Goal: Task Accomplishment & Management: Manage account settings

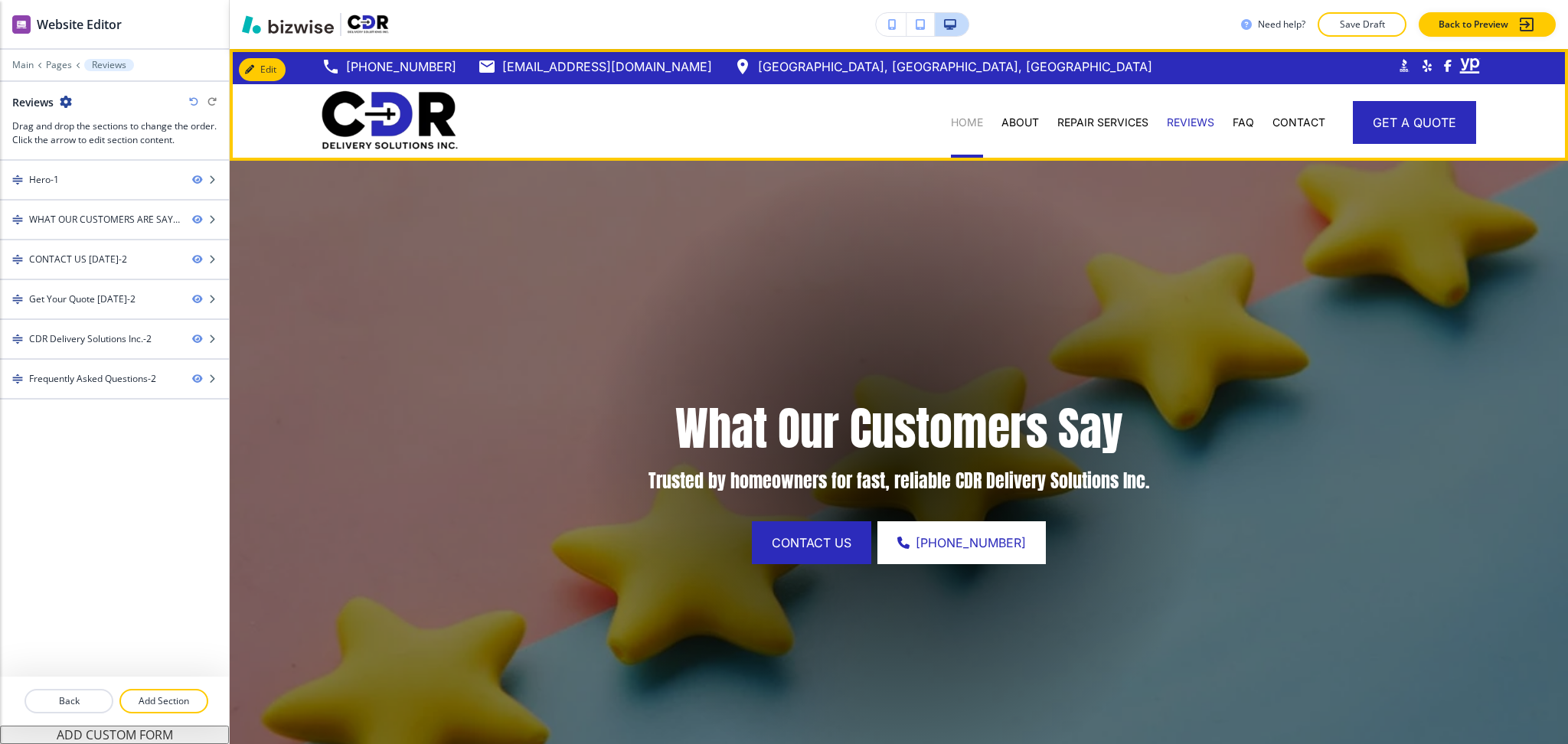
click at [954, 127] on p "HOME" at bounding box center [967, 122] width 32 height 15
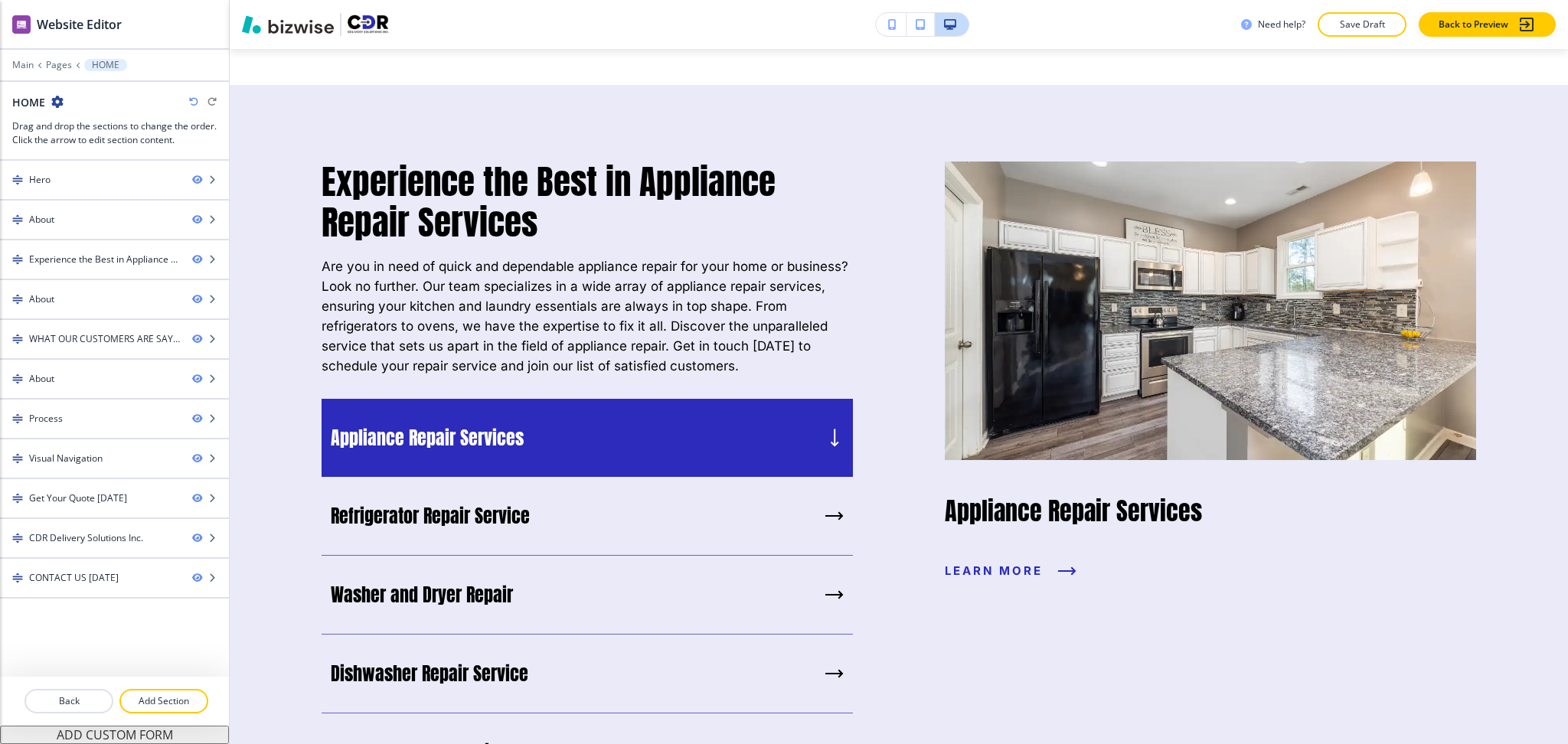
scroll to position [1076, 0]
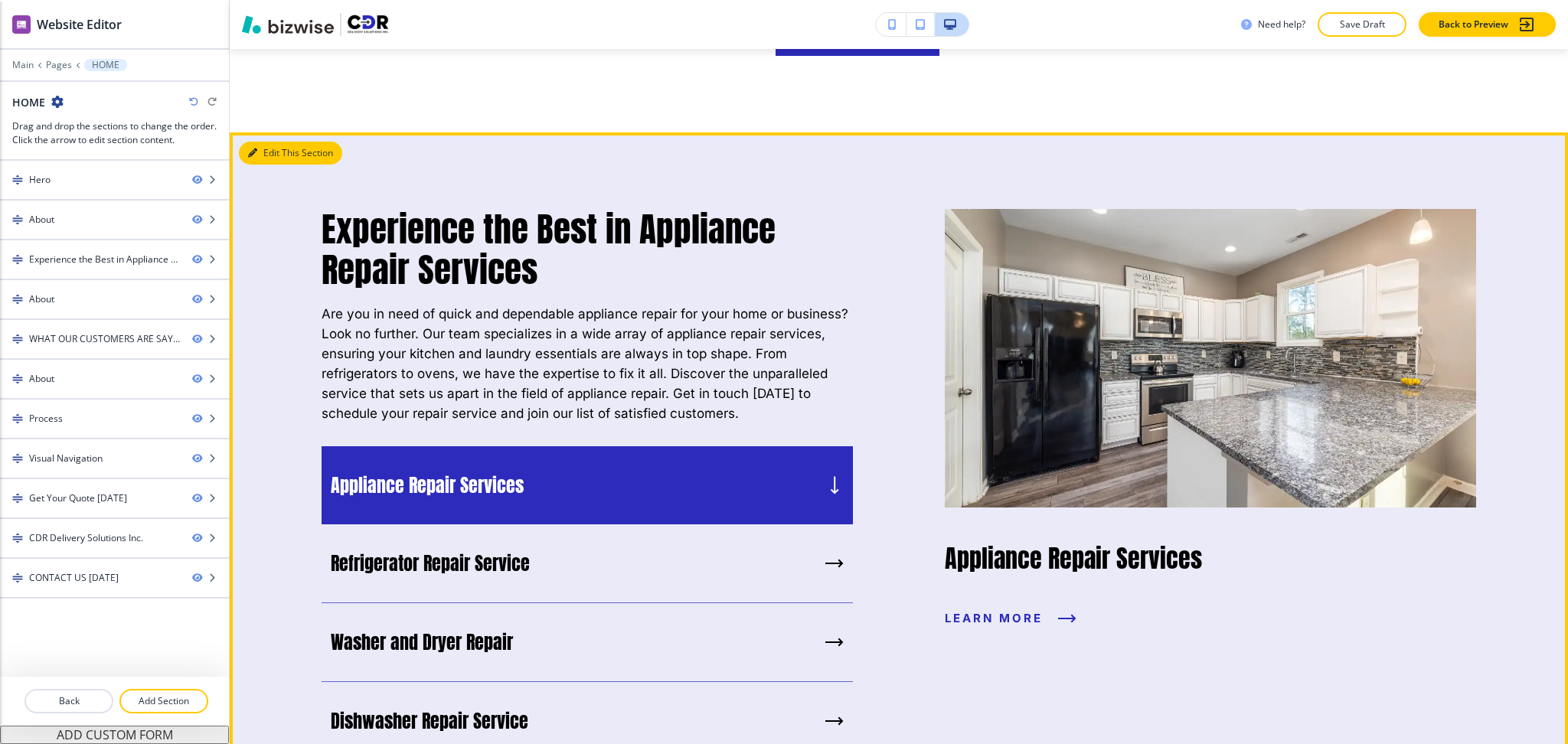
click at [280, 157] on button "Edit This Section" at bounding box center [291, 153] width 103 height 23
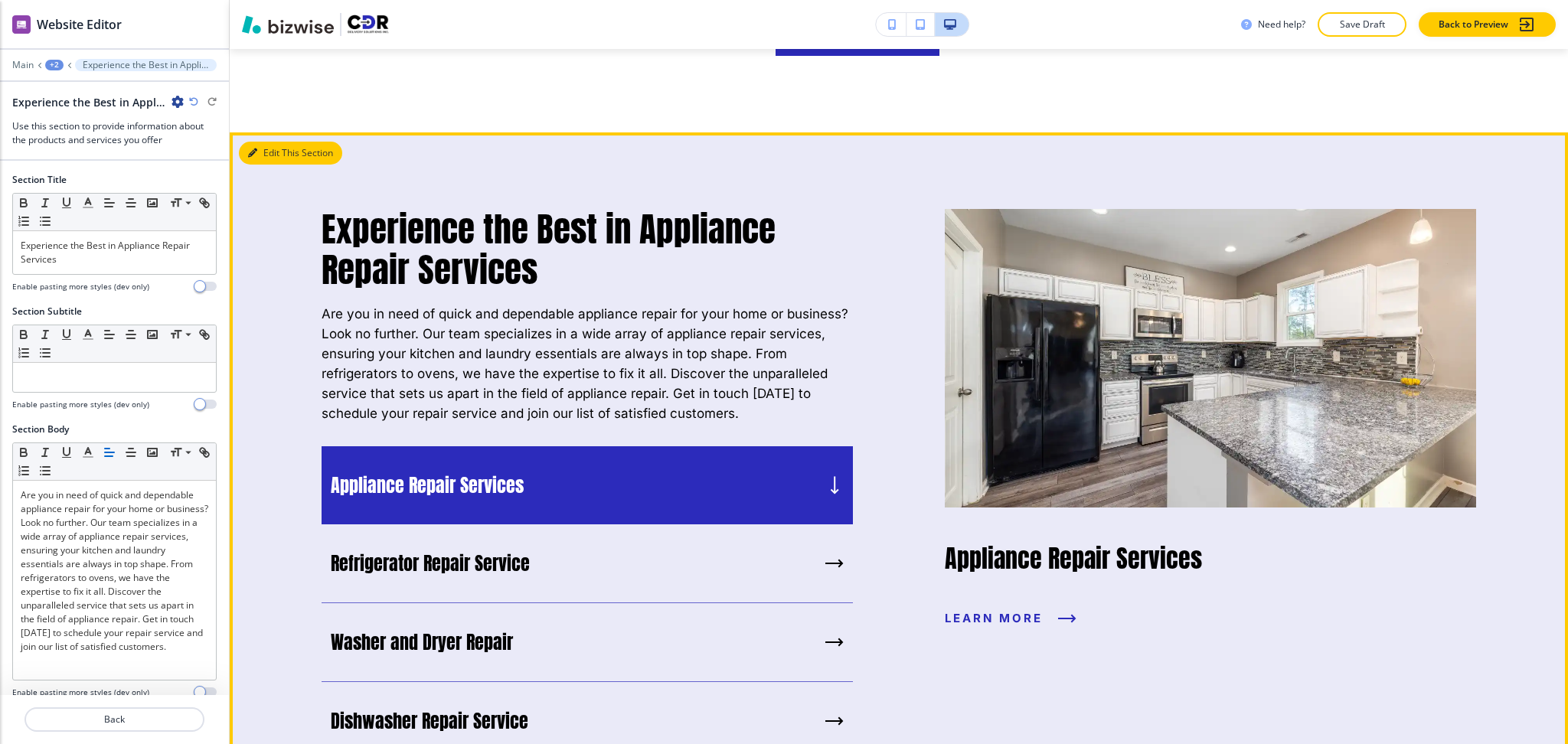
scroll to position [1159, 0]
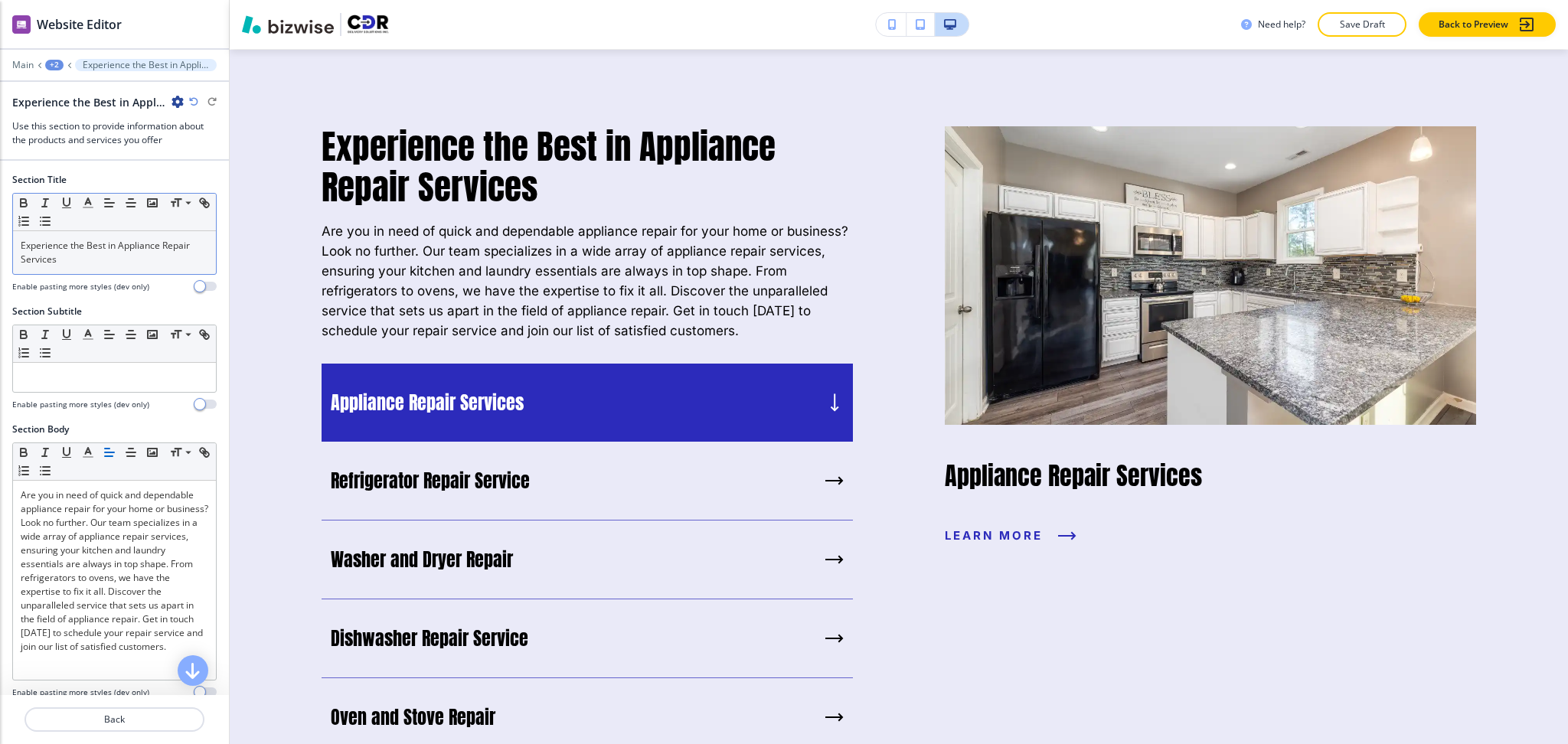
click at [132, 267] on div "Experience the Best in Appliance Repair Services" at bounding box center [114, 252] width 203 height 43
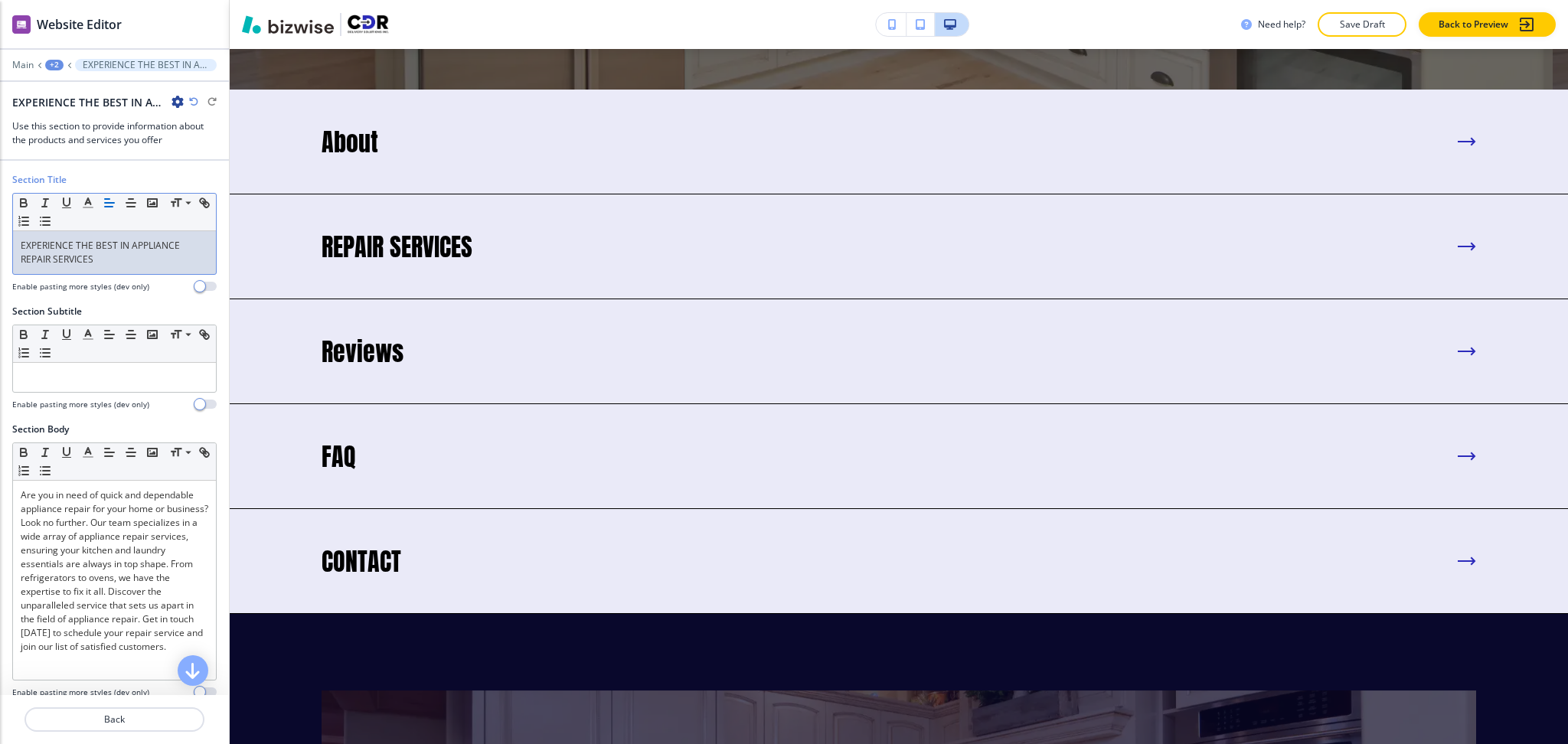
scroll to position [4682, 0]
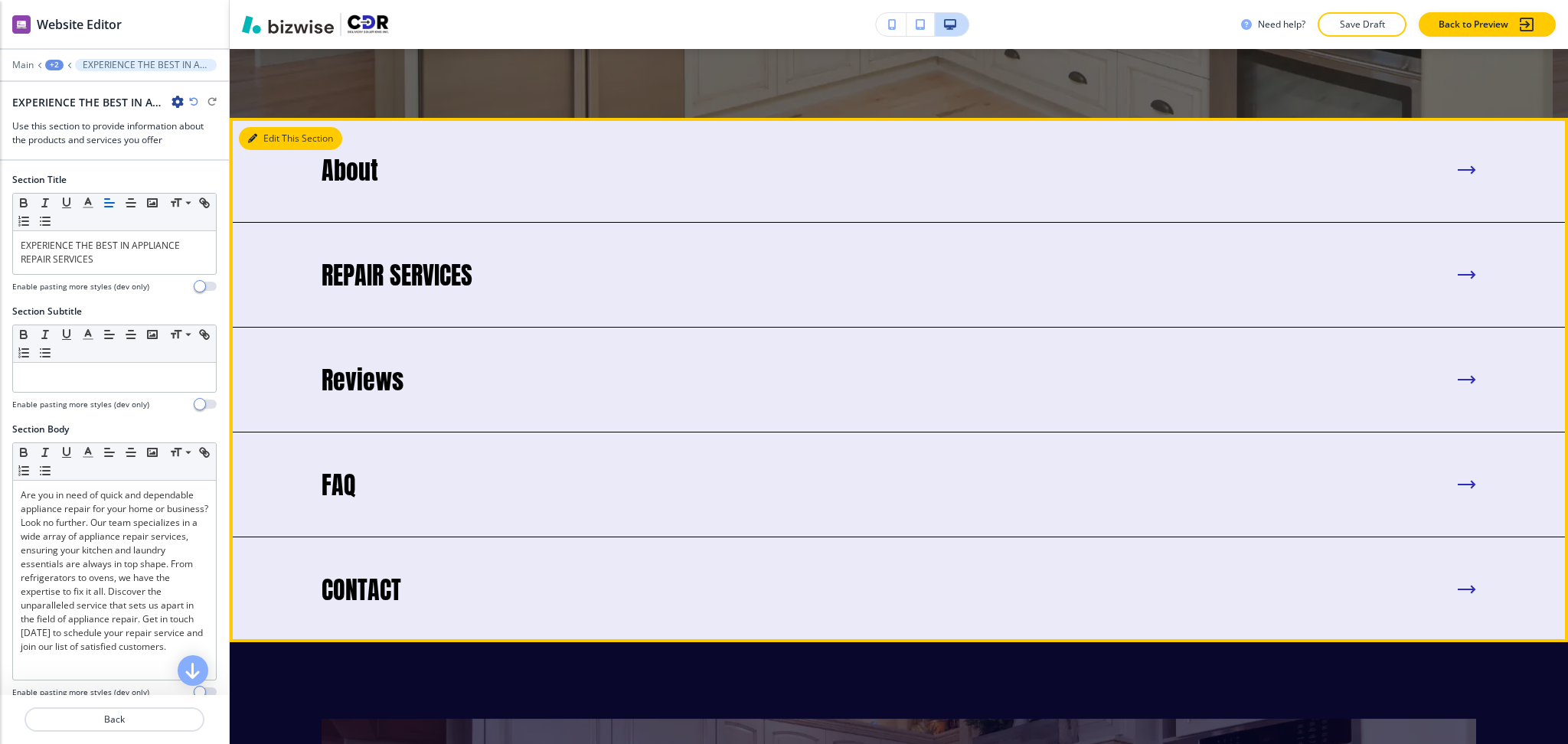
click at [262, 150] on button "Edit This Section" at bounding box center [291, 138] width 103 height 23
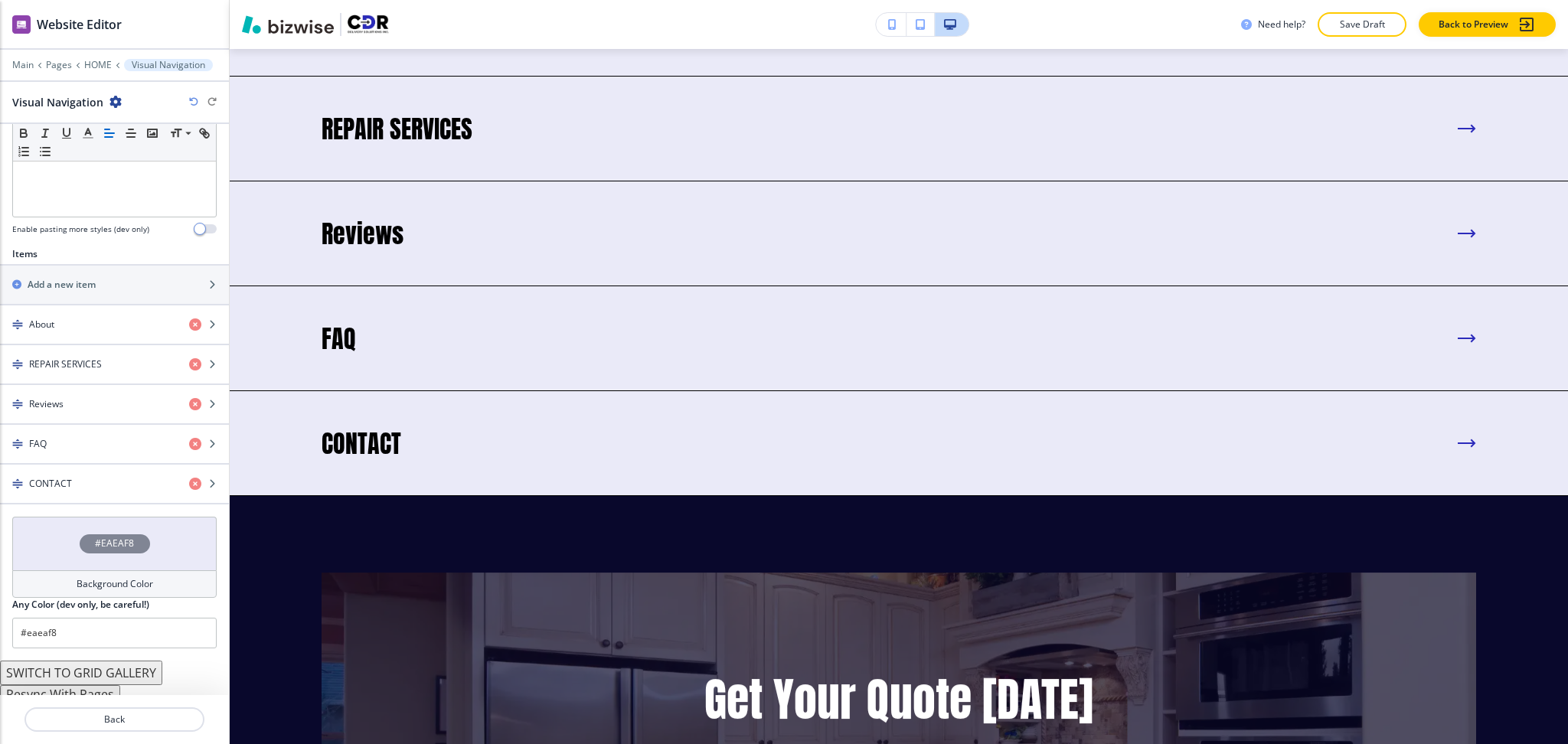
scroll to position [431, 0]
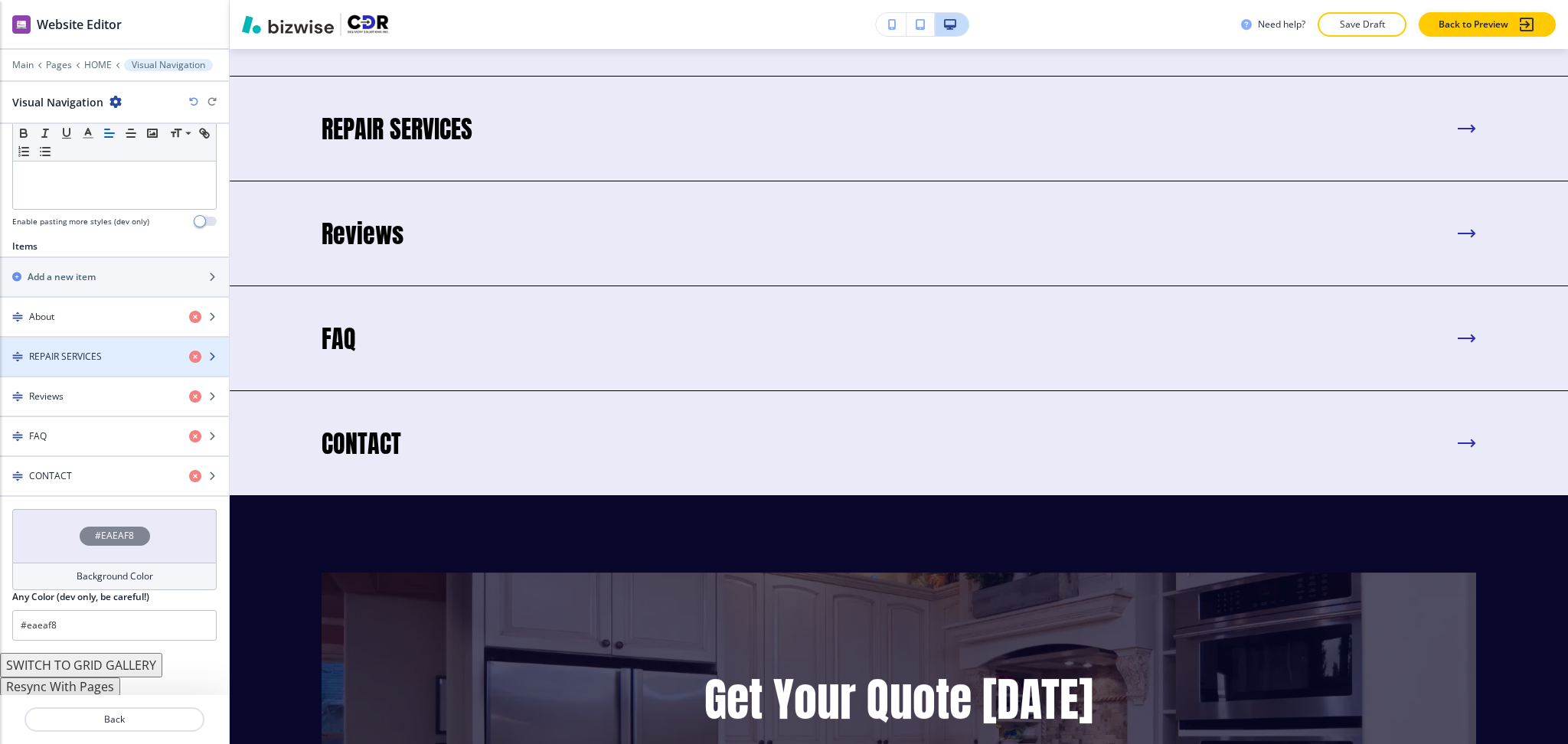
click at [86, 367] on div "button" at bounding box center [115, 370] width 229 height 12
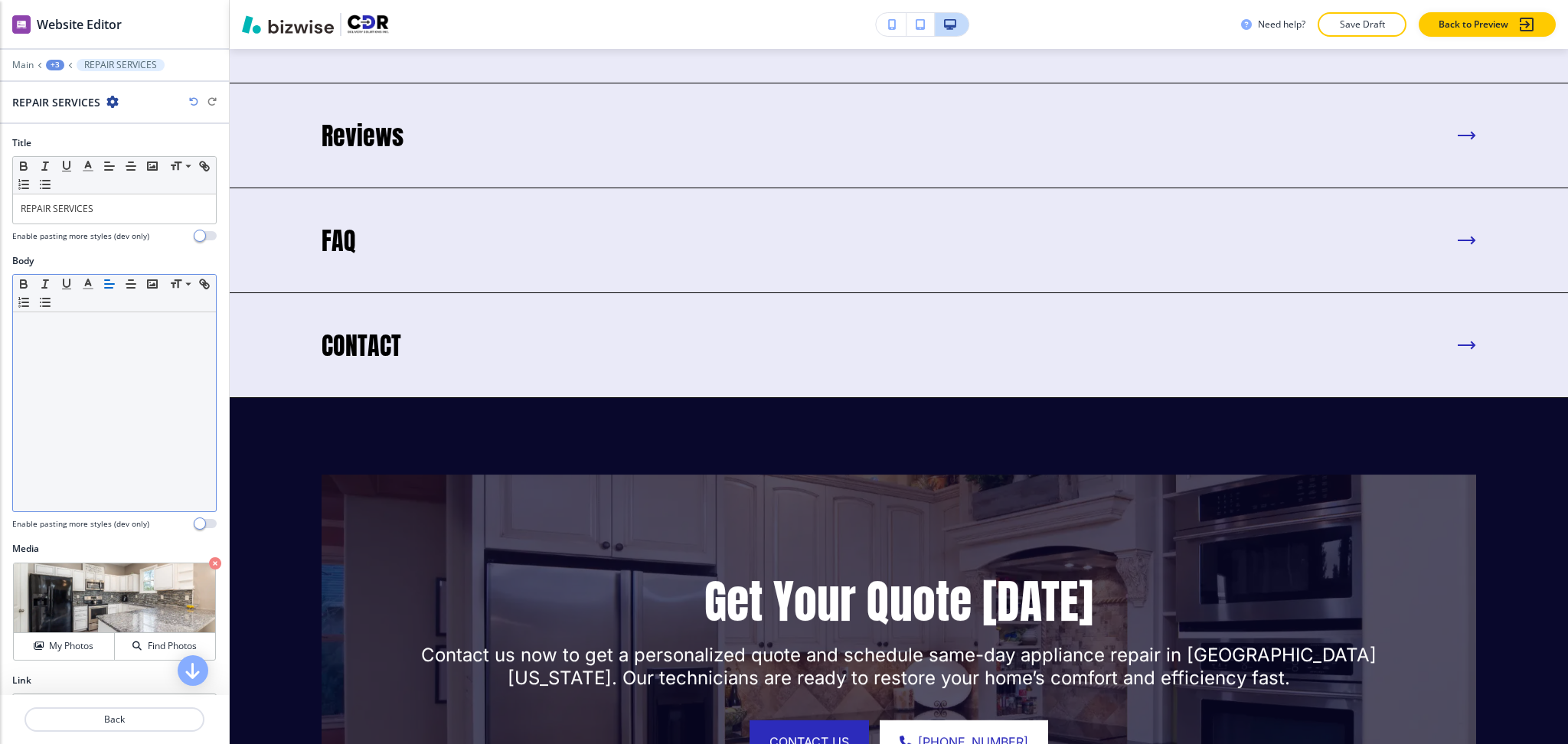
scroll to position [4933, 0]
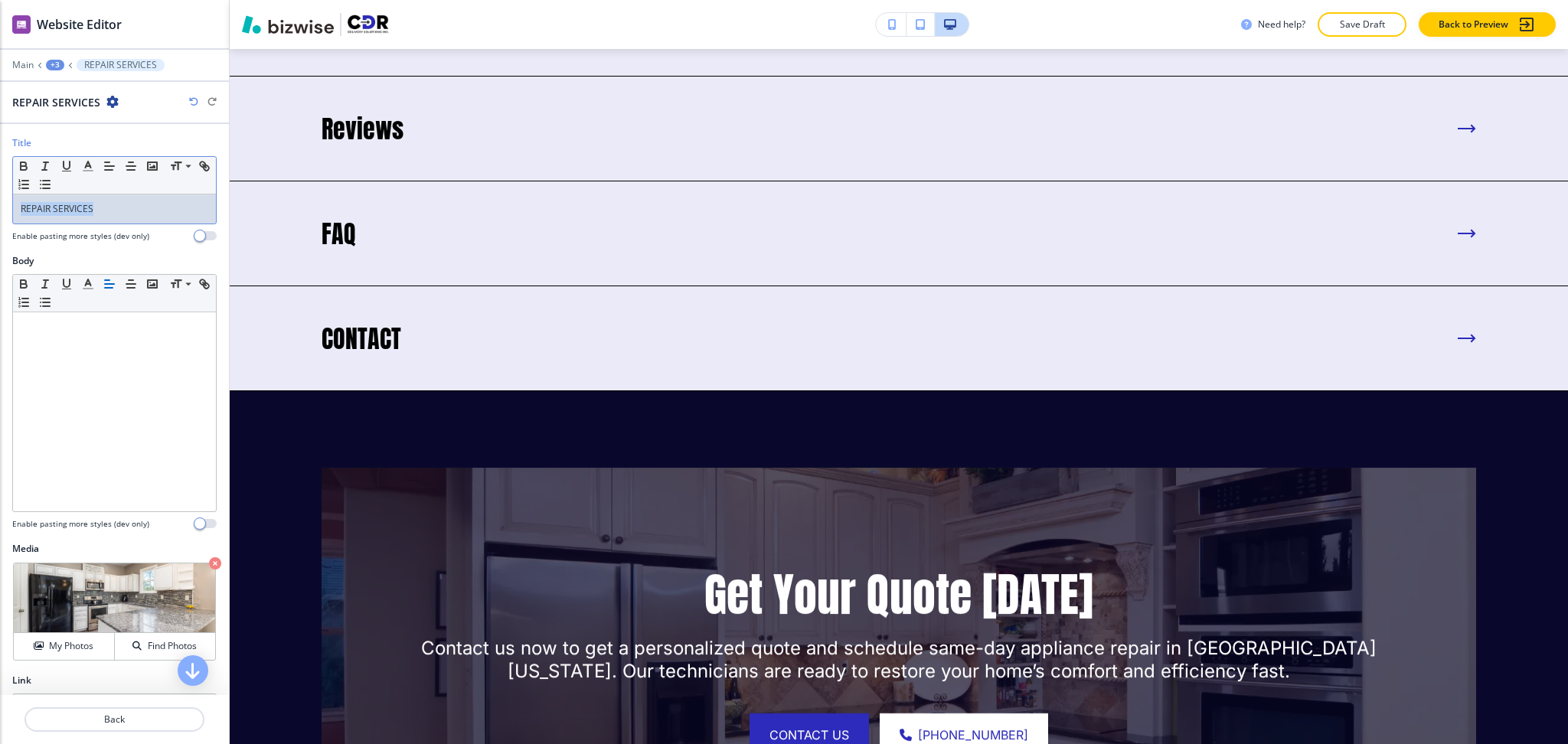
drag, startPoint x: 107, startPoint y: 214, endPoint x: 0, endPoint y: 162, distance: 119.0
click at [0, 195] on div "Title Small Normal Large Huge REPAIR SERVICES Enable pasting more styles (dev o…" at bounding box center [115, 195] width 229 height 118
click at [97, 729] on button "Back" at bounding box center [114, 719] width 180 height 24
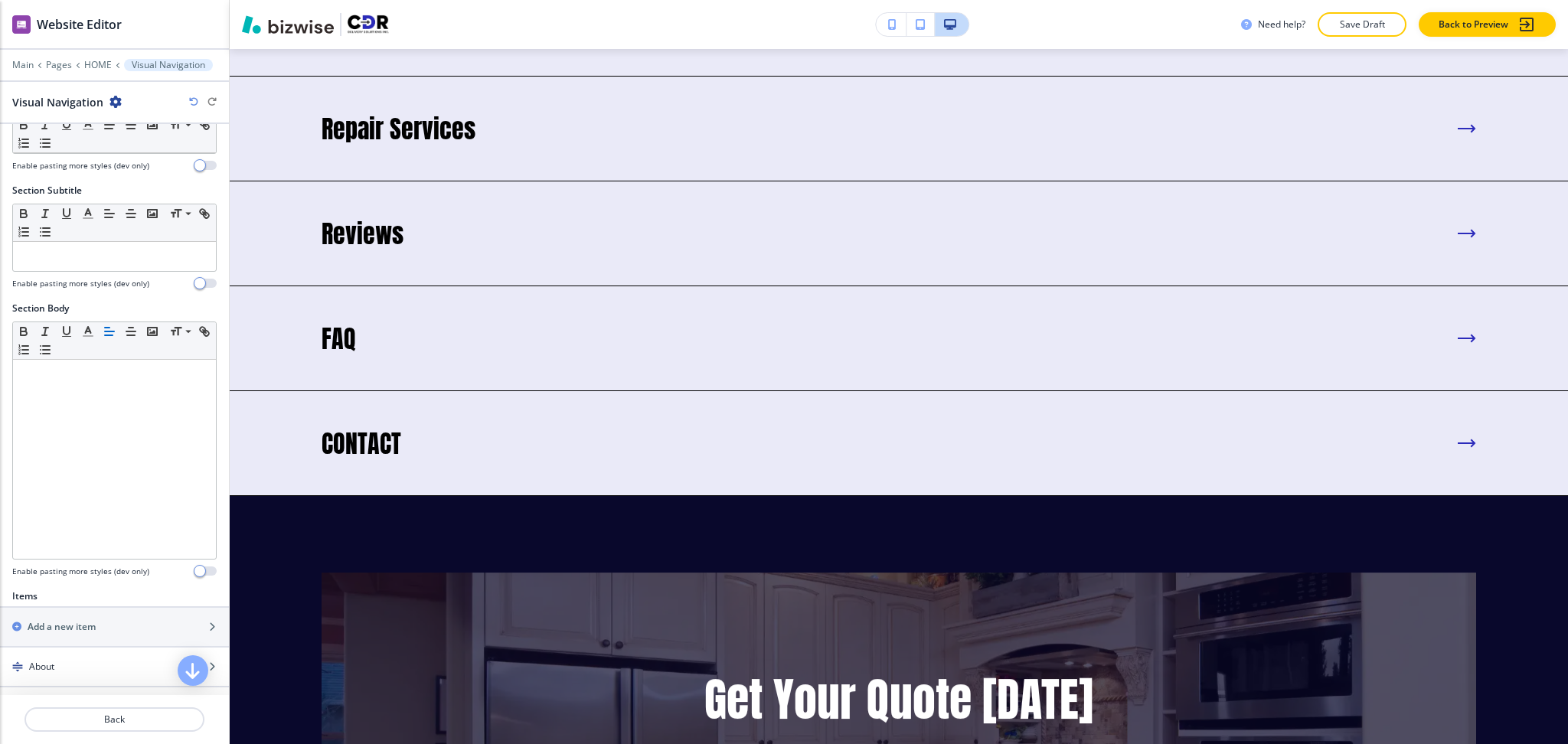
scroll to position [431, 0]
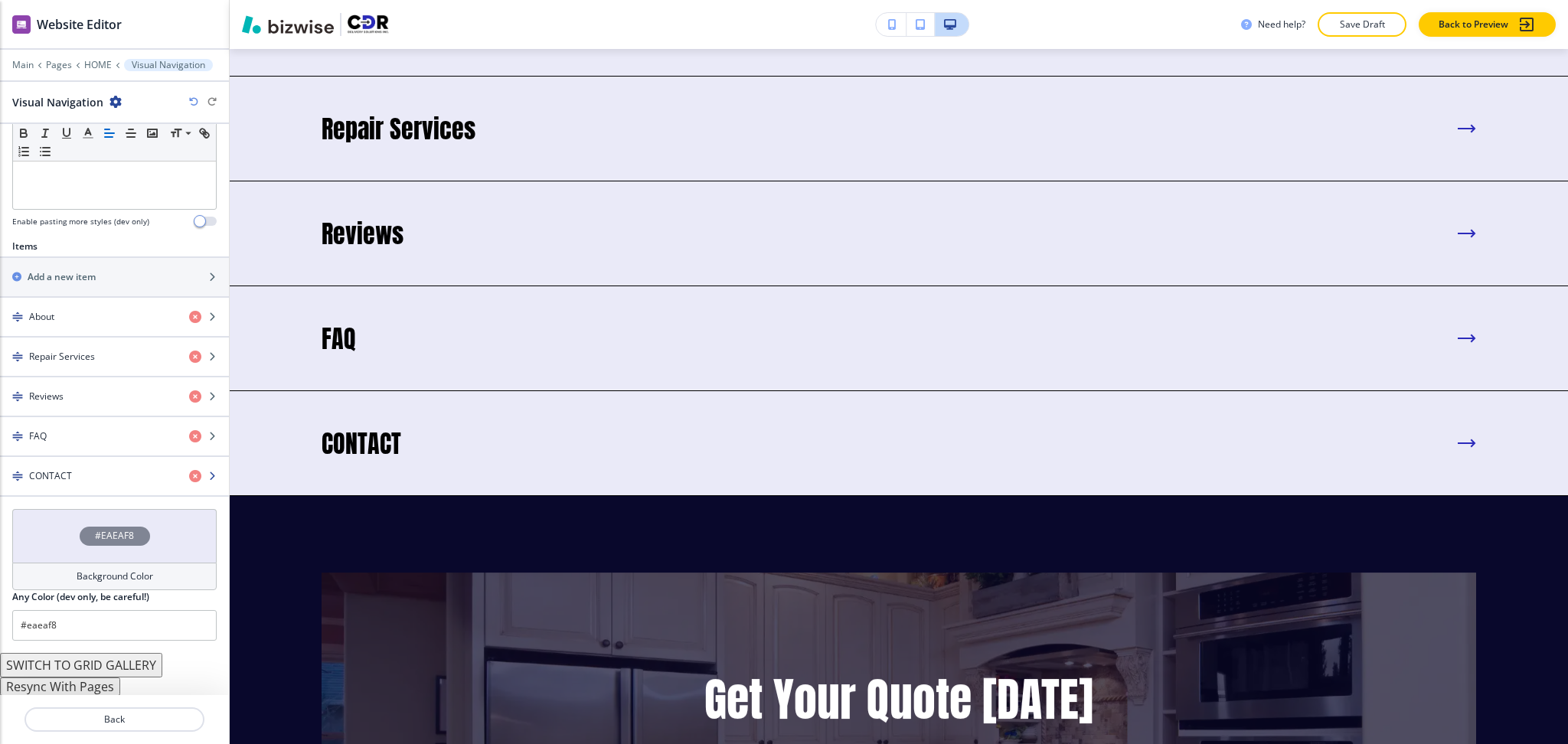
click at [103, 483] on div "button" at bounding box center [115, 488] width 229 height 12
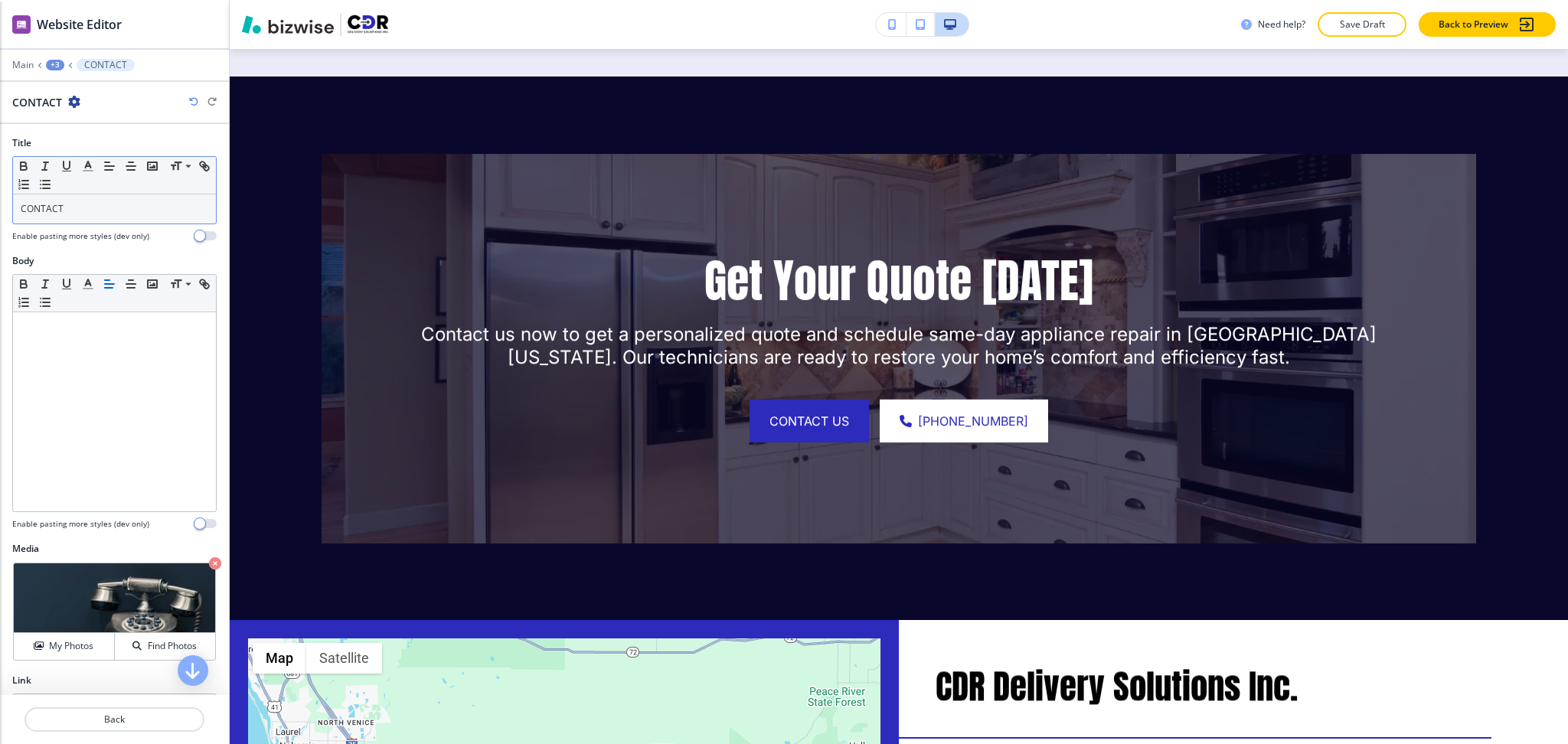
scroll to position [5248, 0]
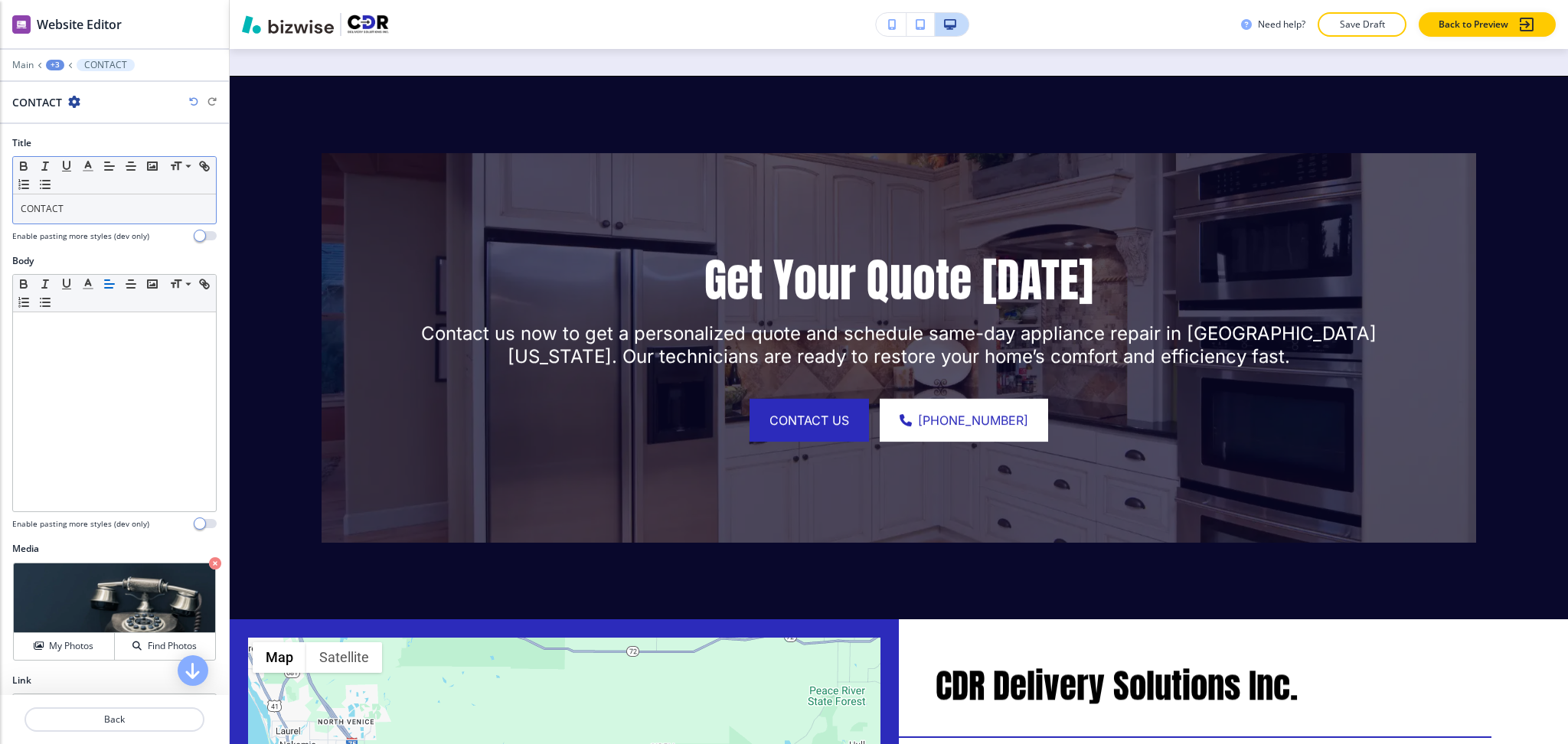
click at [82, 186] on div "Small Normal Large Huge" at bounding box center [114, 175] width 203 height 37
drag, startPoint x: 107, startPoint y: 212, endPoint x: 0, endPoint y: 153, distance: 122.2
click at [0, 185] on div "Title Small Normal Large Huge CONTACT Enable pasting more styles (dev only)" at bounding box center [115, 195] width 229 height 118
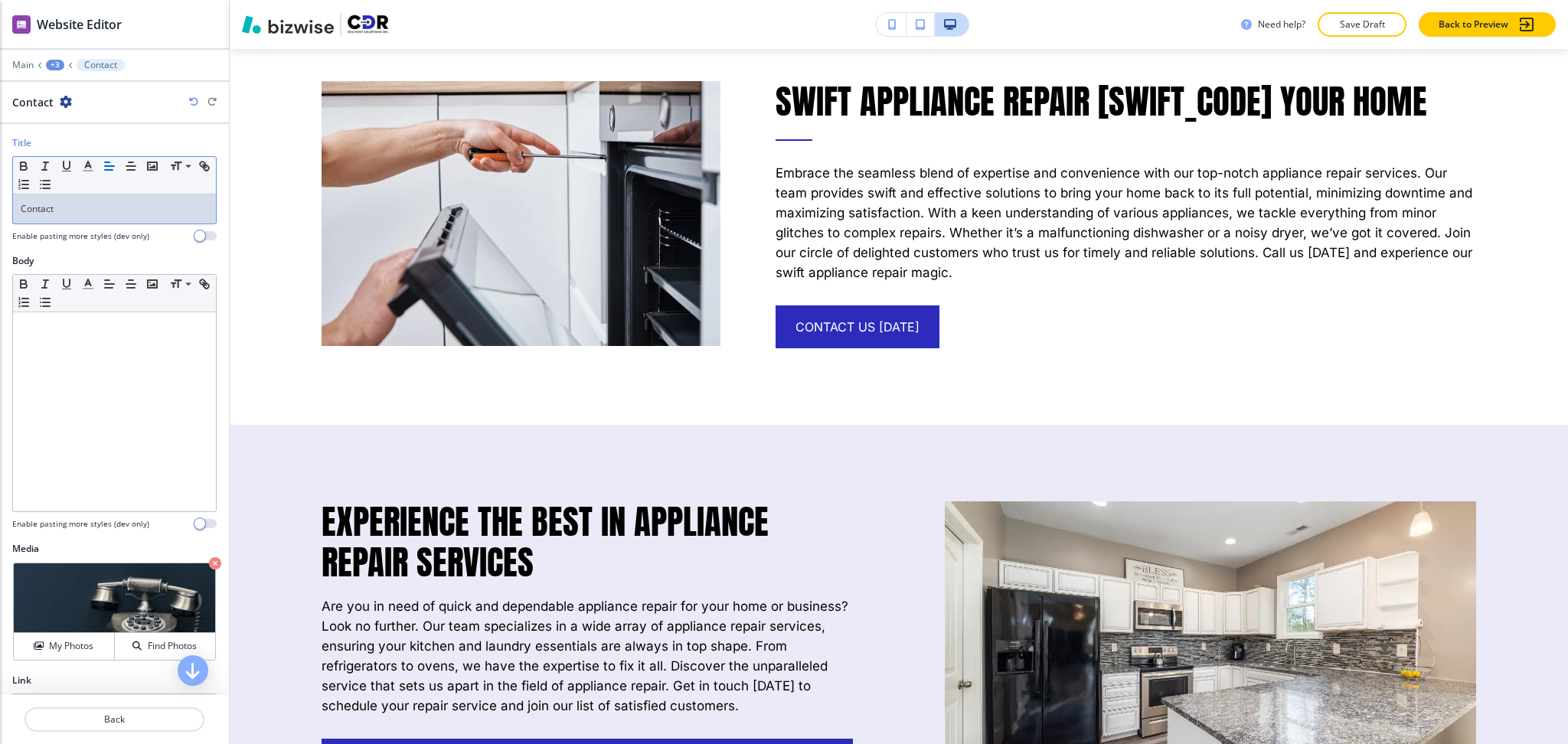
scroll to position [0, 0]
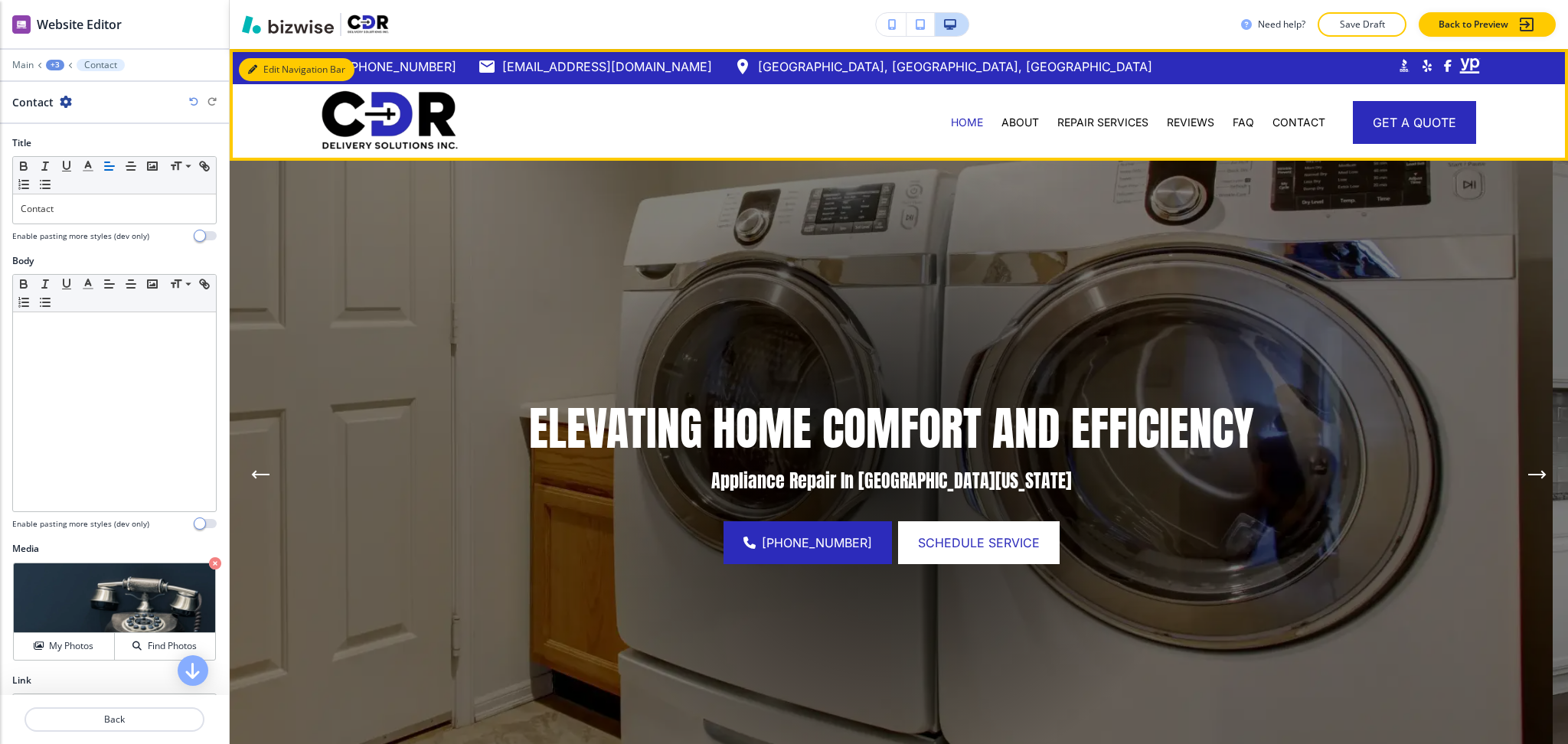
click at [260, 67] on button "Edit Navigation Bar" at bounding box center [296, 69] width 115 height 23
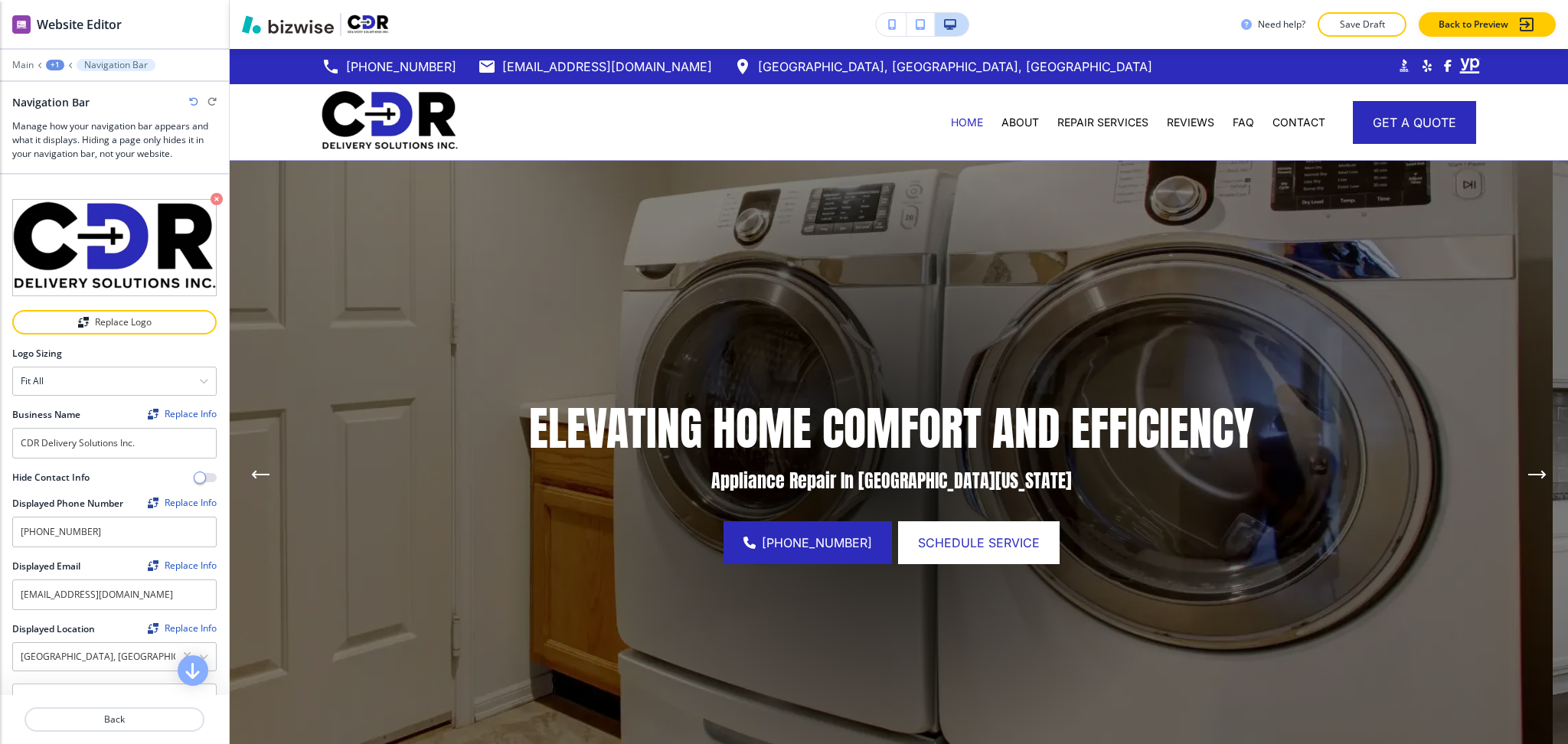
click at [54, 64] on div "+1" at bounding box center [55, 65] width 19 height 10
click at [24, 64] on p "Main" at bounding box center [23, 65] width 22 height 10
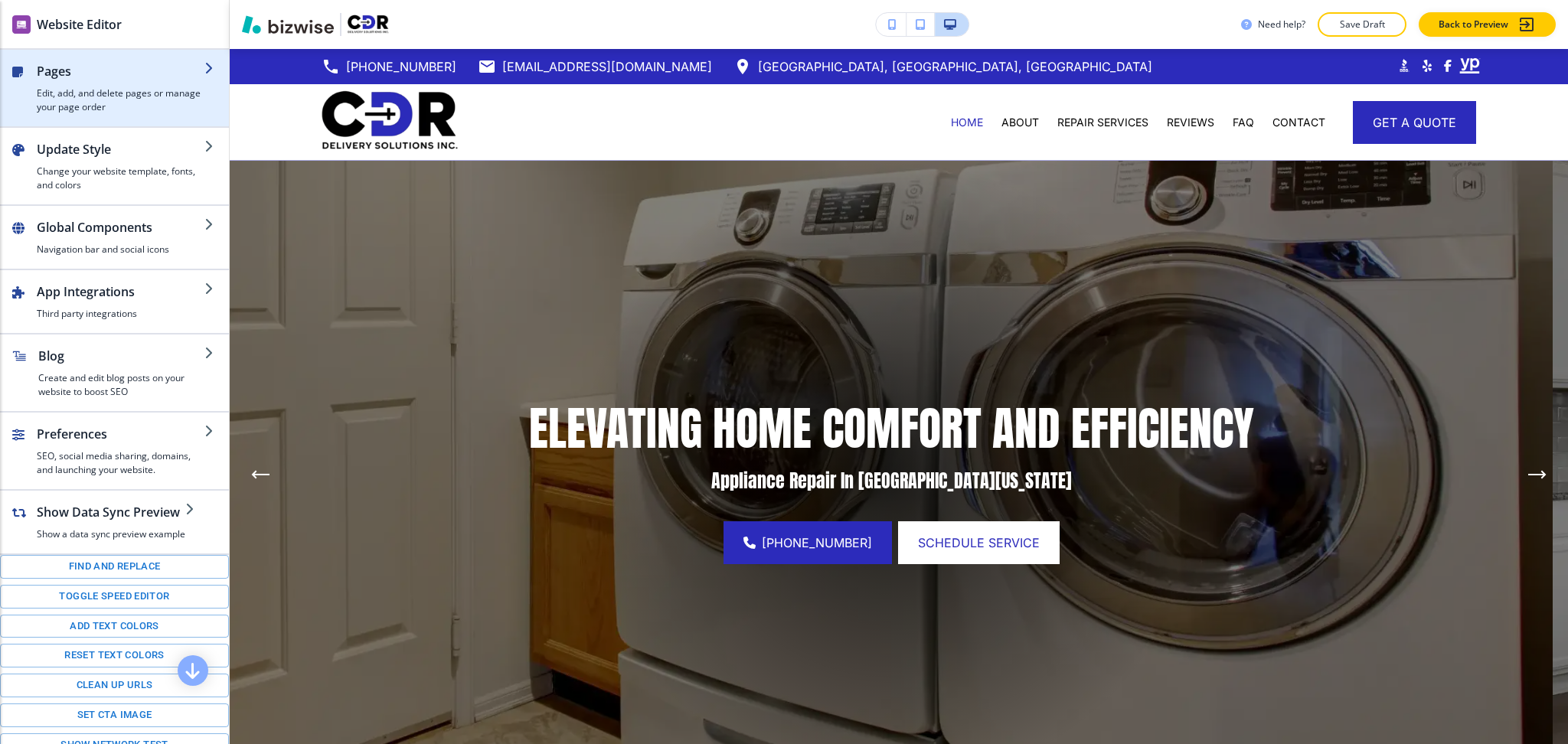
click at [48, 95] on h4 "Edit, add, and delete pages or manage your page order" at bounding box center [121, 100] width 168 height 27
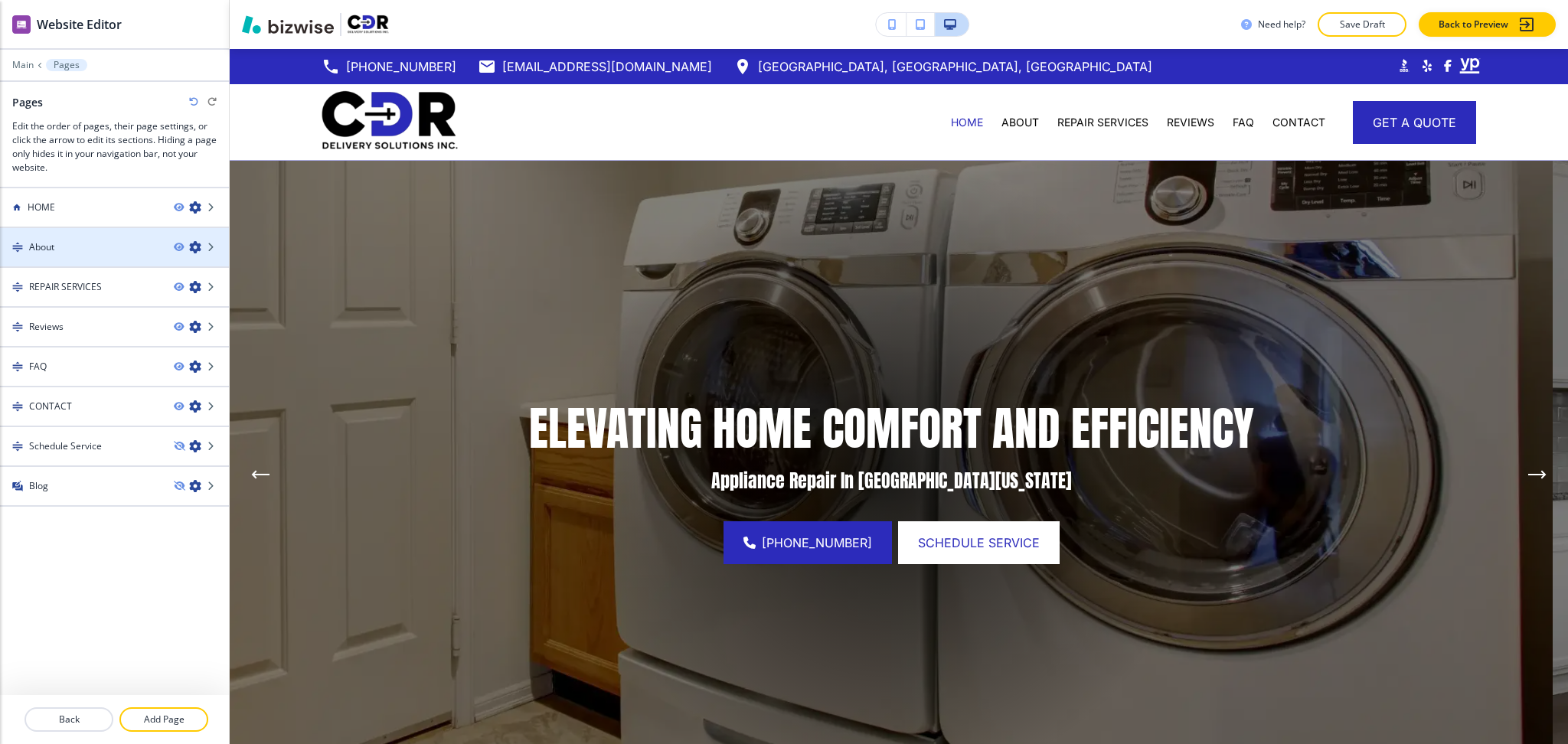
click at [193, 248] on icon "button" at bounding box center [195, 247] width 12 height 12
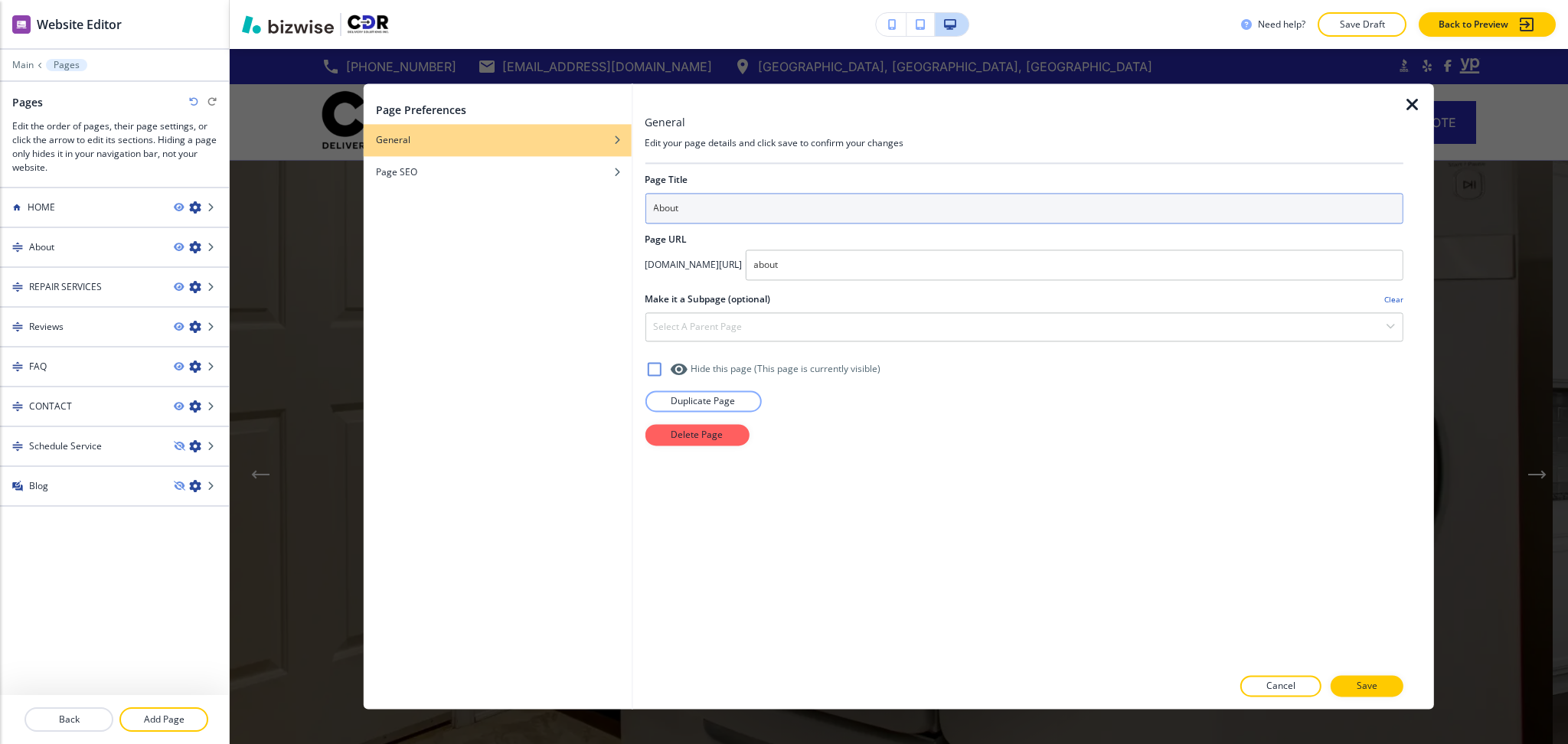
click at [543, 210] on div "Page Preferences General Page SEO General Edit your page details and click save…" at bounding box center [899, 395] width 1071 height 625
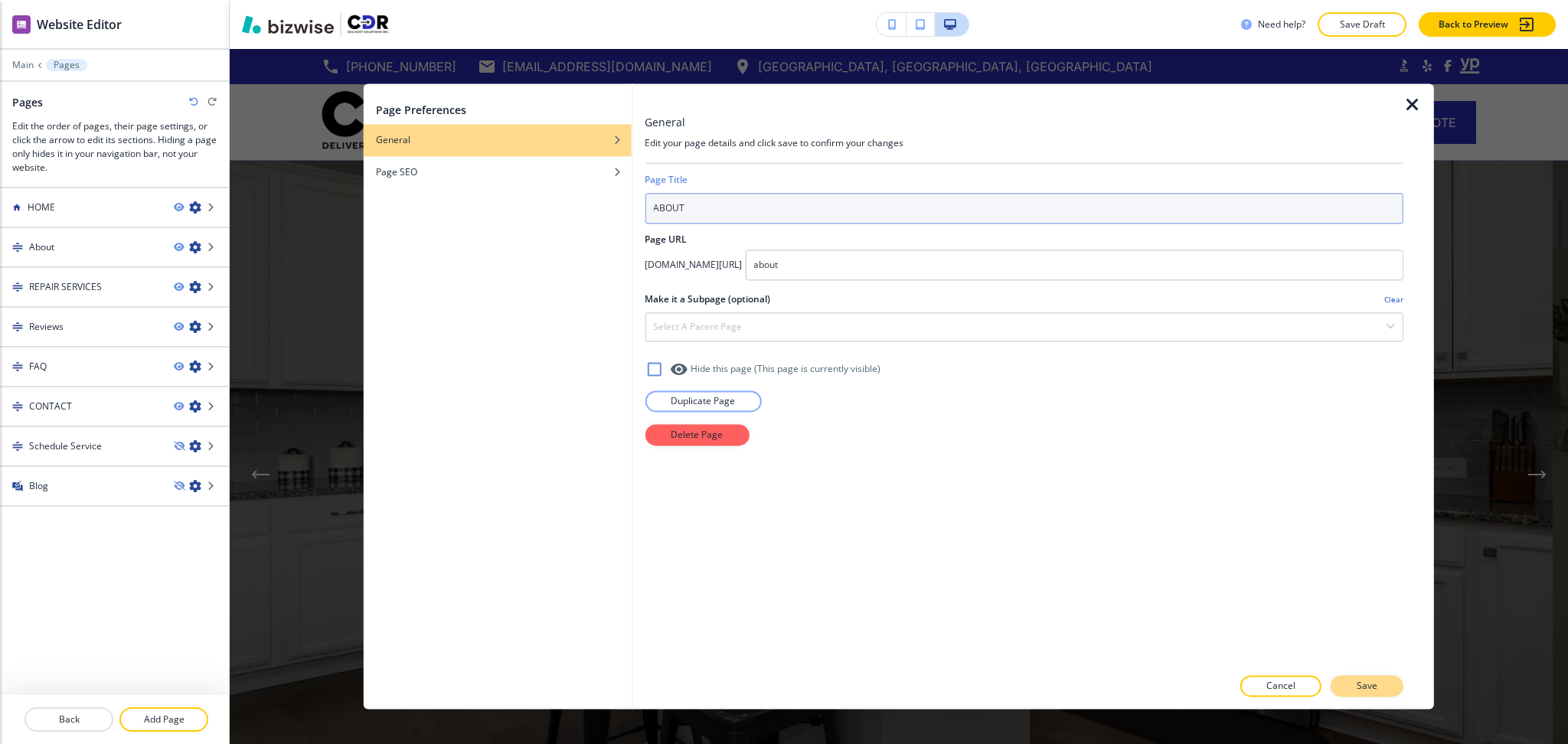
type input "ABOUT"
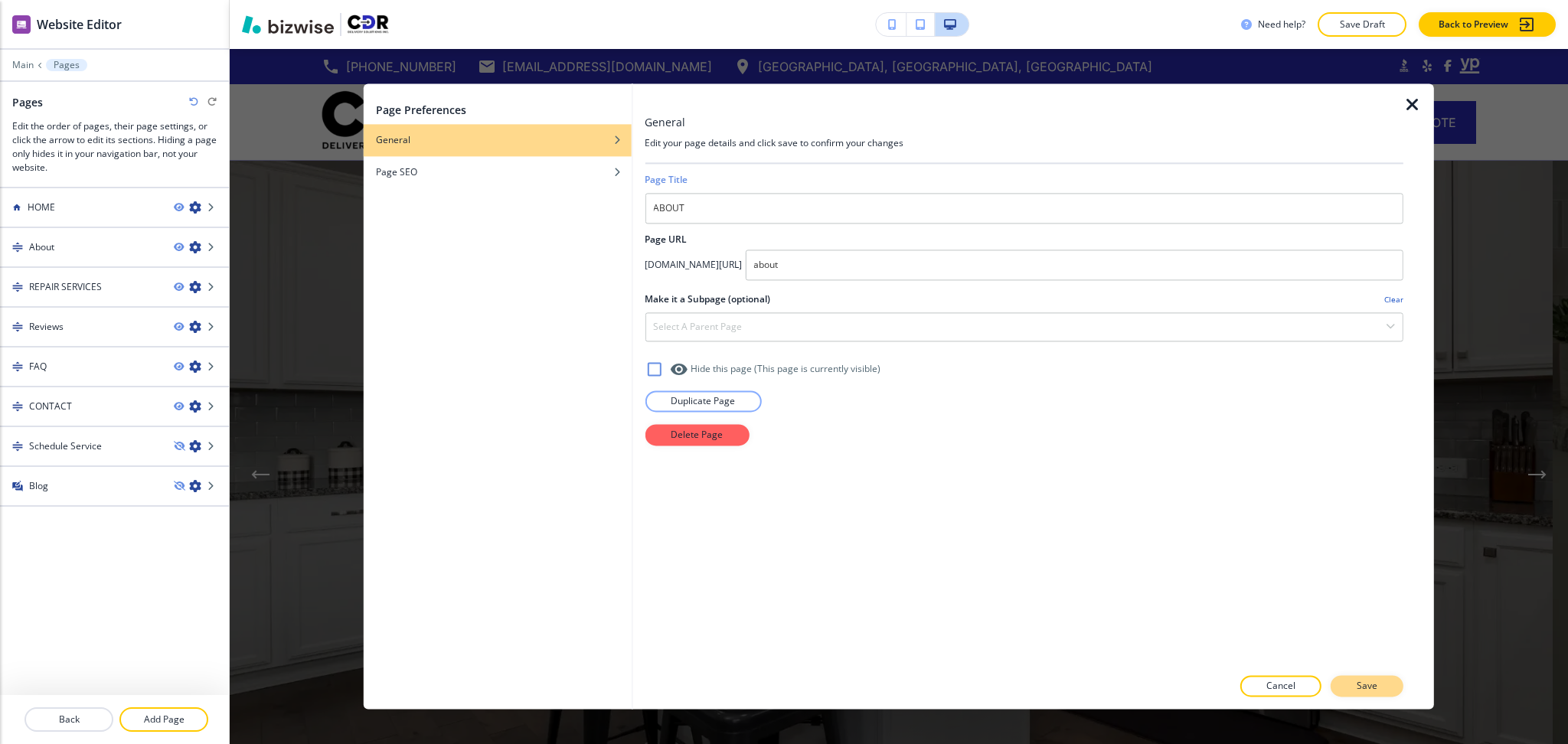
click at [1373, 688] on p "Save" at bounding box center [1368, 686] width 21 height 14
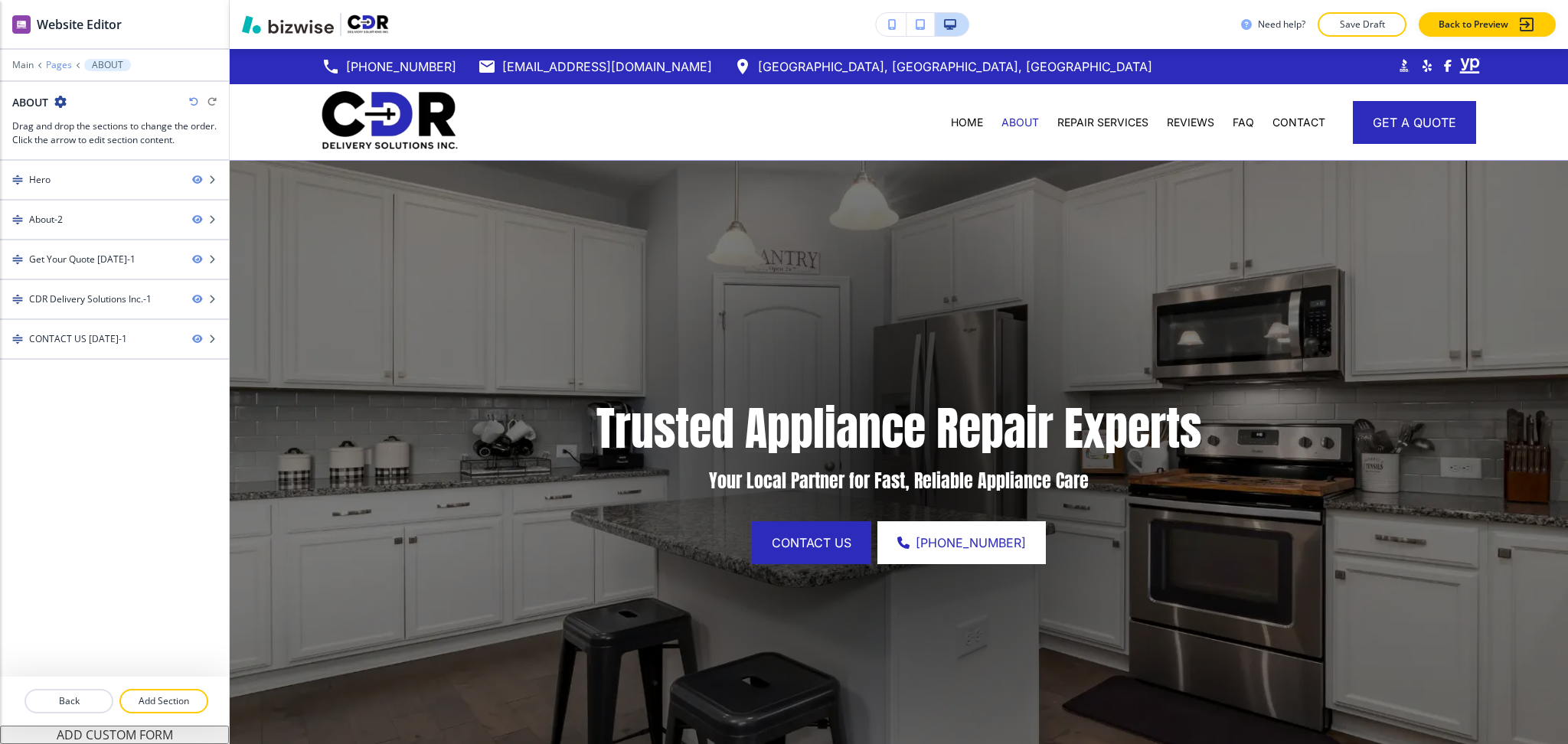
click at [57, 67] on p "Pages" at bounding box center [59, 65] width 26 height 10
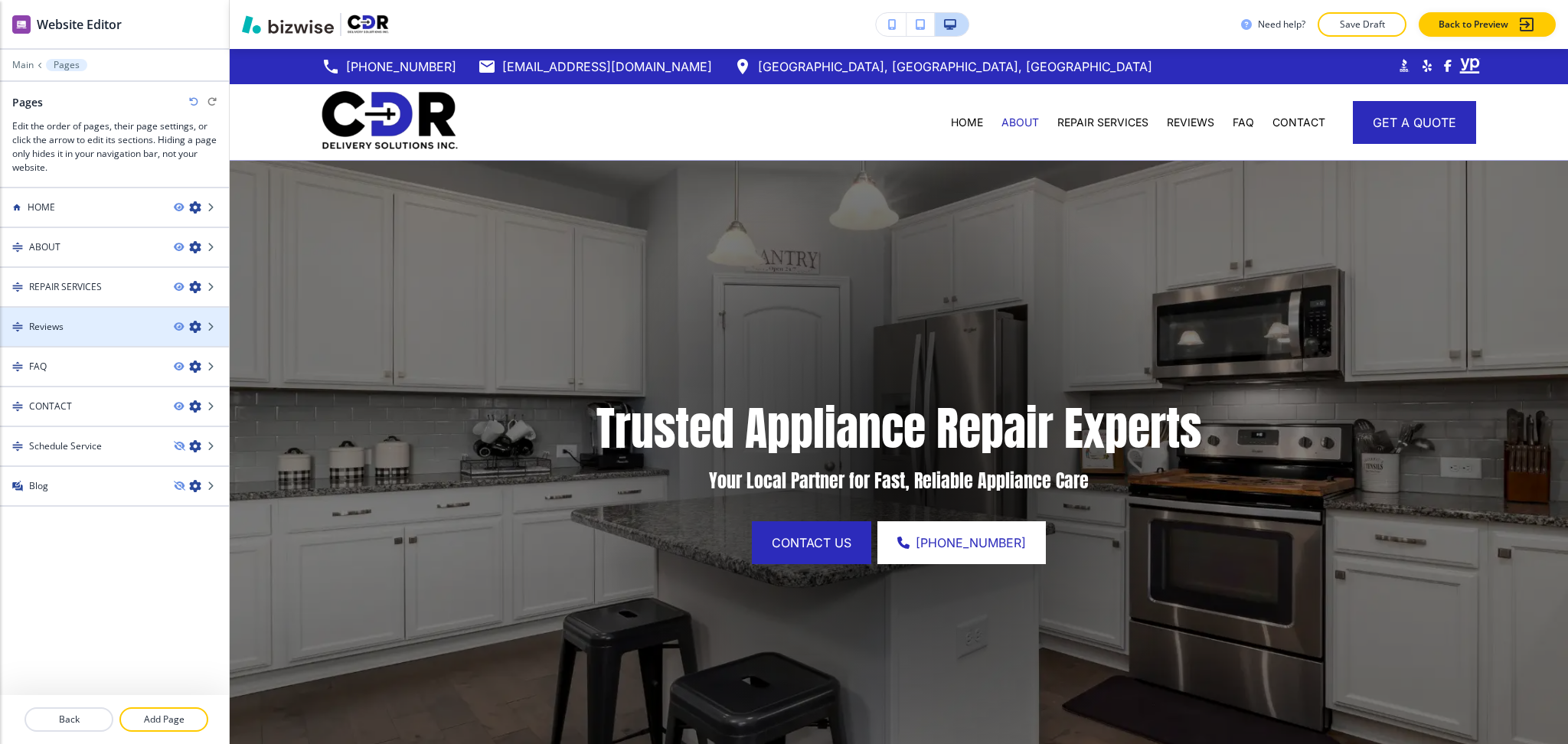
click at [199, 326] on icon "button" at bounding box center [195, 326] width 12 height 12
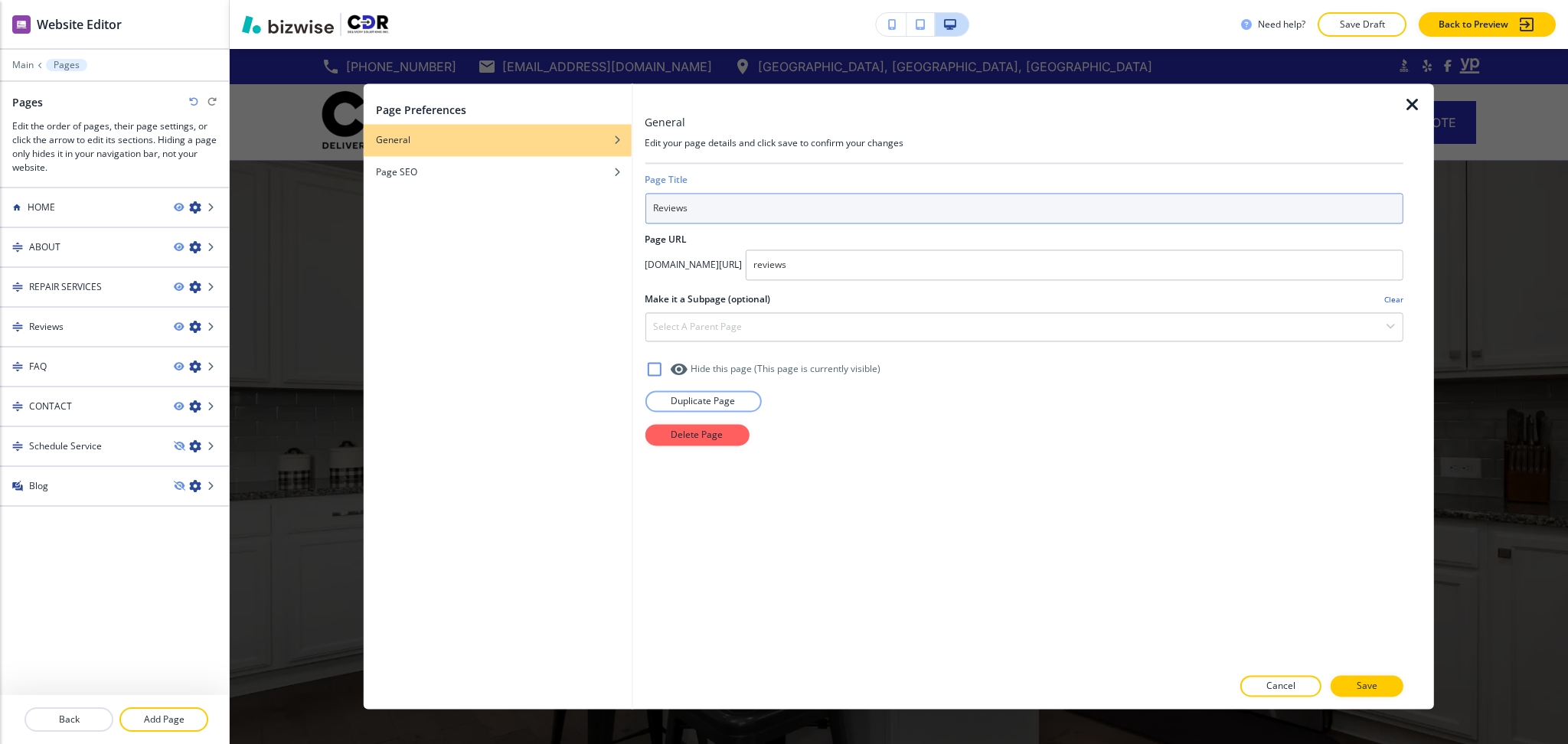
drag, startPoint x: 633, startPoint y: 222, endPoint x: 626, endPoint y: 224, distance: 7.3
click at [626, 224] on div "Page Preferences General Page SEO General Edit your page details and click save…" at bounding box center [899, 395] width 1071 height 625
type input "REVIEWS"
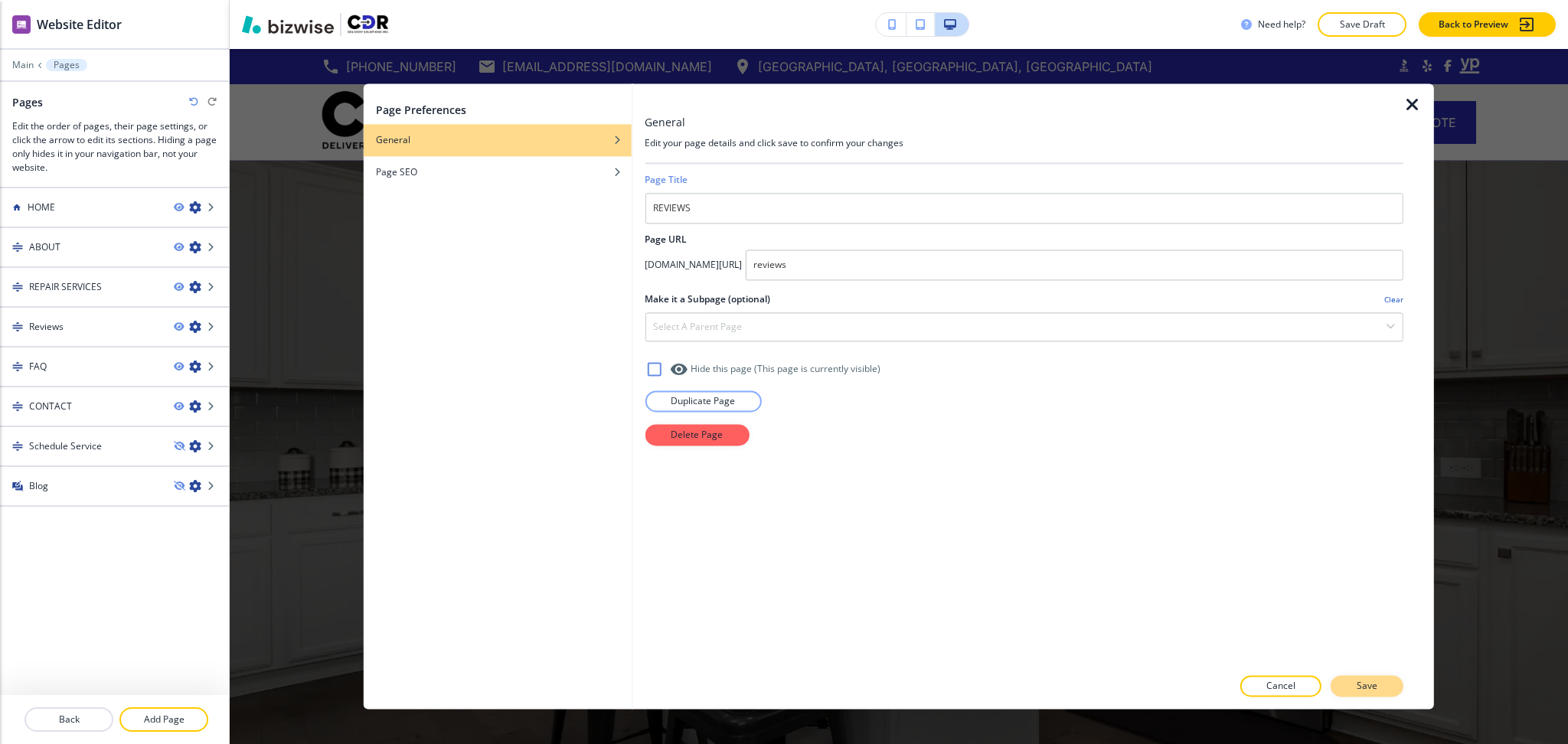
click at [1390, 683] on button "Save" at bounding box center [1367, 686] width 73 height 22
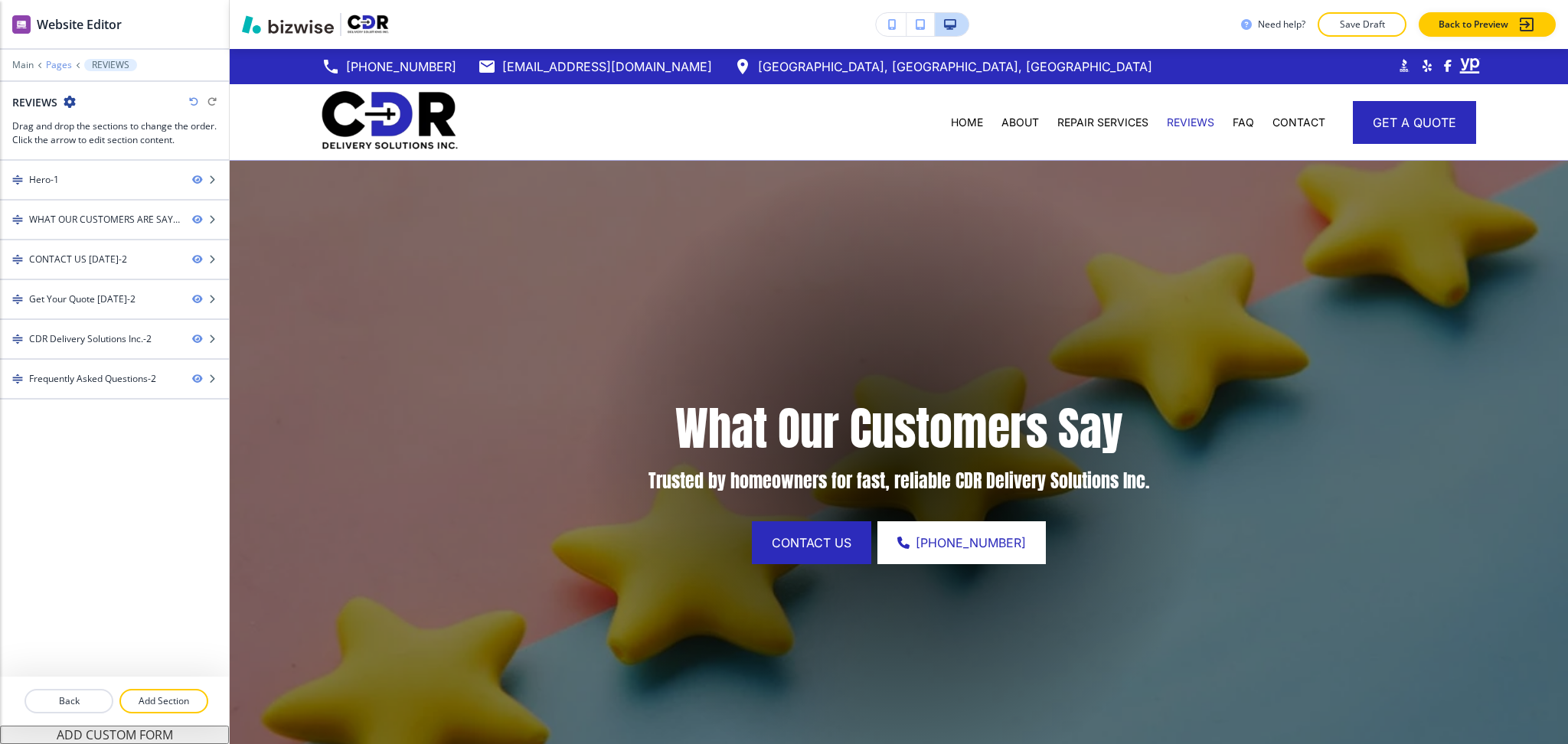
click at [58, 60] on p "Pages" at bounding box center [59, 65] width 26 height 10
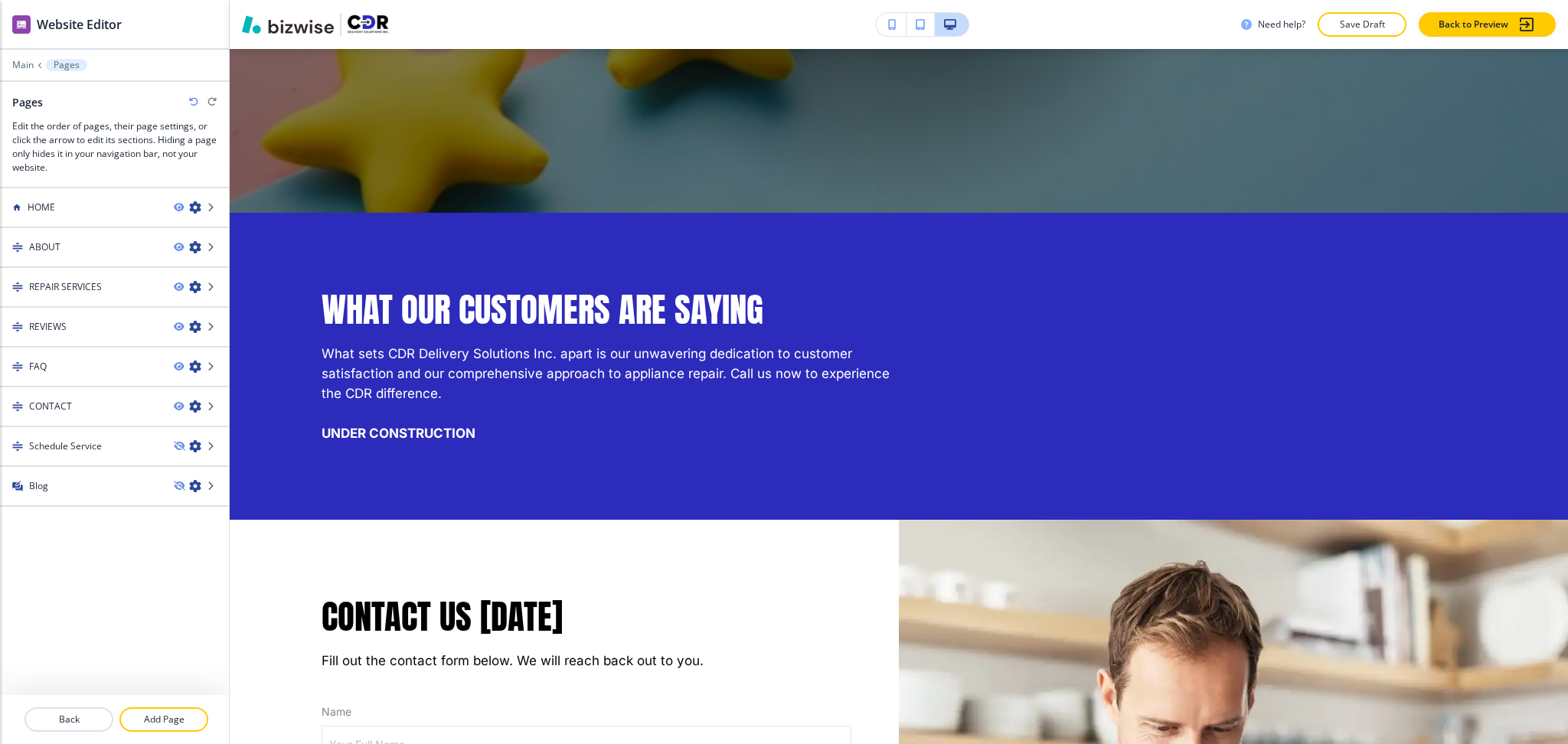
scroll to position [571, 0]
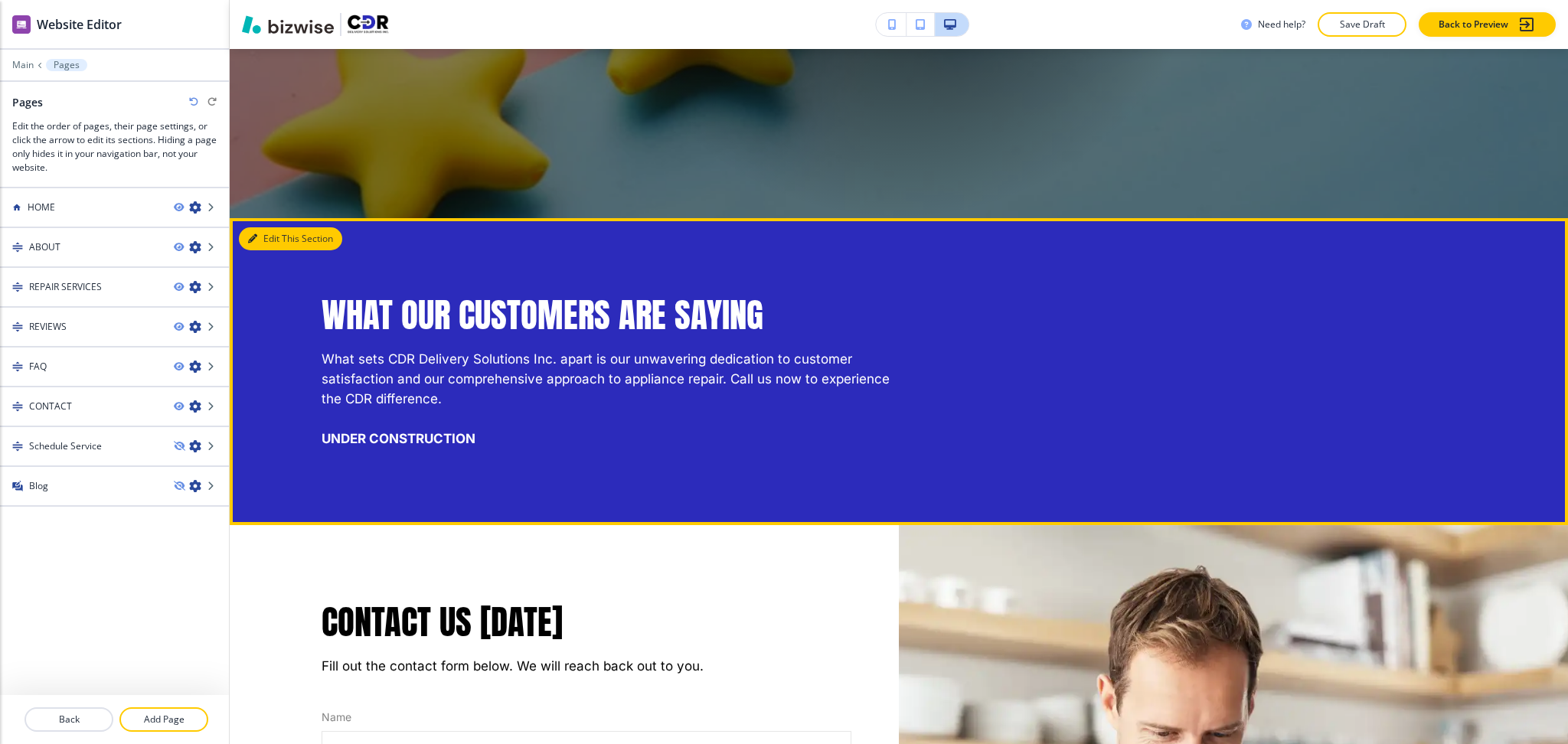
click at [246, 240] on button "Edit This Section" at bounding box center [291, 239] width 103 height 23
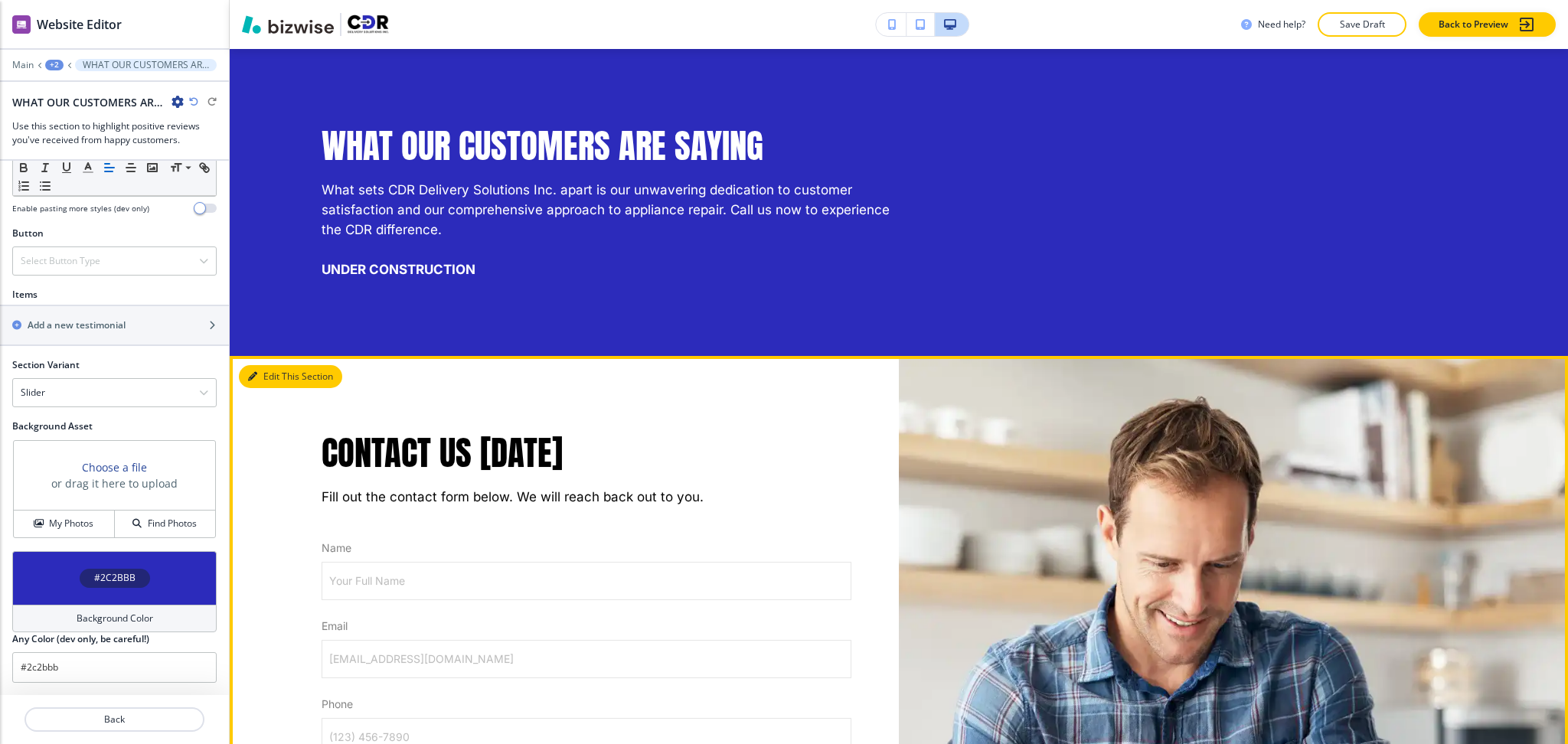
scroll to position [741, 0]
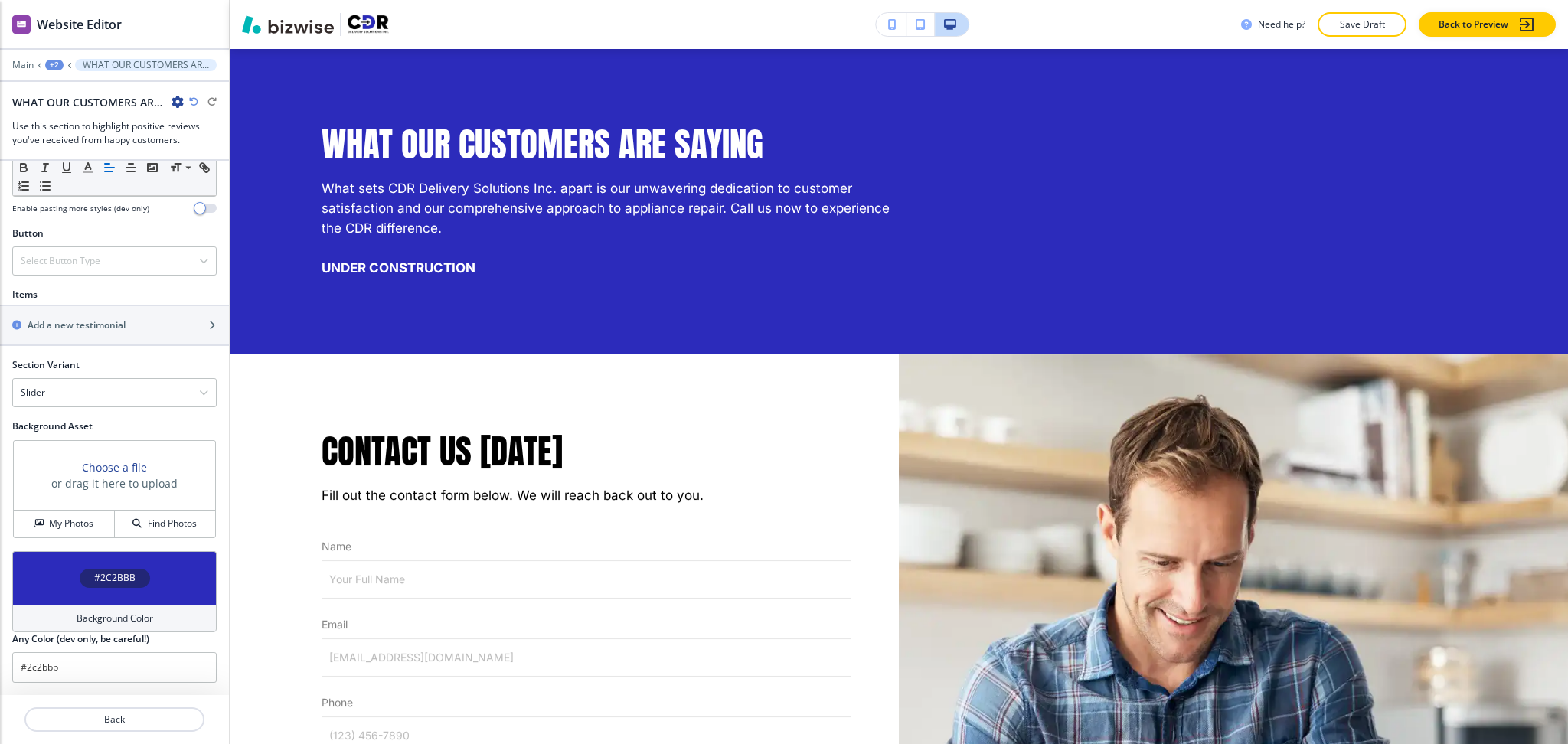
click at [124, 612] on h4 "Background Color" at bounding box center [115, 618] width 77 height 14
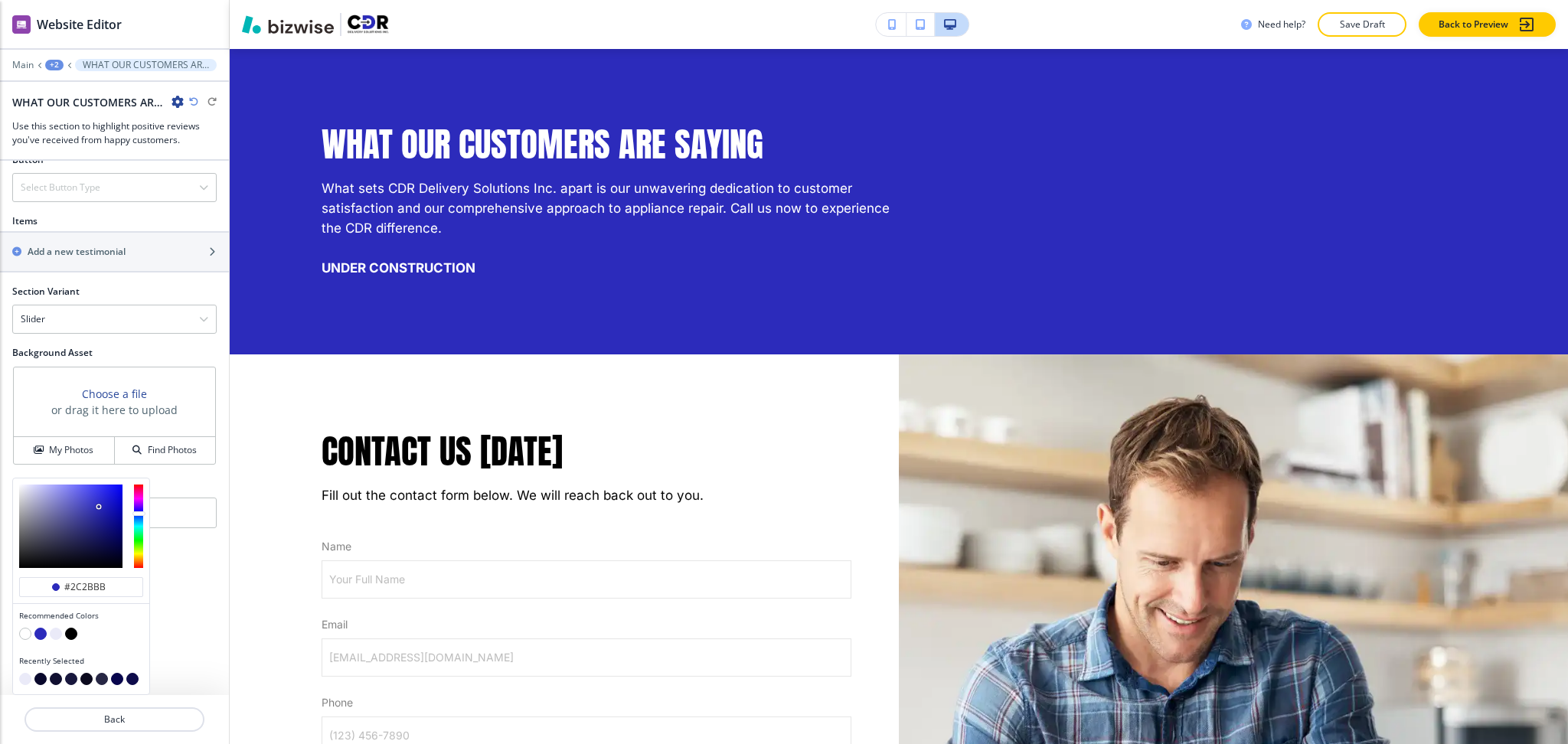
click at [23, 637] on button "button" at bounding box center [25, 633] width 12 height 12
type input "#FFFFFF"
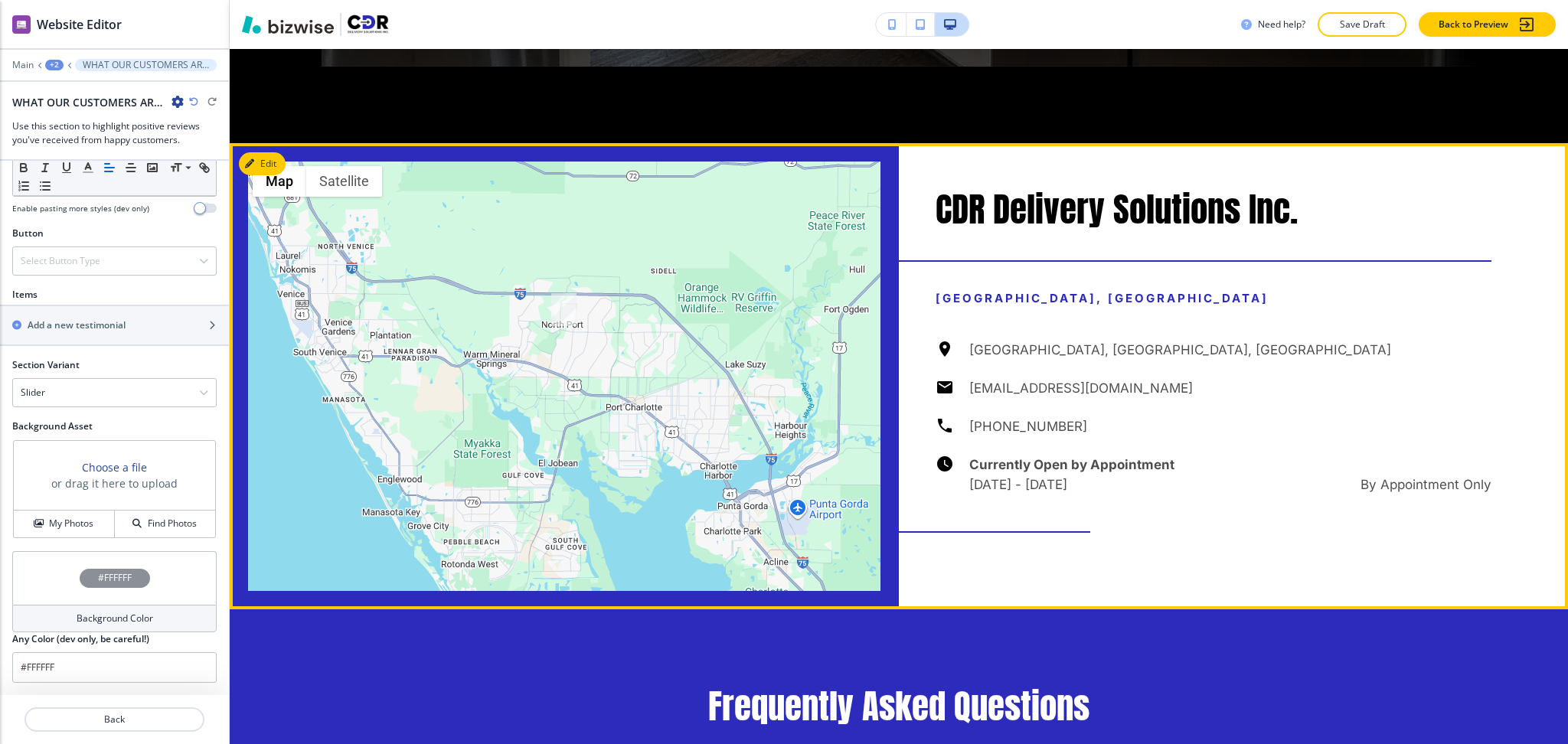
scroll to position [2176, 0]
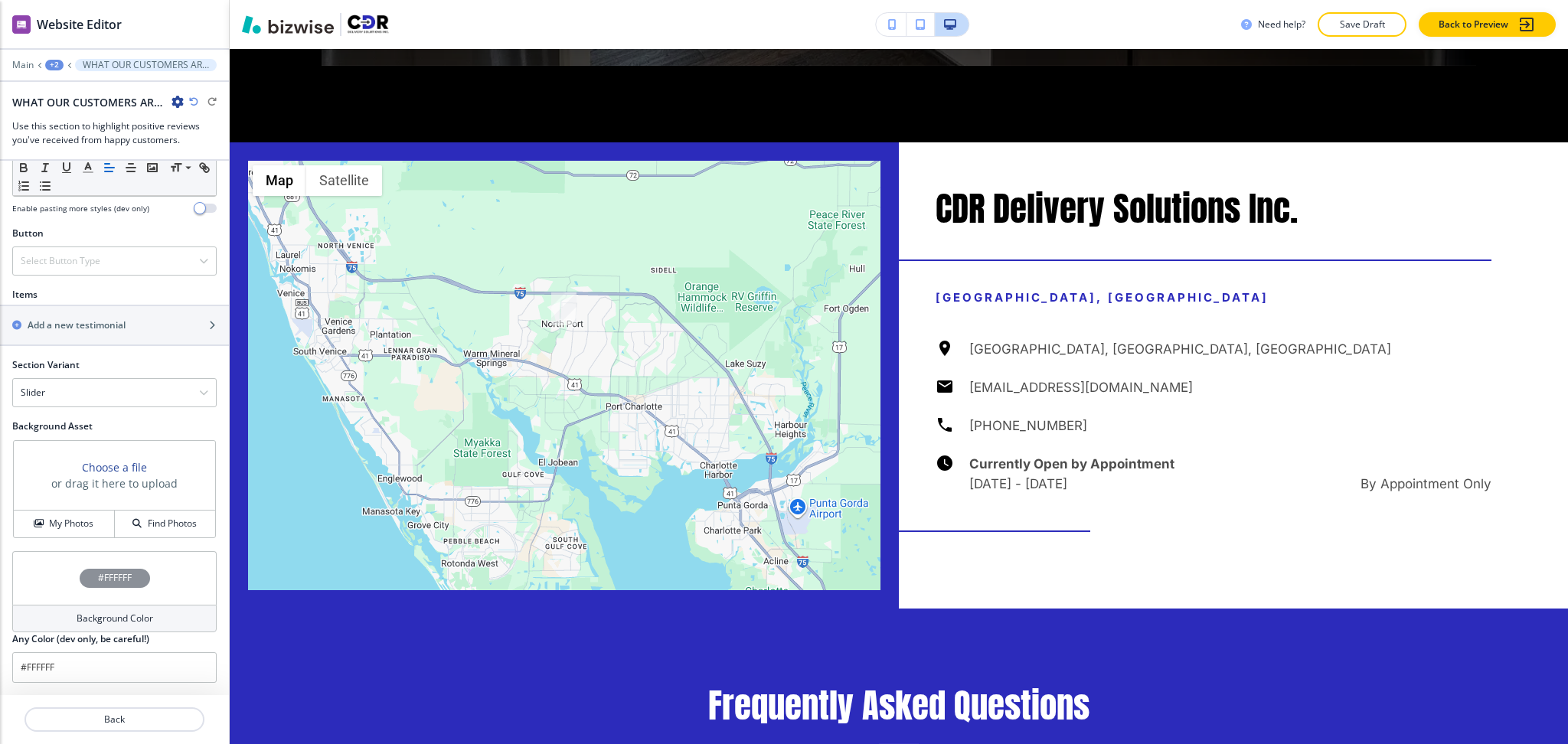
click at [52, 61] on div "+2" at bounding box center [54, 65] width 19 height 10
click at [69, 115] on p "REVIEWS" at bounding box center [94, 117] width 78 height 14
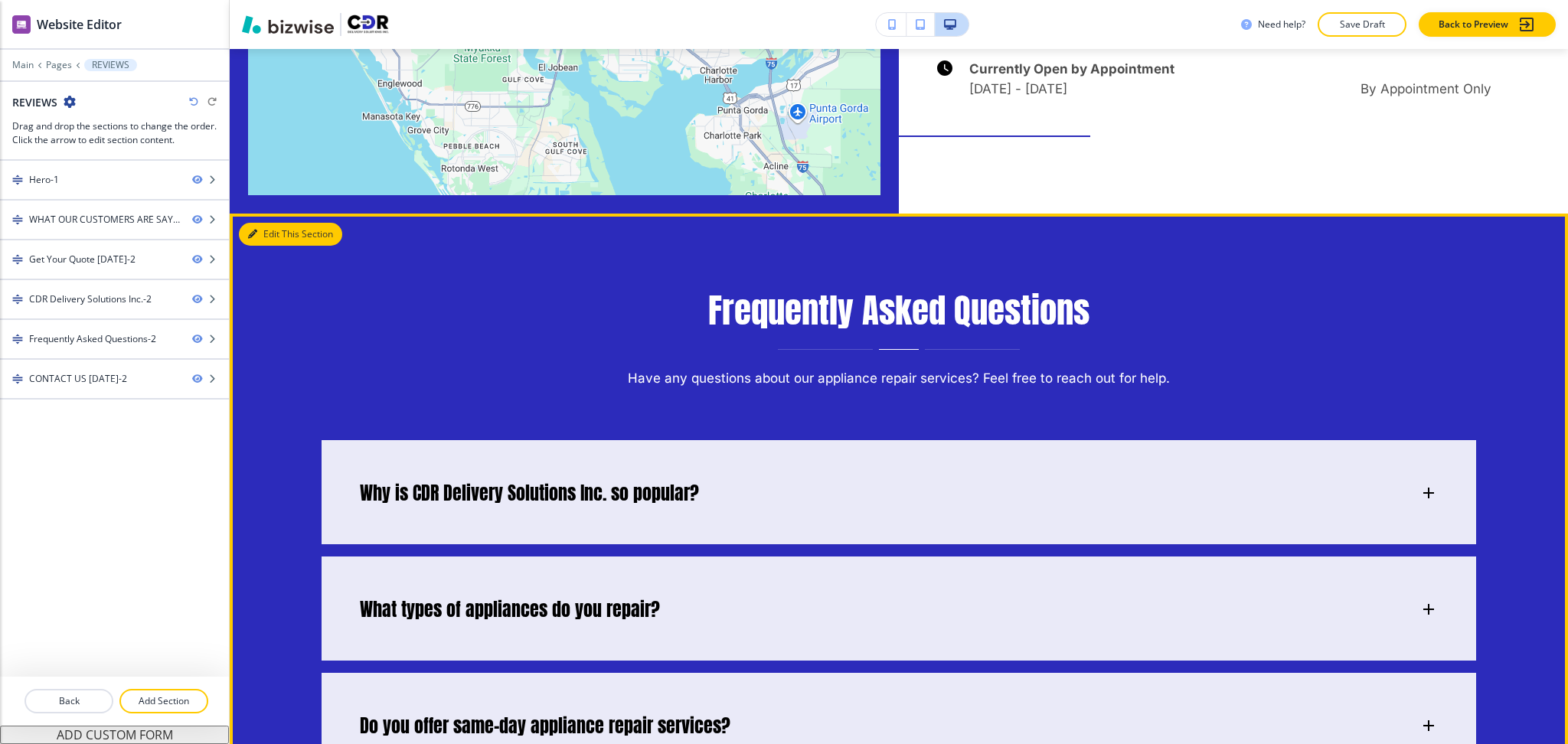
click at [243, 237] on button "Edit This Section" at bounding box center [291, 234] width 103 height 23
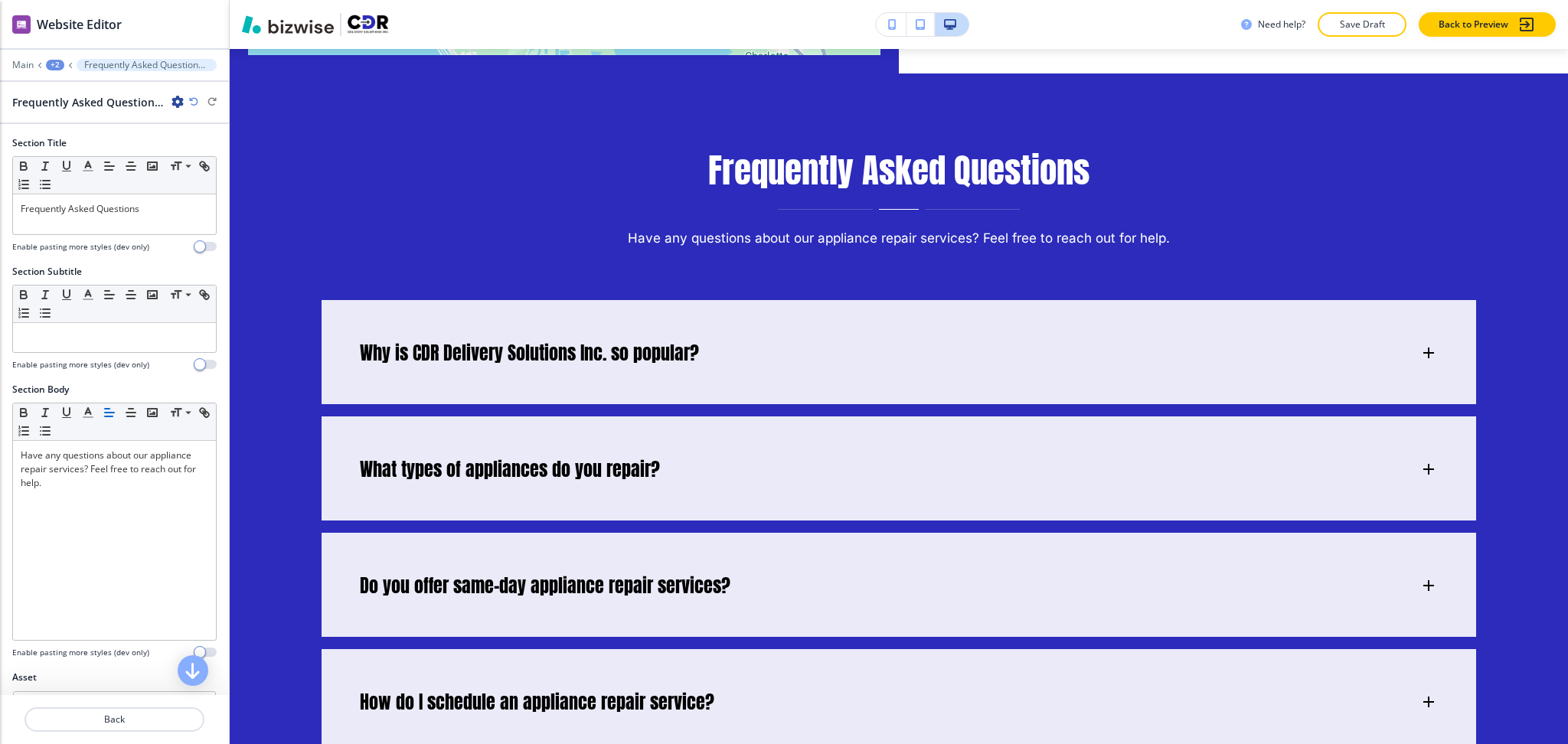
scroll to position [2054, 0]
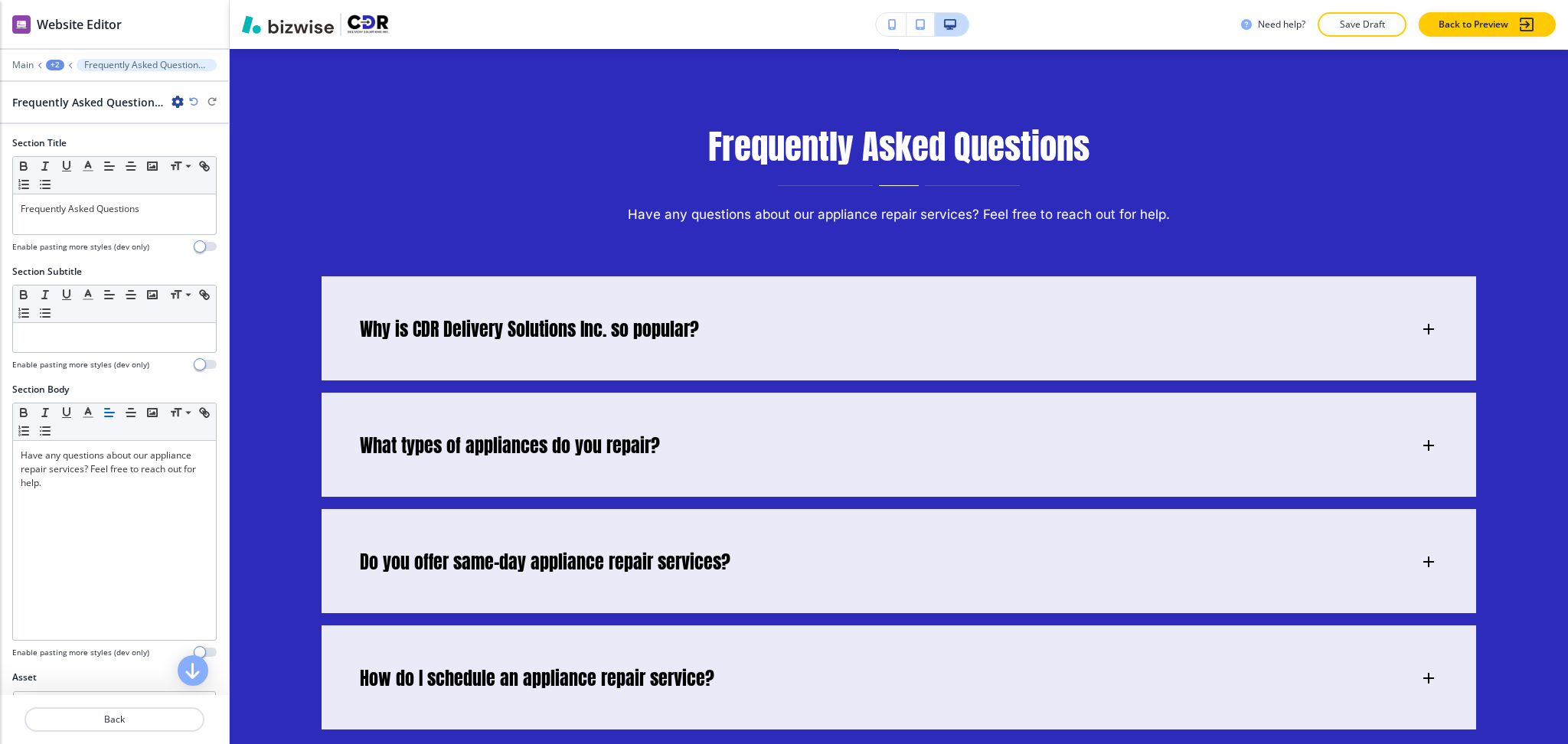
click at [178, 99] on icon "button" at bounding box center [177, 102] width 12 height 12
click at [203, 193] on button "Delete Section" at bounding box center [220, 182] width 98 height 27
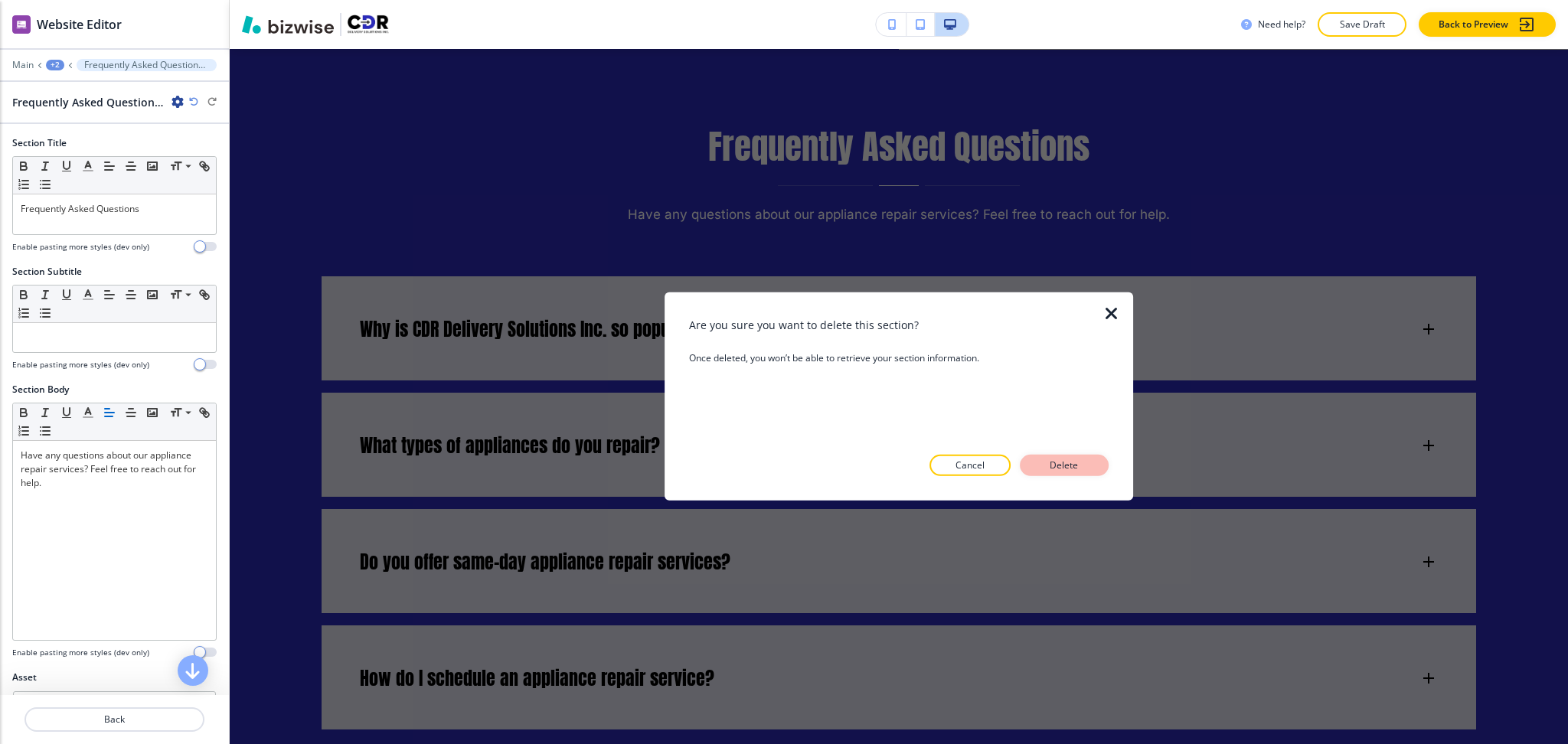
click at [1069, 458] on button "Delete" at bounding box center [1064, 465] width 89 height 22
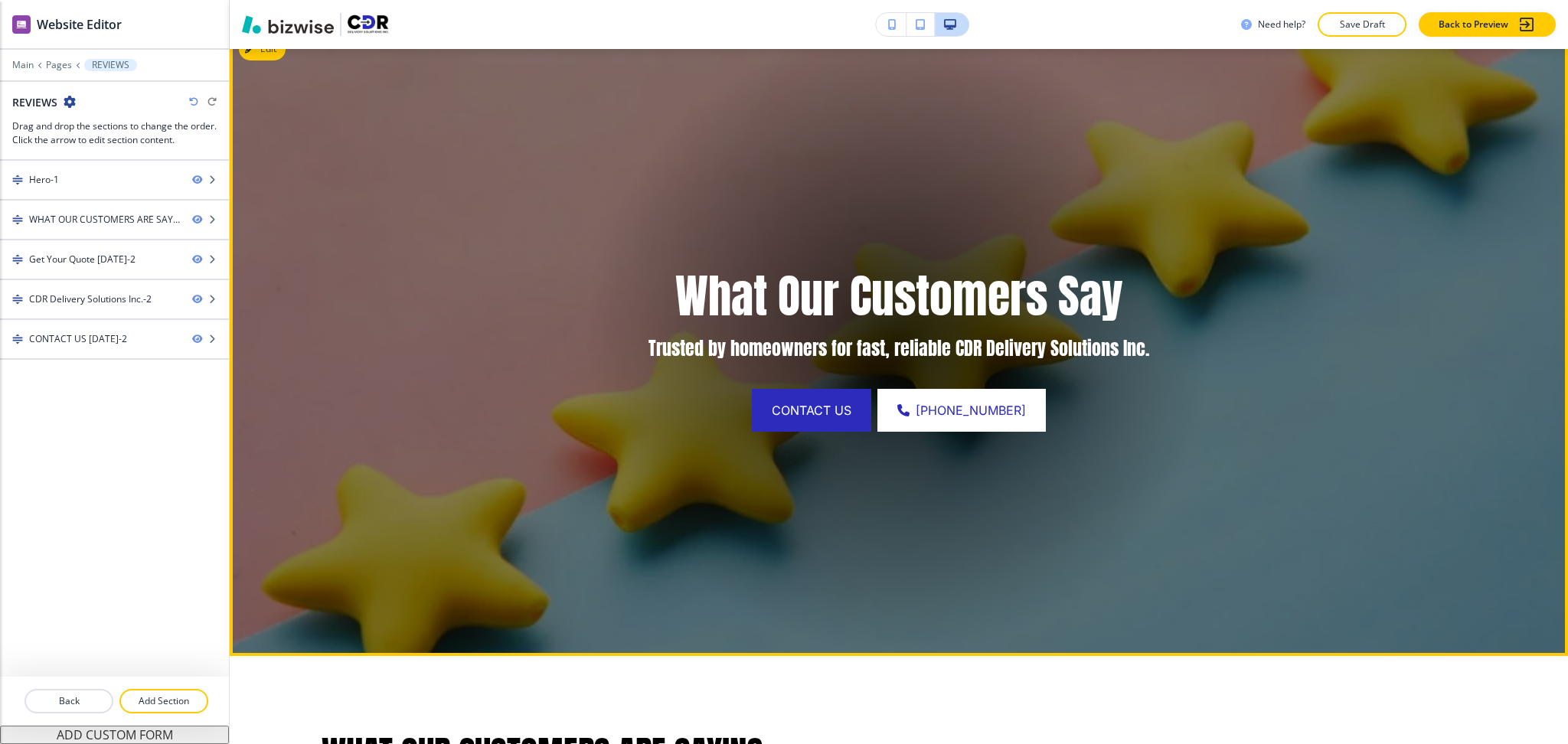
scroll to position [0, 0]
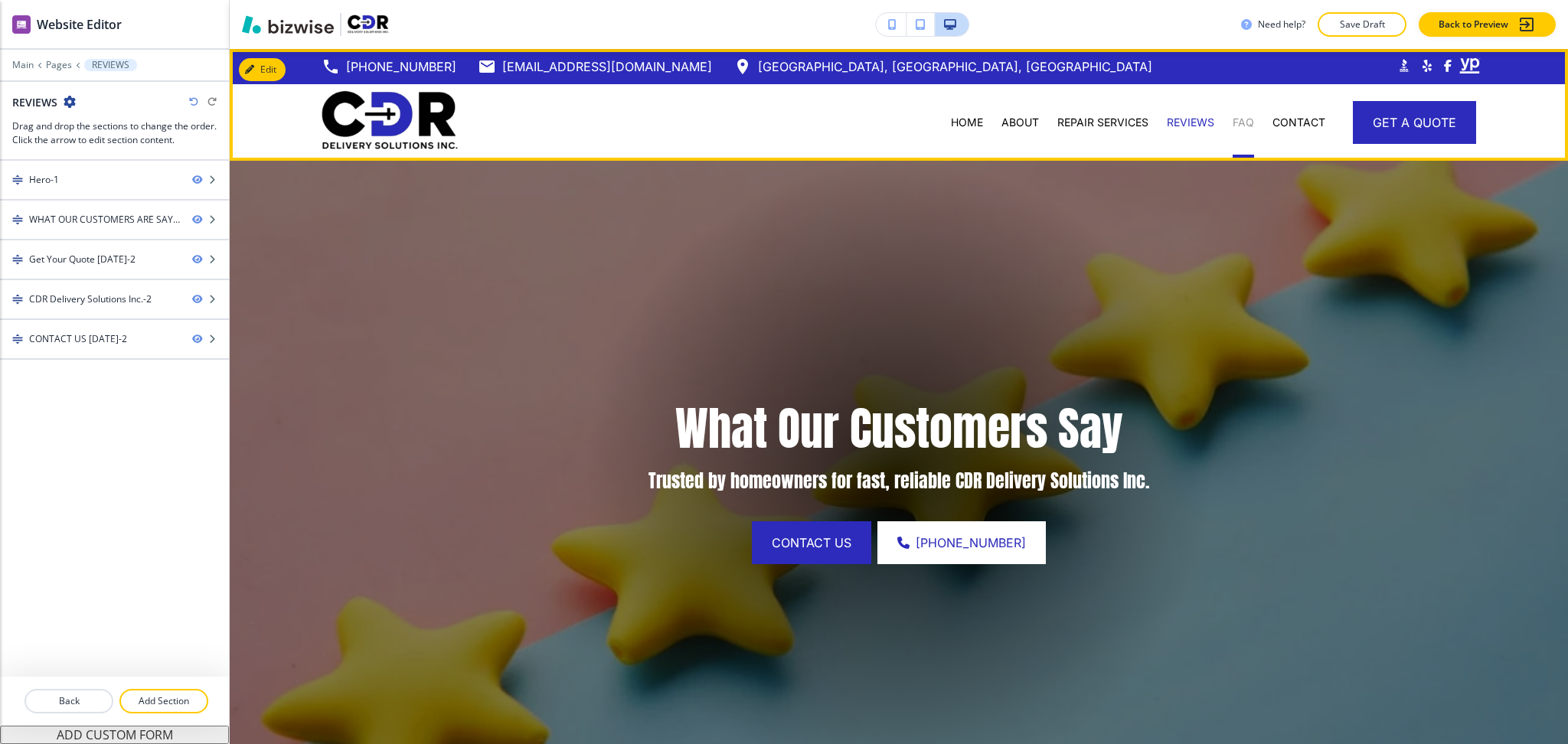
click at [1233, 123] on p "FAQ" at bounding box center [1243, 122] width 22 height 15
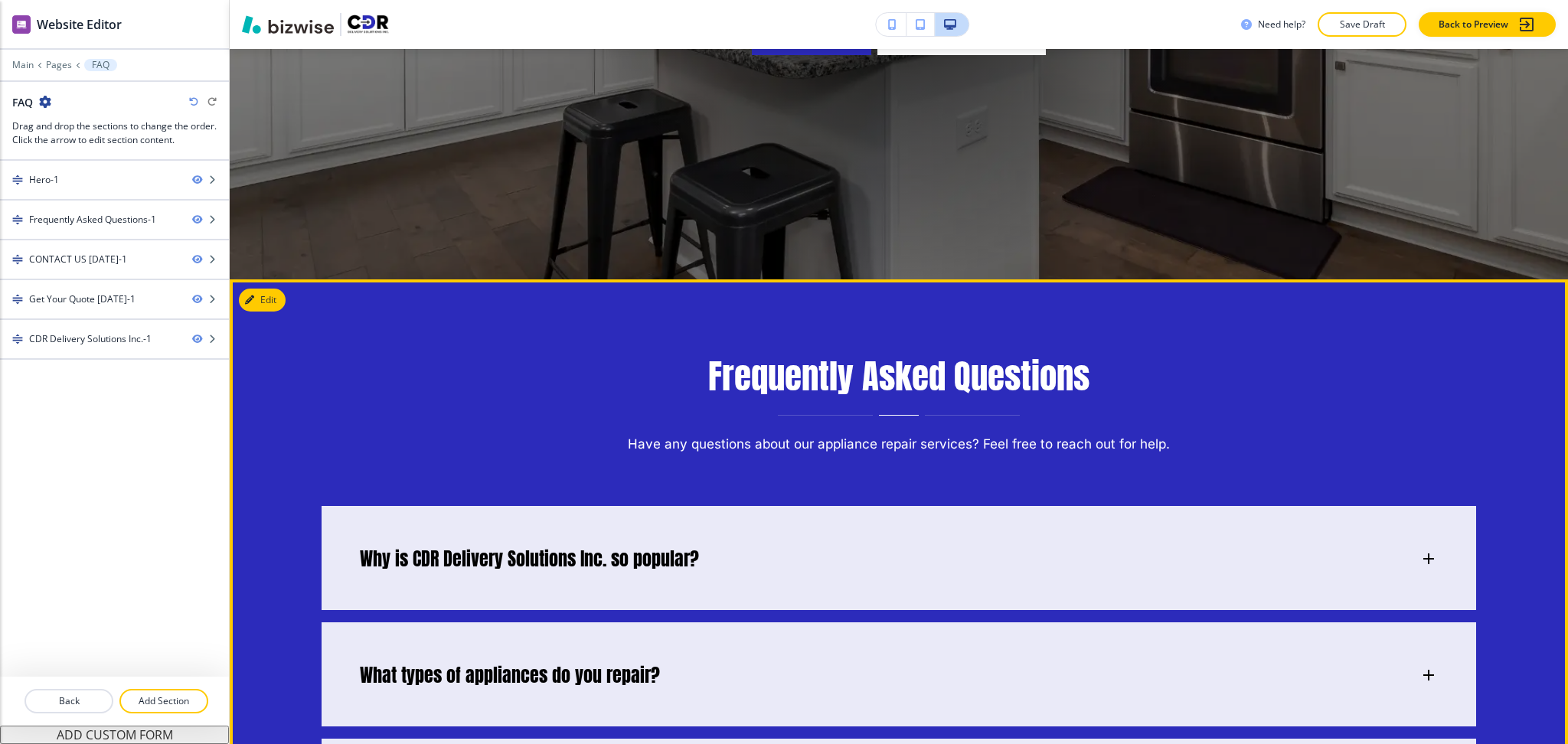
click at [270, 303] on button "Edit" at bounding box center [262, 300] width 47 height 23
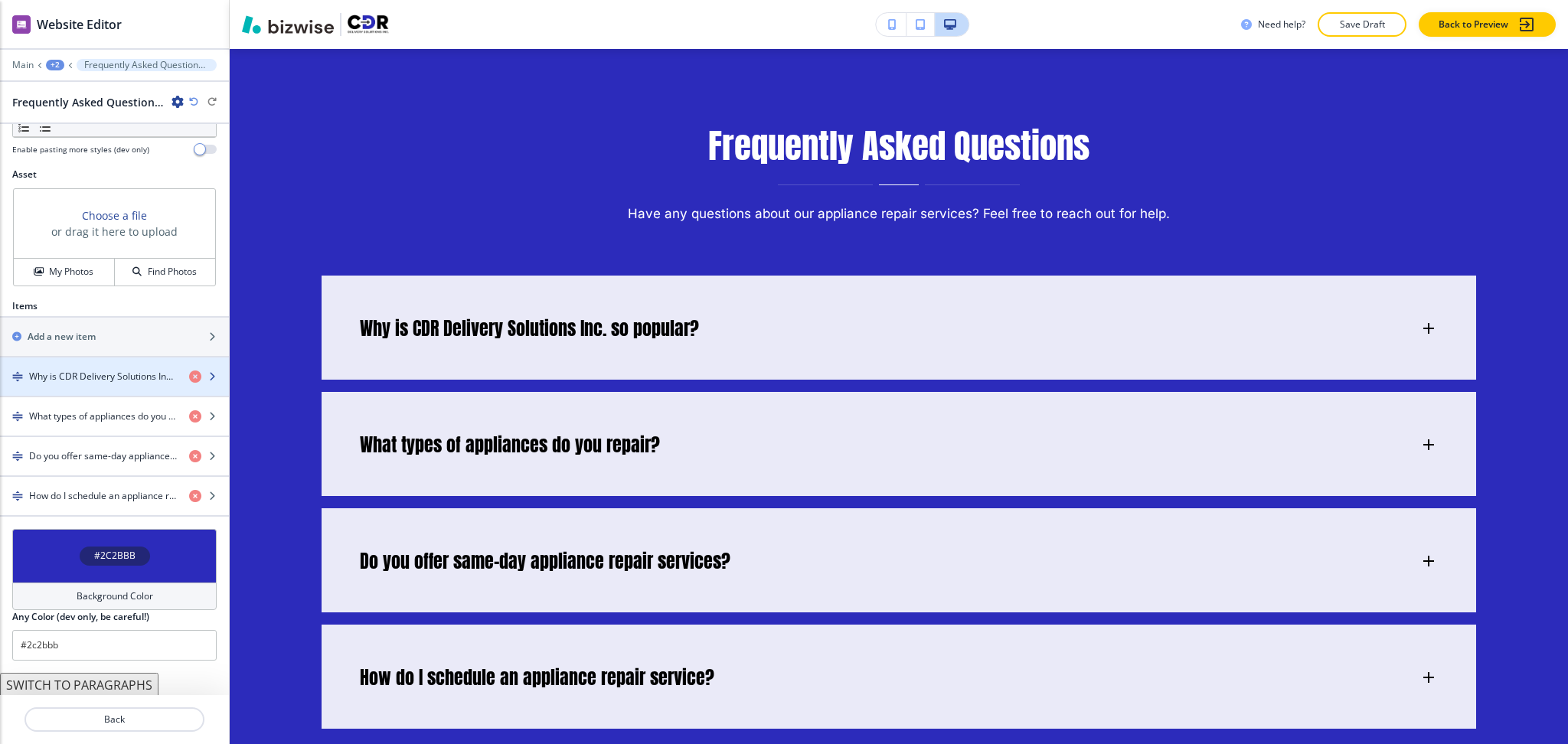
scroll to position [506, 0]
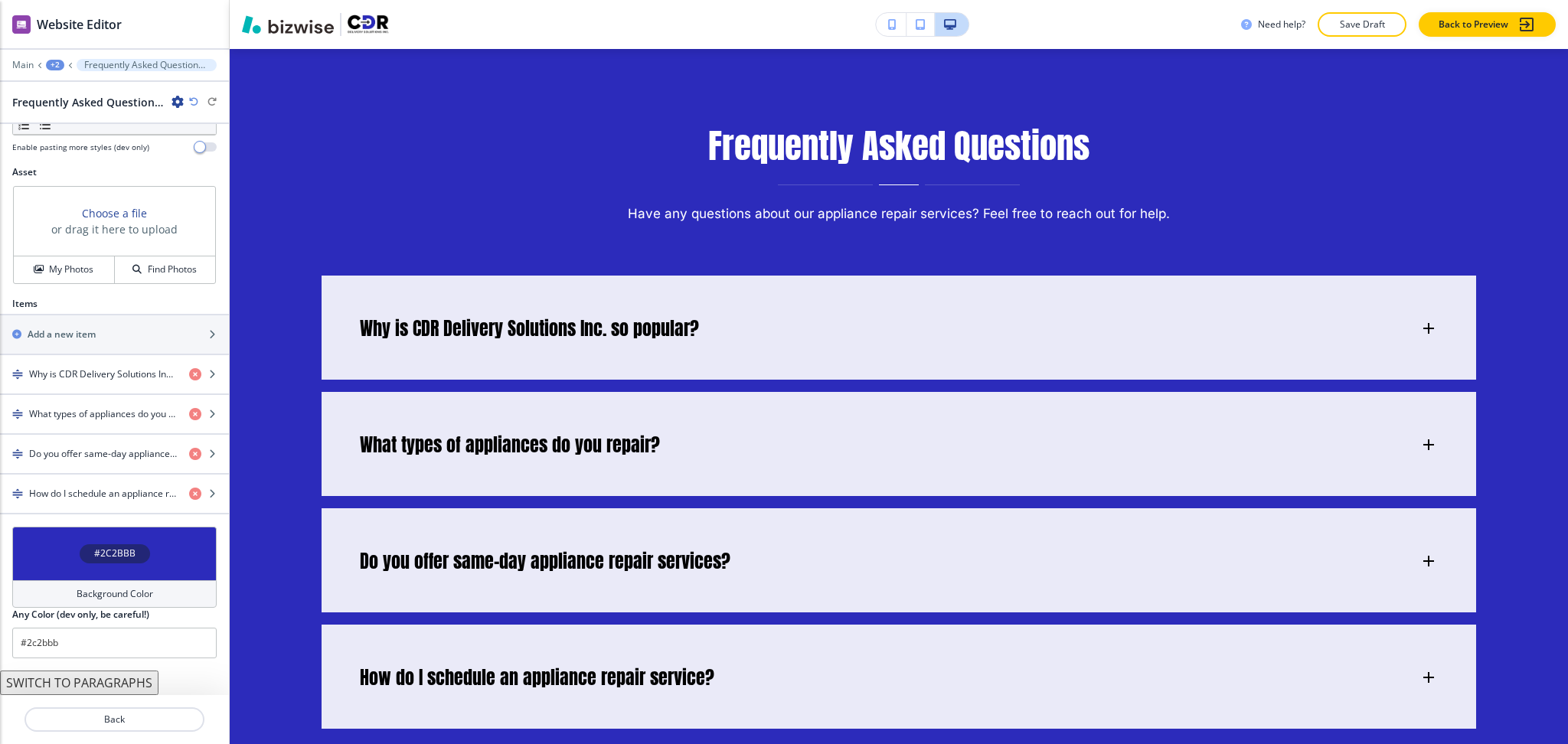
click at [107, 590] on h4 "Background Color" at bounding box center [115, 593] width 77 height 14
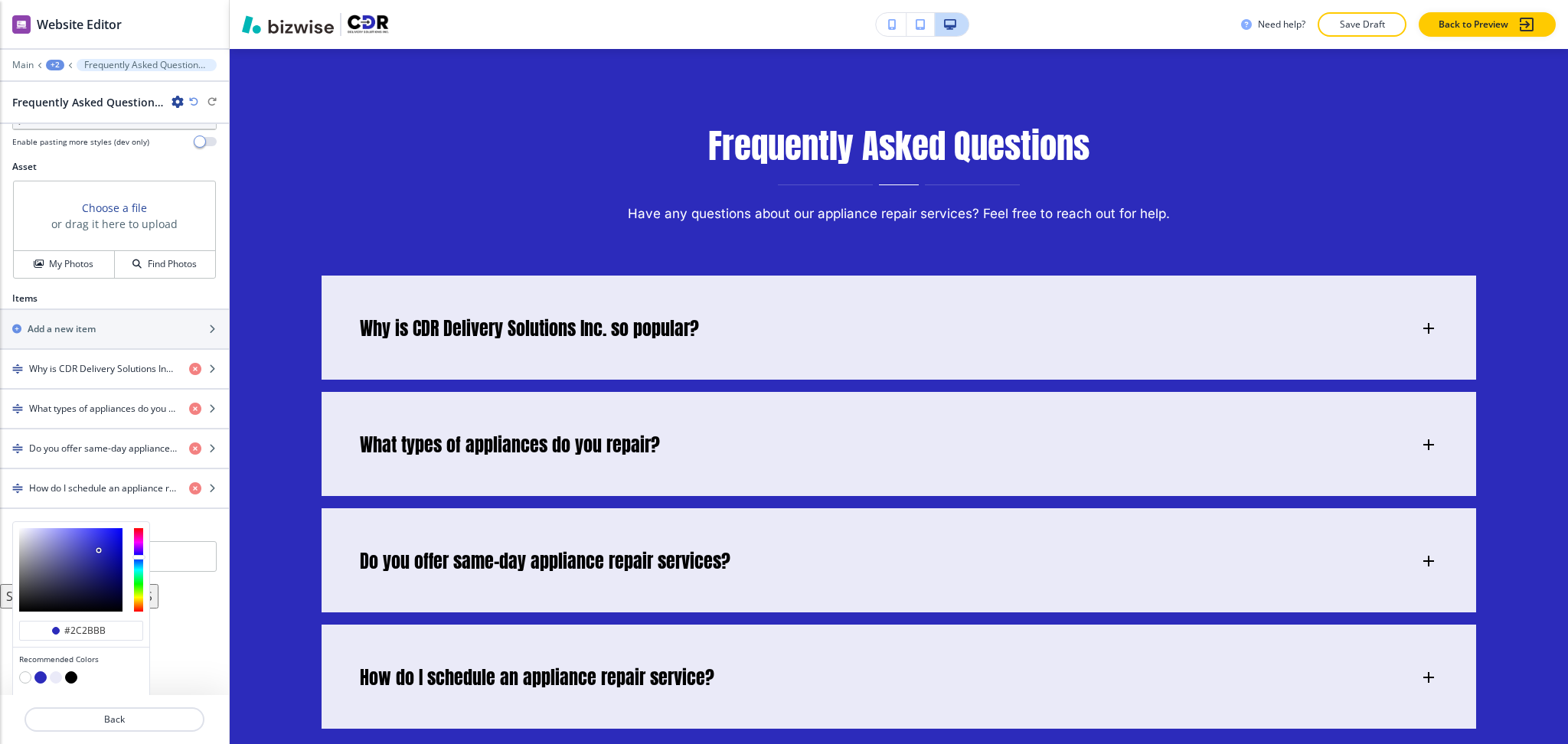
click at [52, 675] on button "button" at bounding box center [56, 677] width 12 height 12
type input "#eaeaf8"
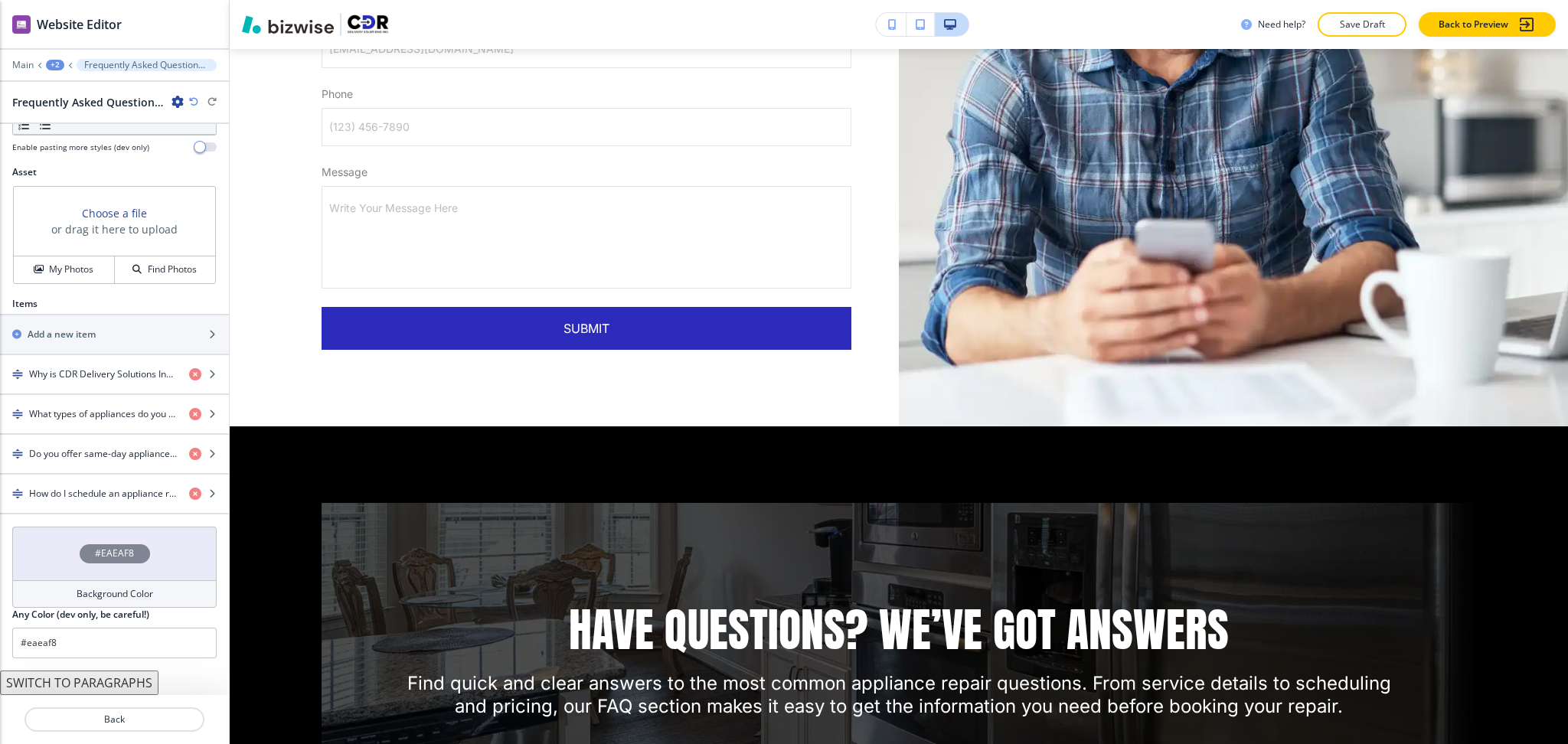
scroll to position [1800, 0]
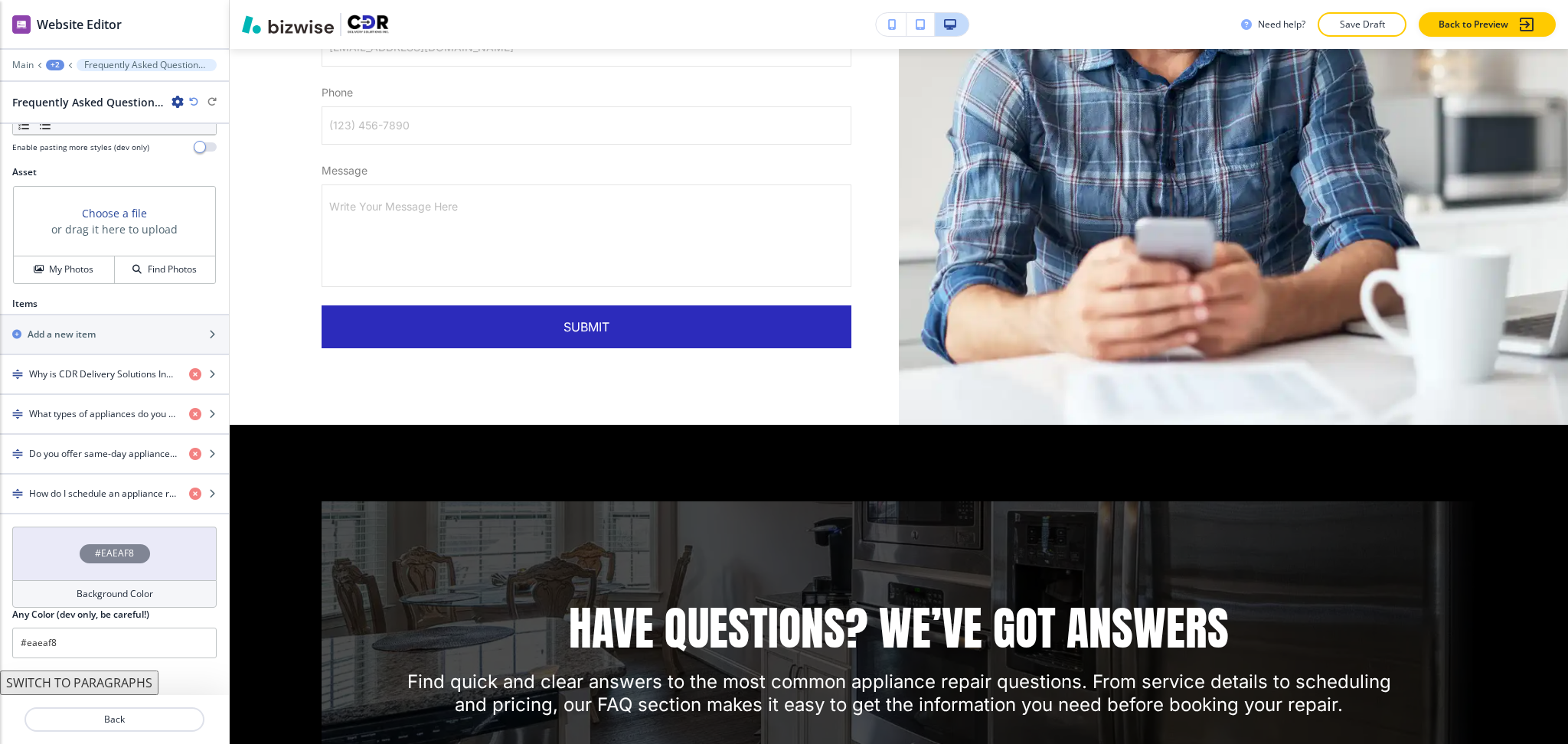
click at [52, 61] on div "+2" at bounding box center [55, 65] width 19 height 10
click at [74, 115] on p "FAQ" at bounding box center [94, 117] width 78 height 14
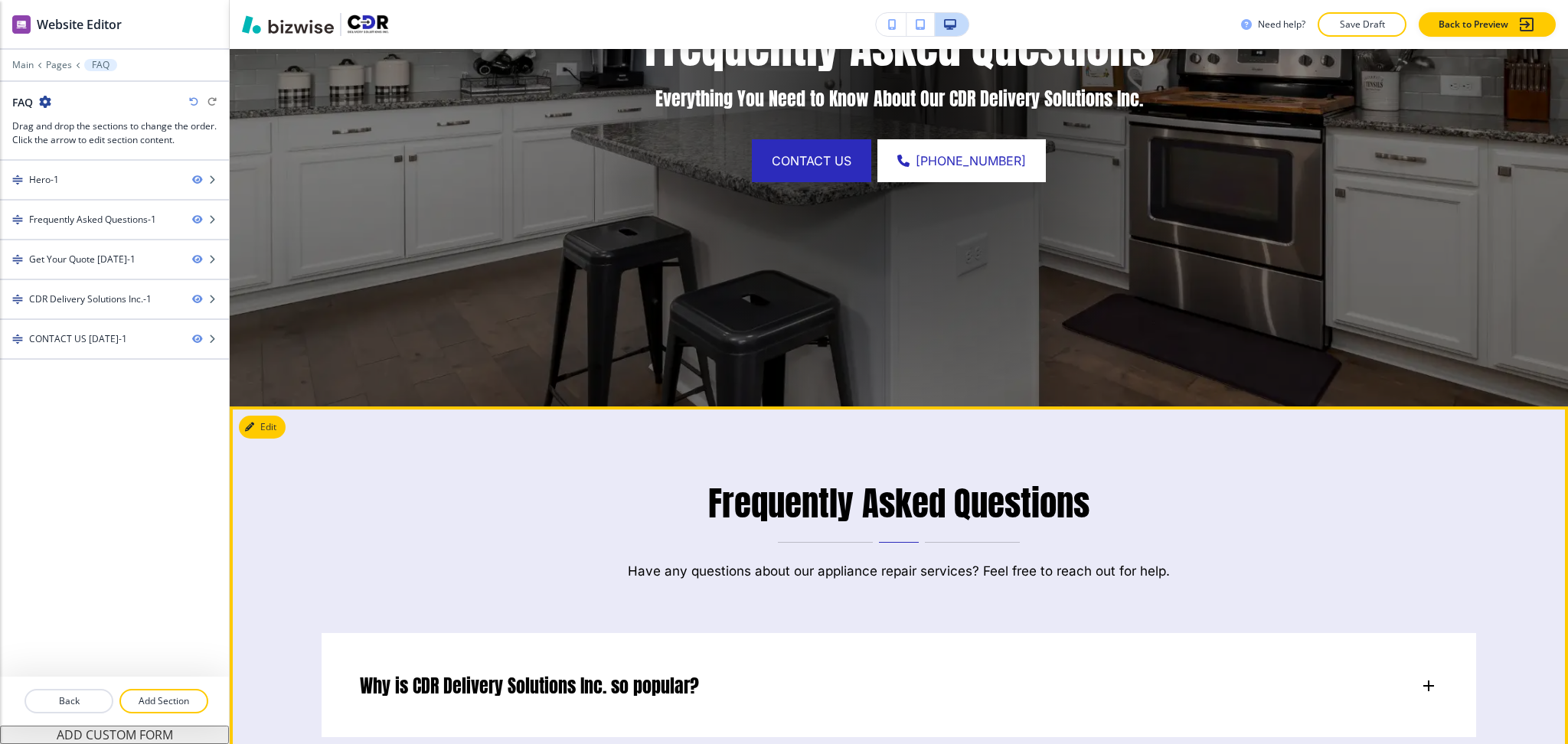
scroll to position [381, 0]
click at [265, 424] on button "Edit This Section" at bounding box center [291, 428] width 103 height 23
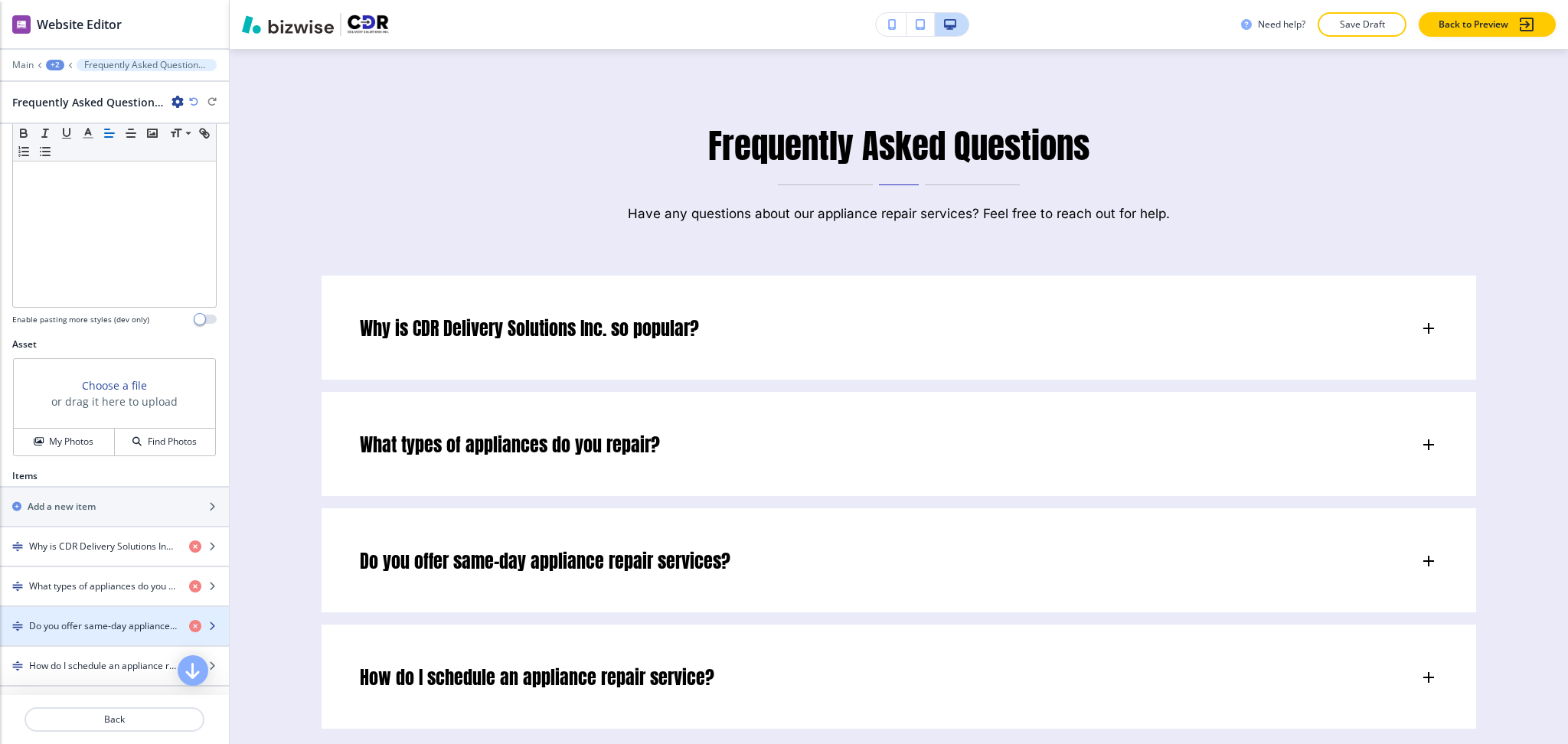
scroll to position [506, 0]
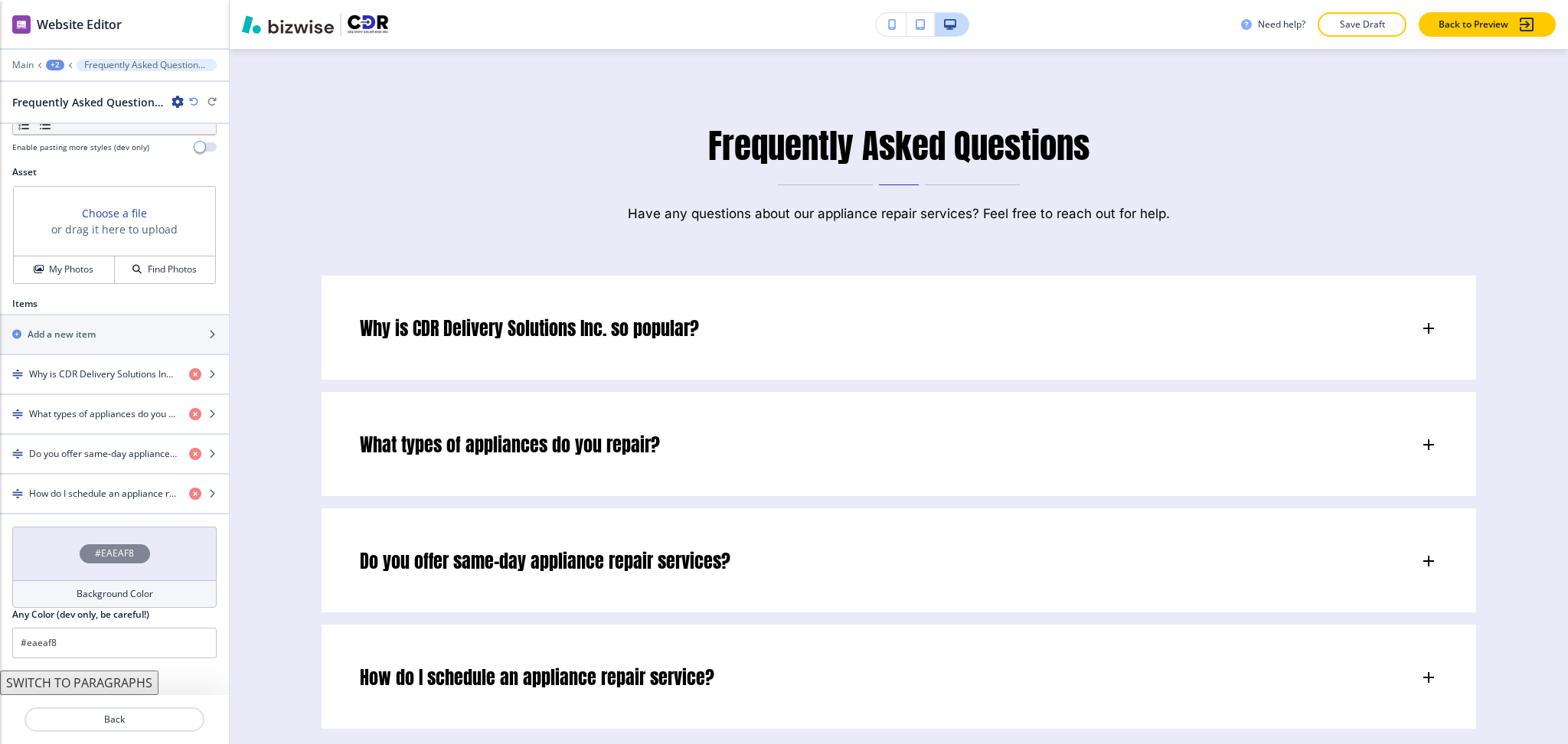
click at [108, 597] on h4 "Background Color" at bounding box center [115, 593] width 77 height 14
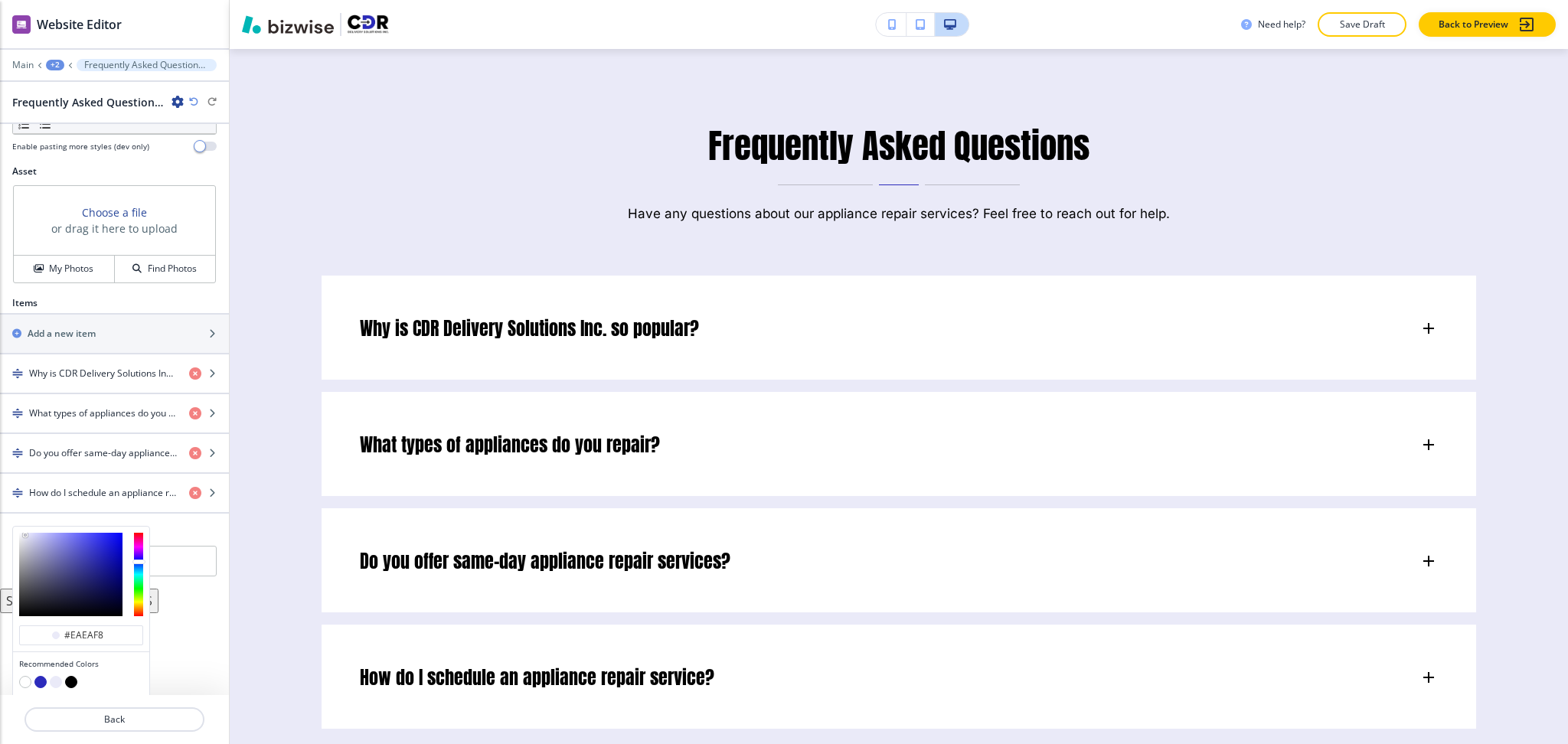
click at [27, 684] on button "button" at bounding box center [25, 681] width 12 height 12
type input "#FFFFFF"
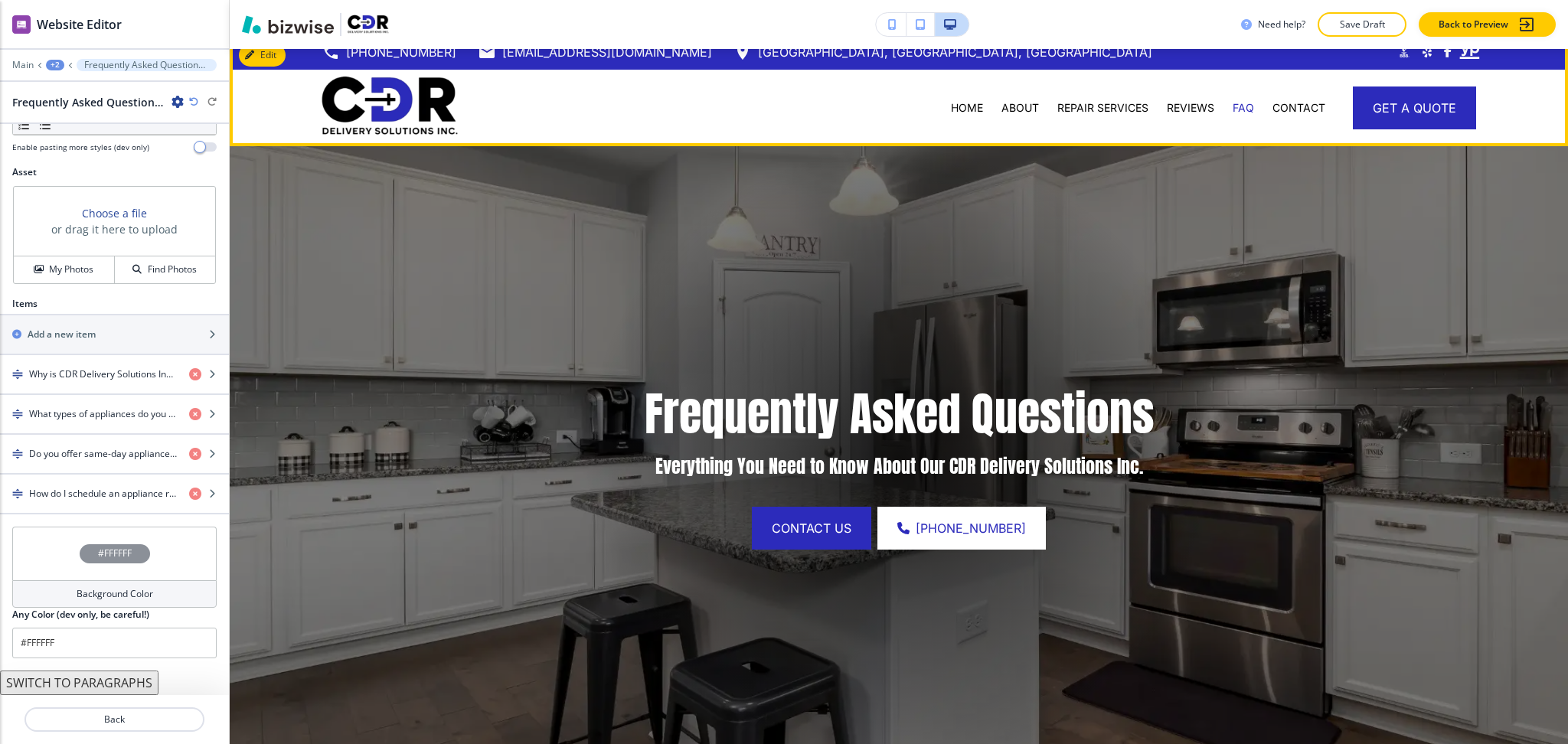
scroll to position [0, 0]
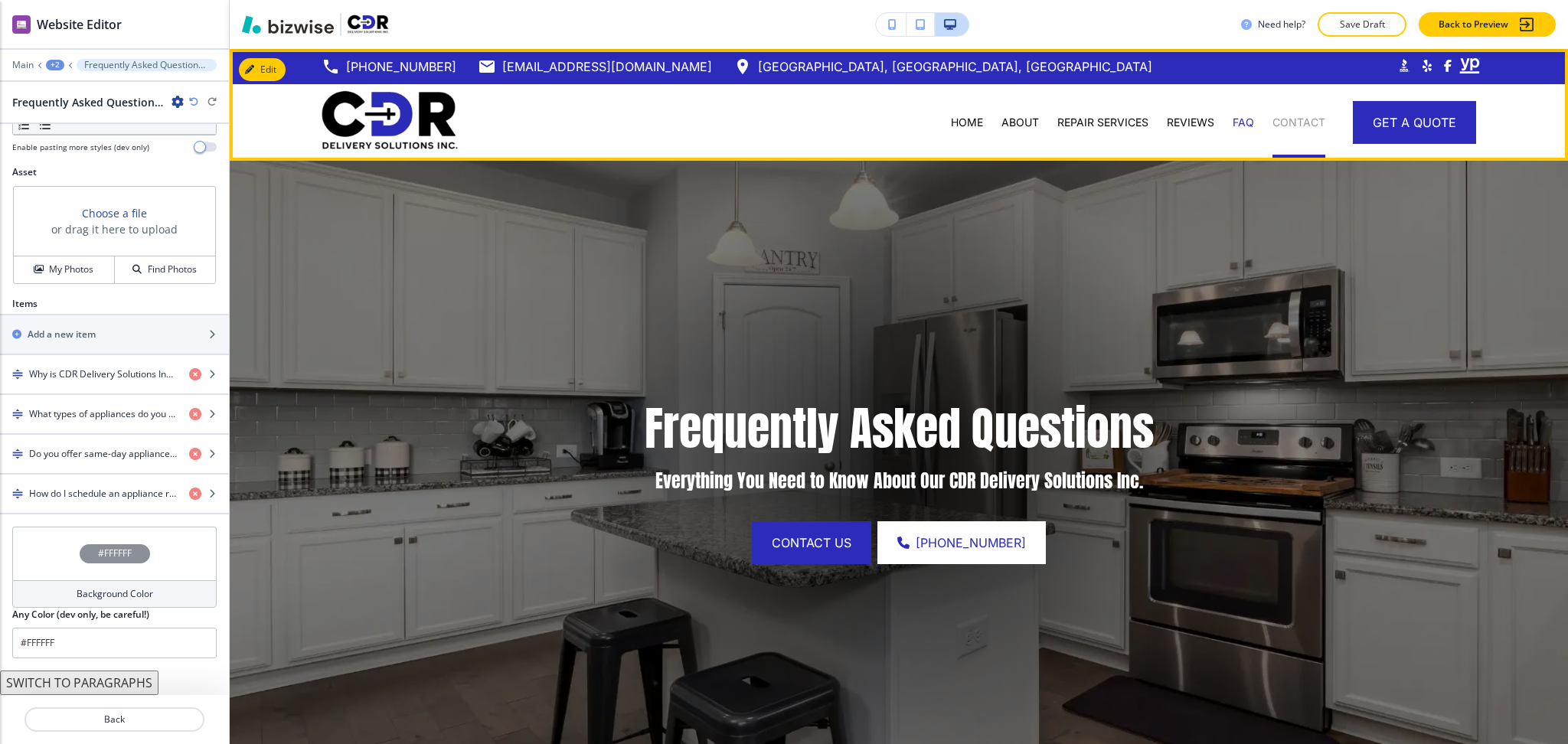
click at [1272, 125] on p "CONTACT" at bounding box center [1298, 122] width 52 height 15
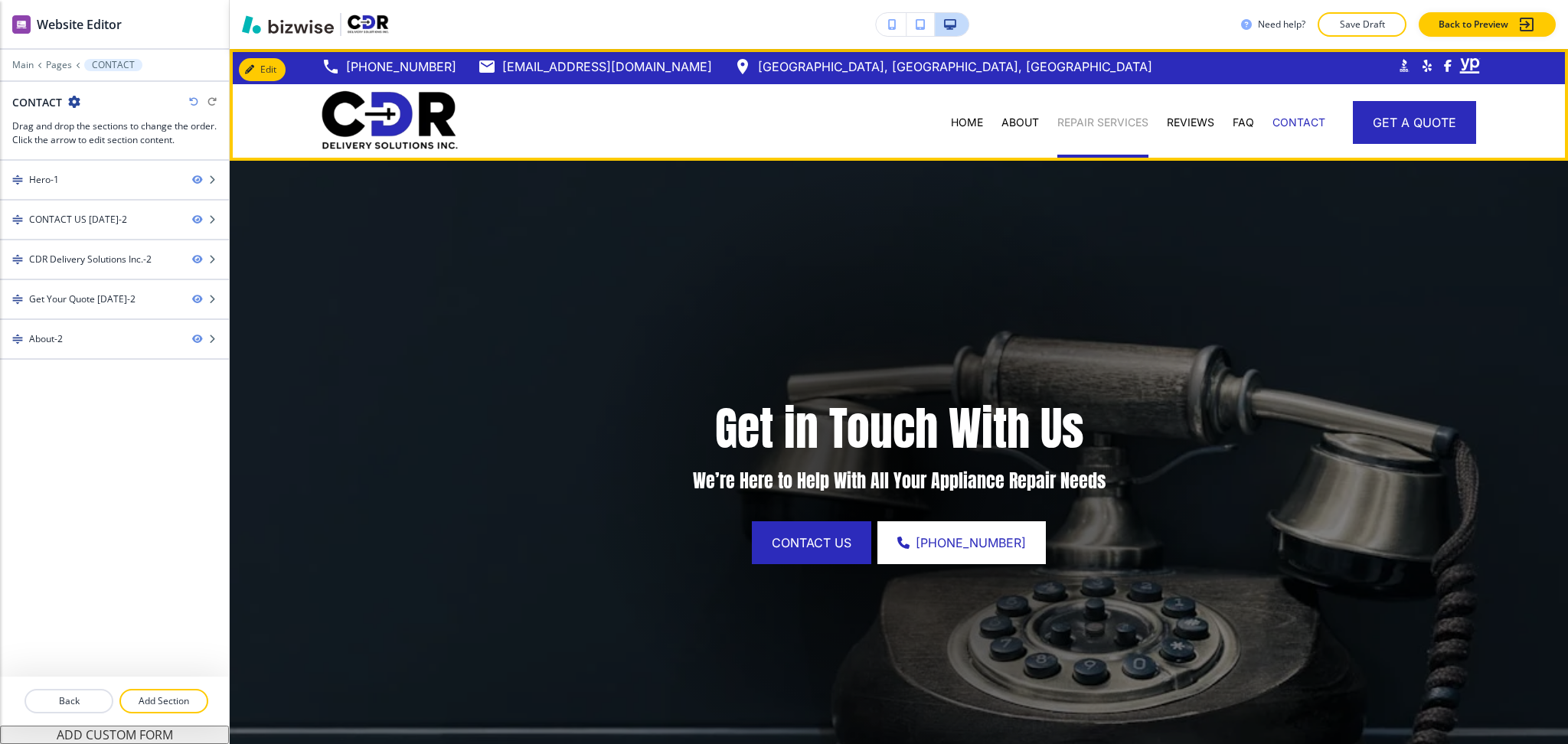
click at [1067, 123] on p "REPAIR SERVICES" at bounding box center [1103, 122] width 91 height 15
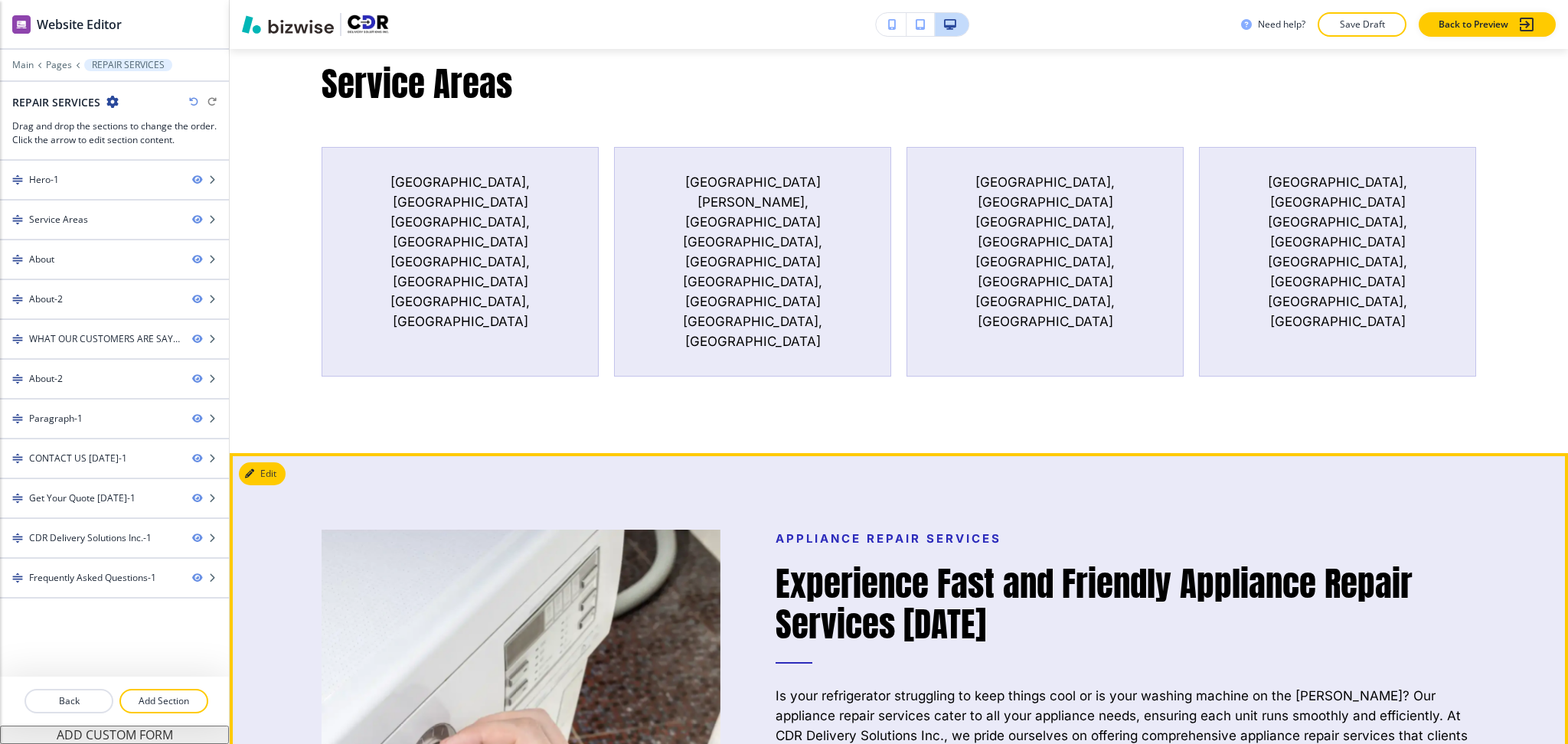
scroll to position [800, 0]
click at [260, 463] on button "Edit This Section" at bounding box center [291, 474] width 103 height 23
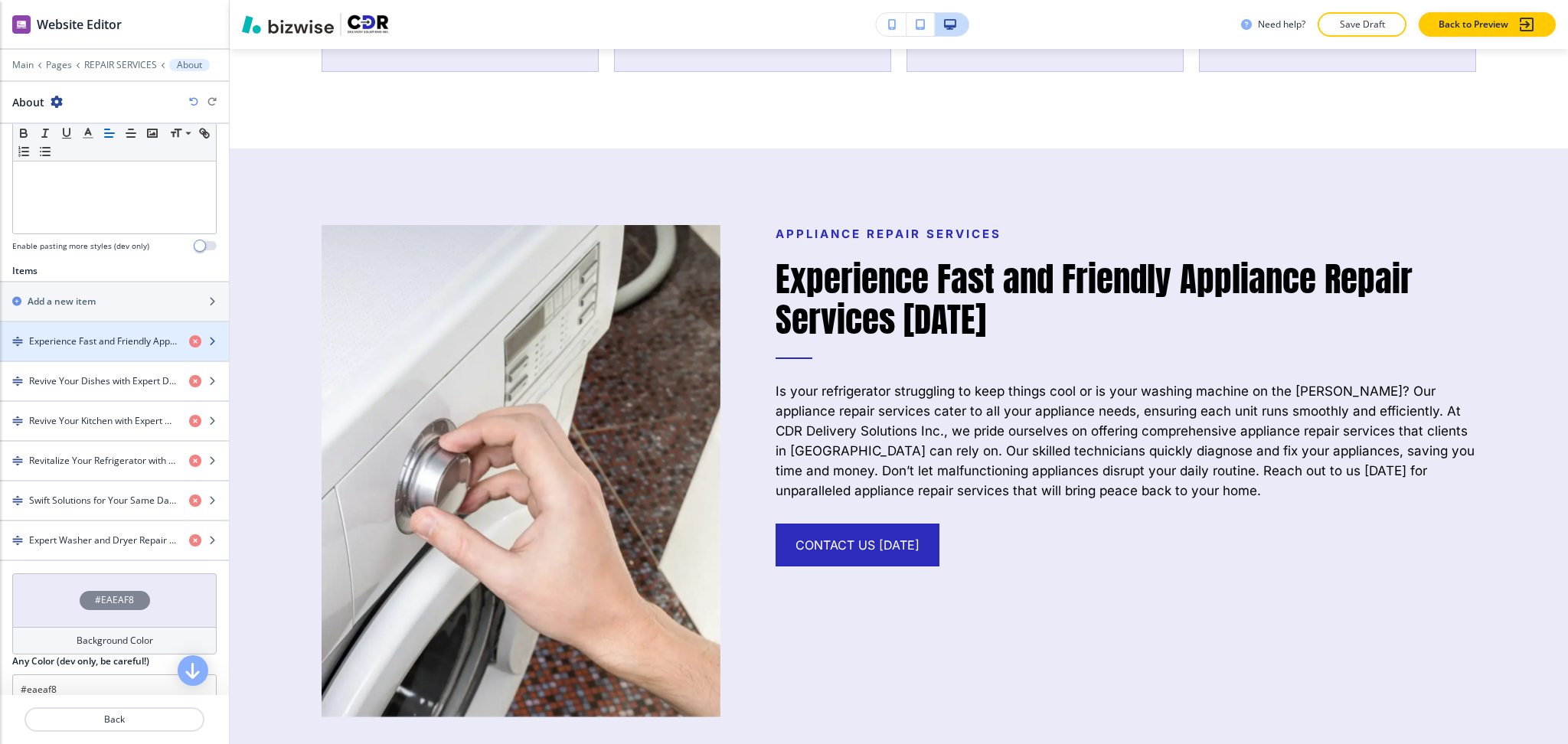
scroll to position [408, 0]
click at [70, 337] on h4 "Experience Fast and Friendly Appliance Repair Services [DATE]" at bounding box center [103, 341] width 148 height 14
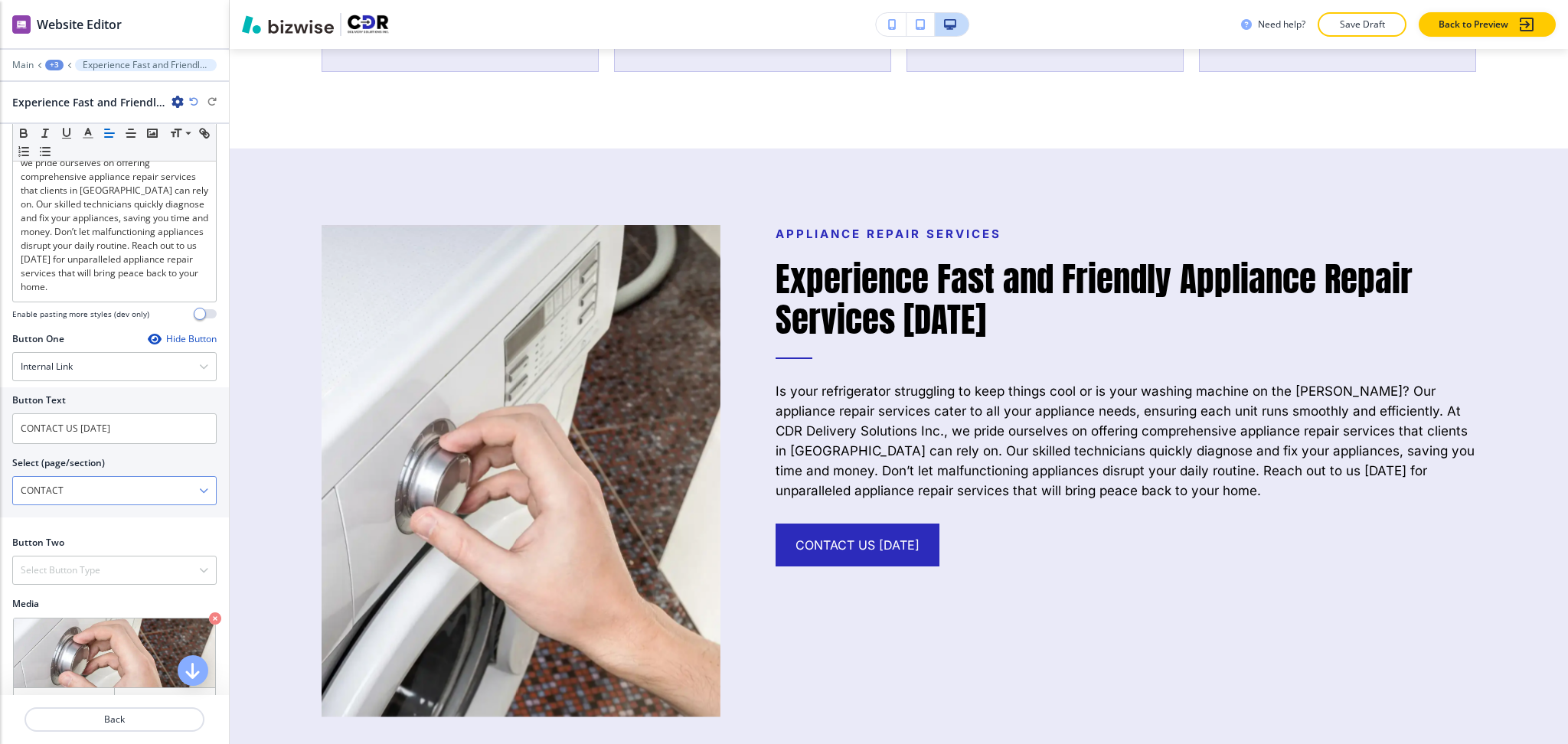
scroll to position [496, 0]
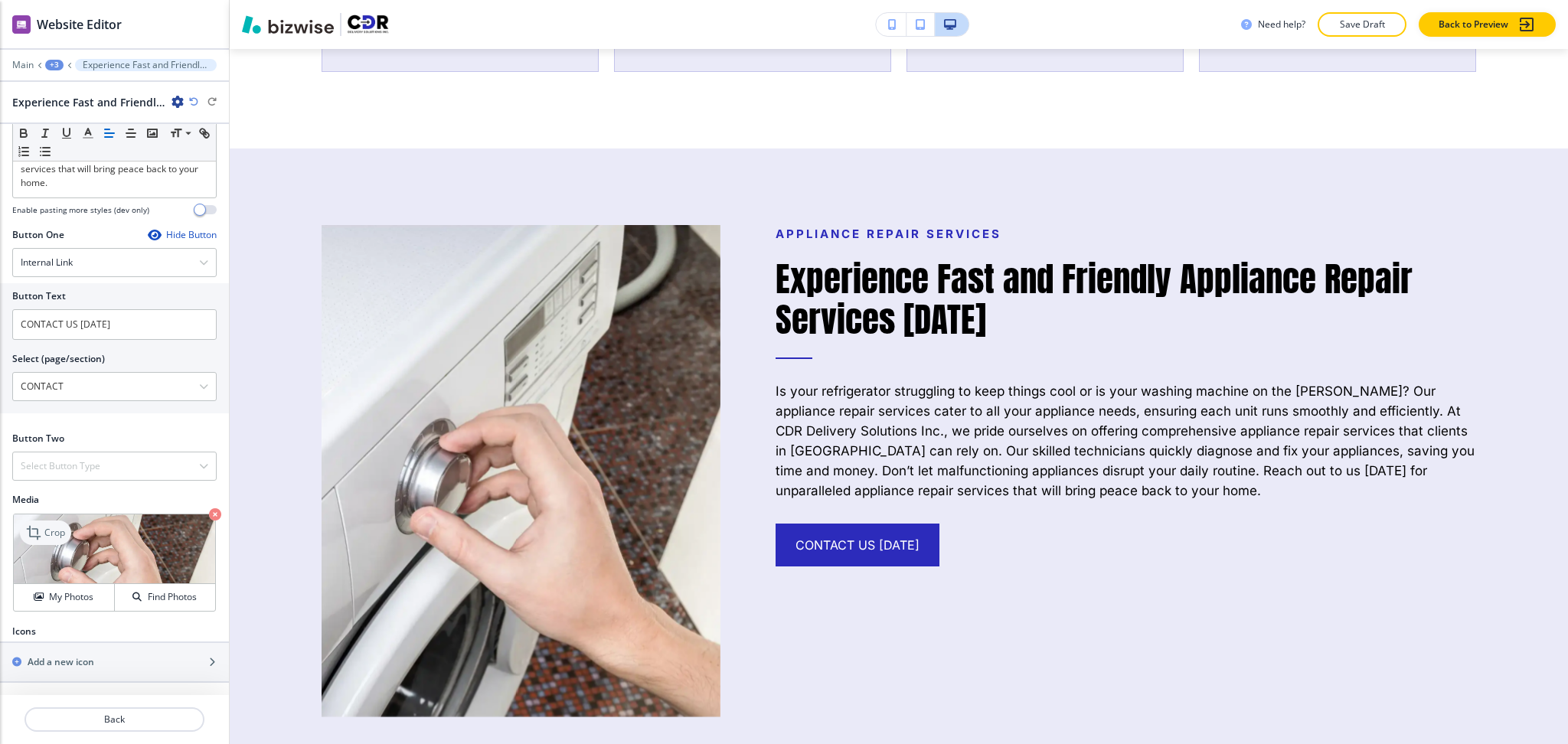
click at [45, 533] on p "Crop" at bounding box center [55, 533] width 21 height 14
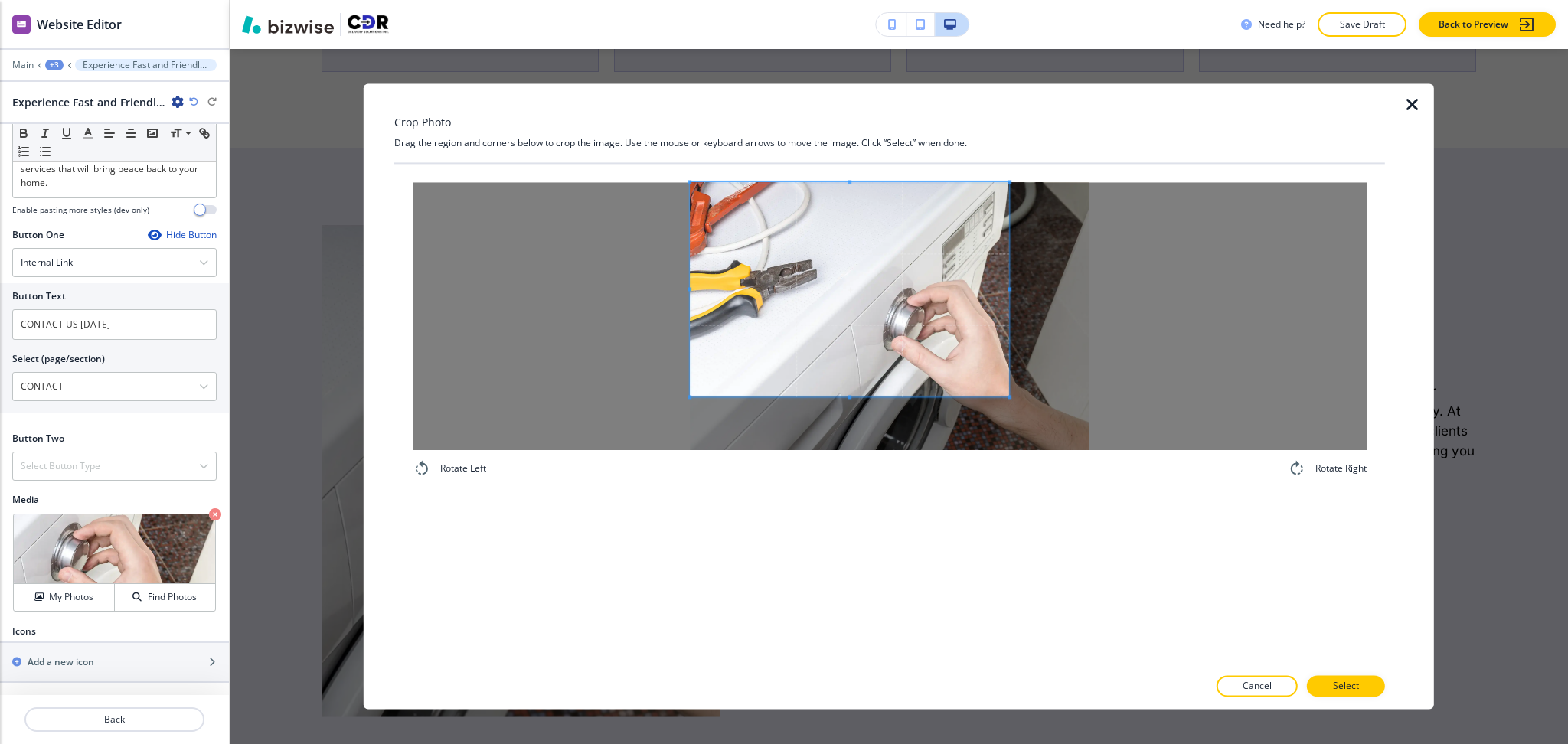
click at [809, 311] on span at bounding box center [850, 290] width 320 height 215
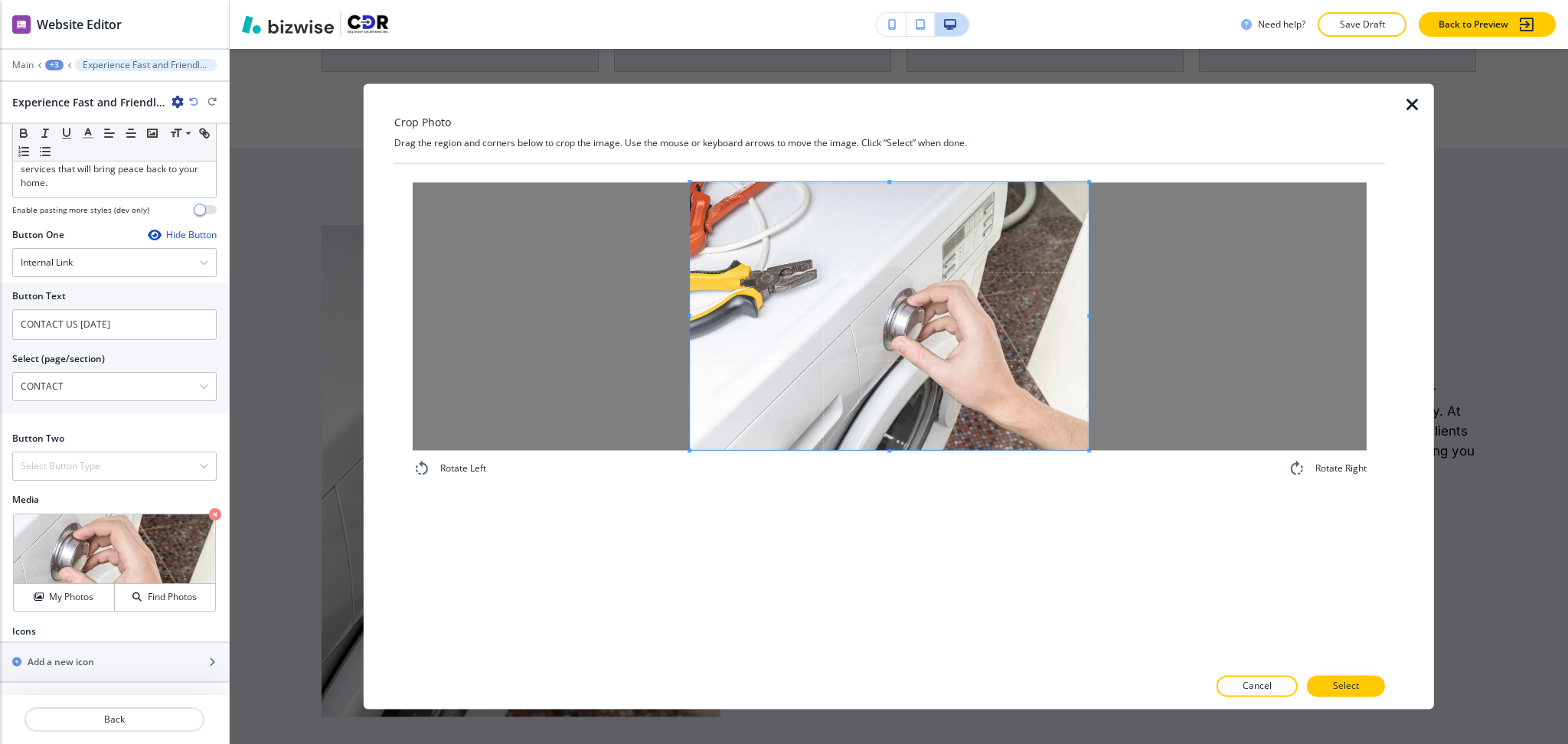
click at [1226, 541] on div "Rotate Left Rotate Right" at bounding box center [889, 415] width 991 height 502
click at [1342, 692] on p "Select" at bounding box center [1346, 686] width 26 height 14
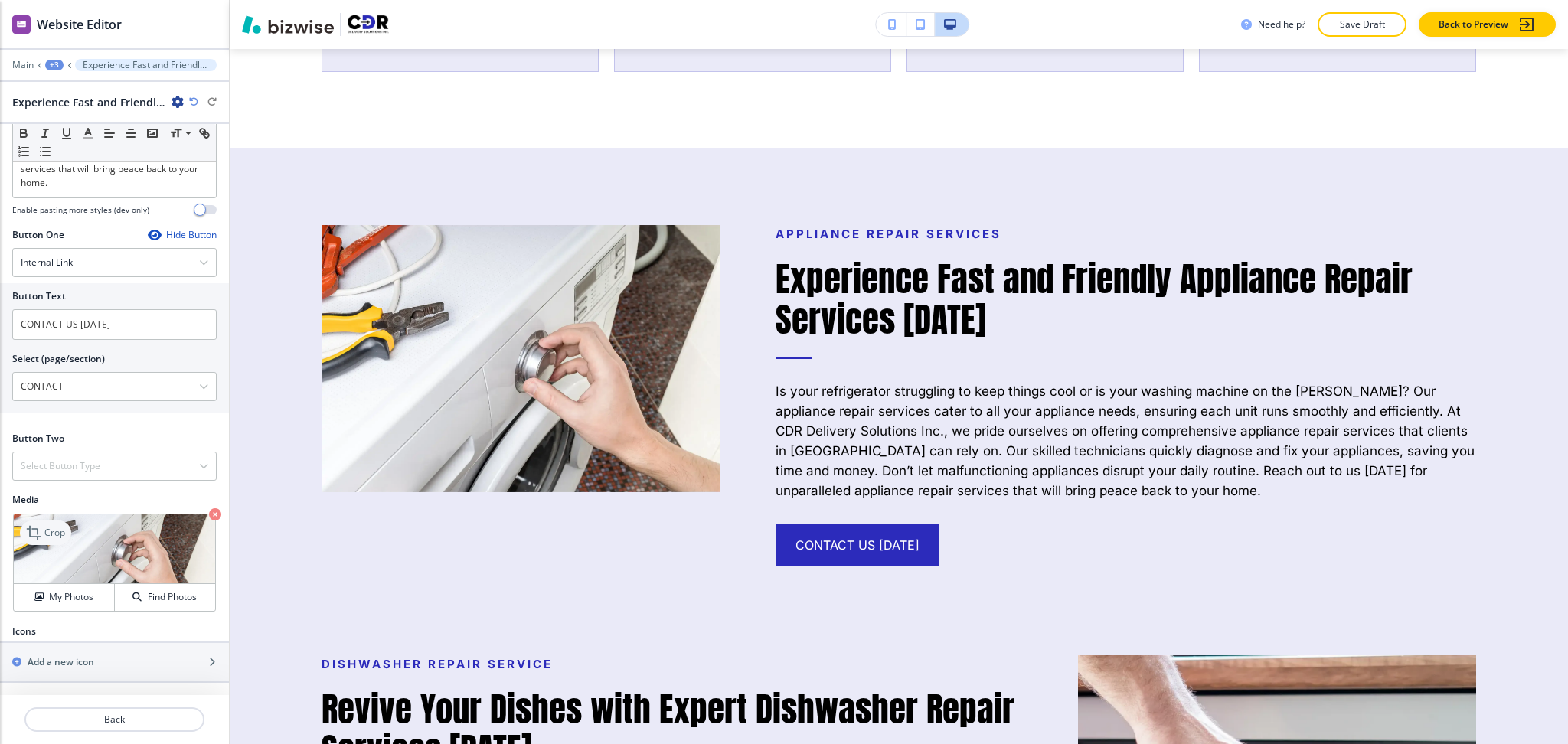
click at [51, 530] on p "Crop" at bounding box center [55, 533] width 21 height 14
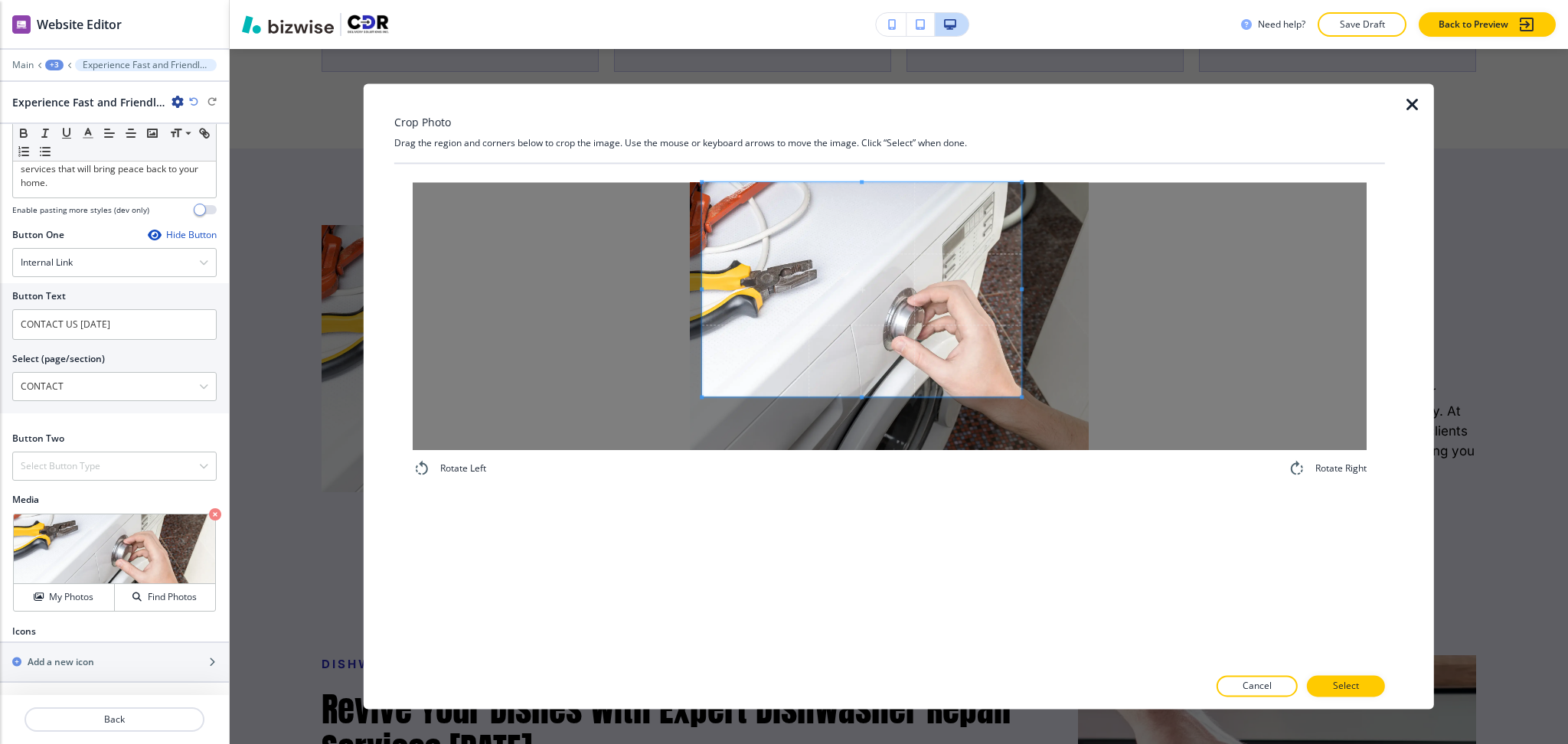
click at [901, 282] on span at bounding box center [862, 290] width 320 height 215
click at [884, 587] on div "Rotate Left Rotate Right" at bounding box center [889, 415] width 991 height 502
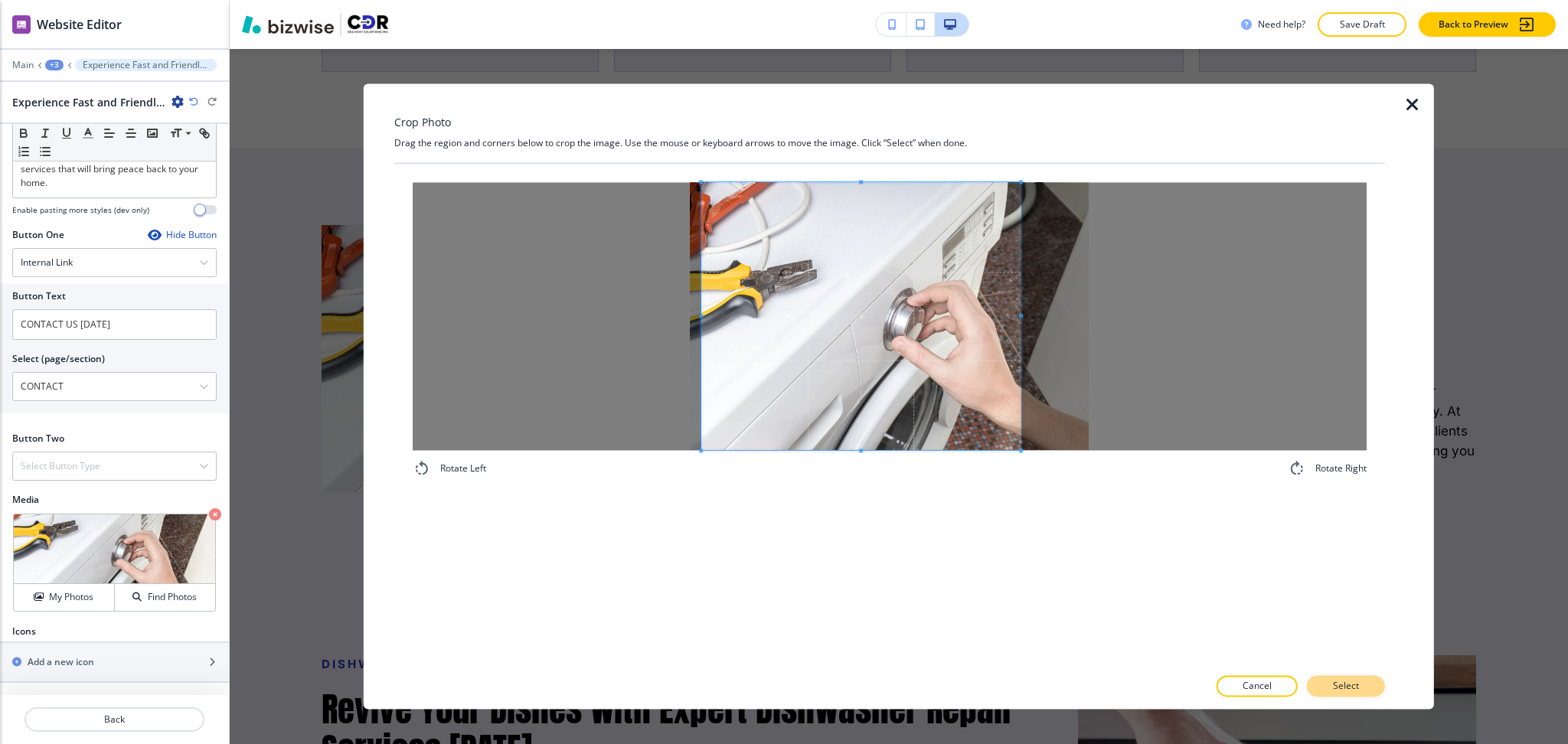
click at [1330, 689] on button "Select" at bounding box center [1346, 686] width 78 height 22
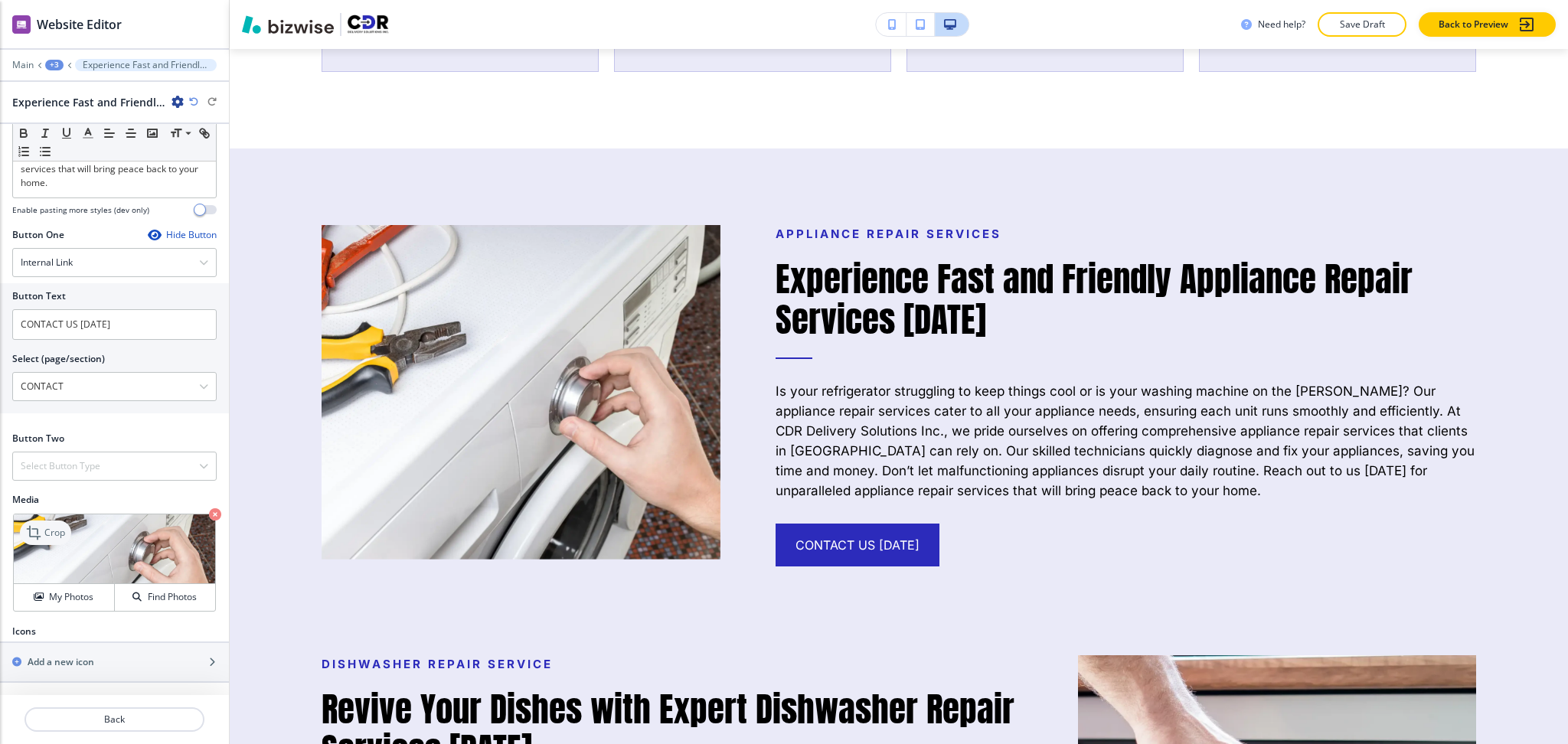
click at [37, 530] on icon at bounding box center [33, 533] width 14 height 14
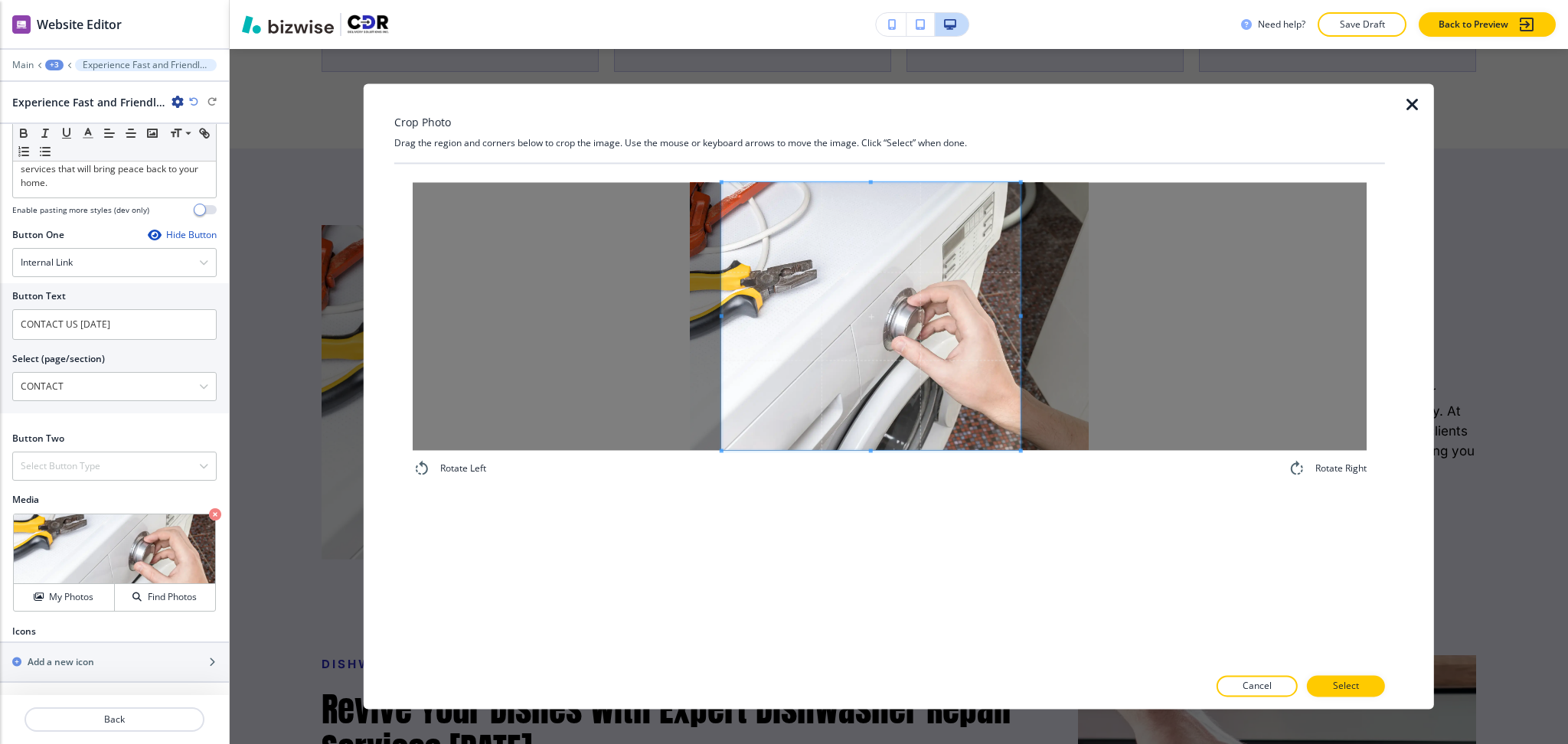
click at [722, 320] on div at bounding box center [871, 316] width 299 height 268
click at [928, 428] on span at bounding box center [875, 316] width 299 height 268
click at [1345, 690] on p "Select" at bounding box center [1346, 686] width 26 height 14
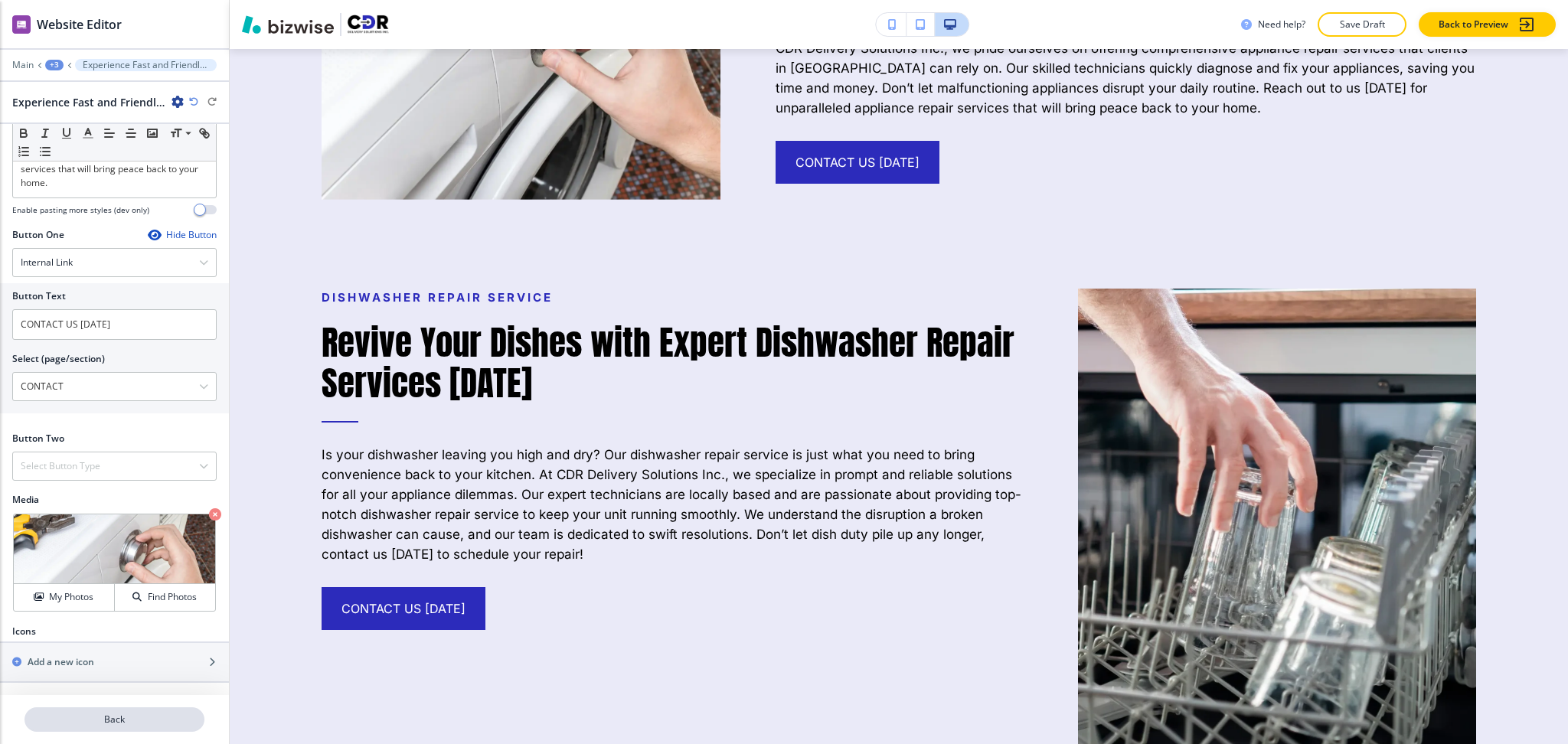
click at [116, 718] on p "Back" at bounding box center [114, 719] width 177 height 14
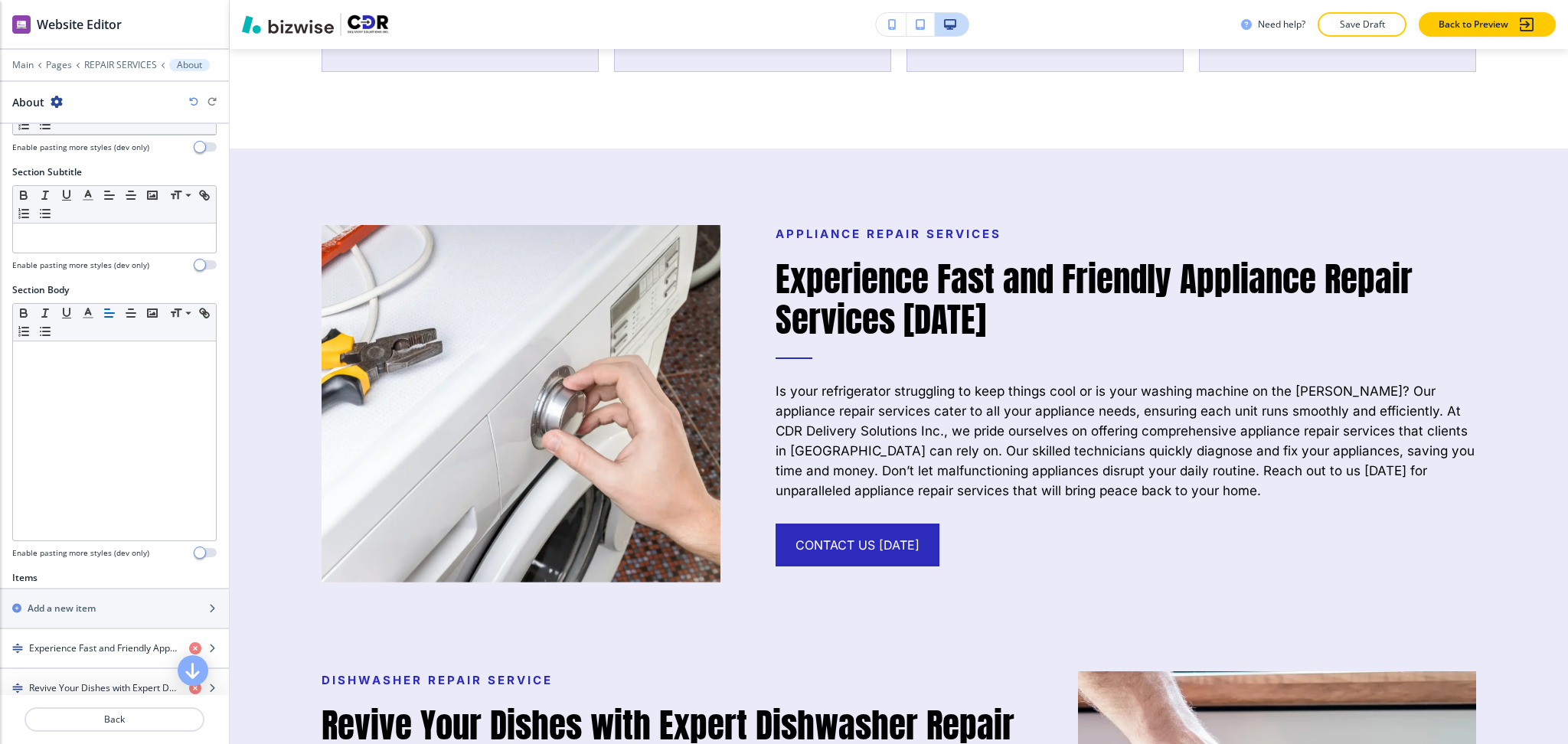
scroll to position [507, 0]
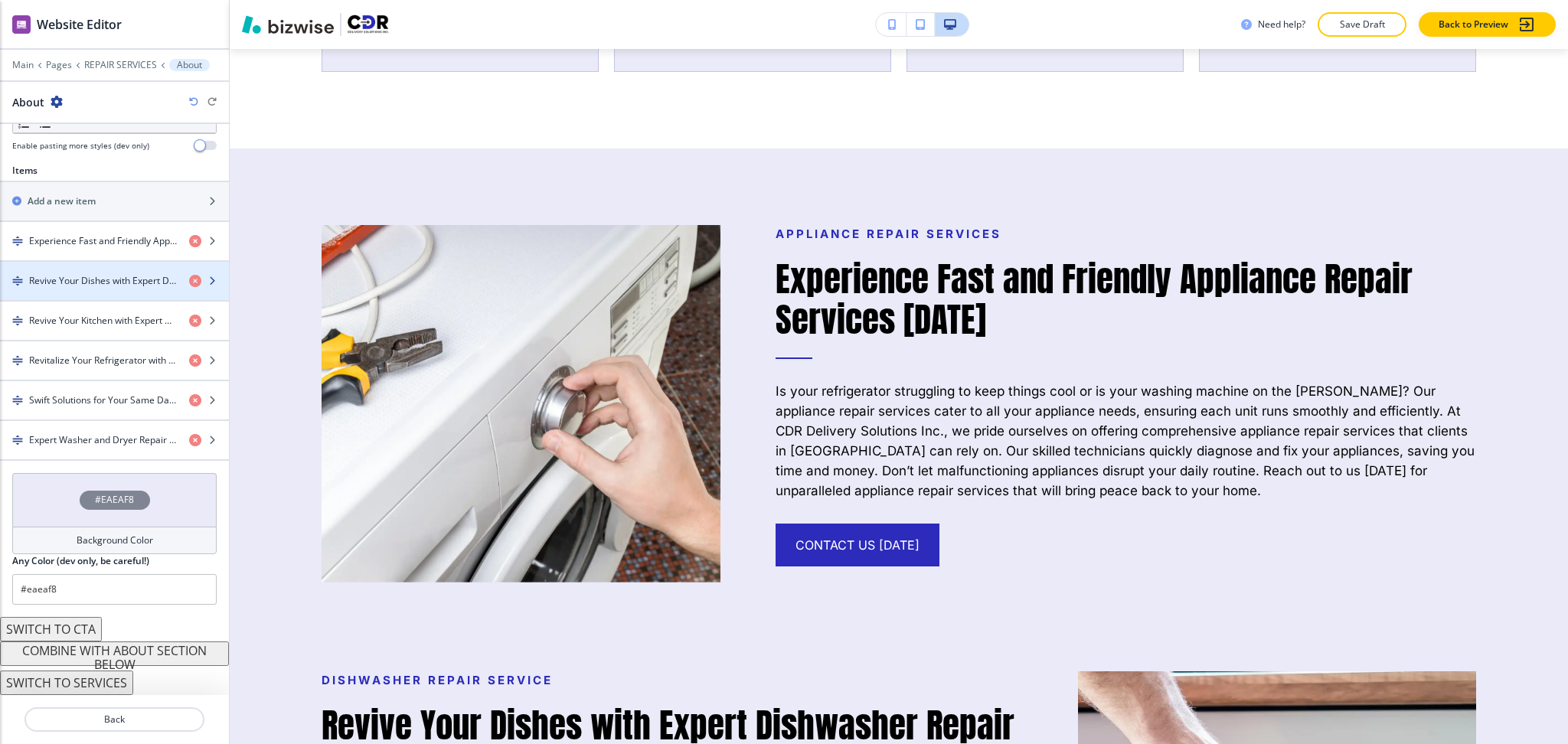
click at [70, 280] on h4 "Revive Your Dishes with Expert Dishwasher Repair Services [DATE]" at bounding box center [103, 281] width 148 height 14
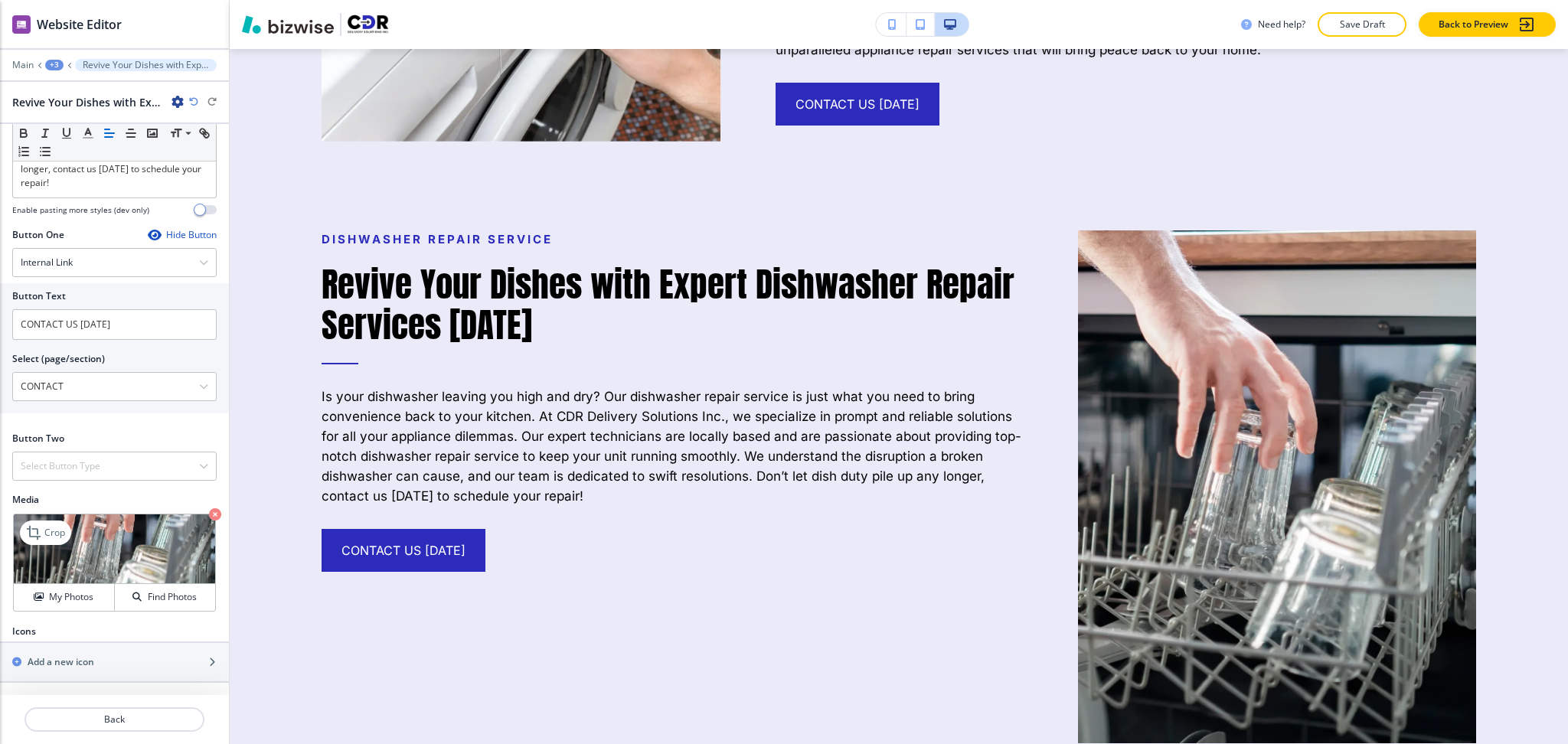
scroll to position [496, 0]
click at [44, 532] on p "Crop" at bounding box center [55, 533] width 21 height 14
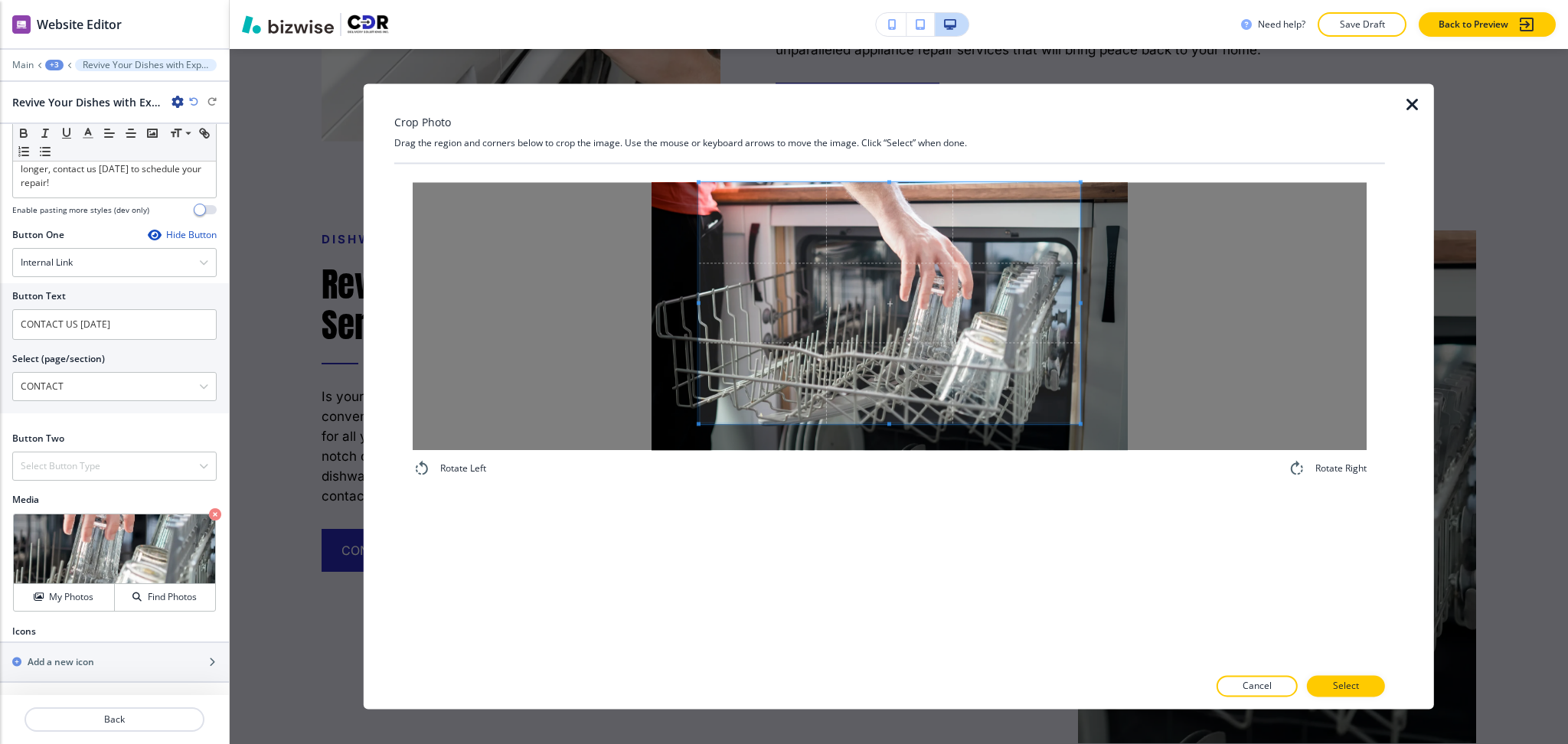
click at [880, 127] on div "Crop Photo Drag the region and corners below to crop the image. Use the mouse o…" at bounding box center [889, 395] width 991 height 625
click at [903, 570] on div "Rotate Left Rotate Right" at bounding box center [889, 415] width 991 height 502
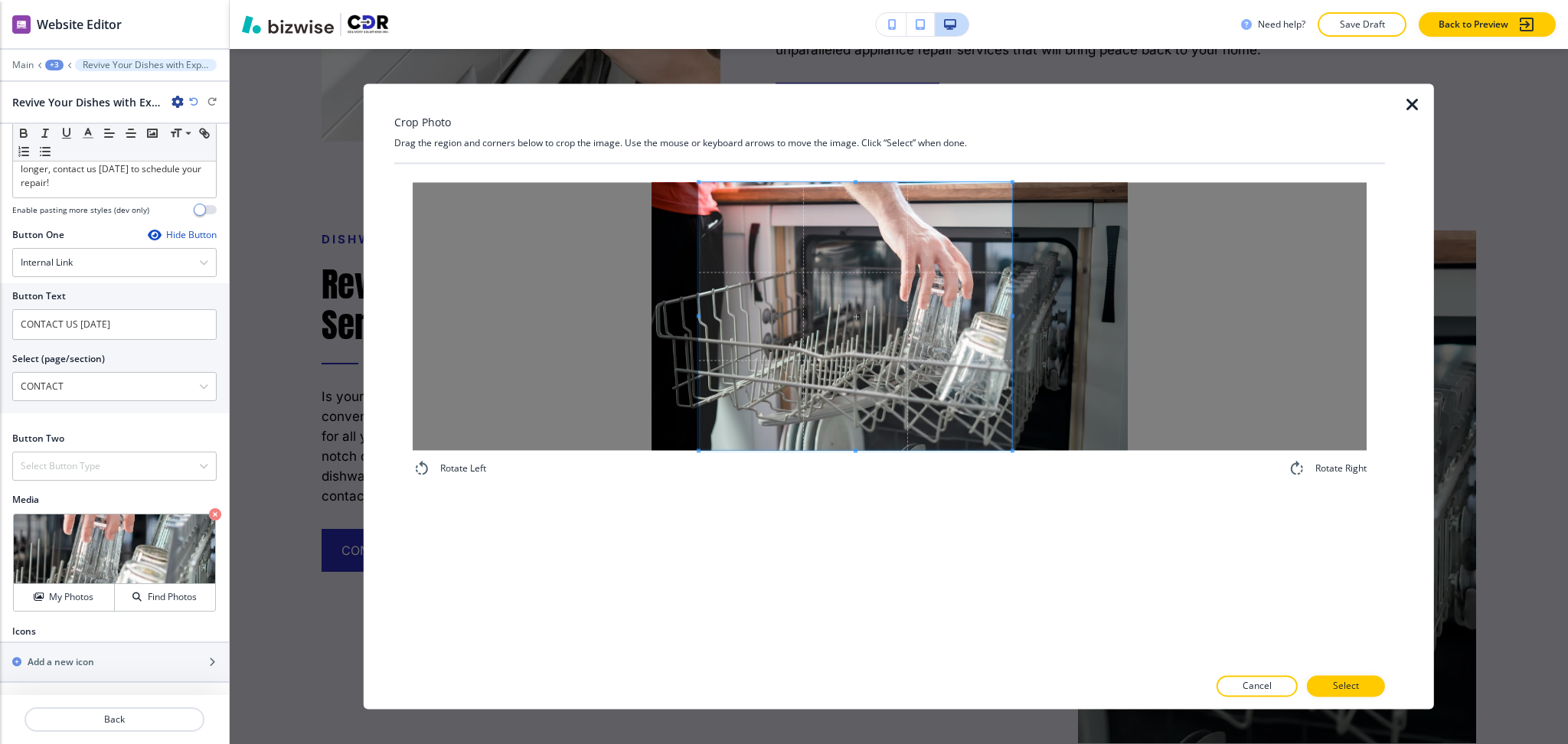
click at [1012, 303] on div at bounding box center [856, 316] width 313 height 268
click at [705, 321] on span at bounding box center [702, 316] width 4 height 268
click at [1356, 680] on p "Select" at bounding box center [1346, 686] width 26 height 14
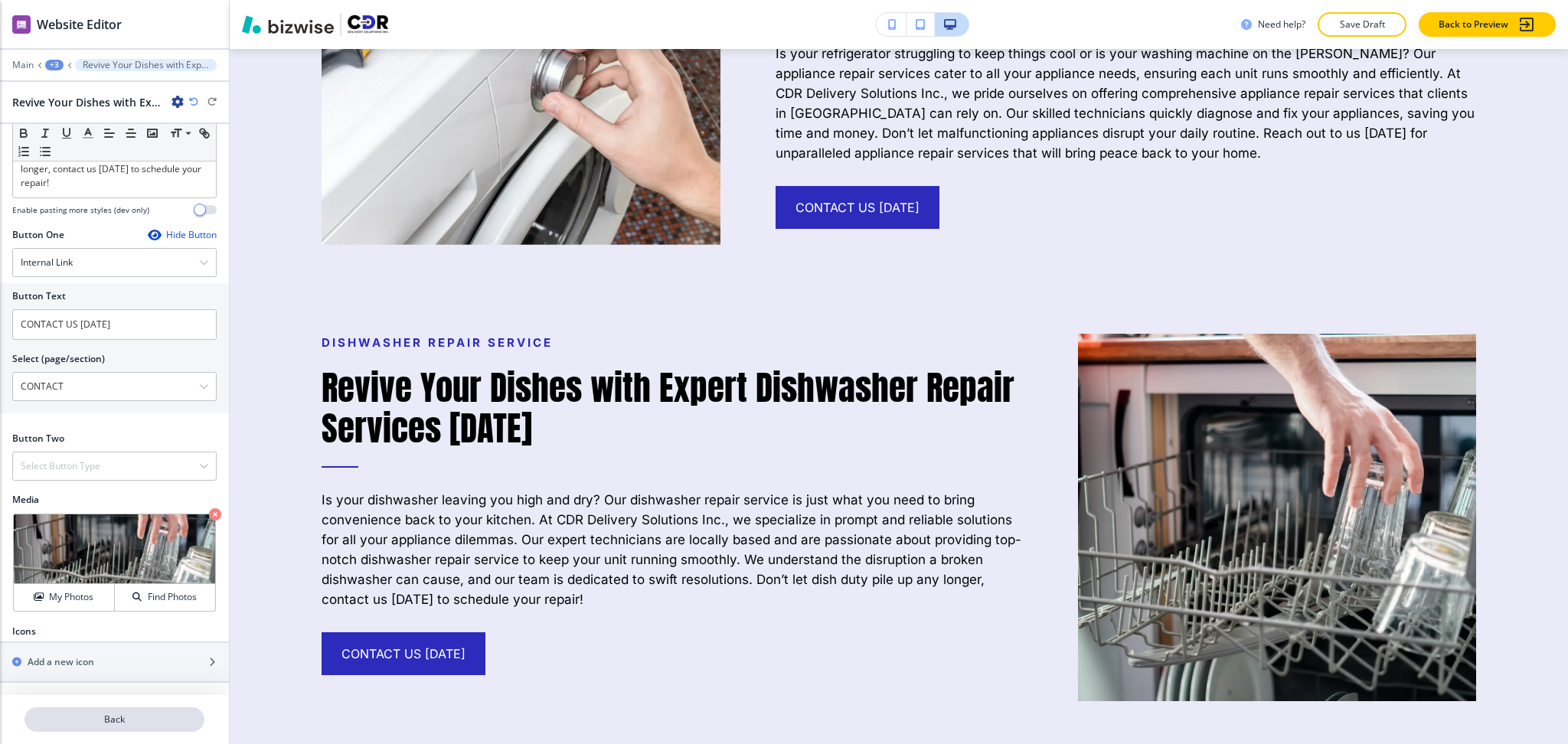
click at [137, 721] on p "Back" at bounding box center [114, 719] width 177 height 14
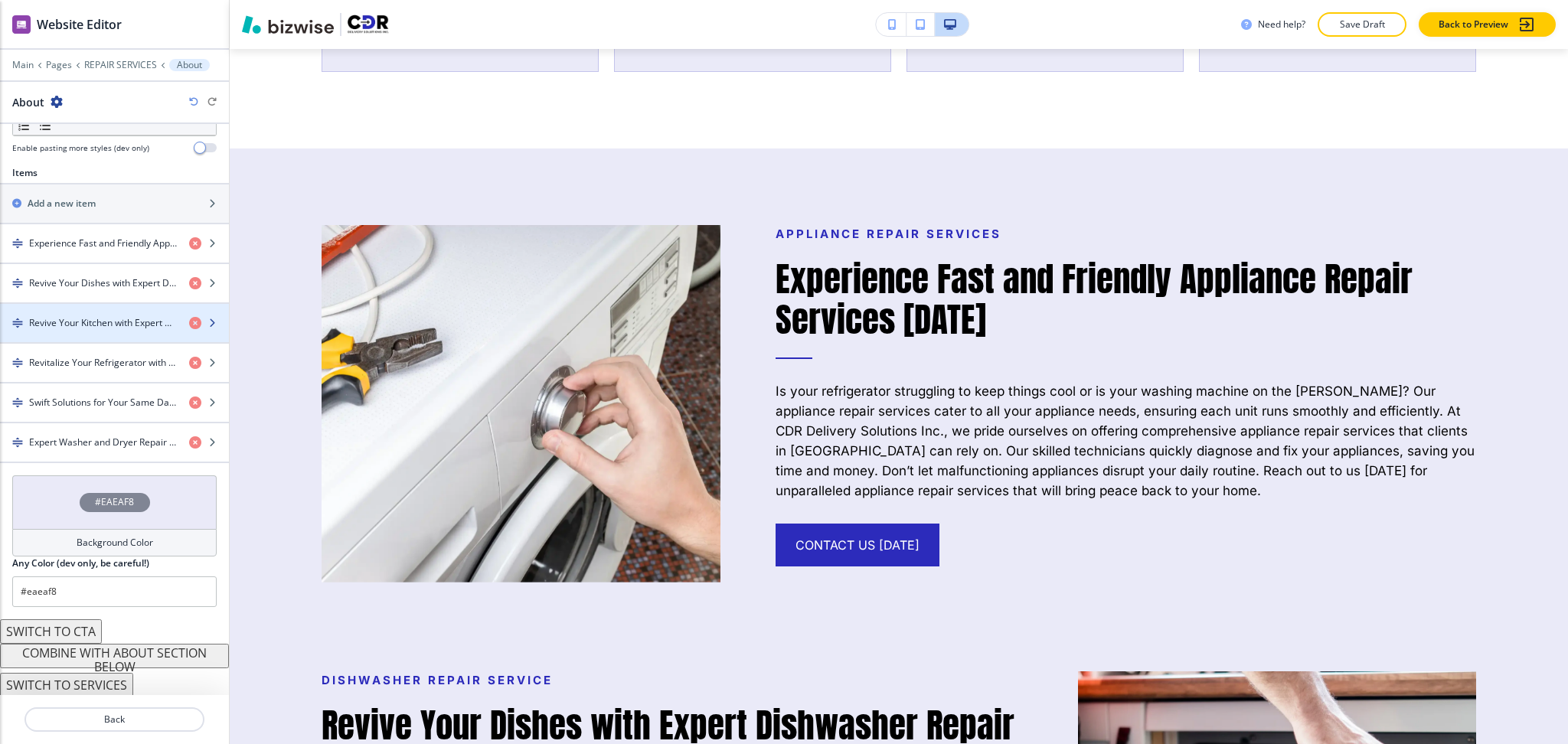
scroll to position [507, 0]
click at [67, 320] on h4 "Revive Your Kitchen with Expert Oven and Stove Repair Services" at bounding box center [103, 320] width 148 height 14
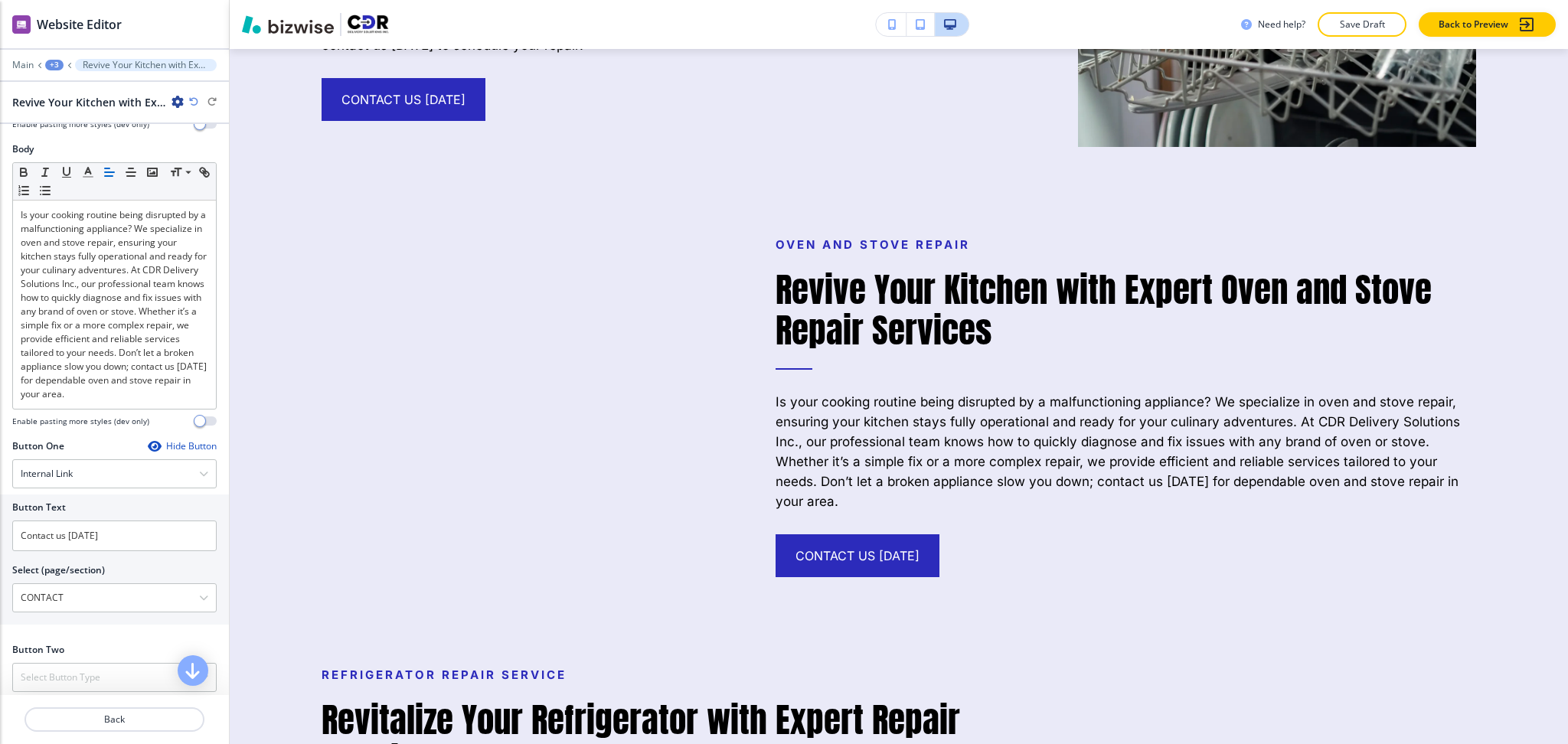
scroll to position [469, 0]
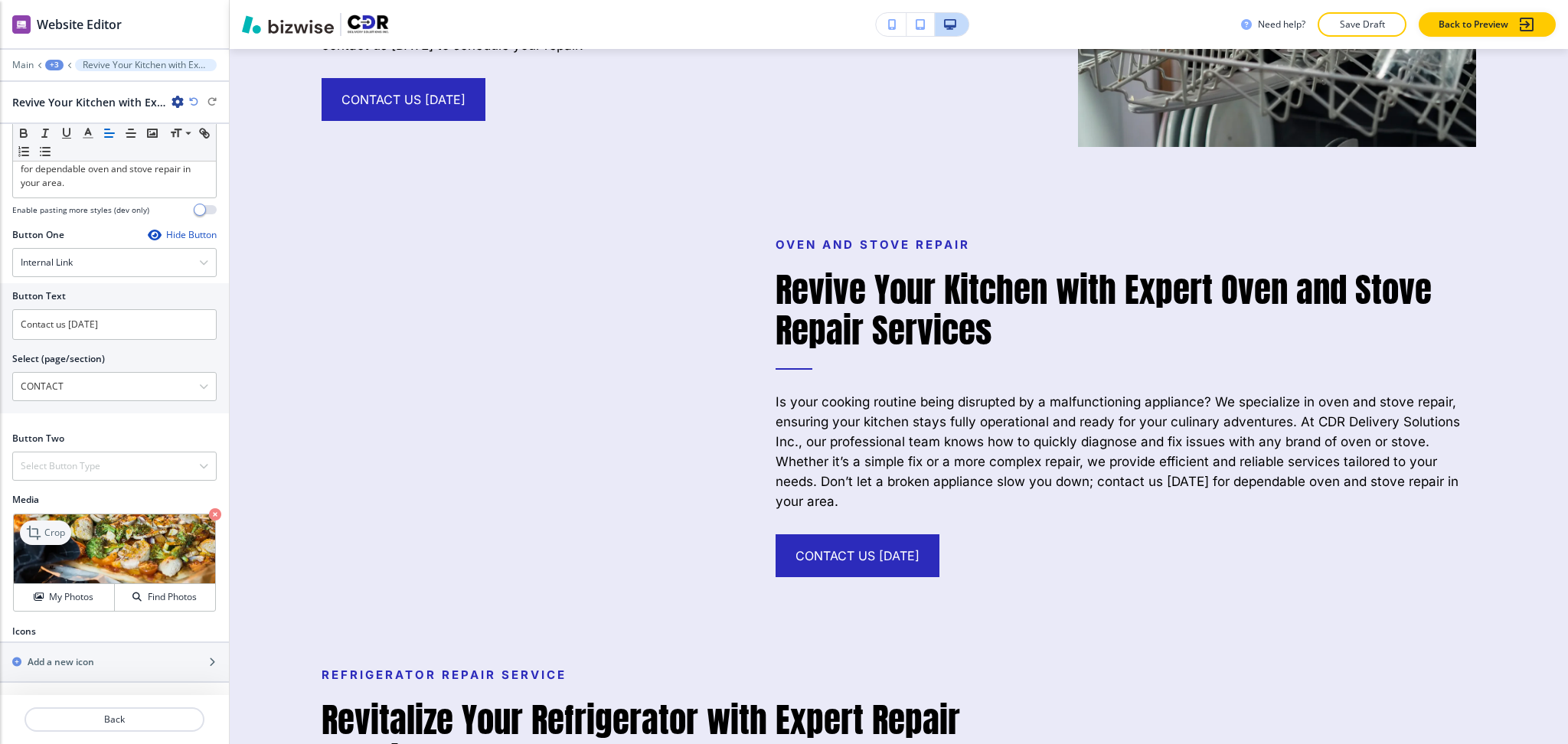
click at [44, 529] on p "Crop" at bounding box center [55, 533] width 21 height 14
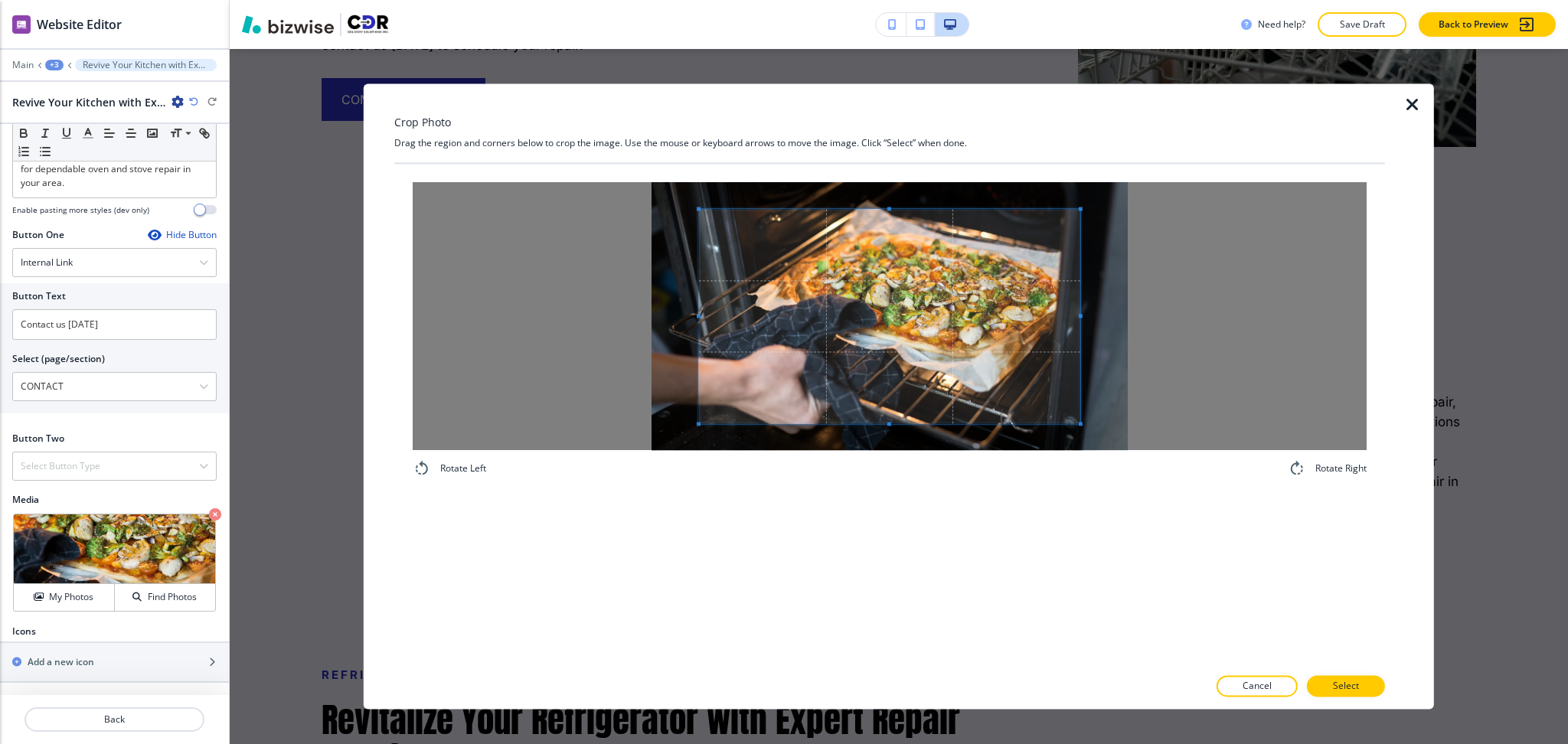
click at [887, 206] on div at bounding box center [890, 316] width 954 height 268
click at [880, 130] on div "Crop Photo Drag the region and corners below to crop the image. Use the mouse o…" at bounding box center [889, 395] width 991 height 625
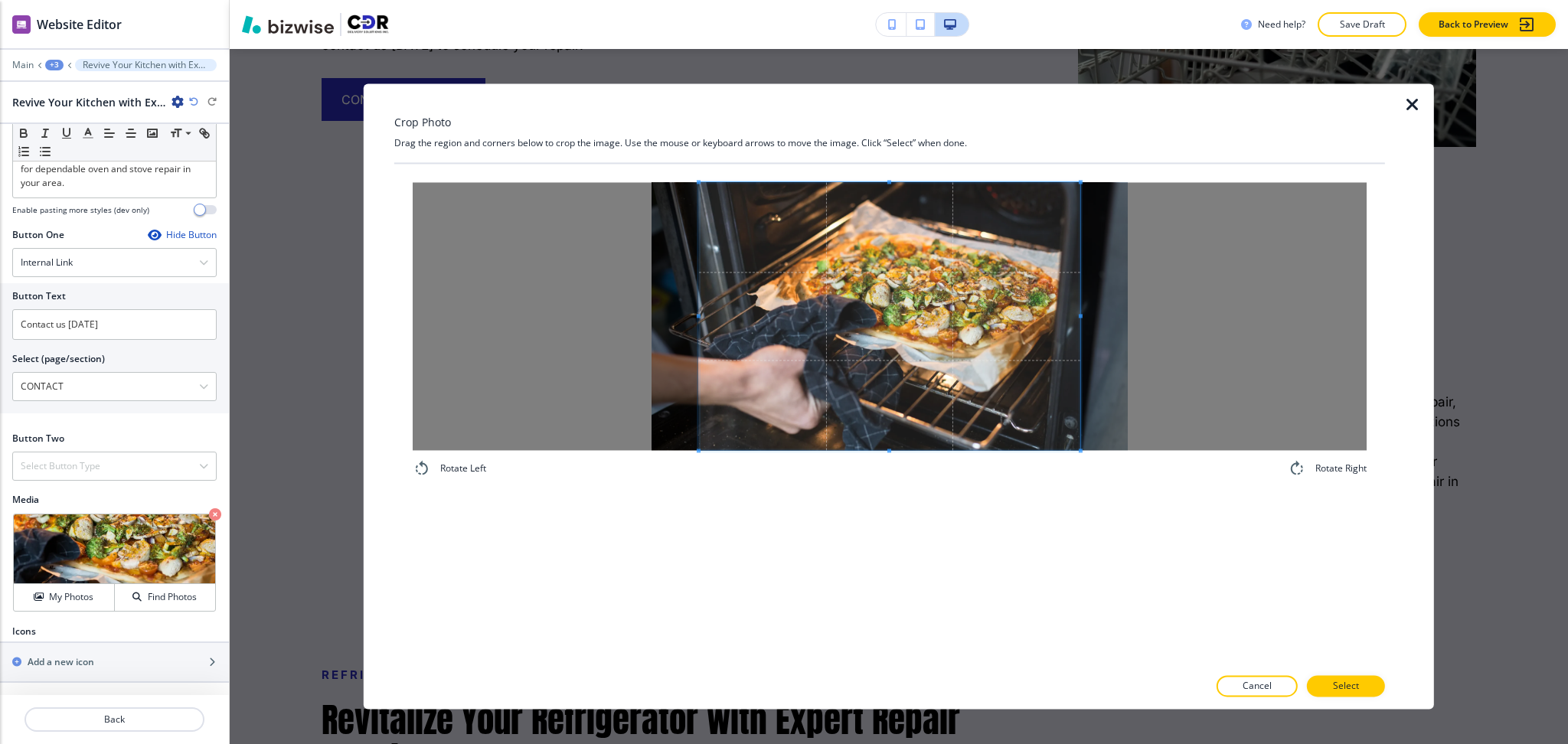
click at [885, 554] on div "Rotate Left Rotate Right" at bounding box center [889, 415] width 991 height 502
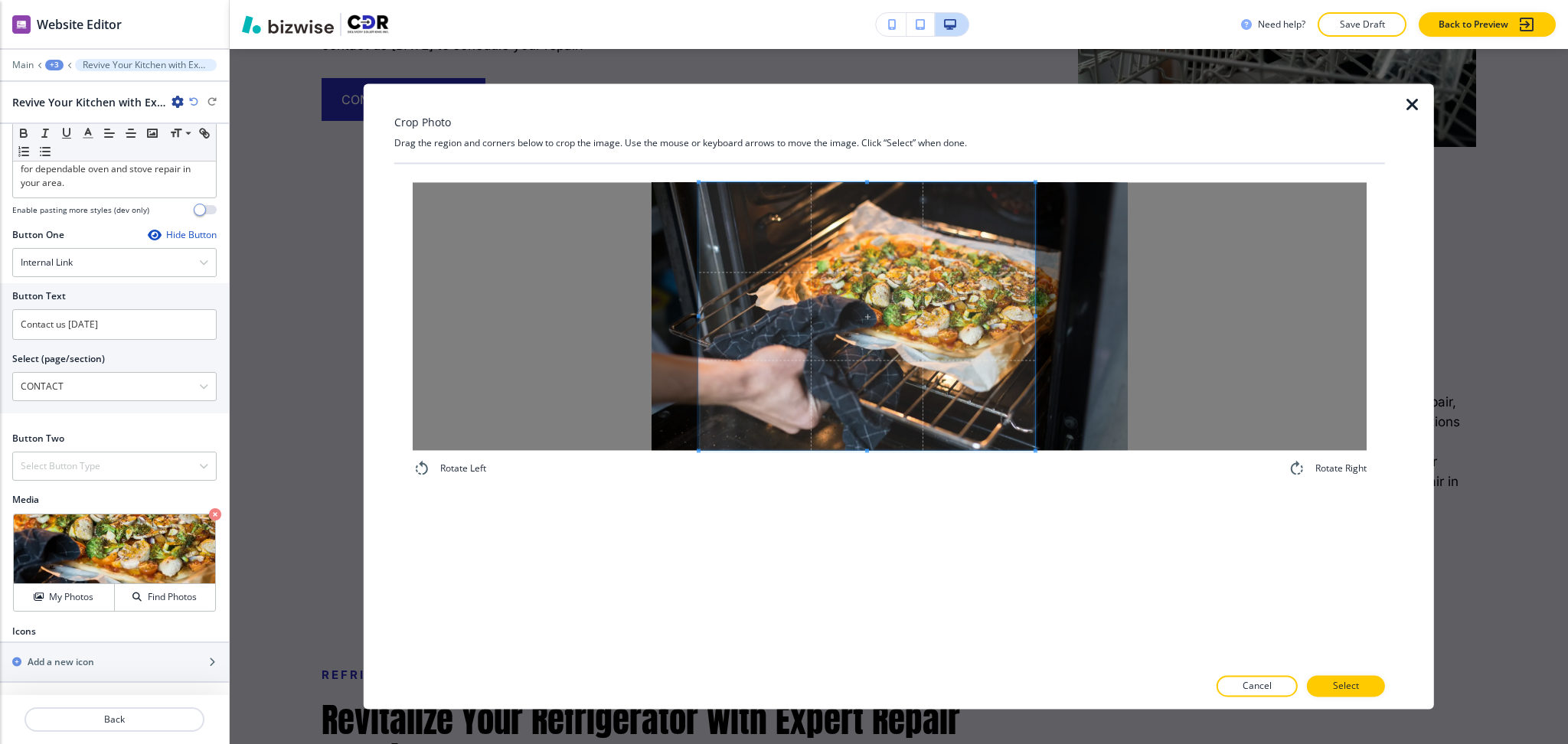
click at [1033, 307] on div at bounding box center [867, 316] width 336 height 268
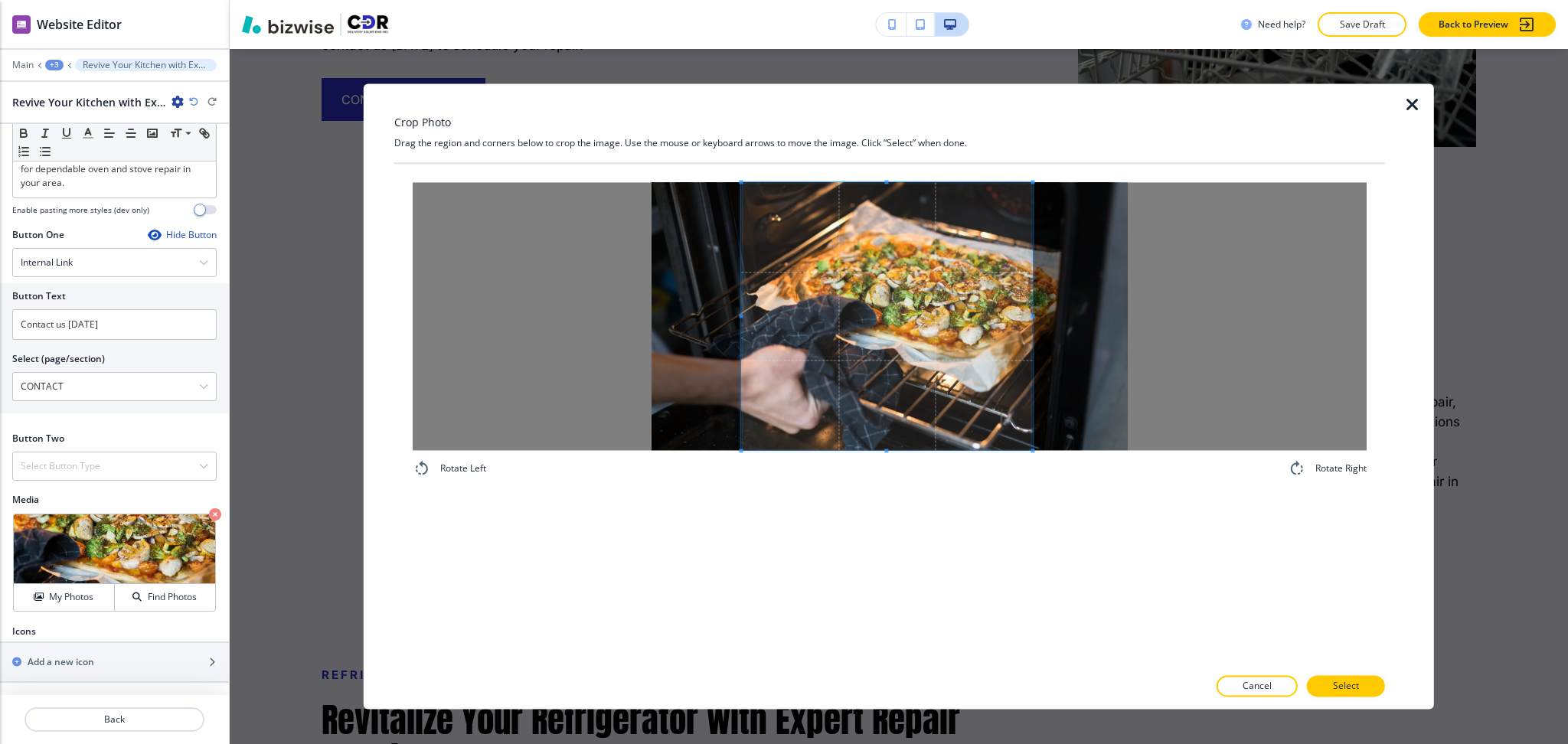
click at [741, 322] on div at bounding box center [887, 316] width 291 height 268
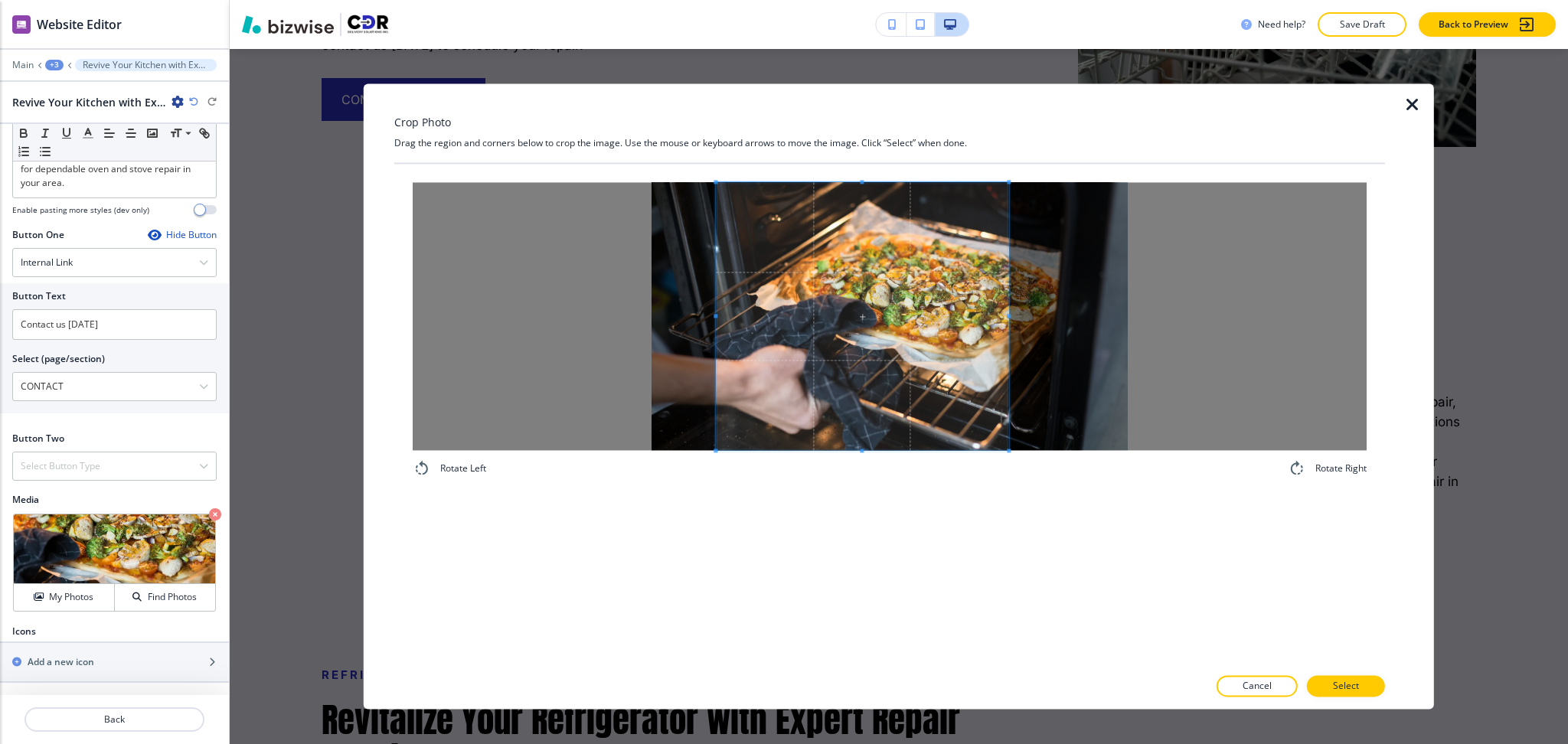
click at [932, 334] on span at bounding box center [862, 316] width 292 height 268
click at [1352, 678] on button "Select" at bounding box center [1346, 686] width 78 height 22
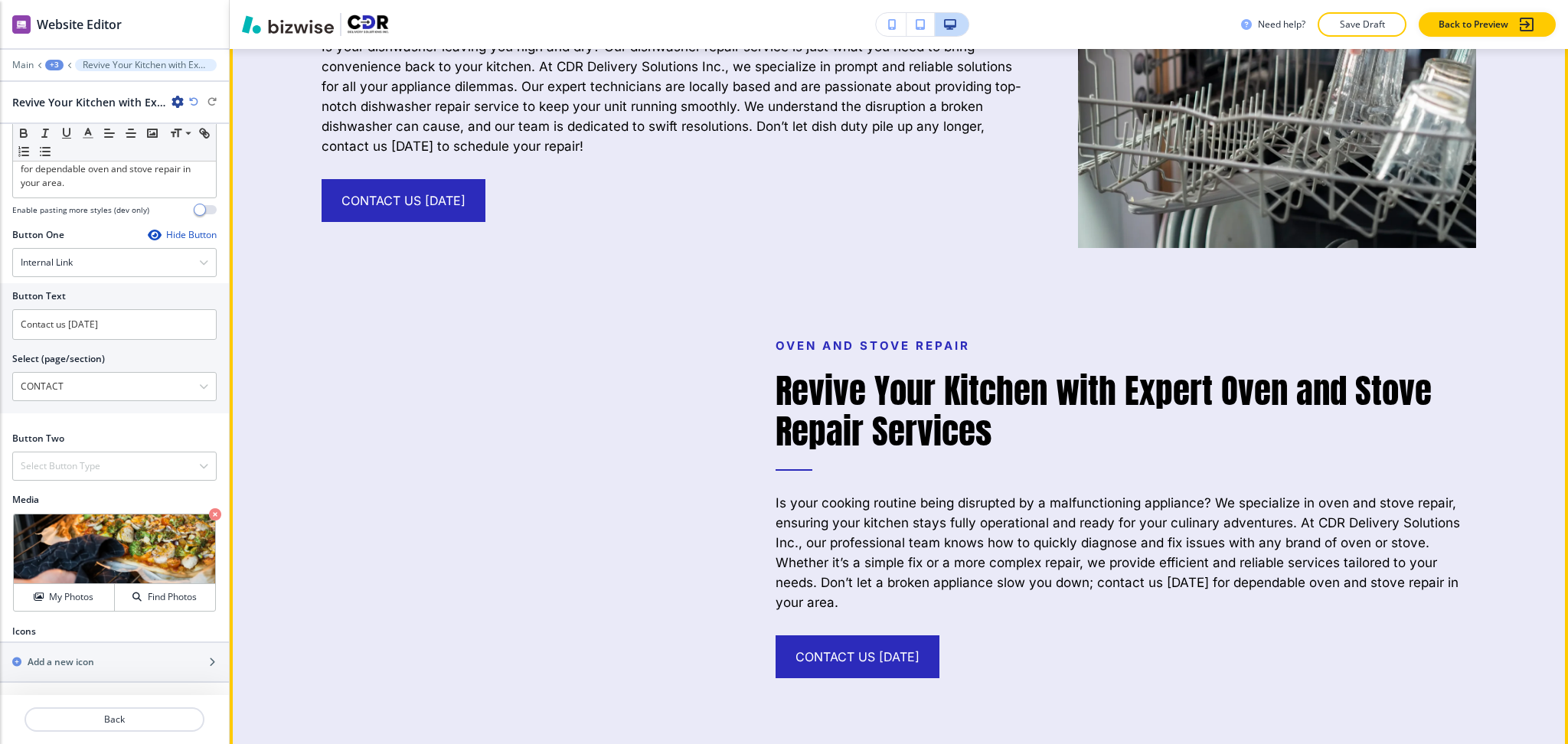
scroll to position [1896, 0]
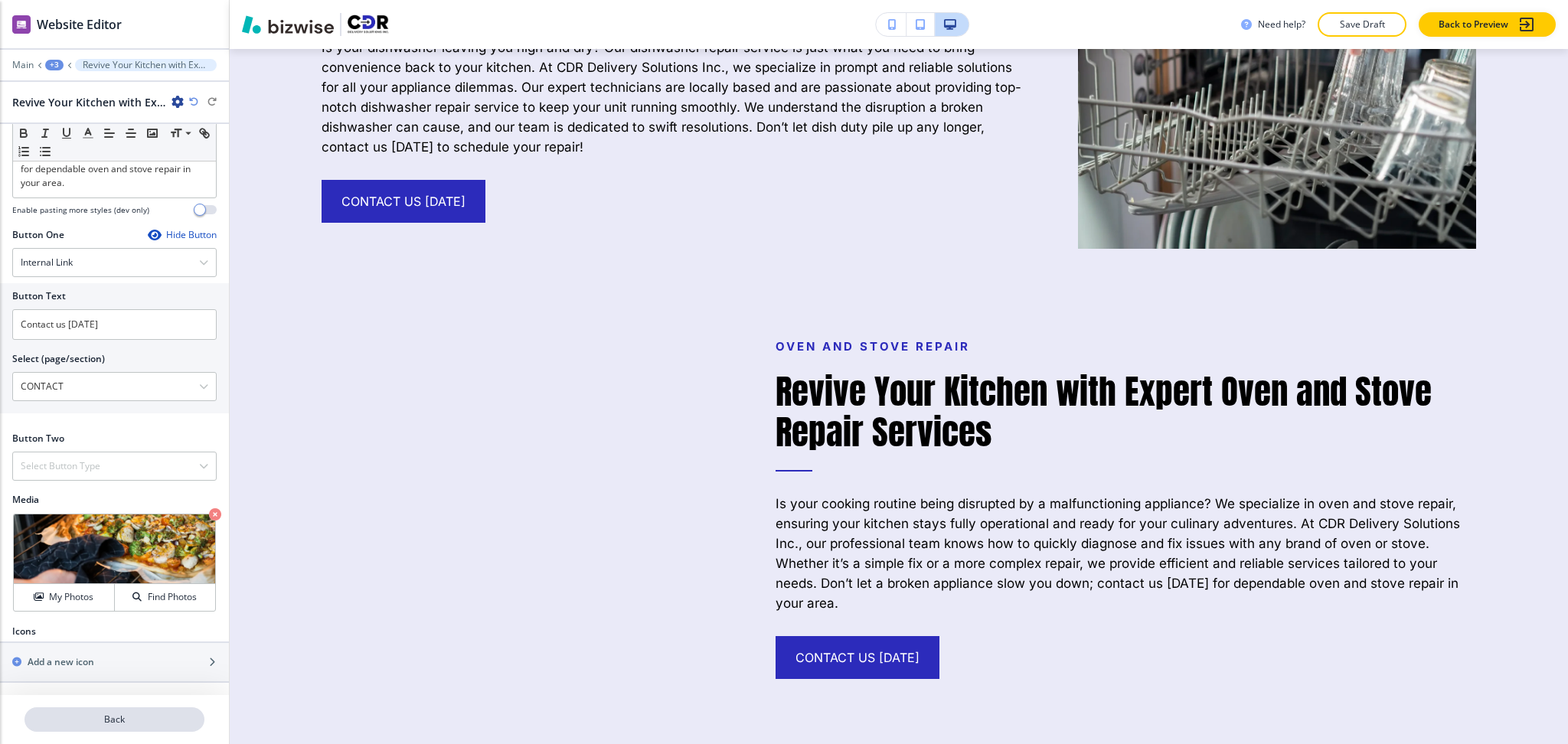
click at [129, 721] on p "Back" at bounding box center [114, 719] width 177 height 14
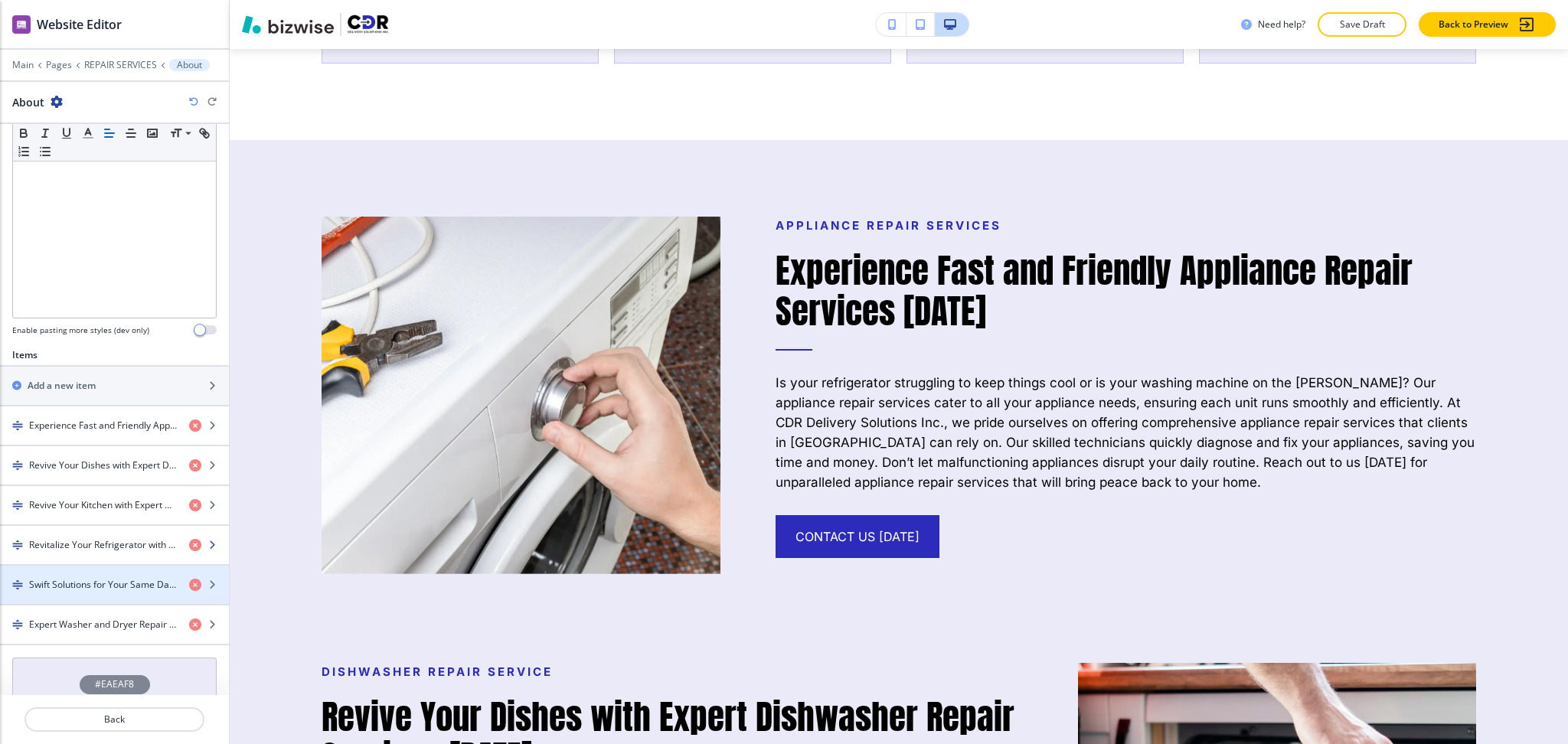
scroll to position [1106, 0]
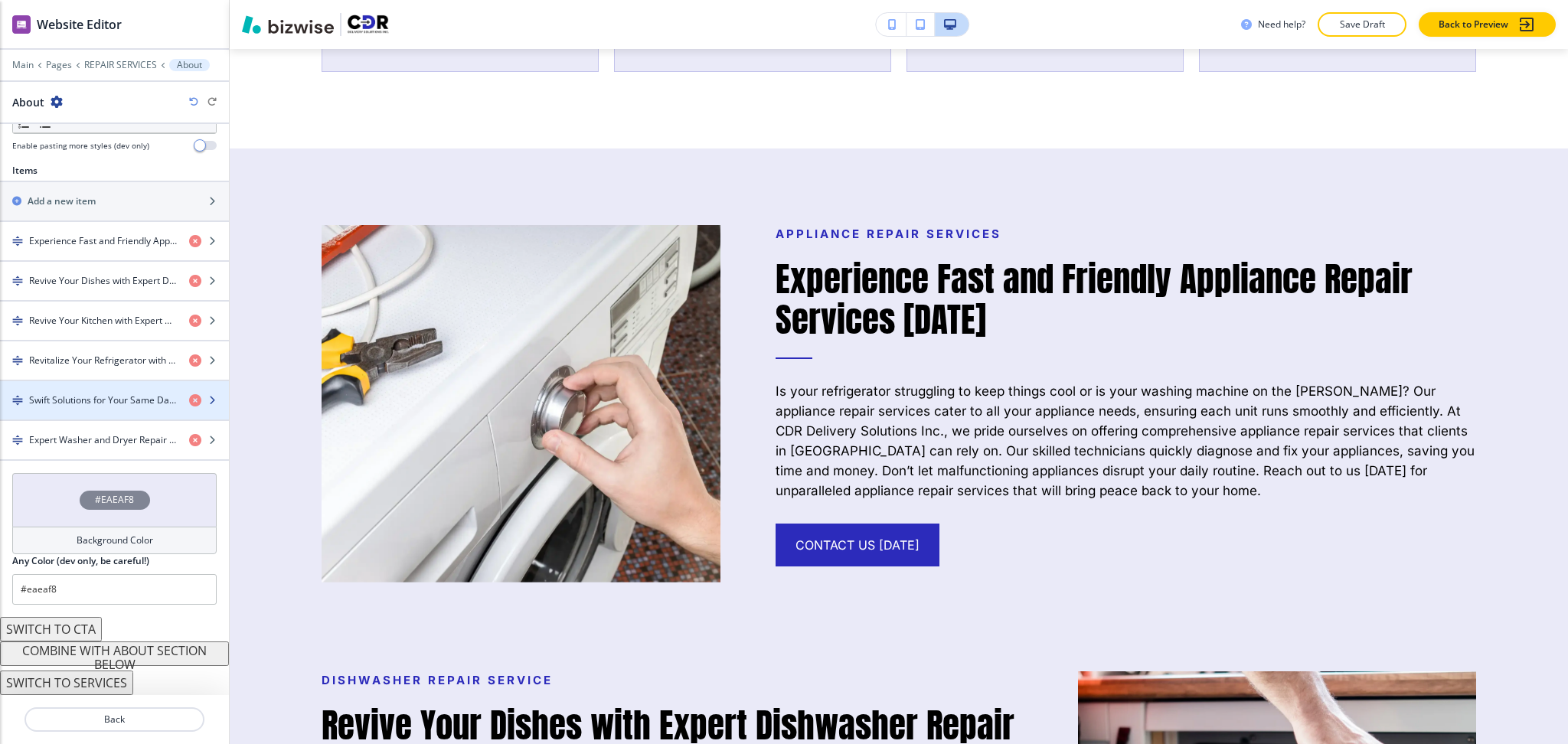
click at [77, 387] on div "button" at bounding box center [115, 387] width 229 height 12
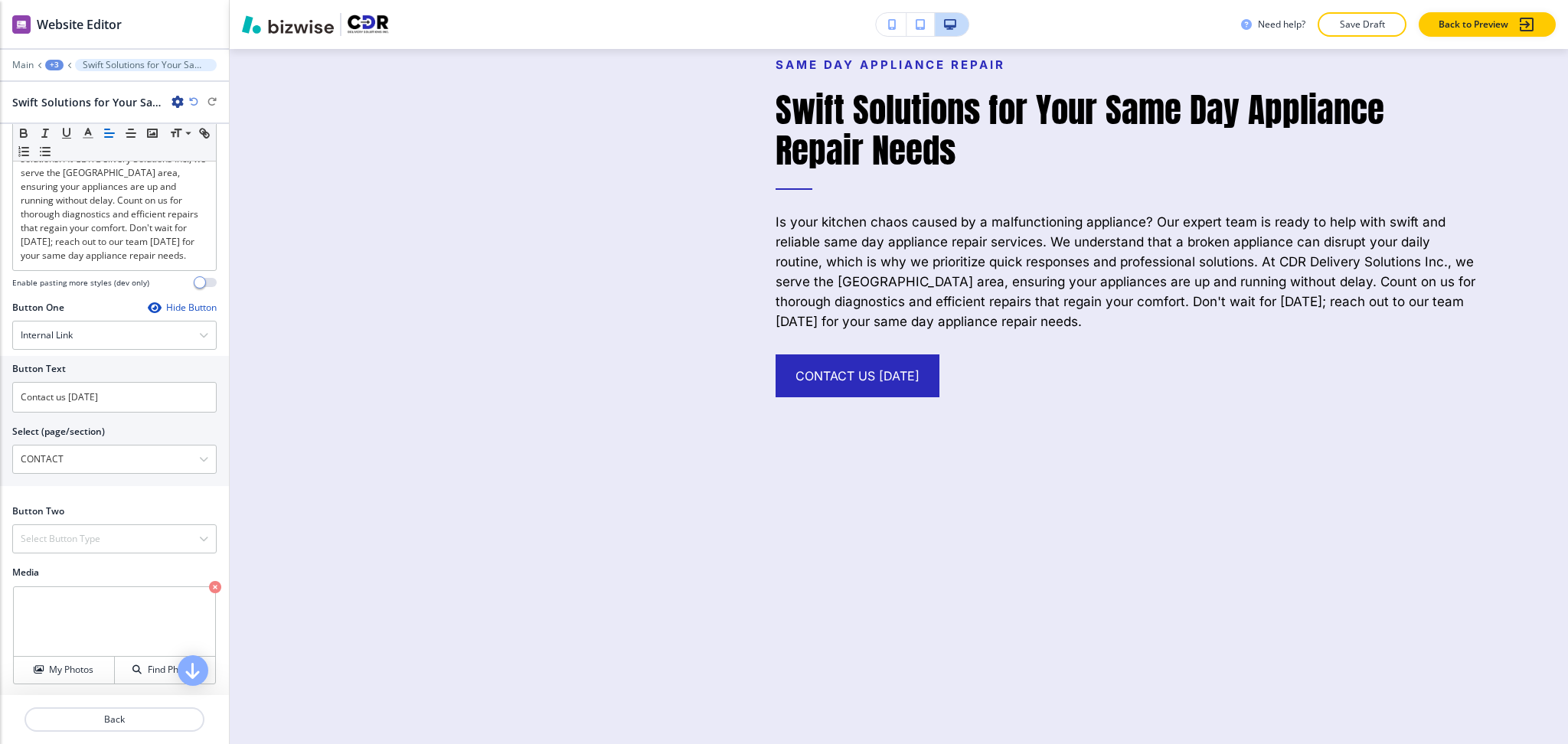
scroll to position [496, 0]
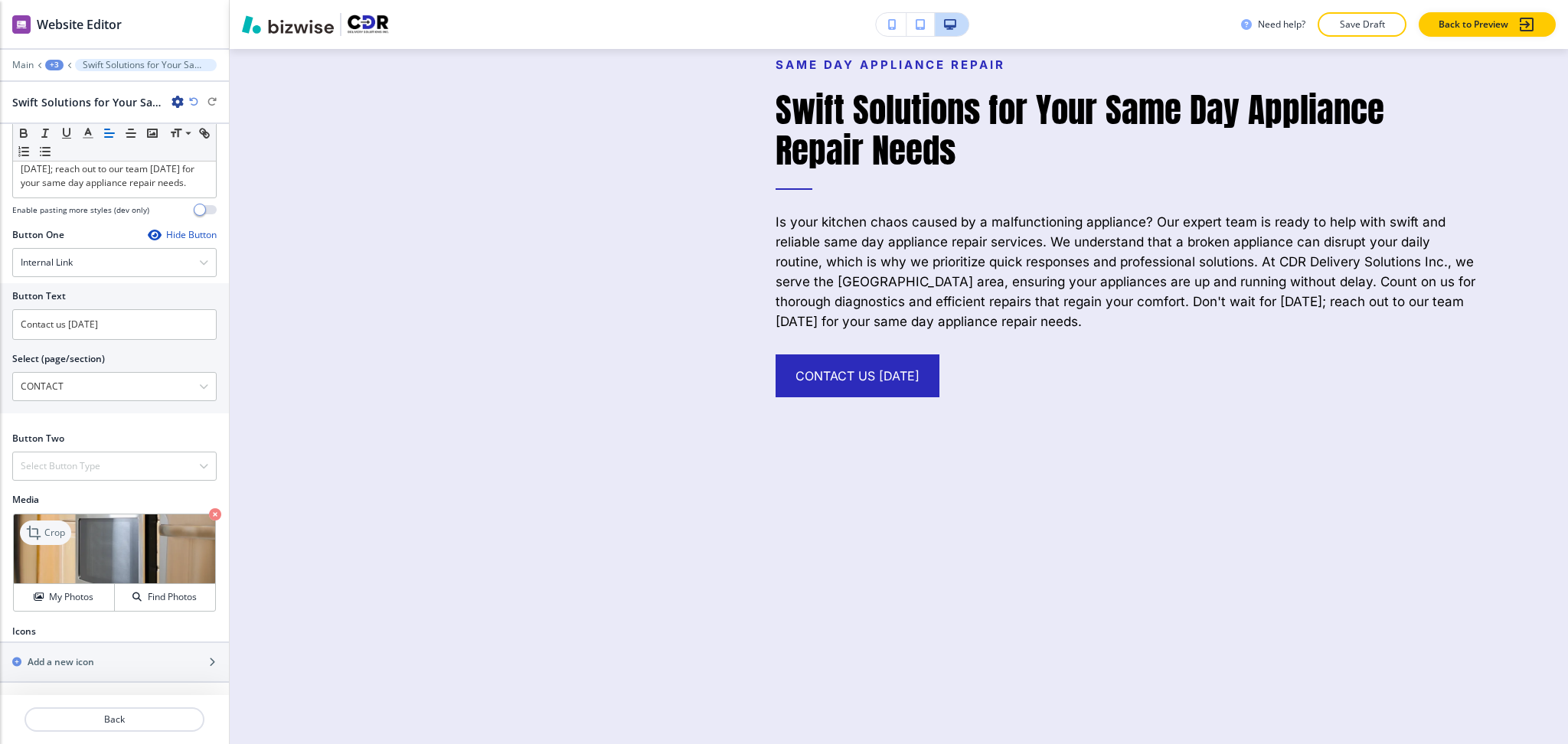
click at [52, 533] on p "Crop" at bounding box center [55, 533] width 21 height 14
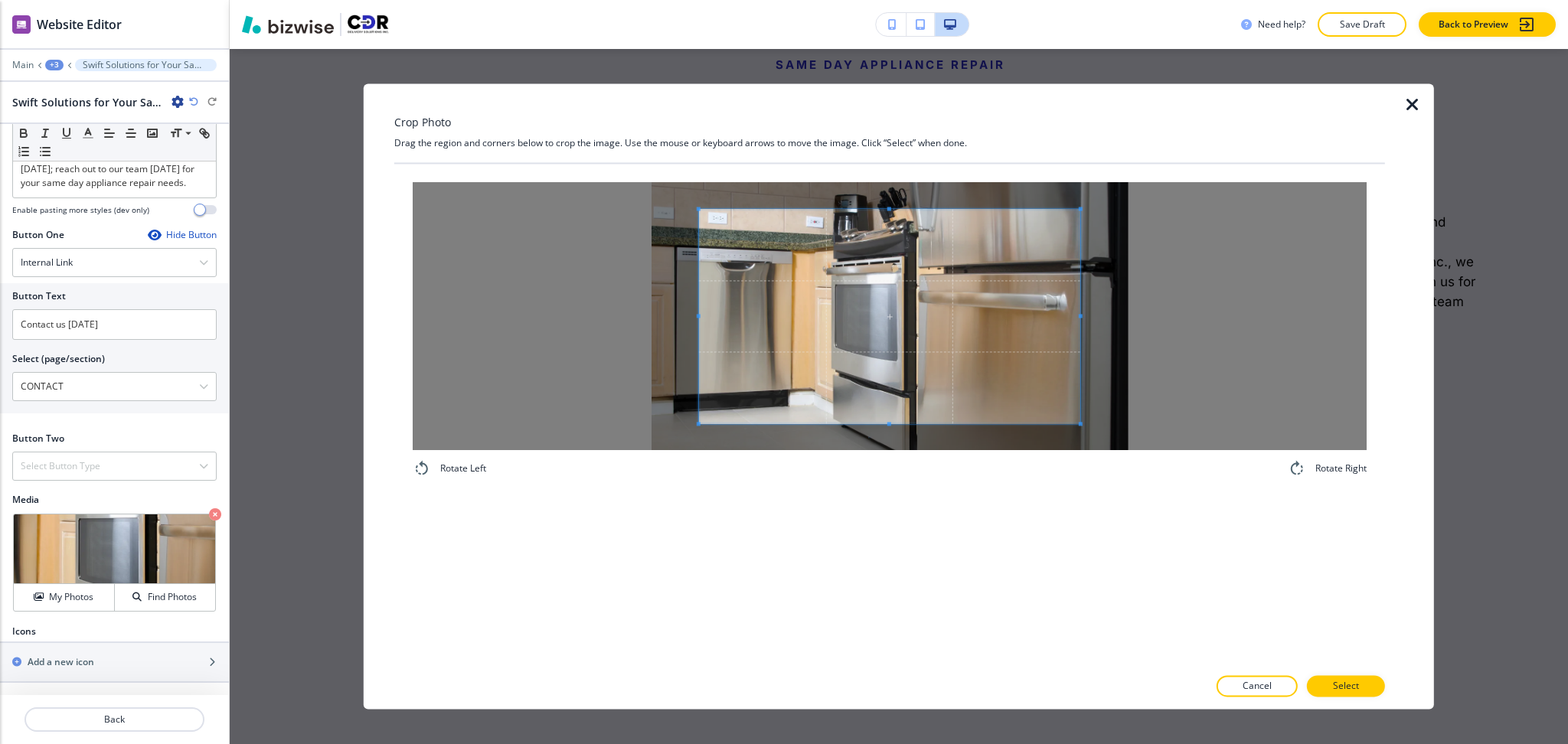
click at [899, 122] on div "Crop Photo Drag the region and corners below to crop the image. Use the mouse o…" at bounding box center [889, 395] width 991 height 625
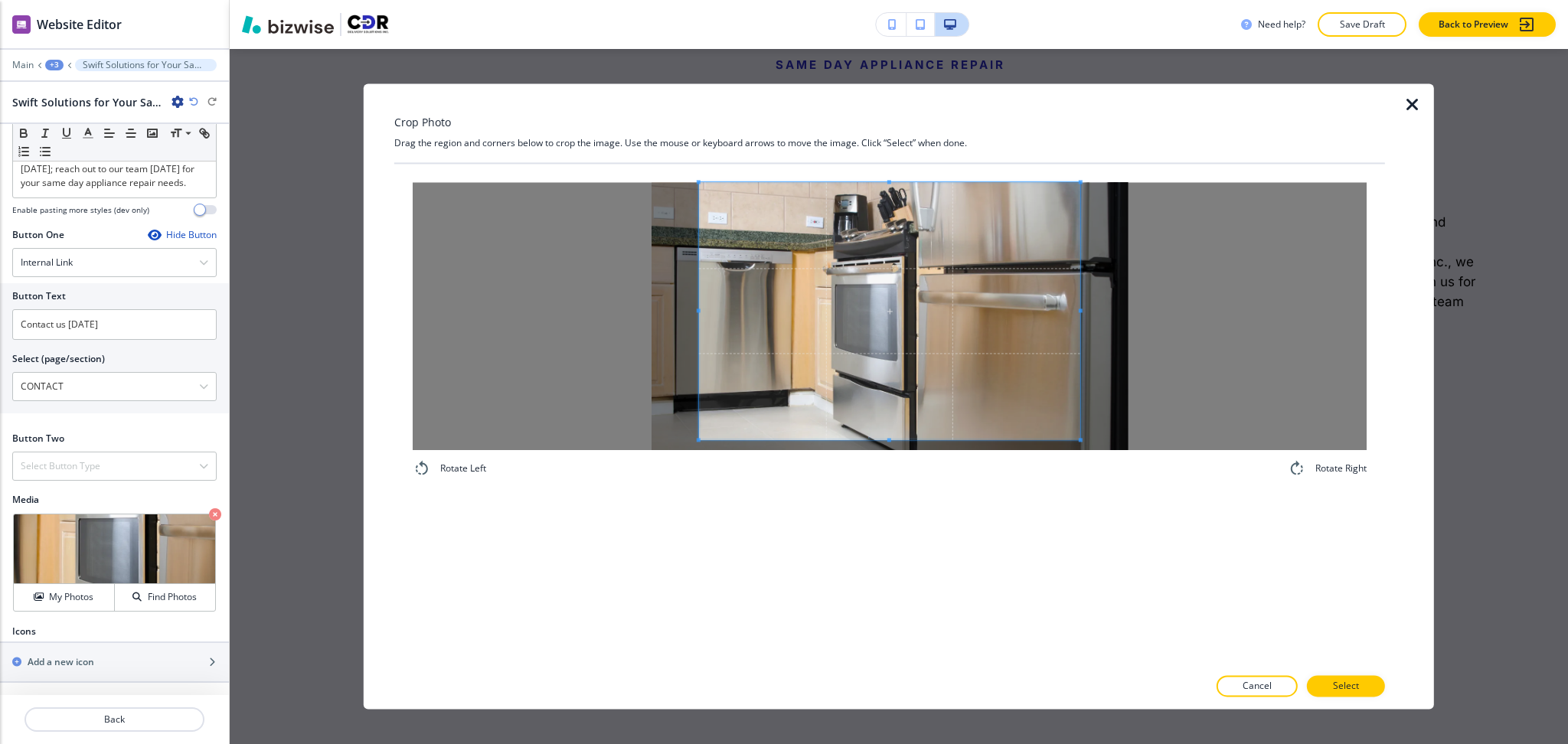
click at [893, 508] on div "Rotate Left Rotate Right" at bounding box center [889, 415] width 991 height 502
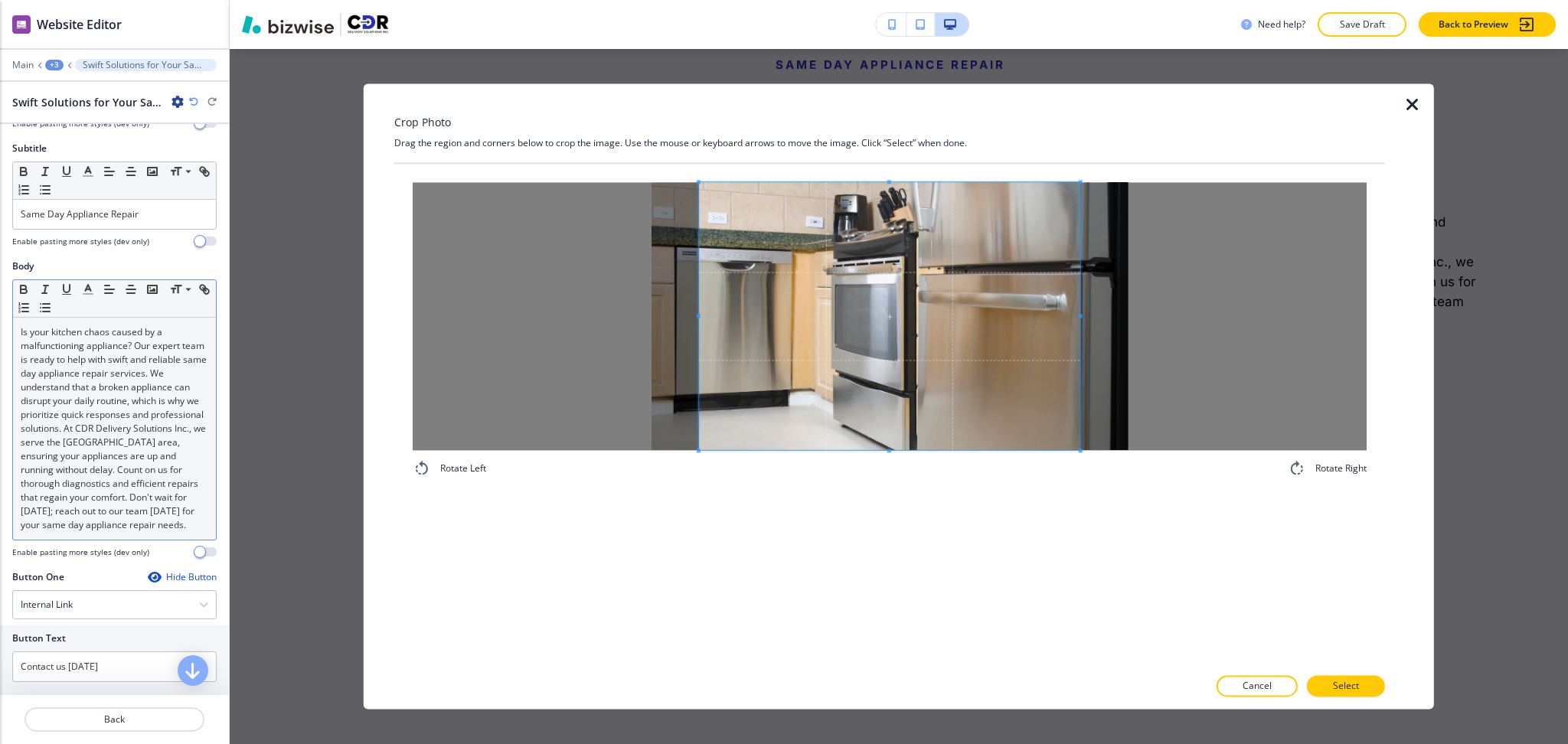
scroll to position [0, 0]
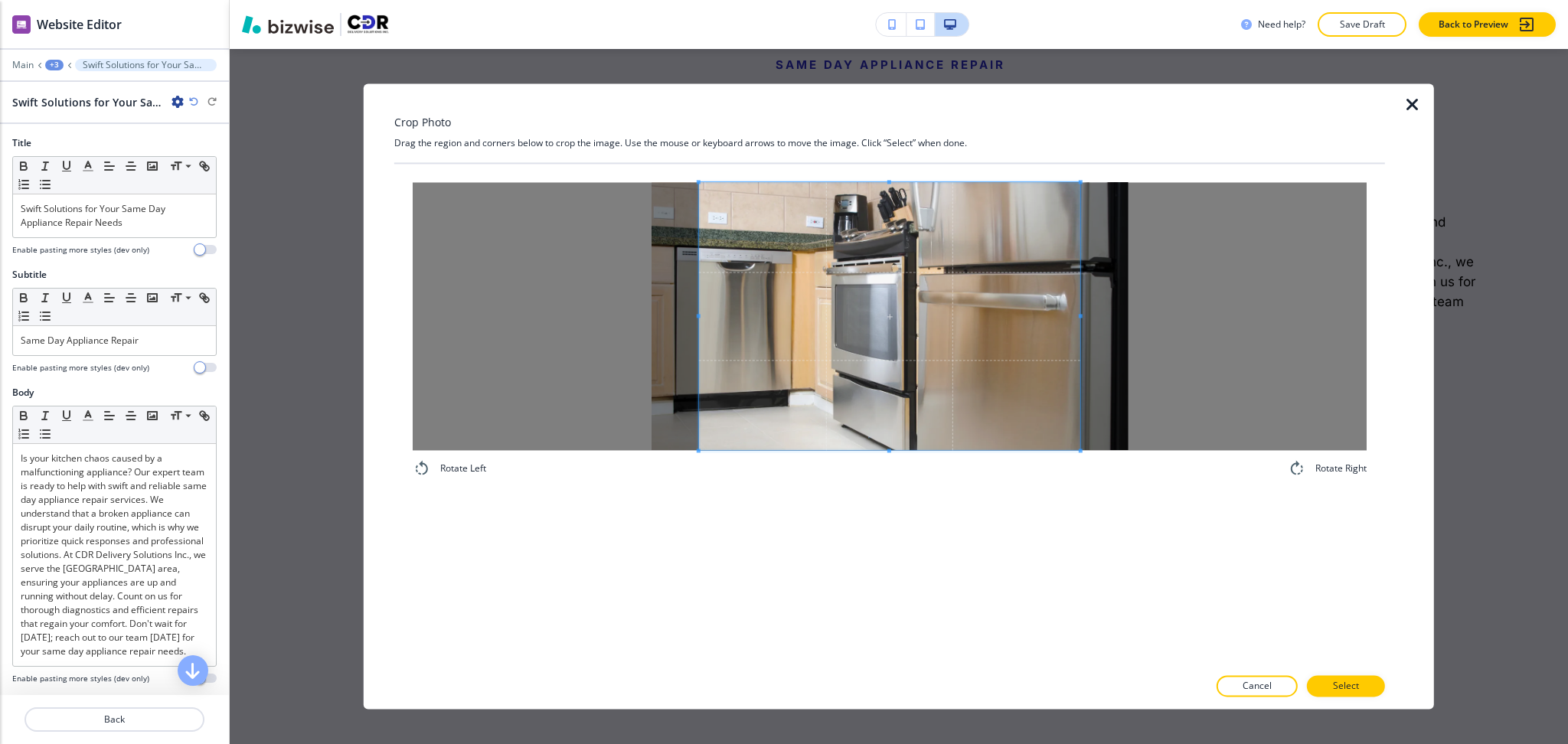
click at [698, 309] on span at bounding box center [698, 316] width 4 height 268
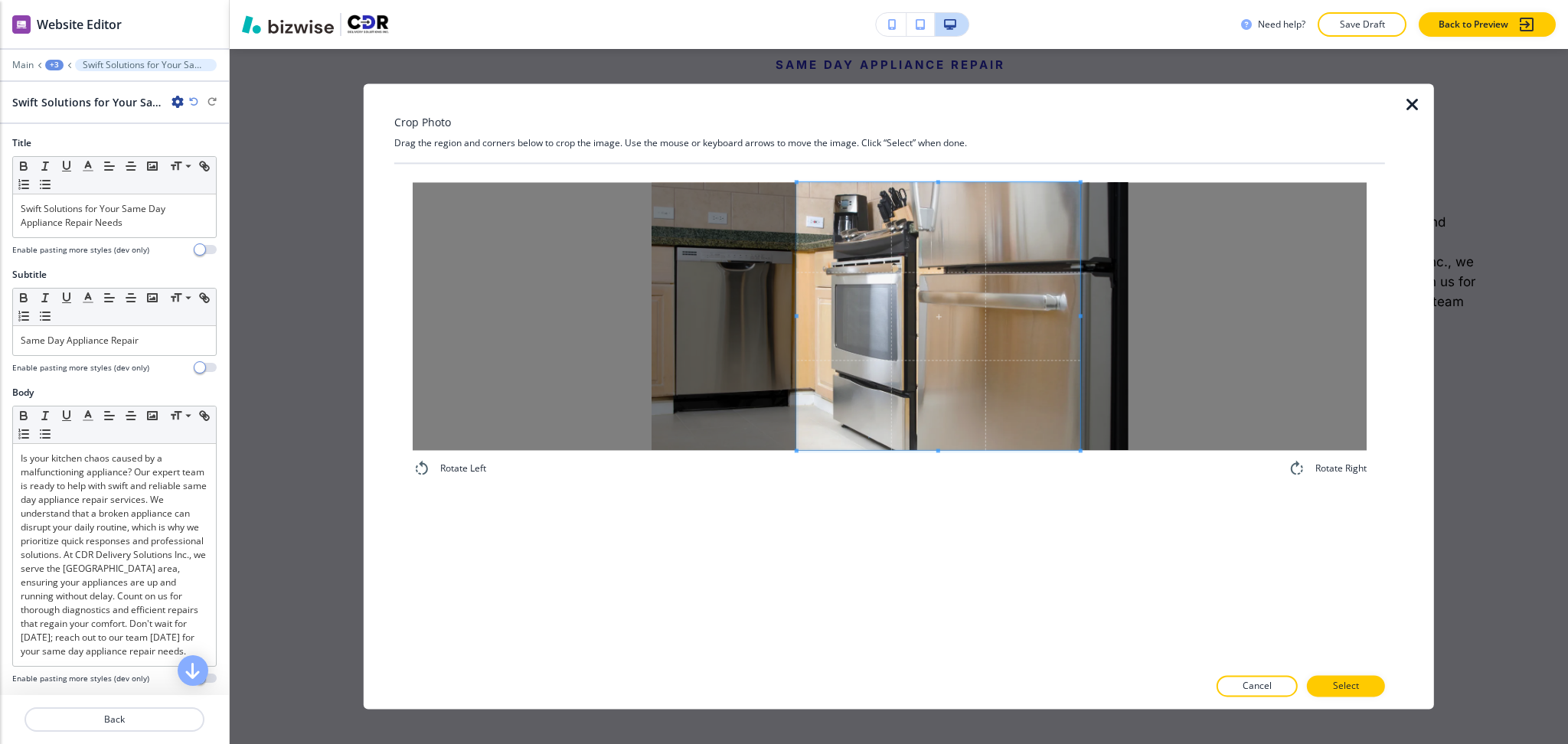
click at [796, 345] on span at bounding box center [797, 316] width 4 height 268
click at [1084, 318] on div at bounding box center [941, 316] width 287 height 268
click at [1362, 687] on button "Select" at bounding box center [1346, 686] width 78 height 22
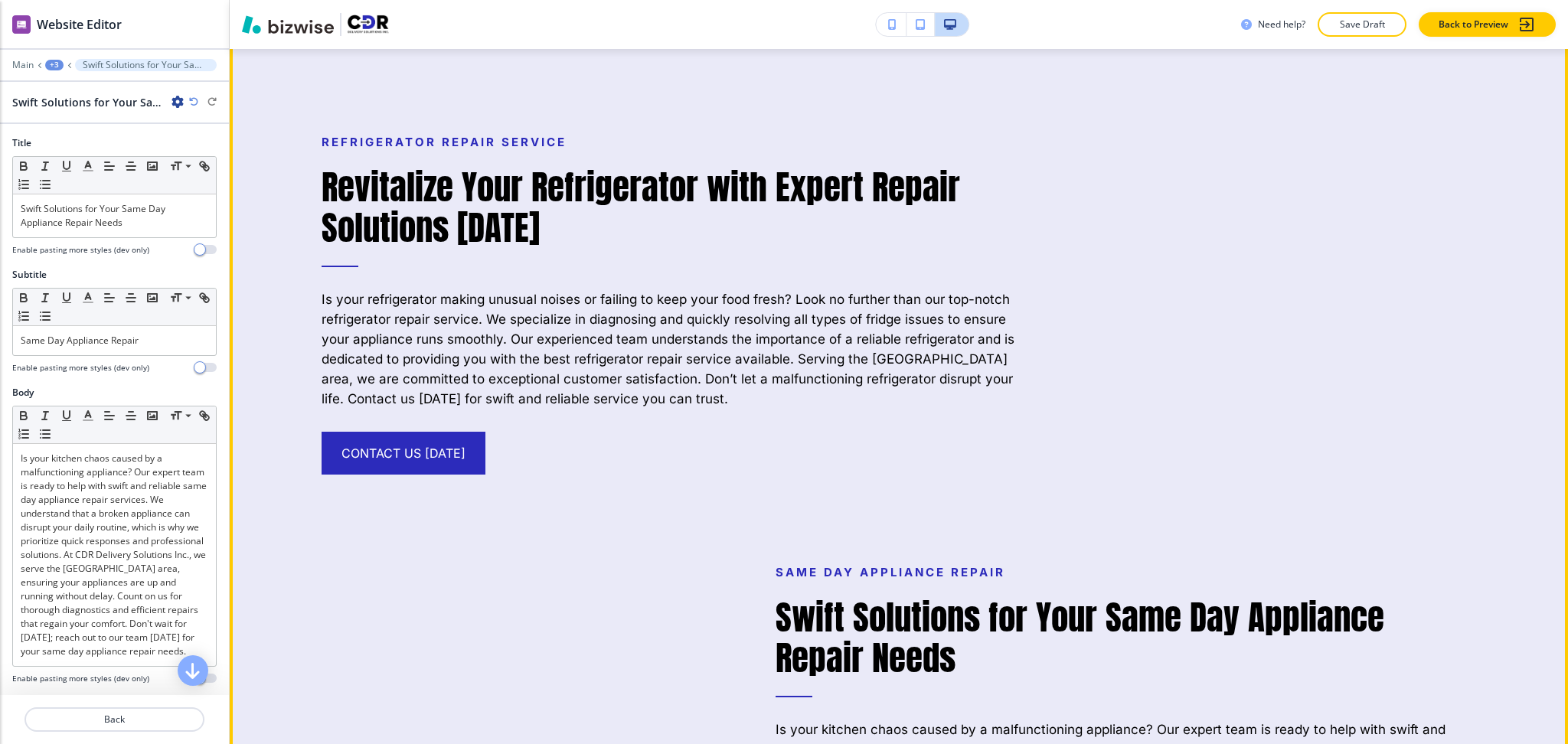
scroll to position [2528, 0]
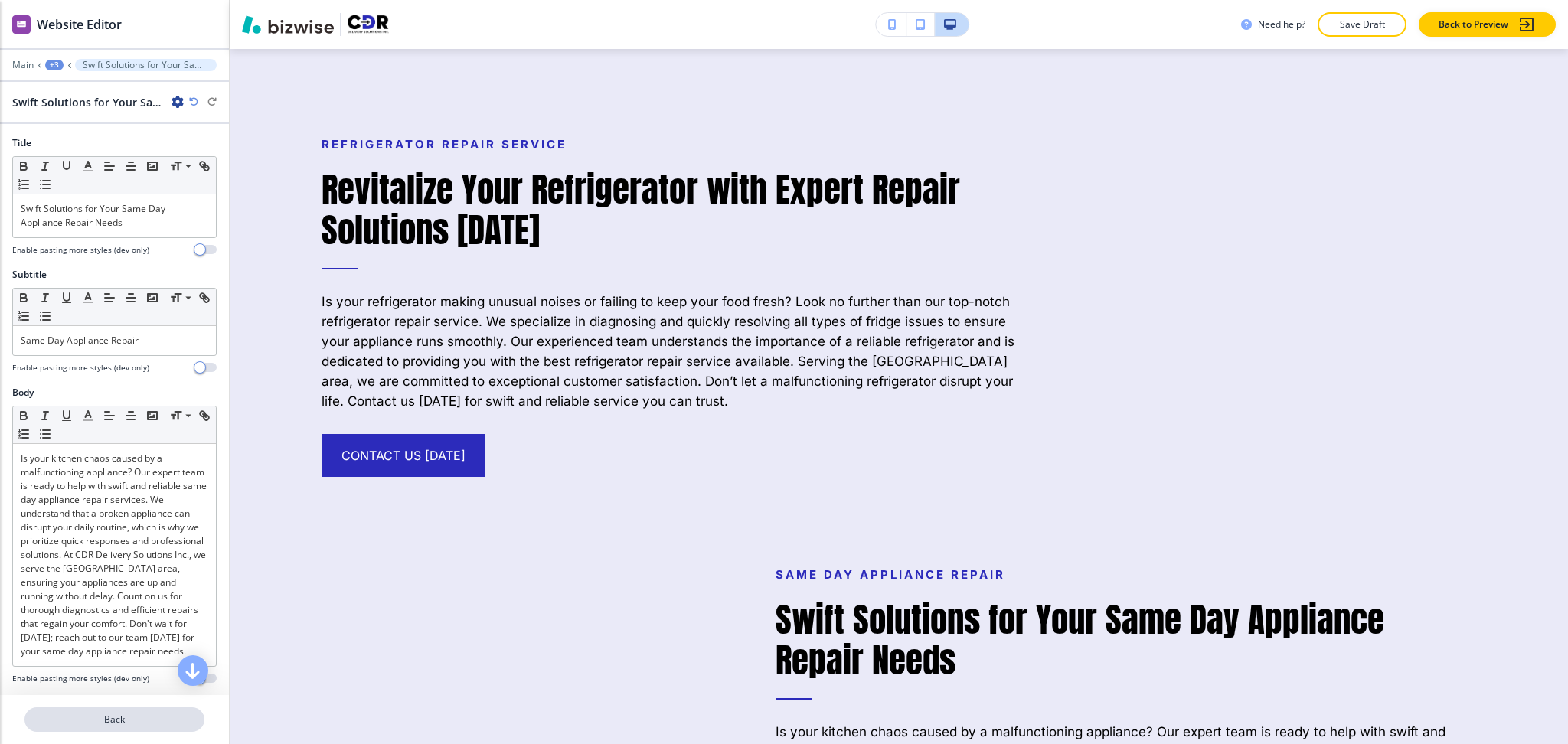
click at [136, 712] on button "Back" at bounding box center [114, 719] width 180 height 24
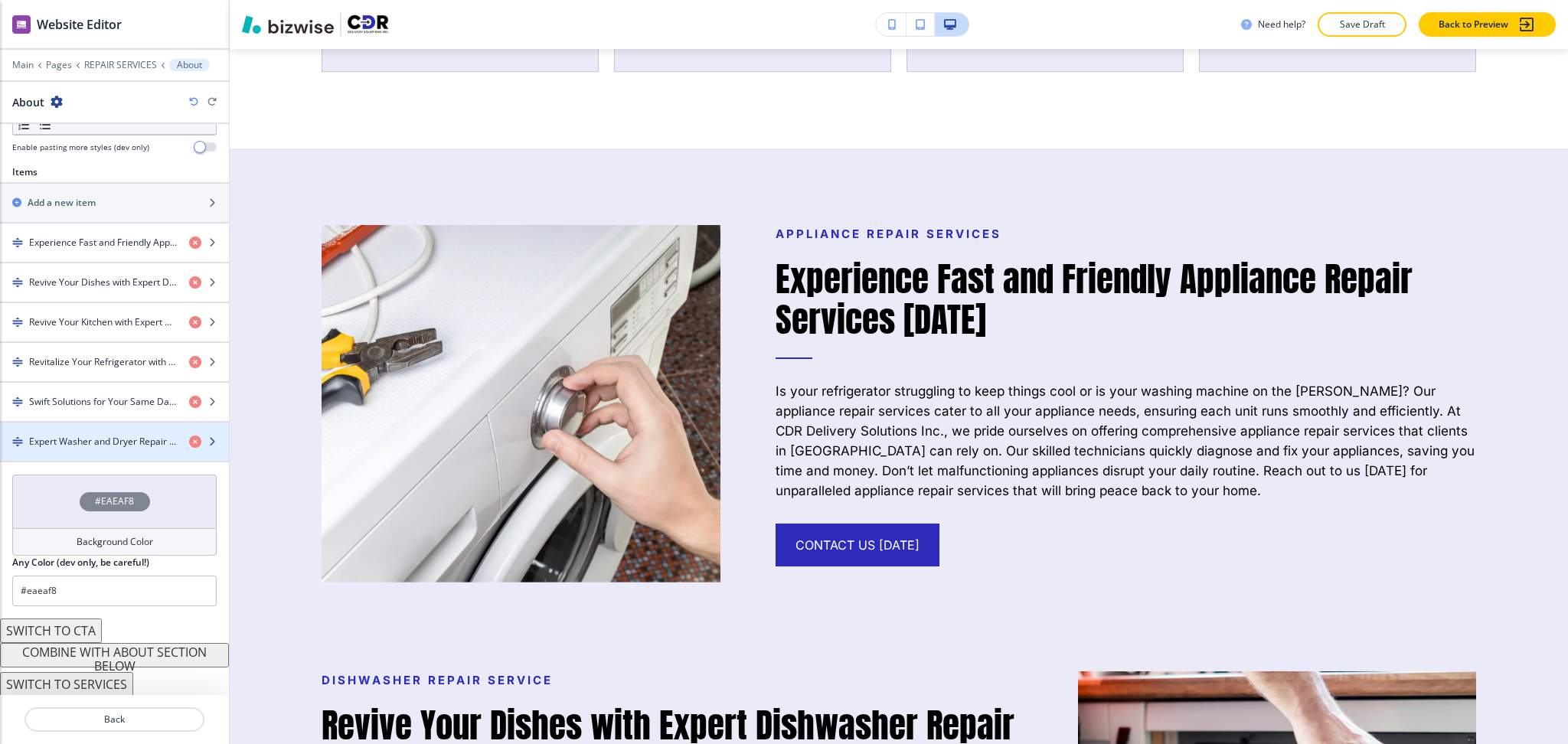
scroll to position [507, 0]
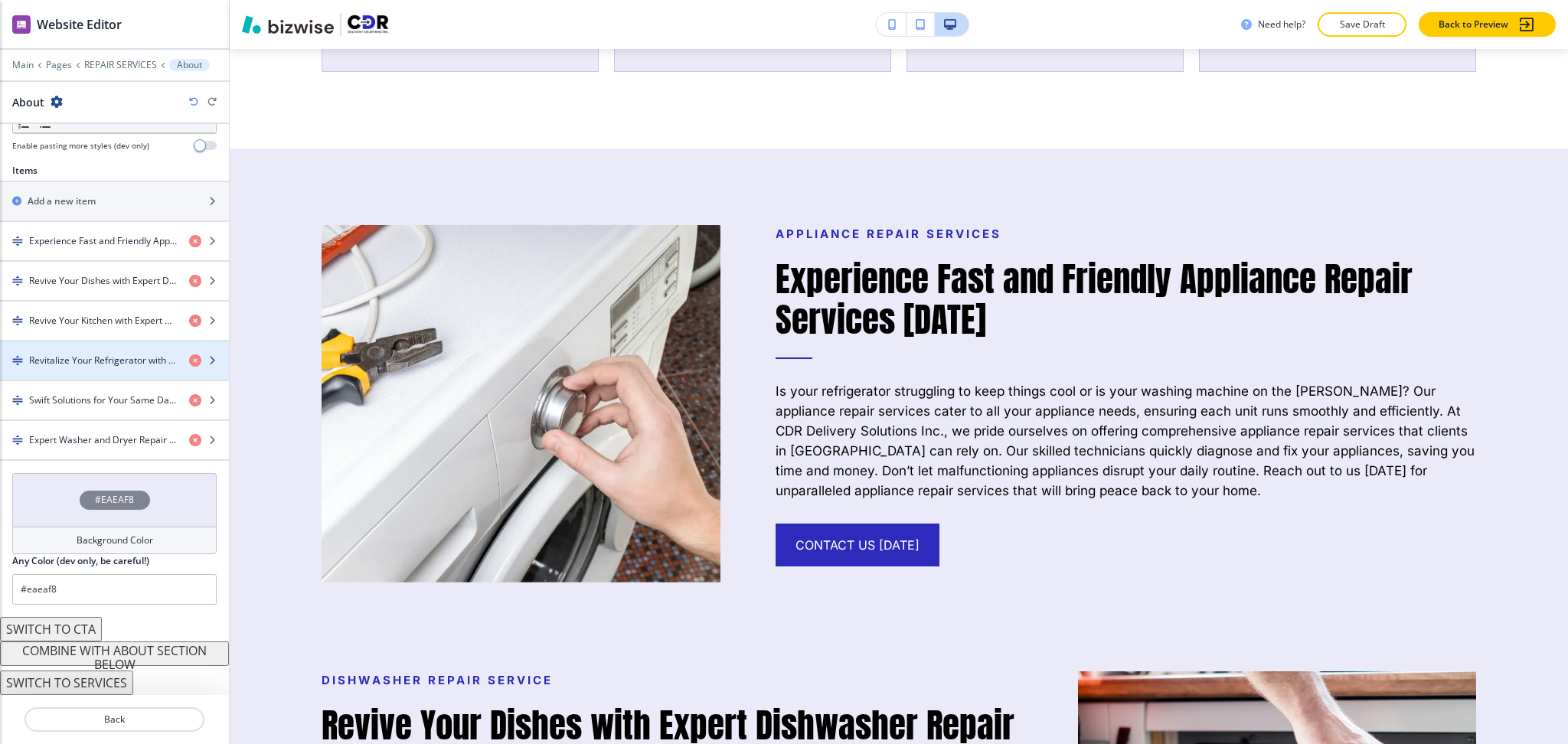
click at [78, 366] on h4 "Revitalize Your Refrigerator with Expert Repair Solutions [DATE]" at bounding box center [103, 360] width 148 height 14
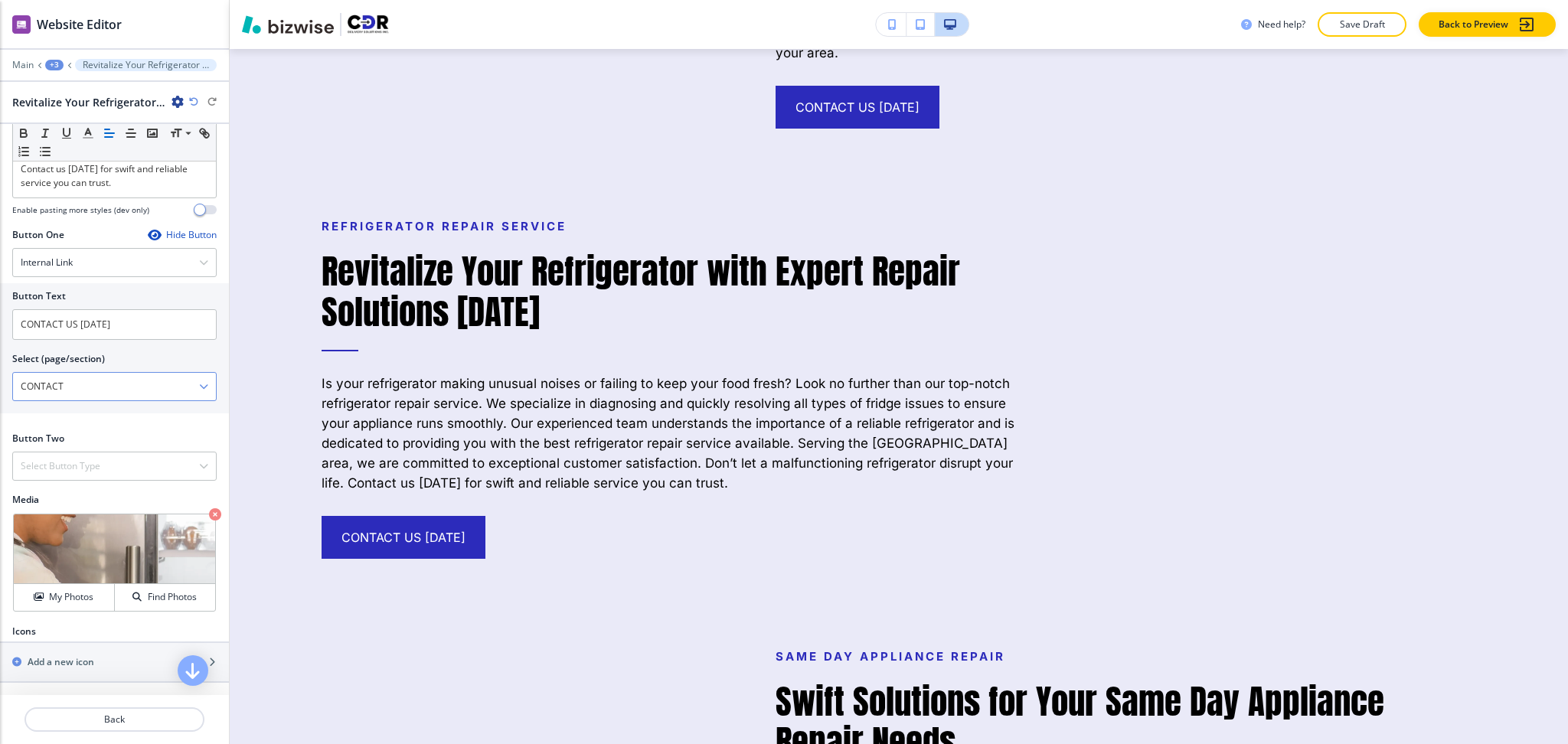
scroll to position [496, 0]
click at [47, 536] on p "Crop" at bounding box center [55, 533] width 21 height 14
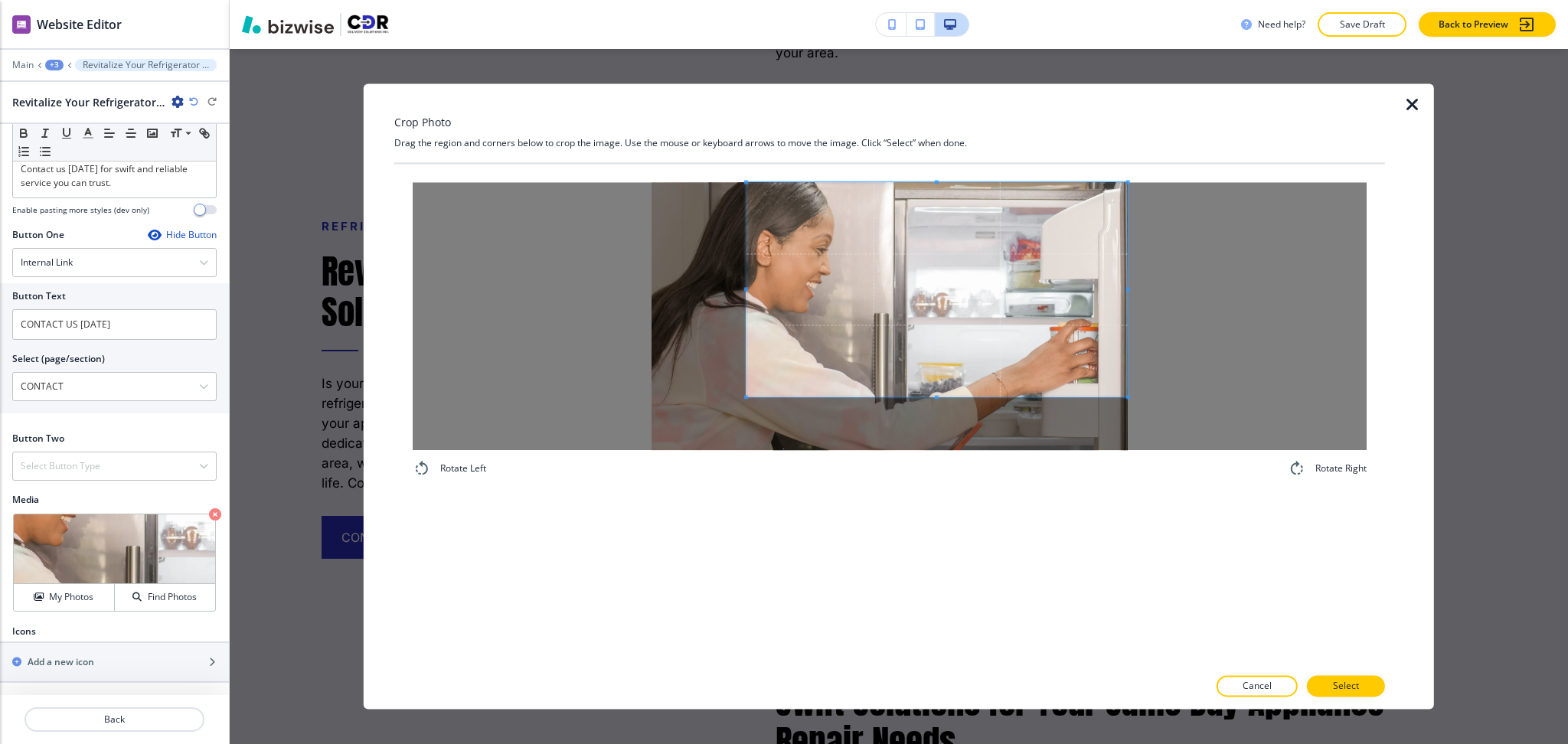
click at [1038, 328] on span at bounding box center [937, 290] width 381 height 215
click at [939, 394] on span at bounding box center [937, 290] width 381 height 215
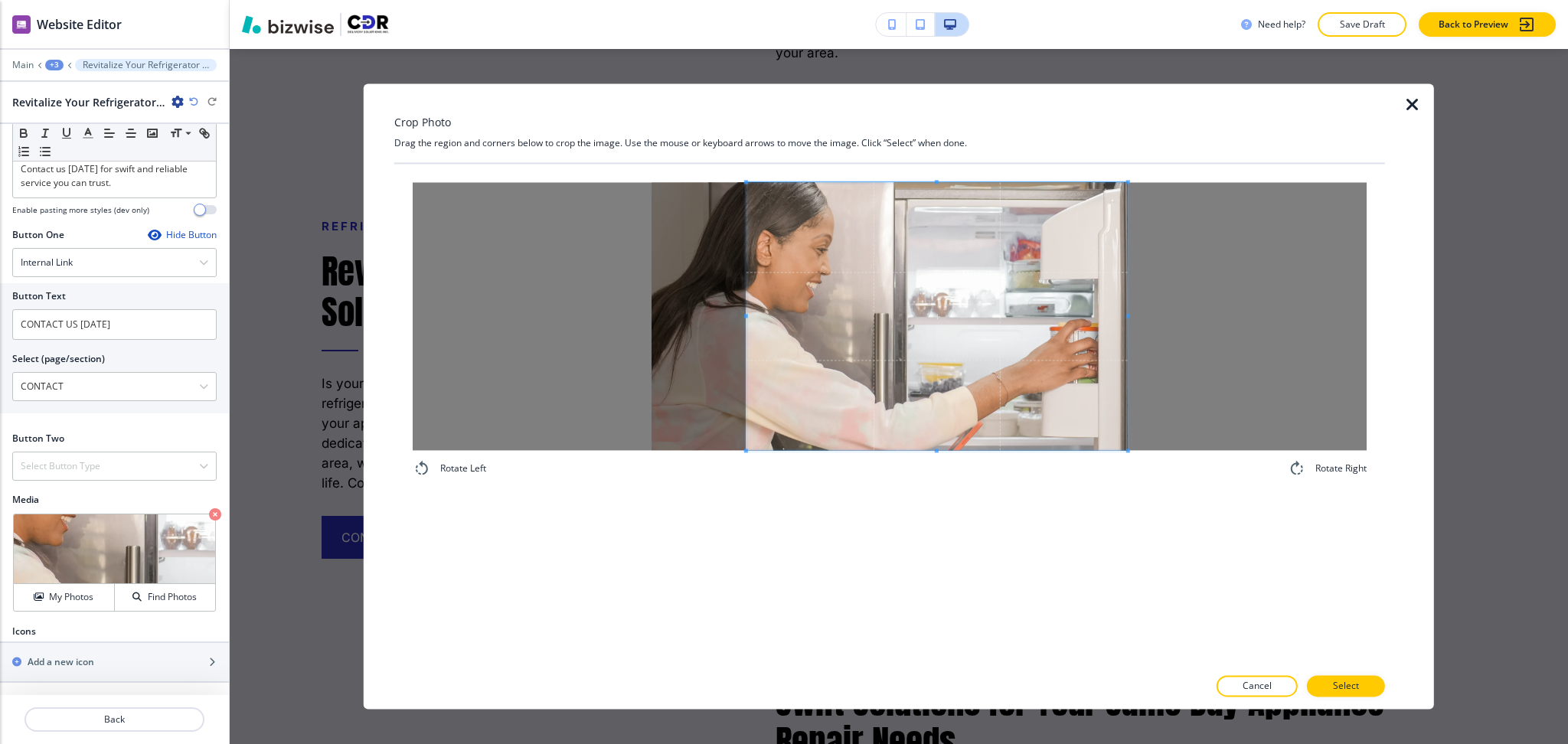
click at [939, 539] on div "Rotate Left Rotate Right" at bounding box center [889, 415] width 991 height 502
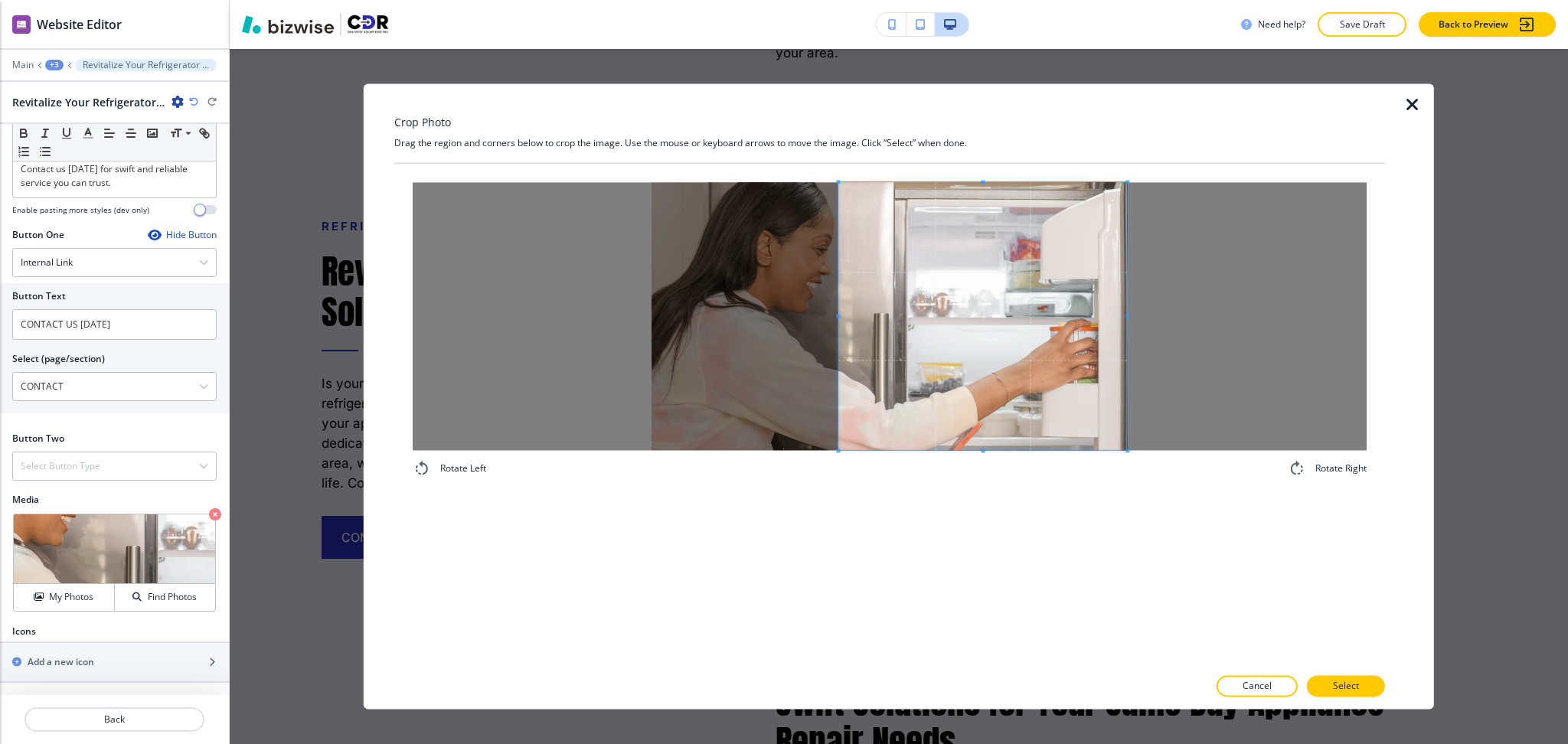
click at [837, 308] on span at bounding box center [838, 316] width 4 height 268
click at [1365, 685] on button "Select" at bounding box center [1346, 686] width 78 height 22
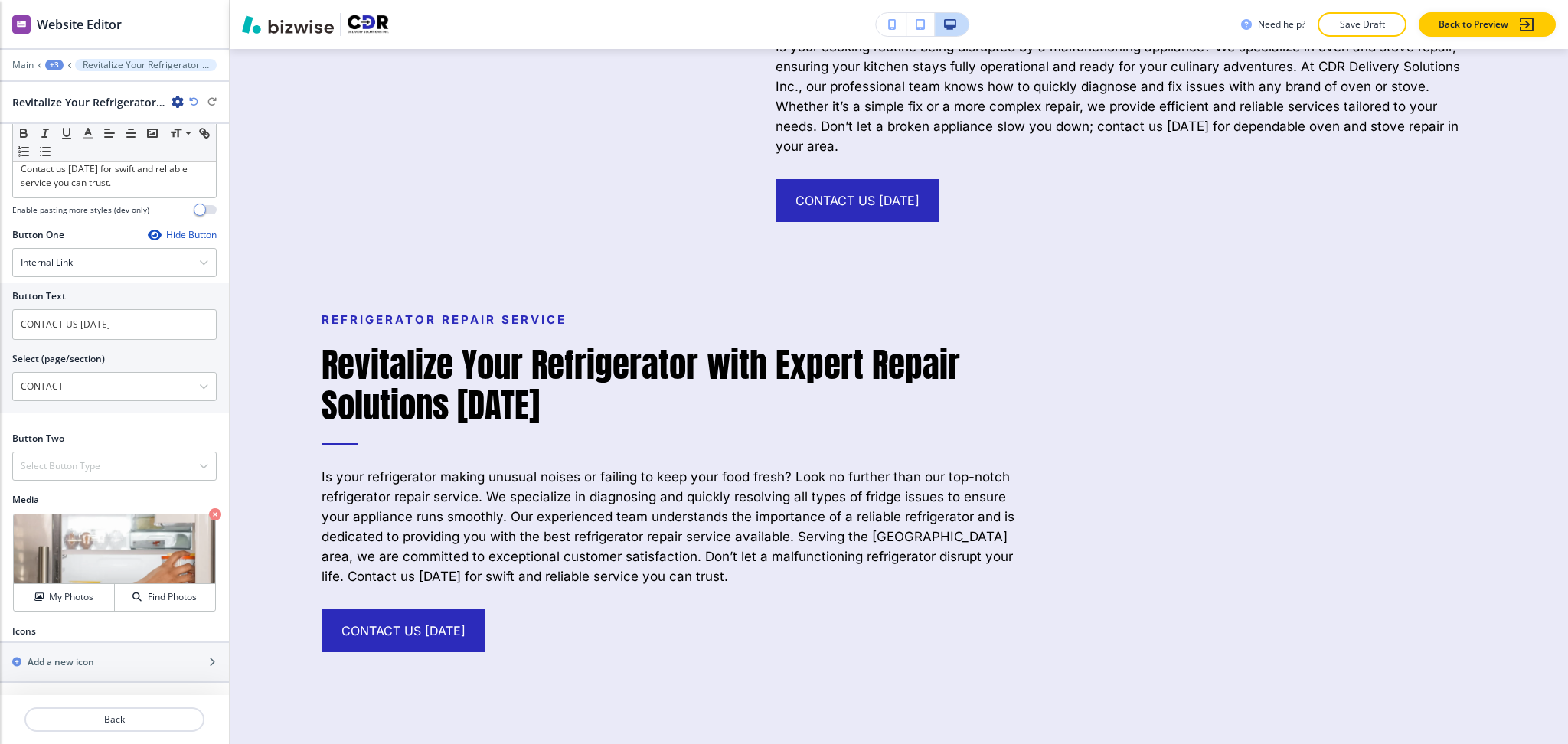
scroll to position [2352, 0]
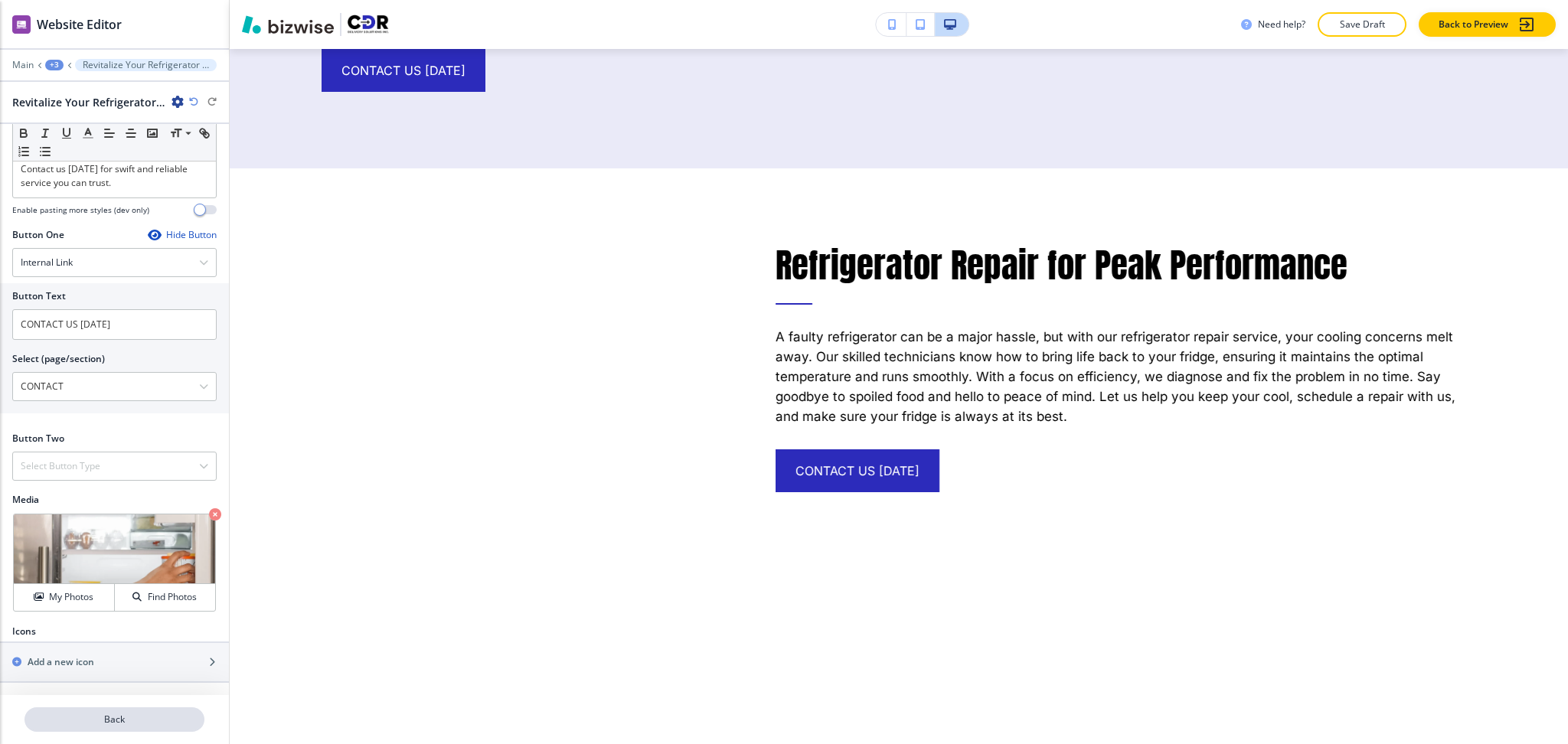
click at [124, 720] on p "Back" at bounding box center [114, 719] width 177 height 14
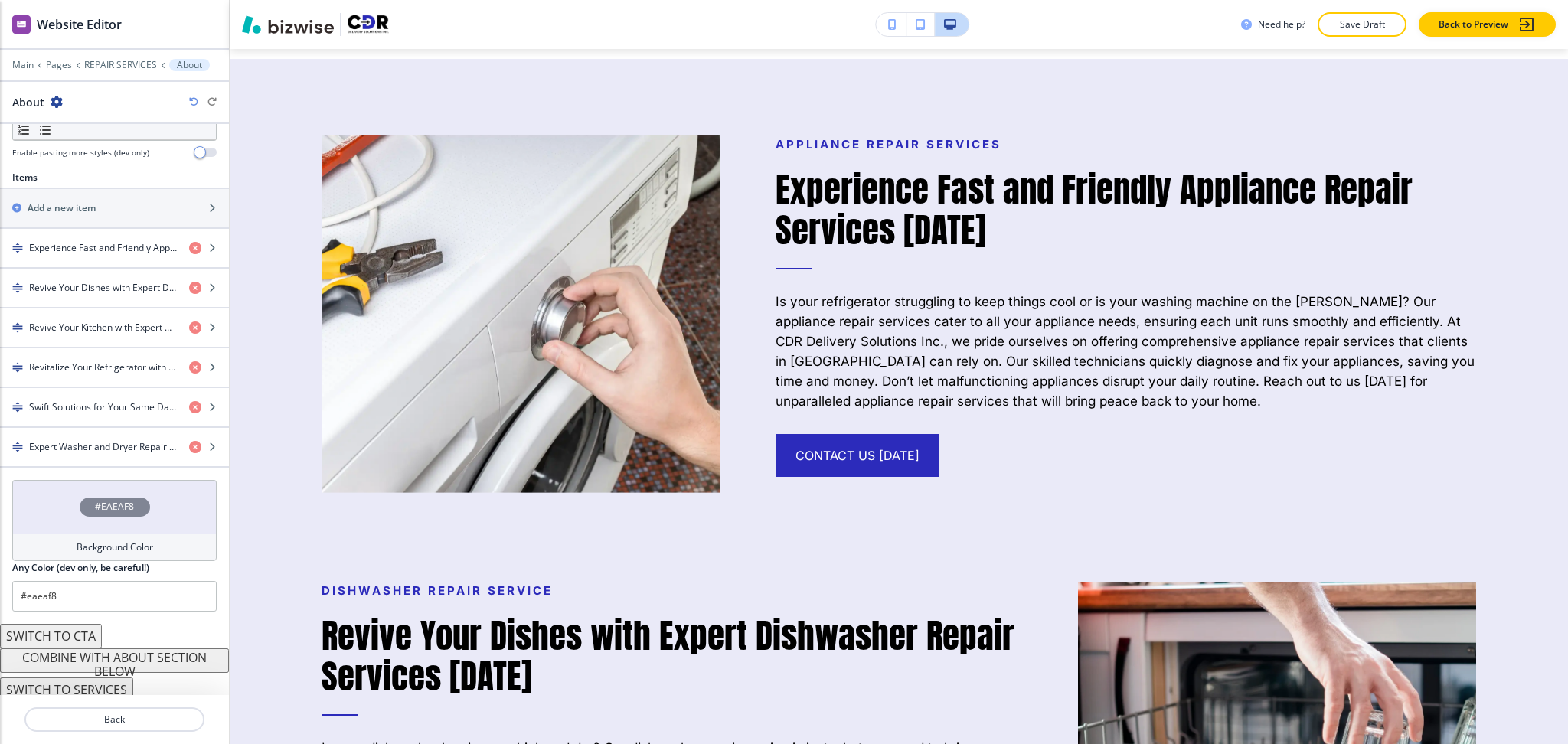
scroll to position [507, 0]
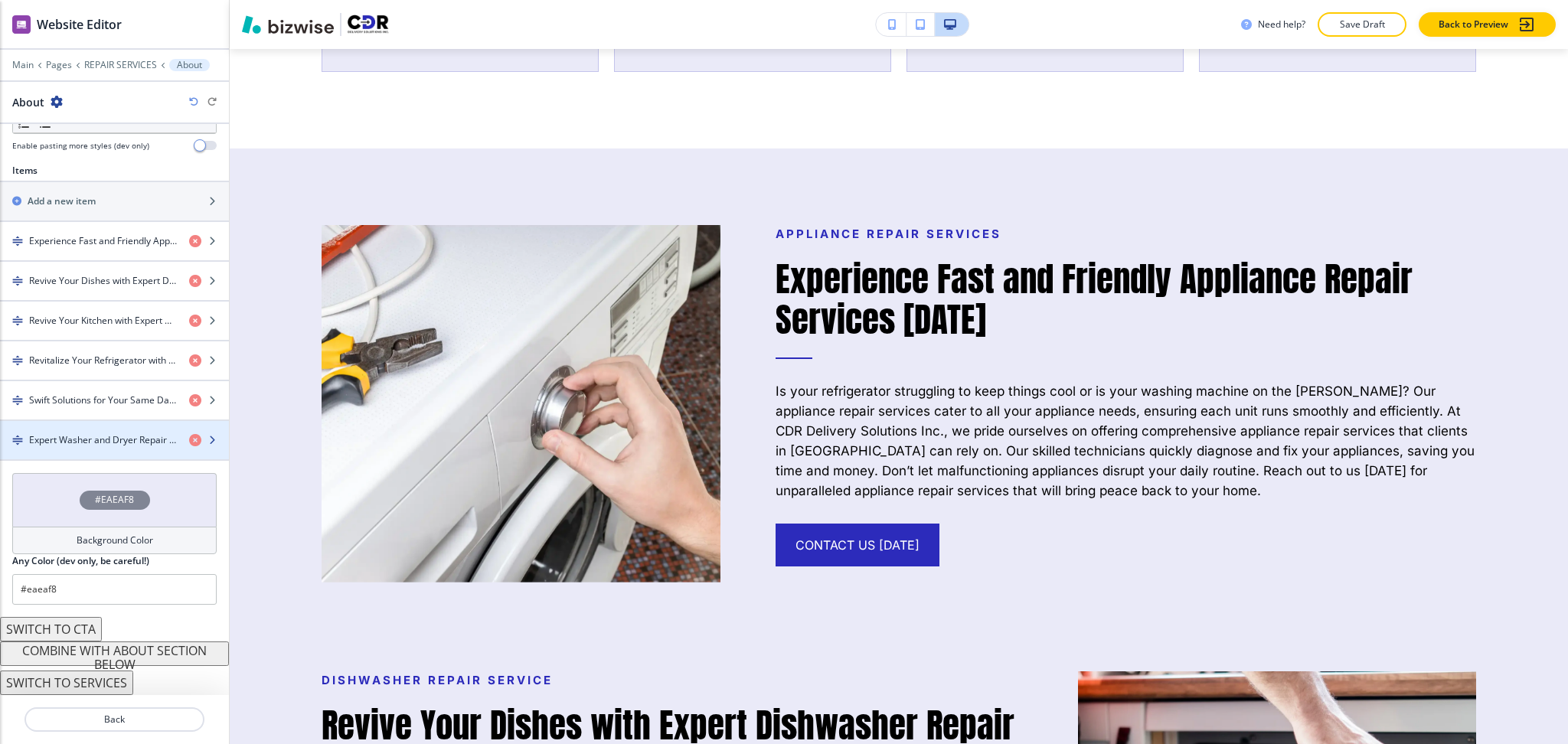
click at [82, 436] on h4 "Expert Washer and Dryer Repair to Revive Your Laundry Routine" at bounding box center [103, 440] width 148 height 14
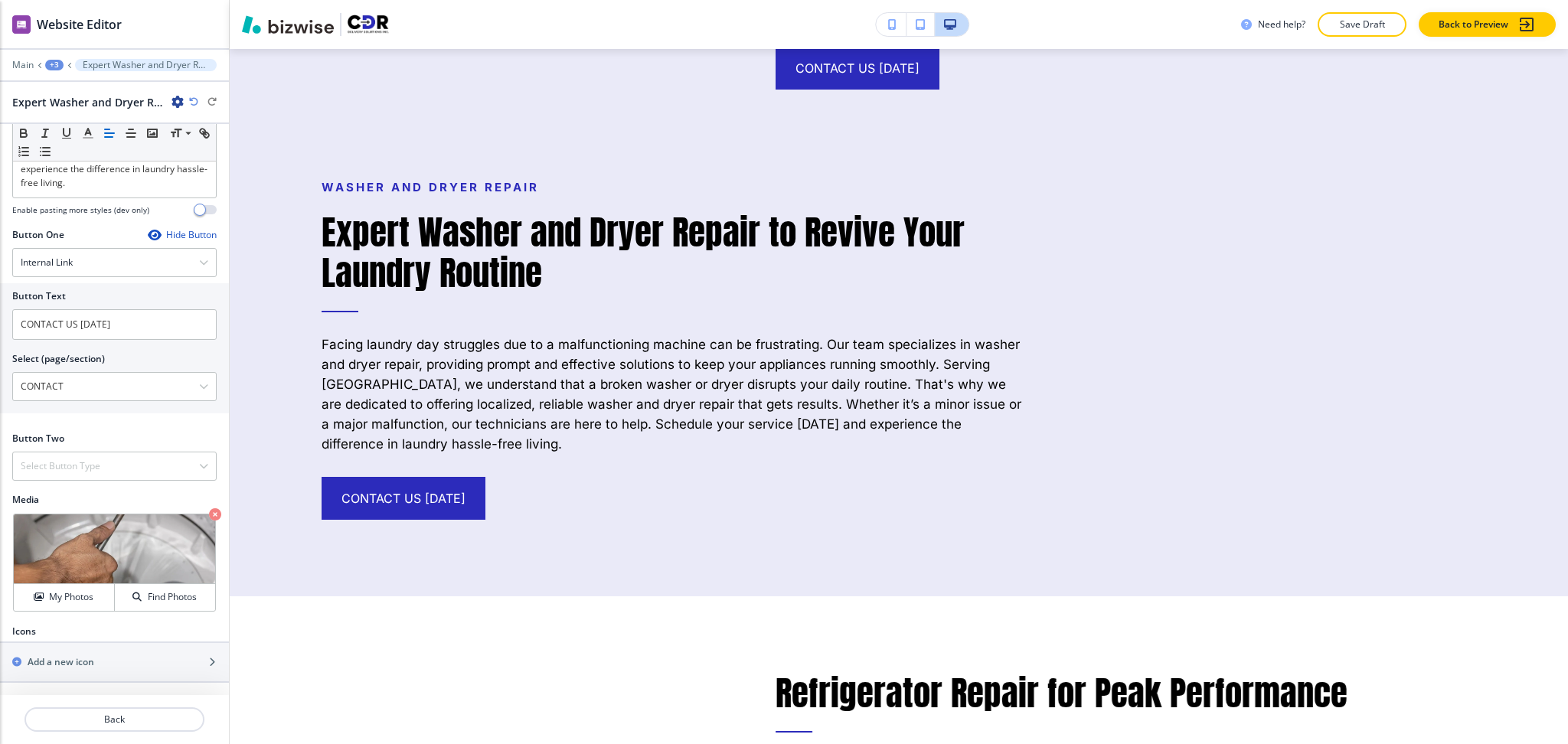
scroll to position [3347, 0]
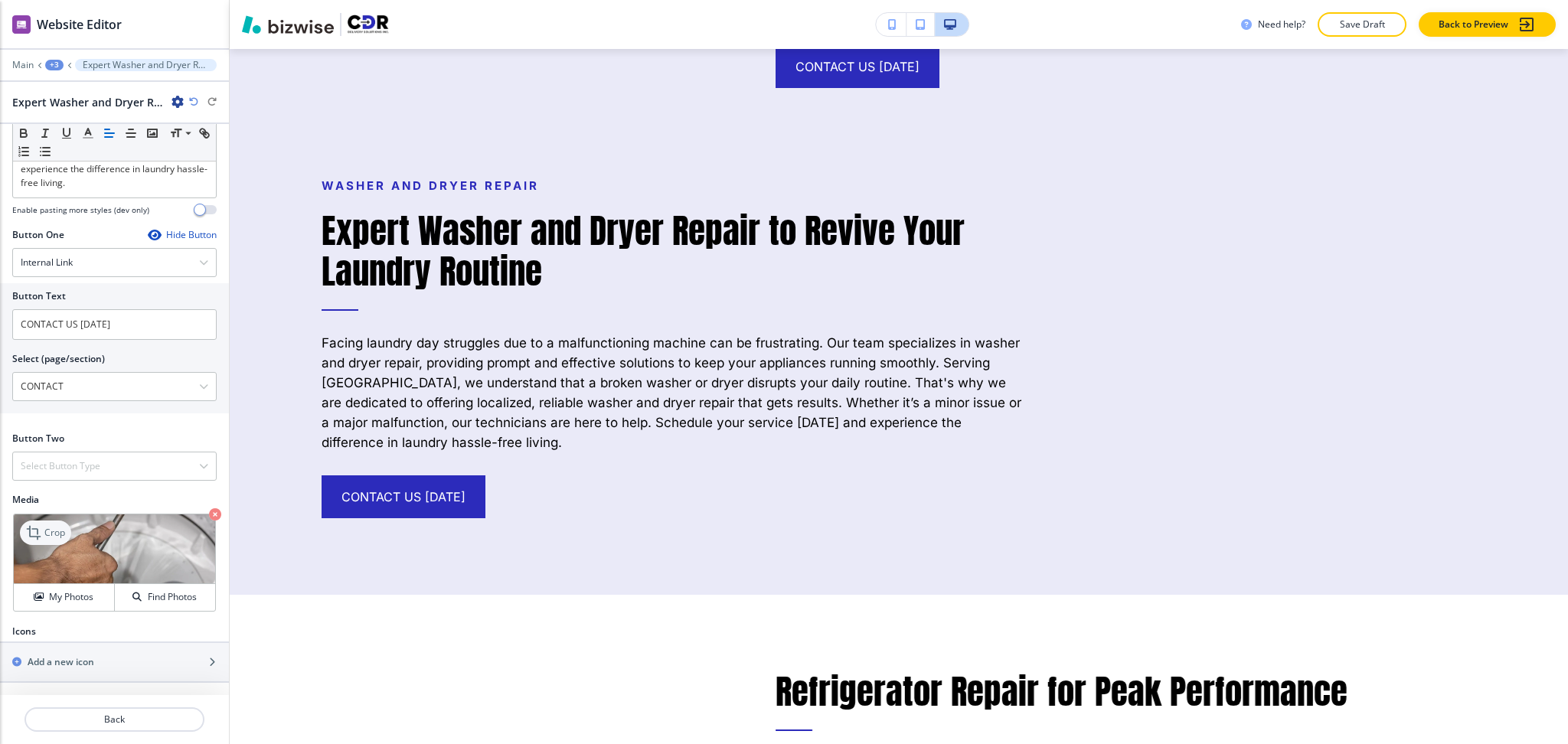
click at [48, 531] on p "Crop" at bounding box center [55, 533] width 21 height 14
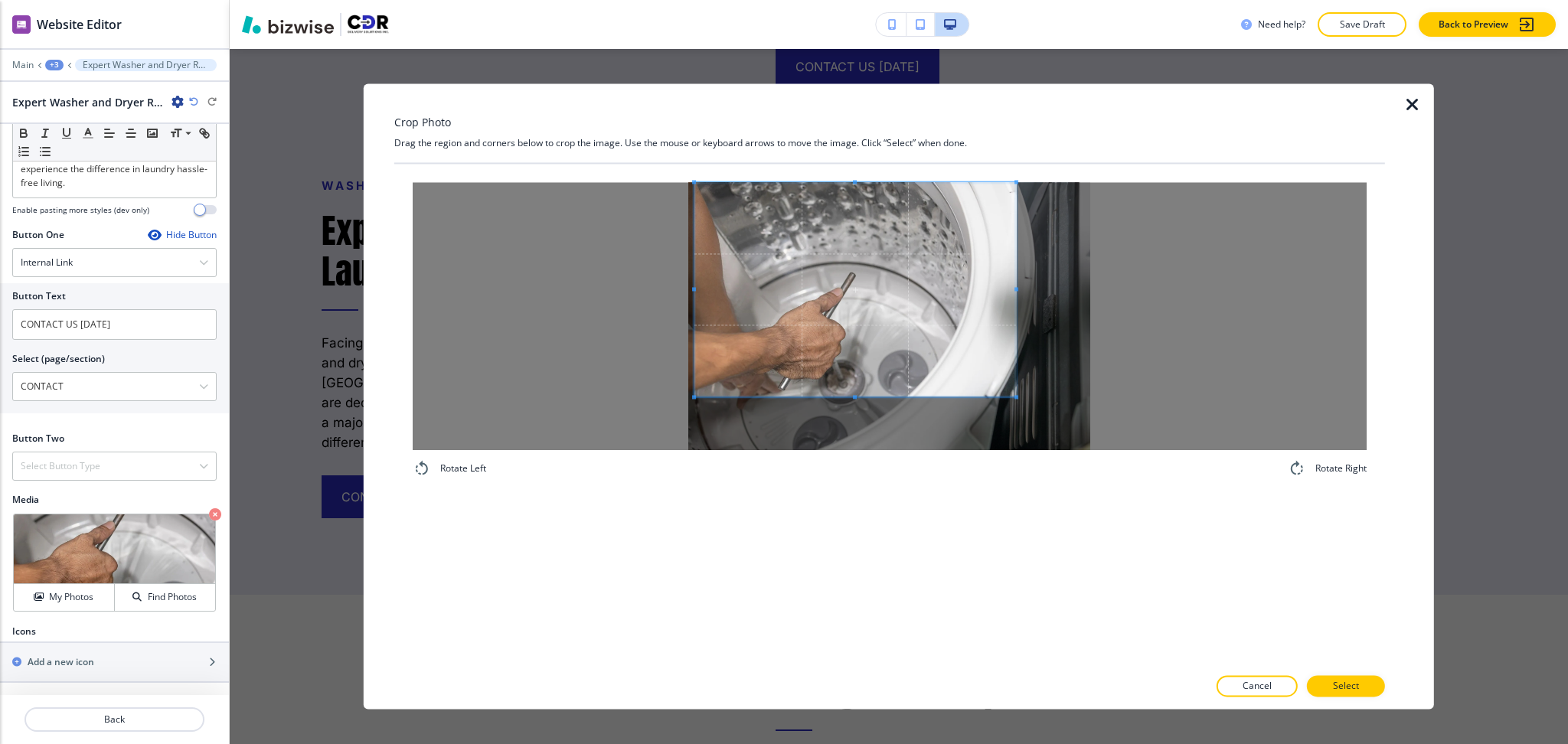
click at [899, 277] on span at bounding box center [855, 290] width 321 height 215
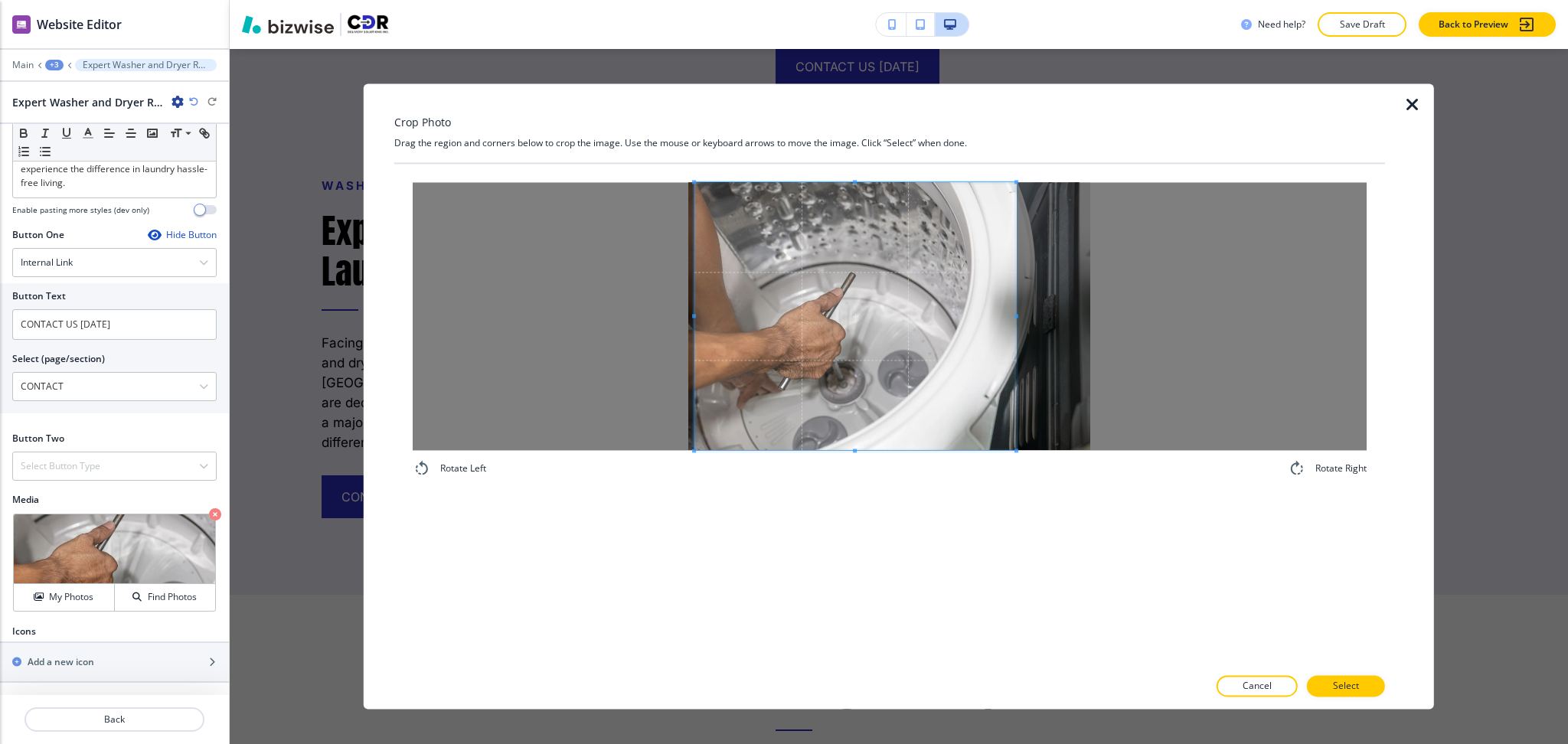
click at [879, 608] on div "Rotate Left Rotate Right" at bounding box center [889, 415] width 991 height 502
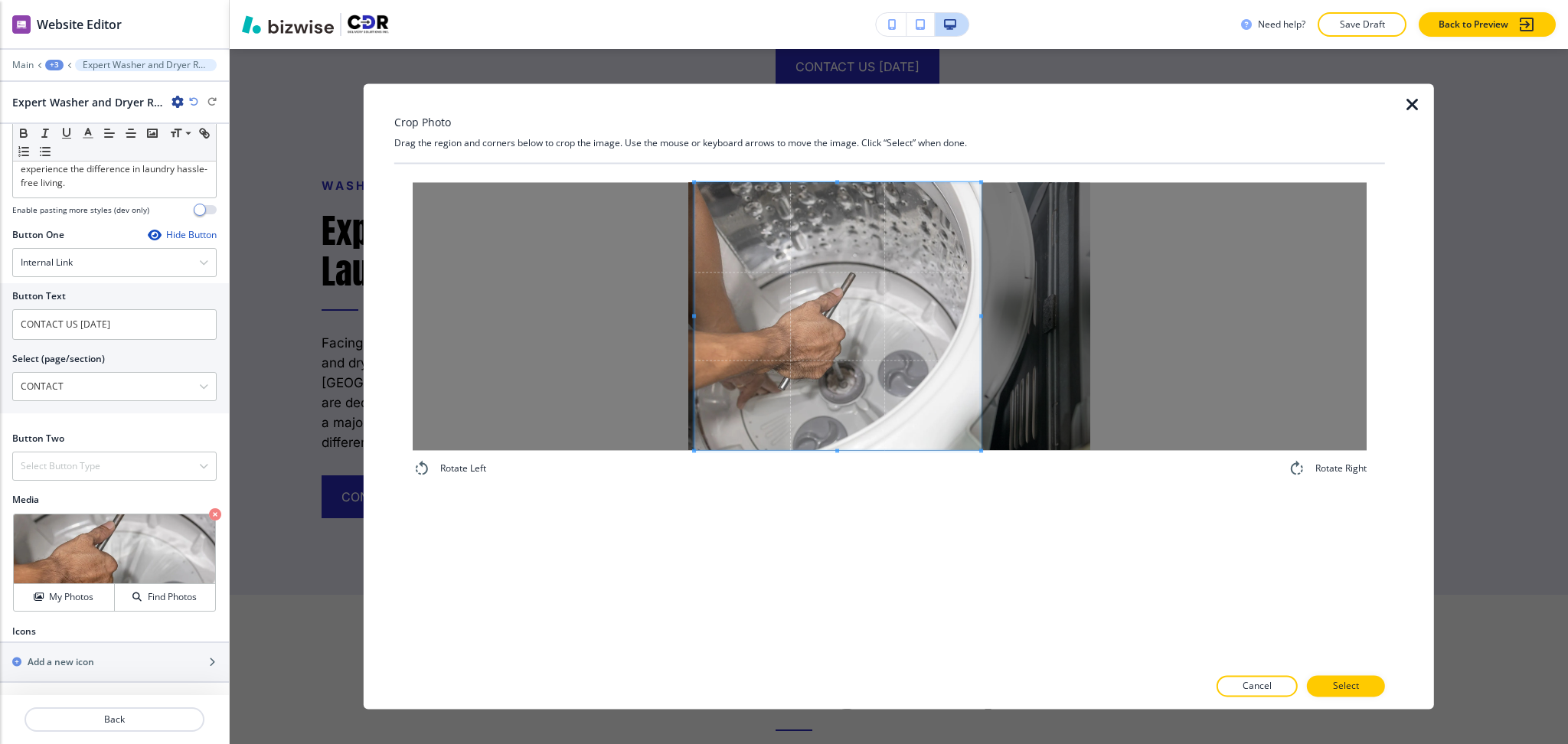
click at [980, 314] on span at bounding box center [981, 316] width 4 height 4
click at [1009, 320] on span at bounding box center [1008, 316] width 4 height 268
click at [1354, 686] on p "Select" at bounding box center [1346, 686] width 26 height 14
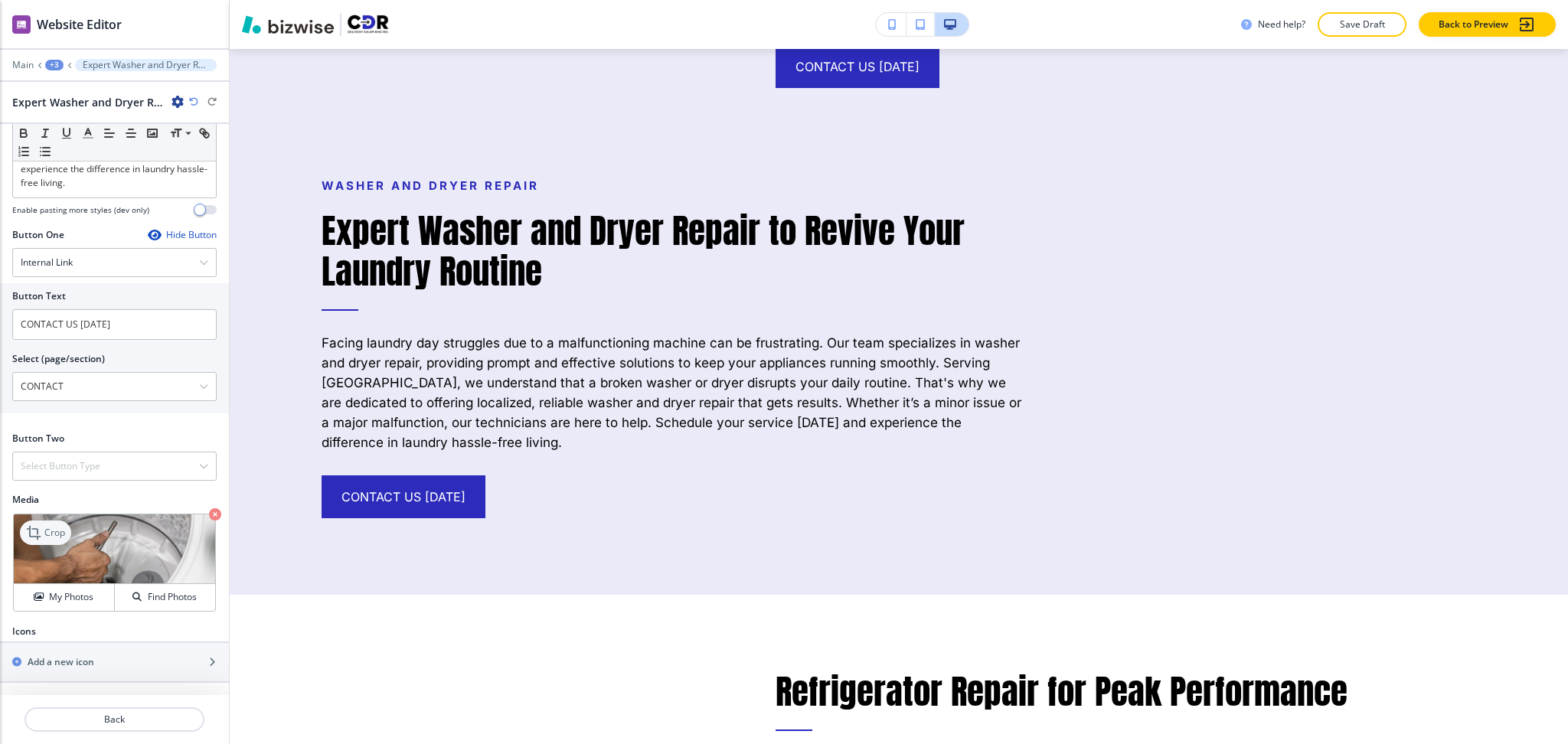
click at [44, 541] on icon at bounding box center [35, 533] width 19 height 19
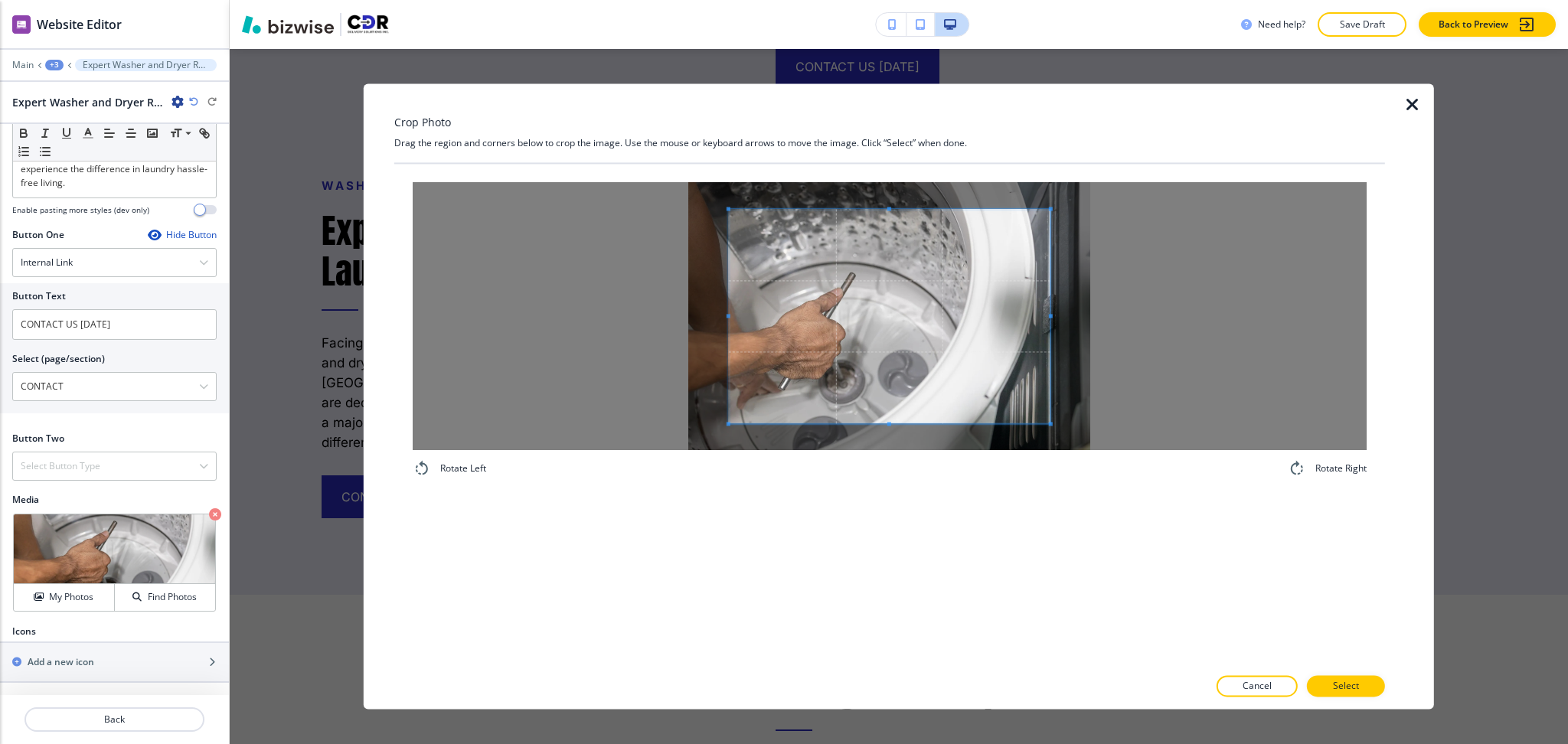
click at [878, 136] on div "Crop Photo Drag the region and corners below to crop the image. Use the mouse o…" at bounding box center [889, 395] width 991 height 625
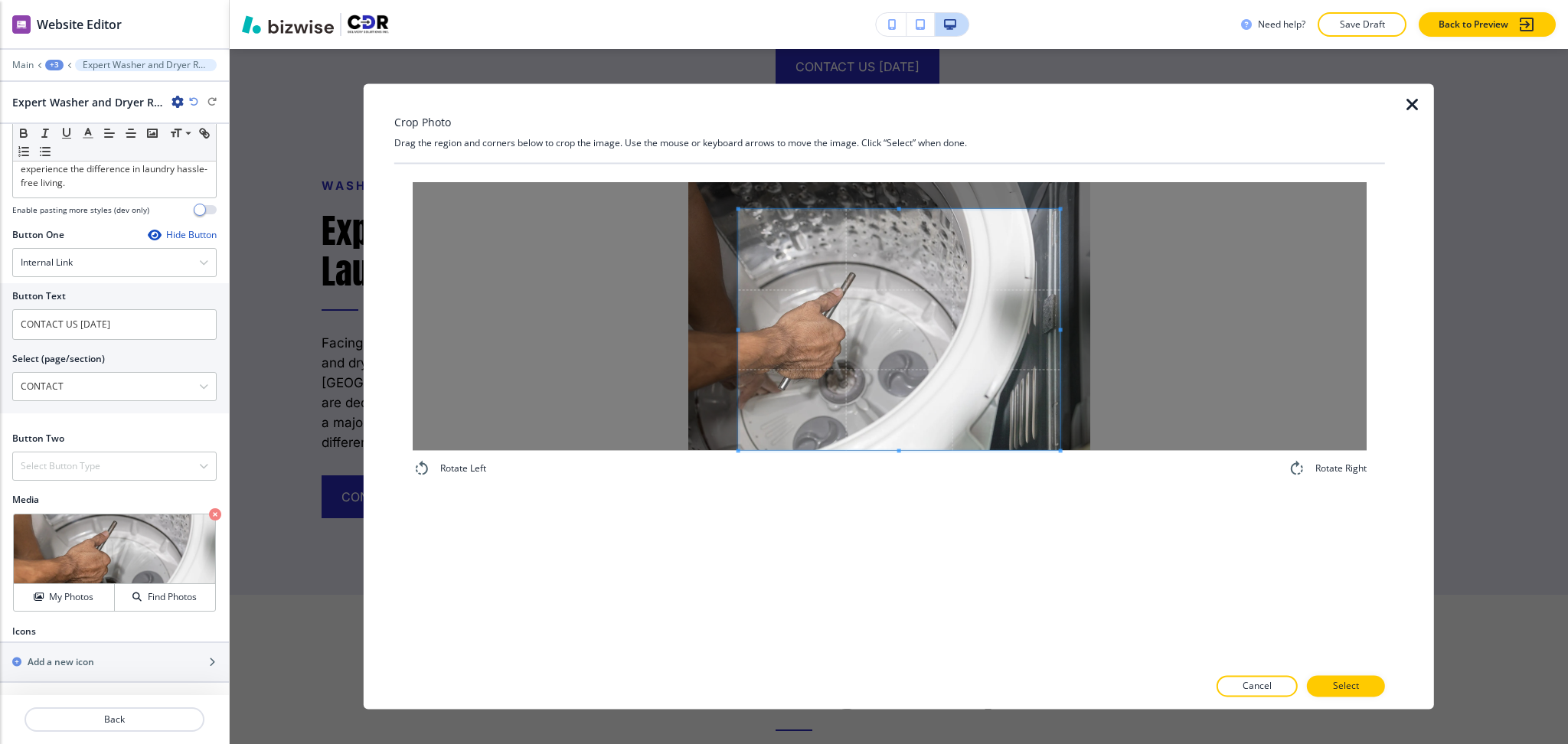
click at [905, 495] on div "Rotate Left Rotate Right" at bounding box center [889, 330] width 991 height 332
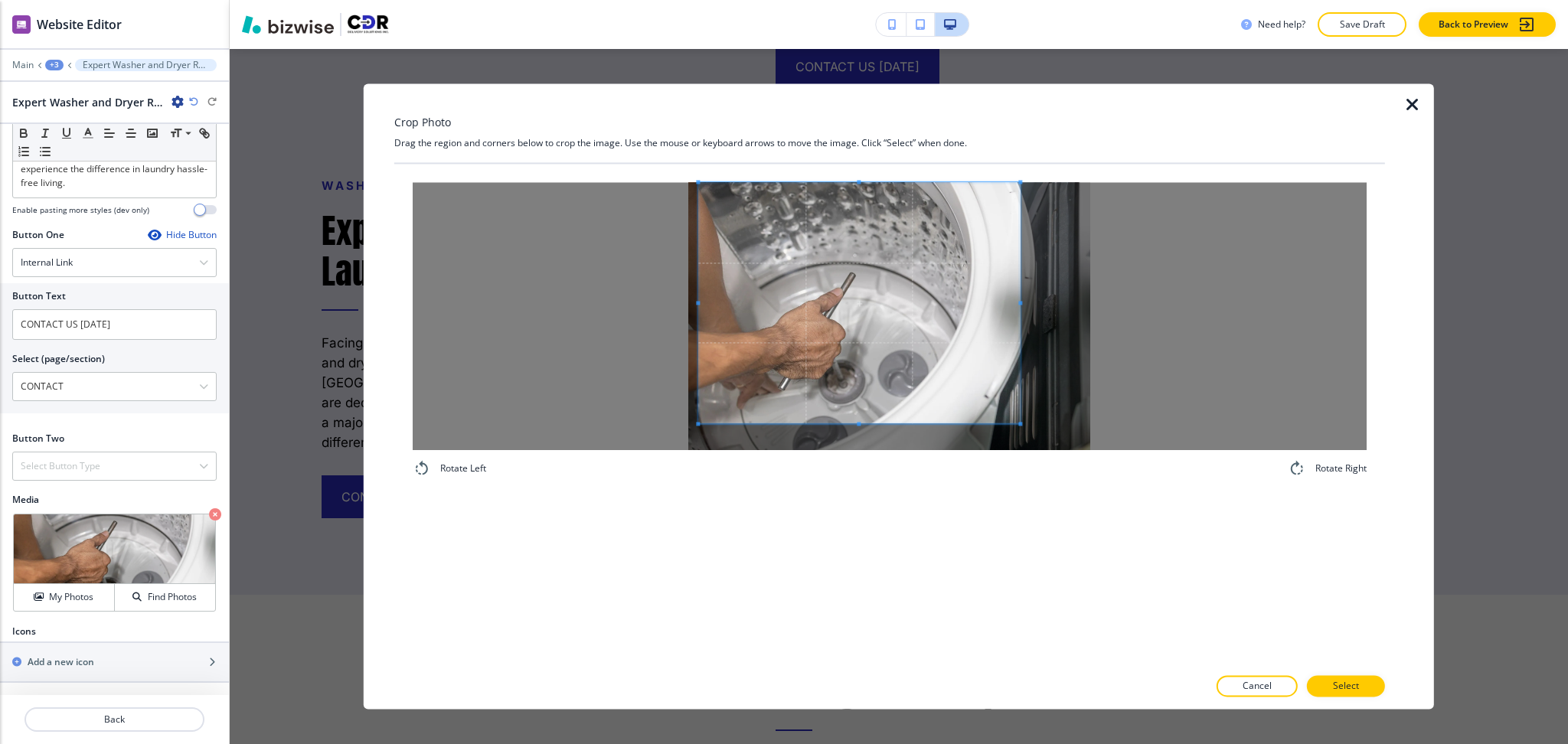
click at [866, 335] on span at bounding box center [859, 303] width 321 height 241
click at [895, 541] on div "Rotate Left Rotate Right" at bounding box center [889, 415] width 991 height 502
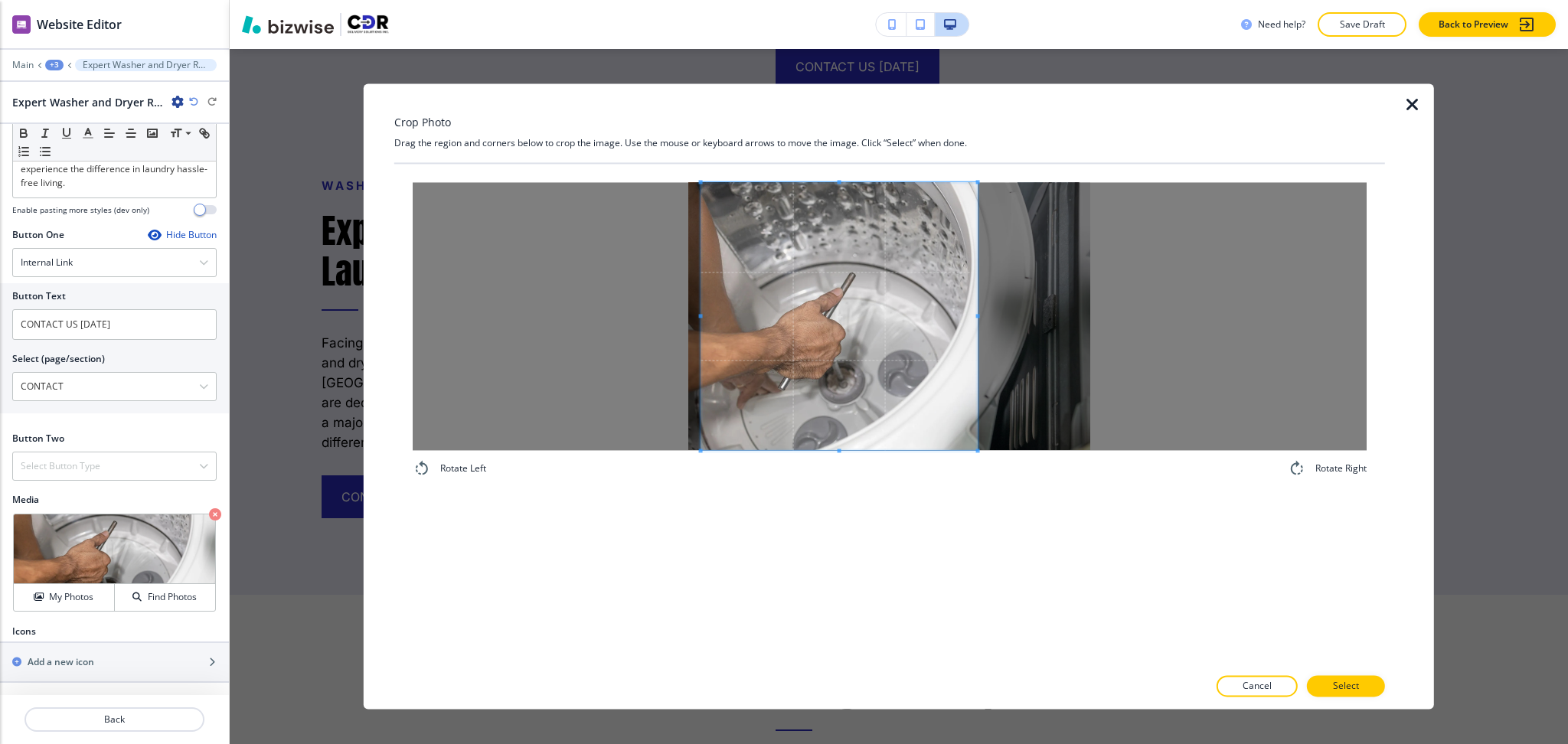
click at [978, 305] on span at bounding box center [978, 316] width 4 height 268
click at [1340, 688] on p "Select" at bounding box center [1346, 686] width 26 height 14
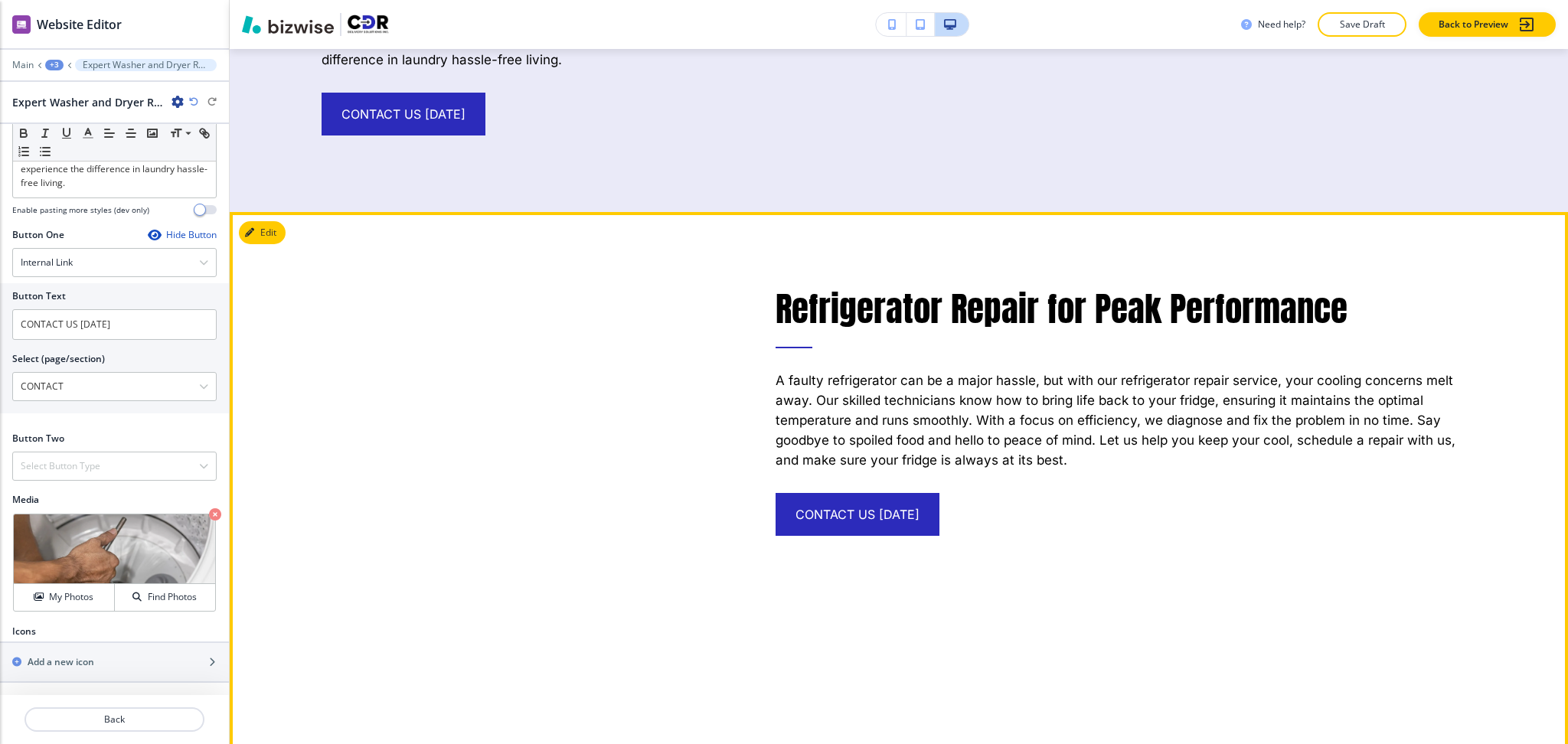
scroll to position [3730, 0]
click at [262, 224] on button "Edit This Section" at bounding box center [291, 232] width 103 height 23
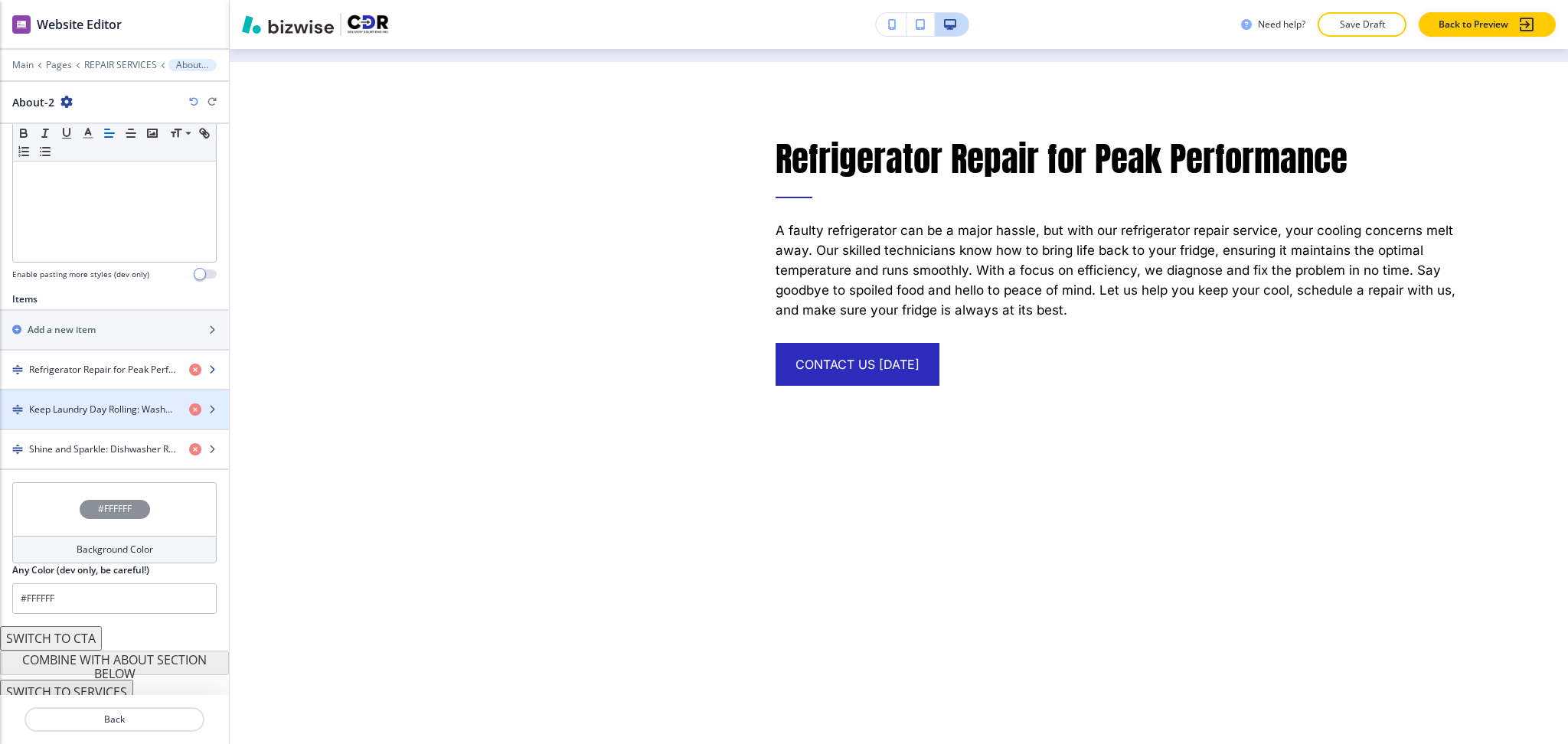
scroll to position [387, 0]
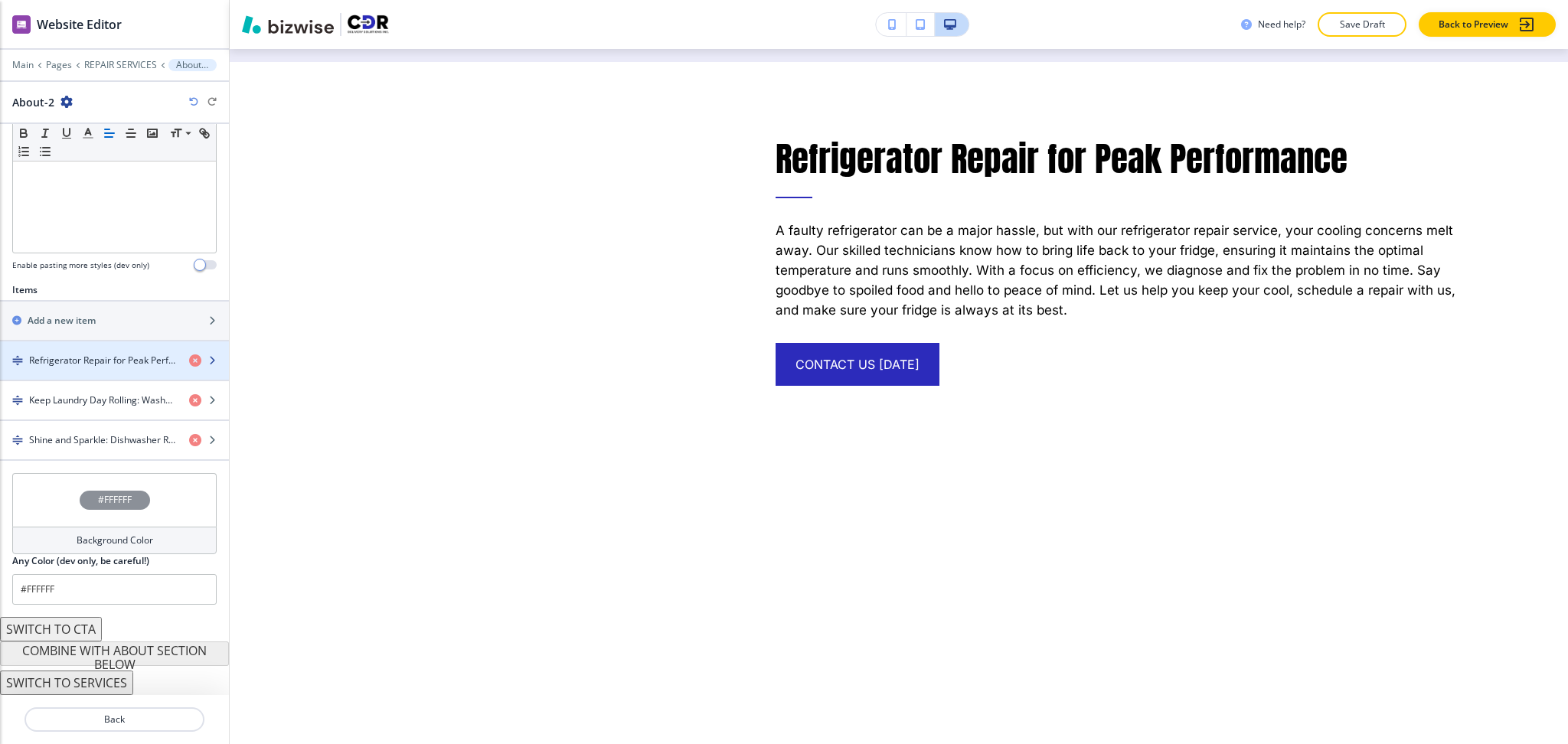
click at [95, 356] on h4 "Refrigerator Repair for Peak Performance" at bounding box center [103, 360] width 148 height 14
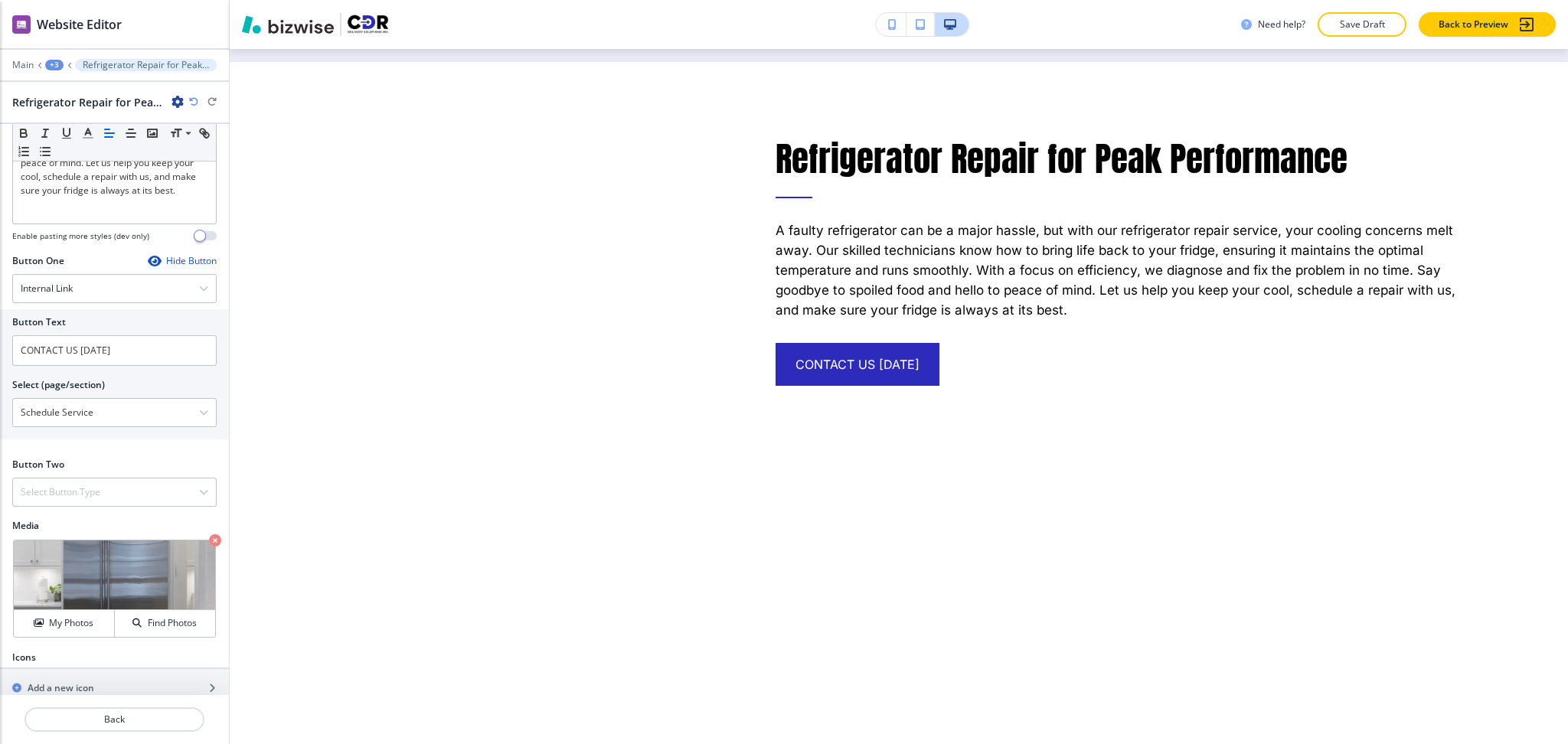
scroll to position [445, 0]
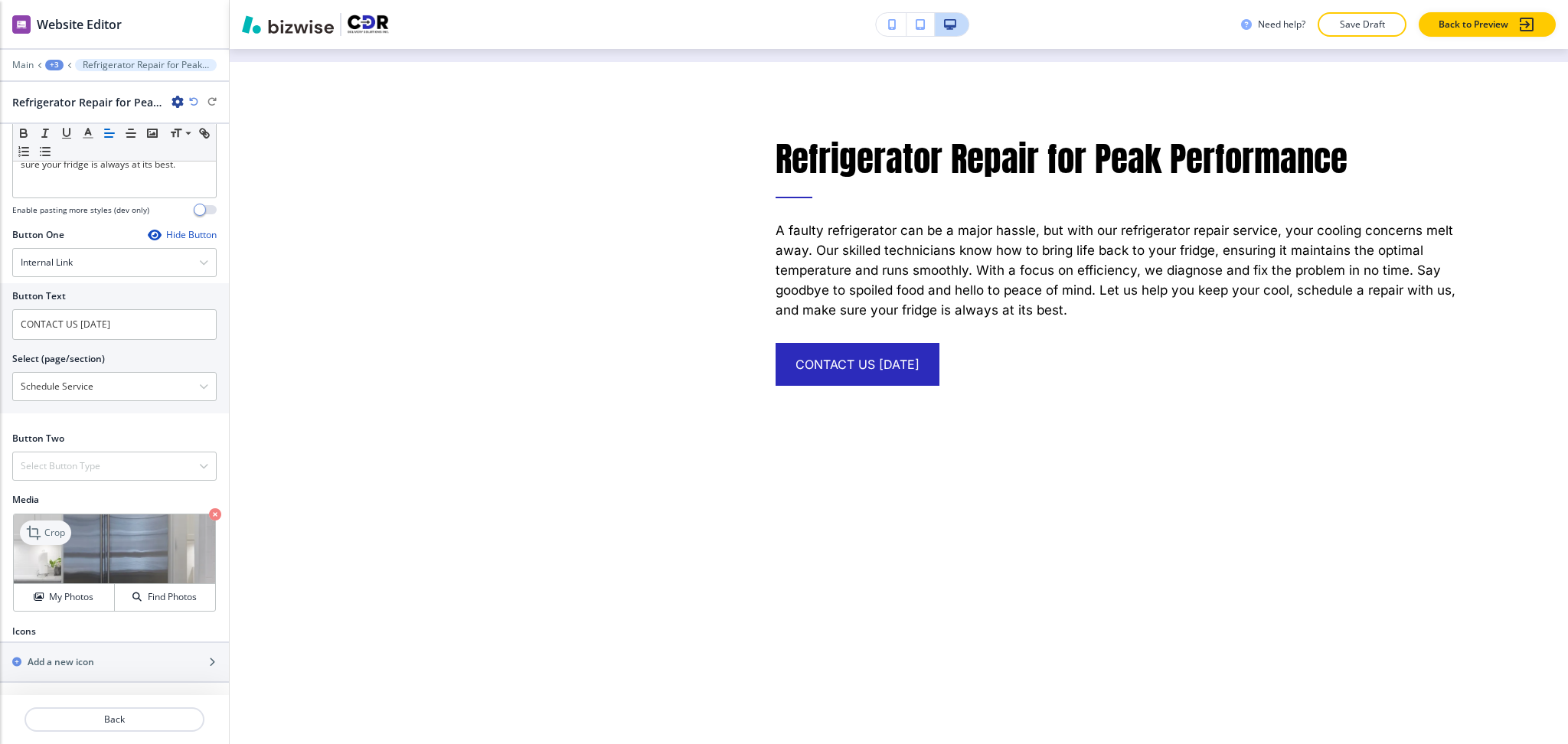
click at [44, 538] on p "Crop" at bounding box center [55, 533] width 21 height 14
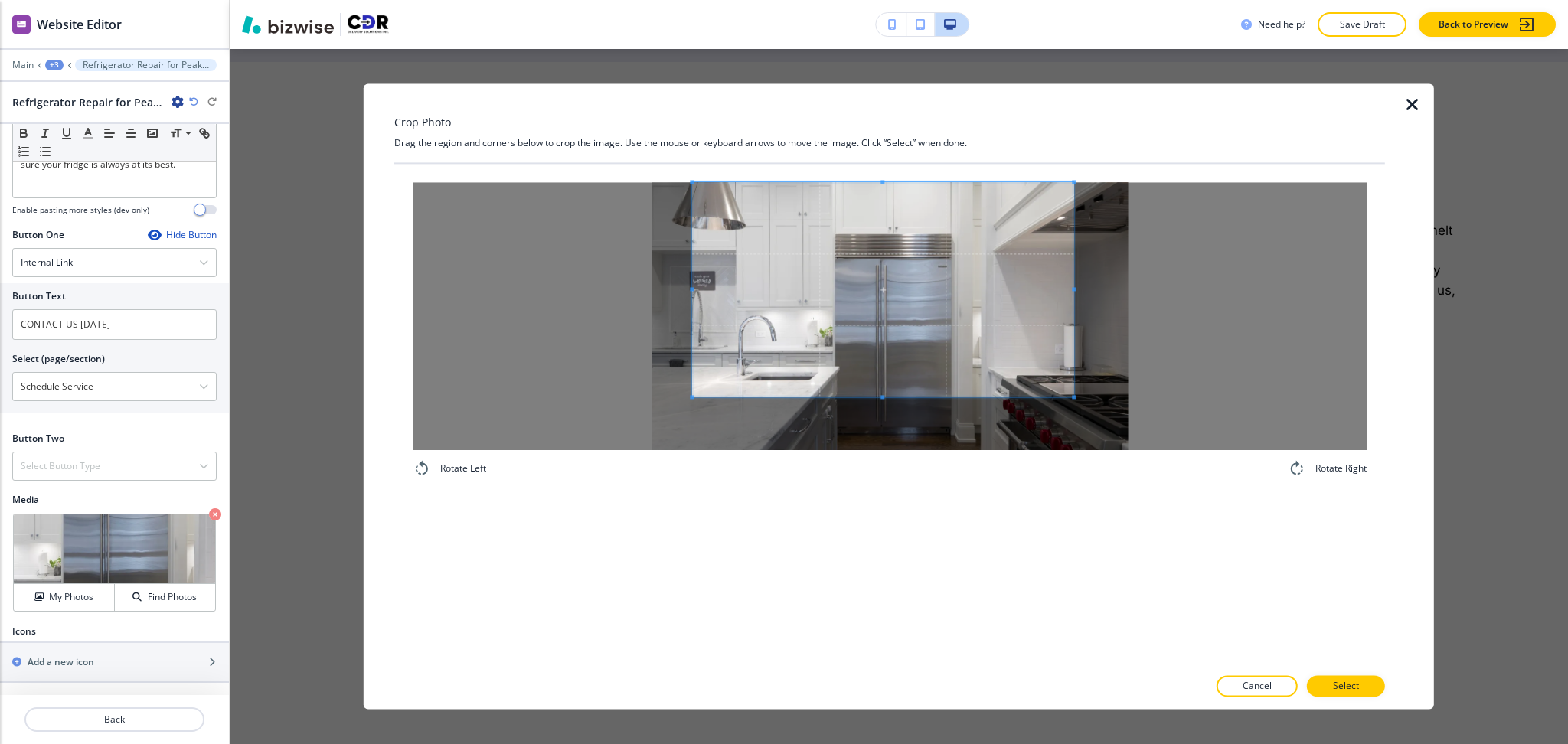
click at [937, 298] on span at bounding box center [883, 290] width 381 height 215
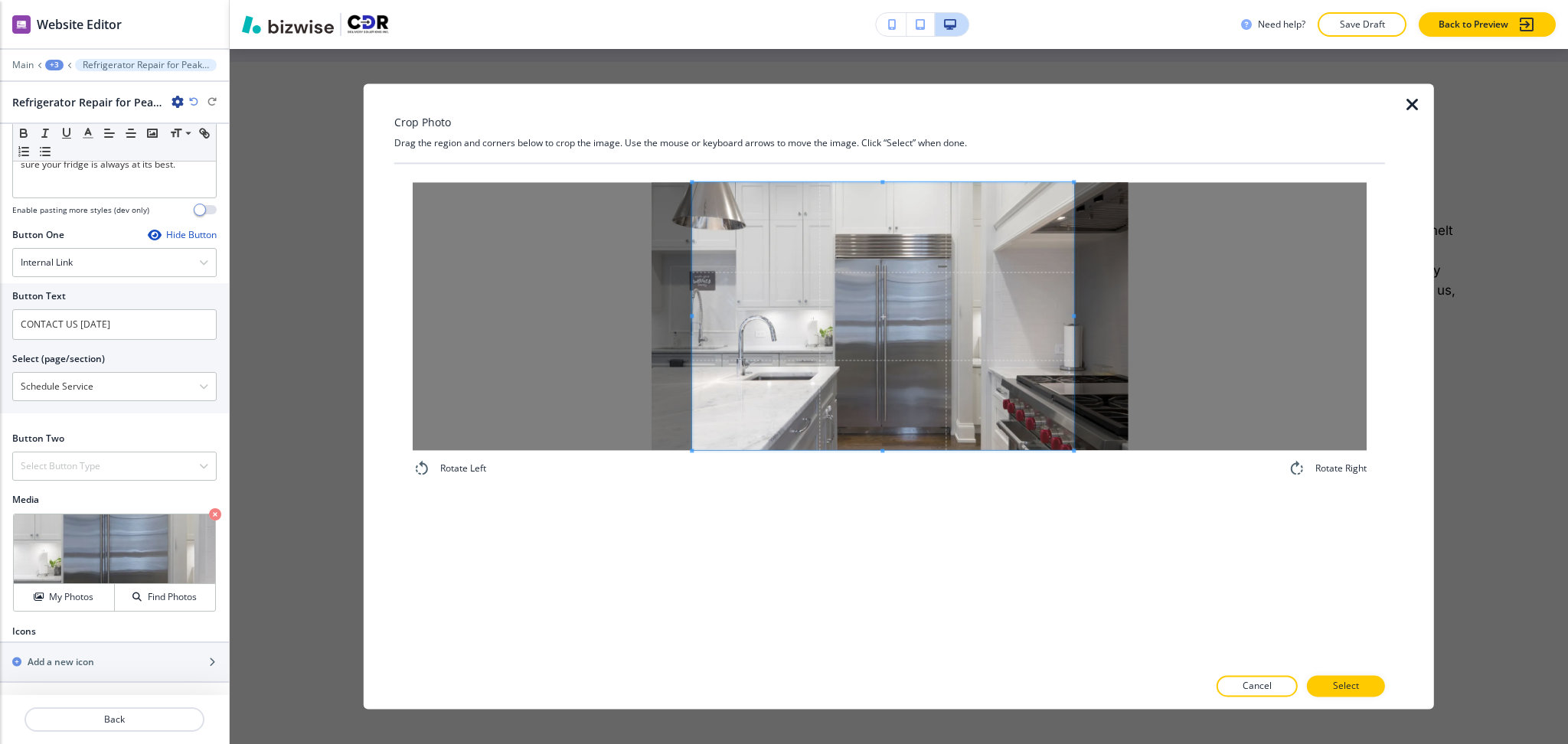
click at [886, 529] on div "Rotate Left Rotate Right" at bounding box center [889, 415] width 991 height 502
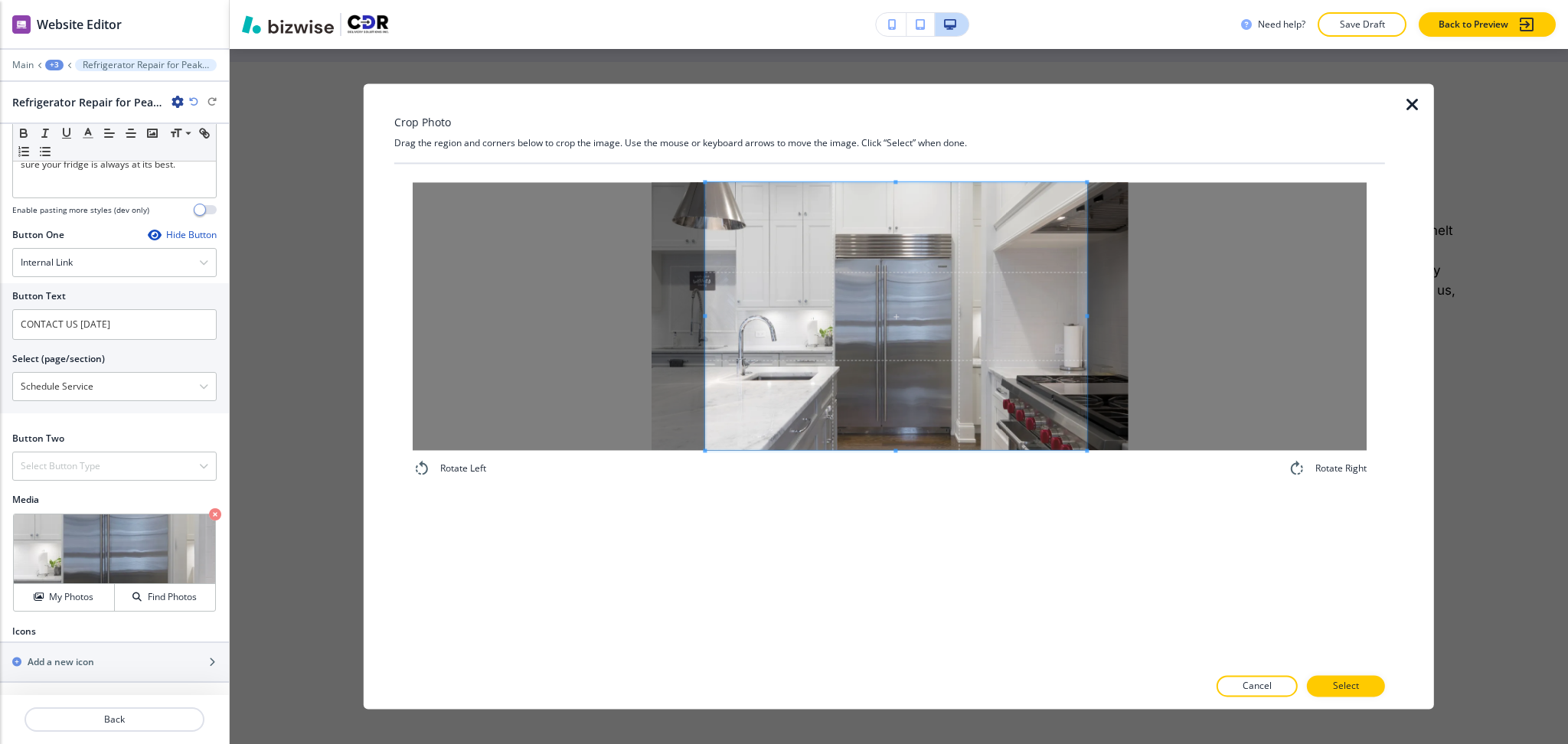
click at [977, 437] on span at bounding box center [896, 316] width 381 height 268
click at [1360, 696] on button "Select" at bounding box center [1346, 686] width 78 height 22
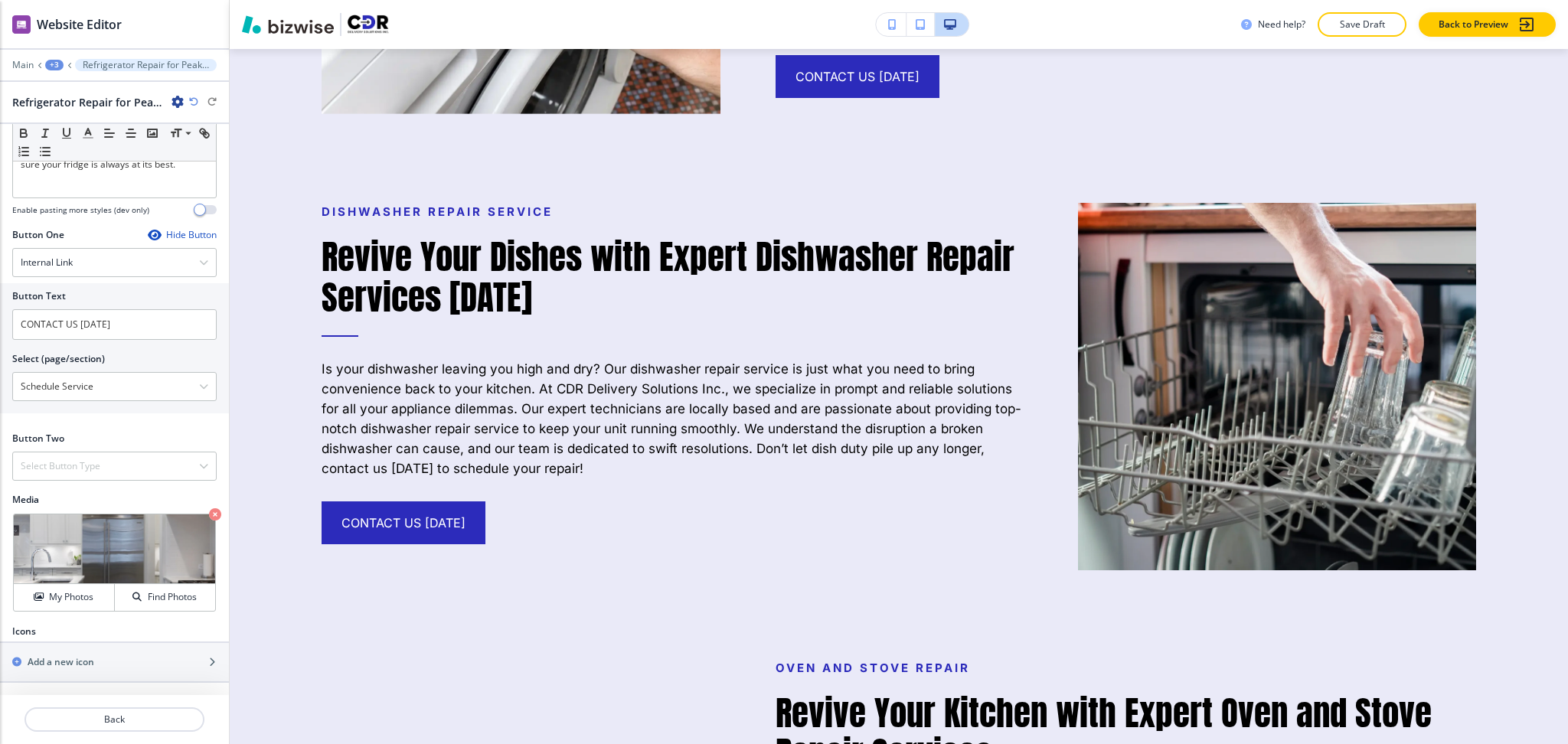
scroll to position [0, 0]
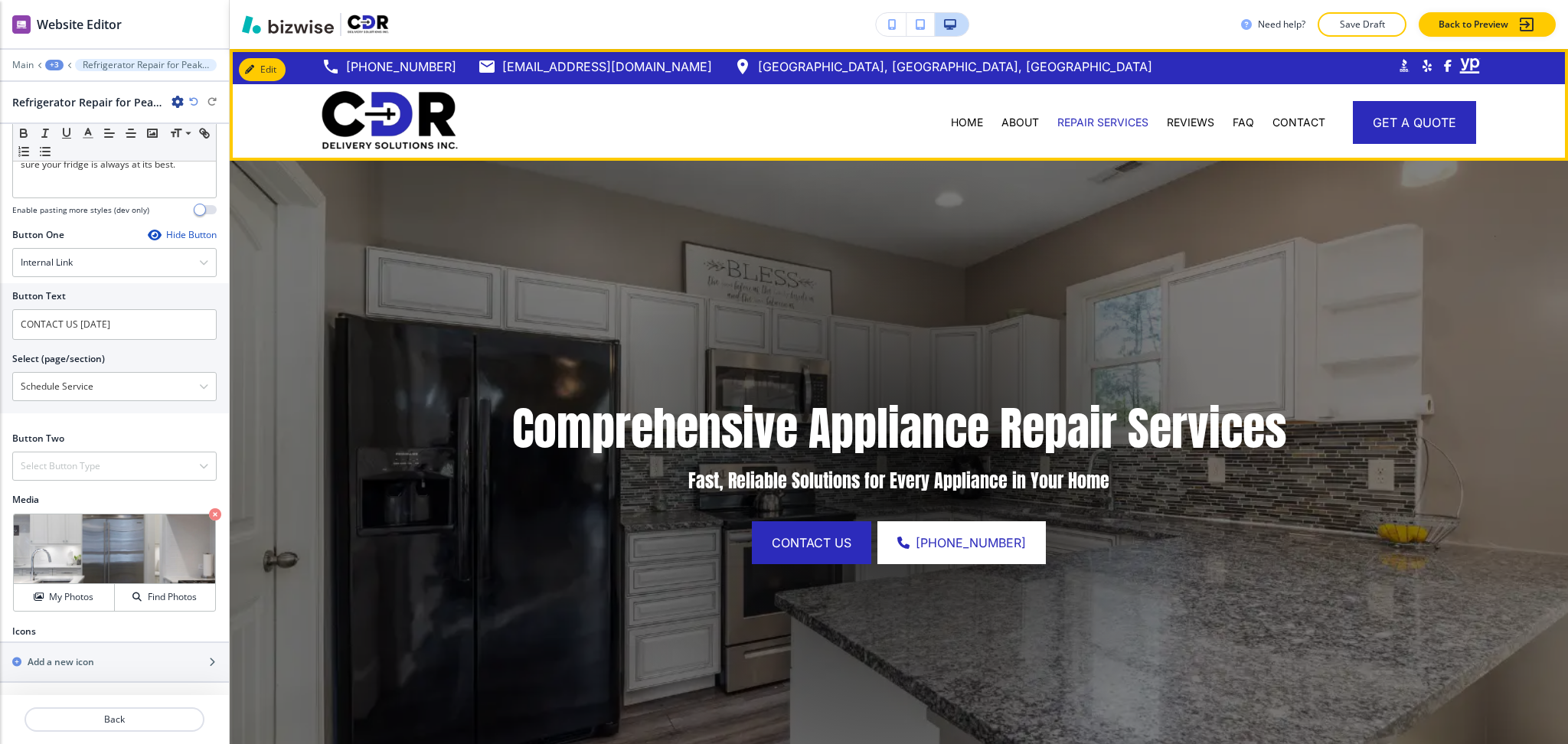
click at [953, 112] on div "HOME" at bounding box center [967, 122] width 51 height 77
click at [956, 123] on p "HOME" at bounding box center [967, 122] width 32 height 15
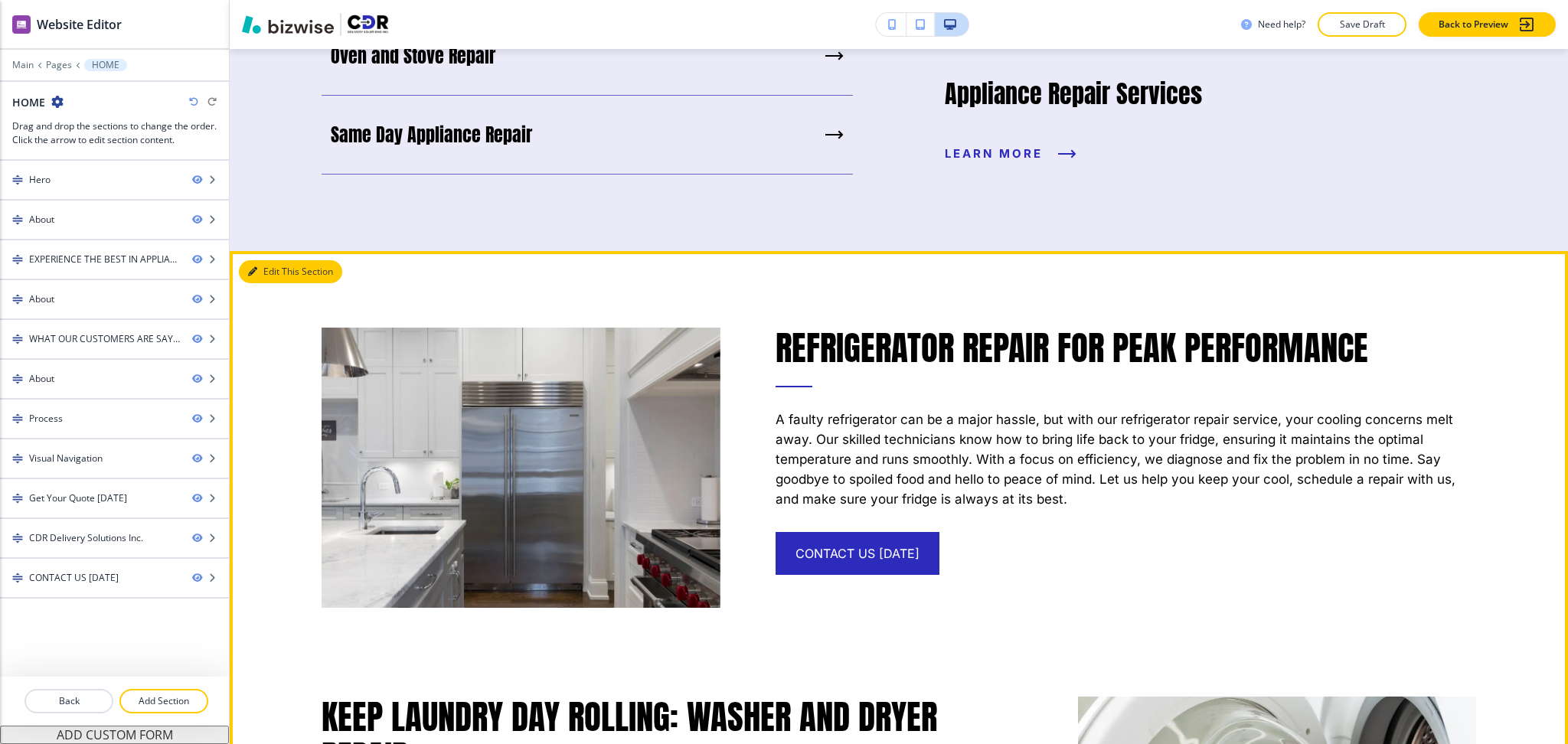
click at [278, 274] on button "Edit This Section" at bounding box center [291, 271] width 103 height 23
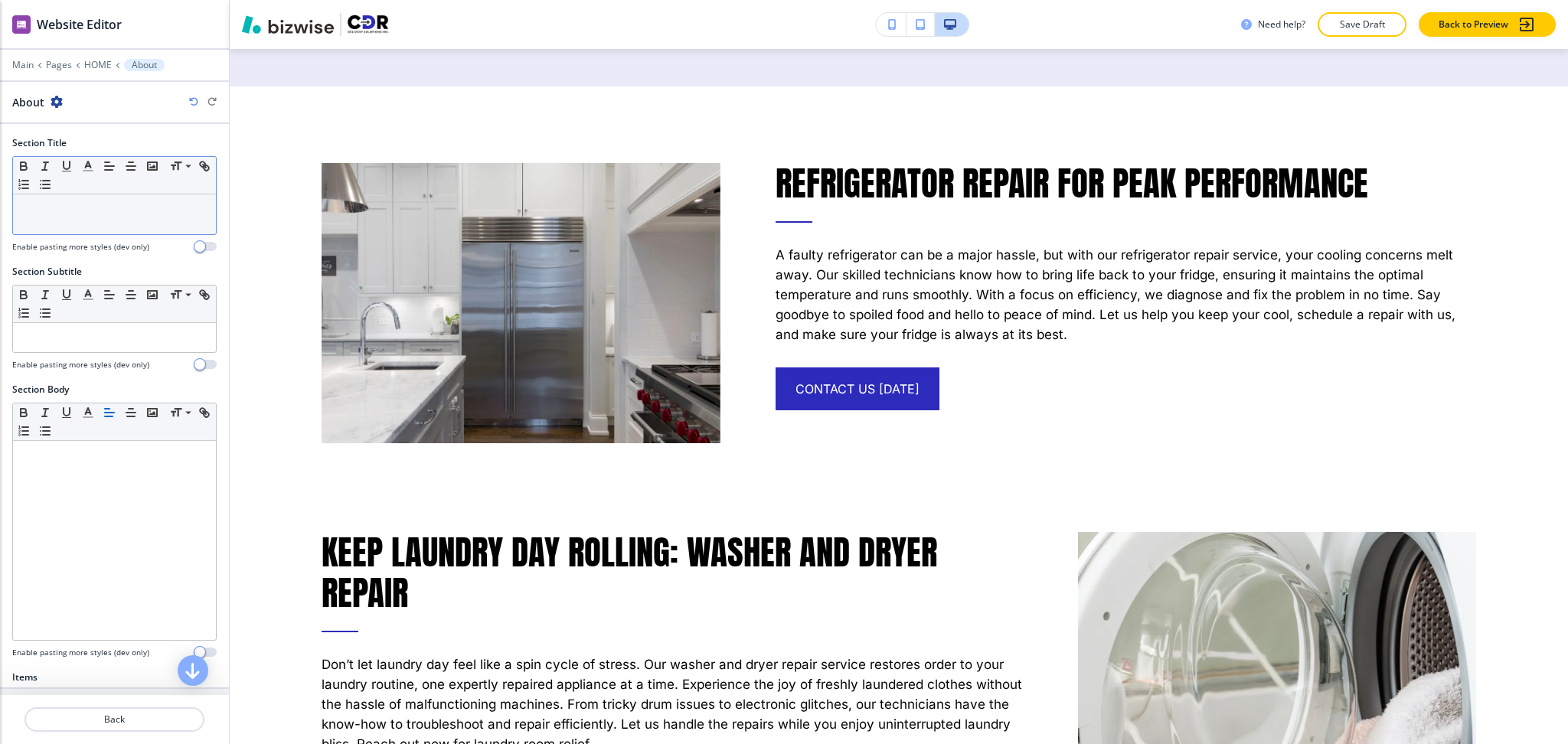
scroll to position [2022, 0]
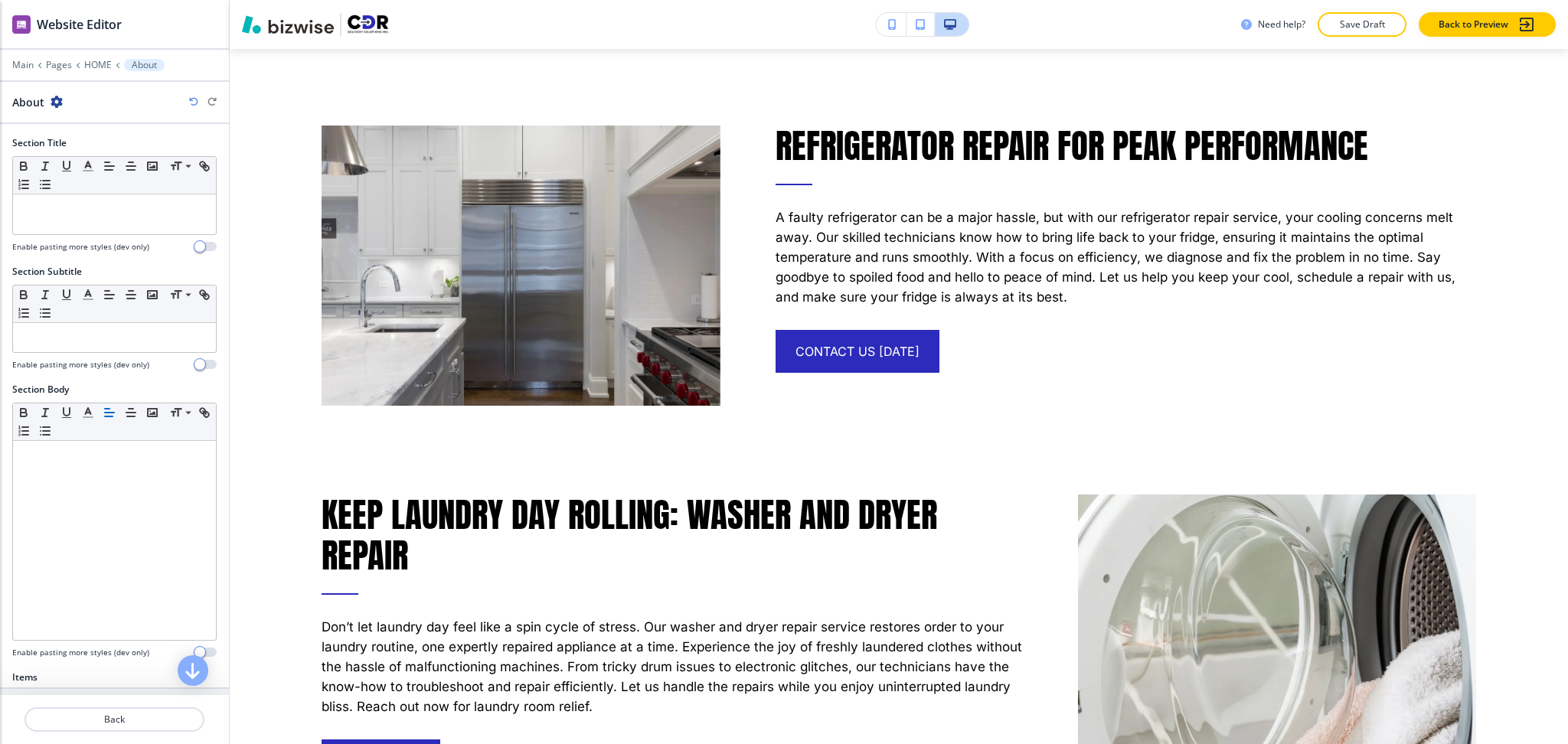
click at [57, 101] on icon "button" at bounding box center [57, 102] width 12 height 12
click at [79, 149] on p "Duplicate Section" at bounding box center [99, 155] width 78 height 14
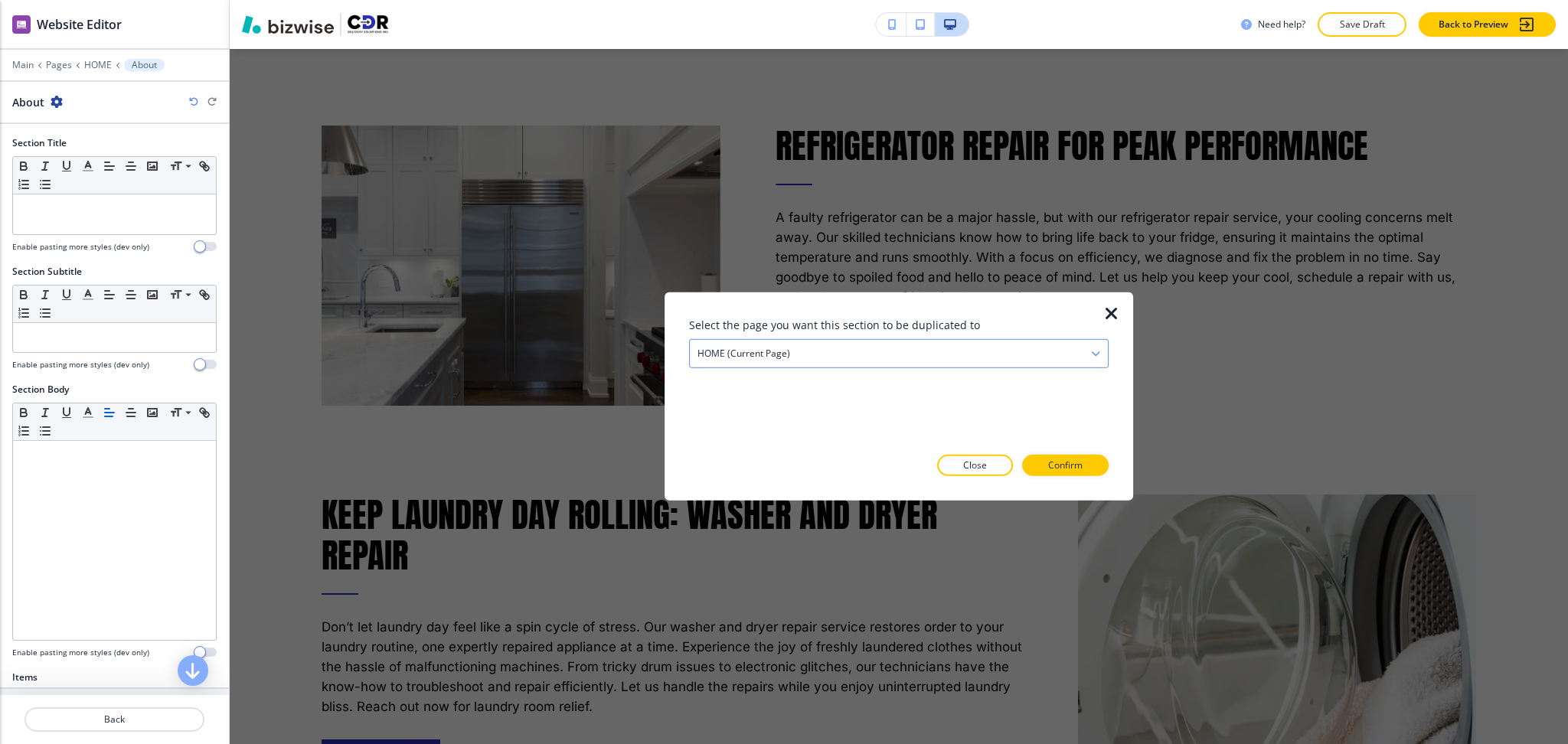
click at [745, 361] on div "HOME (current page)" at bounding box center [899, 353] width 418 height 27
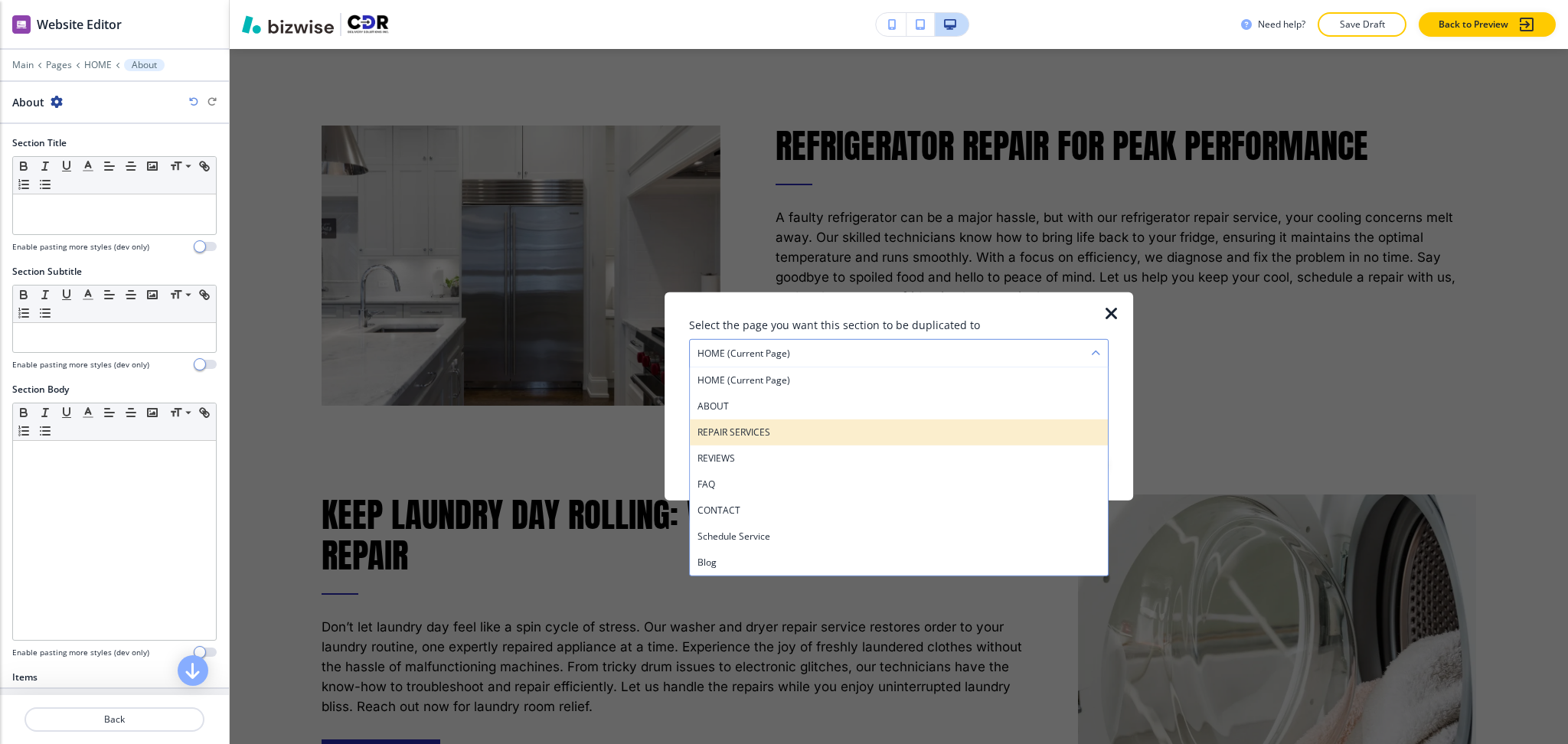
click at [757, 431] on h4 "REPAIR SERVICES" at bounding box center [899, 432] width 403 height 14
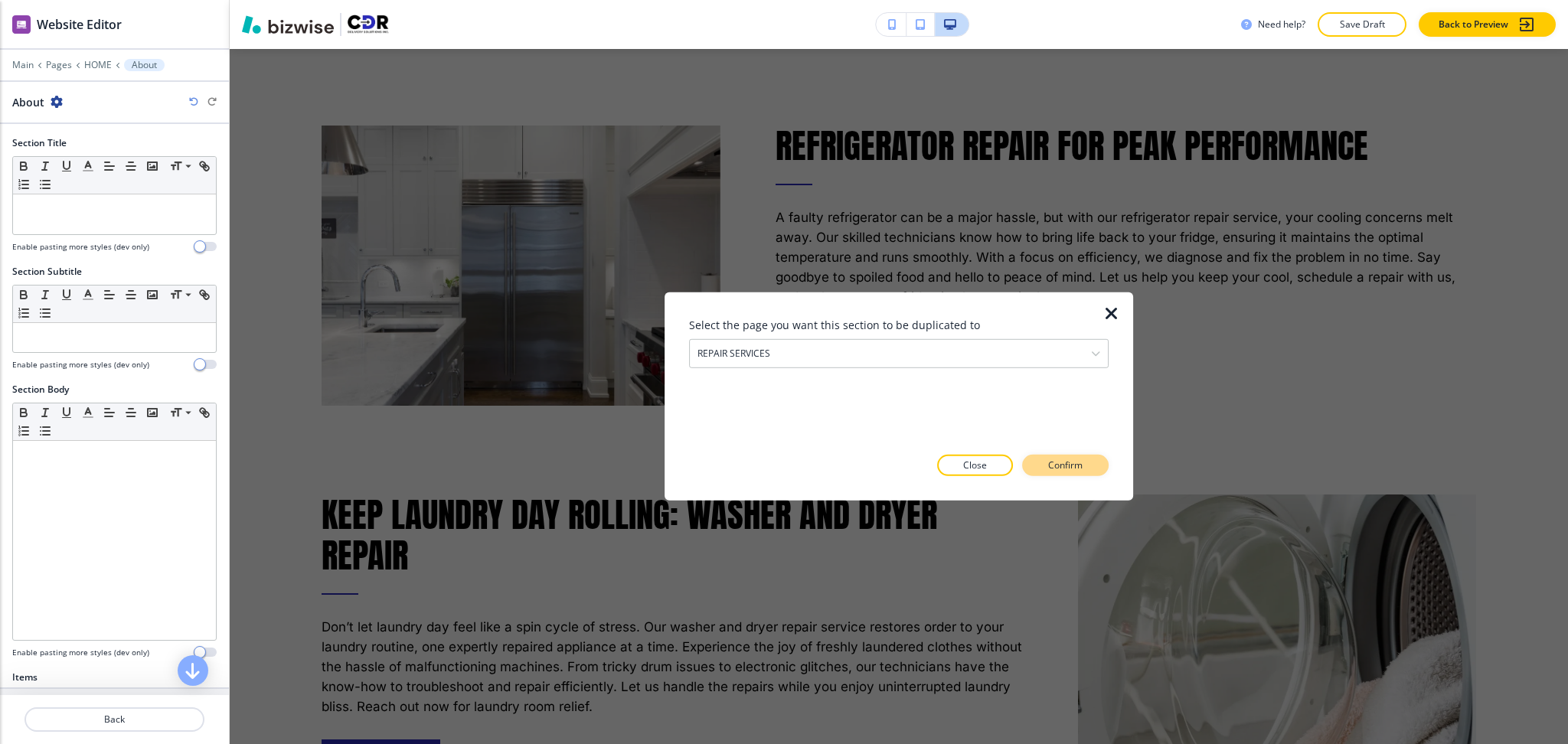
click at [1060, 468] on p "Confirm" at bounding box center [1065, 465] width 35 height 14
click at [1064, 470] on p "Take me there" at bounding box center [1051, 465] width 62 height 14
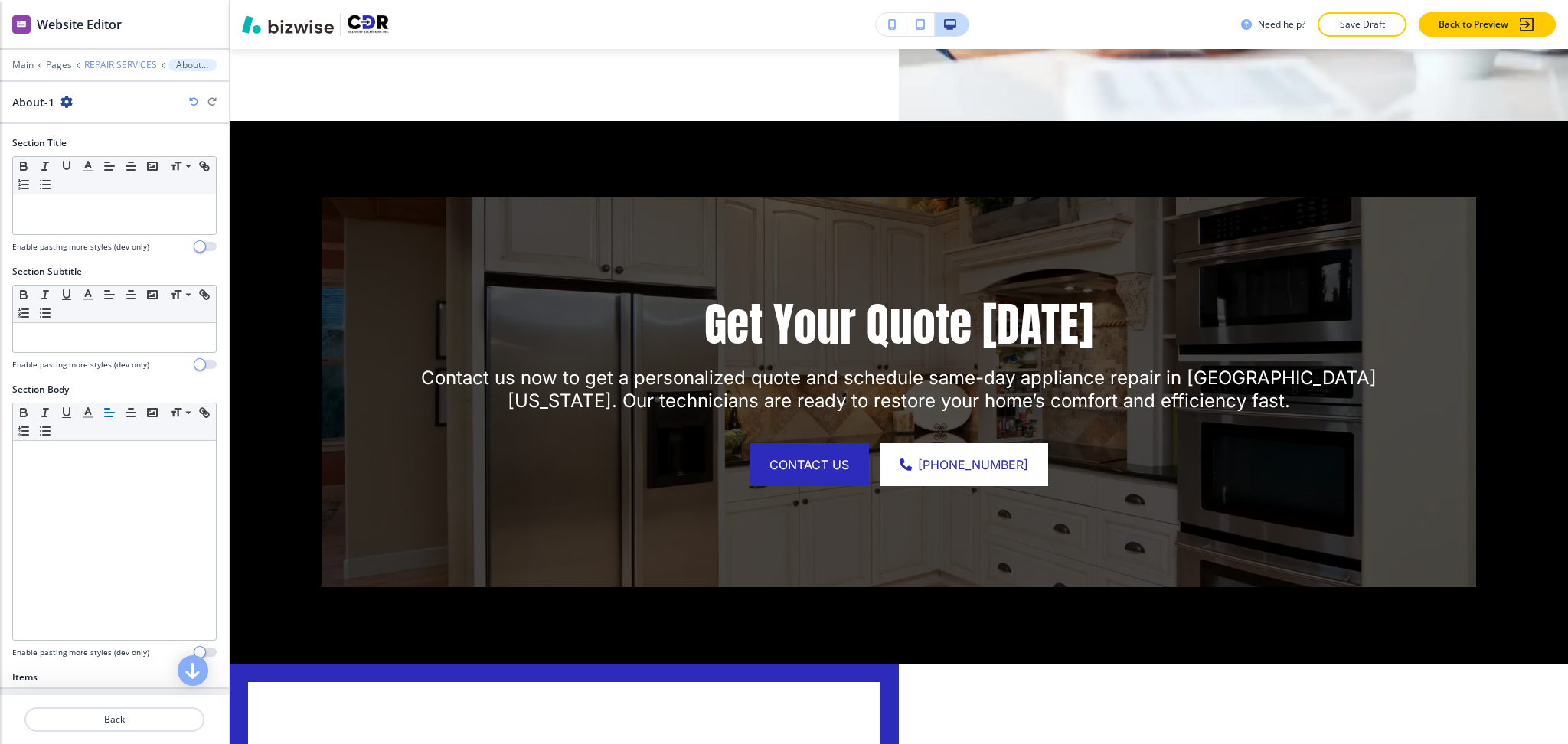
click at [108, 67] on p "REPAIR SERVICES" at bounding box center [120, 65] width 73 height 10
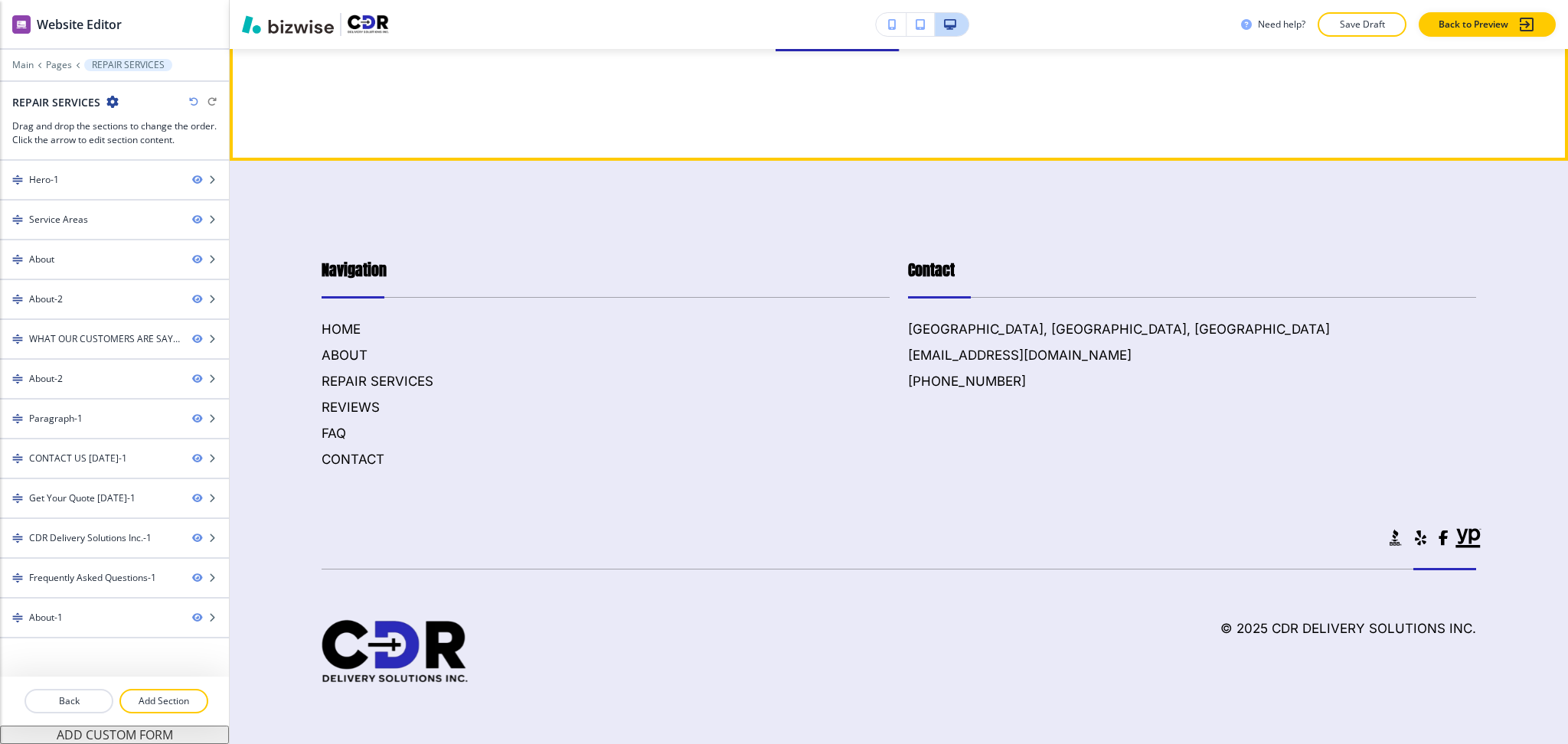
scroll to position [10825, 0]
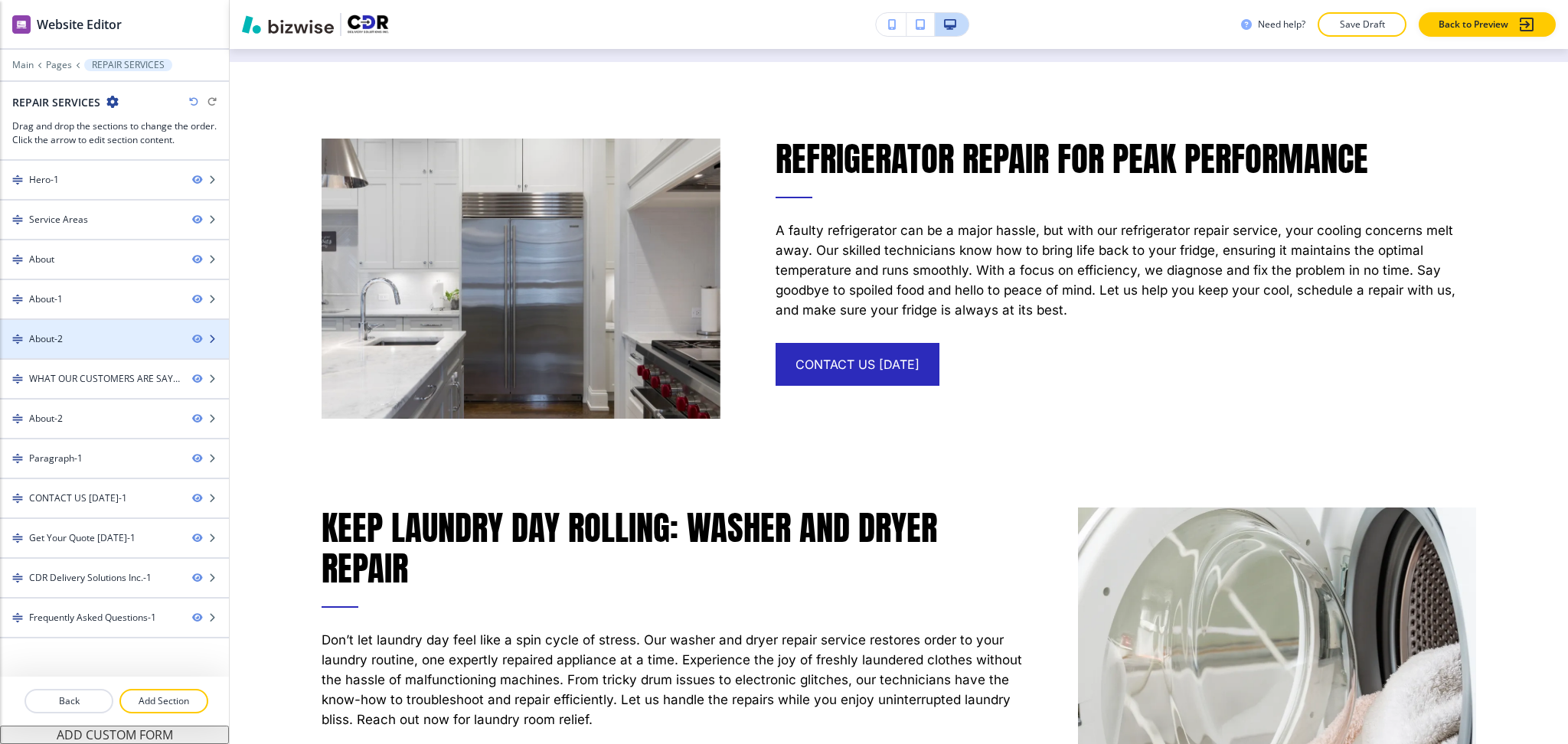
click at [81, 340] on div "About-2" at bounding box center [90, 339] width 180 height 14
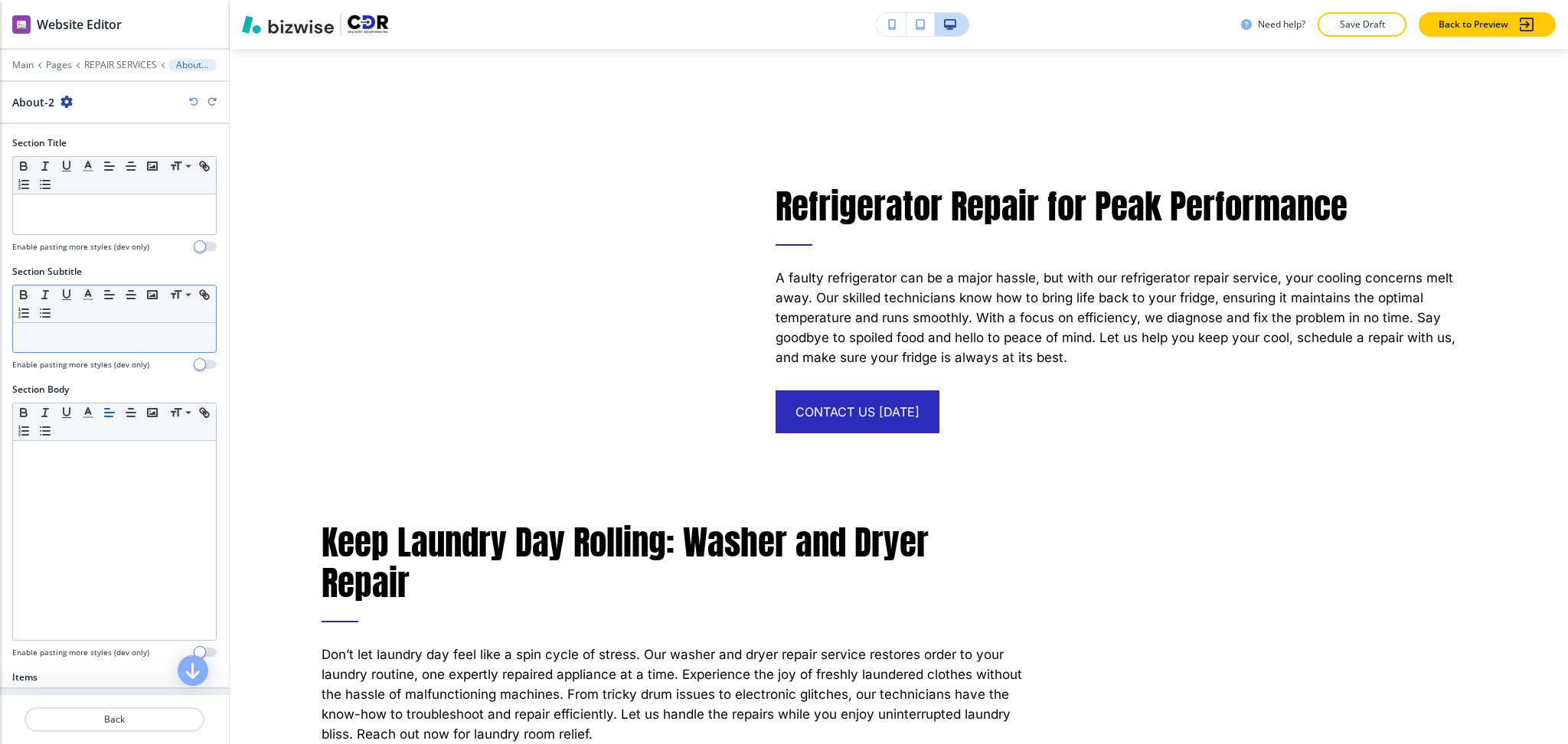
scroll to position [5071, 0]
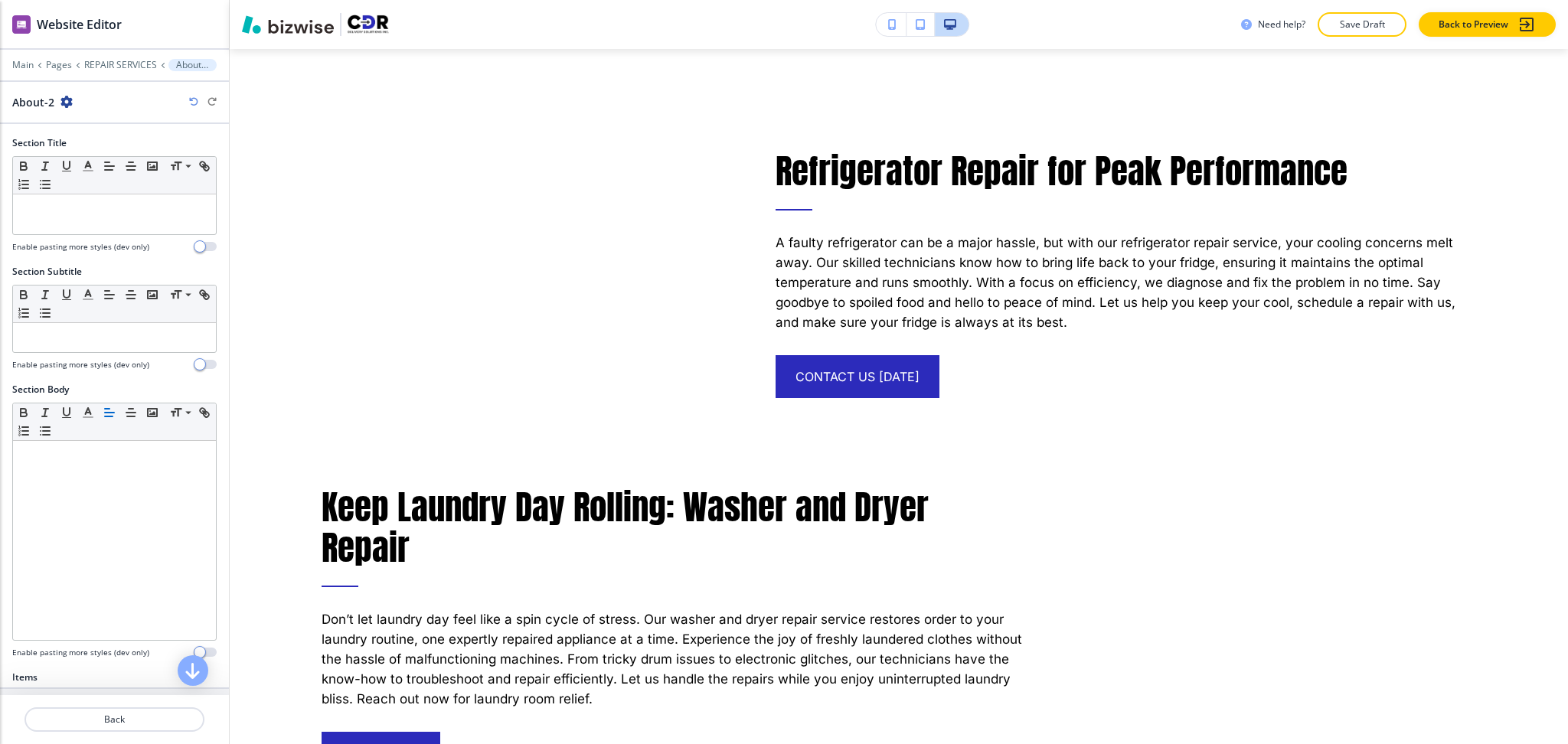
click at [62, 103] on icon "button" at bounding box center [66, 102] width 12 height 12
click at [96, 181] on p "Delete Section" at bounding box center [108, 182] width 78 height 14
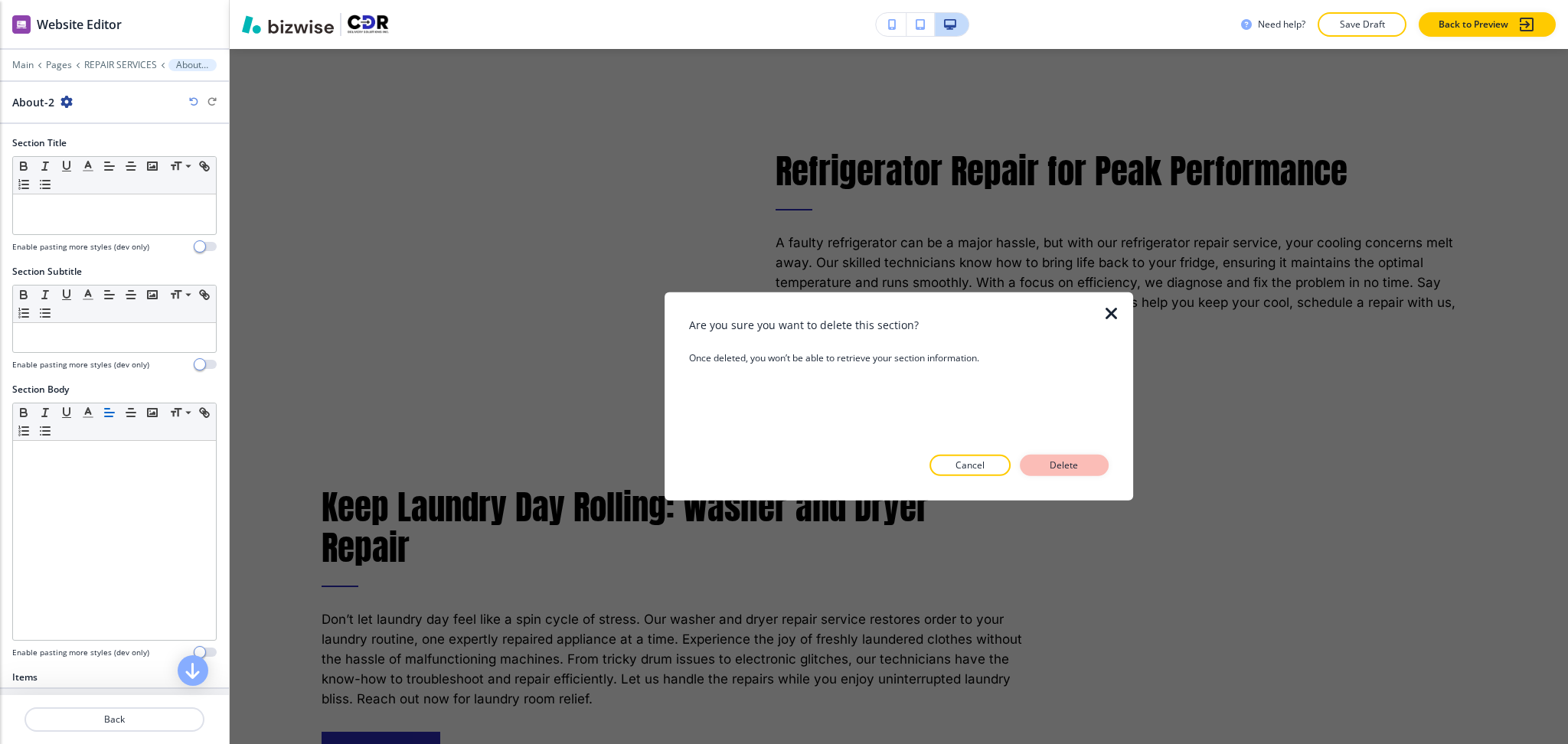
click at [1084, 466] on button "Delete" at bounding box center [1064, 465] width 89 height 22
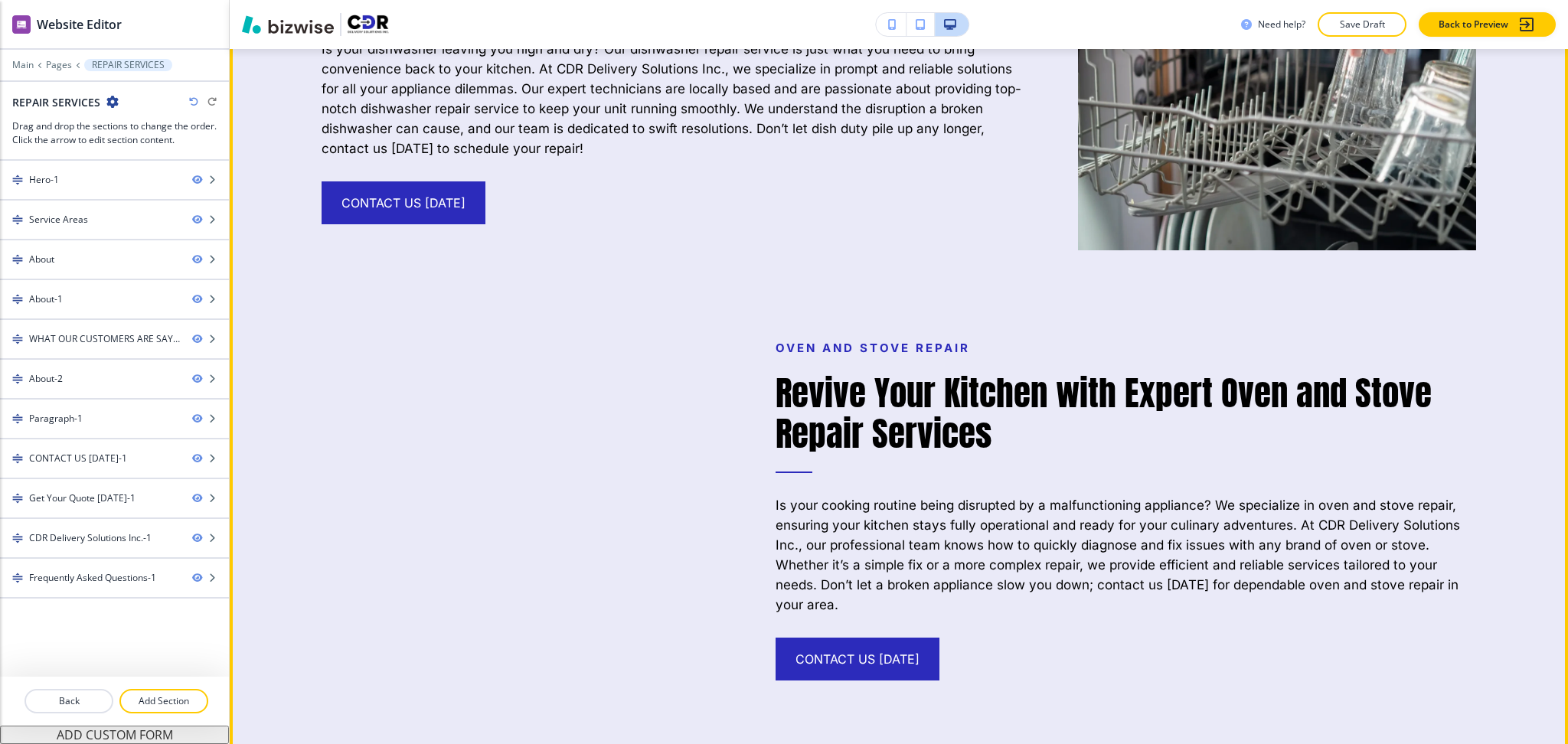
scroll to position [1899, 0]
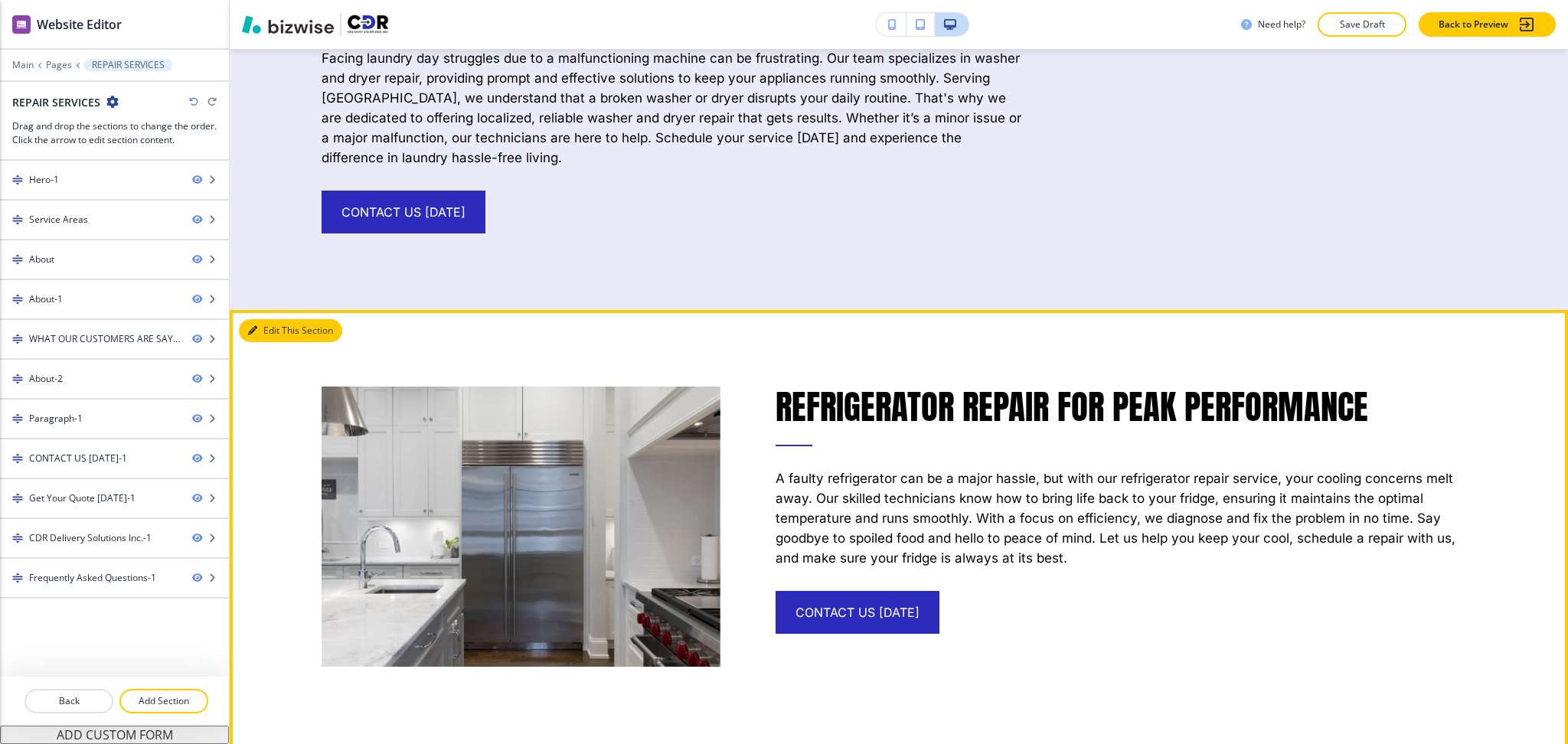
click at [258, 320] on button "Edit This Section" at bounding box center [291, 331] width 103 height 23
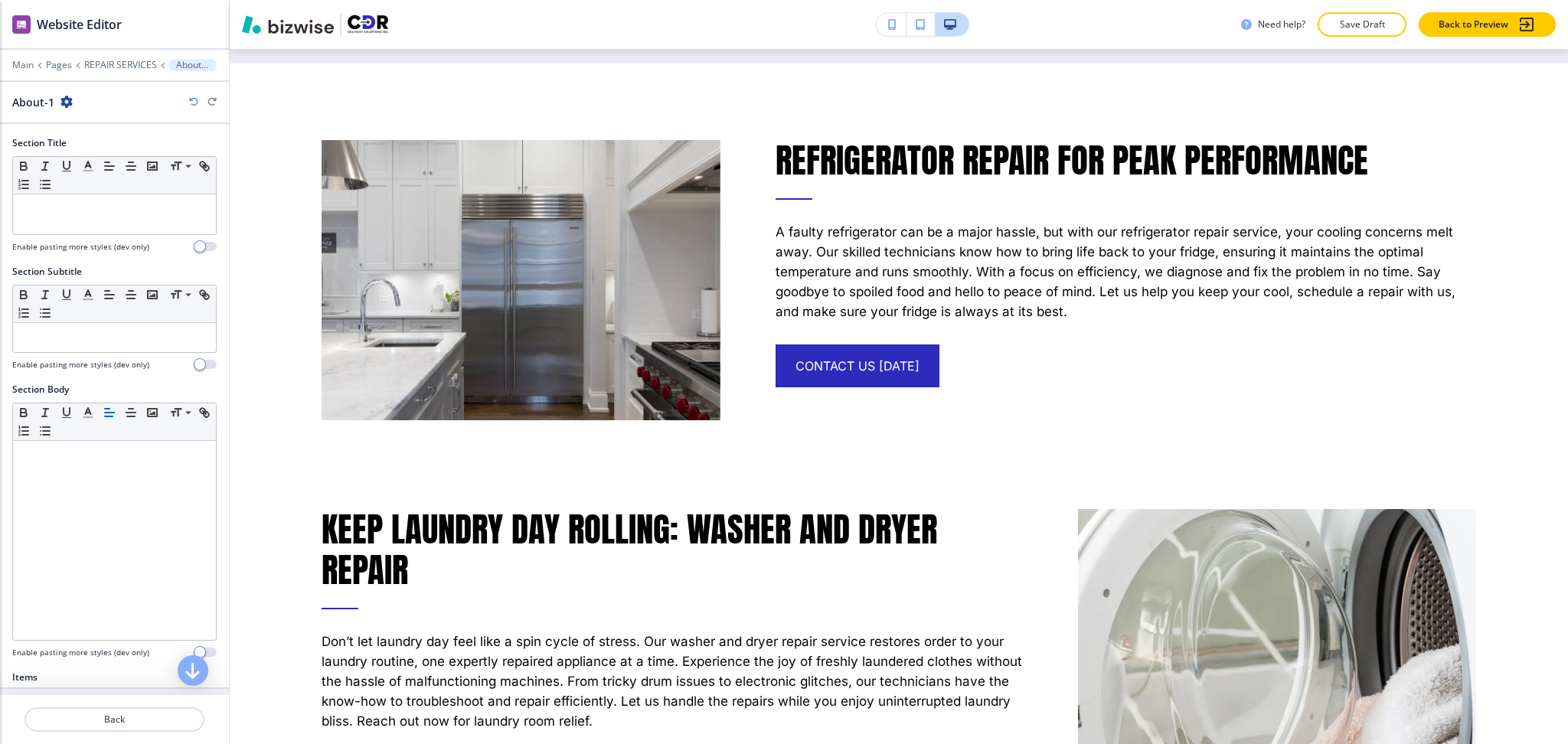
scroll to position [3880, 0]
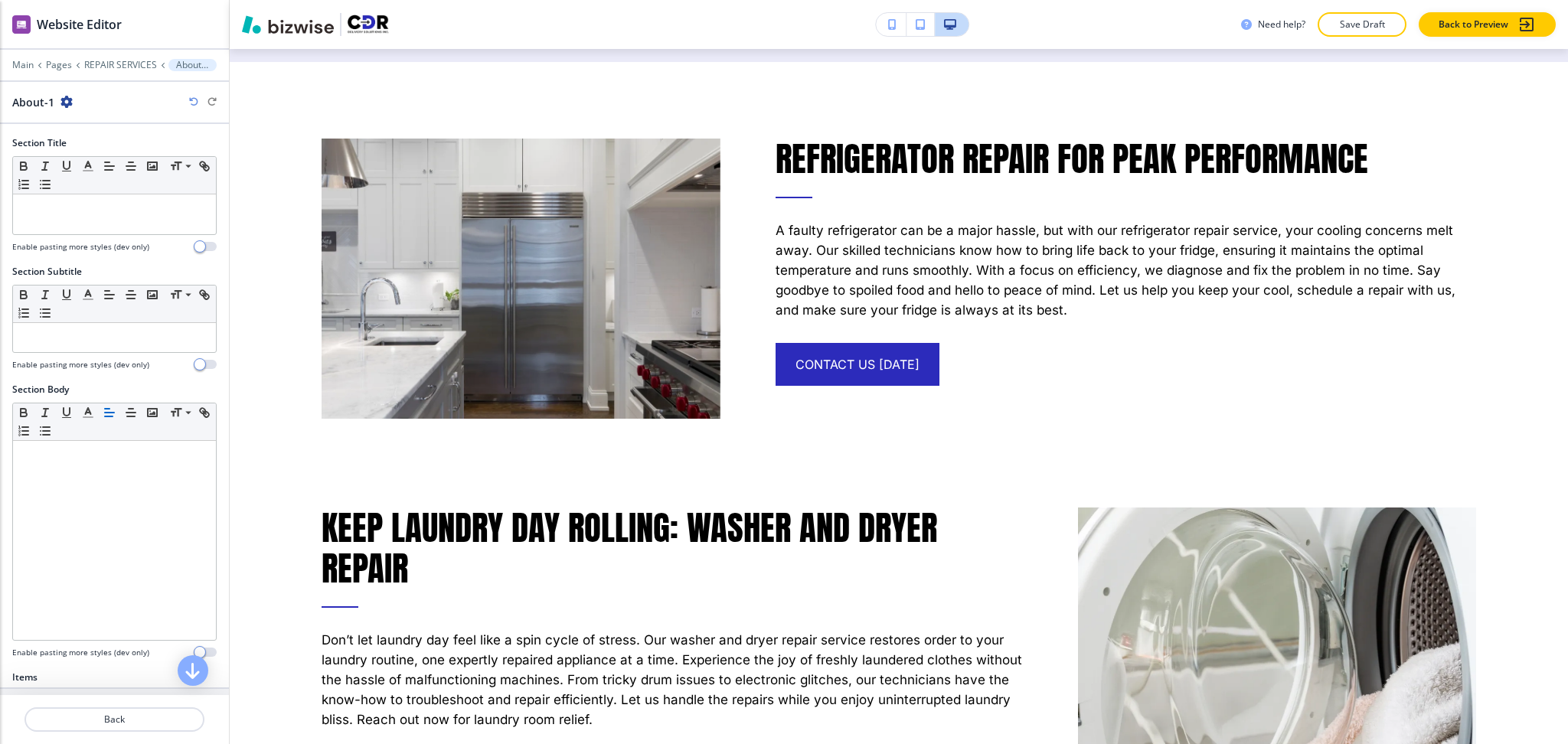
click at [61, 98] on icon "button" at bounding box center [66, 102] width 12 height 12
click at [97, 194] on button "Delete Section" at bounding box center [108, 182] width 98 height 27
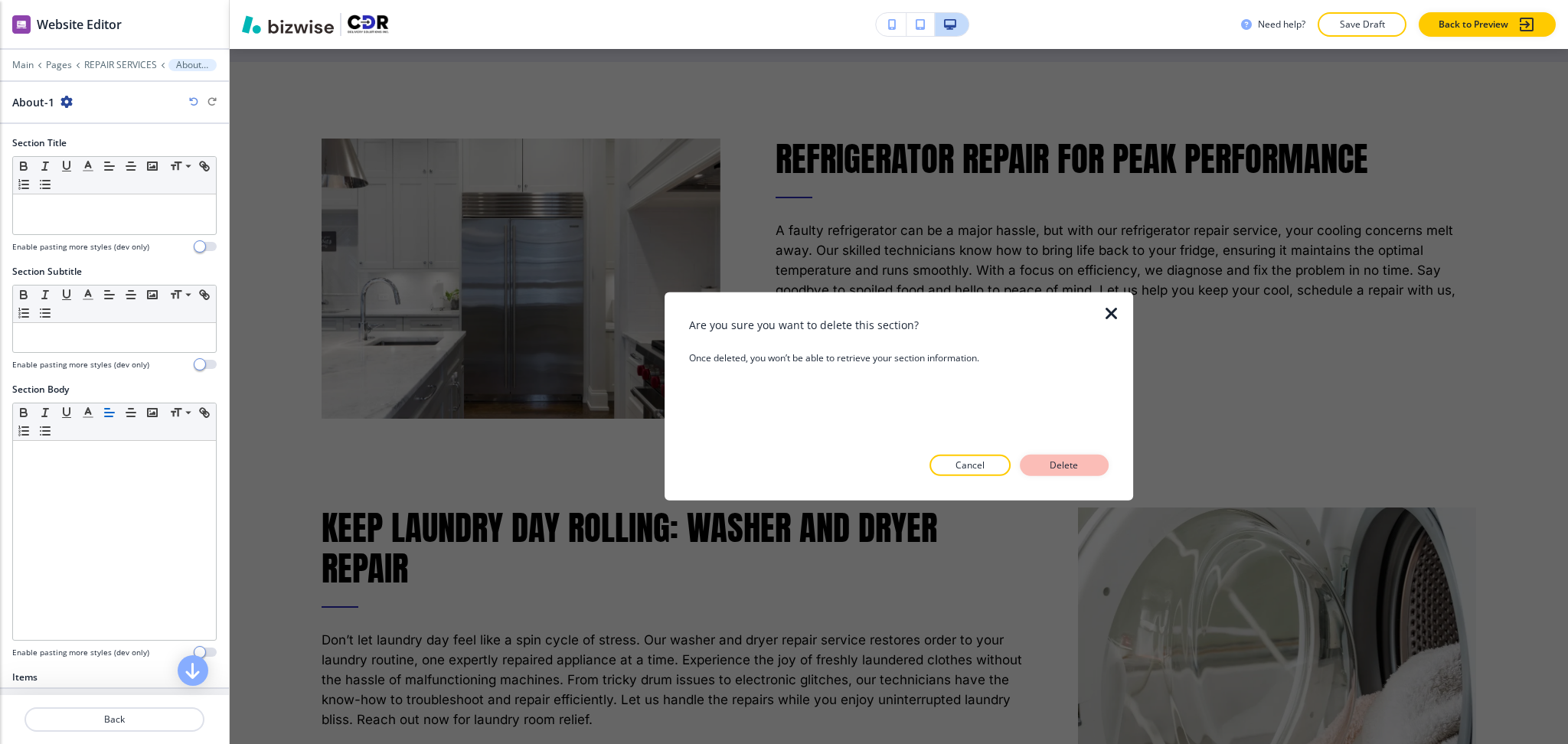
click at [1083, 468] on p "Delete" at bounding box center [1065, 465] width 37 height 14
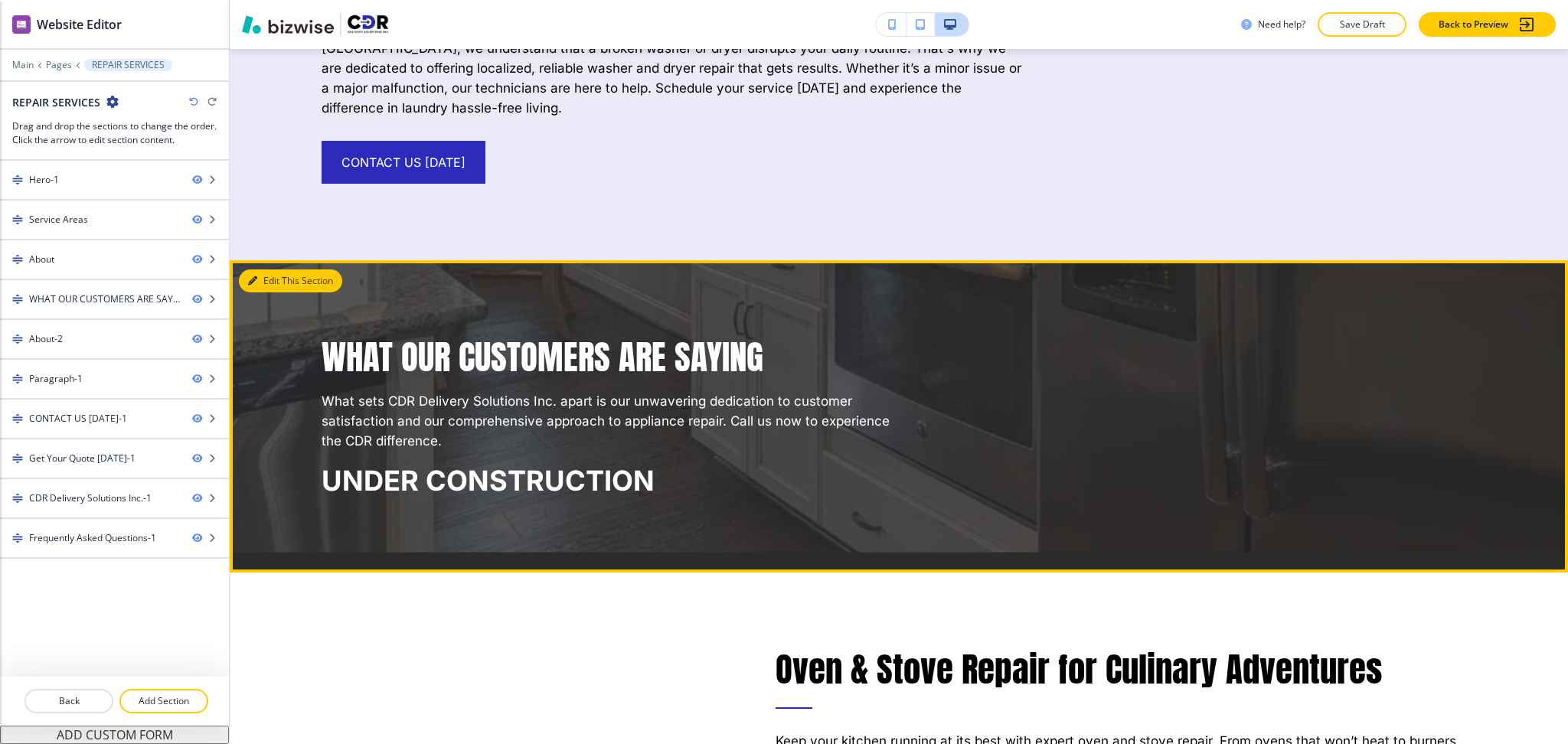
click at [262, 272] on button "Edit This Section" at bounding box center [291, 281] width 103 height 23
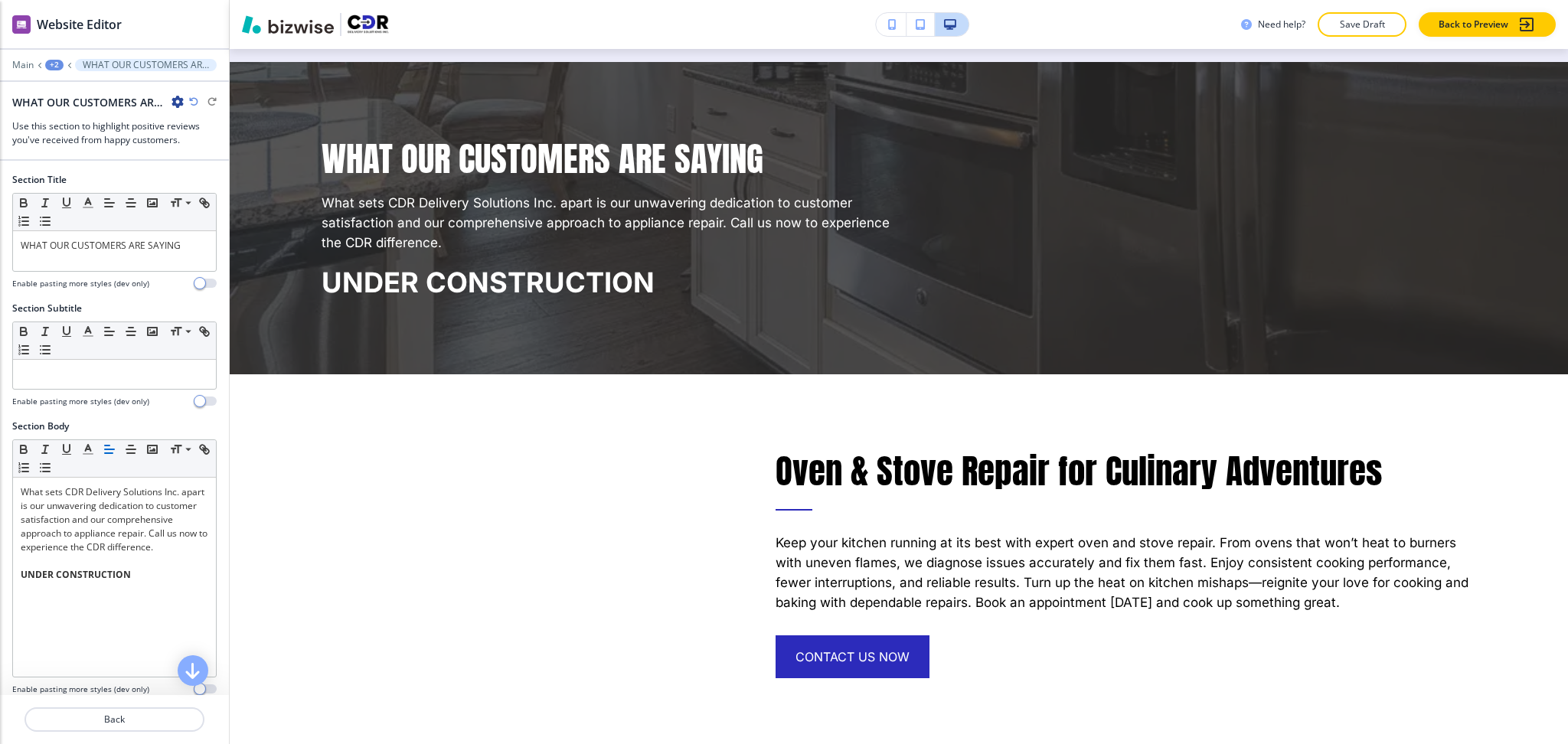
click at [176, 105] on icon "button" at bounding box center [177, 102] width 12 height 12
click at [205, 184] on p "Delete Section" at bounding box center [220, 182] width 78 height 14
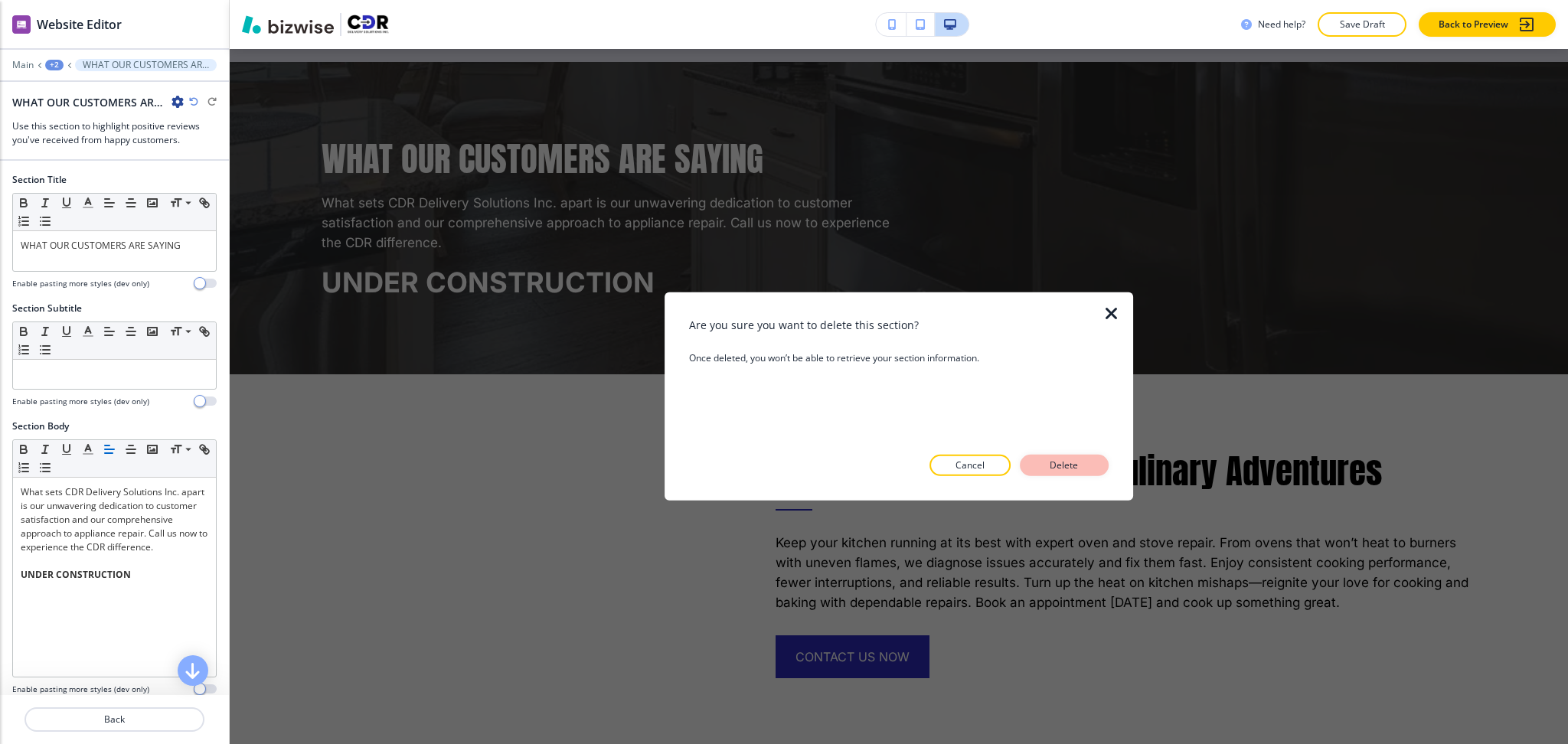
click at [1054, 470] on p "Delete" at bounding box center [1065, 465] width 37 height 14
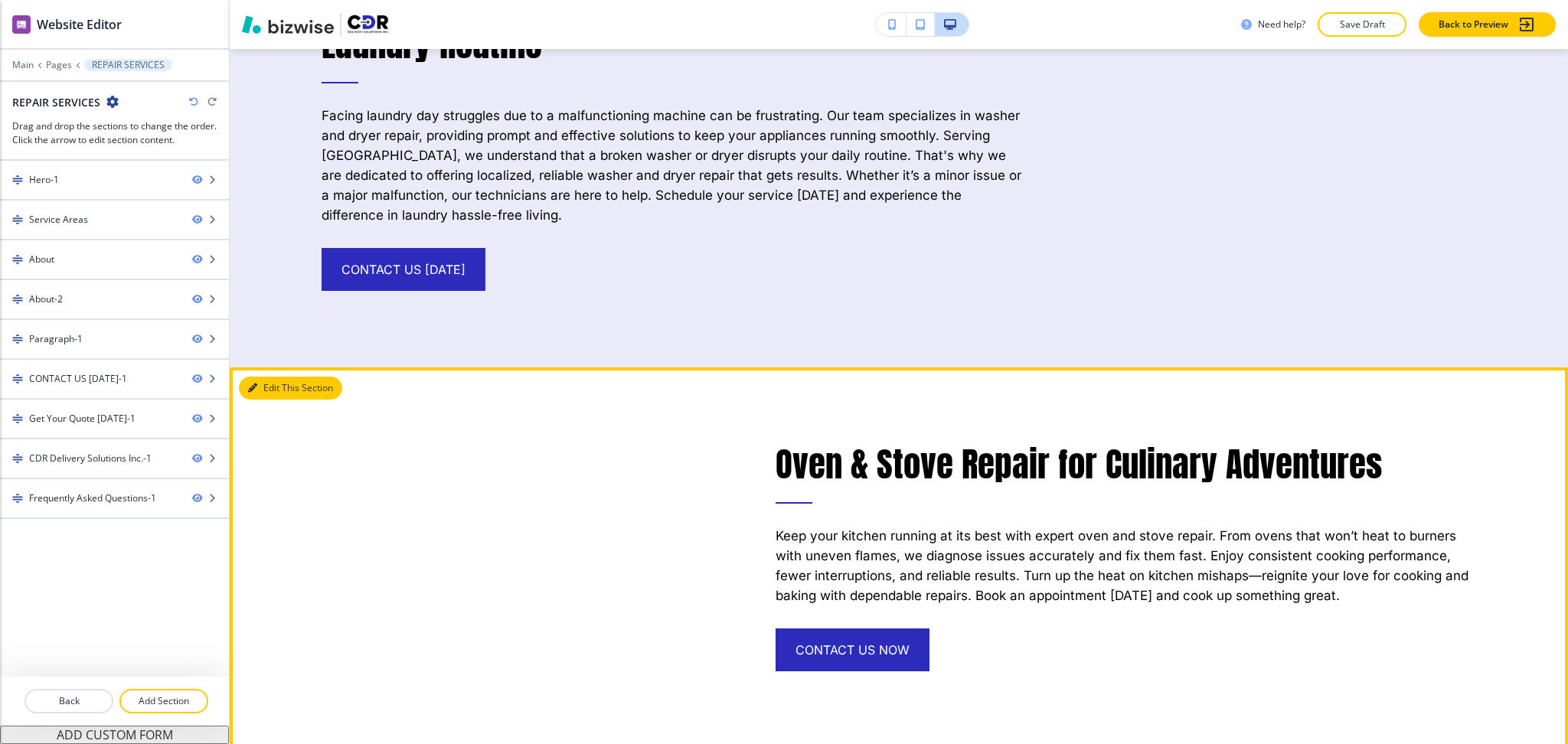
click at [275, 378] on button "Edit This Section" at bounding box center [291, 388] width 103 height 23
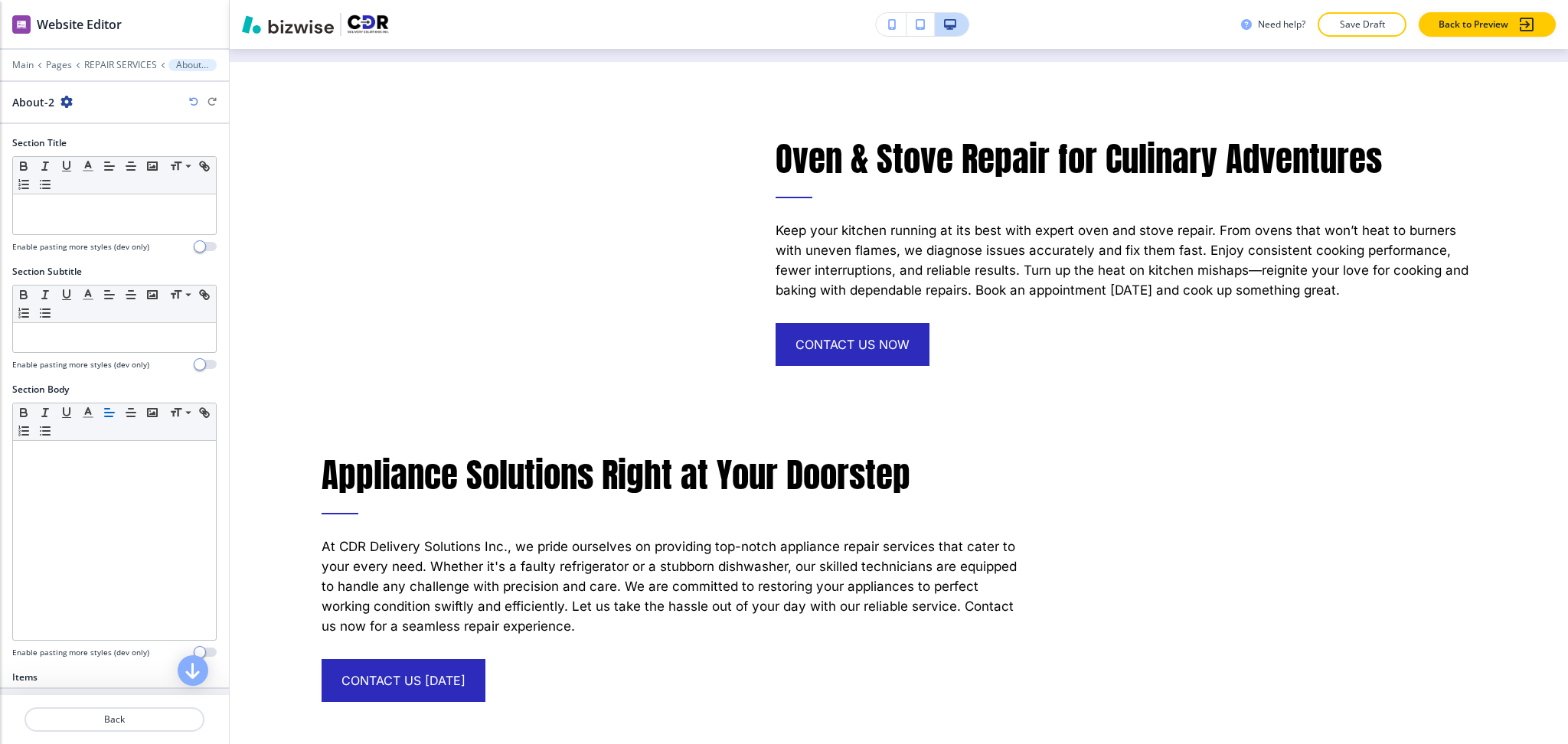
click at [62, 104] on icon "button" at bounding box center [66, 102] width 12 height 12
click at [96, 176] on p "Delete Section" at bounding box center [108, 182] width 78 height 14
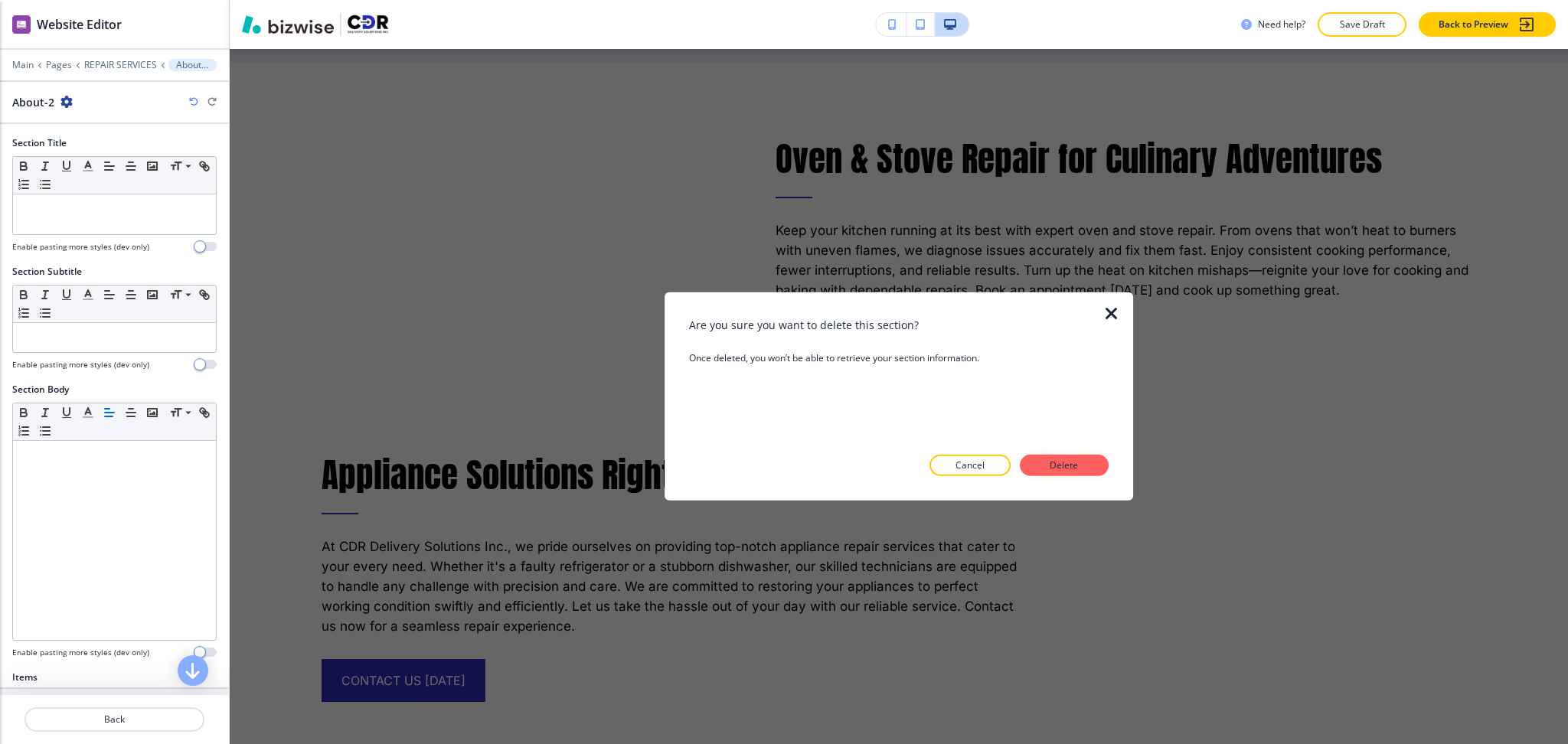
click at [1082, 480] on div at bounding box center [899, 488] width 420 height 24
drag, startPoint x: 1080, startPoint y: 472, endPoint x: 1059, endPoint y: 469, distance: 21.2
click at [1079, 472] on button "Delete" at bounding box center [1064, 465] width 89 height 22
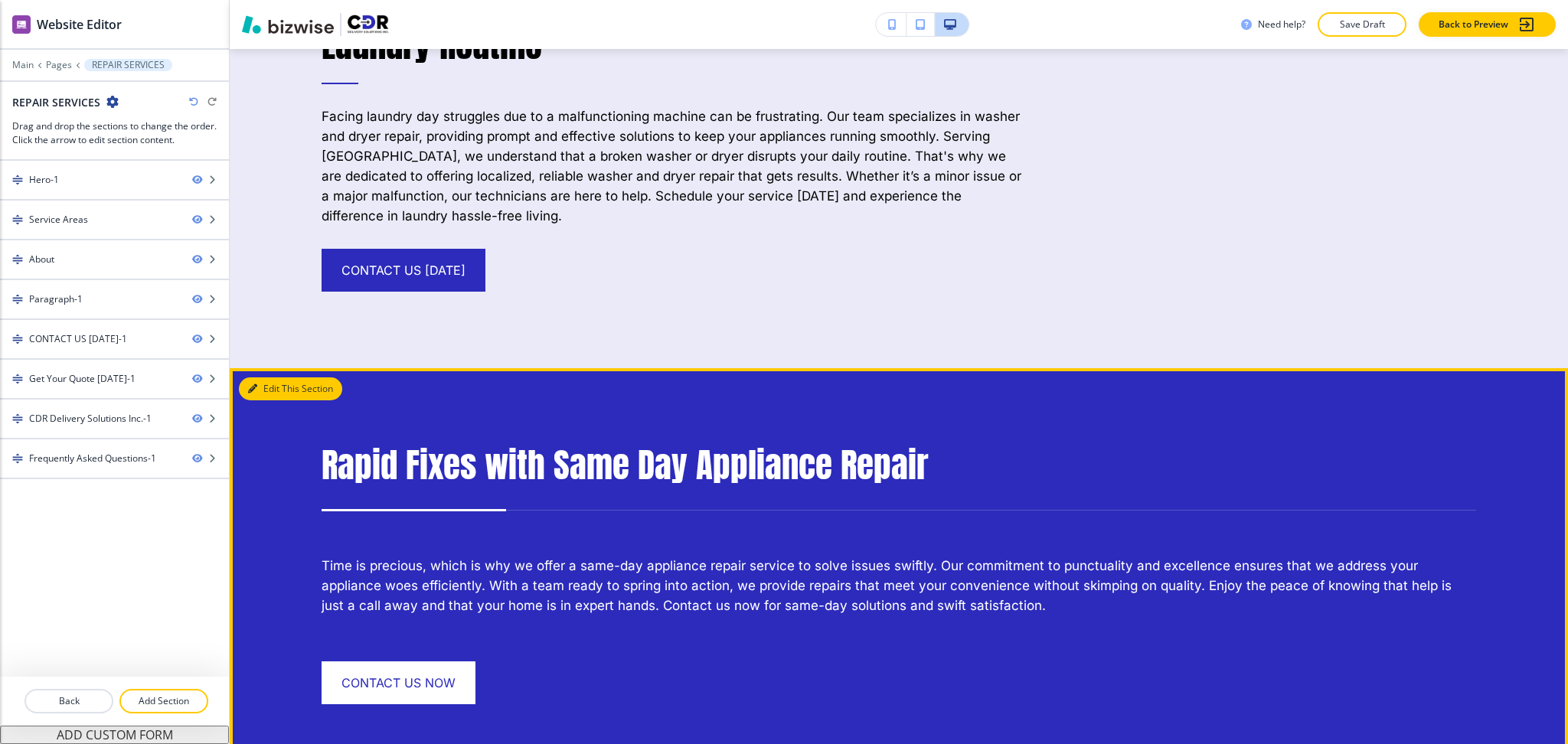
click at [275, 378] on button "Edit This Section" at bounding box center [291, 389] width 103 height 23
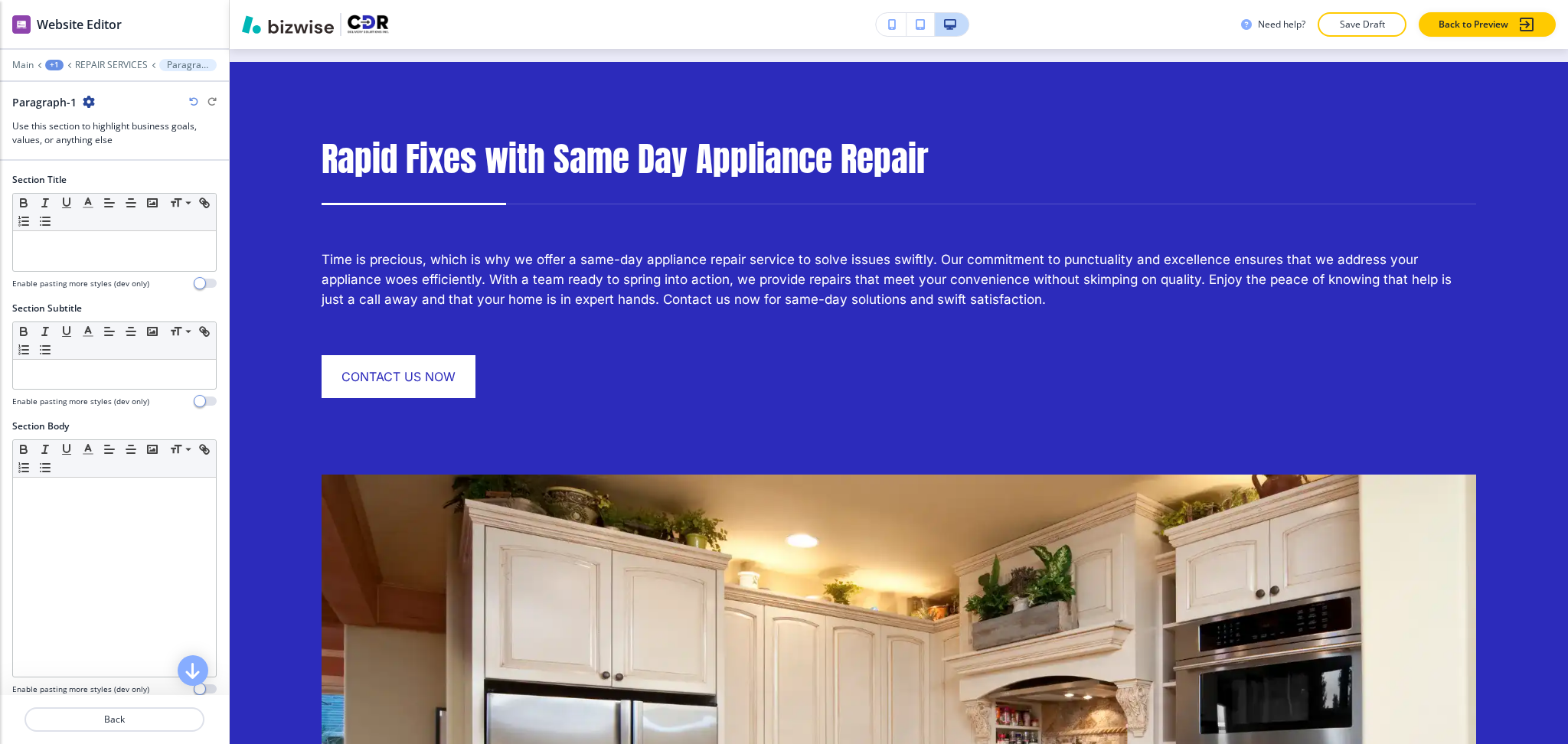
click at [84, 101] on icon "button" at bounding box center [88, 102] width 12 height 12
click at [101, 186] on p "Delete Section" at bounding box center [131, 182] width 78 height 14
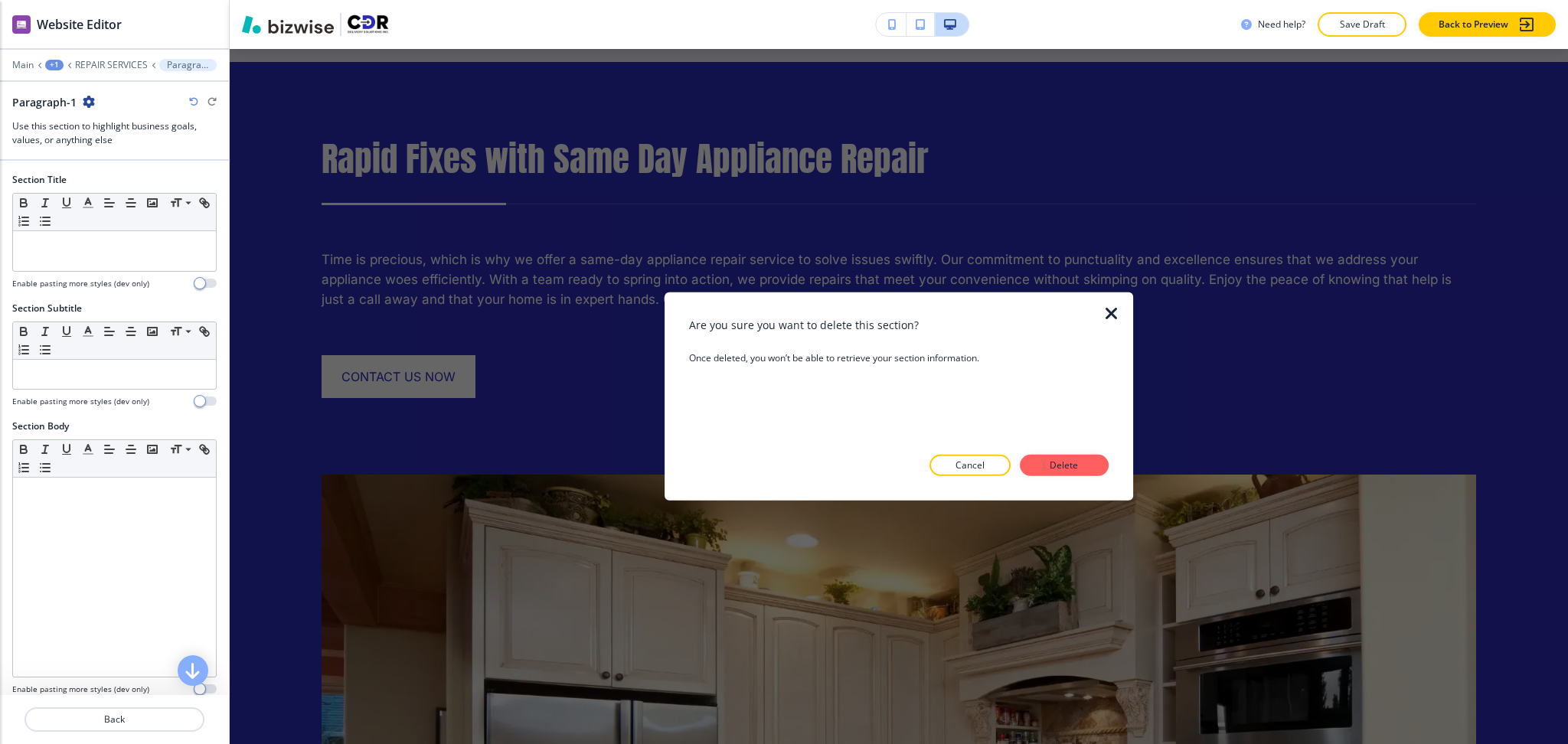
click at [1067, 479] on div at bounding box center [899, 488] width 420 height 24
click at [1067, 470] on p "Delete" at bounding box center [1065, 465] width 37 height 14
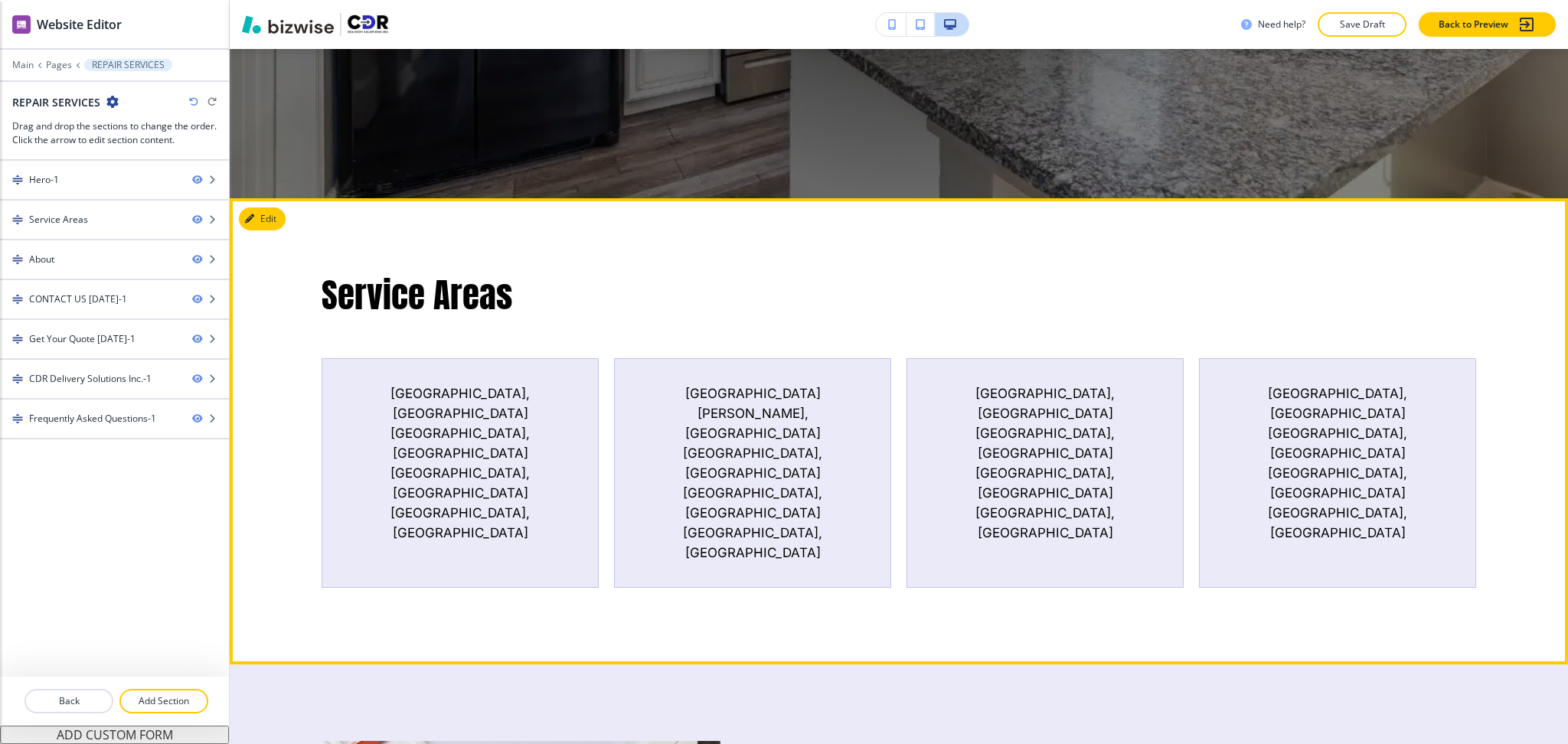
scroll to position [593, 0]
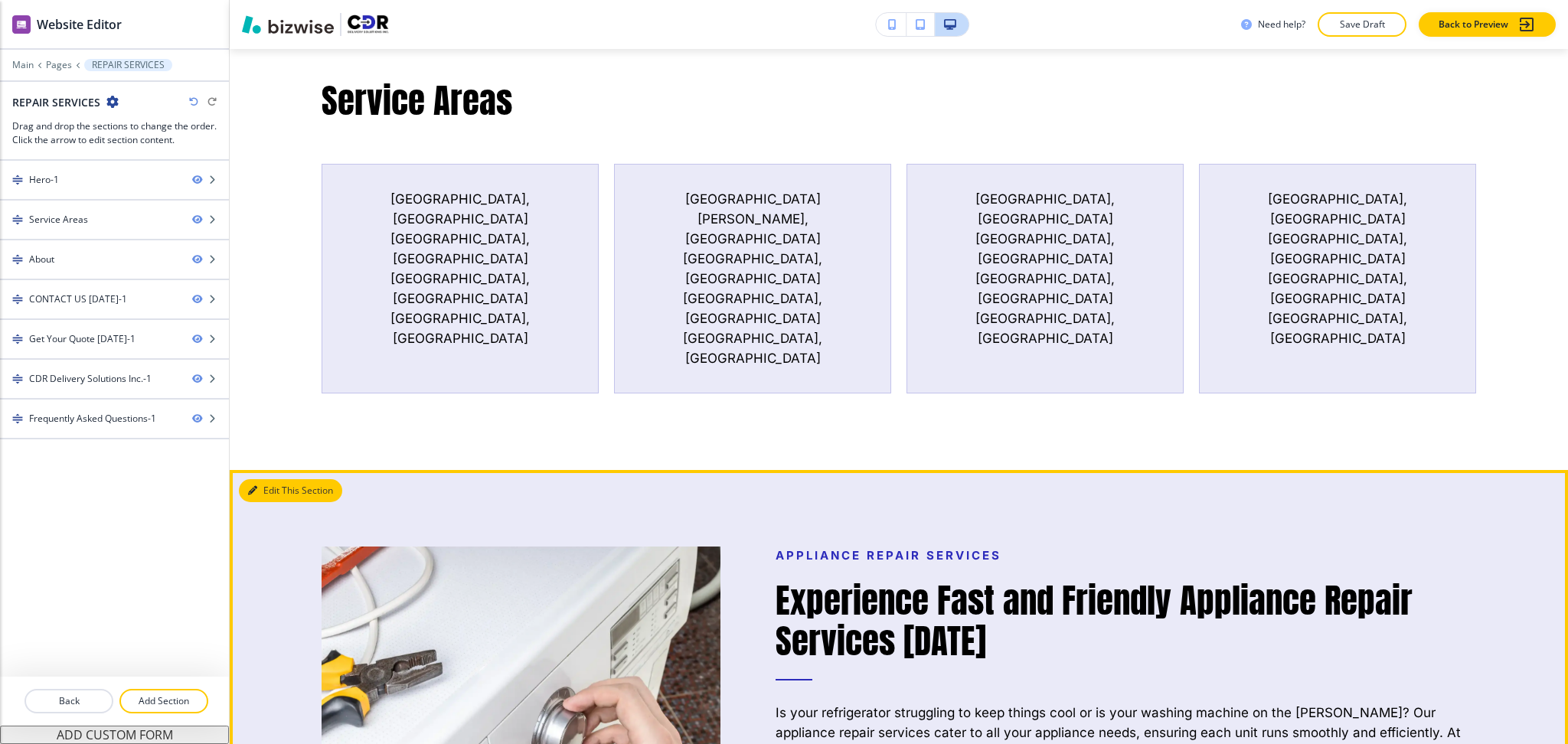
click at [264, 479] on button "Edit This Section" at bounding box center [291, 491] width 103 height 23
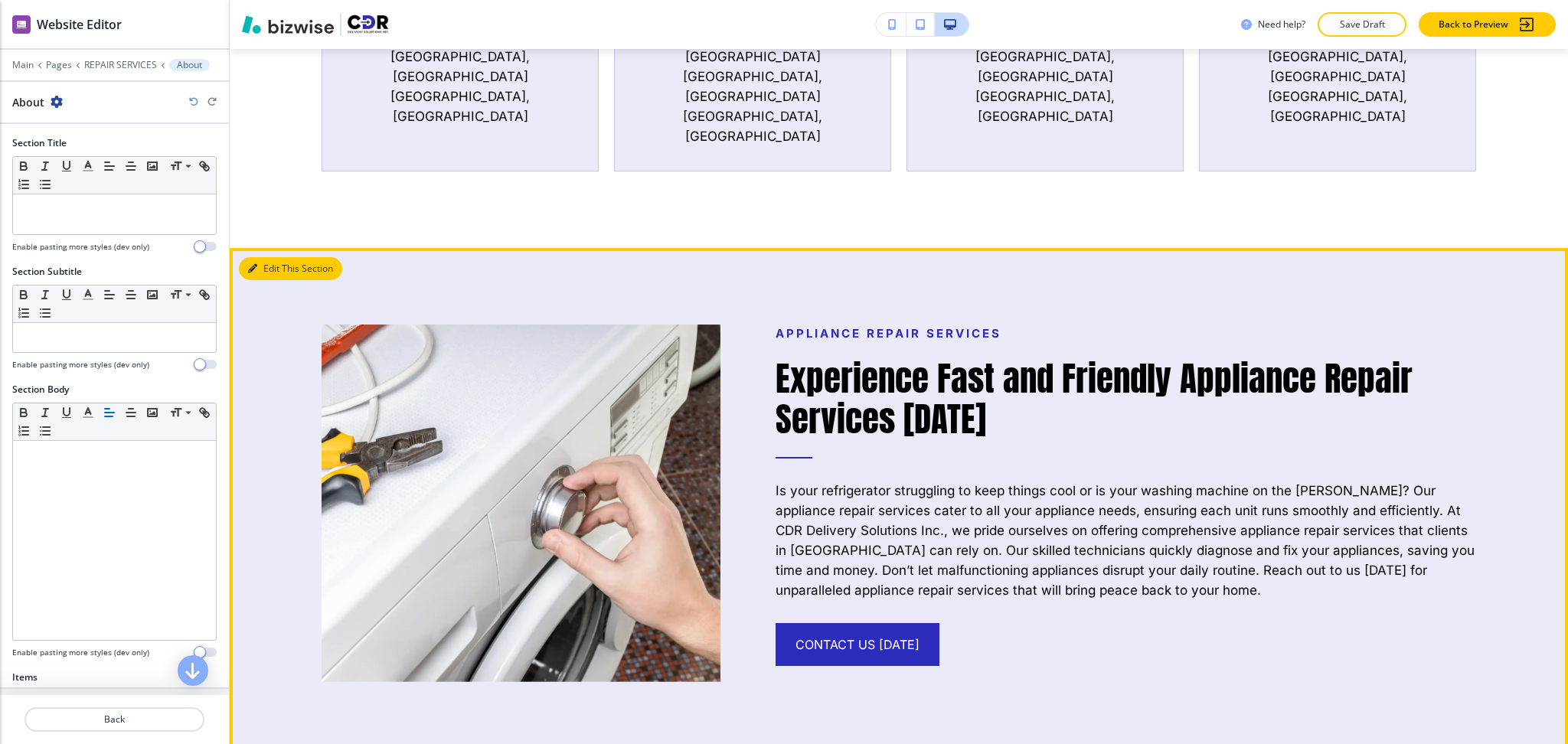
scroll to position [1106, 0]
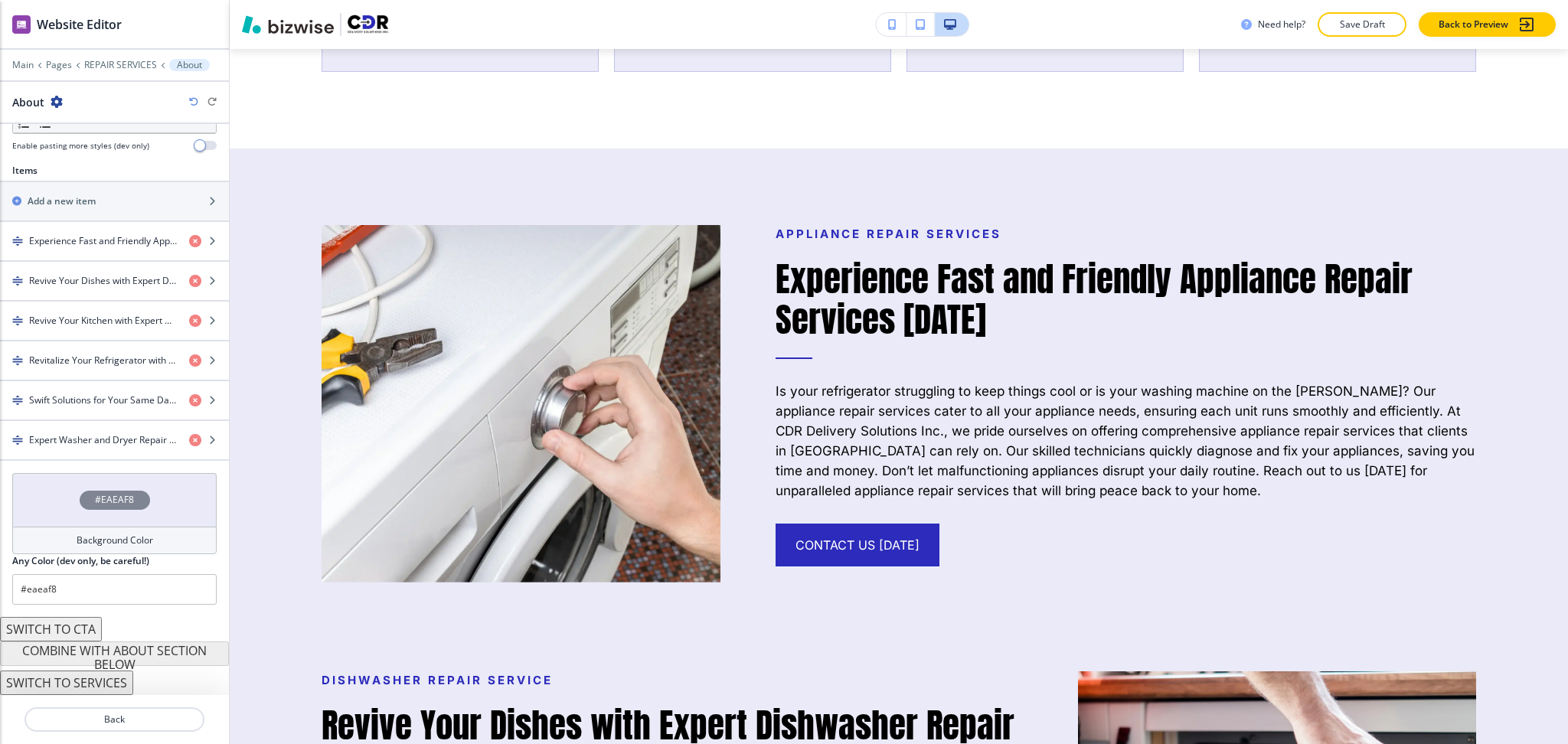
click at [141, 542] on h4 "Background Color" at bounding box center [115, 540] width 77 height 14
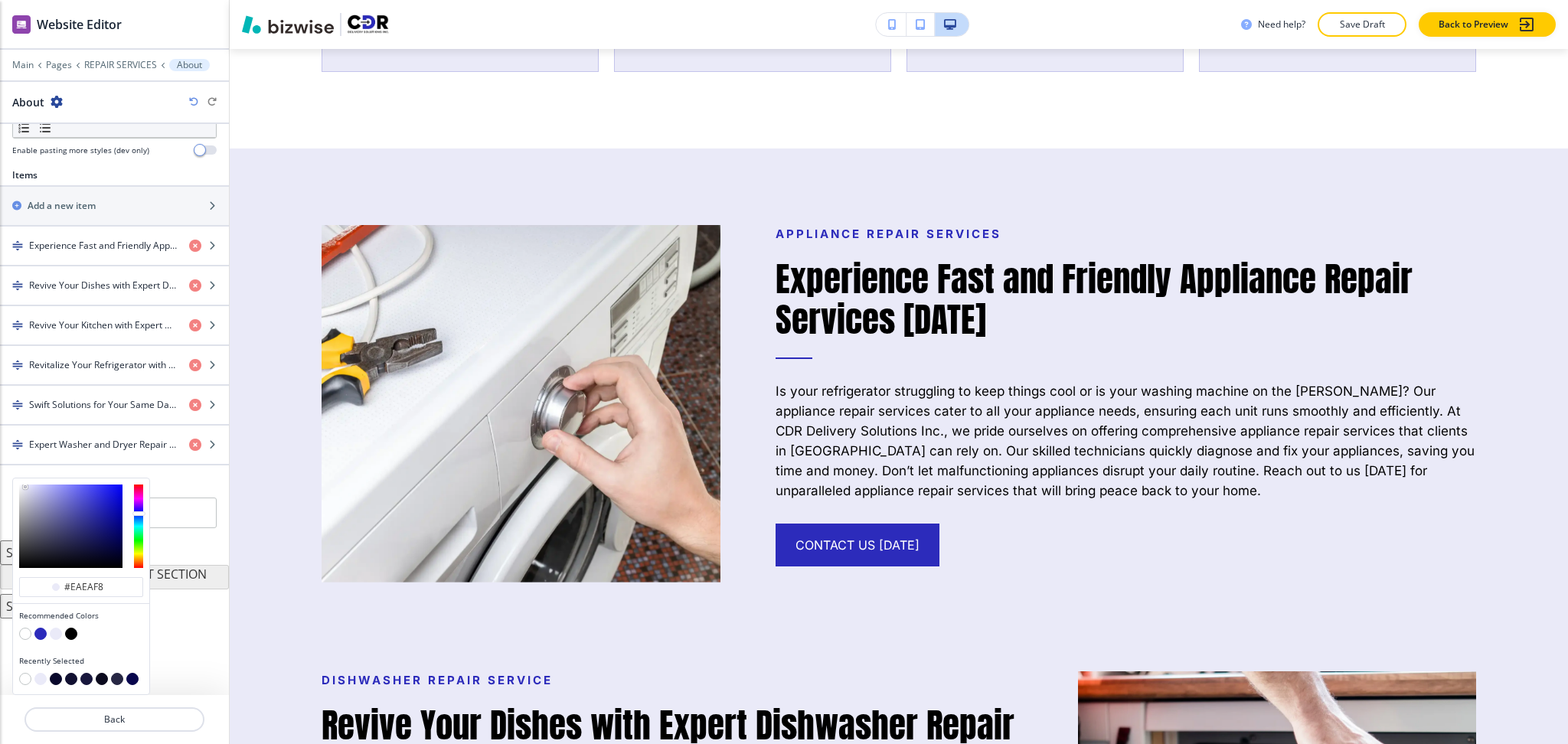
click at [19, 632] on div at bounding box center [82, 635] width 124 height 15
click at [26, 637] on button "button" at bounding box center [25, 633] width 12 height 12
type input "#FFFFFF"
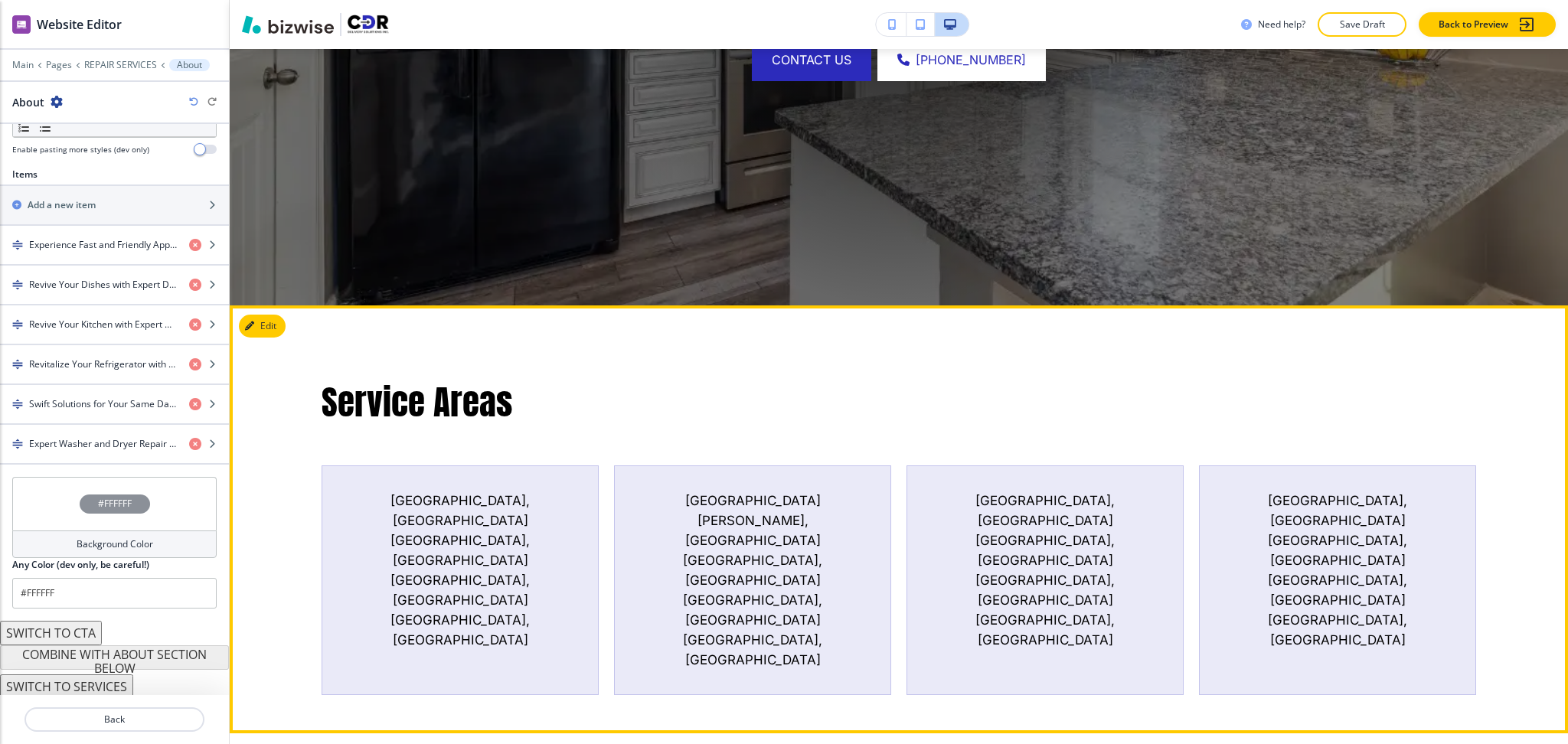
scroll to position [480, 0]
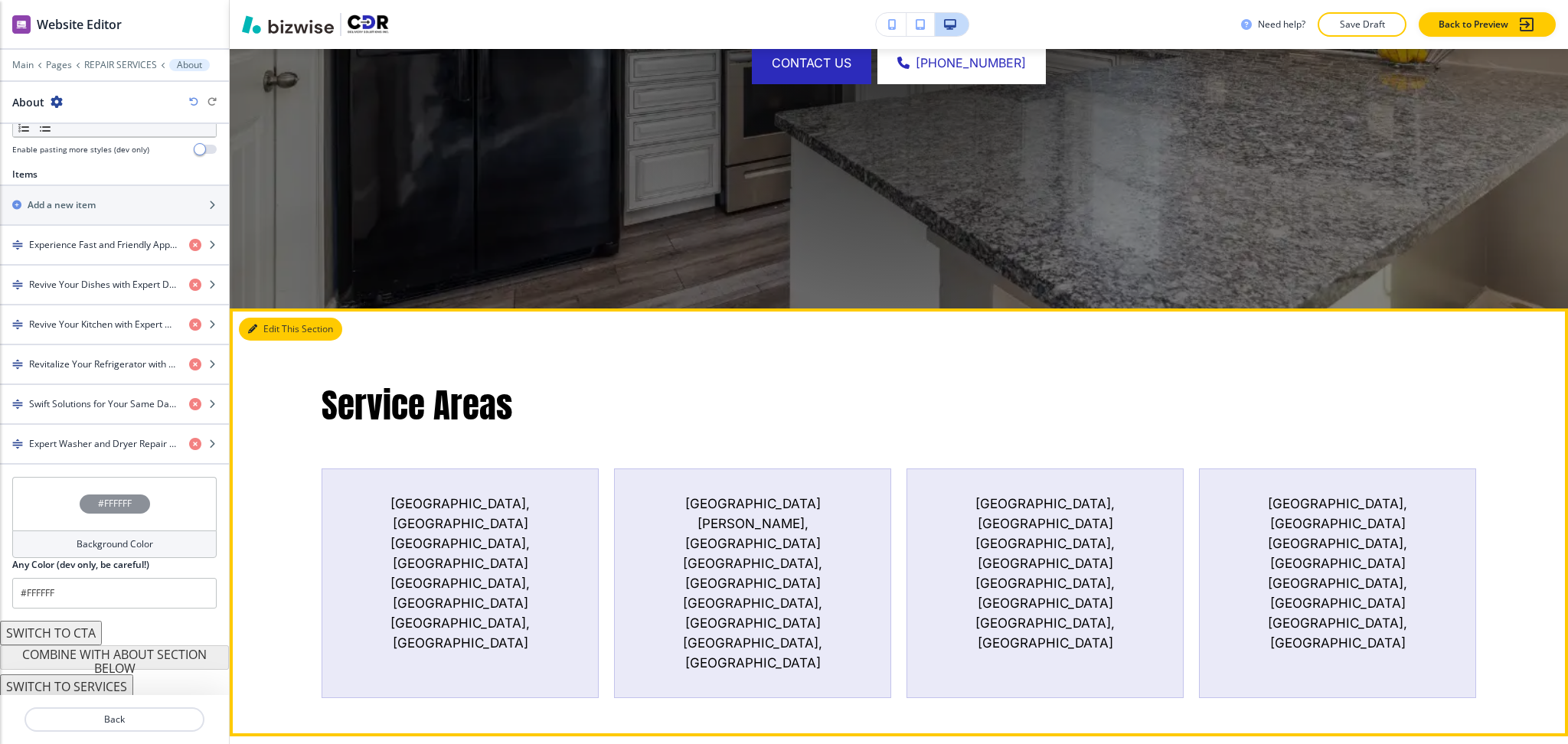
click at [249, 324] on icon "button" at bounding box center [252, 328] width 9 height 9
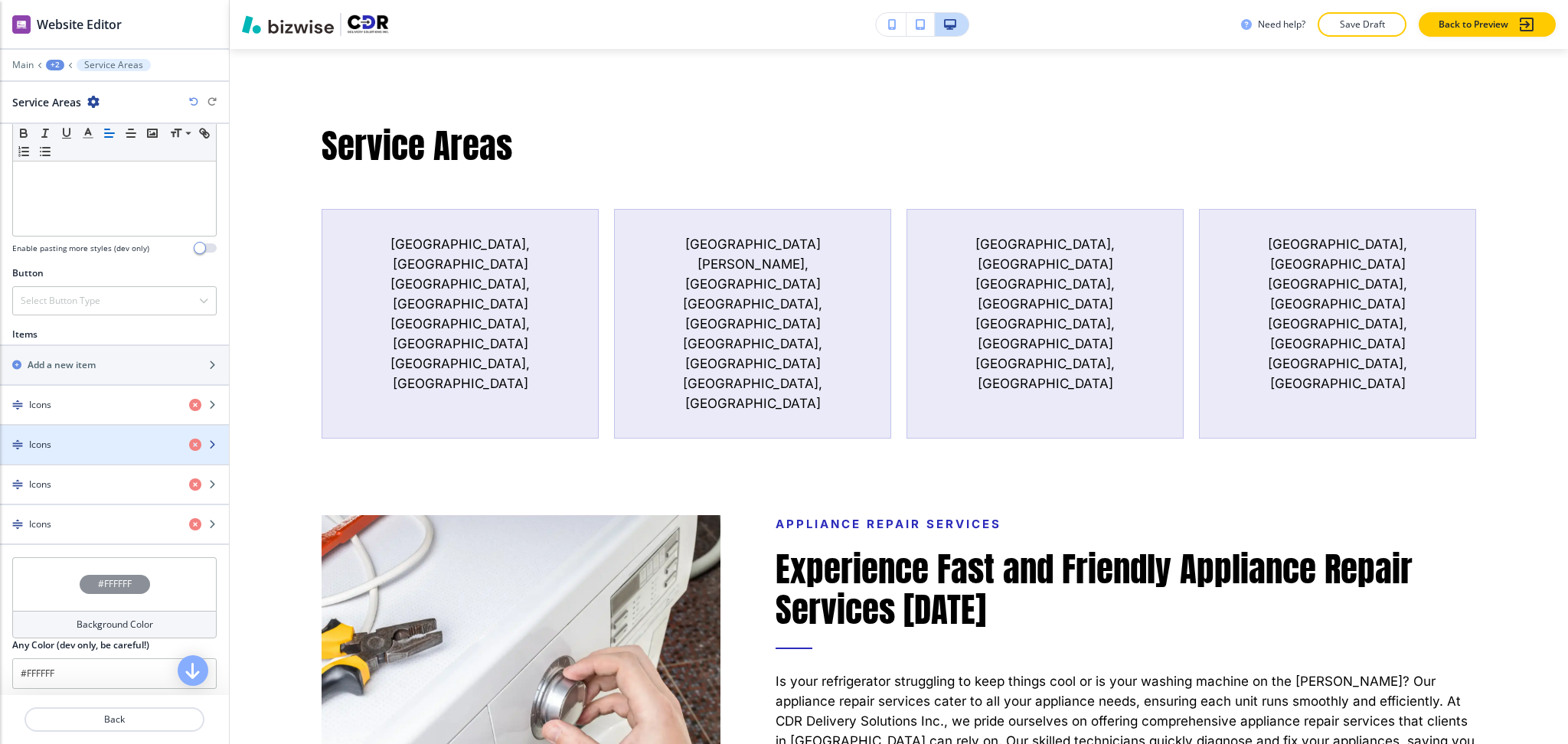
scroll to position [407, 0]
click at [103, 612] on div "Background Color" at bounding box center [114, 622] width 204 height 27
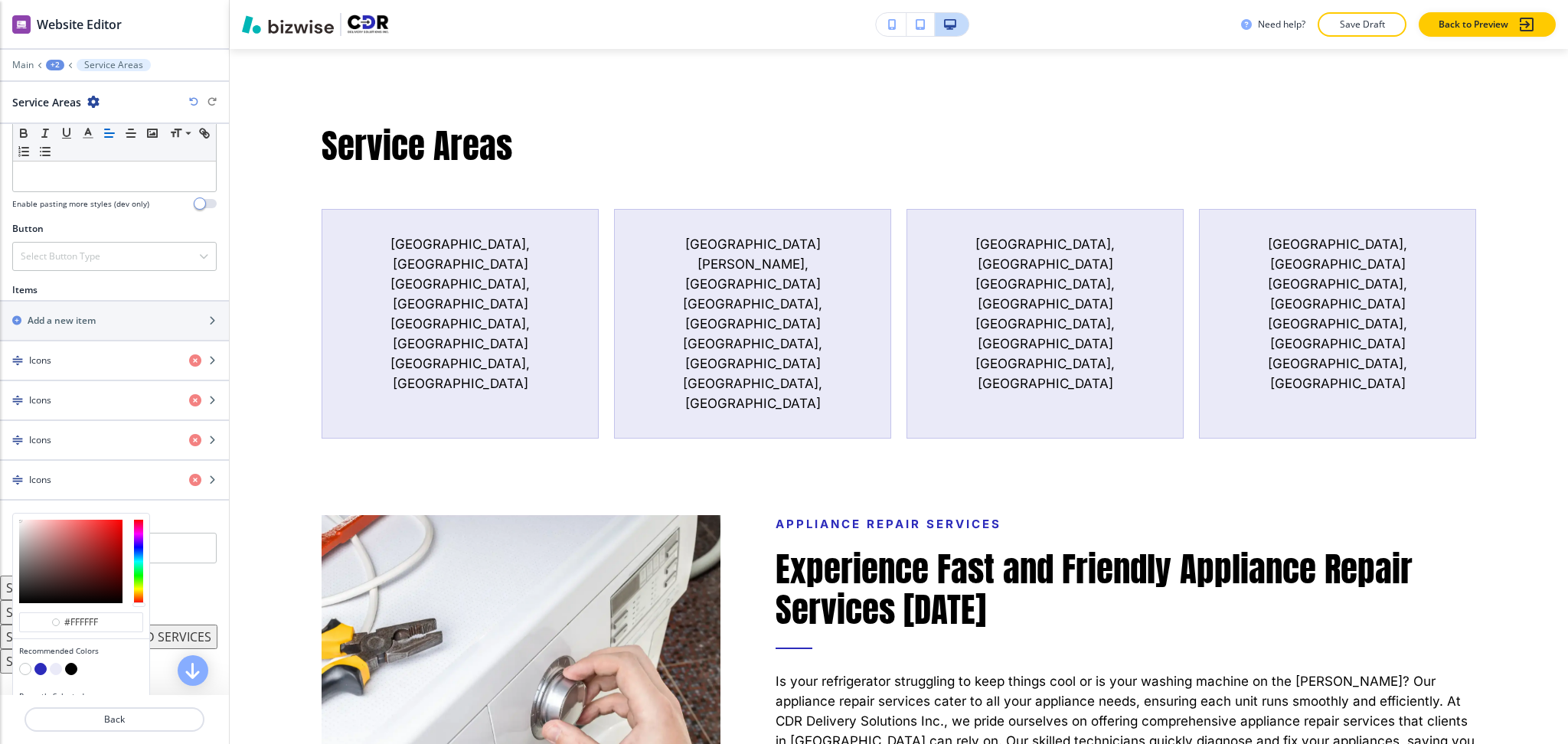
scroll to position [483, 0]
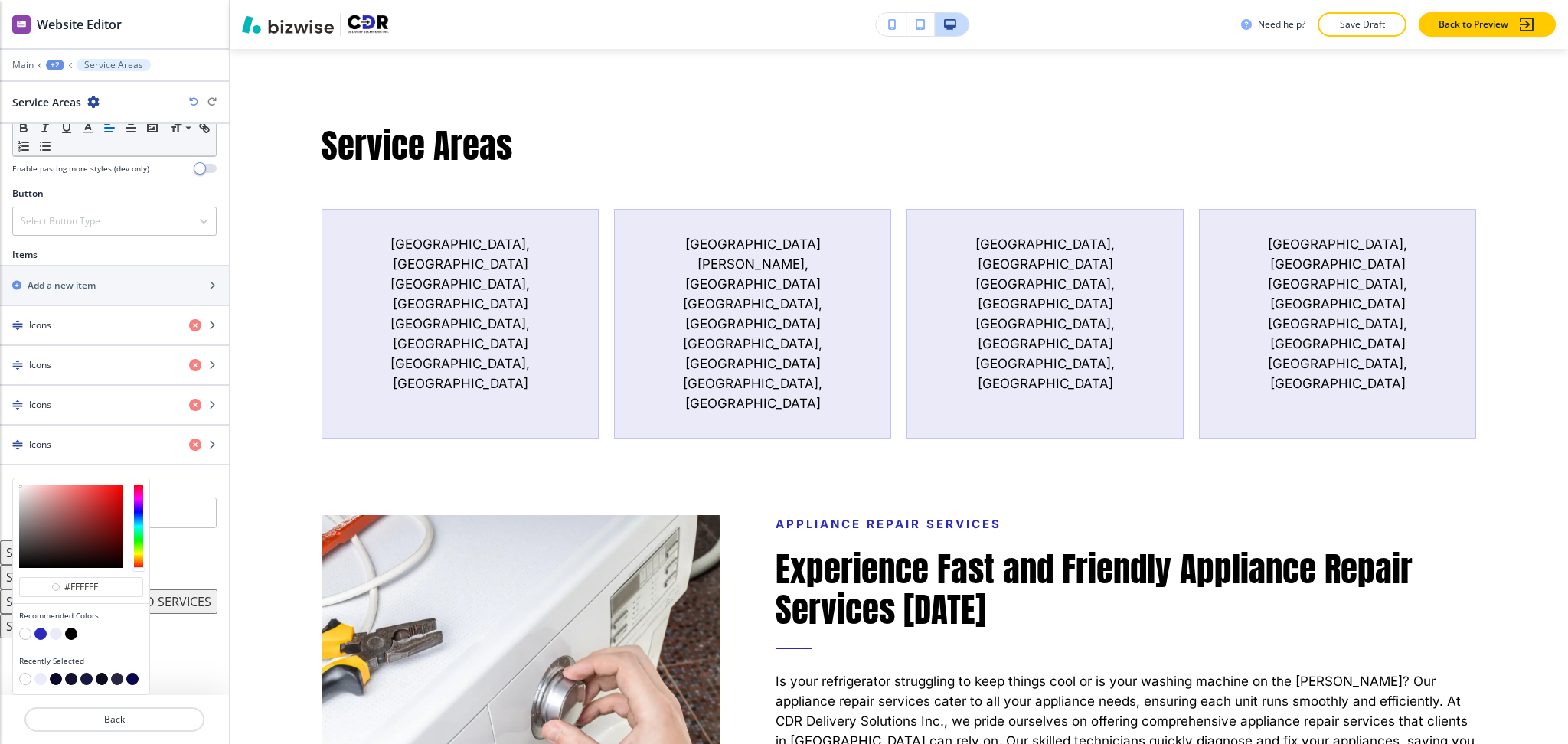
click at [58, 631] on button "button" at bounding box center [56, 633] width 12 height 12
type input "#eaeaf8"
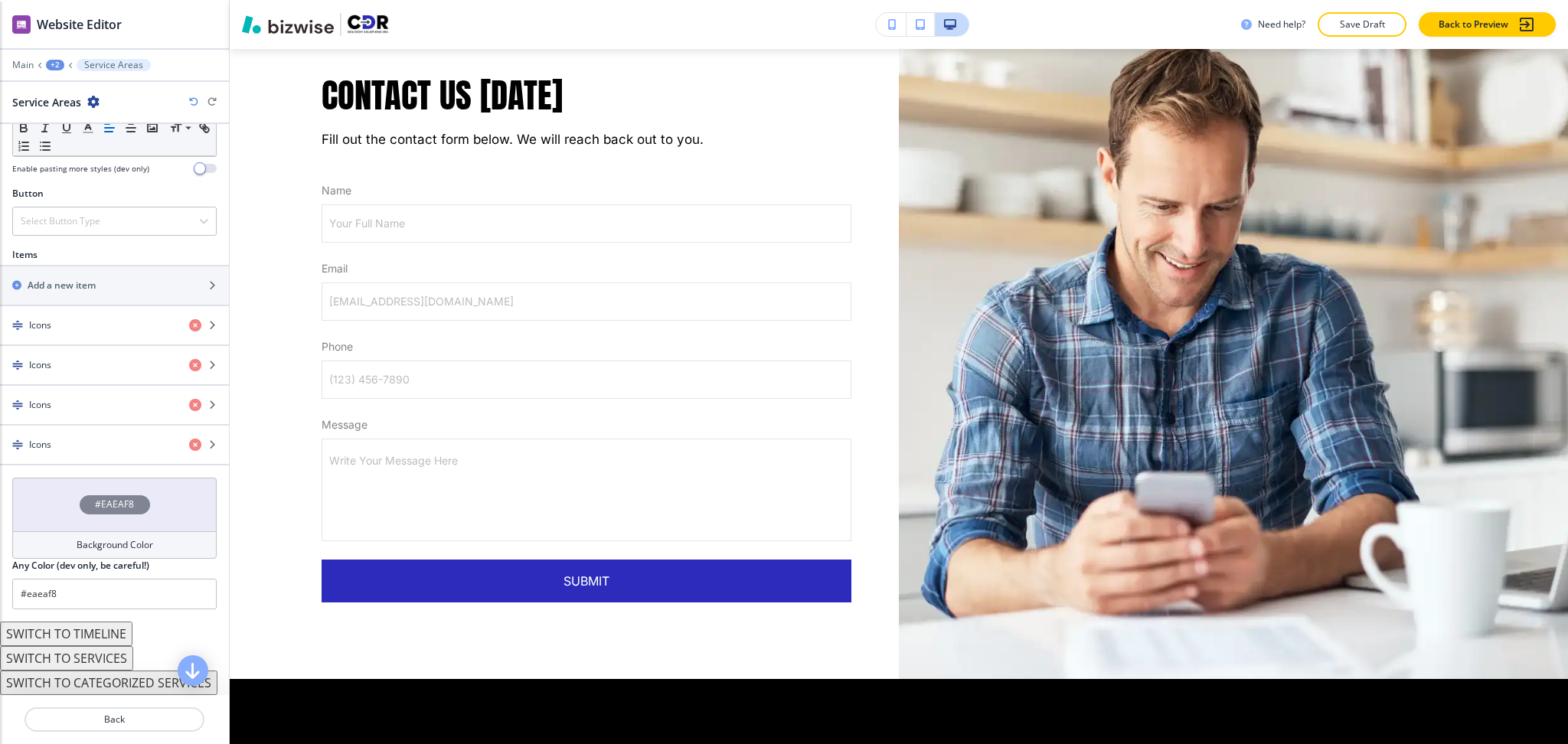
scroll to position [3916, 0]
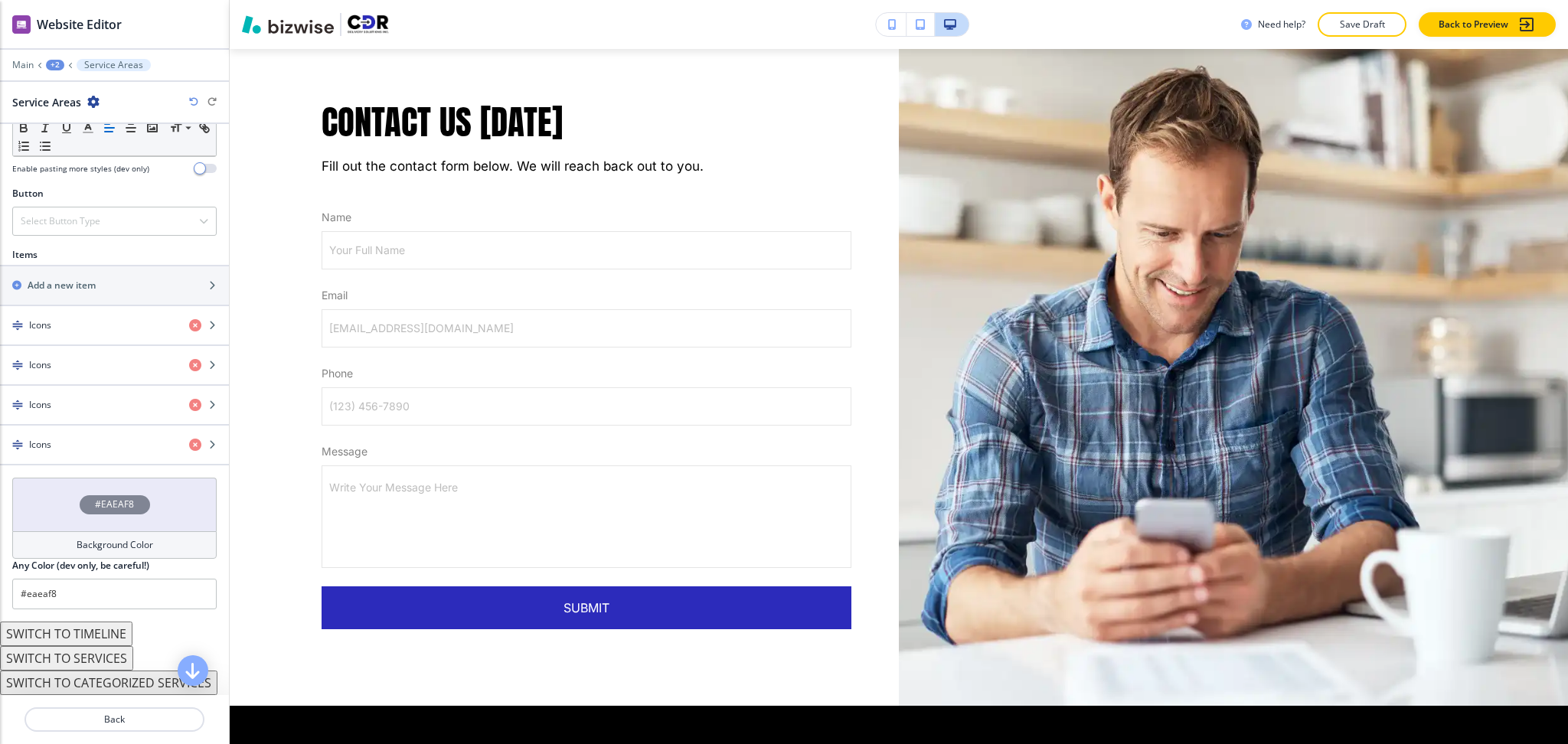
click at [54, 61] on div "+2" at bounding box center [55, 65] width 19 height 10
click at [81, 123] on p "REPAIR SERVICES" at bounding box center [94, 117] width 78 height 14
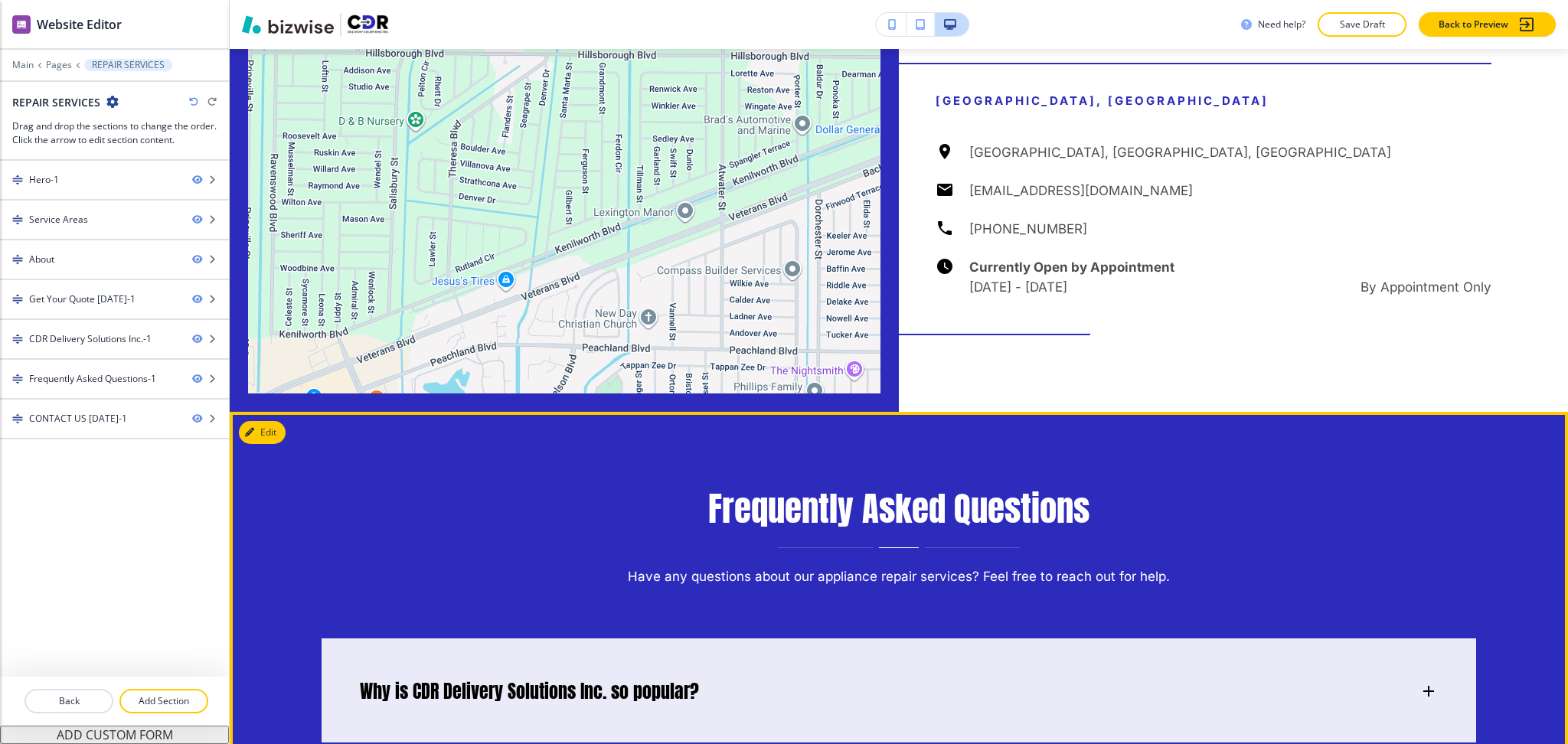
click at [279, 421] on div "Edit" at bounding box center [262, 433] width 47 height 23
click at [271, 421] on button "Edit This Section" at bounding box center [291, 433] width 103 height 23
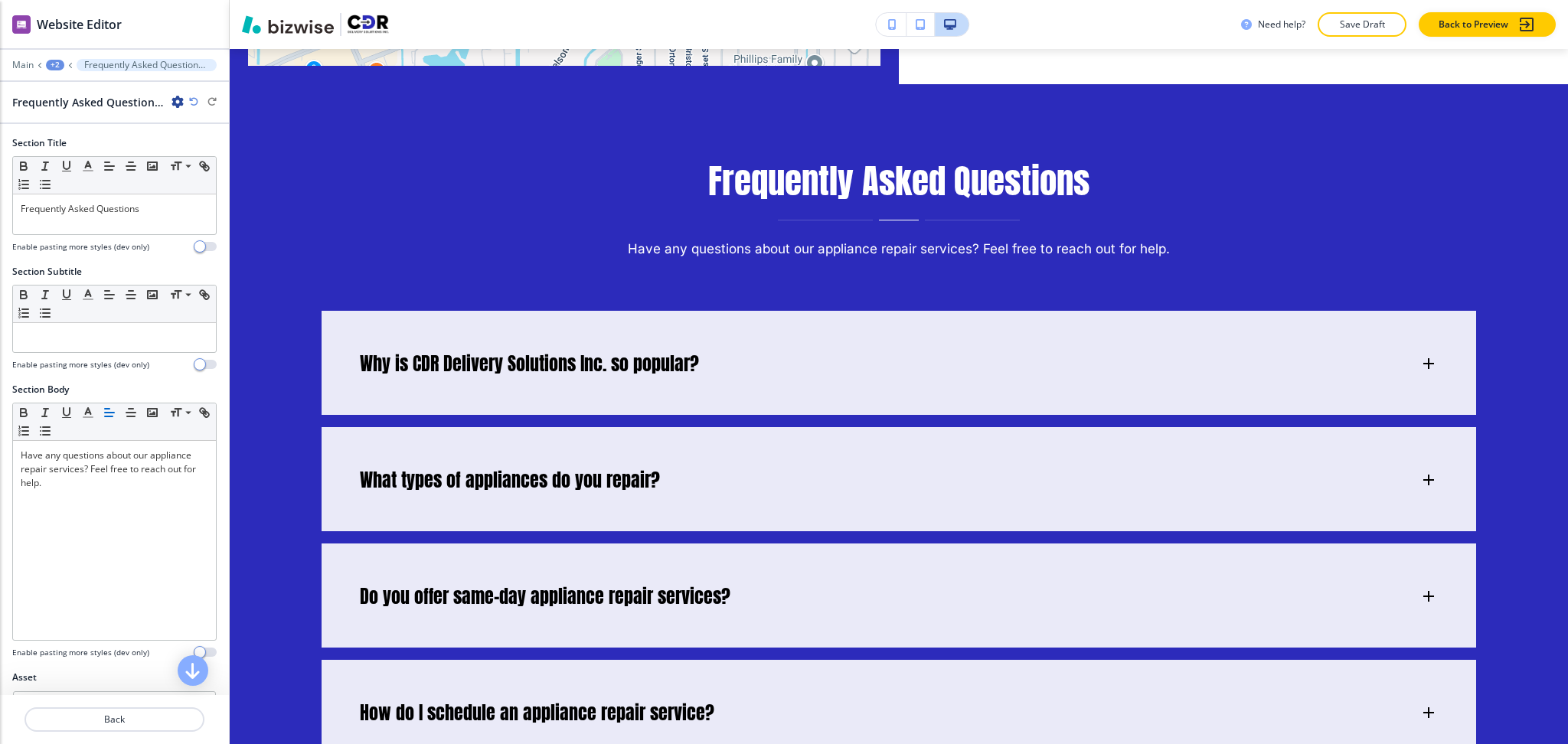
scroll to position [4889, 0]
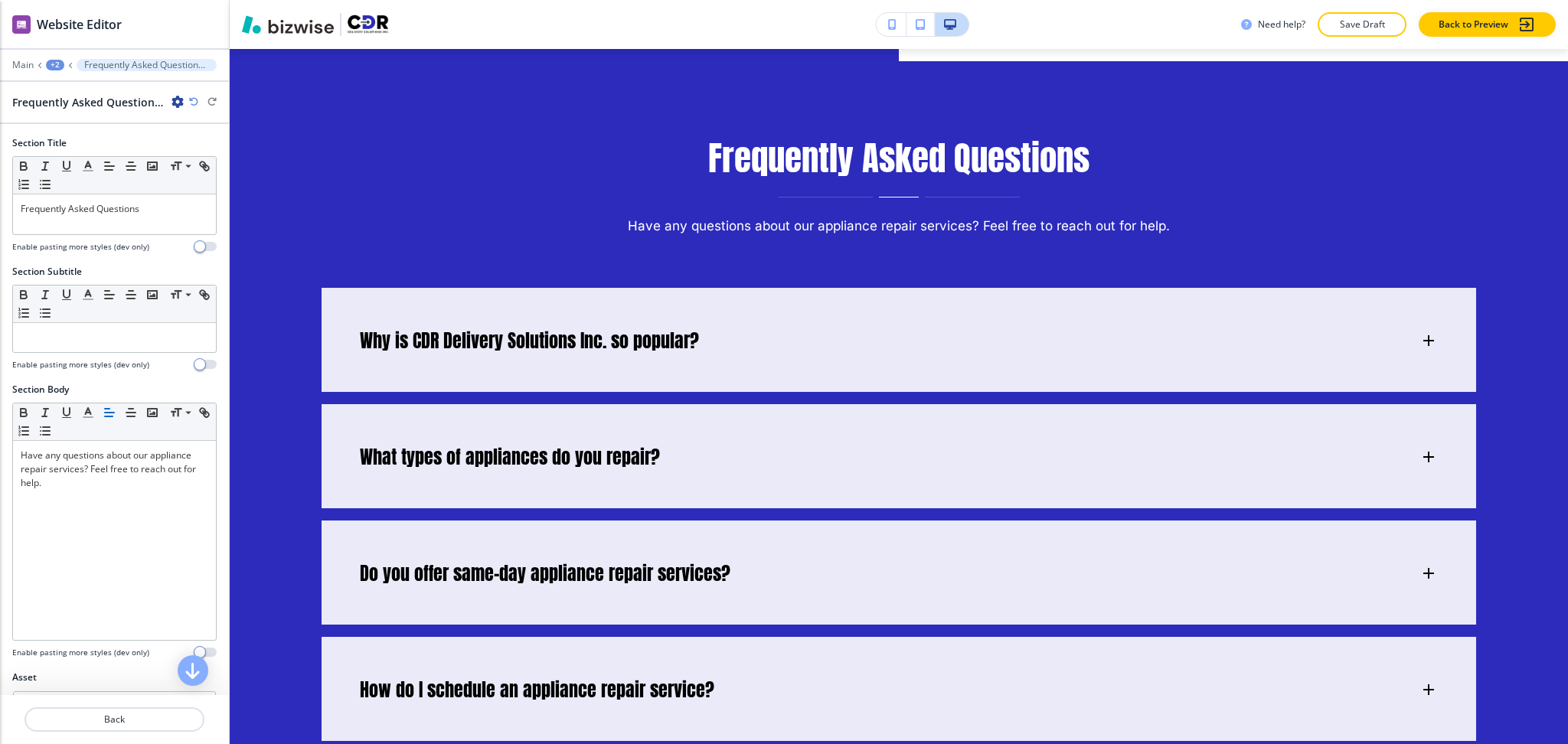
click at [175, 97] on icon "button" at bounding box center [177, 102] width 12 height 12
click at [202, 186] on p "Delete Section" at bounding box center [220, 182] width 78 height 14
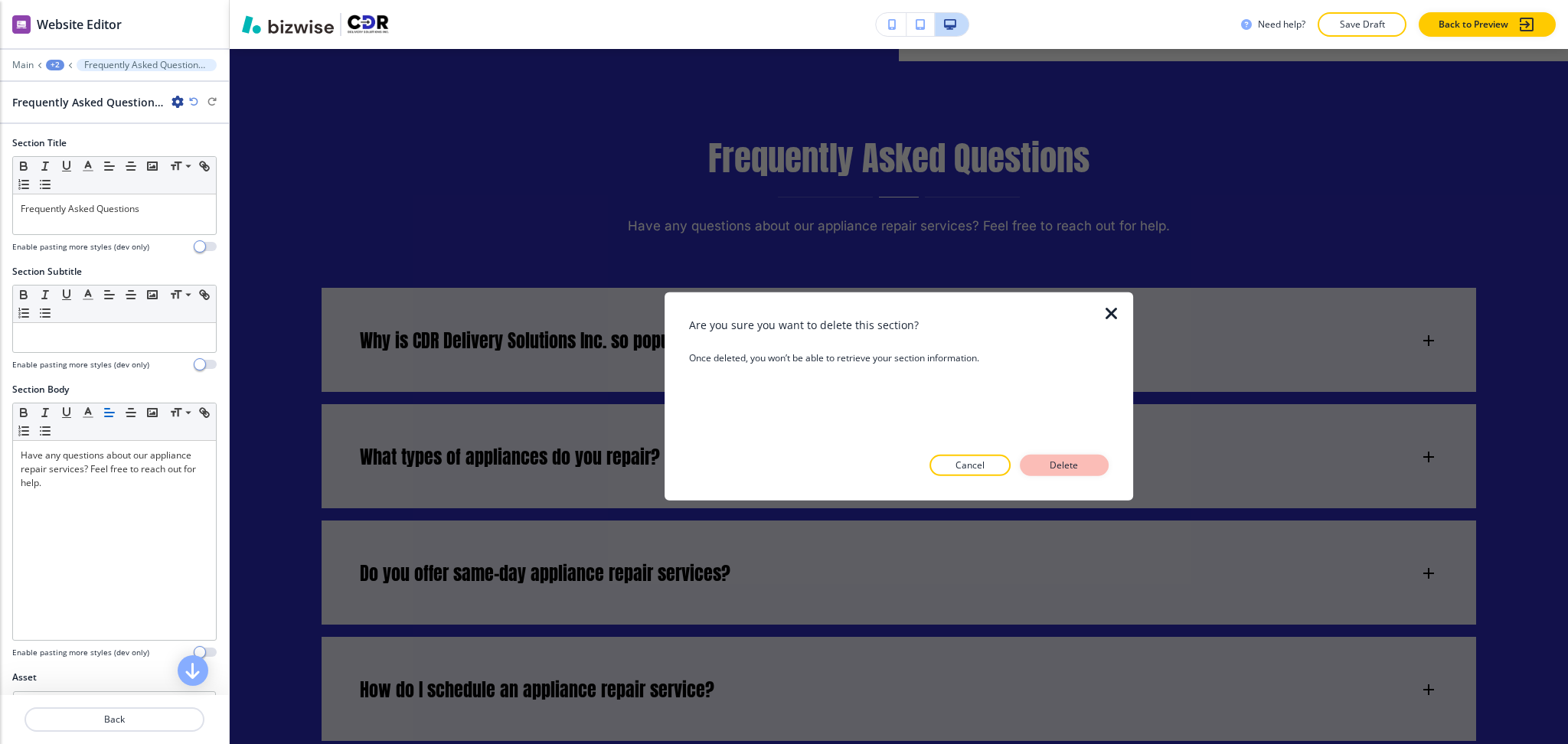
click at [1052, 472] on button "Delete" at bounding box center [1064, 465] width 89 height 22
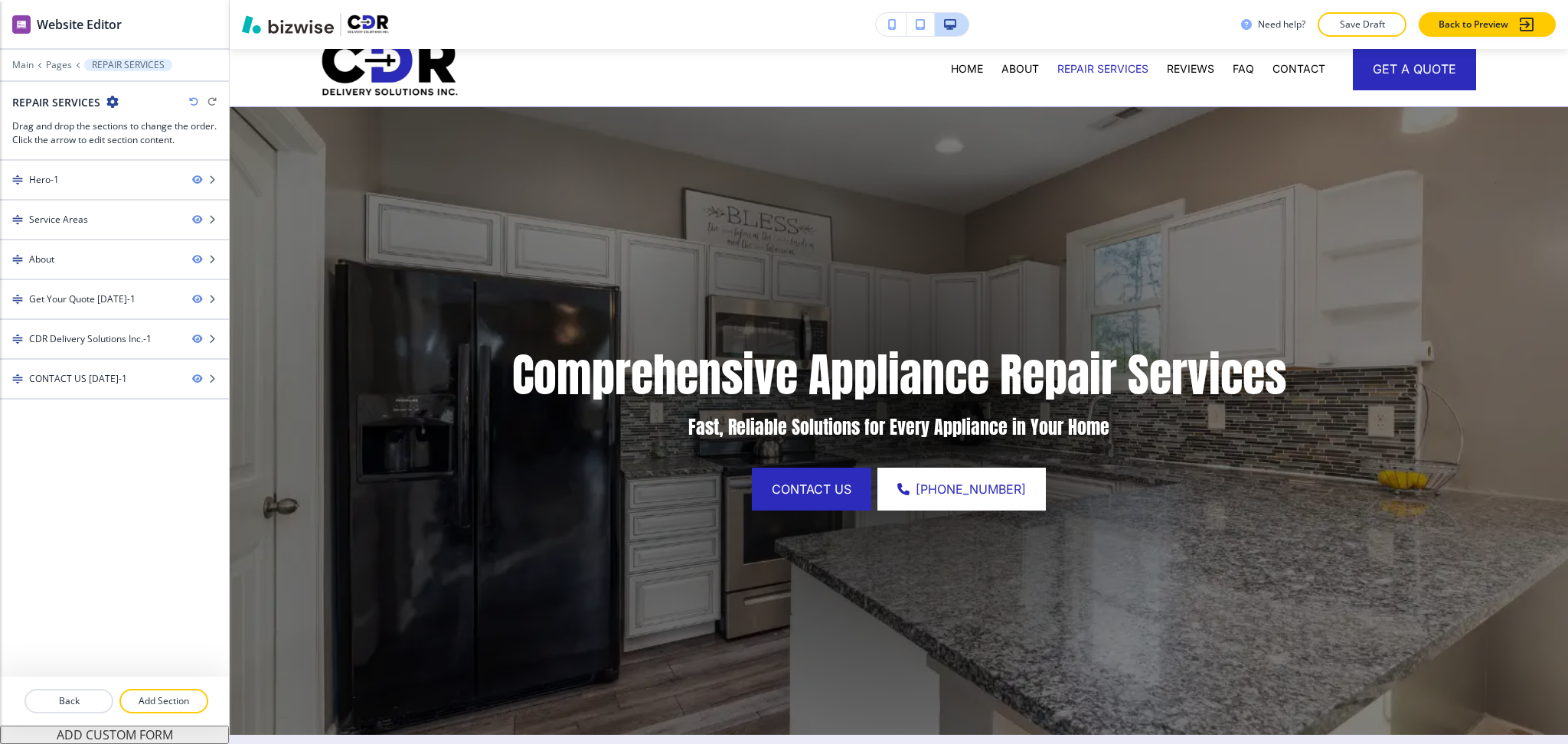
scroll to position [0, 0]
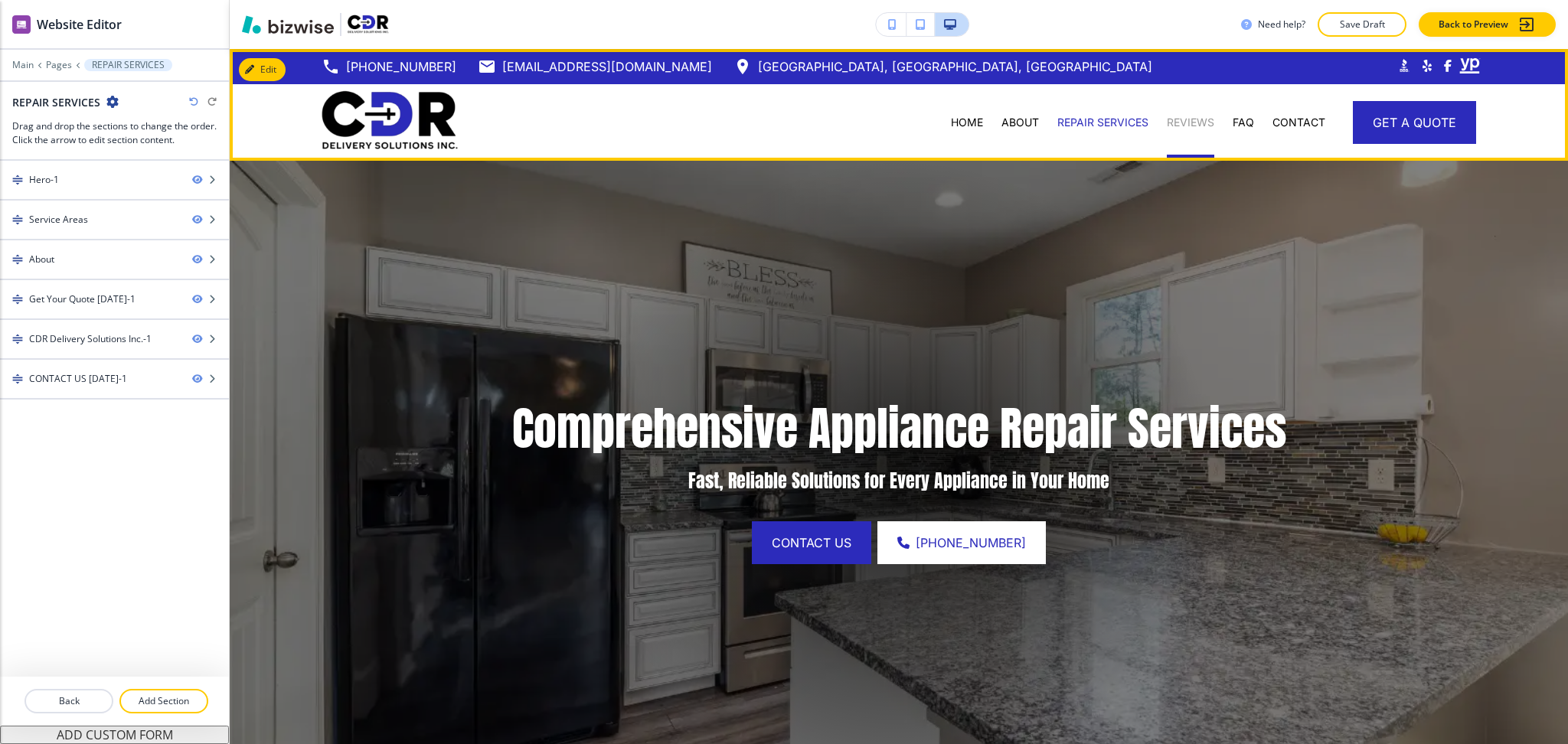
click at [1187, 120] on p "REVIEWS" at bounding box center [1190, 122] width 48 height 15
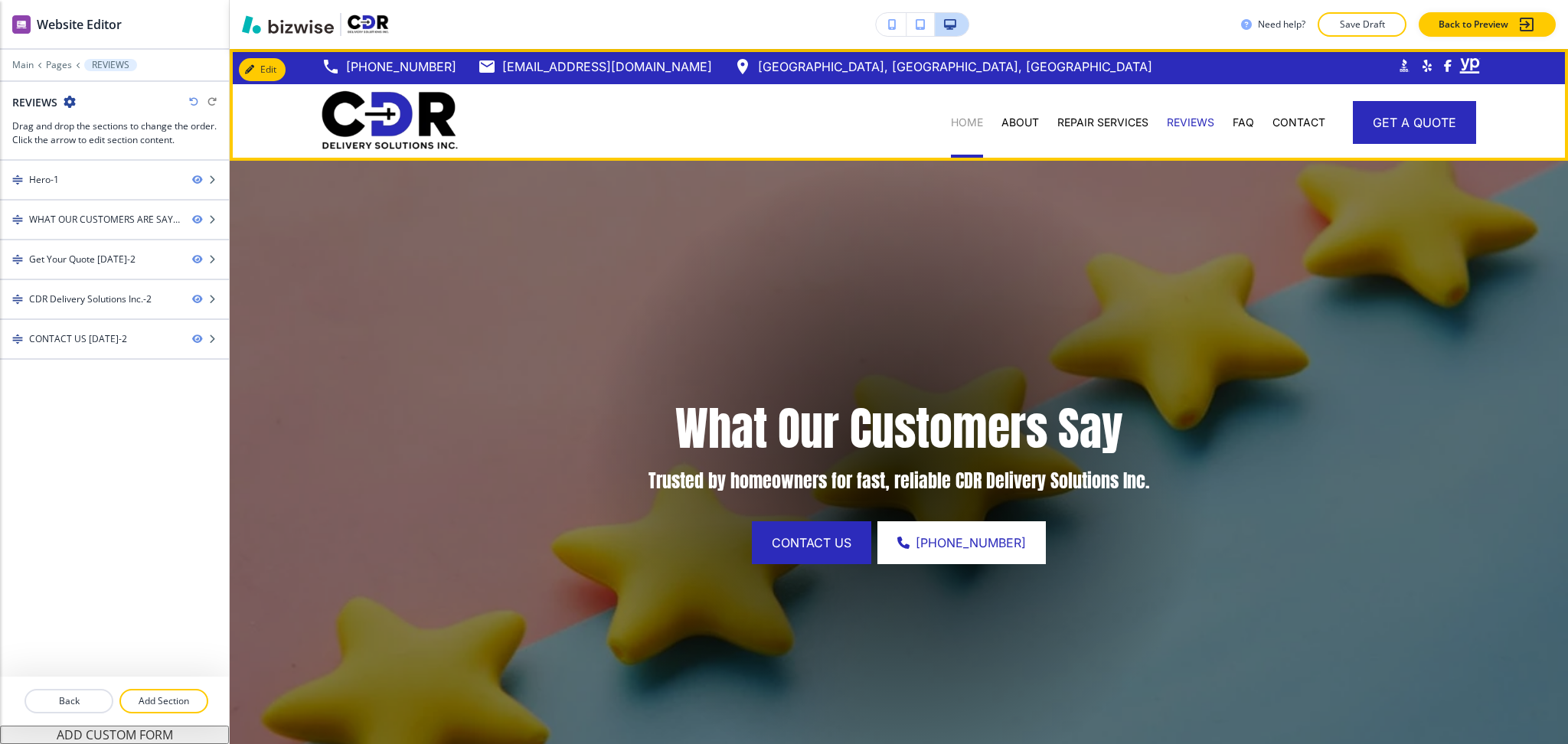
click at [954, 119] on p "HOME" at bounding box center [967, 122] width 32 height 15
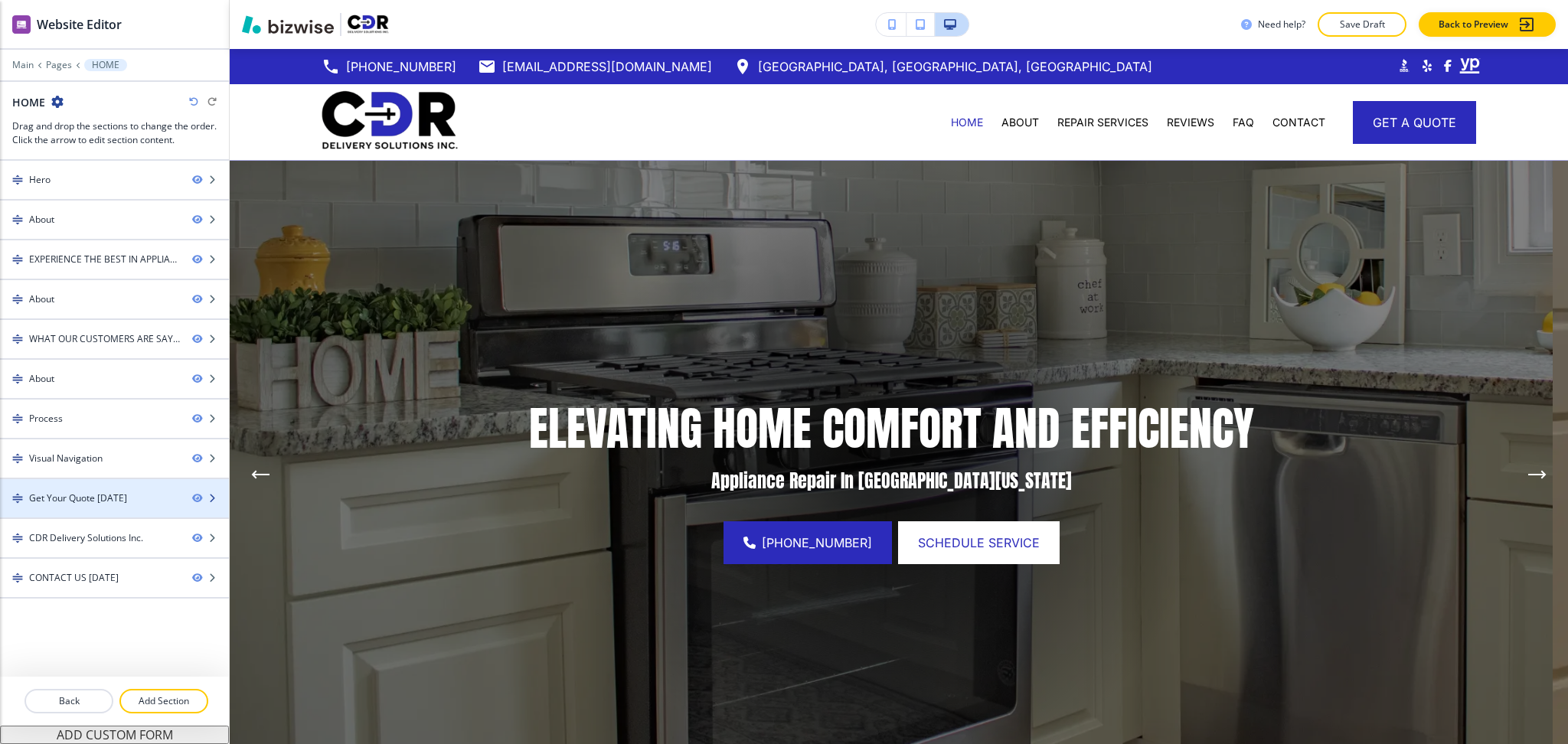
click at [99, 508] on div at bounding box center [115, 511] width 229 height 12
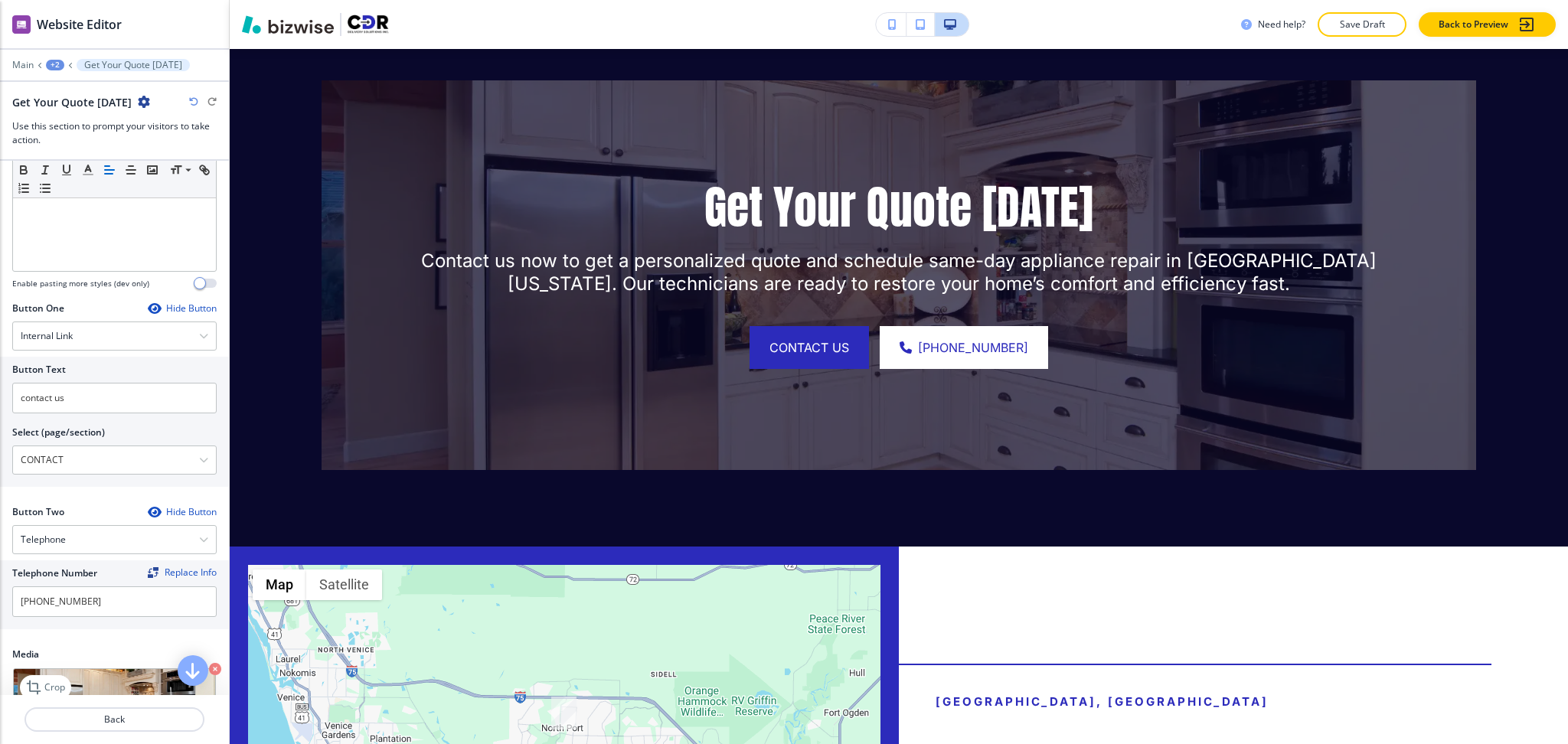
scroll to position [683, 0]
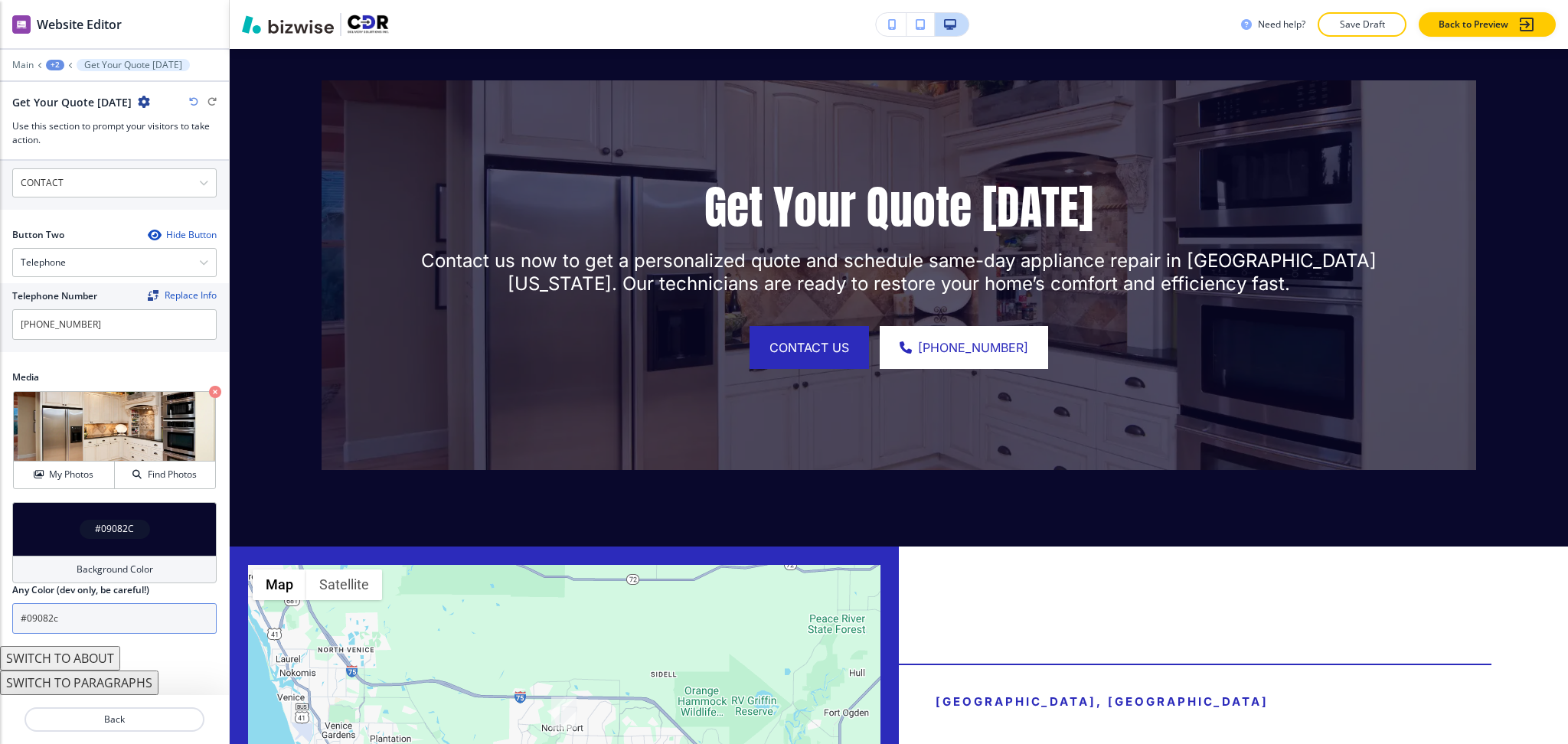
click at [98, 620] on input "#09082c" at bounding box center [114, 618] width 204 height 31
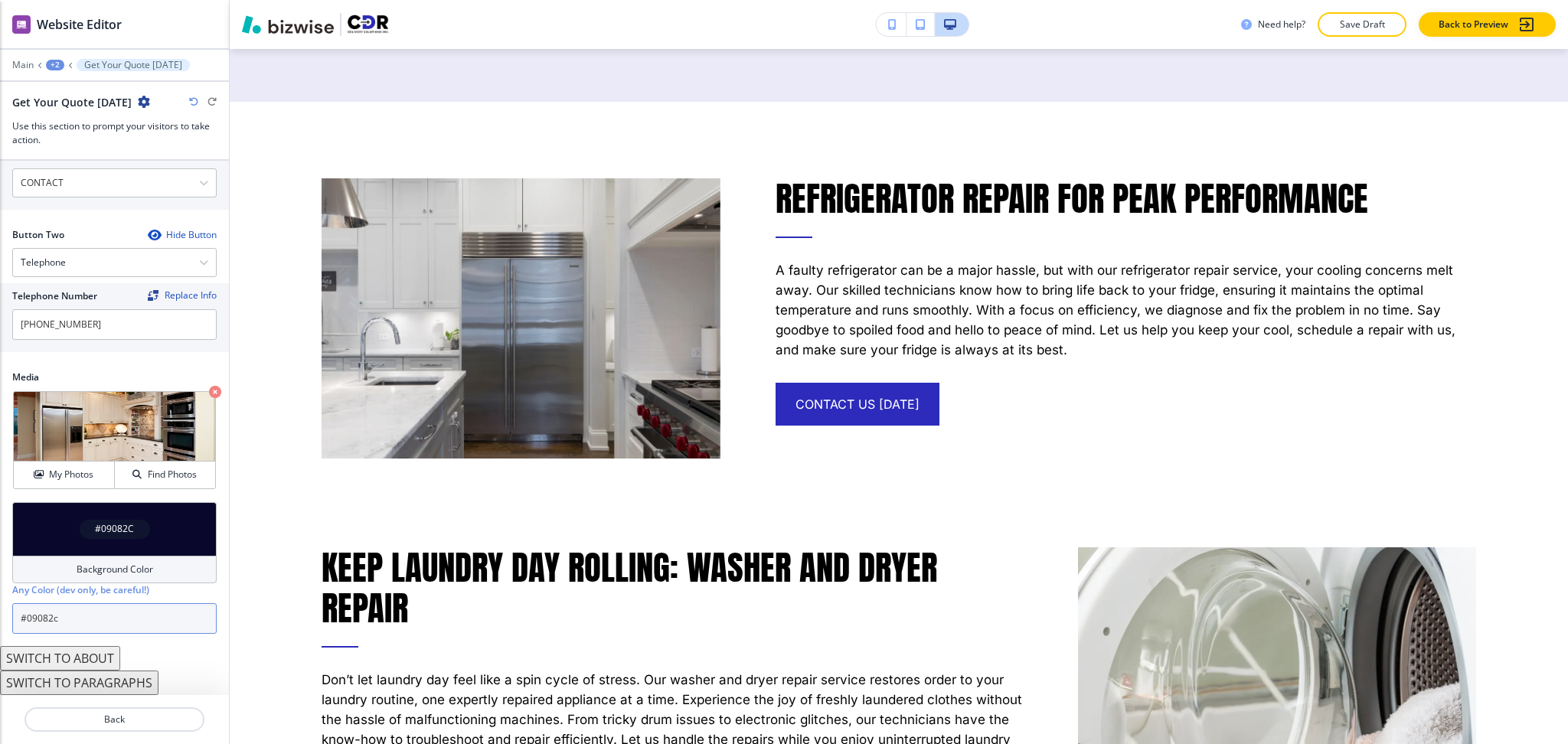
scroll to position [0, 0]
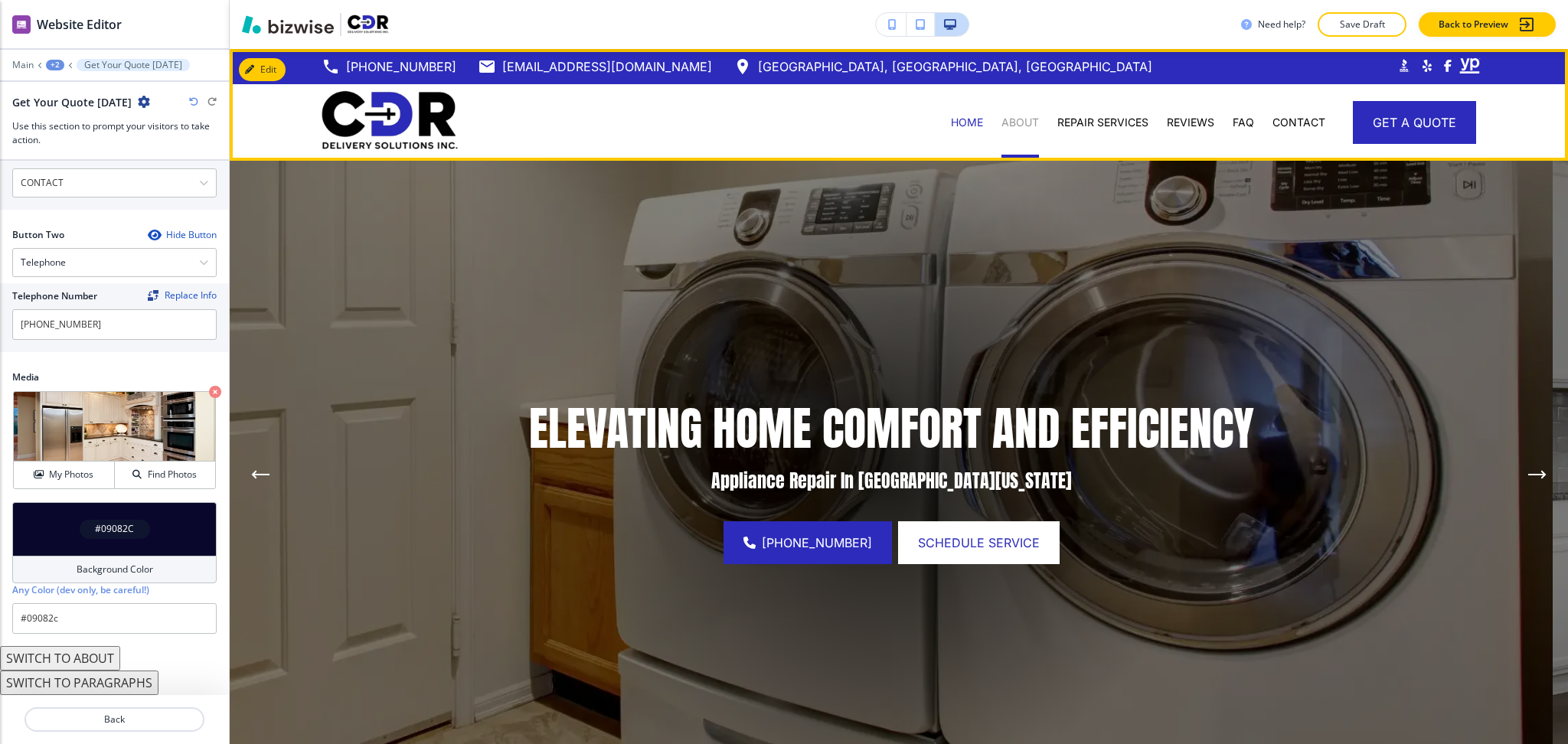
click at [1015, 117] on p "ABOUT" at bounding box center [1021, 122] width 37 height 15
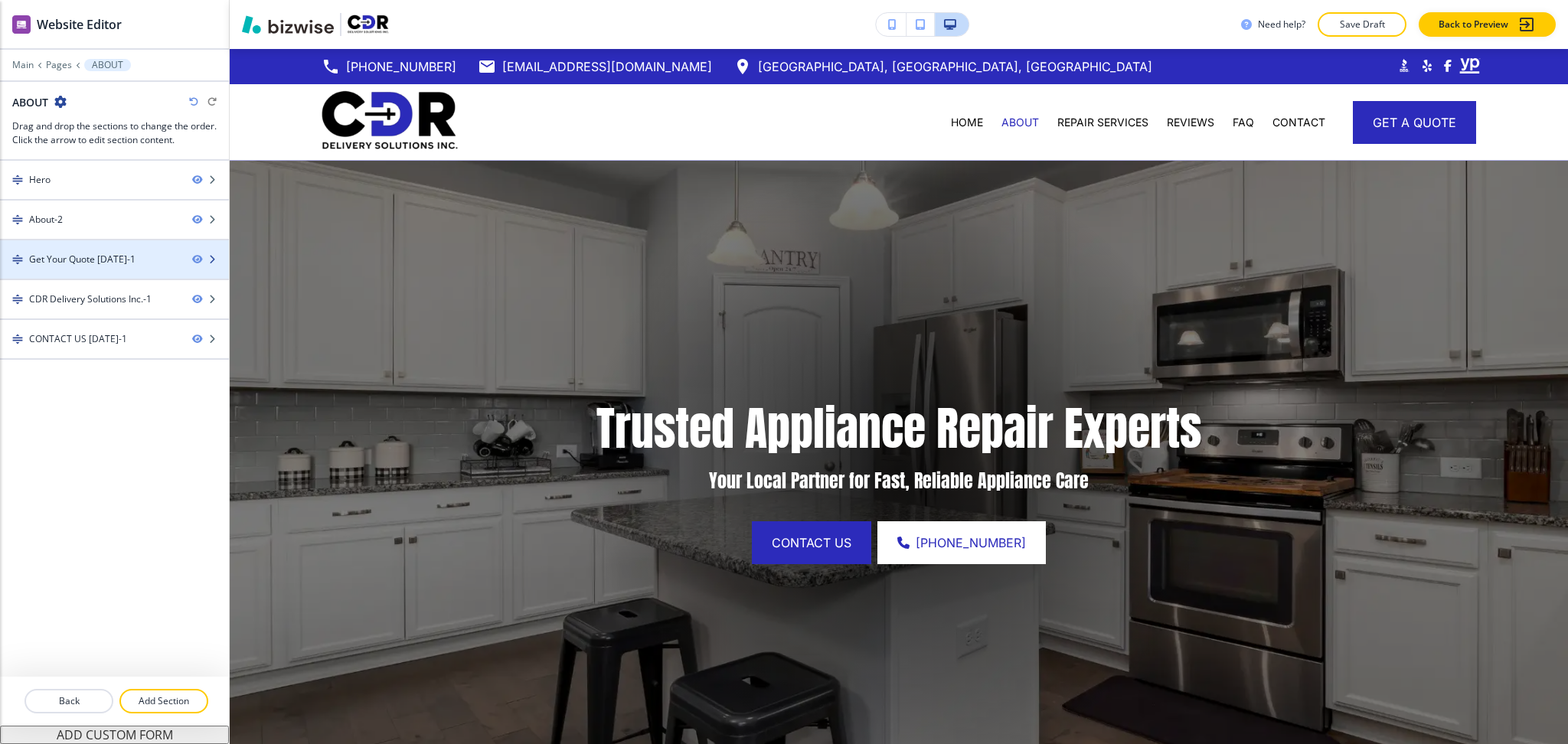
click at [73, 261] on div "Get Your Quote [DATE]-1" at bounding box center [82, 259] width 107 height 14
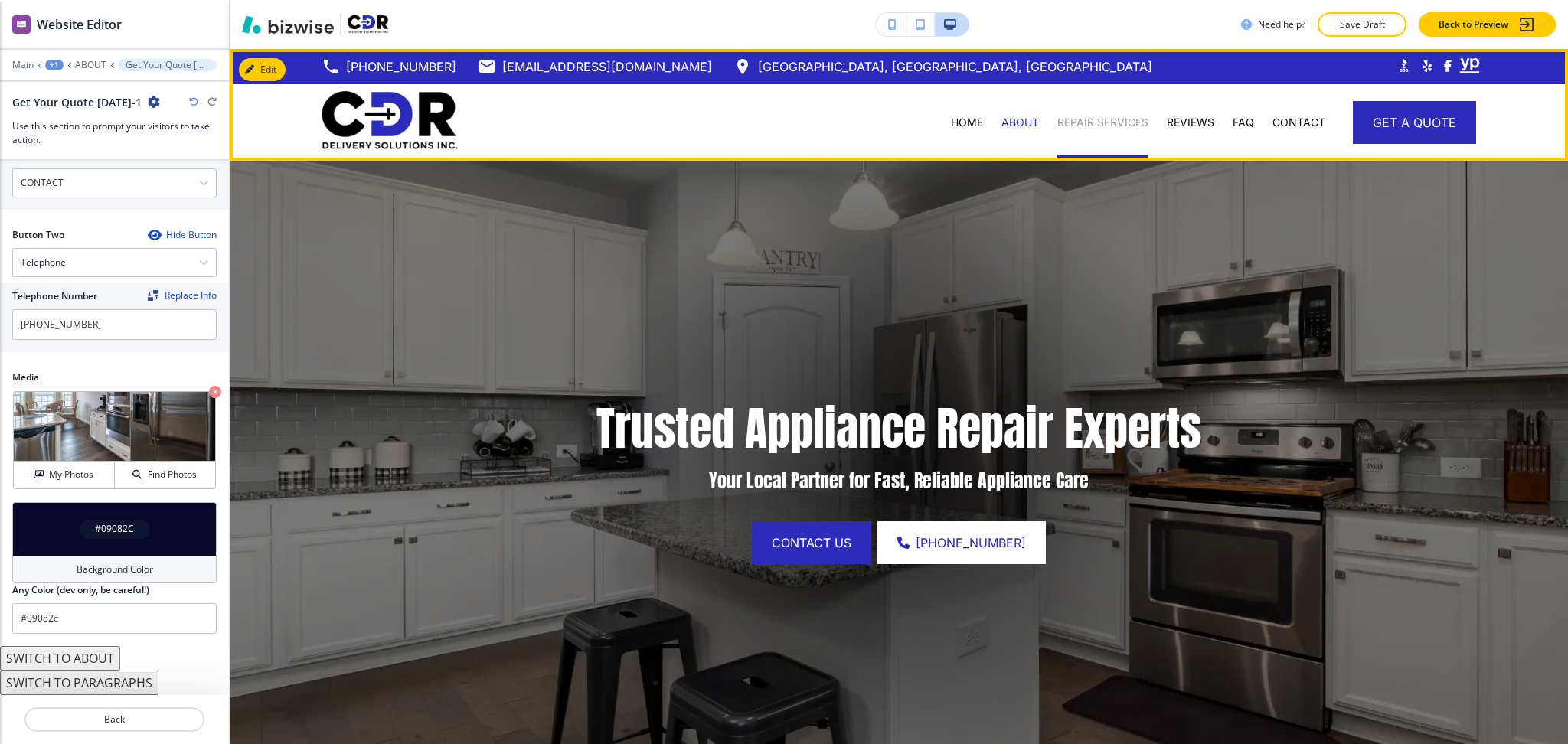
click at [1121, 129] on p "REPAIR SERVICES" at bounding box center [1103, 122] width 91 height 15
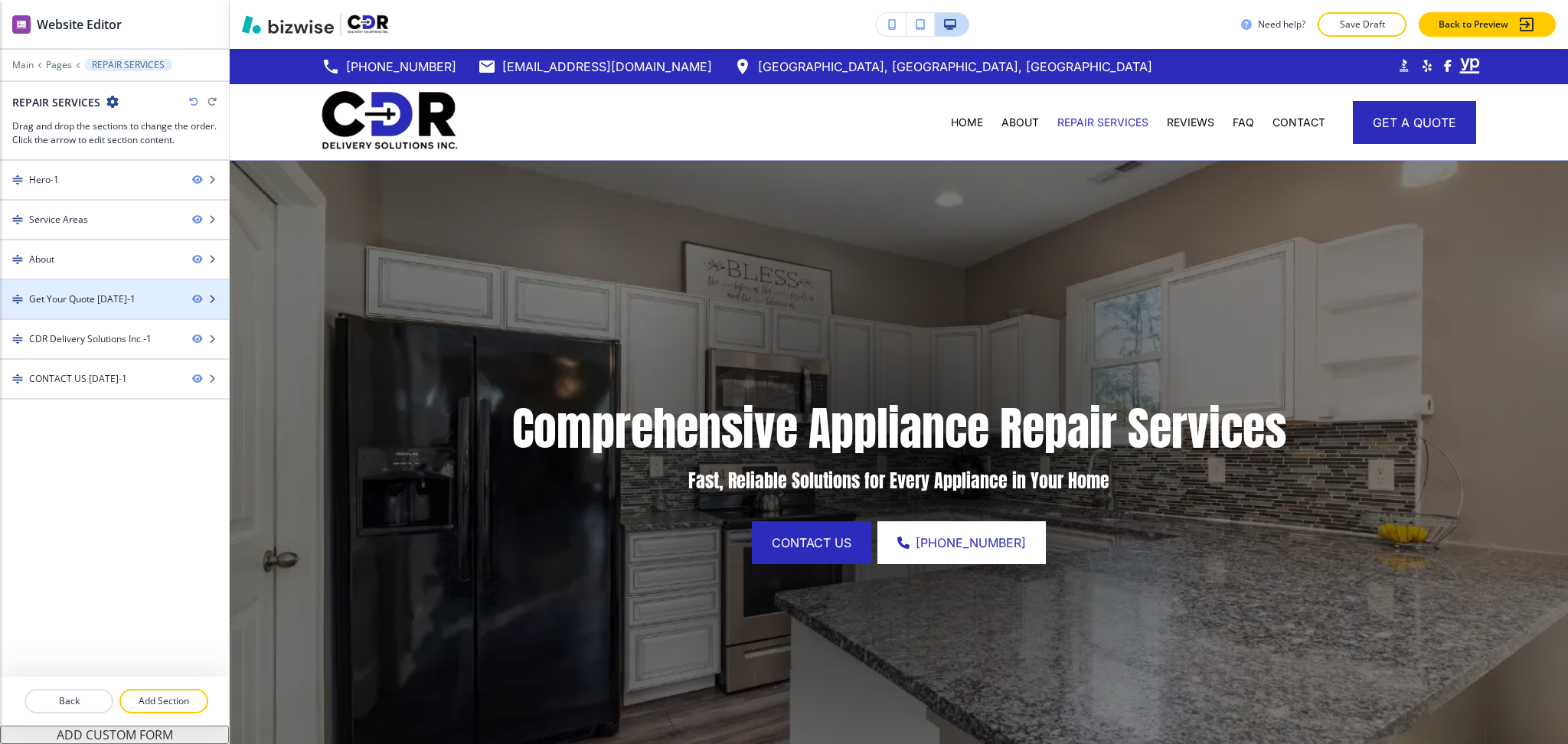
click at [78, 306] on div at bounding box center [115, 311] width 229 height 12
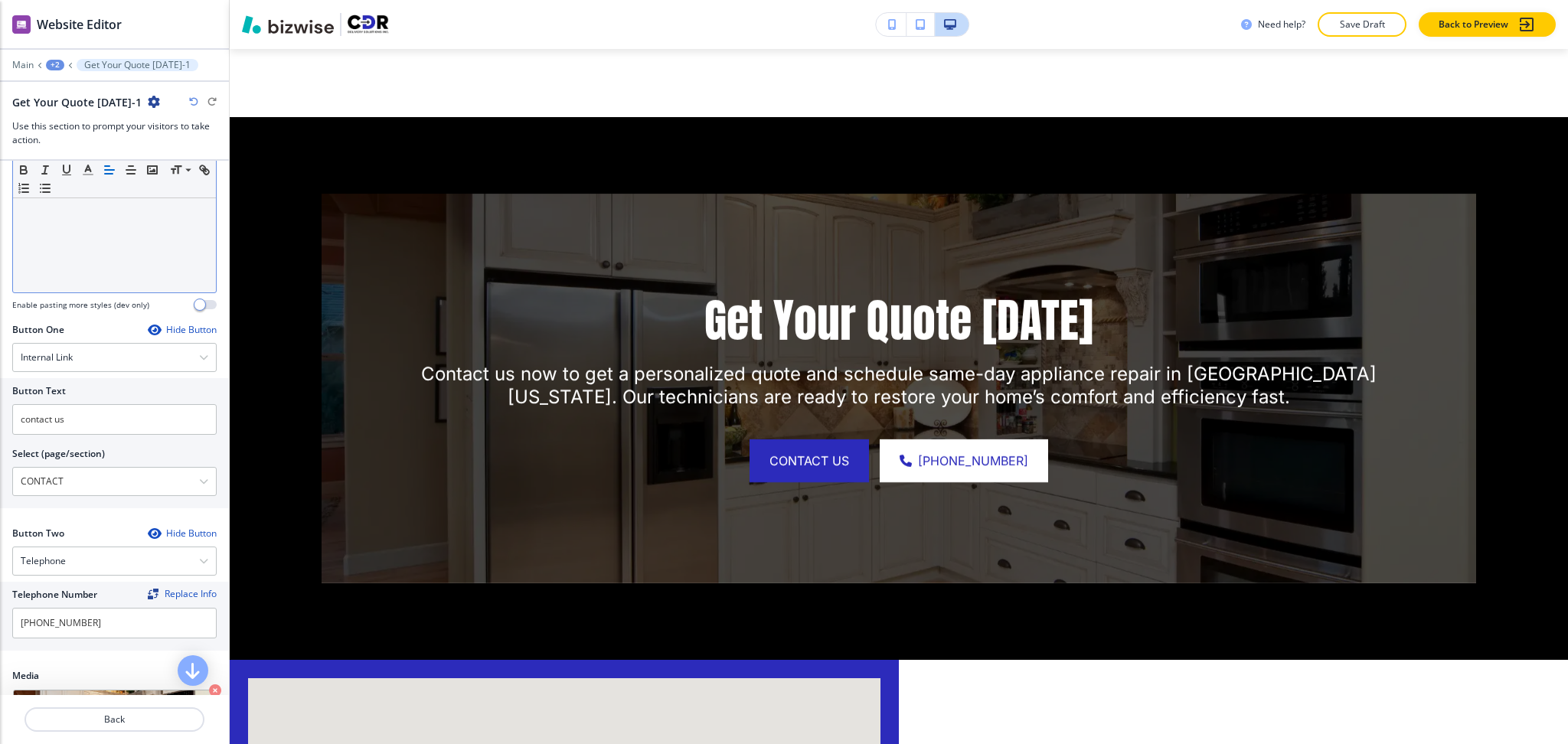
scroll to position [683, 0]
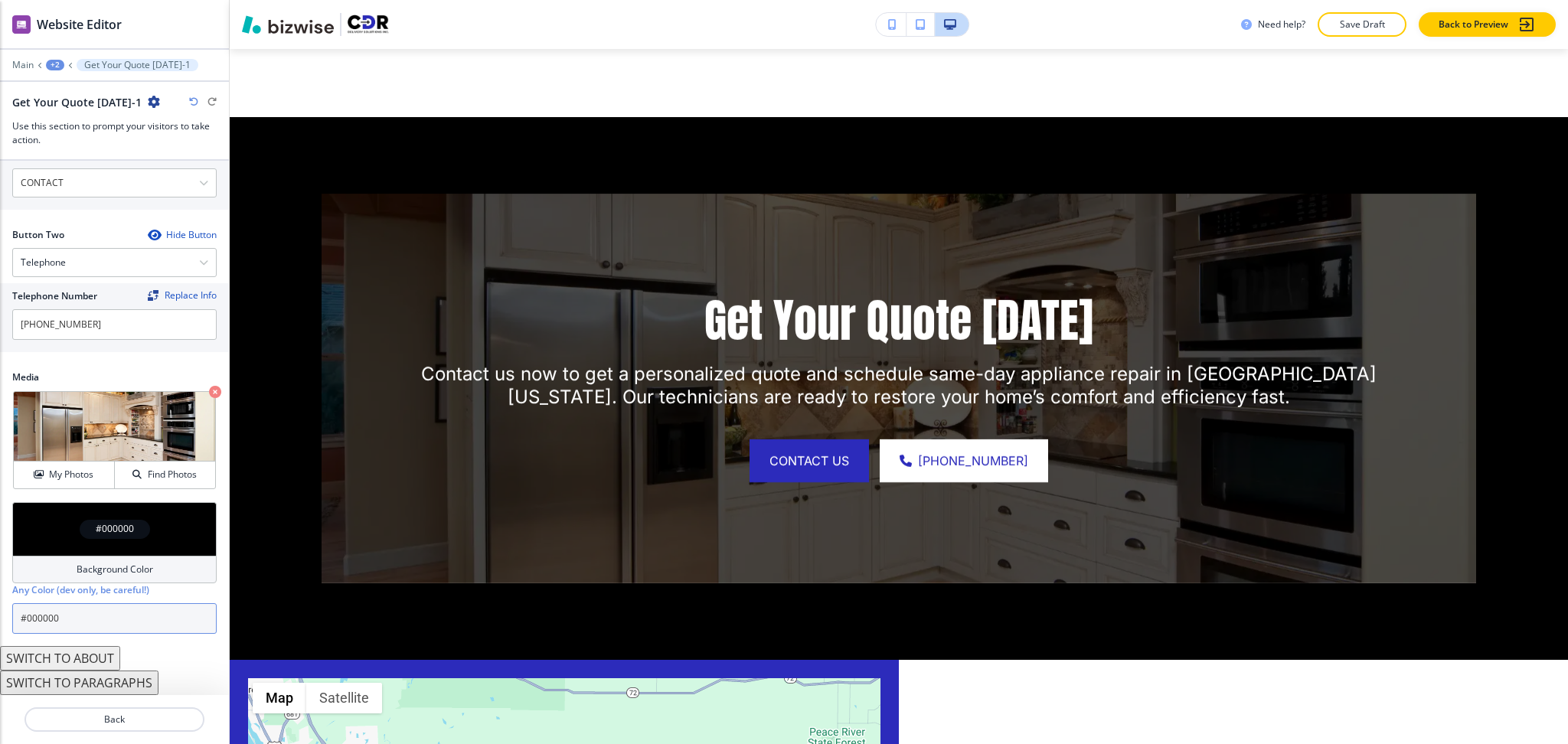
click at [108, 616] on input "#000000" at bounding box center [114, 618] width 204 height 31
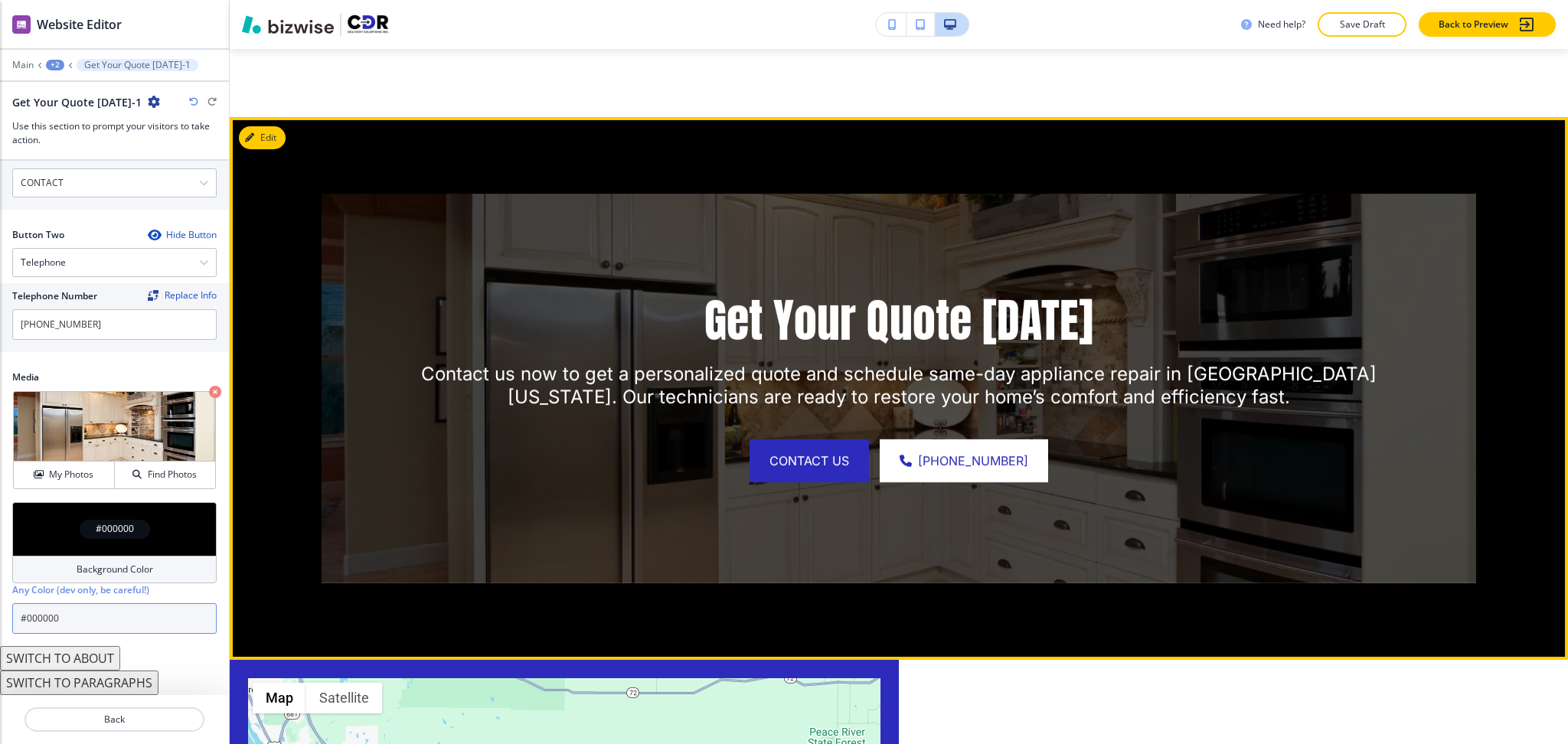
paste input "9082c"
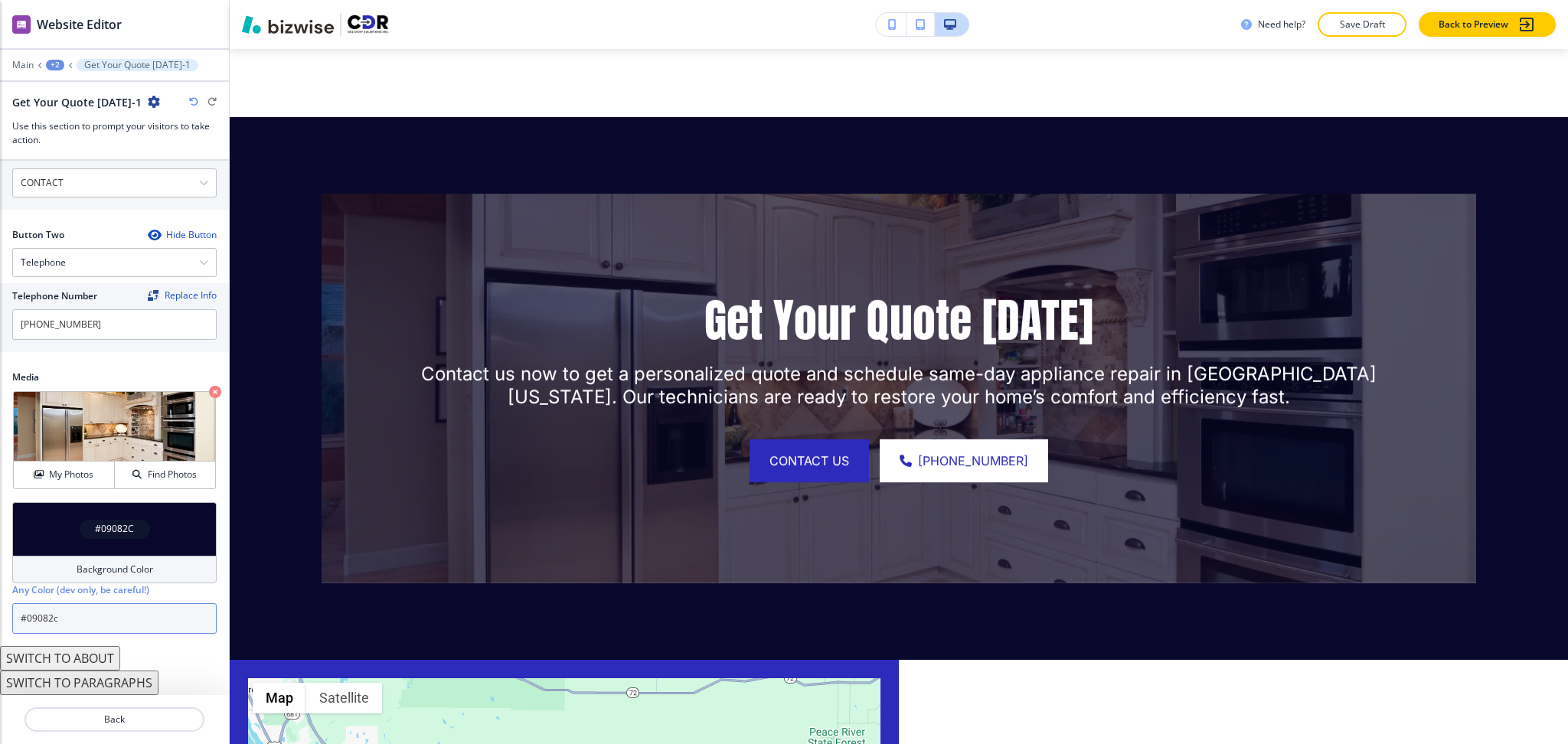
scroll to position [0, 0]
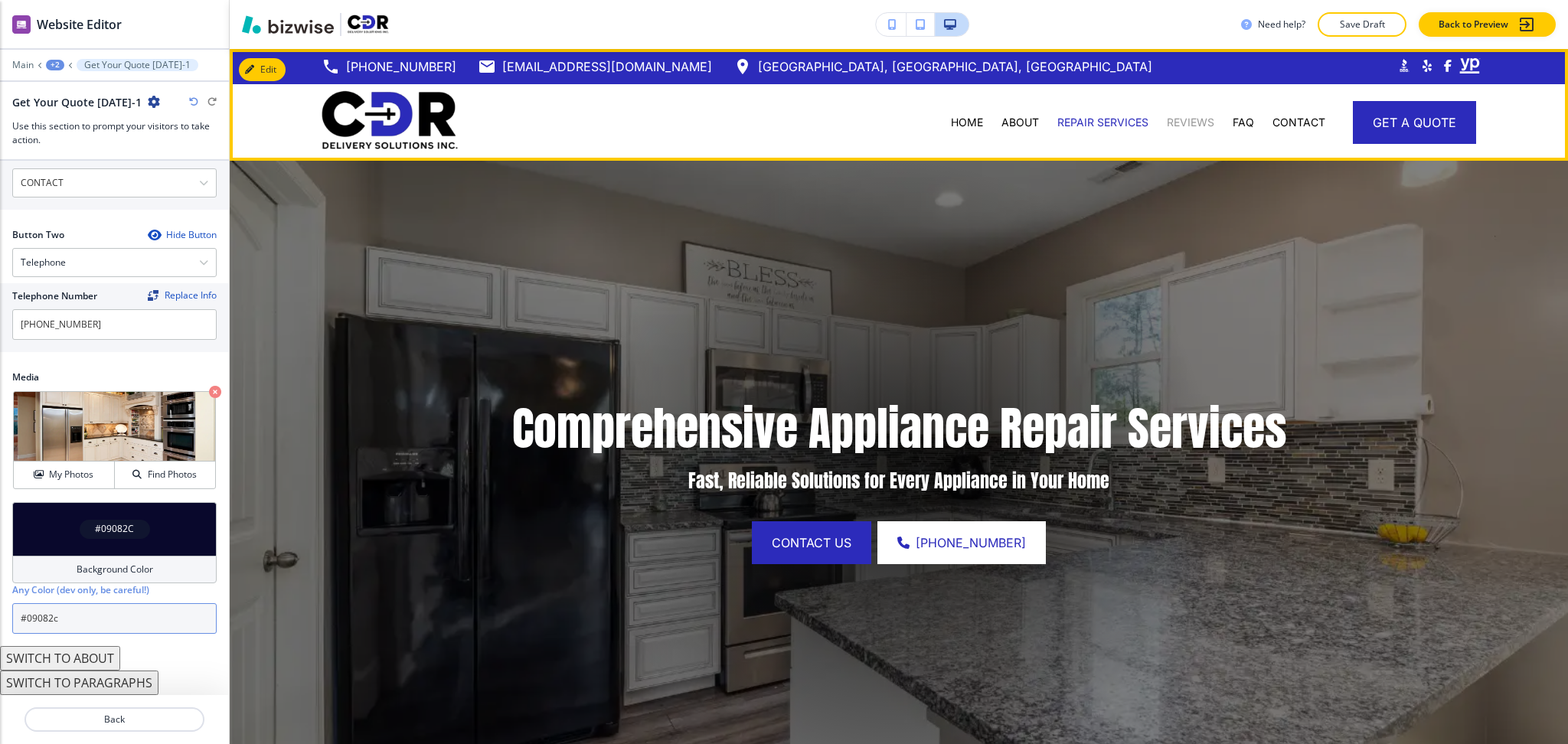
type input "#09082c"
click at [1181, 127] on p "REVIEWS" at bounding box center [1190, 122] width 48 height 15
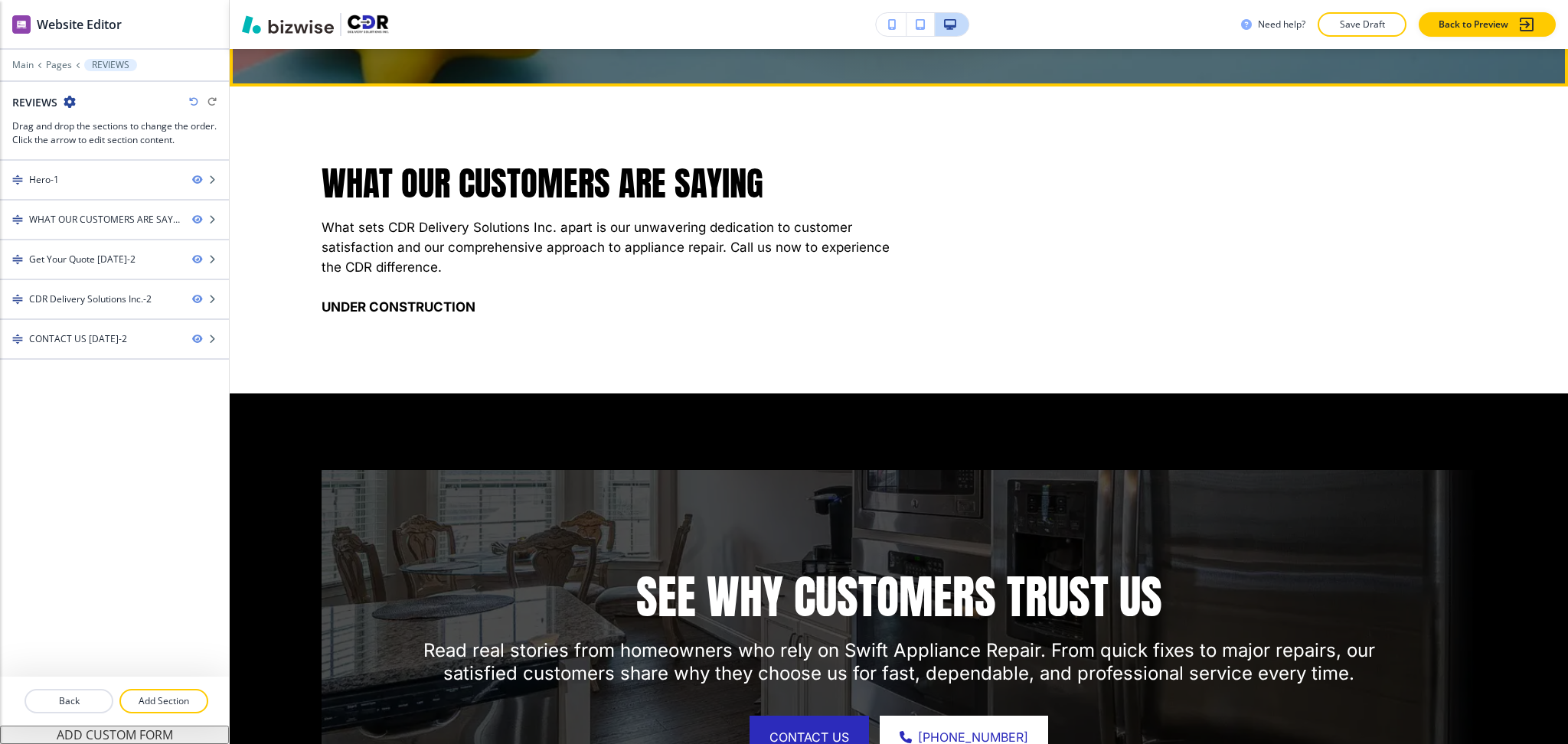
scroll to position [703, 0]
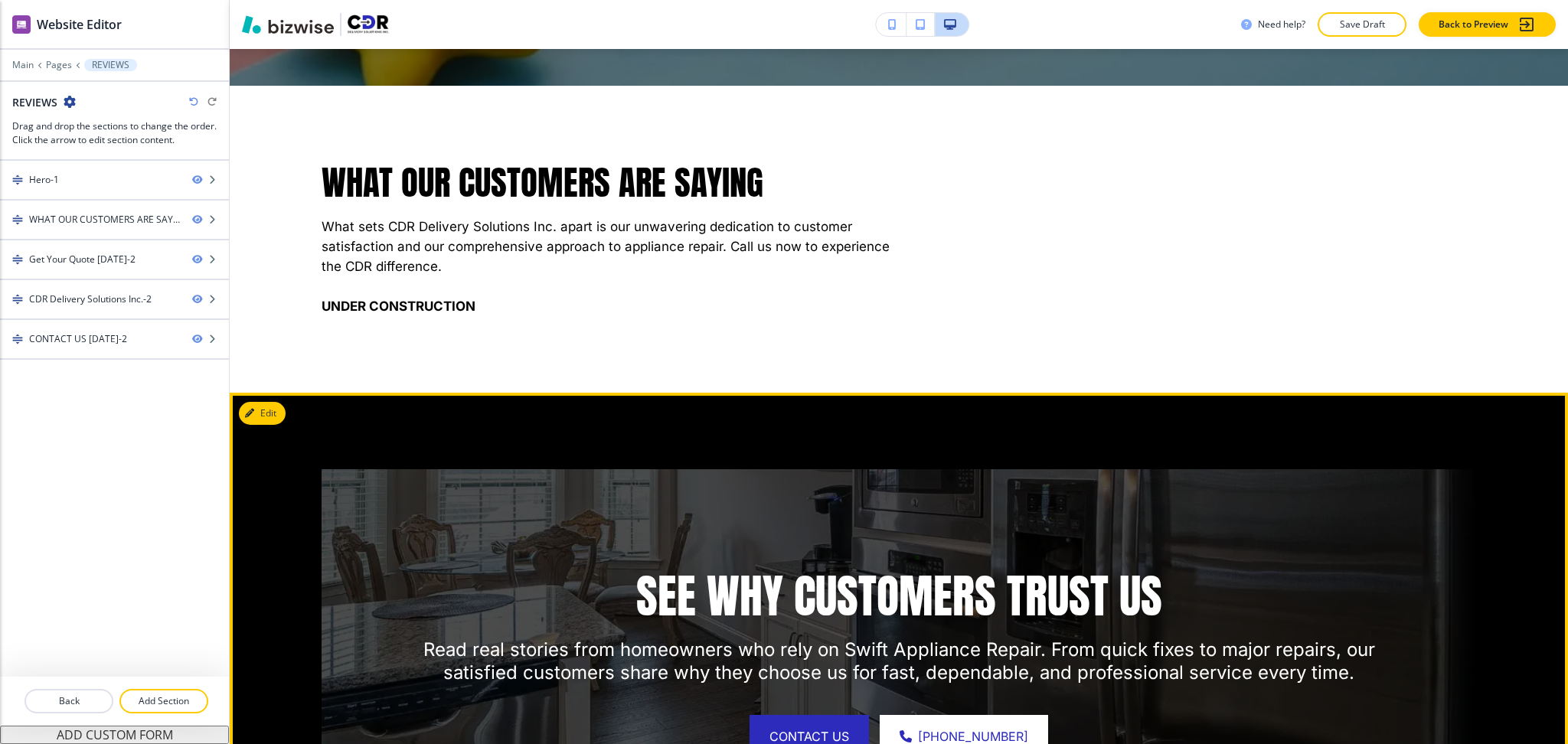
click at [259, 423] on button "Edit" at bounding box center [262, 413] width 47 height 23
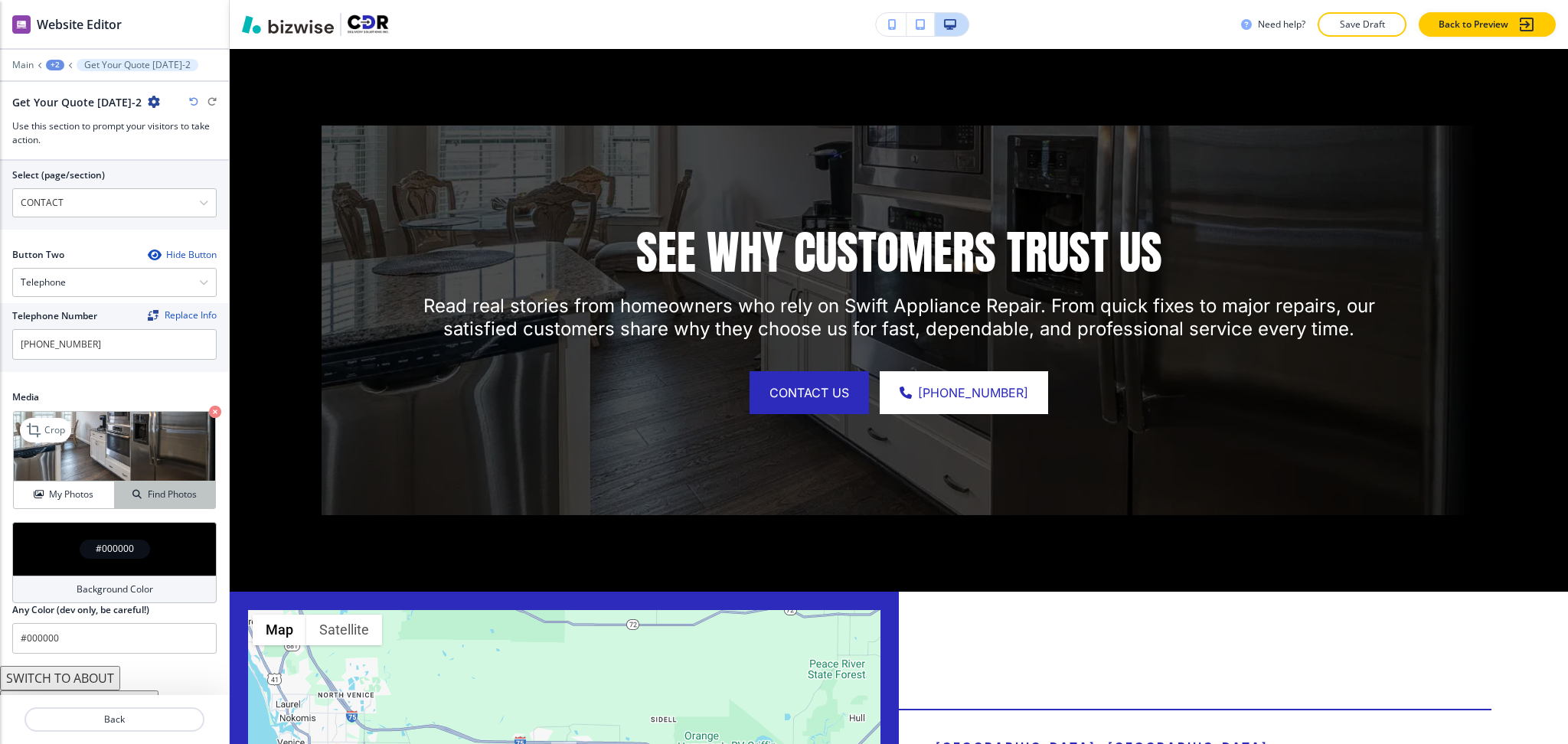
scroll to position [683, 0]
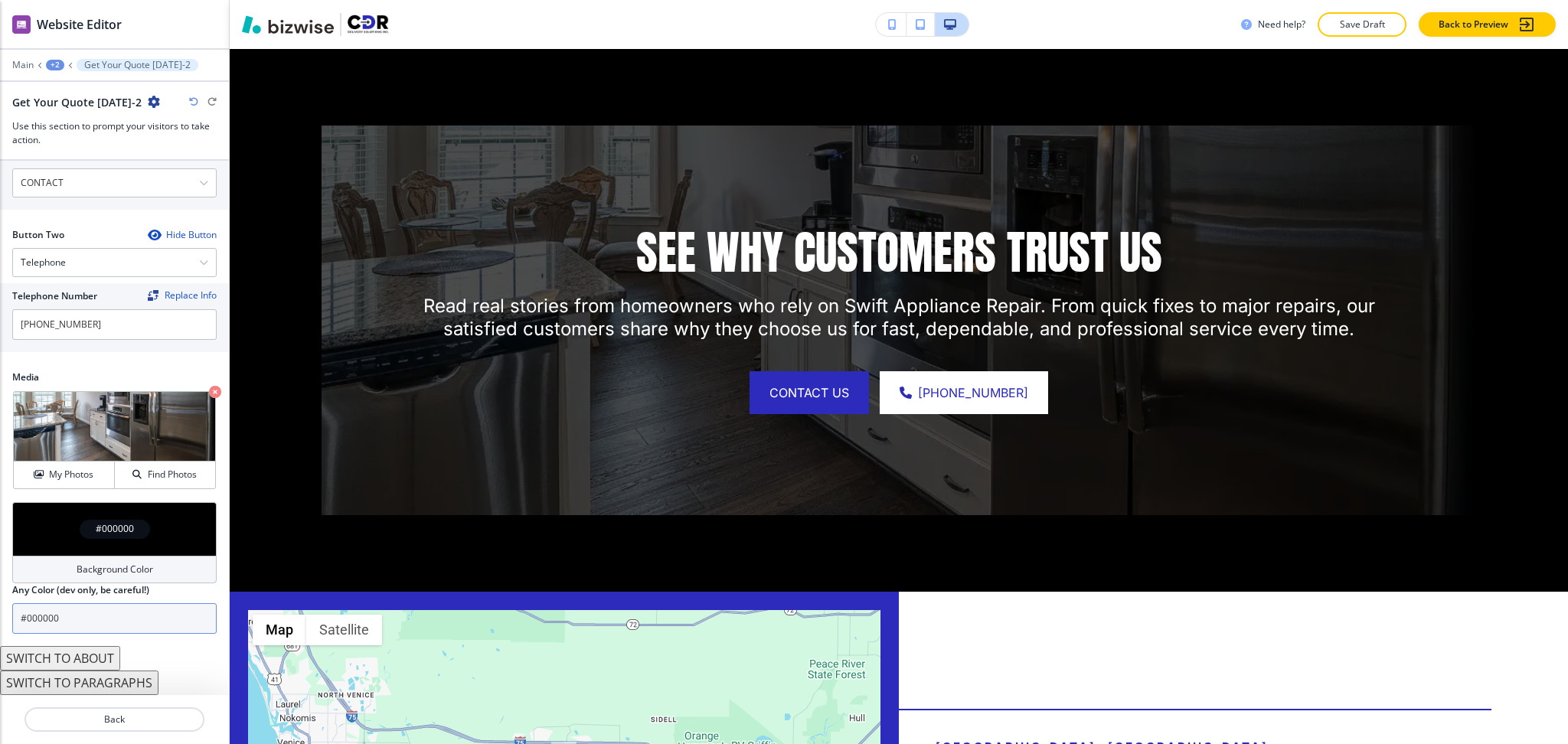
click at [99, 623] on input "#000000" at bounding box center [114, 618] width 204 height 31
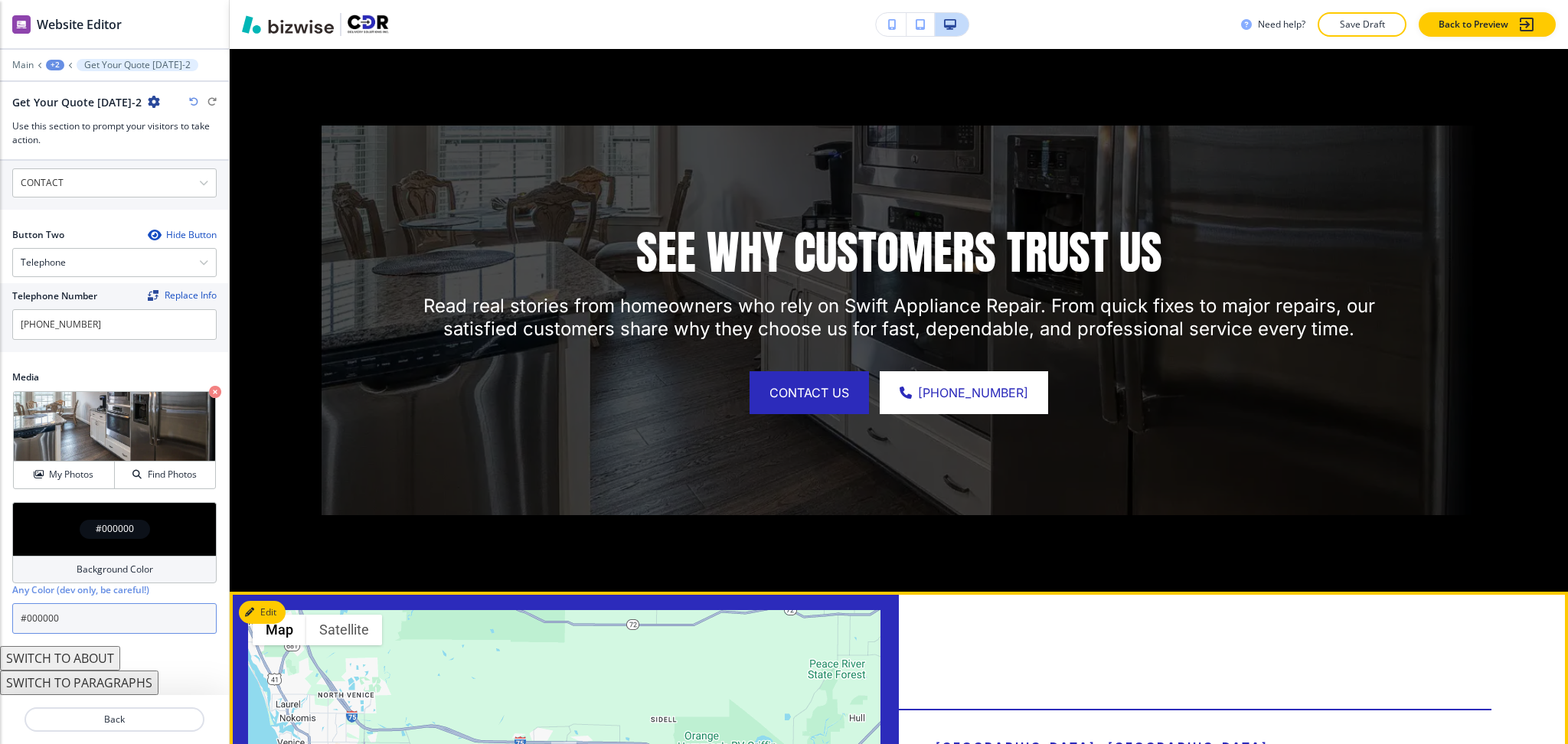
paste input "9082c"
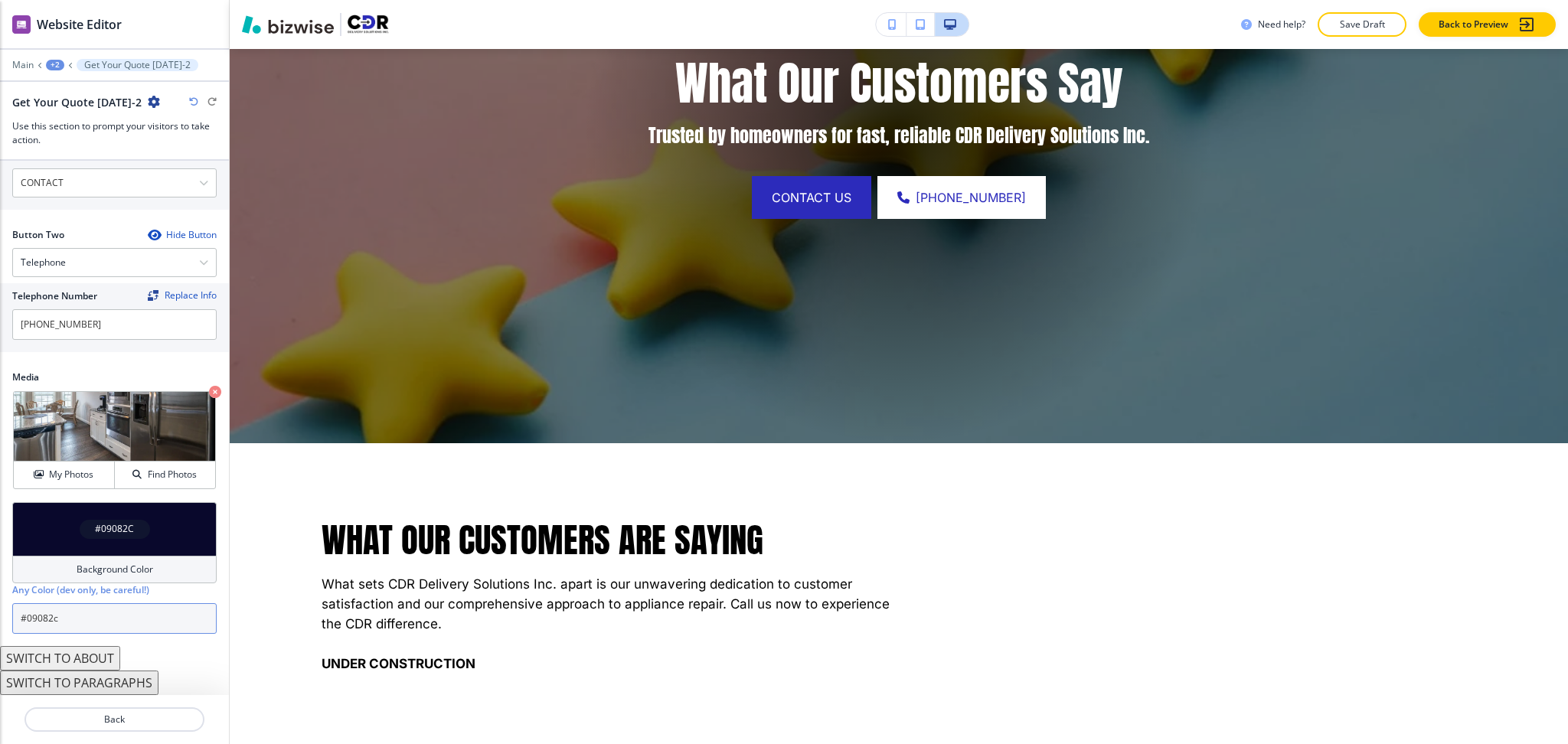
scroll to position [0, 0]
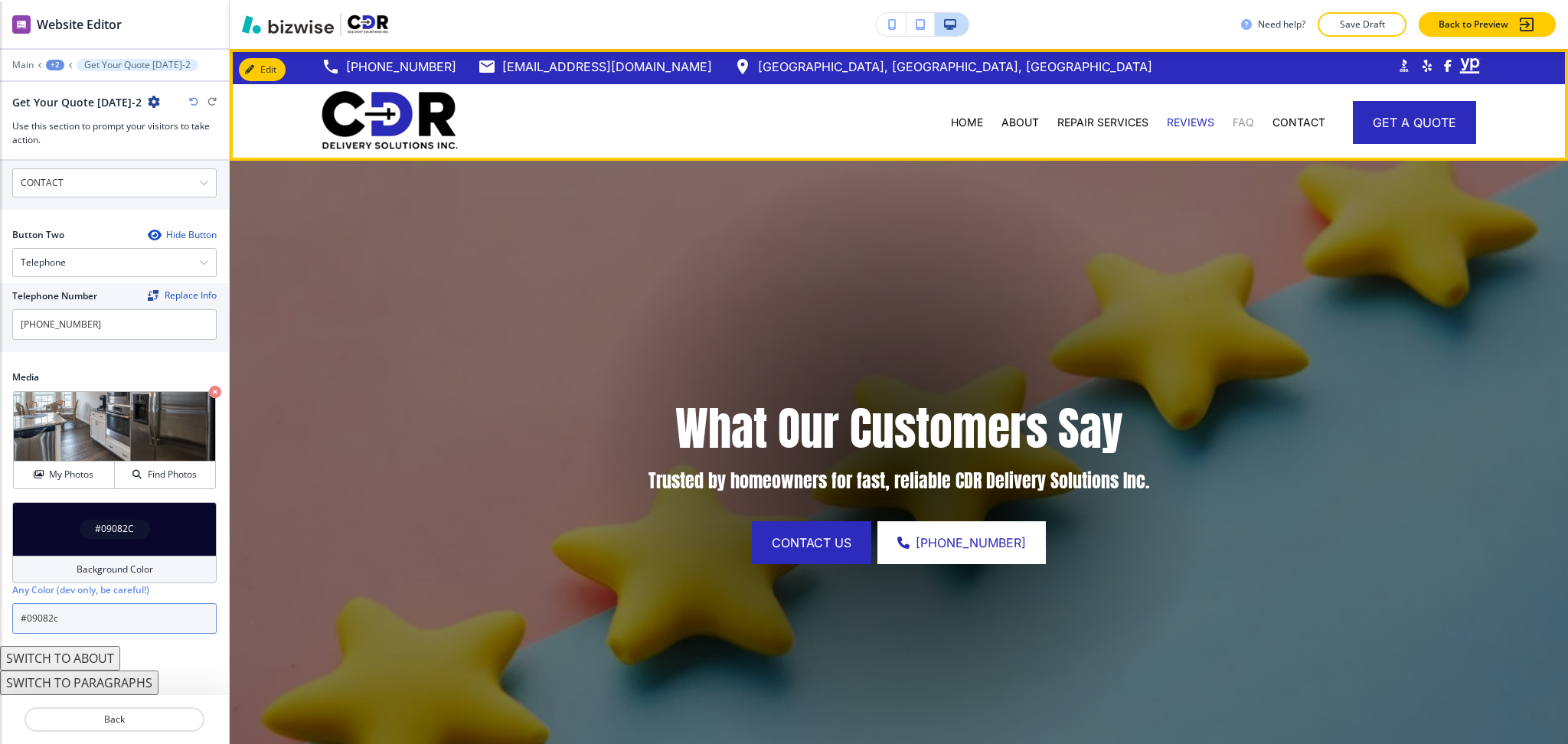
type input "#09082c"
click at [1233, 119] on p "FAQ" at bounding box center [1243, 122] width 22 height 15
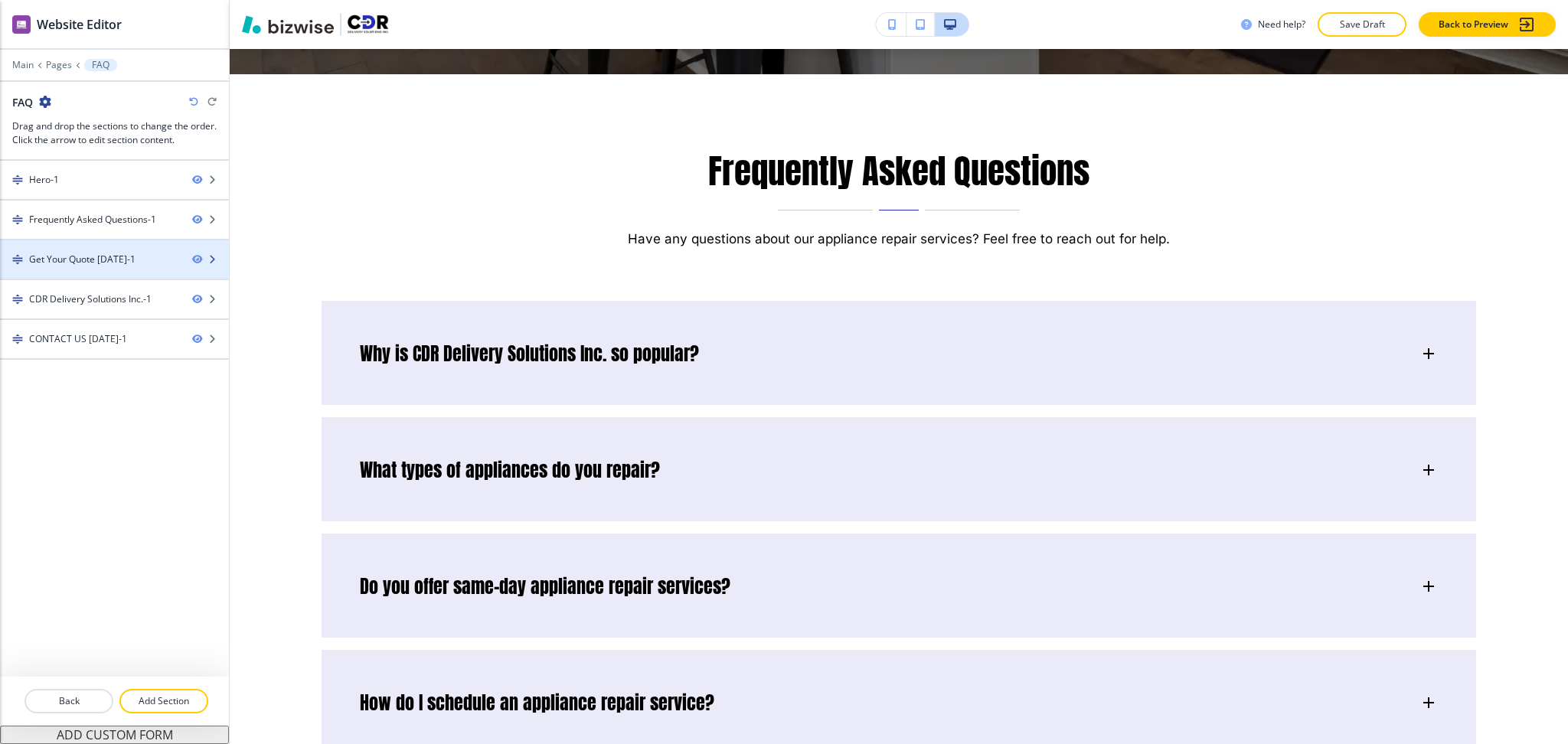
click at [57, 274] on div at bounding box center [115, 272] width 229 height 12
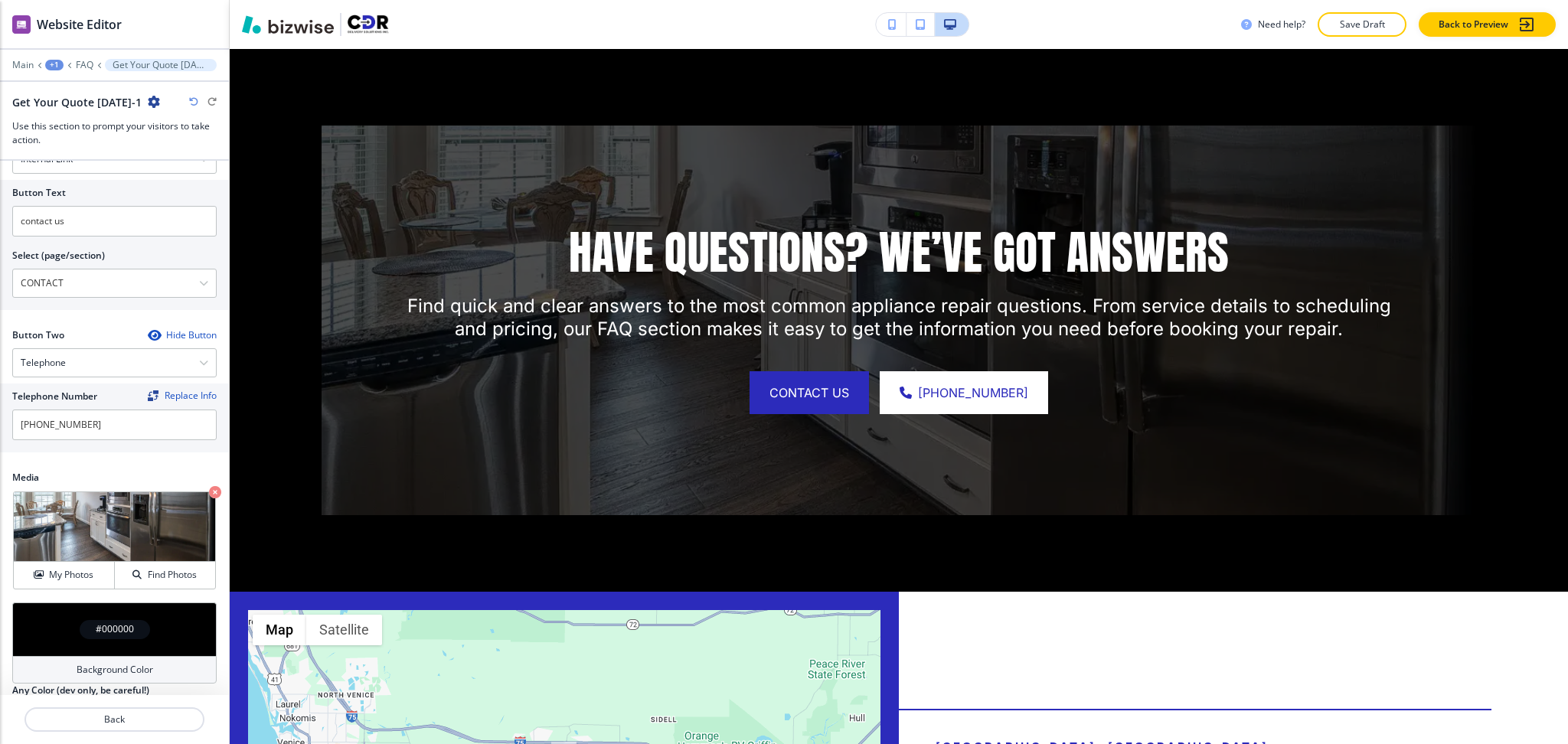
scroll to position [687, 0]
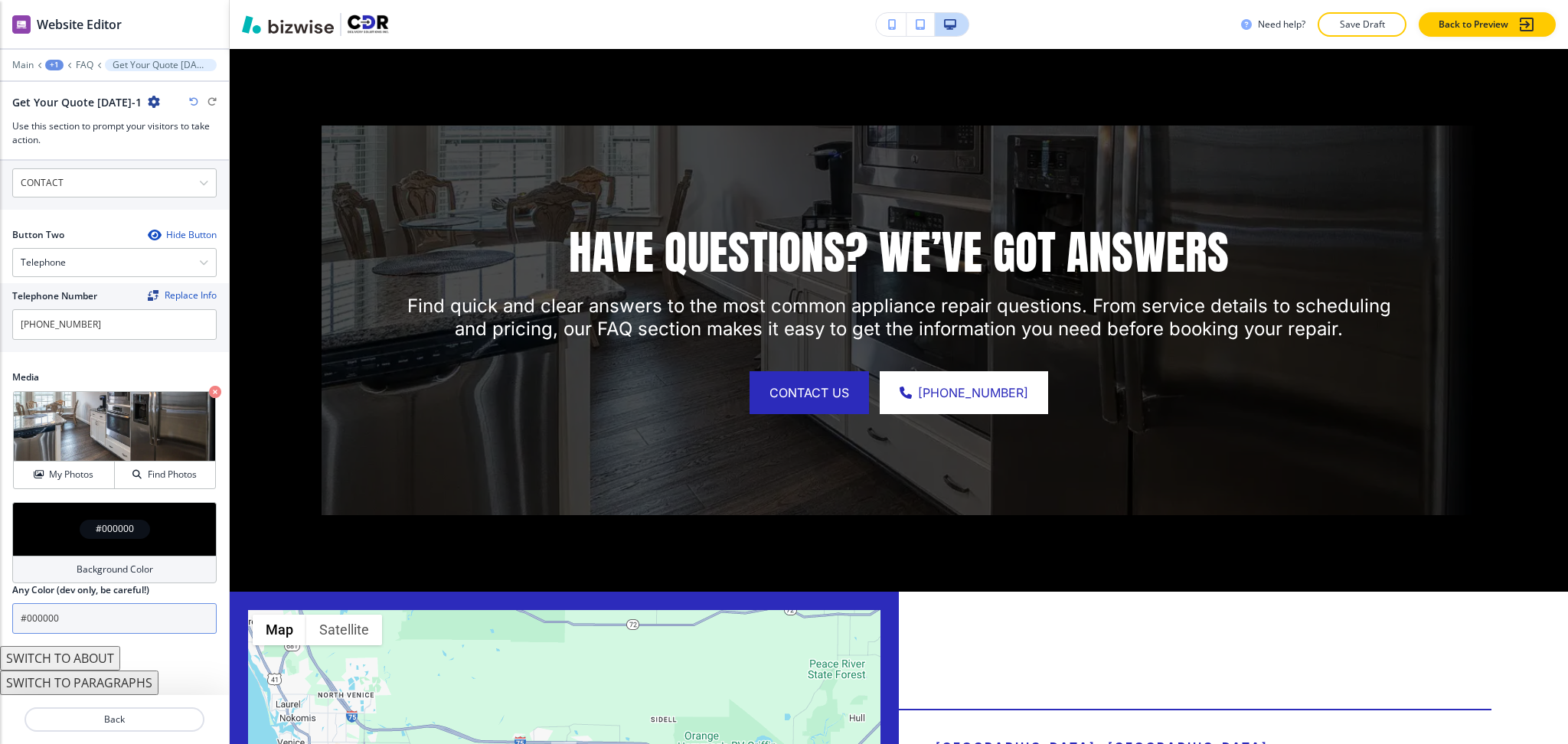
click at [87, 626] on input "#000000" at bounding box center [114, 618] width 204 height 31
paste input "9082c"
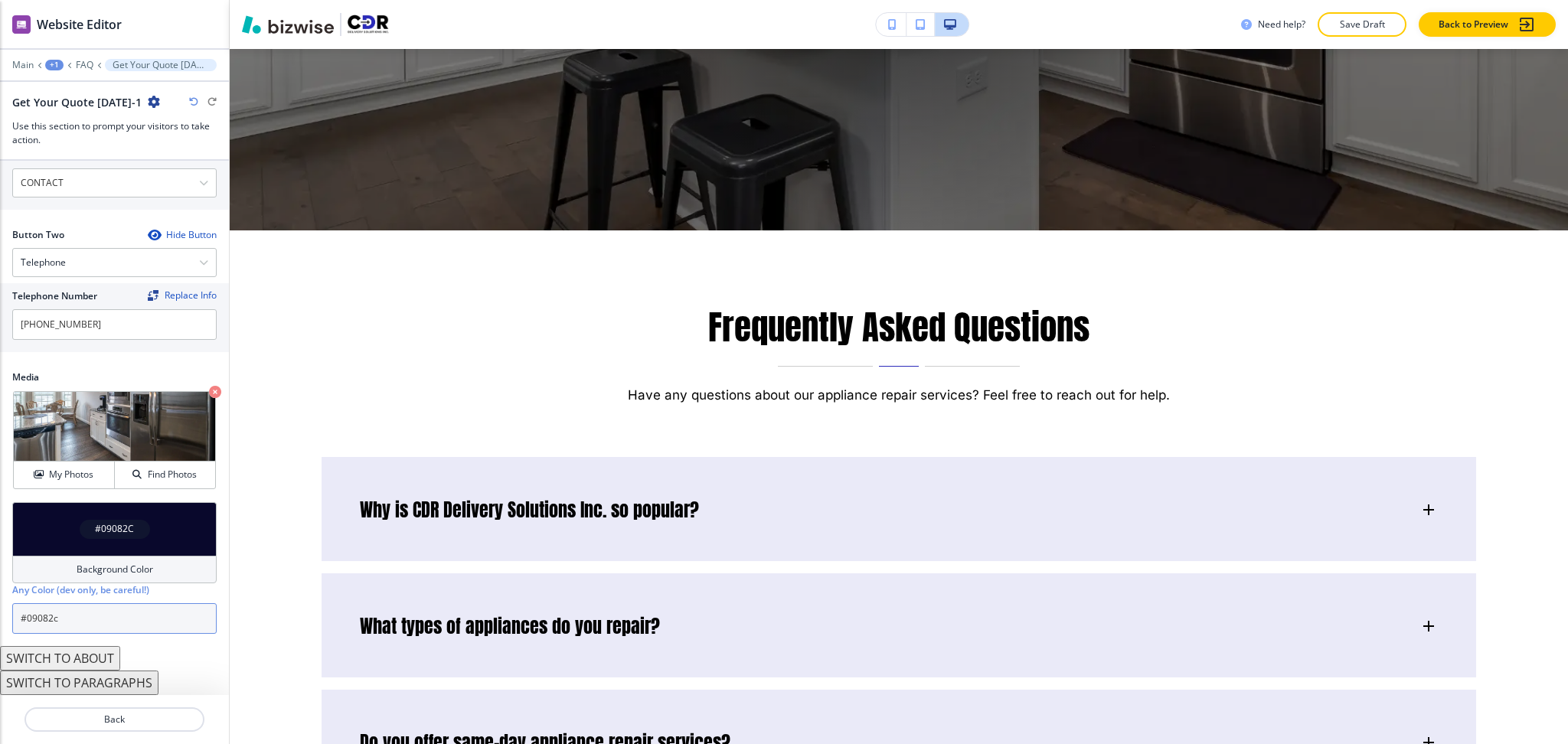
scroll to position [0, 0]
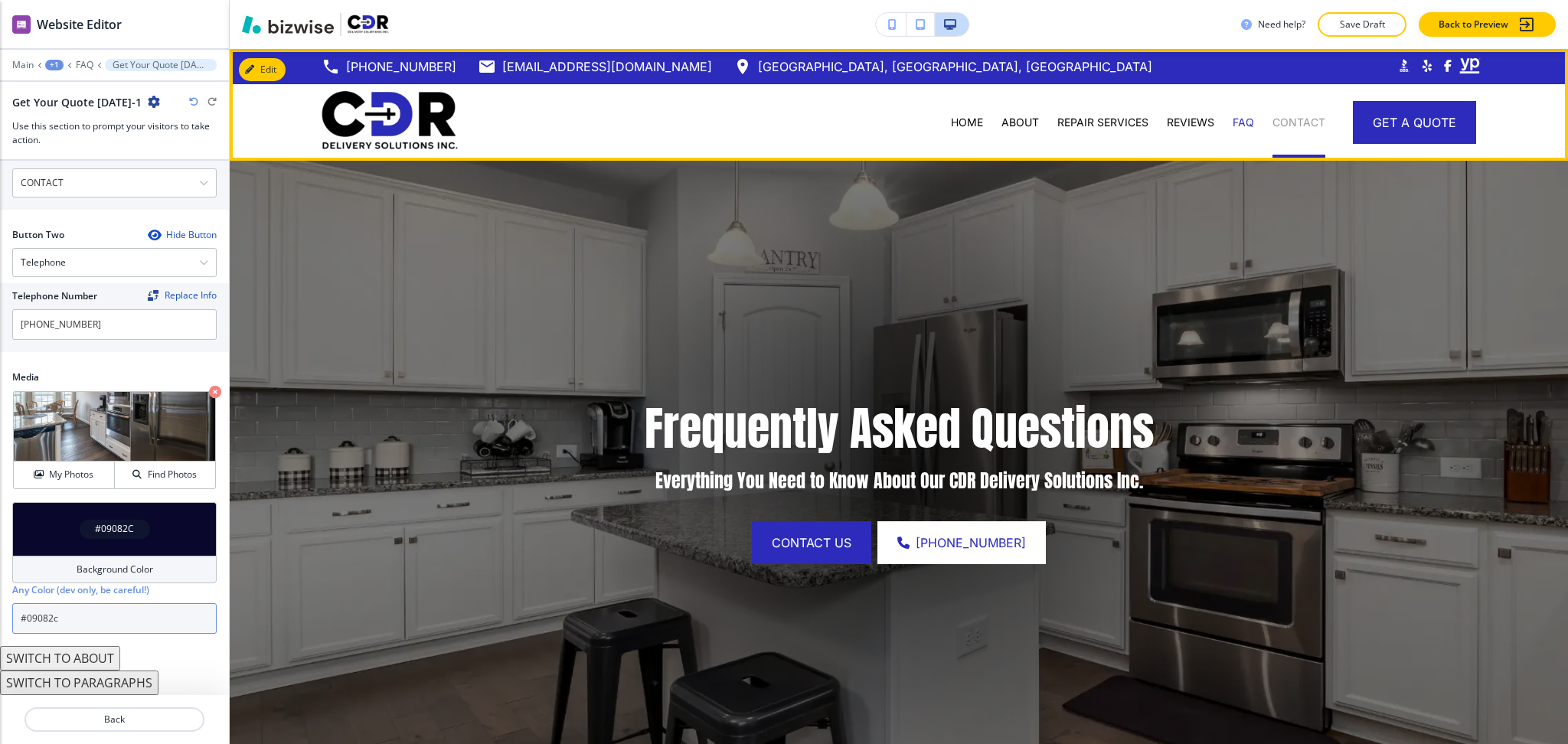
type input "#09082c"
click at [1300, 123] on p "CONTACT" at bounding box center [1298, 122] width 52 height 15
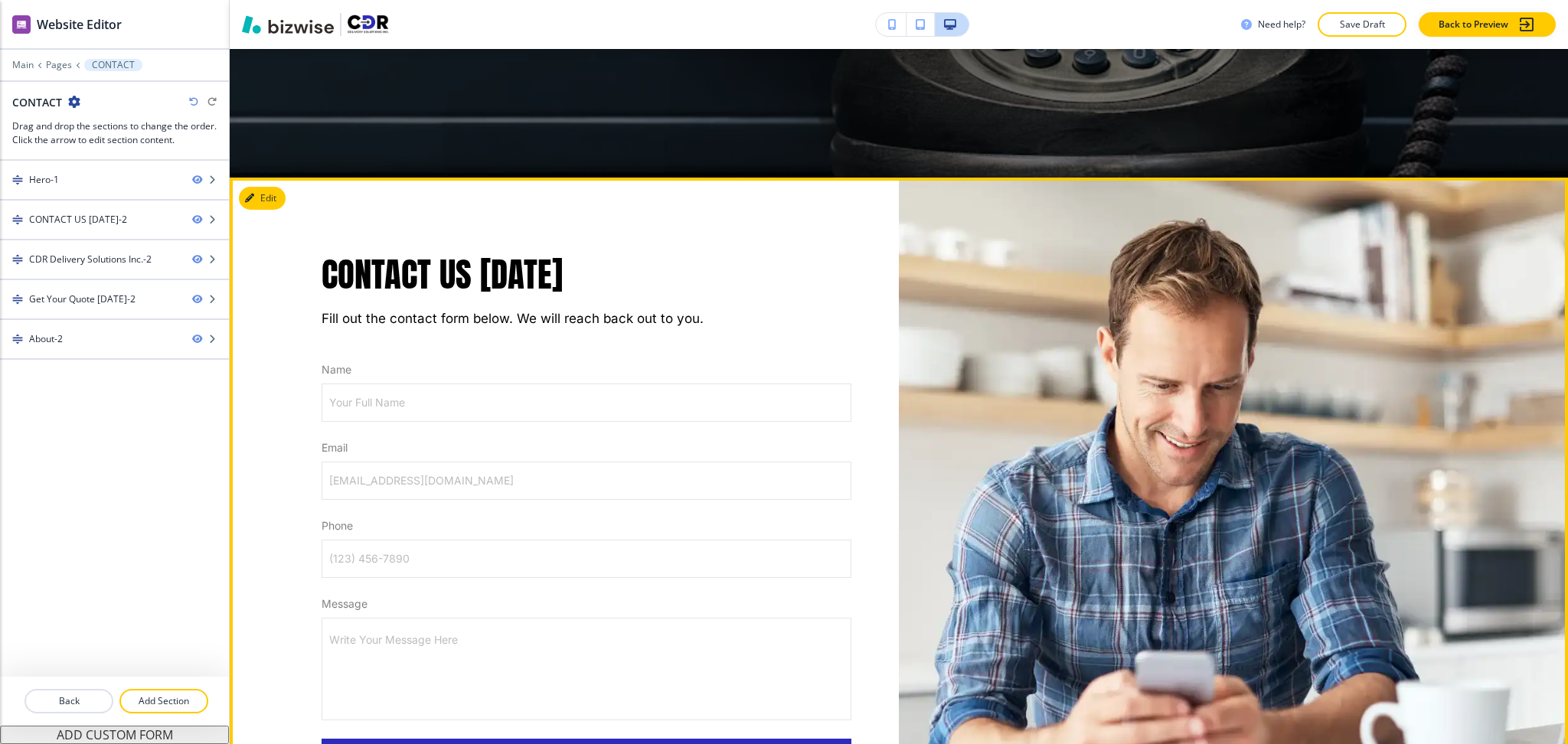
scroll to position [612, 0]
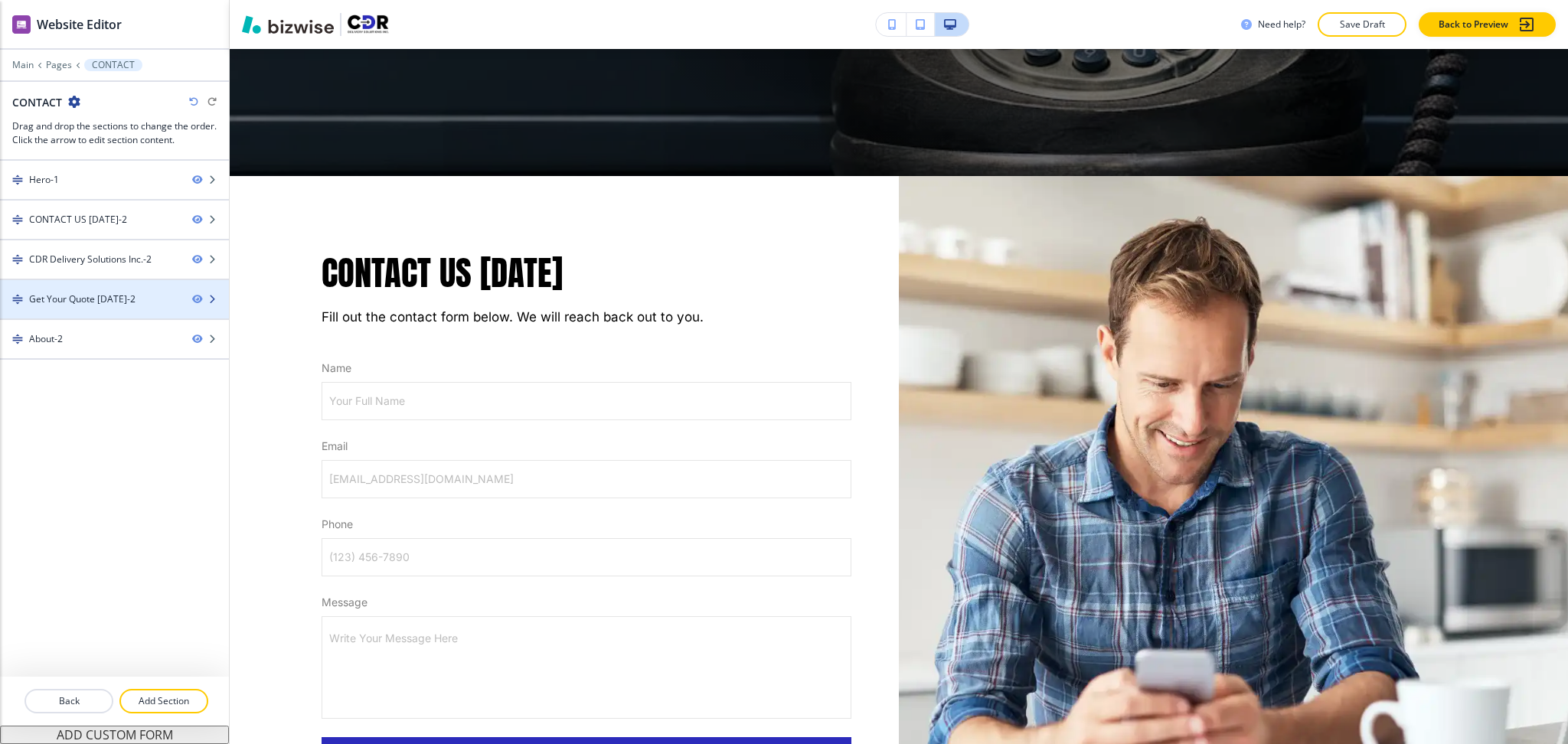
click at [74, 293] on div "Get Your Quote [DATE]-2" at bounding box center [82, 299] width 107 height 14
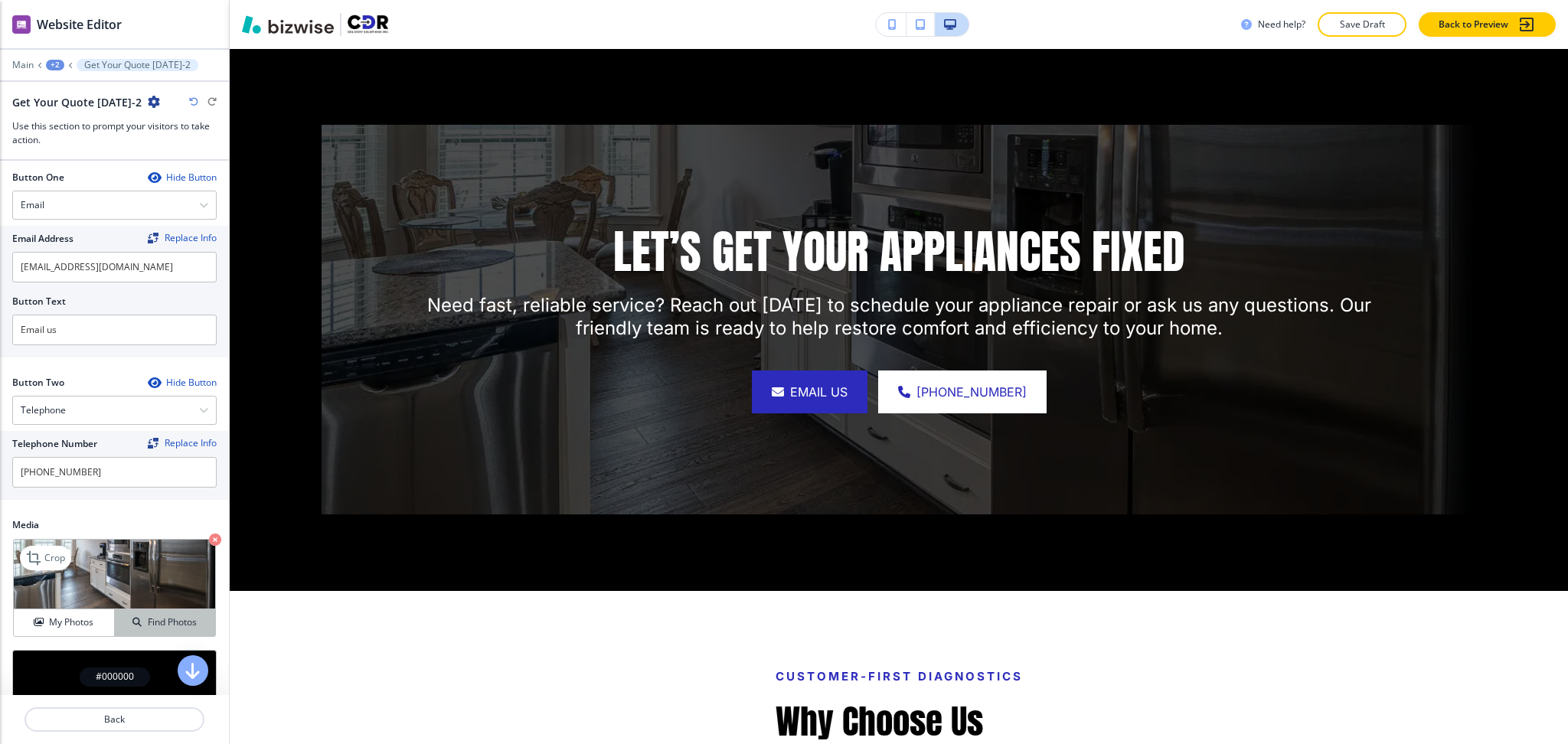
scroll to position [684, 0]
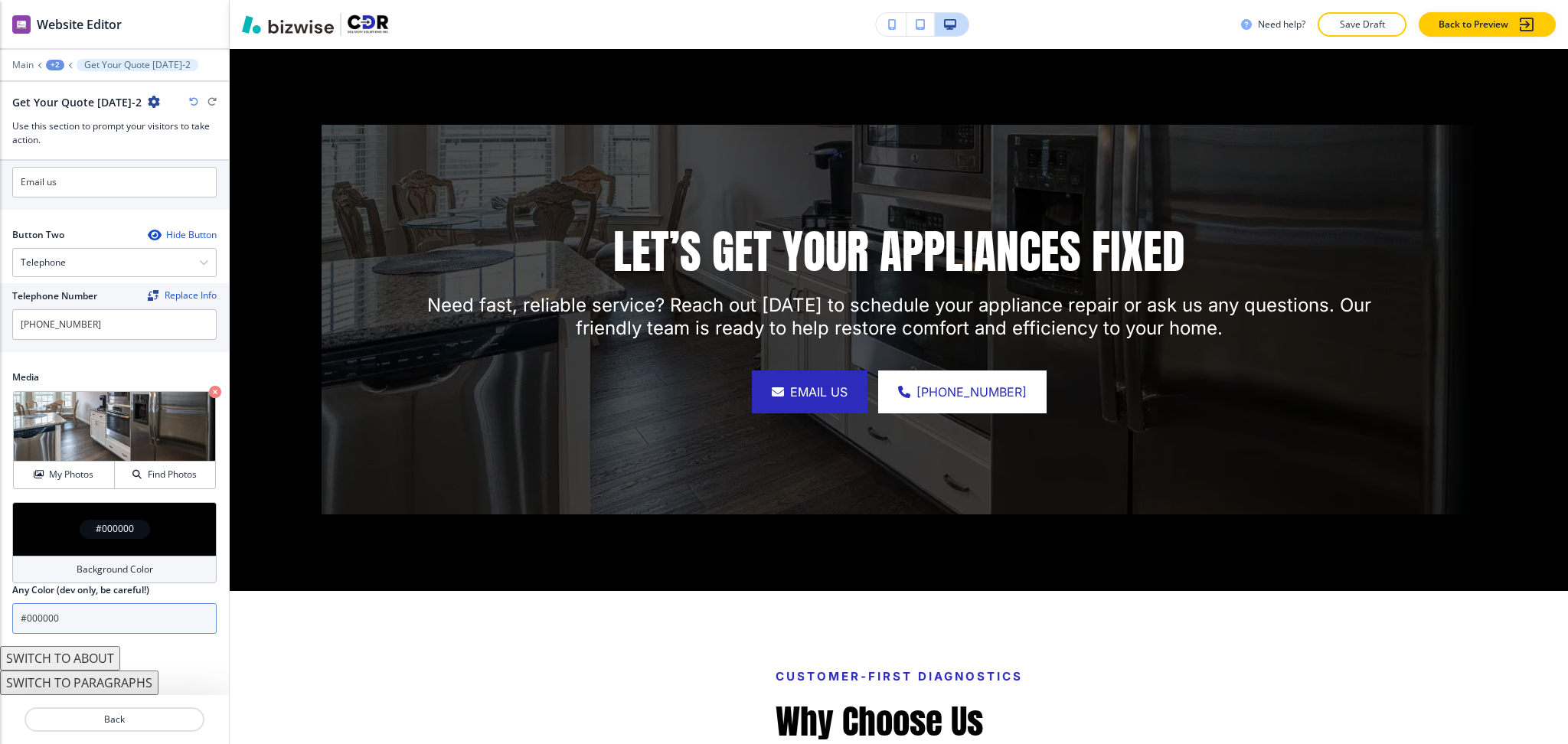
click at [108, 621] on input "#000000" at bounding box center [114, 618] width 204 height 31
paste input "9082c"
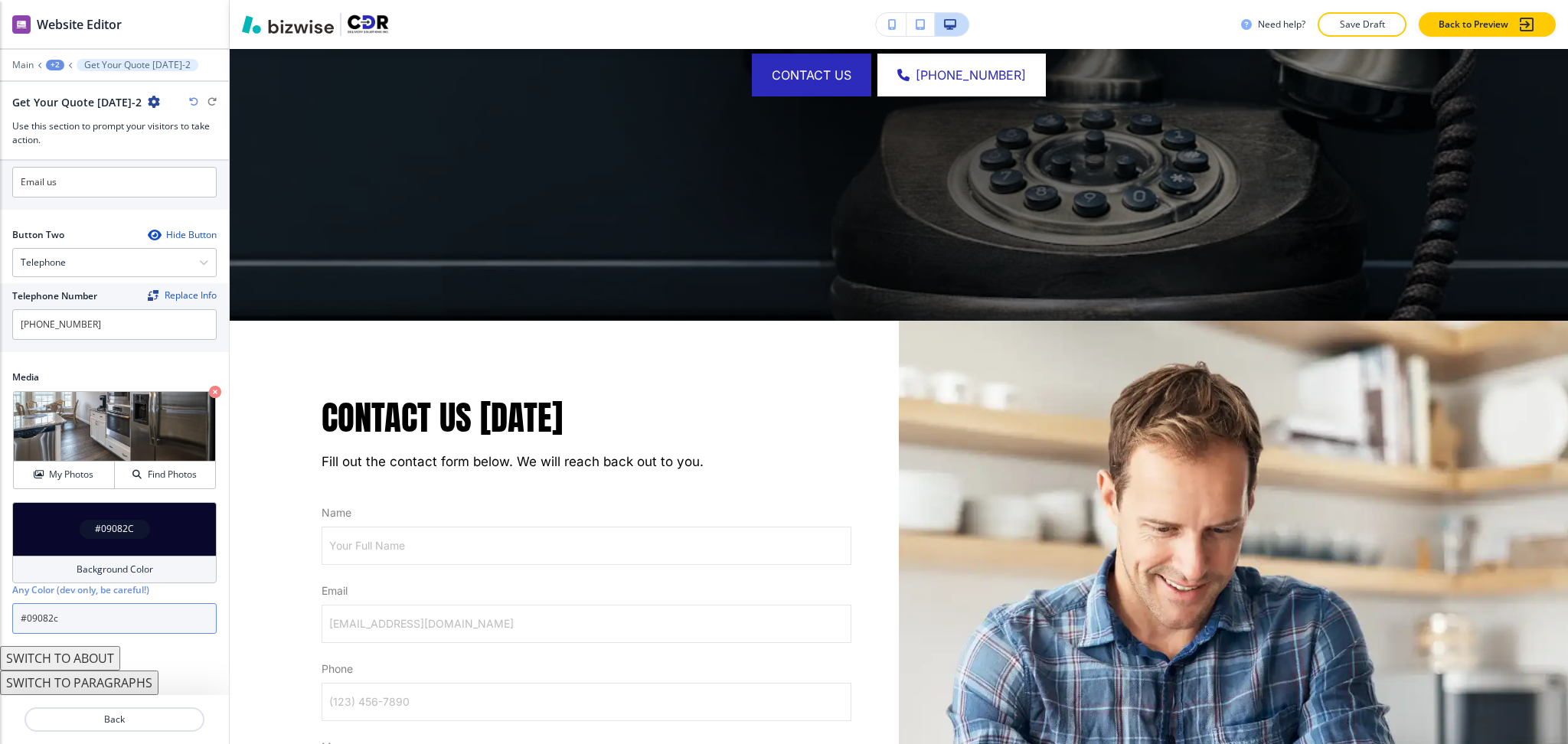
scroll to position [0, 0]
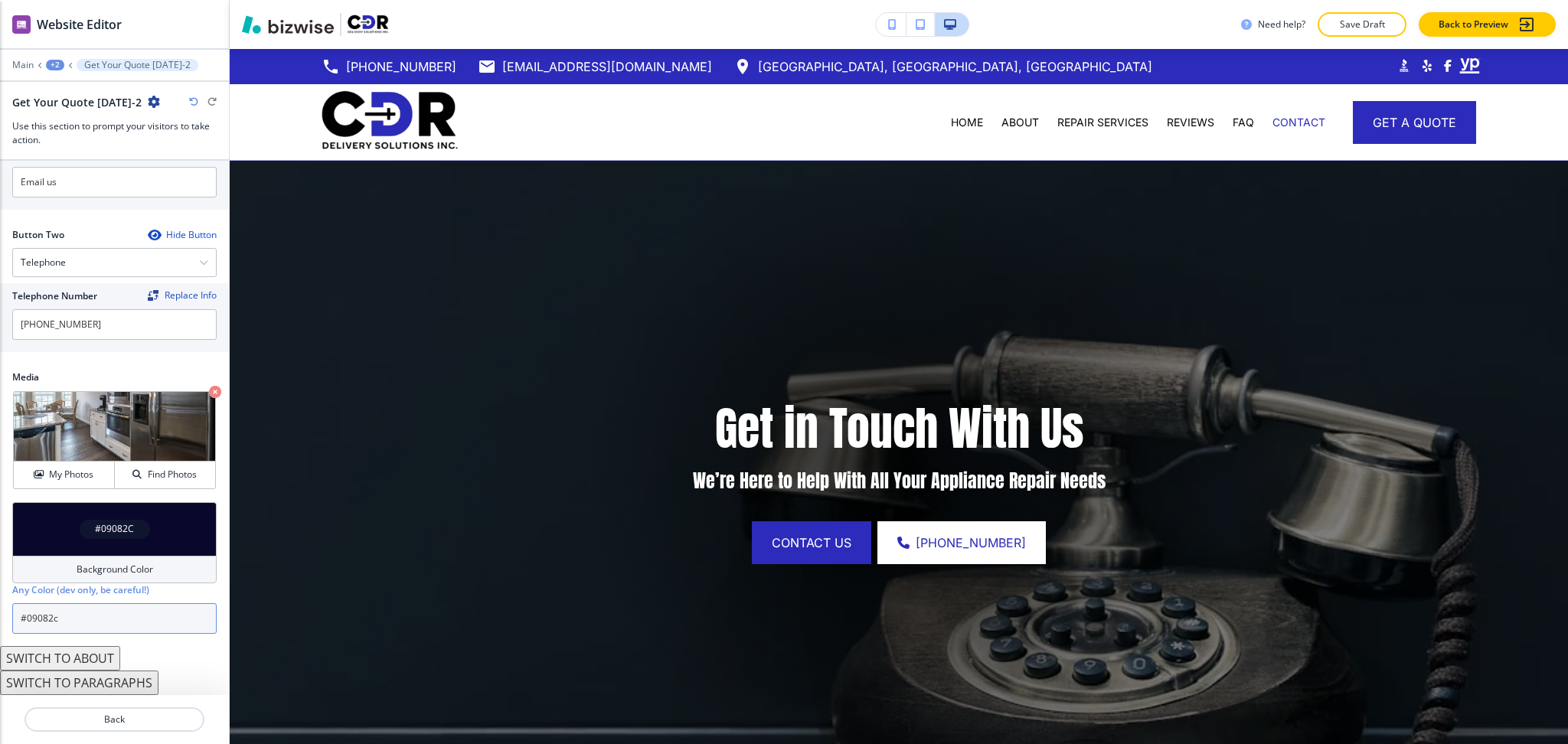
type input "#09082c"
click at [55, 65] on div "+2" at bounding box center [55, 65] width 19 height 10
click at [67, 119] on p "CONTACT" at bounding box center [94, 117] width 78 height 14
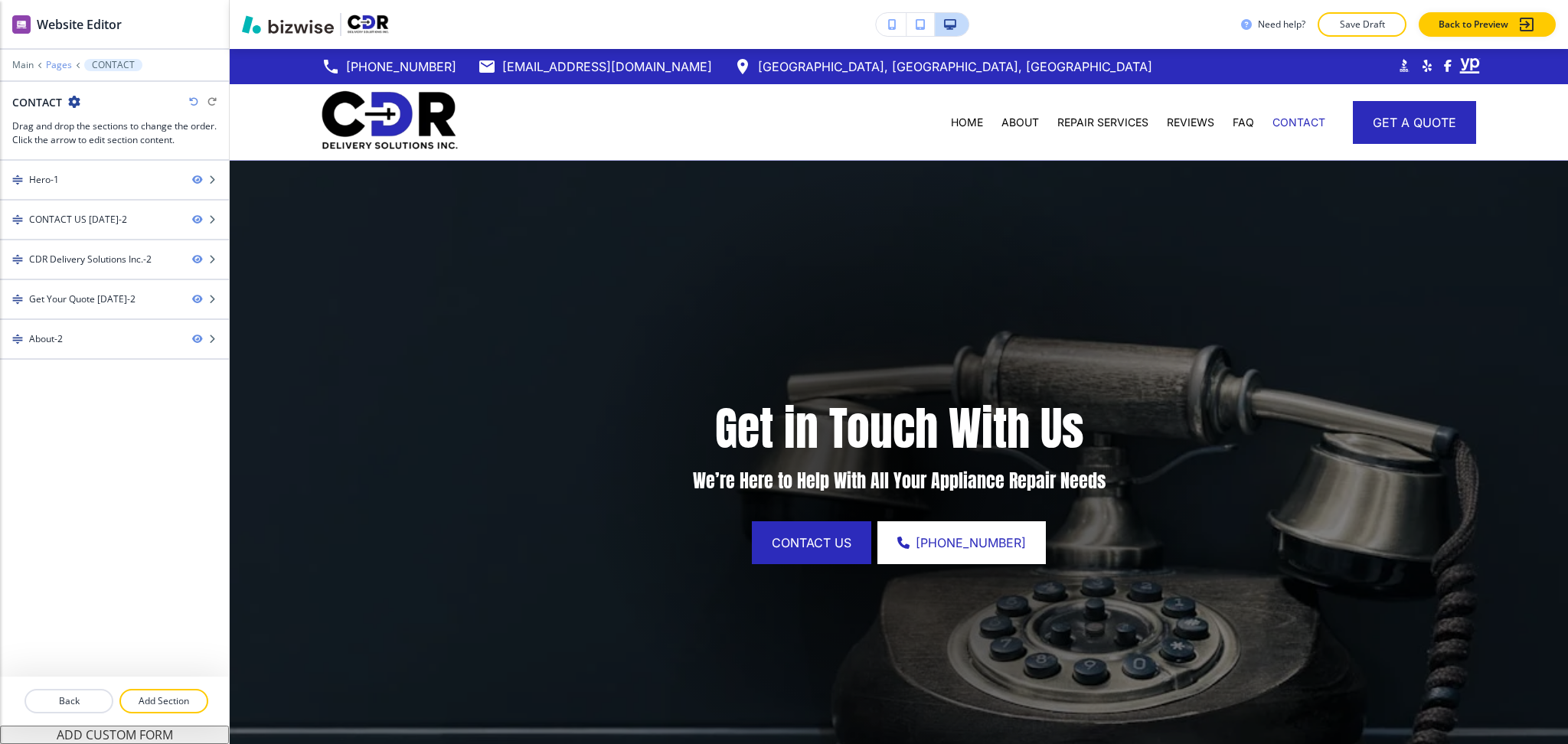
click at [57, 64] on p "Pages" at bounding box center [59, 65] width 26 height 10
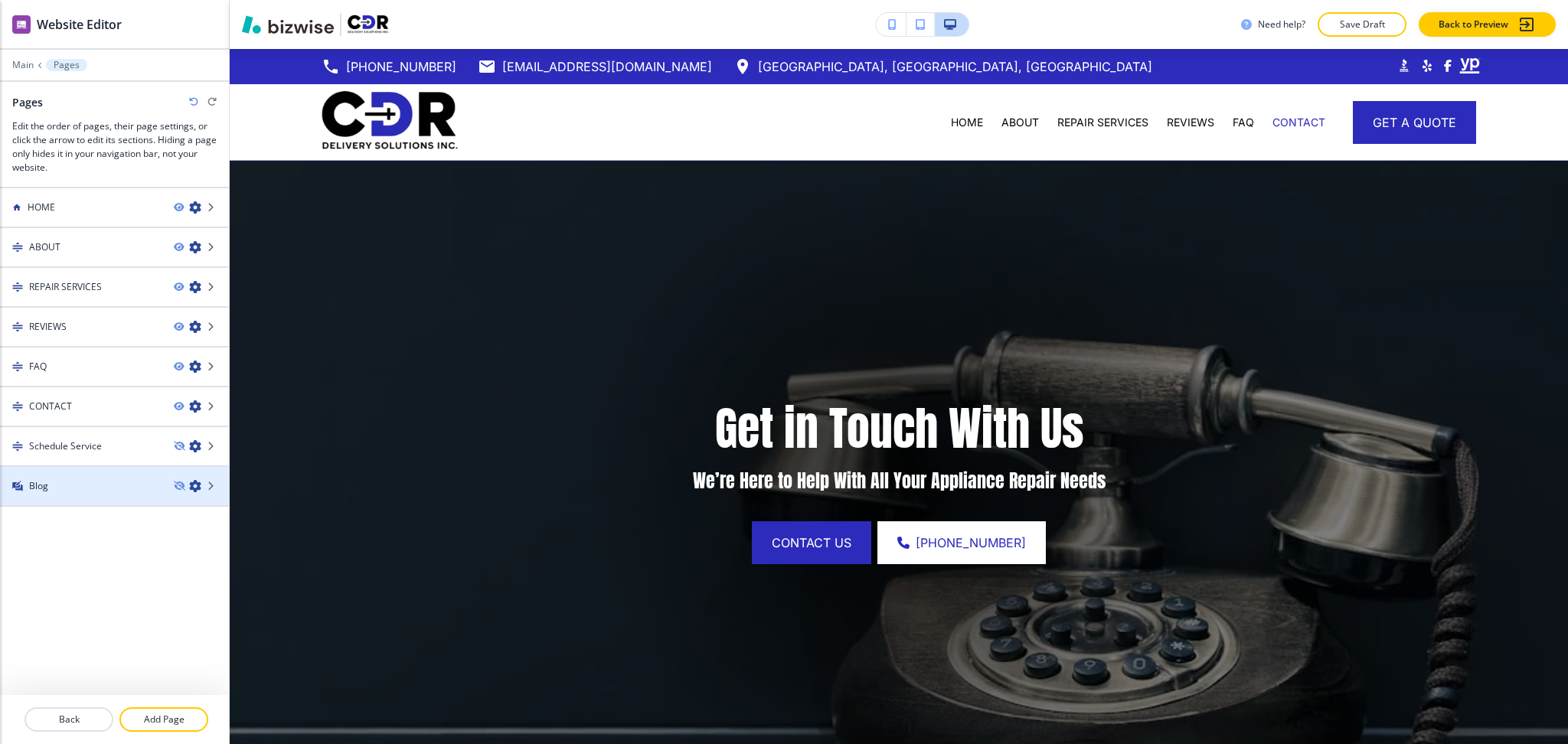
click at [93, 480] on div "Blog" at bounding box center [81, 486] width 161 height 14
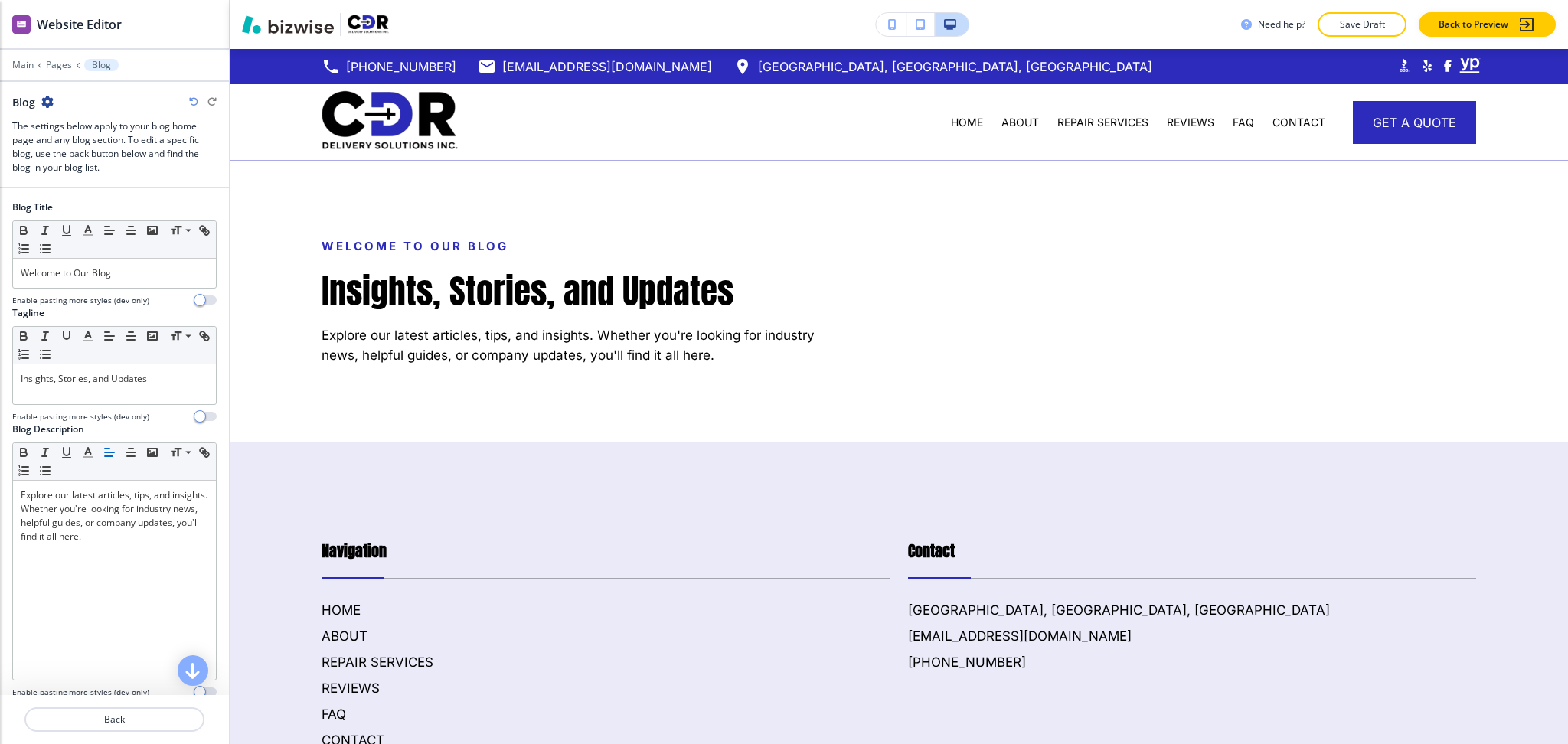
scroll to position [111, 0]
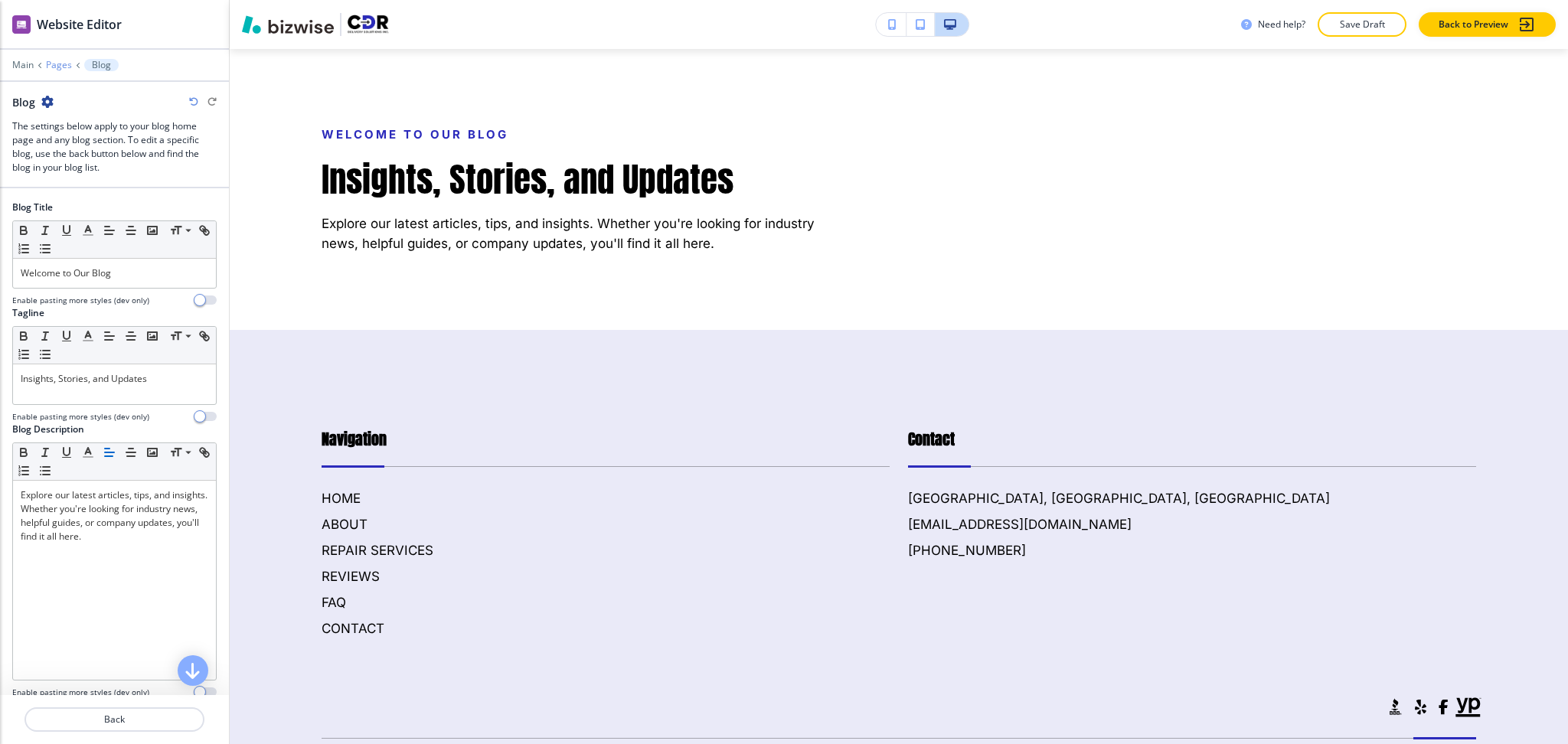
click at [53, 66] on p "Pages" at bounding box center [59, 65] width 26 height 10
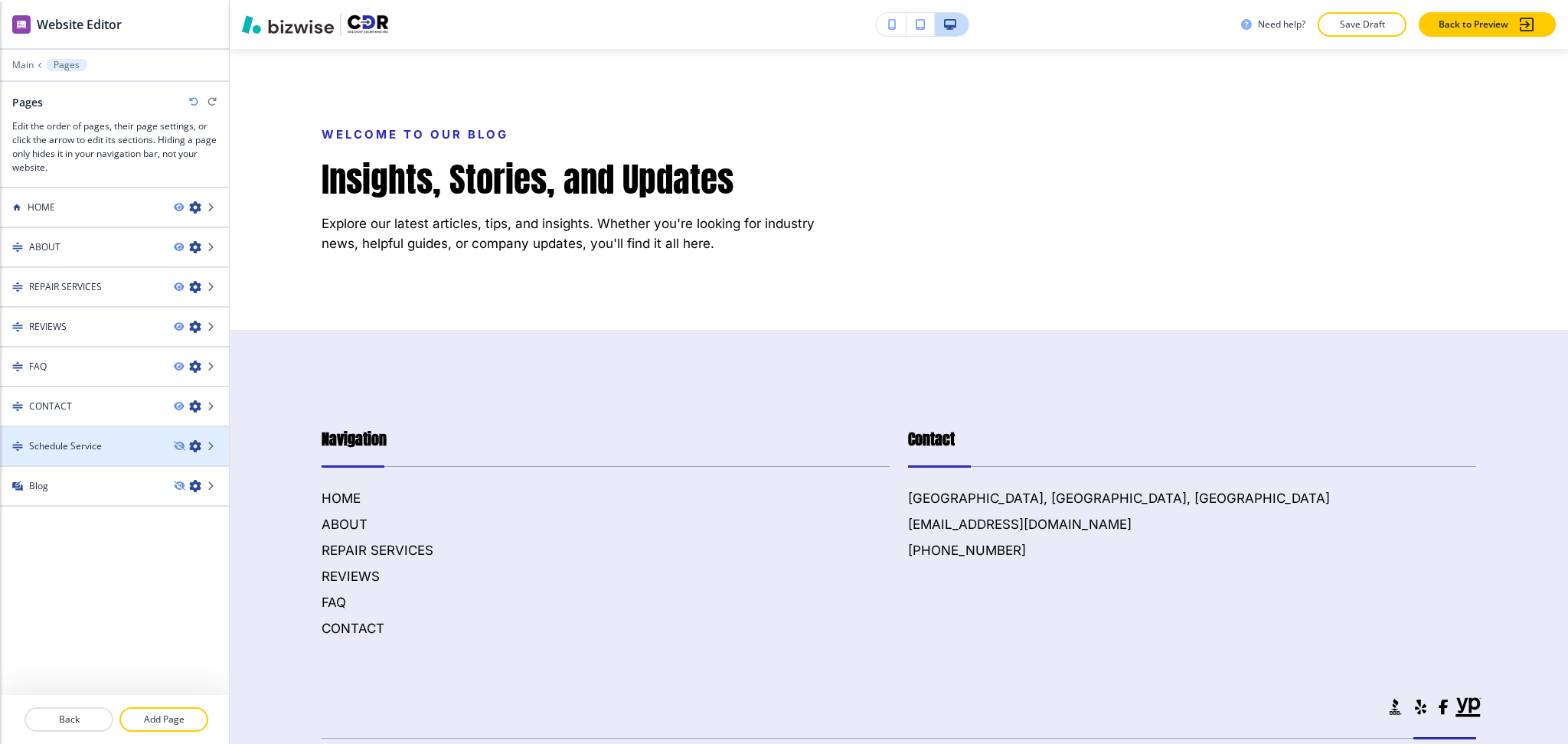
click at [60, 441] on h4 "Schedule Service" at bounding box center [65, 445] width 73 height 14
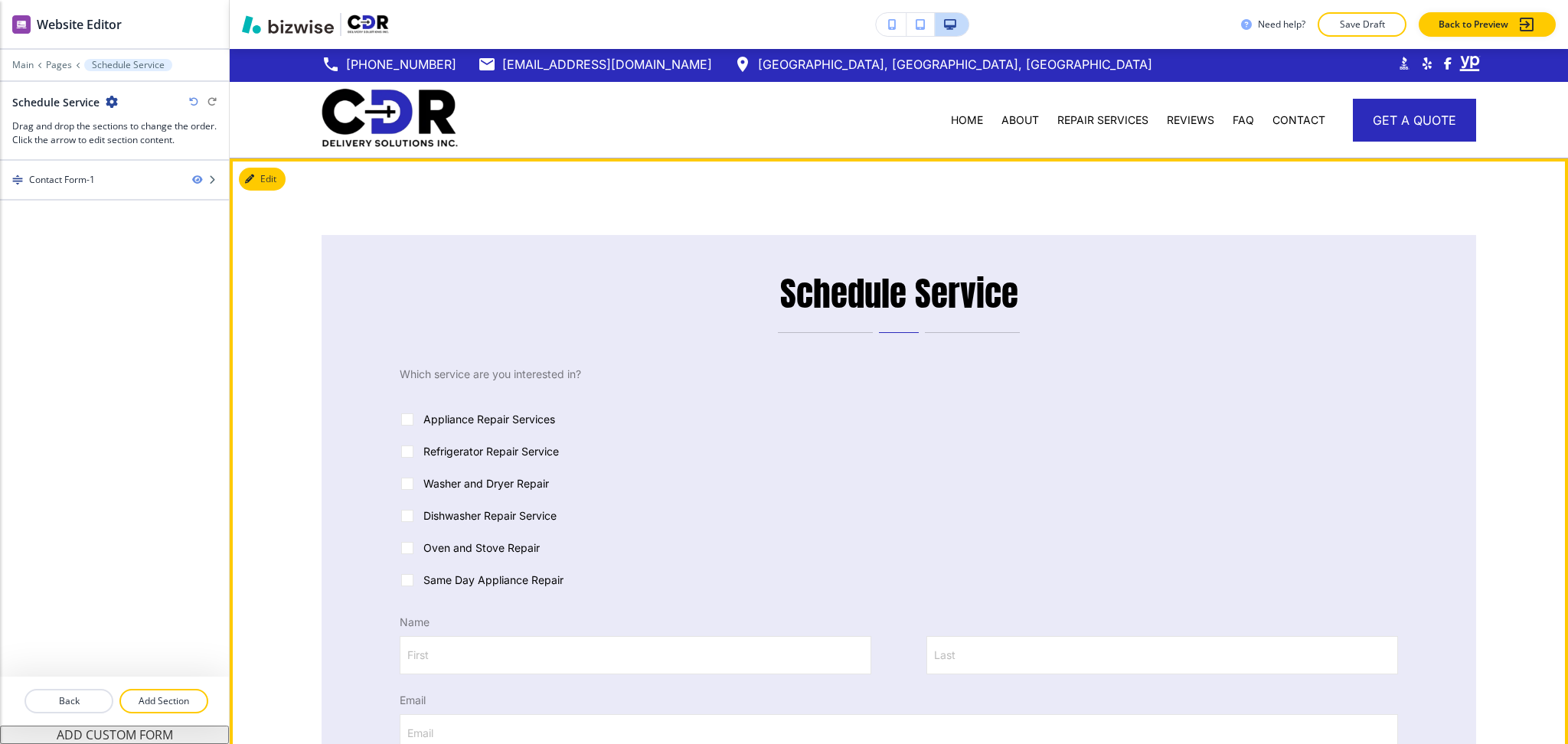
scroll to position [0, 0]
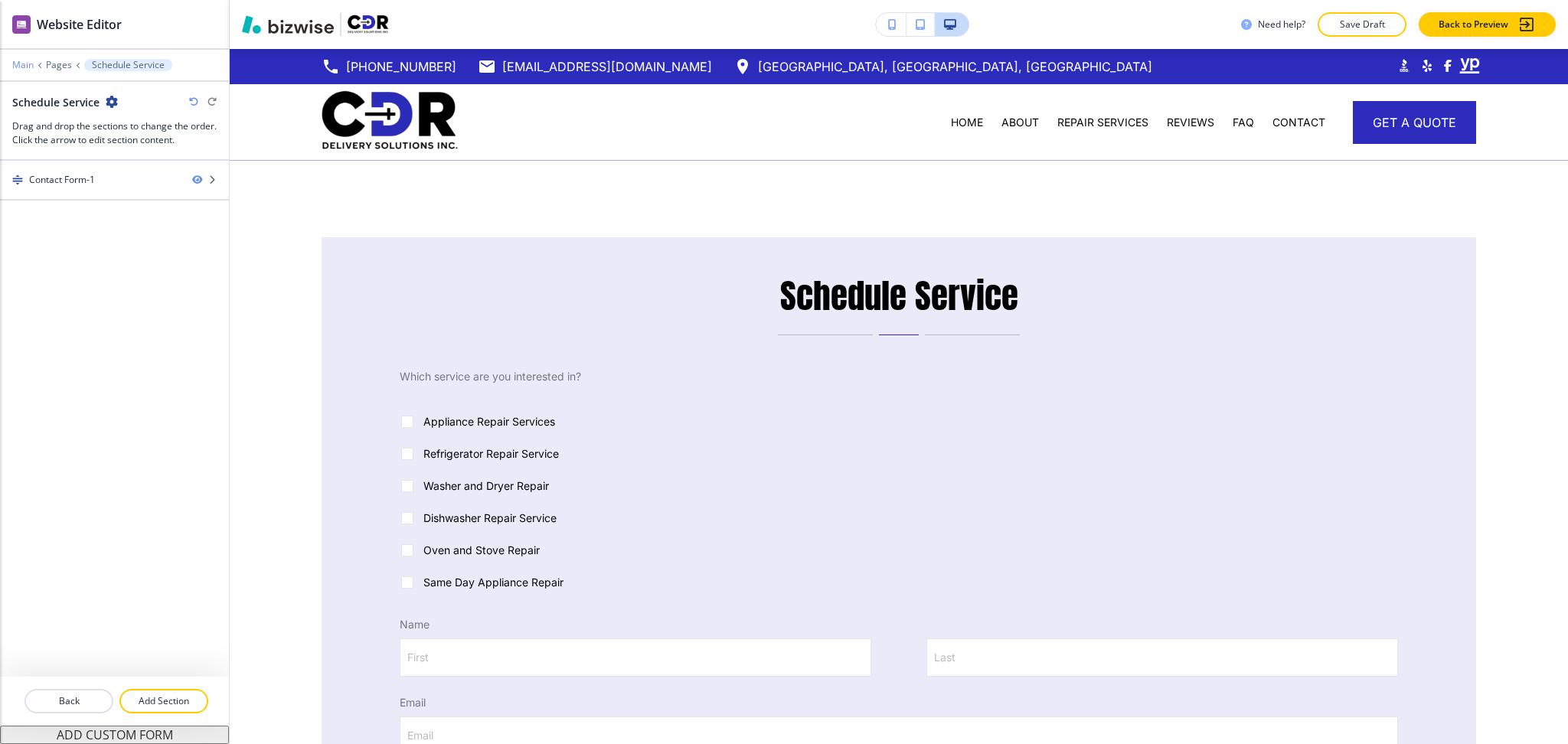
click at [19, 68] on p "Main" at bounding box center [23, 65] width 22 height 10
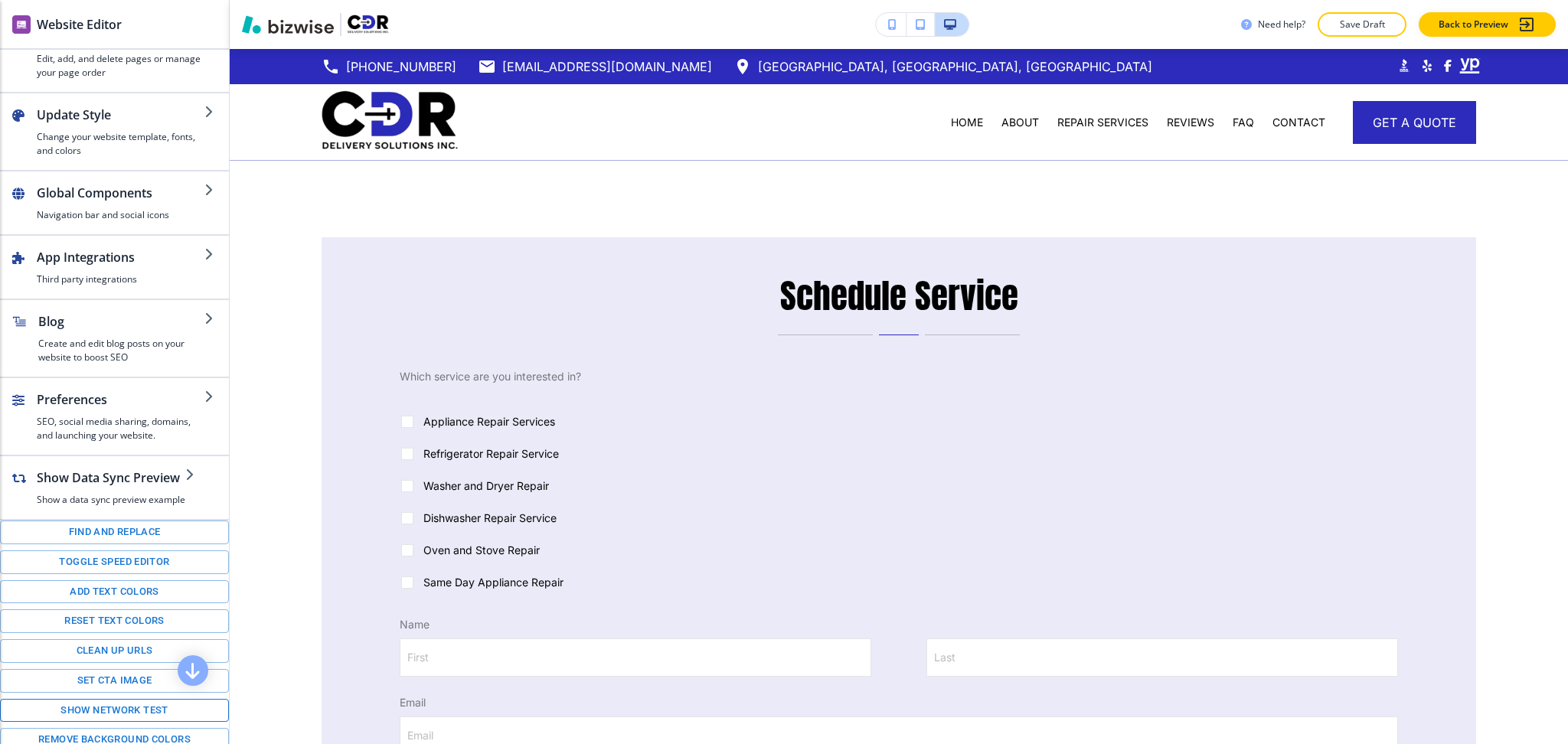
scroll to position [86, 0]
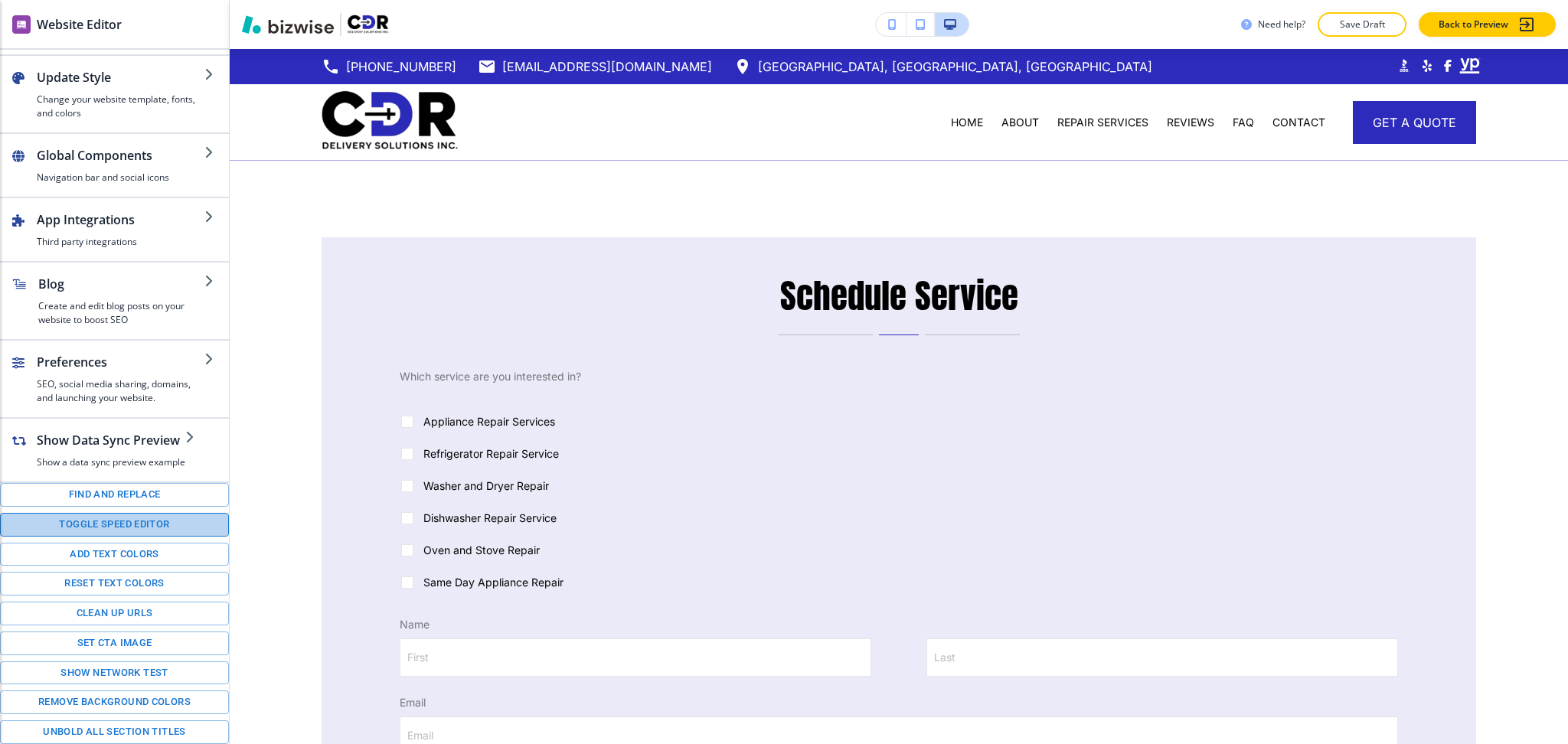
click at [143, 520] on button "Toggle speed editor" at bounding box center [115, 524] width 229 height 23
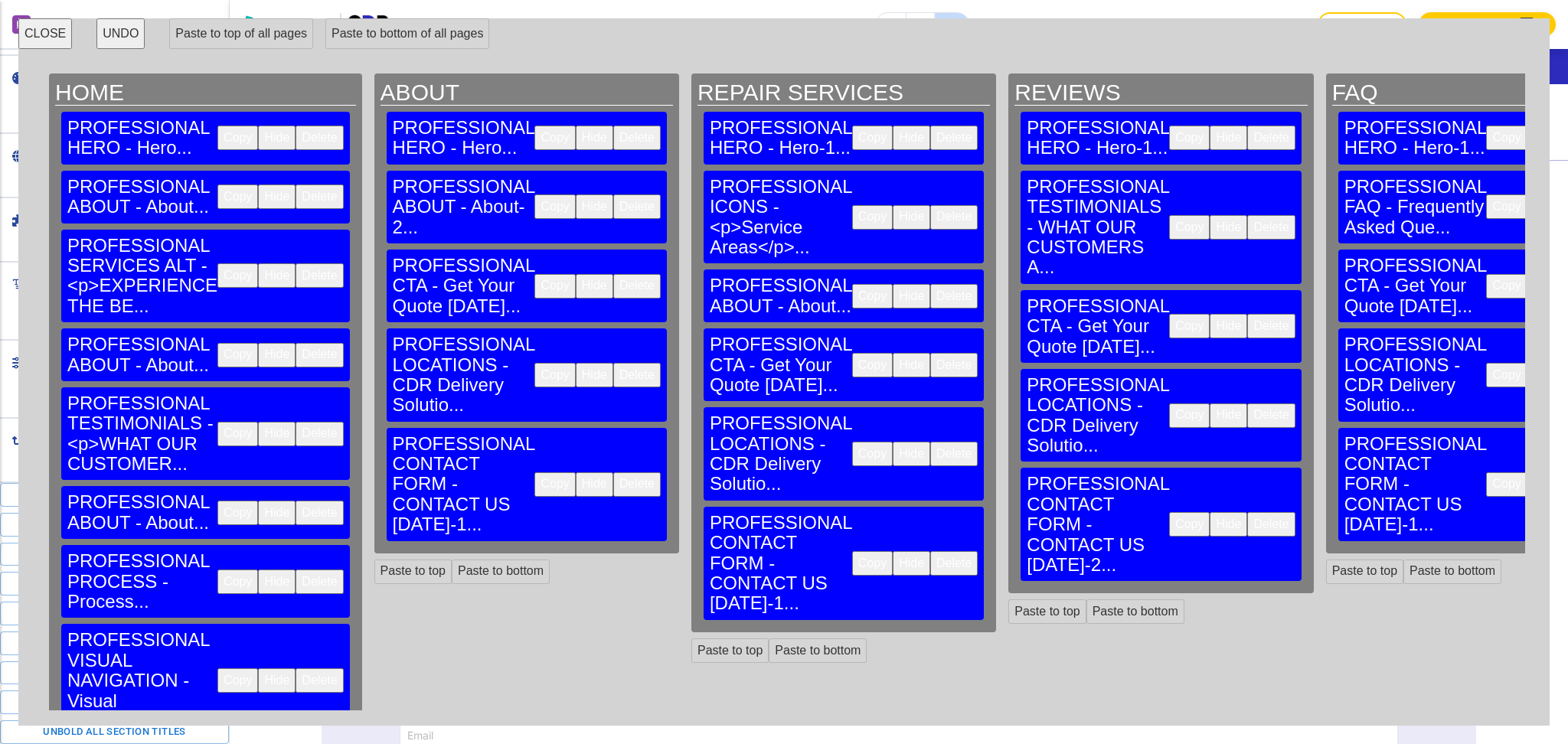
click at [217, 129] on button "Copy" at bounding box center [237, 138] width 40 height 24
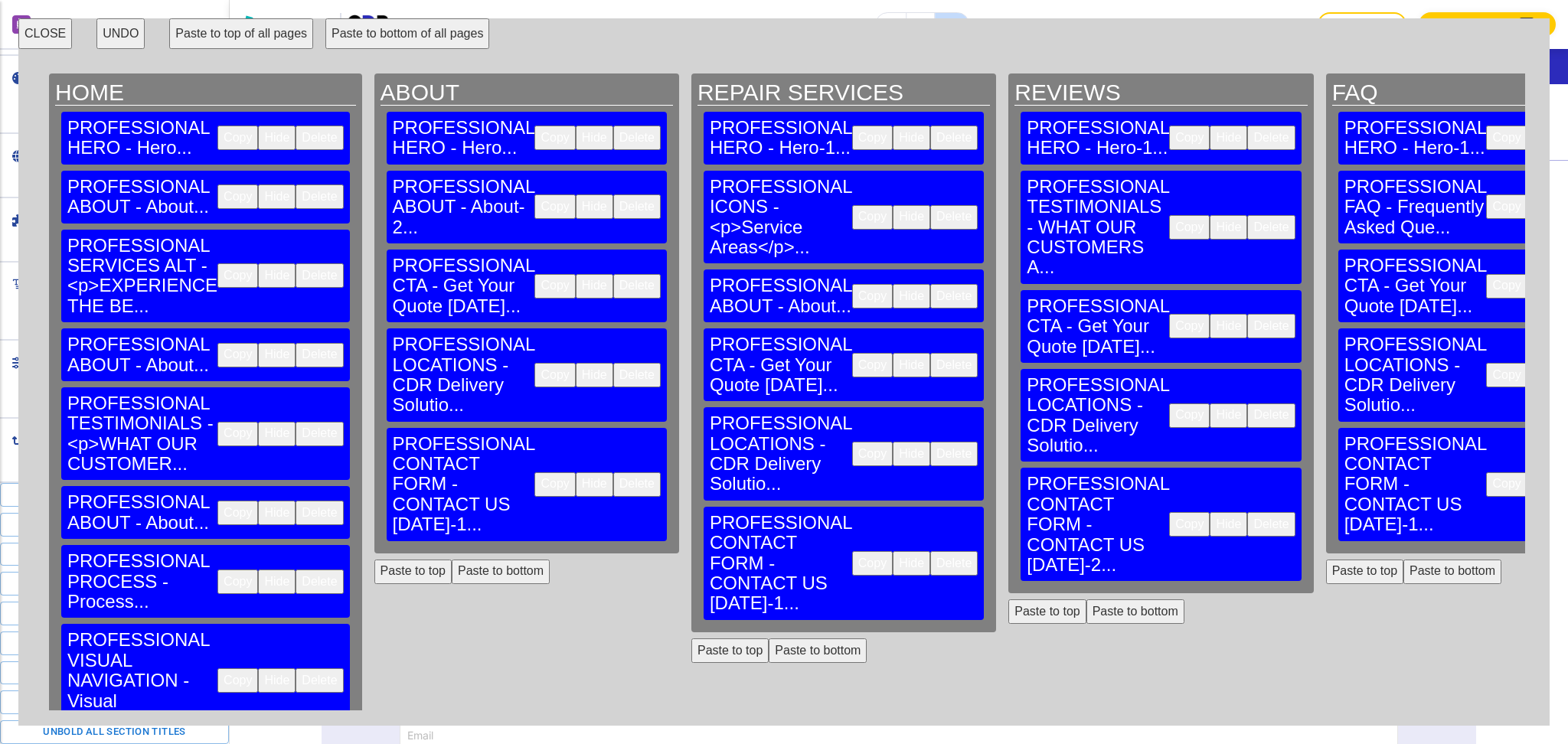
click at [535, 126] on button "Copy" at bounding box center [555, 138] width 40 height 24
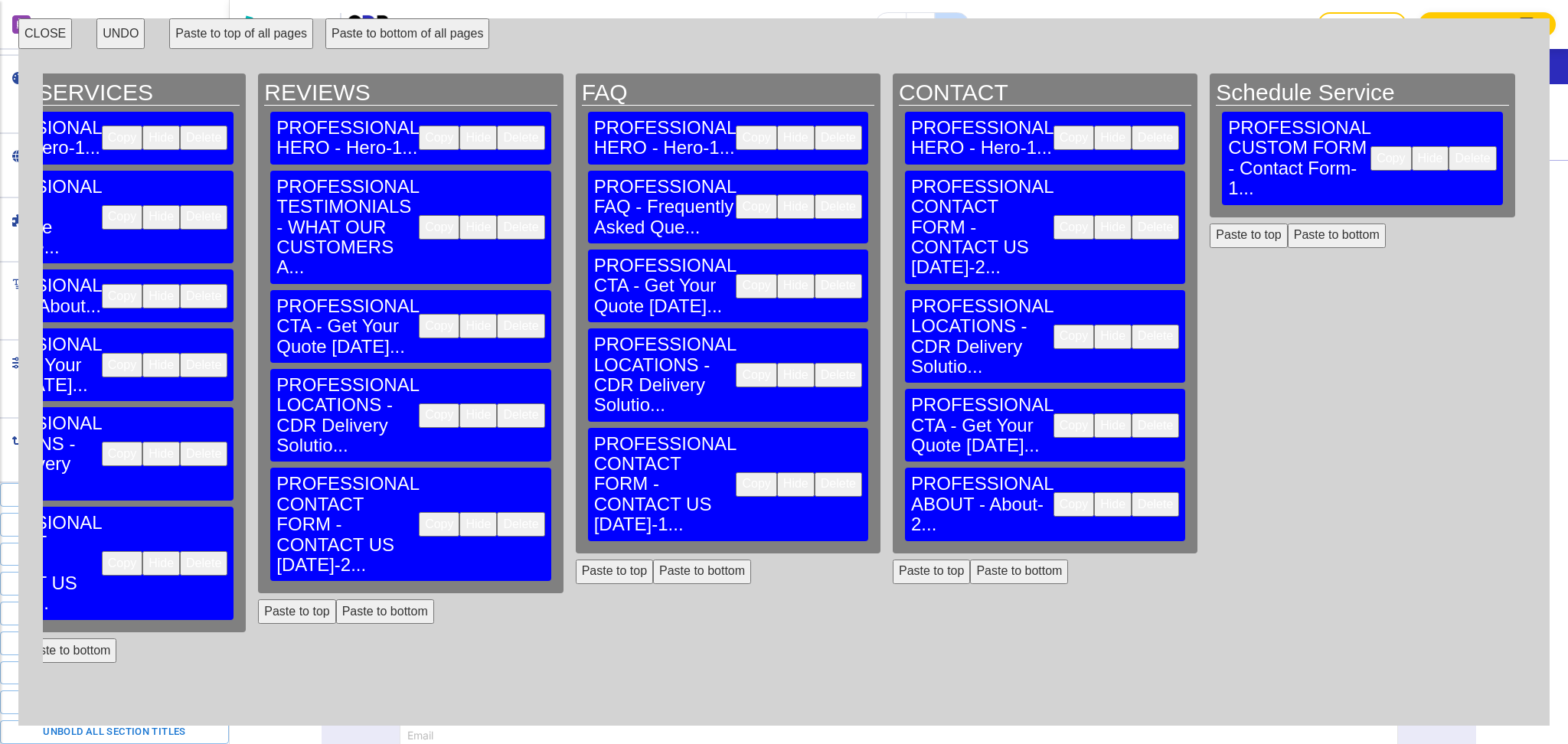
click at [1054, 126] on button "Copy" at bounding box center [1074, 138] width 40 height 24
click at [1210, 224] on button "Paste to top" at bounding box center [1249, 236] width 78 height 24
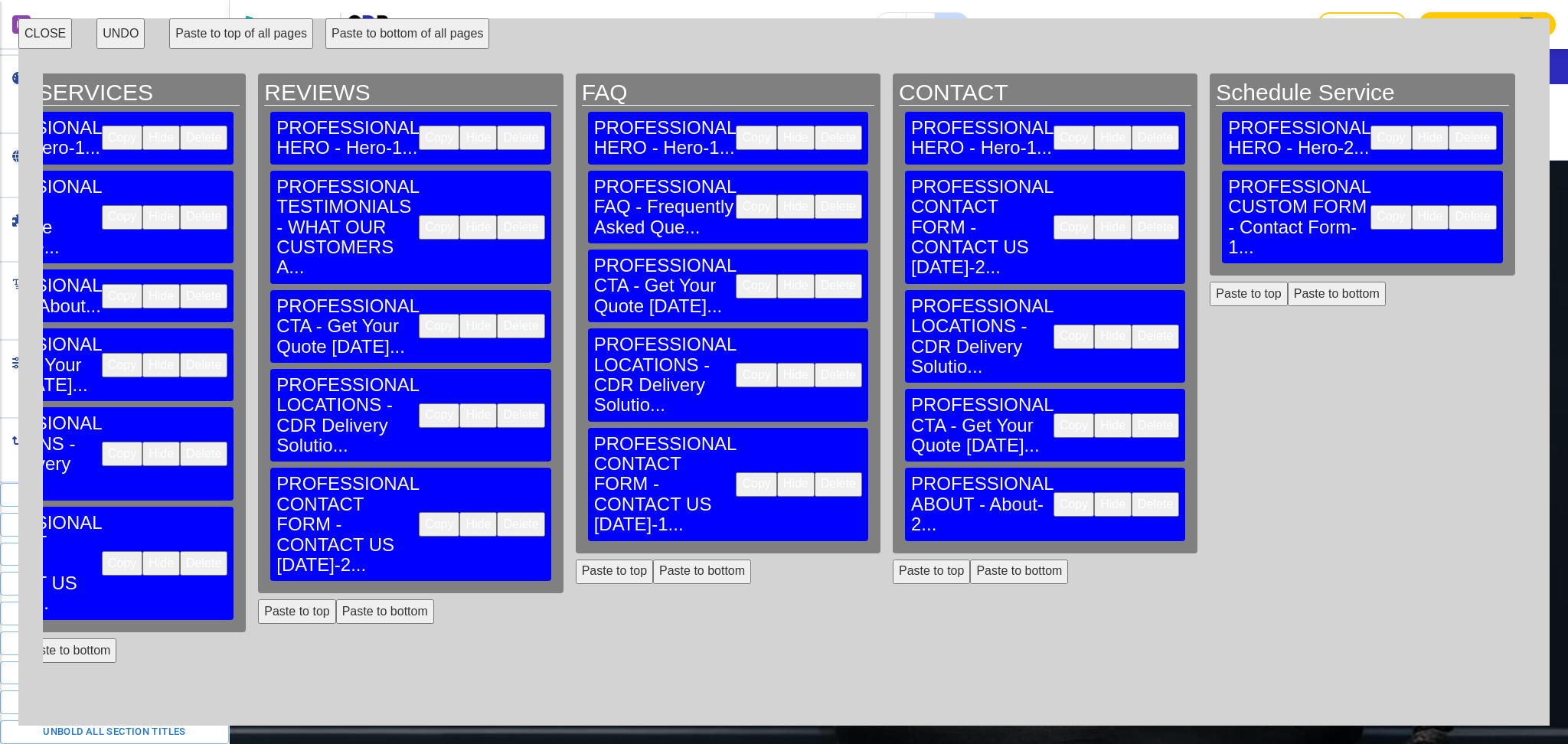
click at [1054, 324] on button "Copy" at bounding box center [1074, 336] width 40 height 24
click at [1288, 282] on button "Paste to bottom" at bounding box center [1336, 294] width 98 height 24
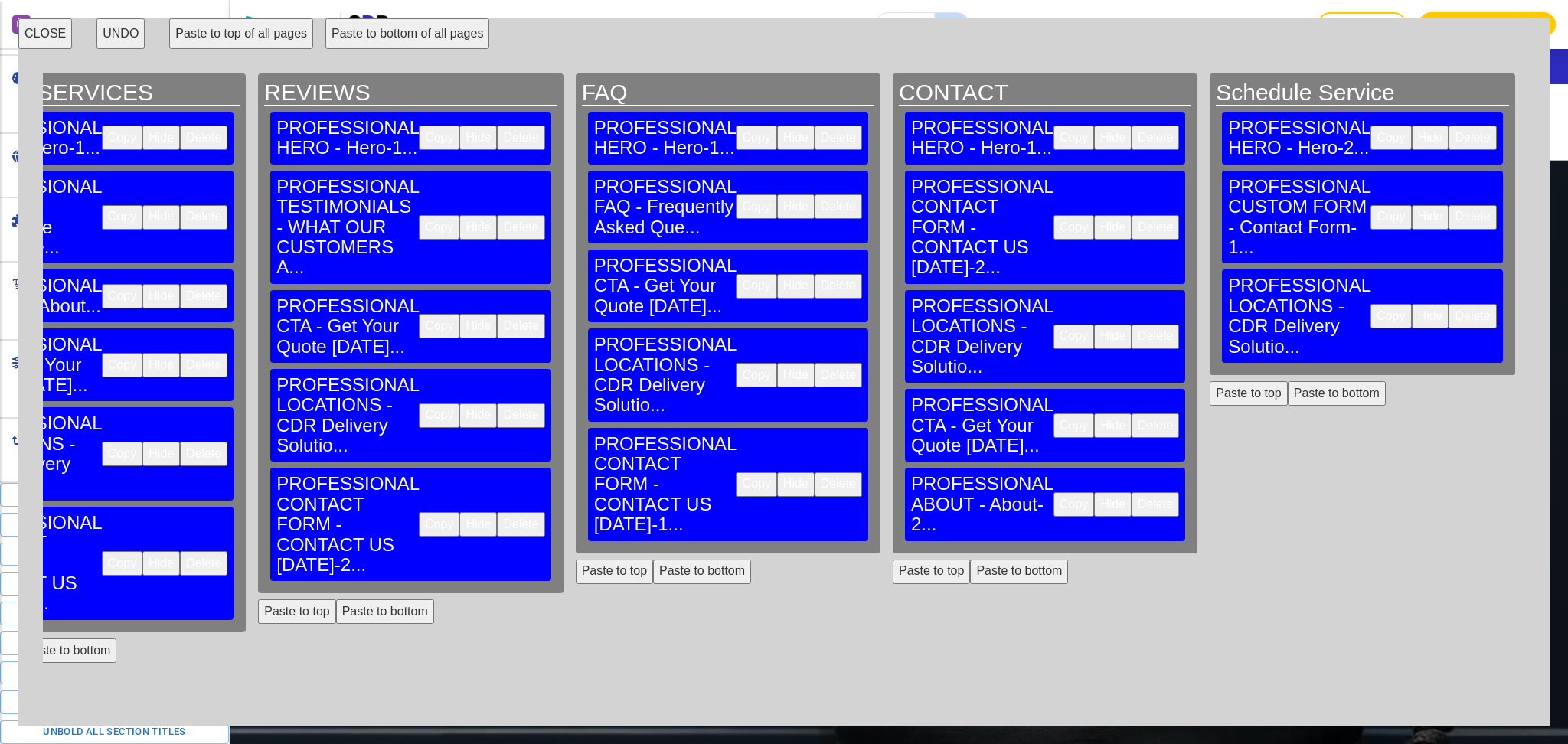
click at [1054, 413] on button "Copy" at bounding box center [1074, 425] width 40 height 24
click at [1288, 381] on button "Paste to bottom" at bounding box center [1336, 393] width 98 height 24
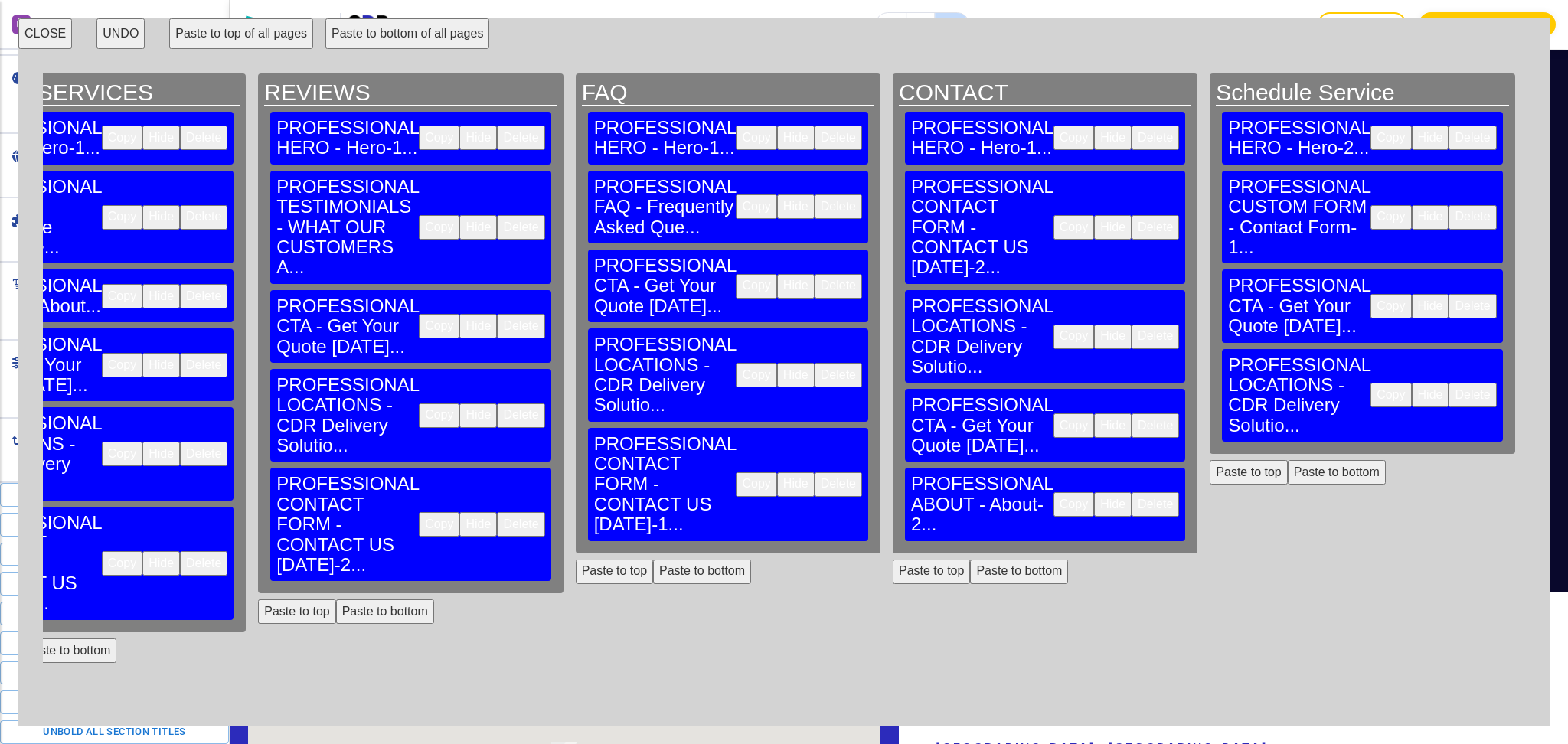
scroll to position [1778, 0]
click at [52, 37] on button "CLOSE" at bounding box center [45, 34] width 53 height 31
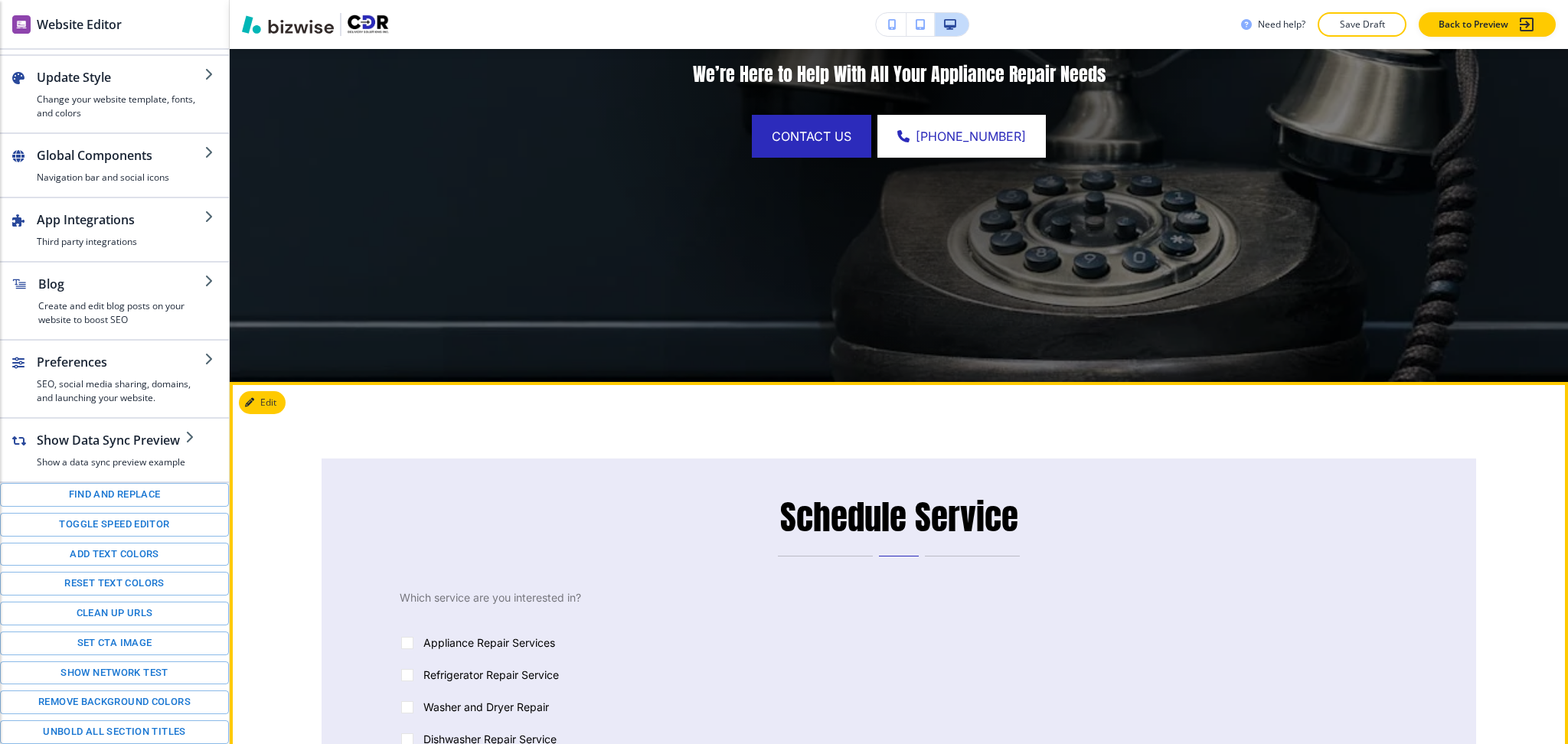
scroll to position [408, 0]
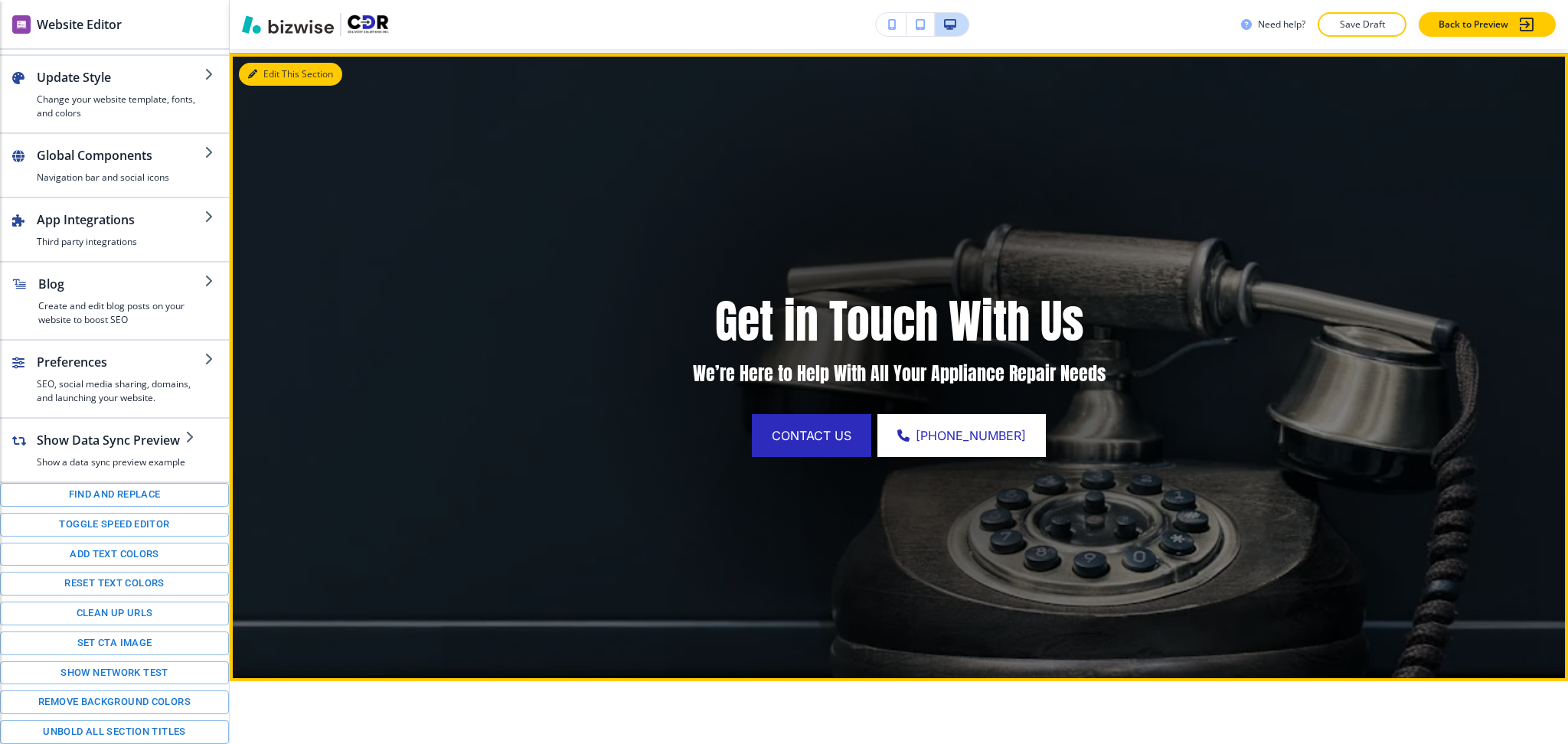
click at [262, 77] on button "Edit This Section" at bounding box center [291, 74] width 103 height 23
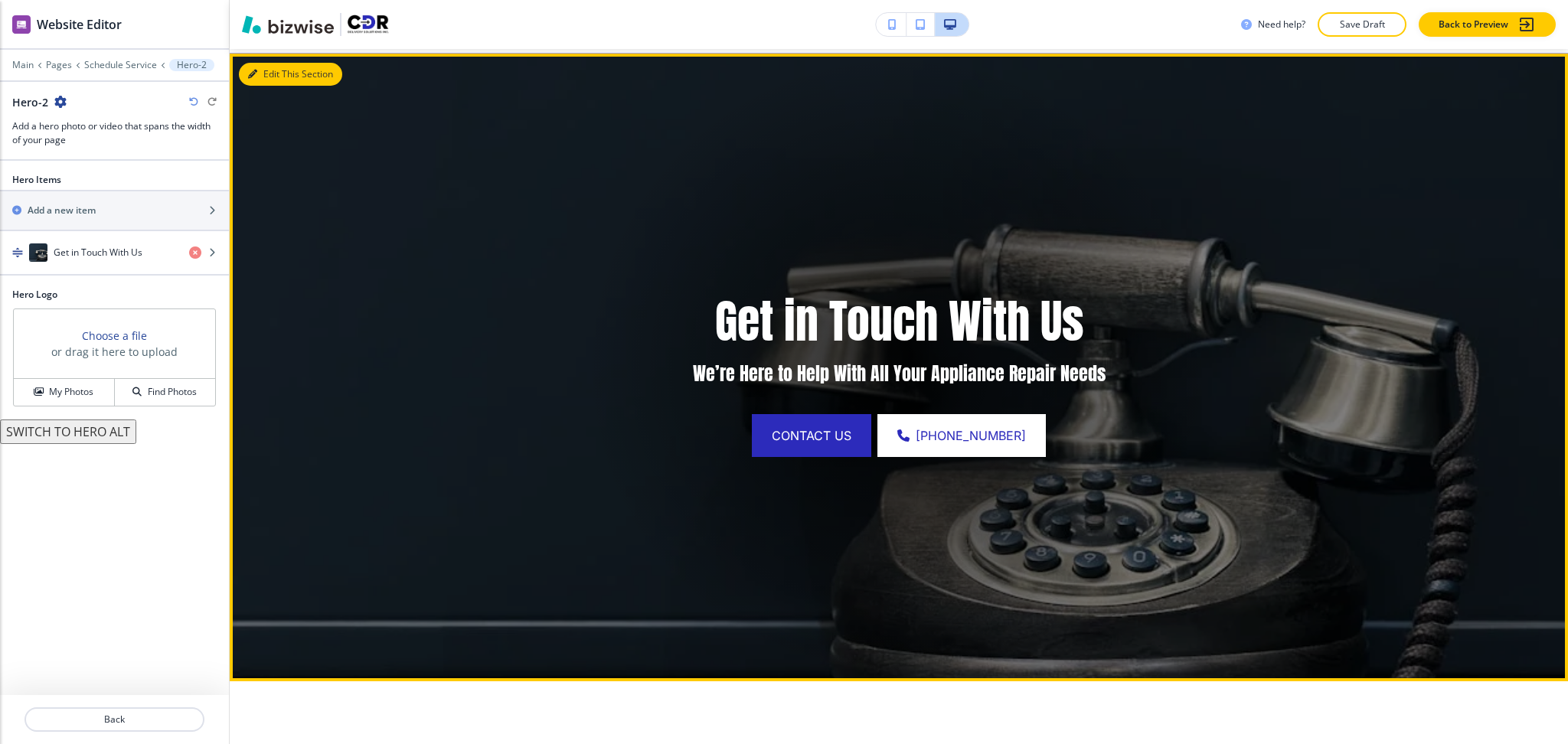
scroll to position [111, 0]
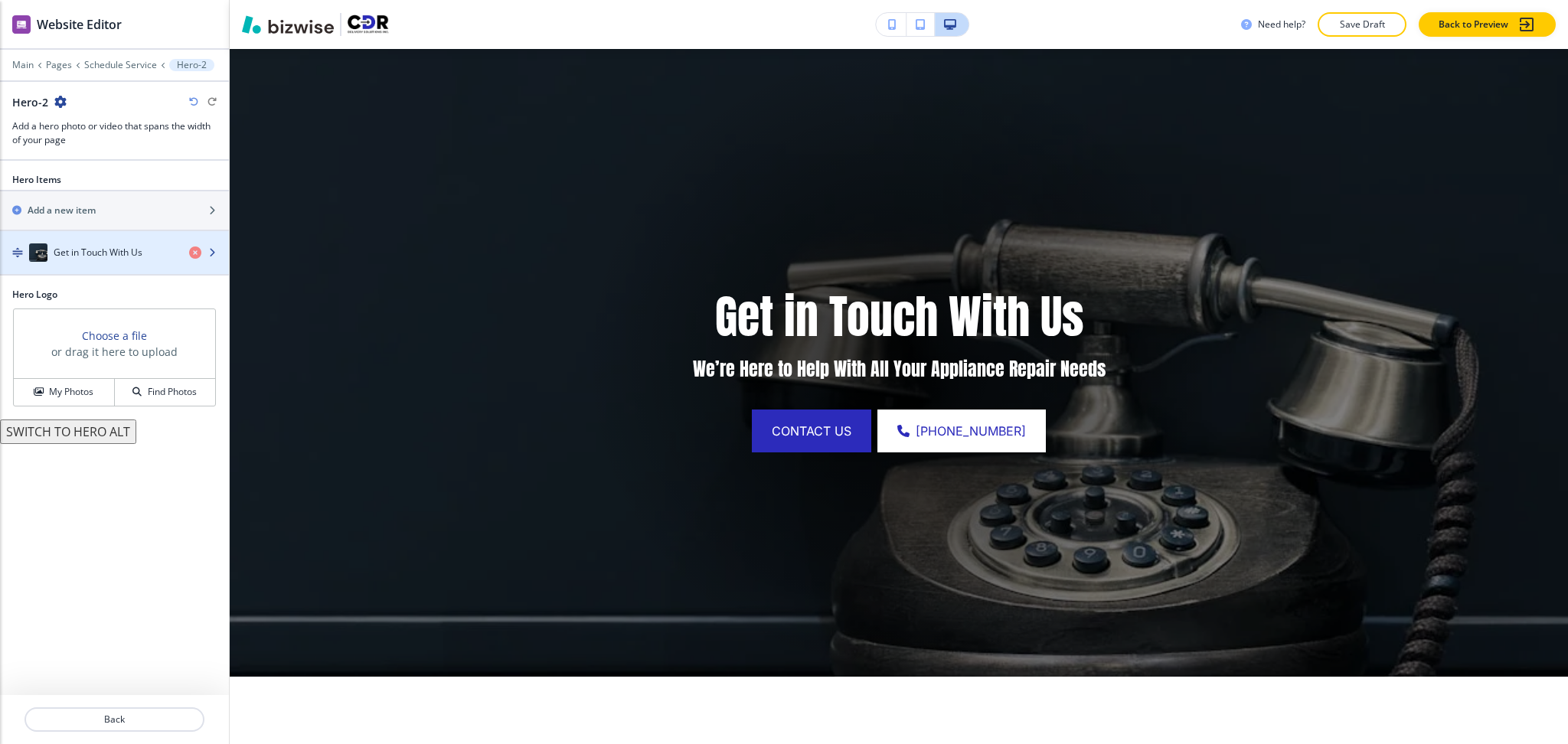
click at [89, 237] on div "button" at bounding box center [115, 236] width 229 height 12
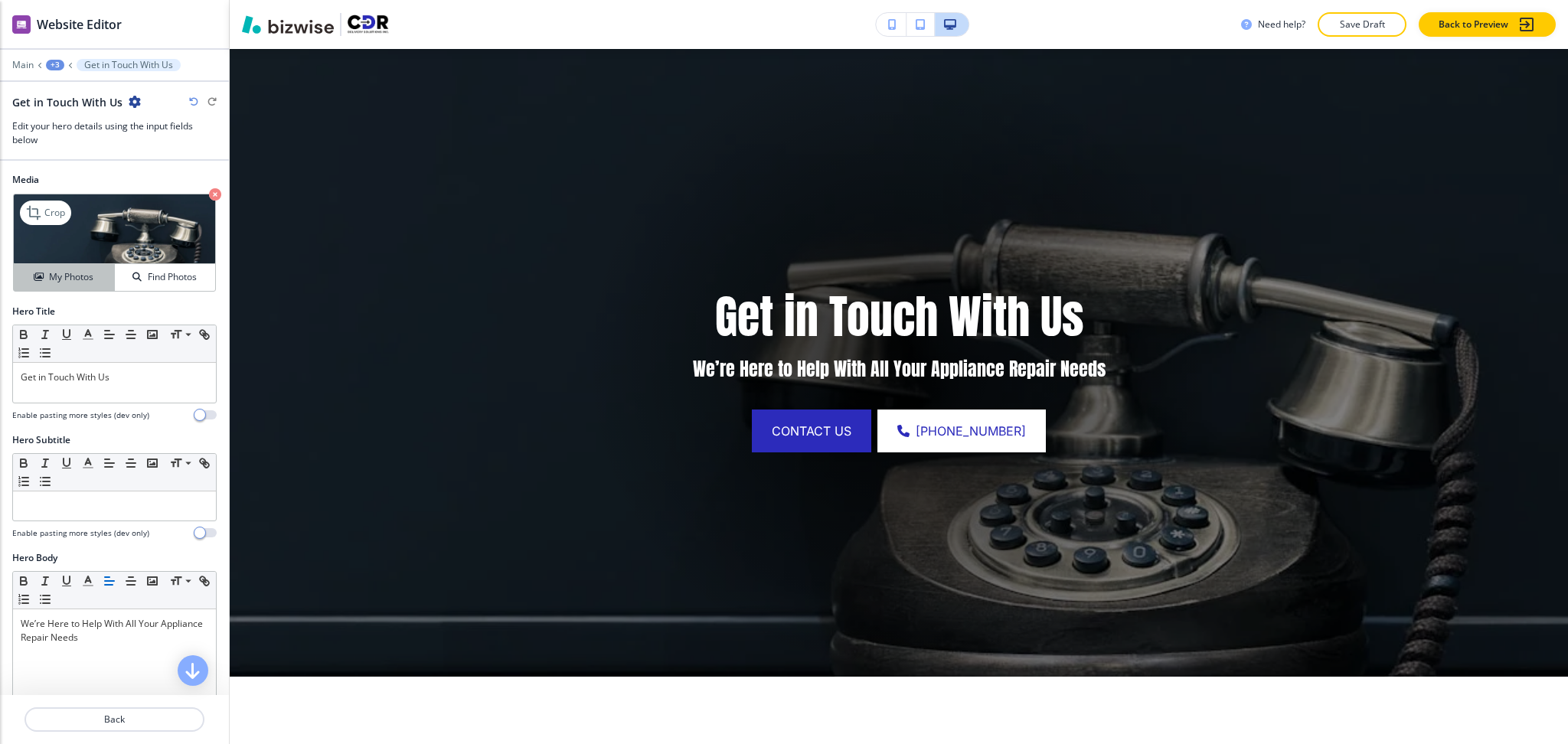
click at [57, 281] on h4 "My Photos" at bounding box center [71, 277] width 44 height 14
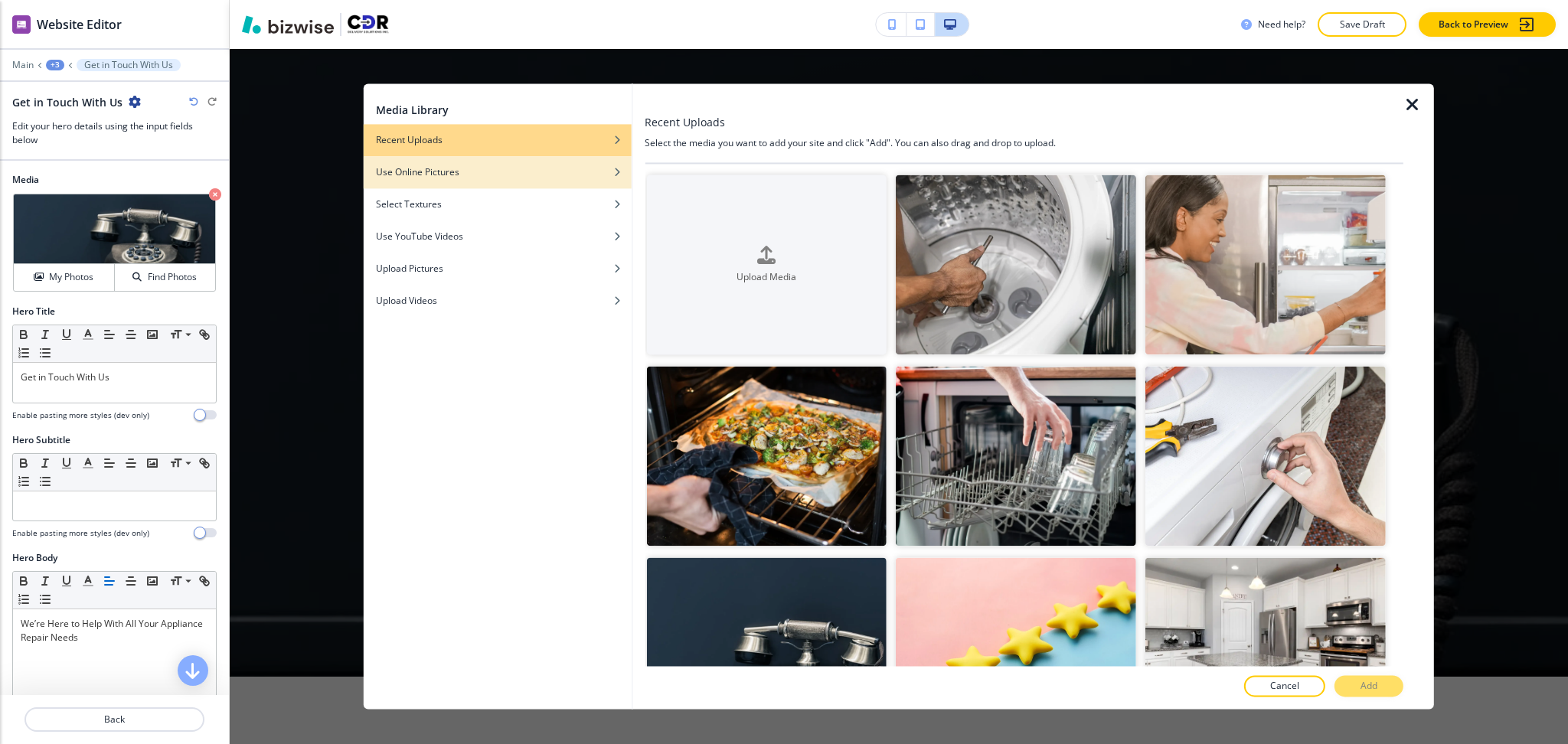
click at [515, 158] on div "button" at bounding box center [498, 160] width 268 height 9
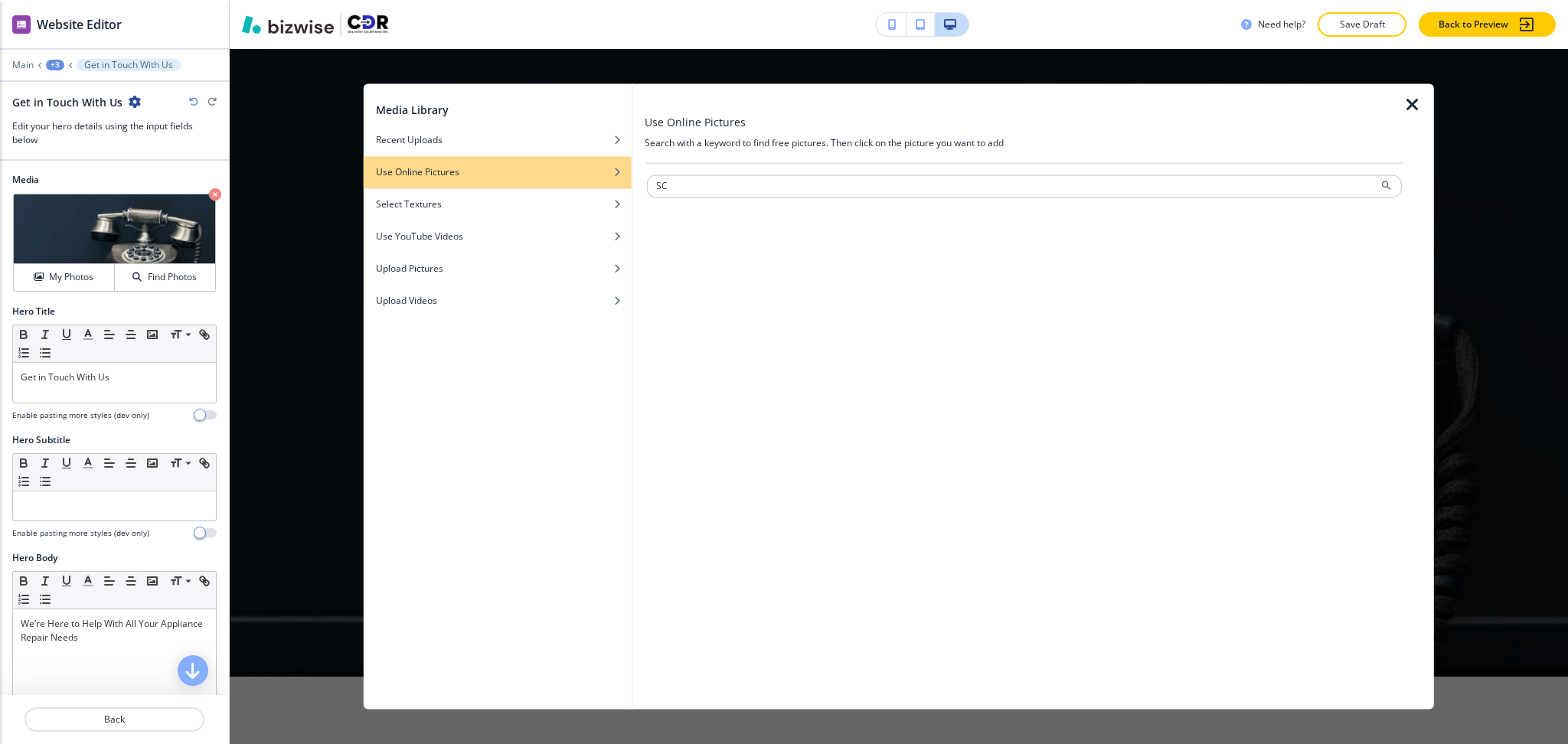
type input "S"
type input "appointment"
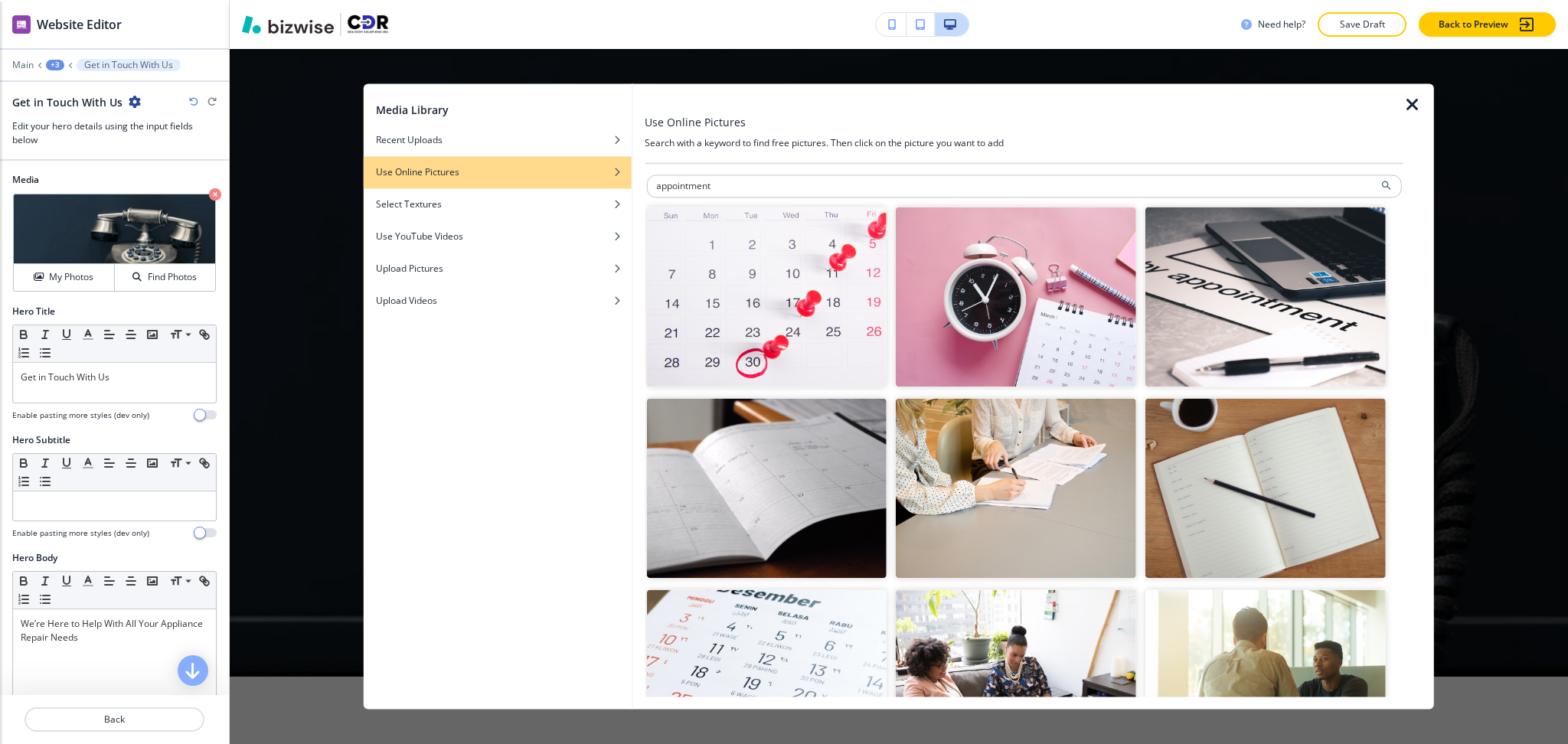
click at [1300, 328] on img "button" at bounding box center [1266, 296] width 241 height 180
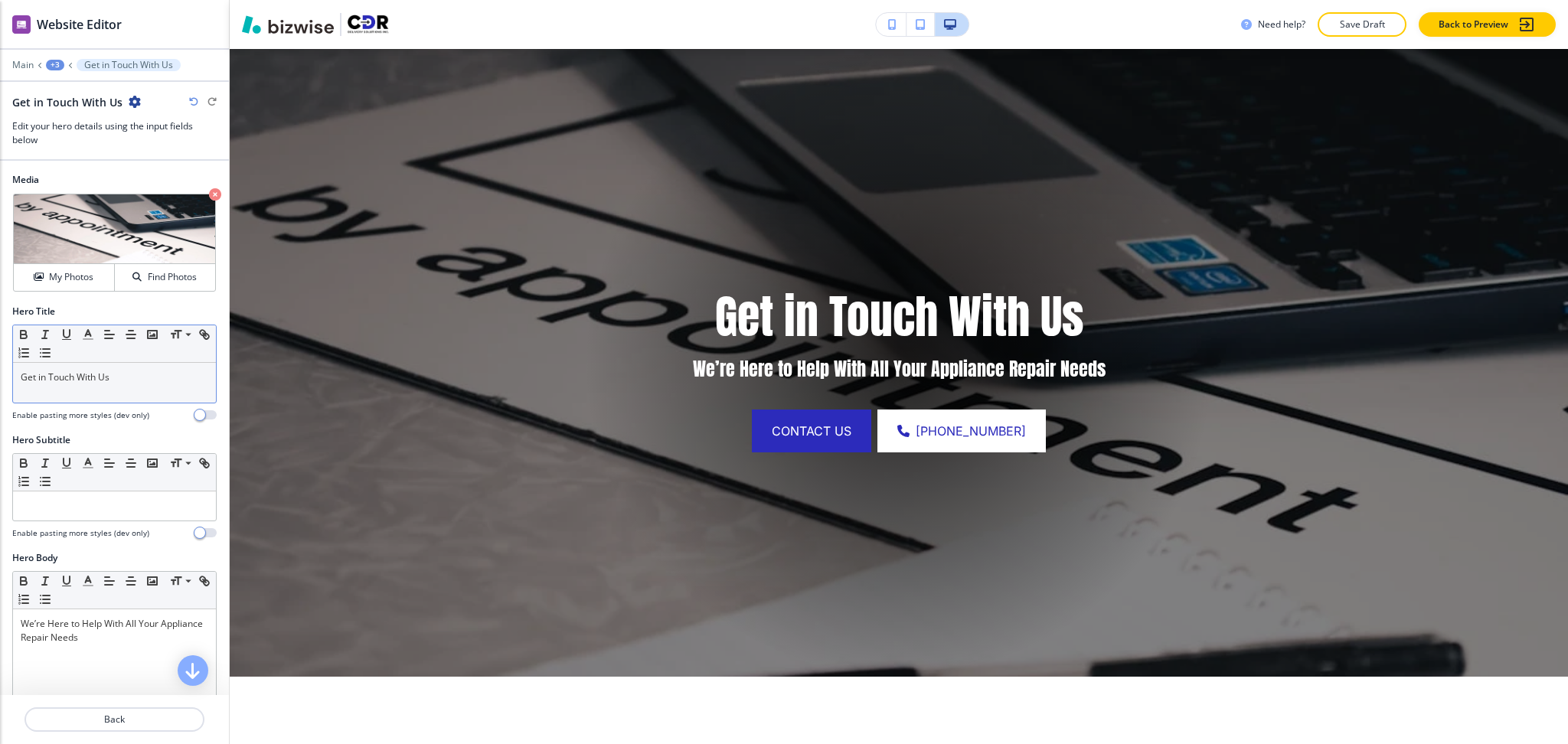
click at [142, 362] on div "Small Normal Large Huge" at bounding box center [114, 344] width 203 height 37
drag, startPoint x: 142, startPoint y: 375, endPoint x: 0, endPoint y: 362, distance: 142.6
click at [0, 364] on div "Hero Title Small Normal Large Huge Get in Touch With Us Enable pasting more sty…" at bounding box center [115, 368] width 229 height 128
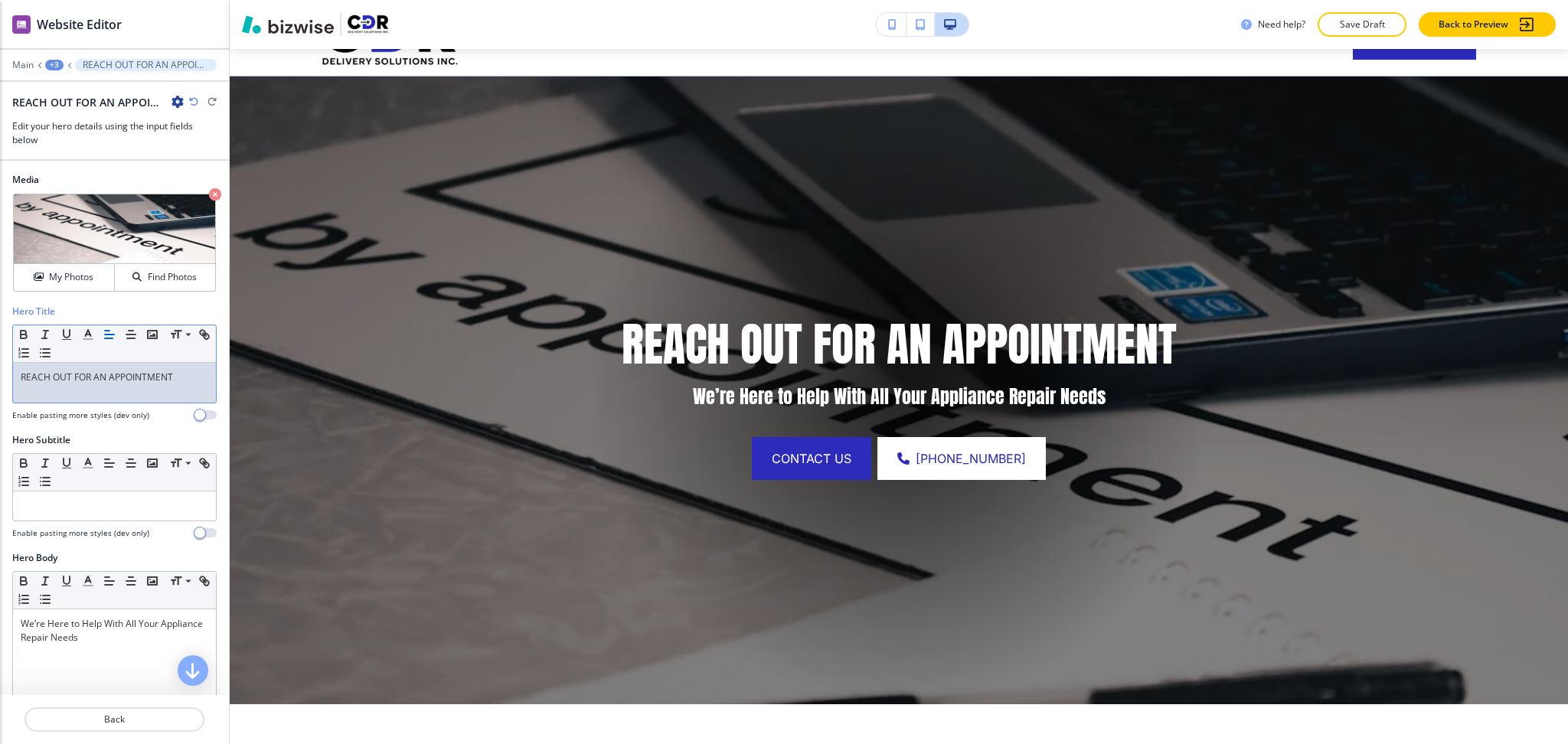
scroll to position [0, 0]
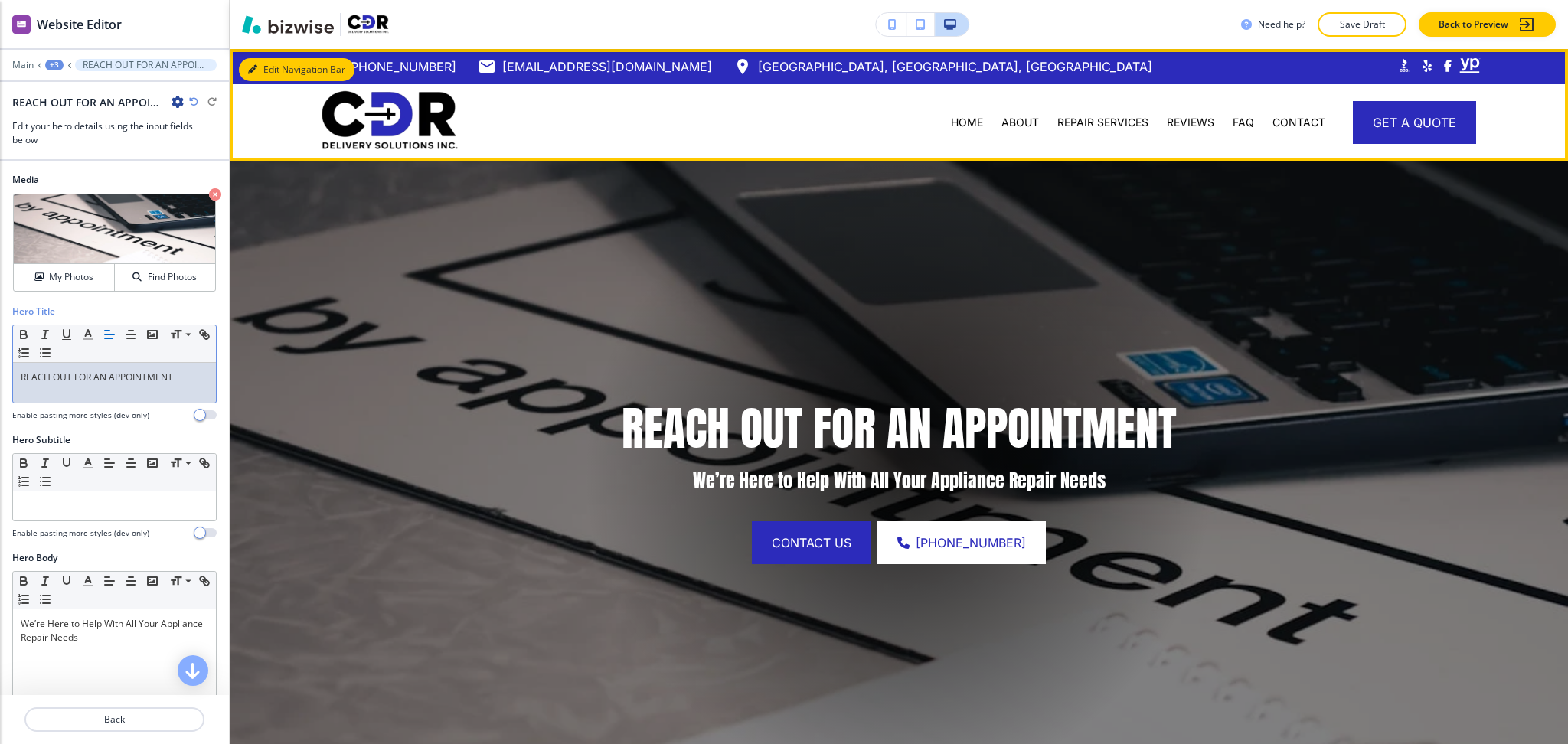
click at [260, 68] on button "Edit Navigation Bar" at bounding box center [296, 69] width 115 height 23
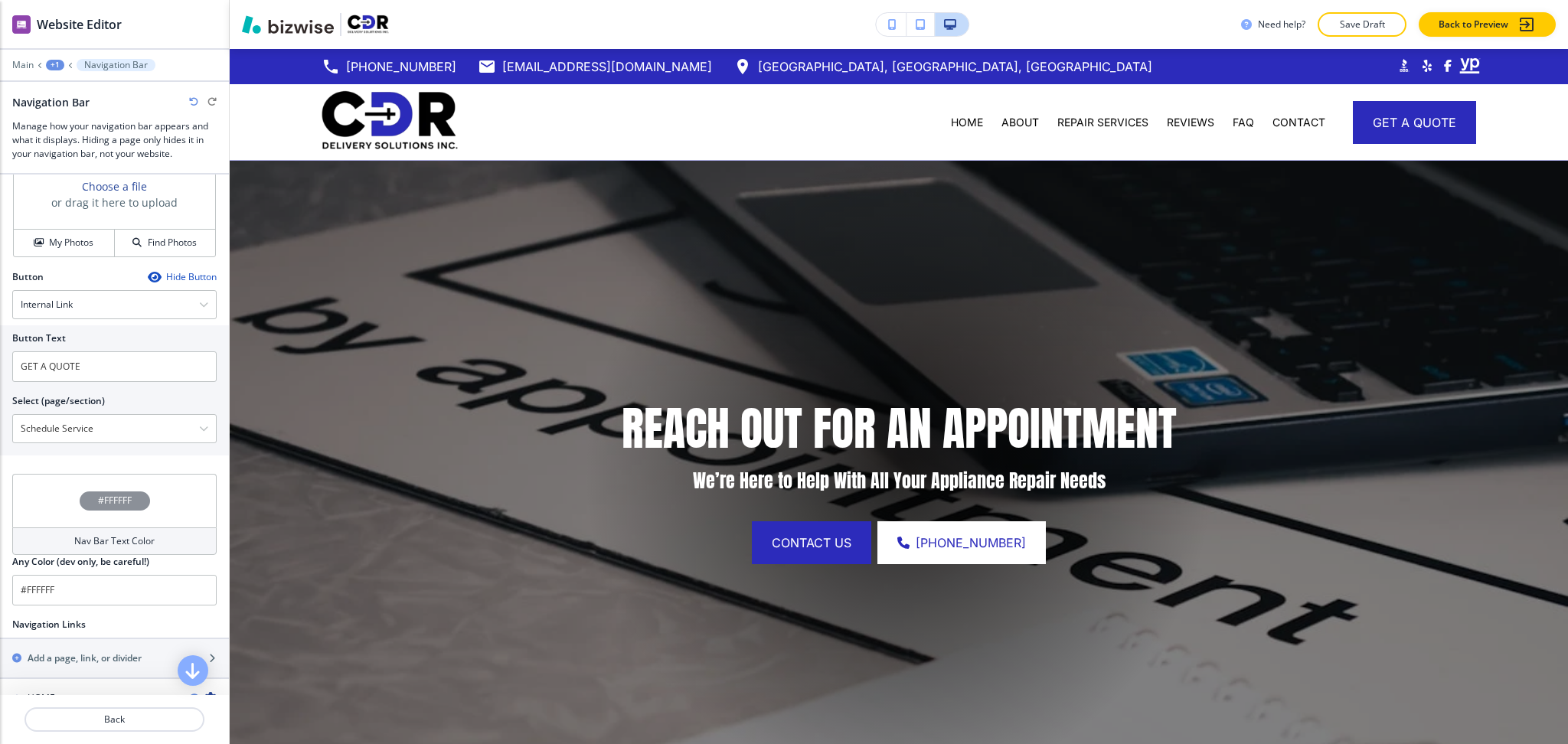
scroll to position [691, 0]
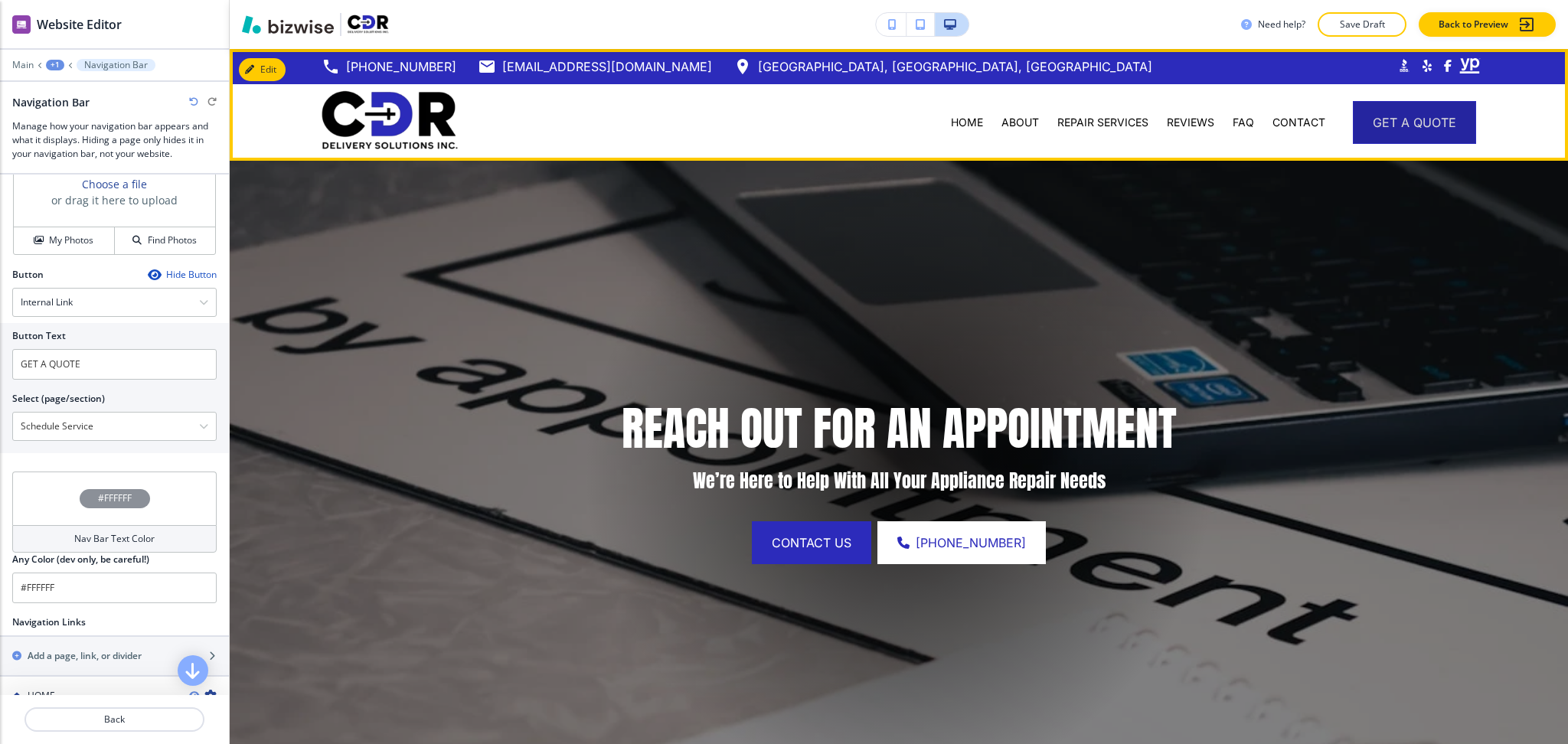
click at [1413, 109] on button "GET A QUOTE" at bounding box center [1415, 122] width 124 height 43
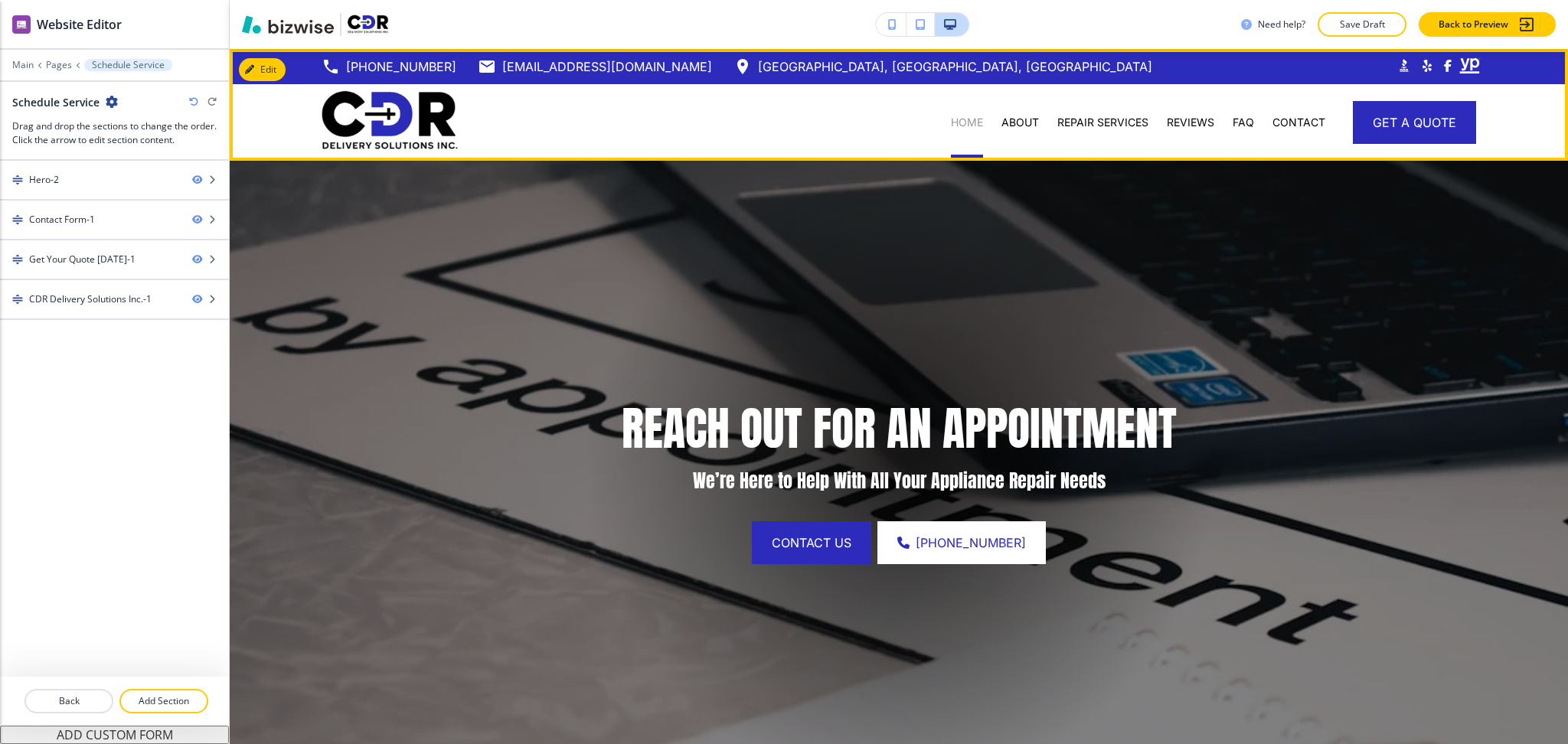
click at [951, 126] on p "HOME" at bounding box center [967, 122] width 32 height 15
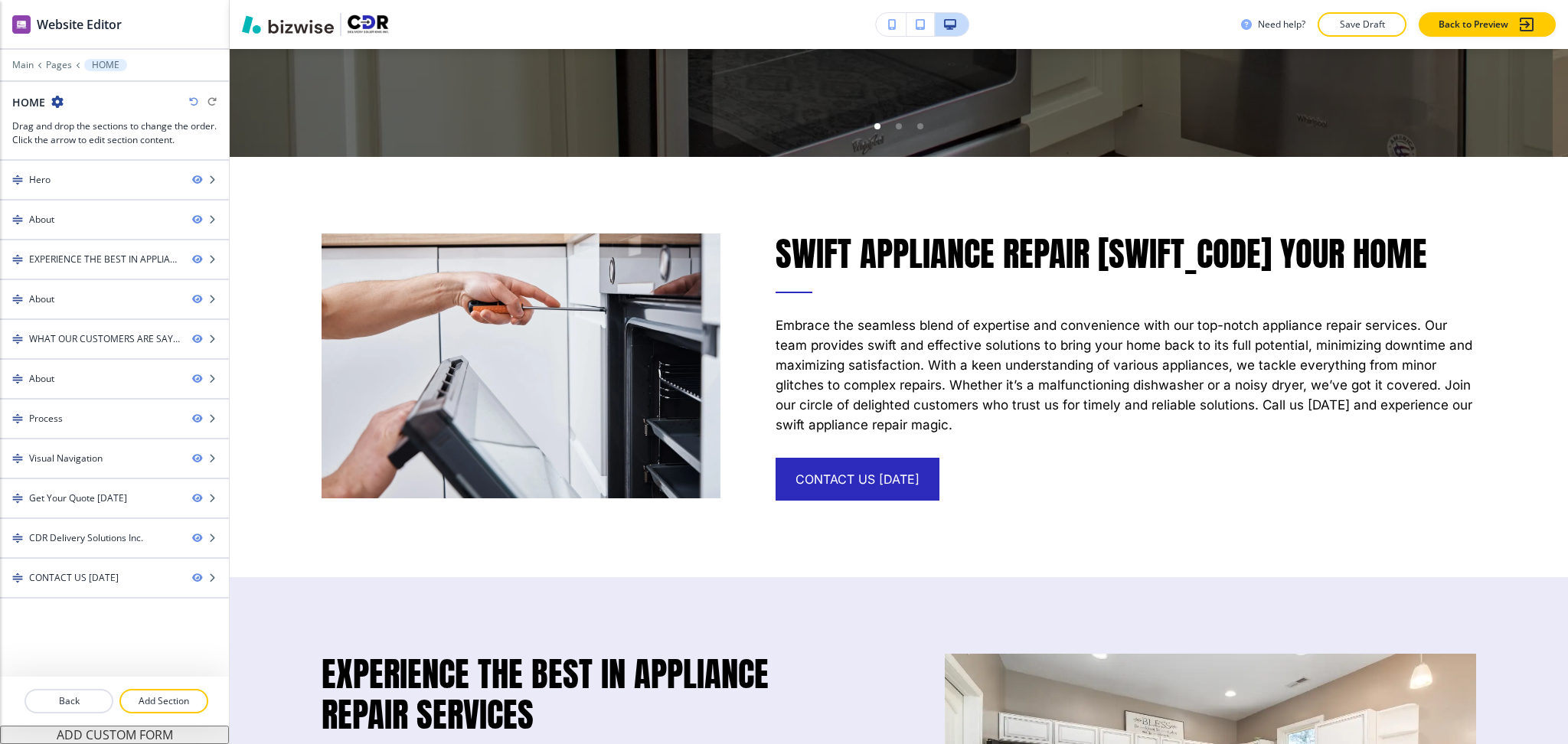
scroll to position [0, 0]
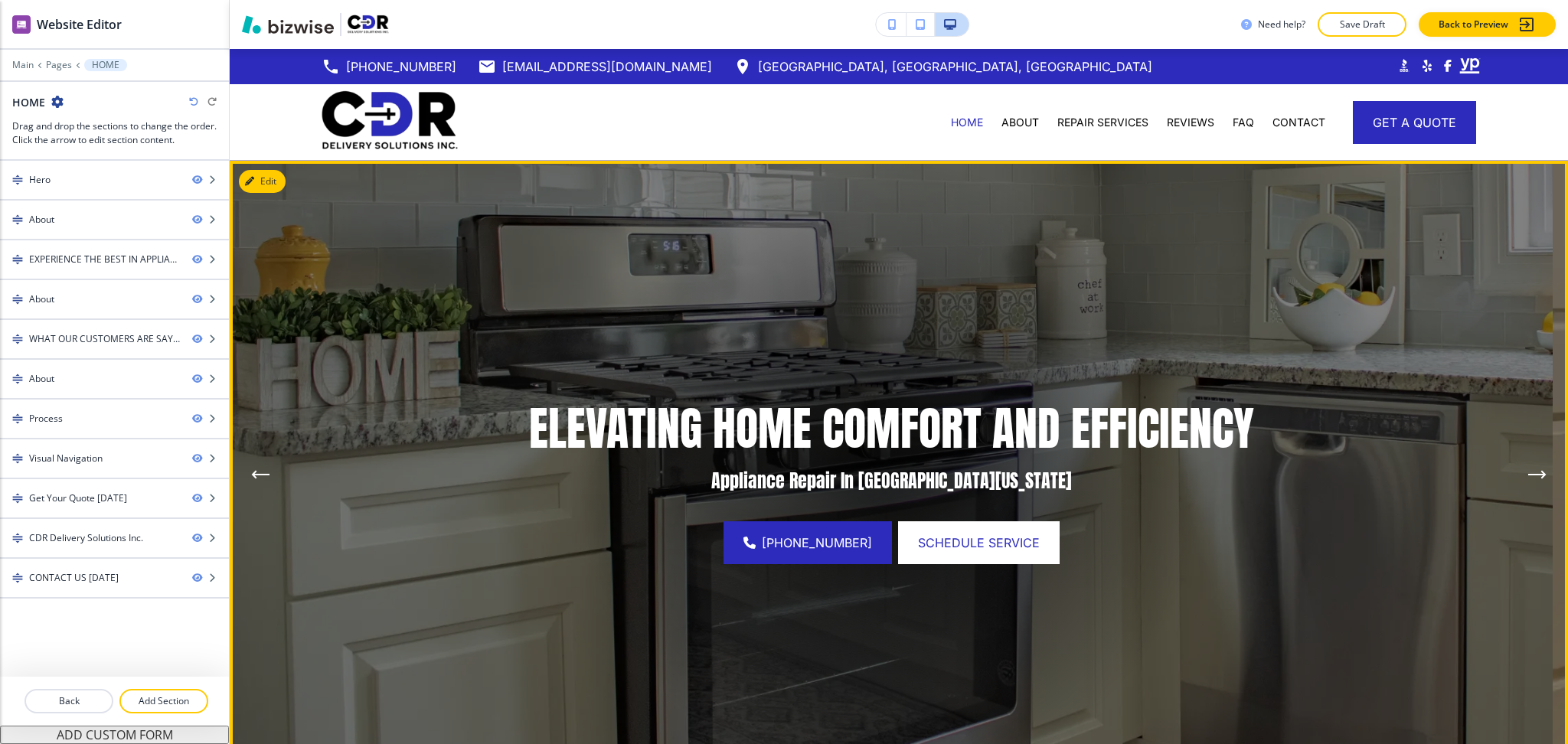
click at [1503, 471] on img at bounding box center [891, 474] width 1323 height 628
click at [1529, 474] on icon "Next Hero Image" at bounding box center [1537, 474] width 15 height 0
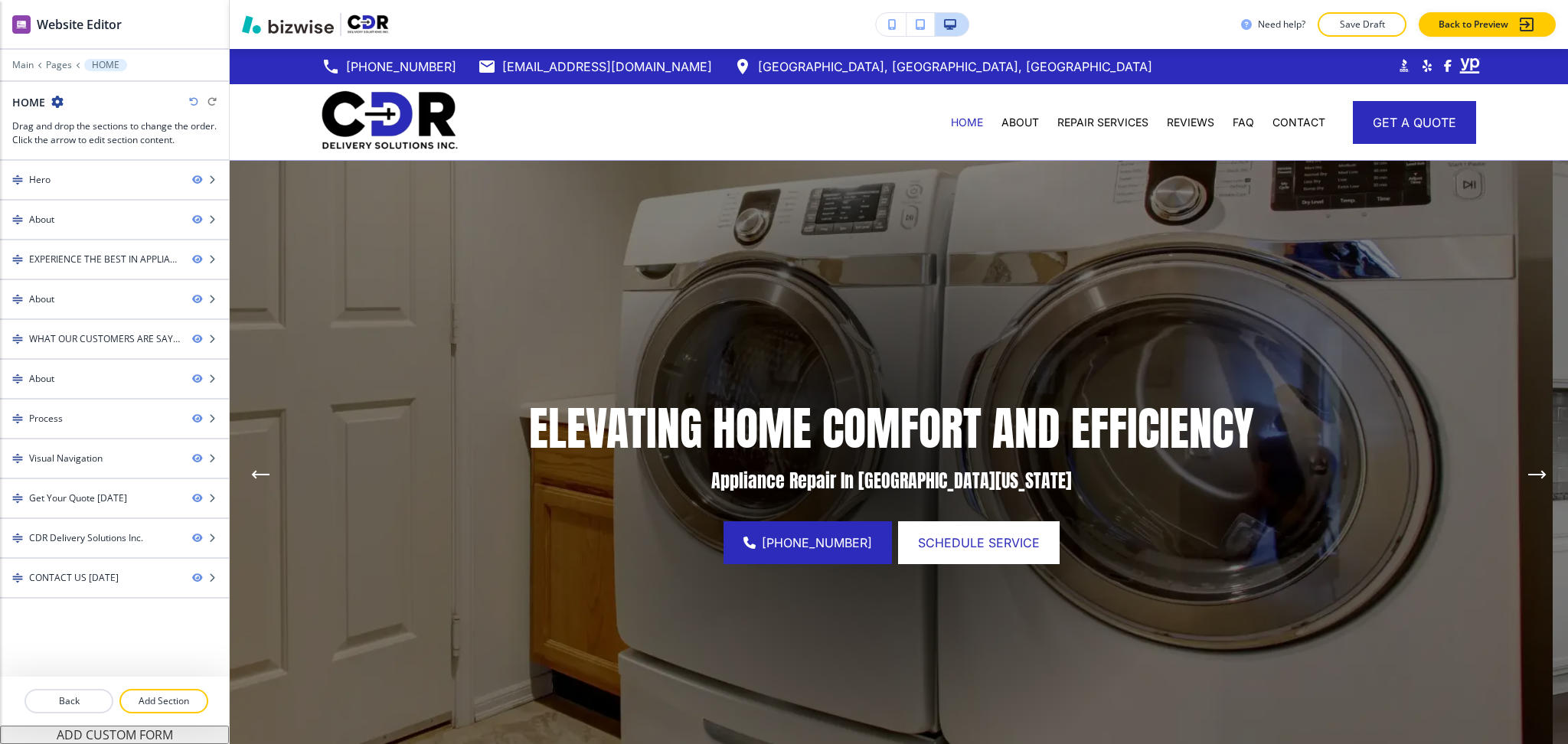
click at [268, 186] on div "Edit ELEVATING HOME COMFORT AND EFFICIENCY Appliance Repair In [GEOGRAPHIC_DATA…" at bounding box center [899, 474] width 1339 height 628
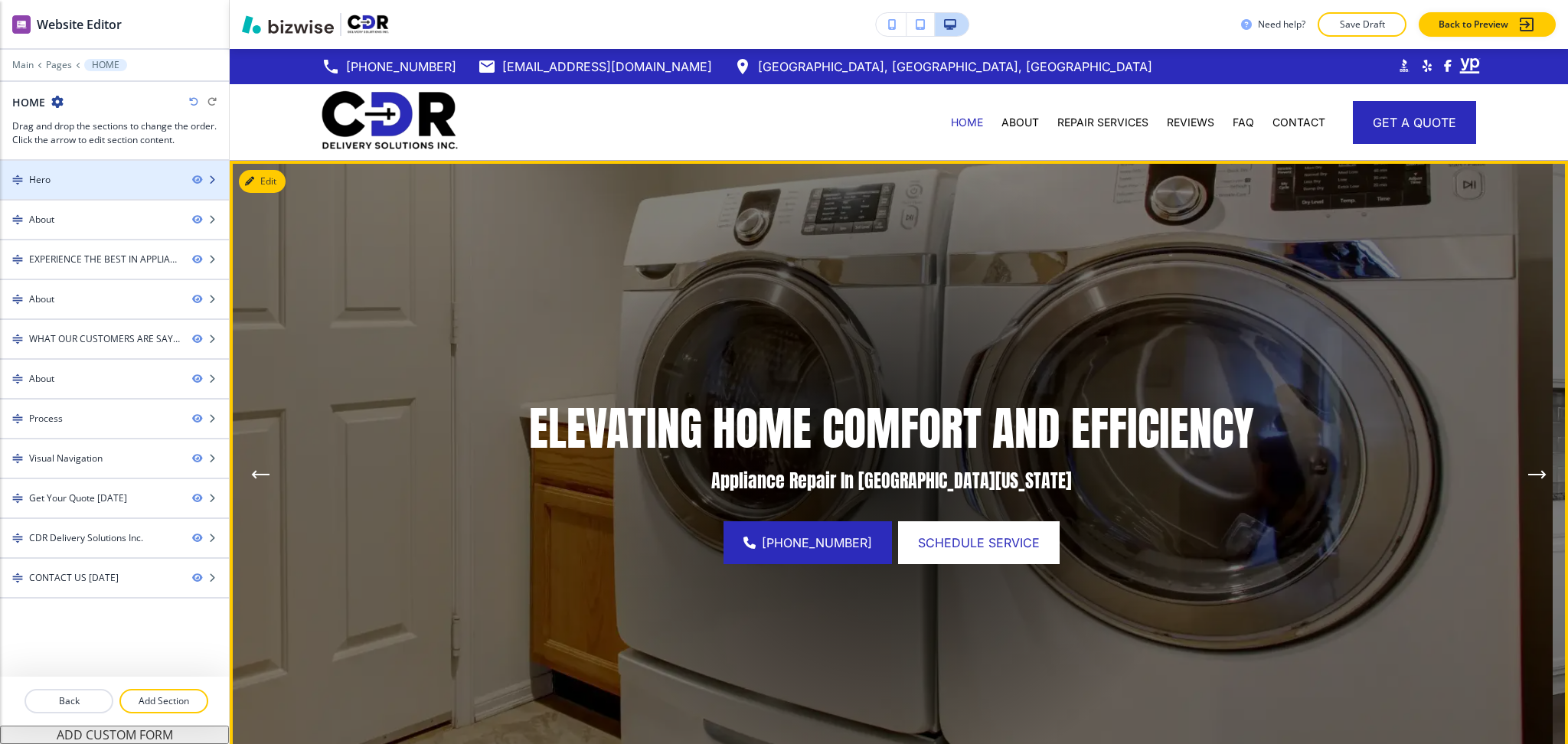
click at [100, 178] on div "Hero" at bounding box center [90, 179] width 180 height 14
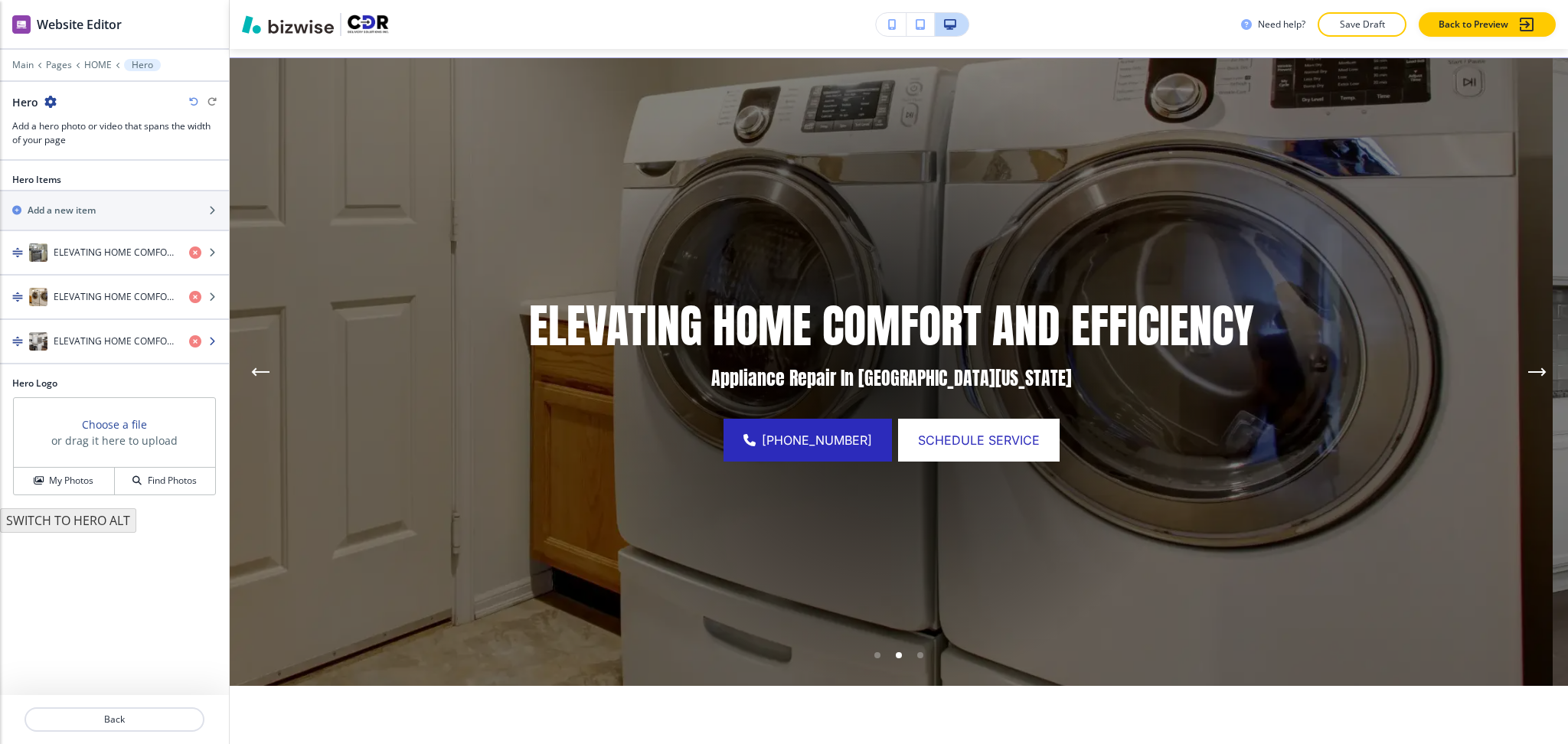
scroll to position [111, 0]
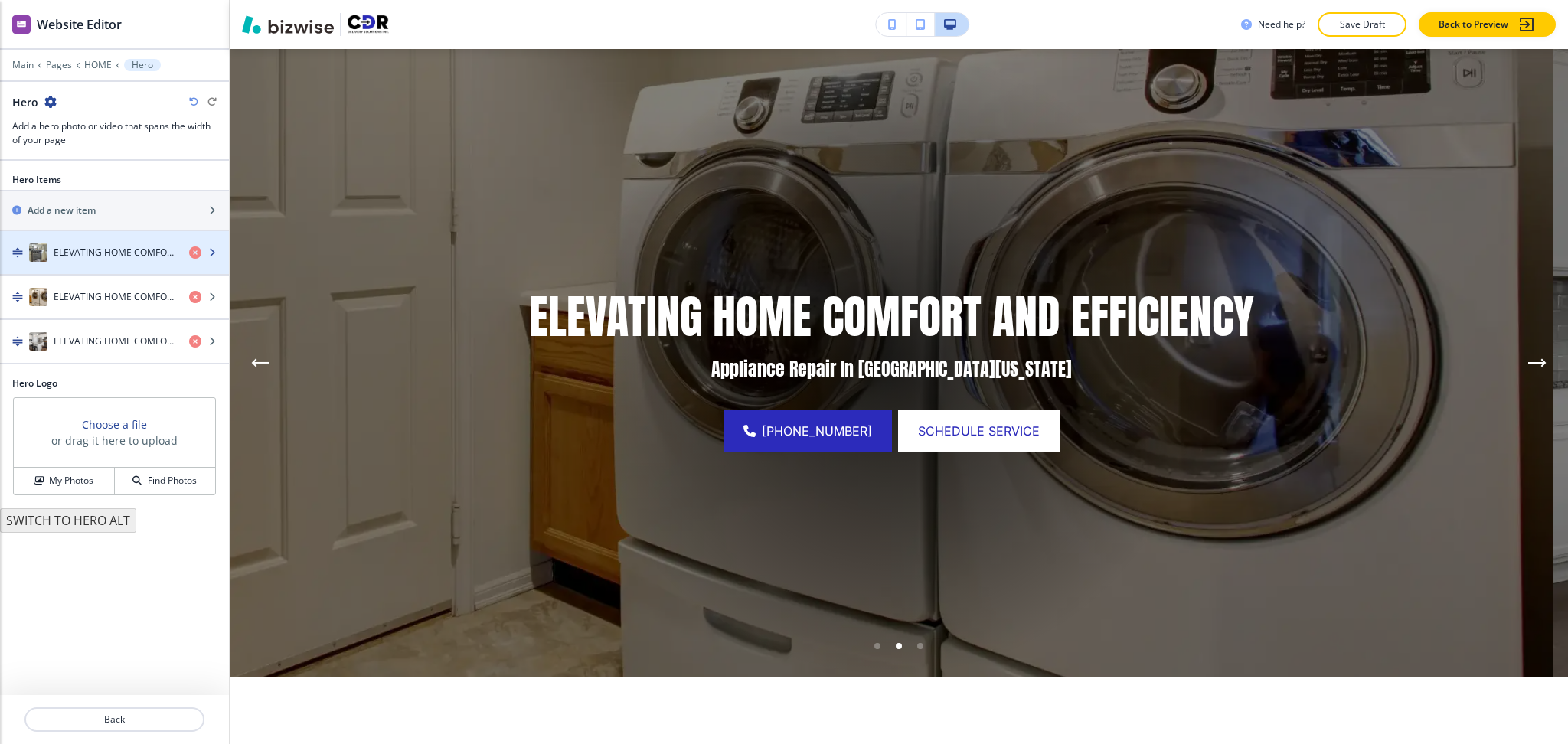
click at [86, 254] on h4 "ELEVATING HOME COMFORT AND EFFICIENCY" at bounding box center [115, 252] width 124 height 14
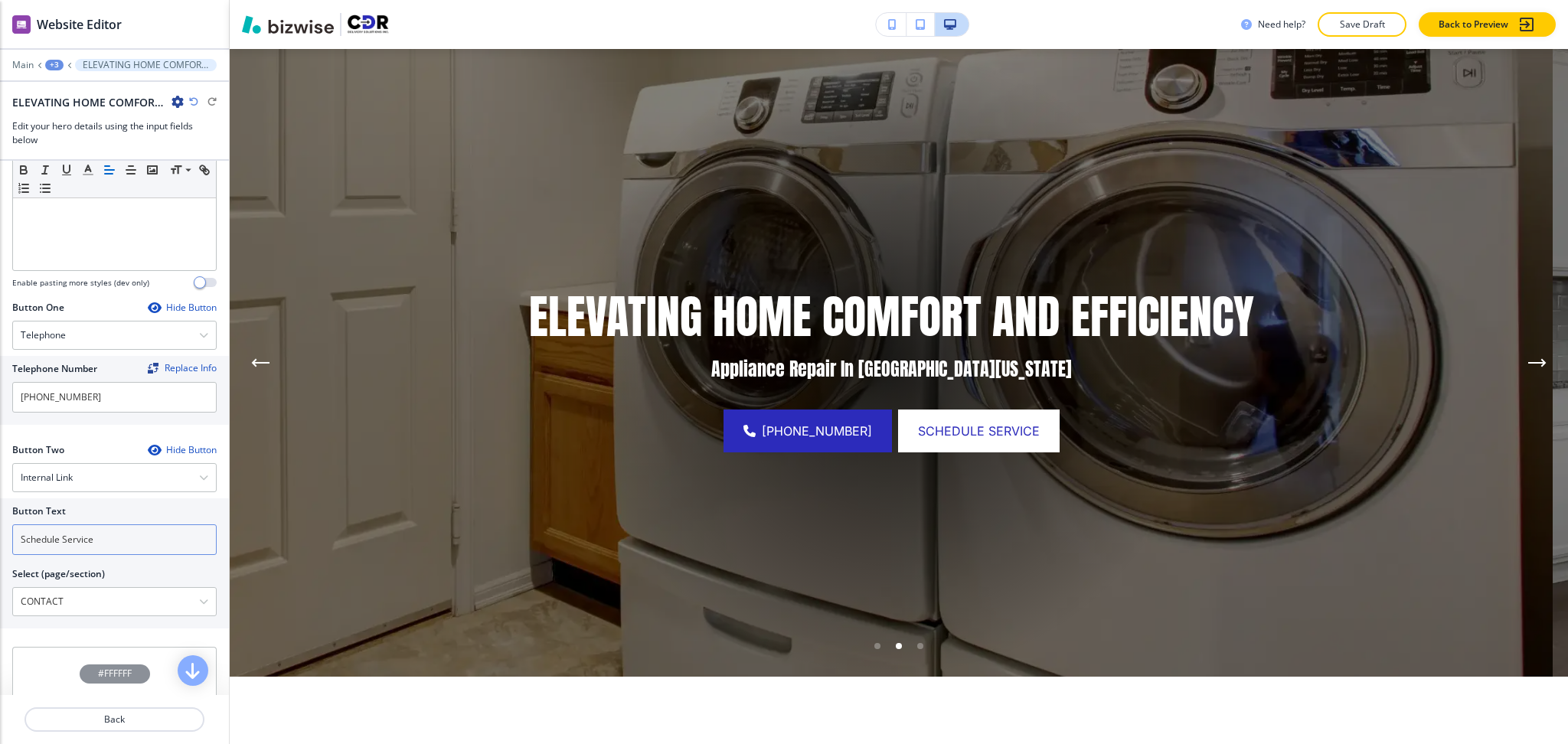
scroll to position [637, 0]
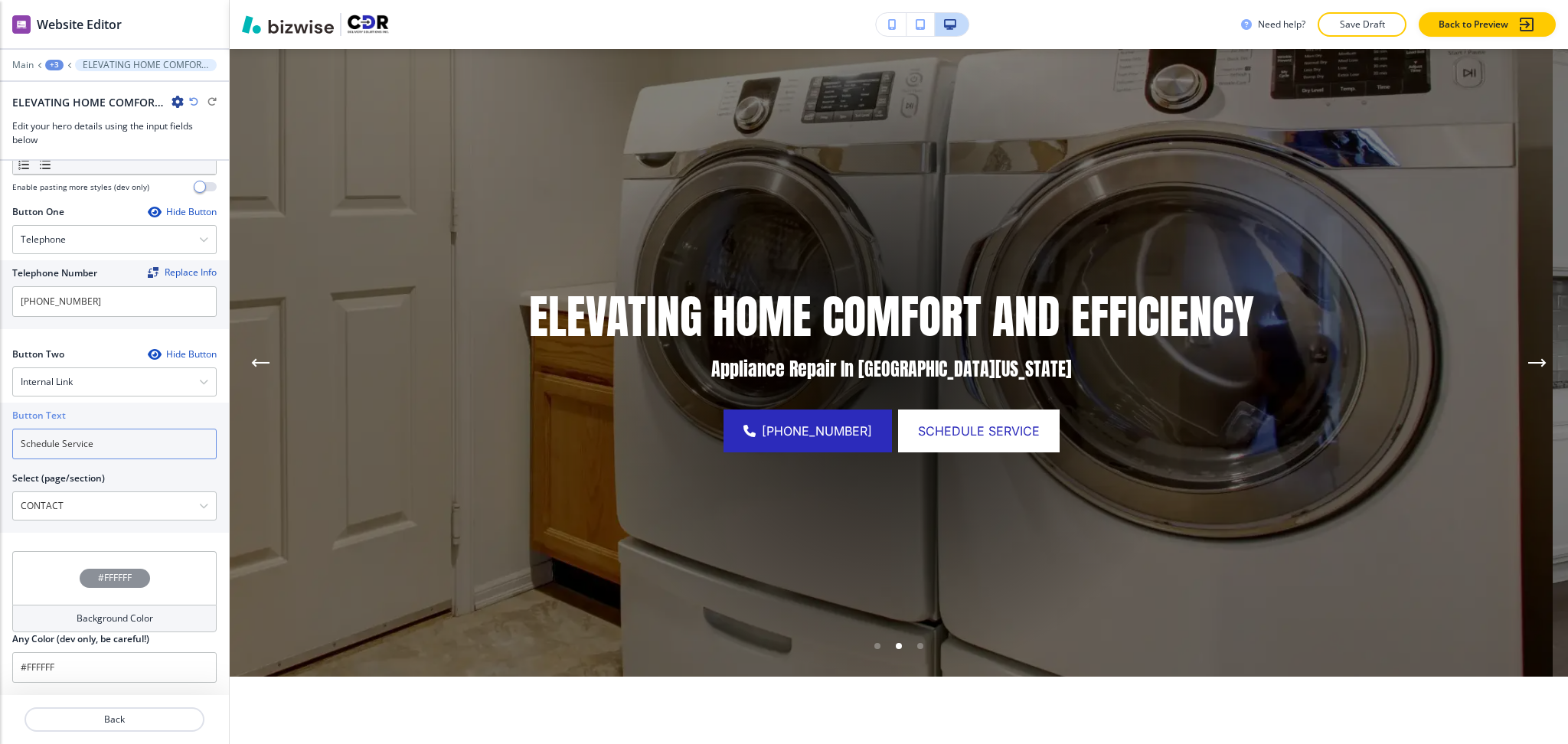
drag, startPoint x: 107, startPoint y: 449, endPoint x: 0, endPoint y: 433, distance: 108.2
click at [0, 433] on div "Button Text Schedule Service Select (page/section) CONTACT HOME HOME | Hero HOM…" at bounding box center [115, 467] width 229 height 130
click at [64, 494] on \(page\/section\) "CONTACT" at bounding box center [106, 506] width 186 height 26
paste \(page\/section\) "Schedule Service"
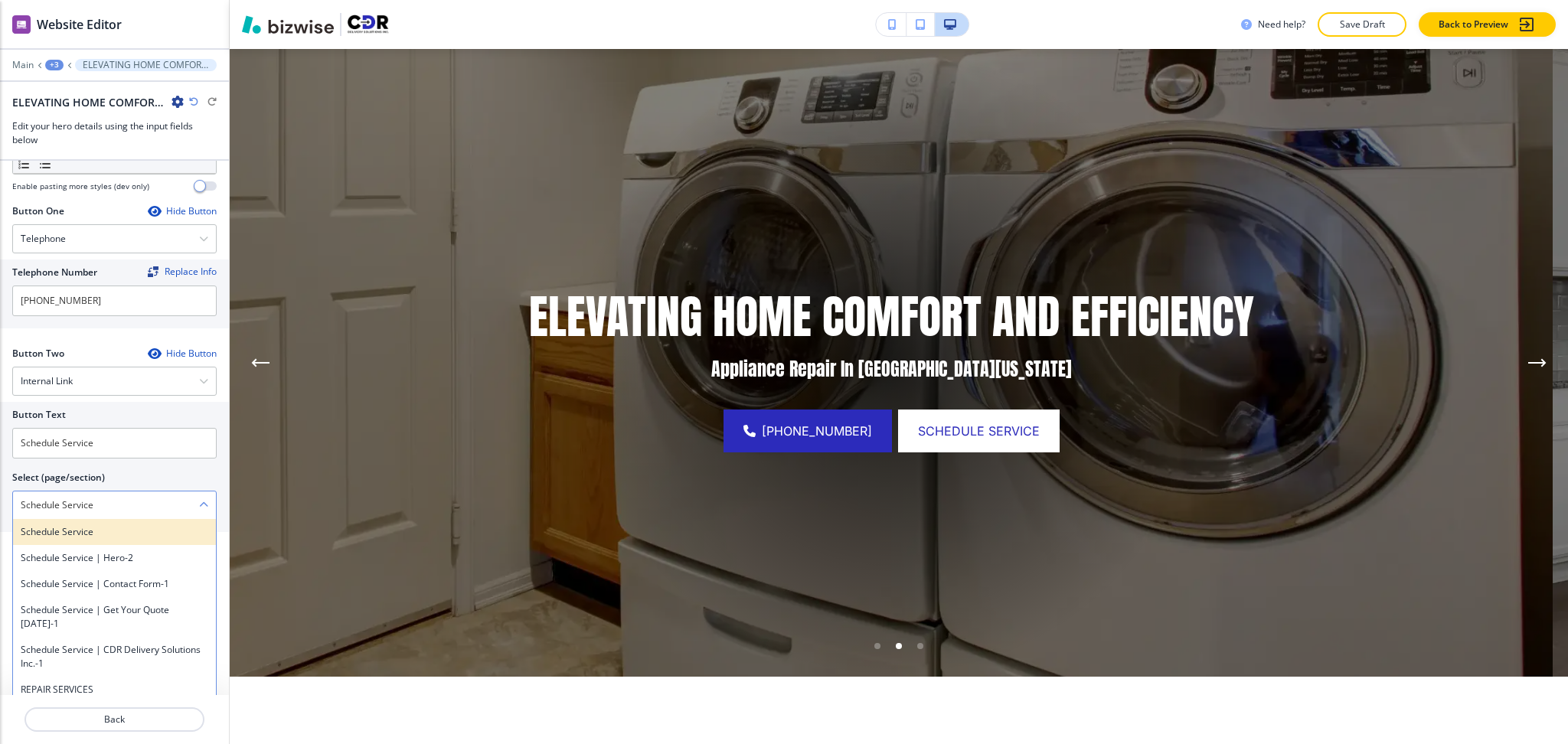
type \(page\/section\) "Schedule Service"
click at [59, 537] on h4 "Schedule Service" at bounding box center [115, 532] width 187 height 14
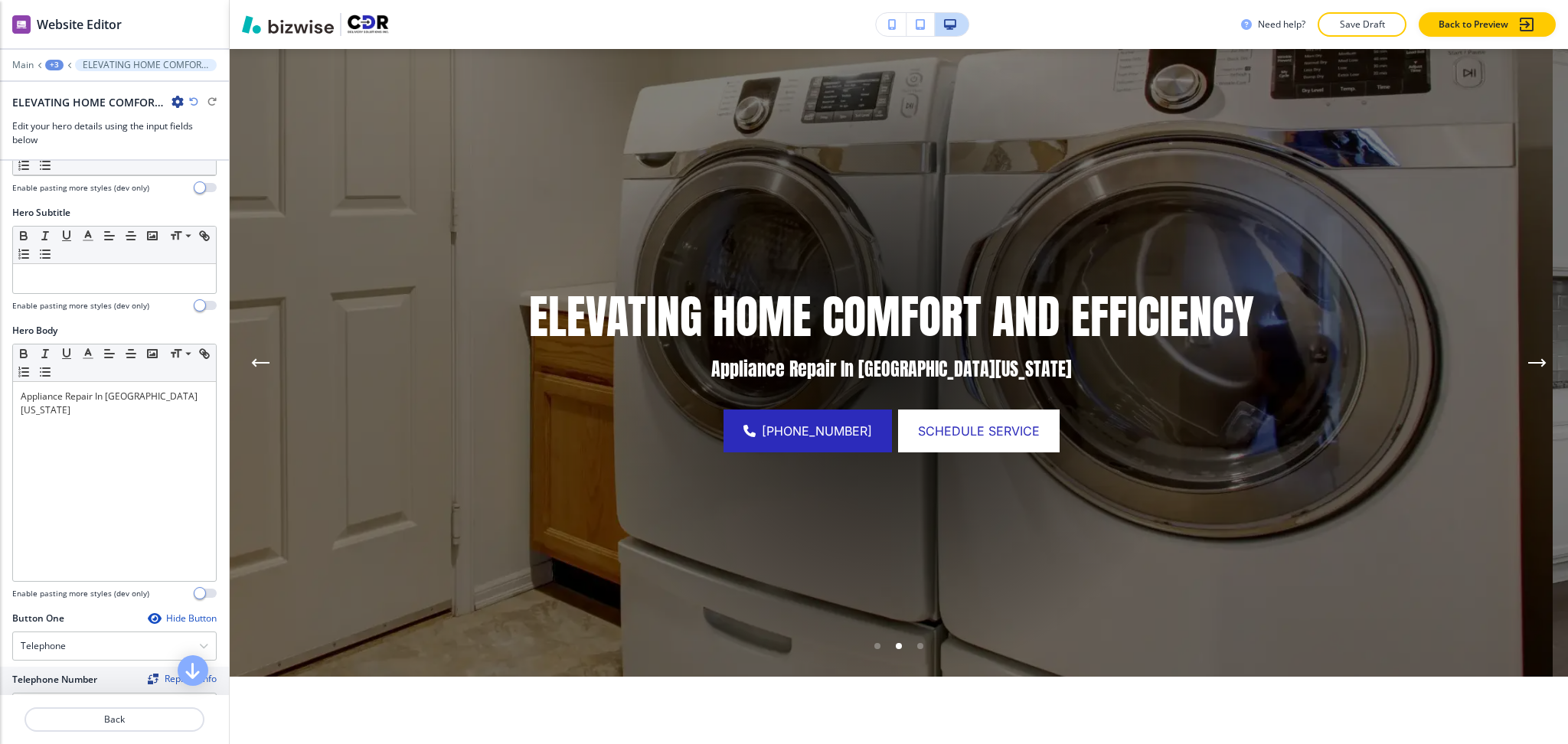
scroll to position [230, 0]
click at [46, 65] on div "+3" at bounding box center [54, 65] width 19 height 10
click at [81, 138] on p "Hero" at bounding box center [94, 144] width 78 height 14
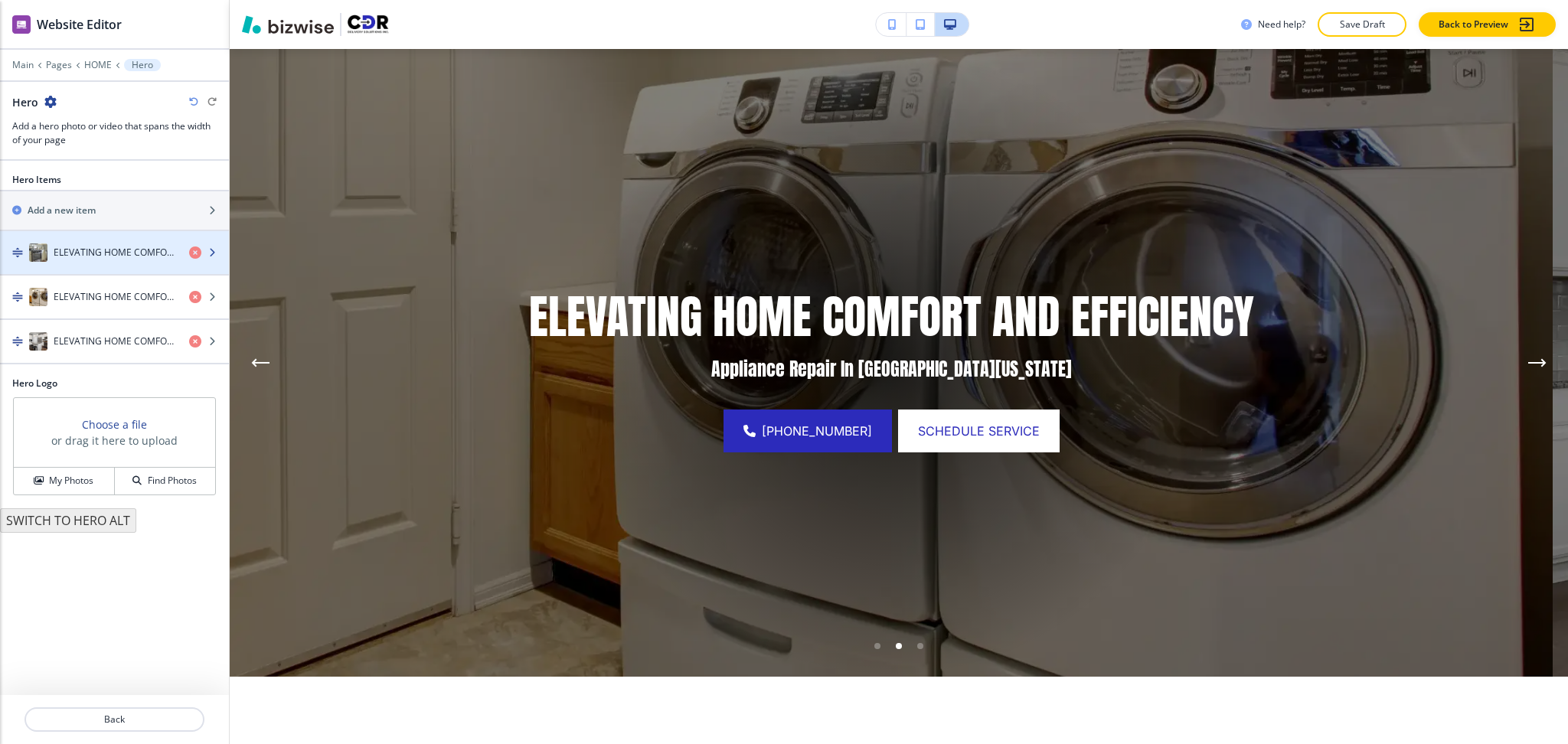
click at [80, 264] on div "button" at bounding box center [115, 267] width 229 height 12
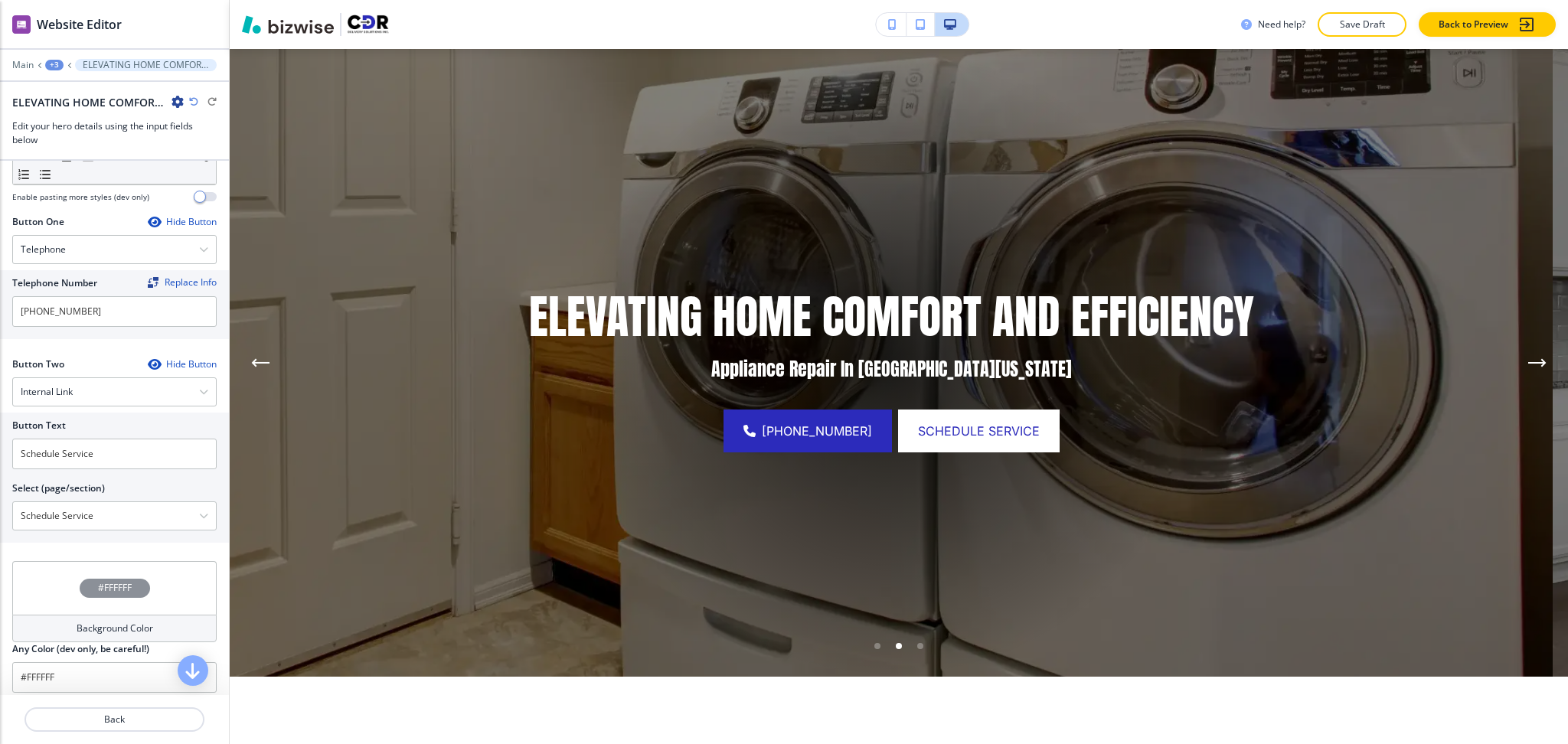
scroll to position [637, 0]
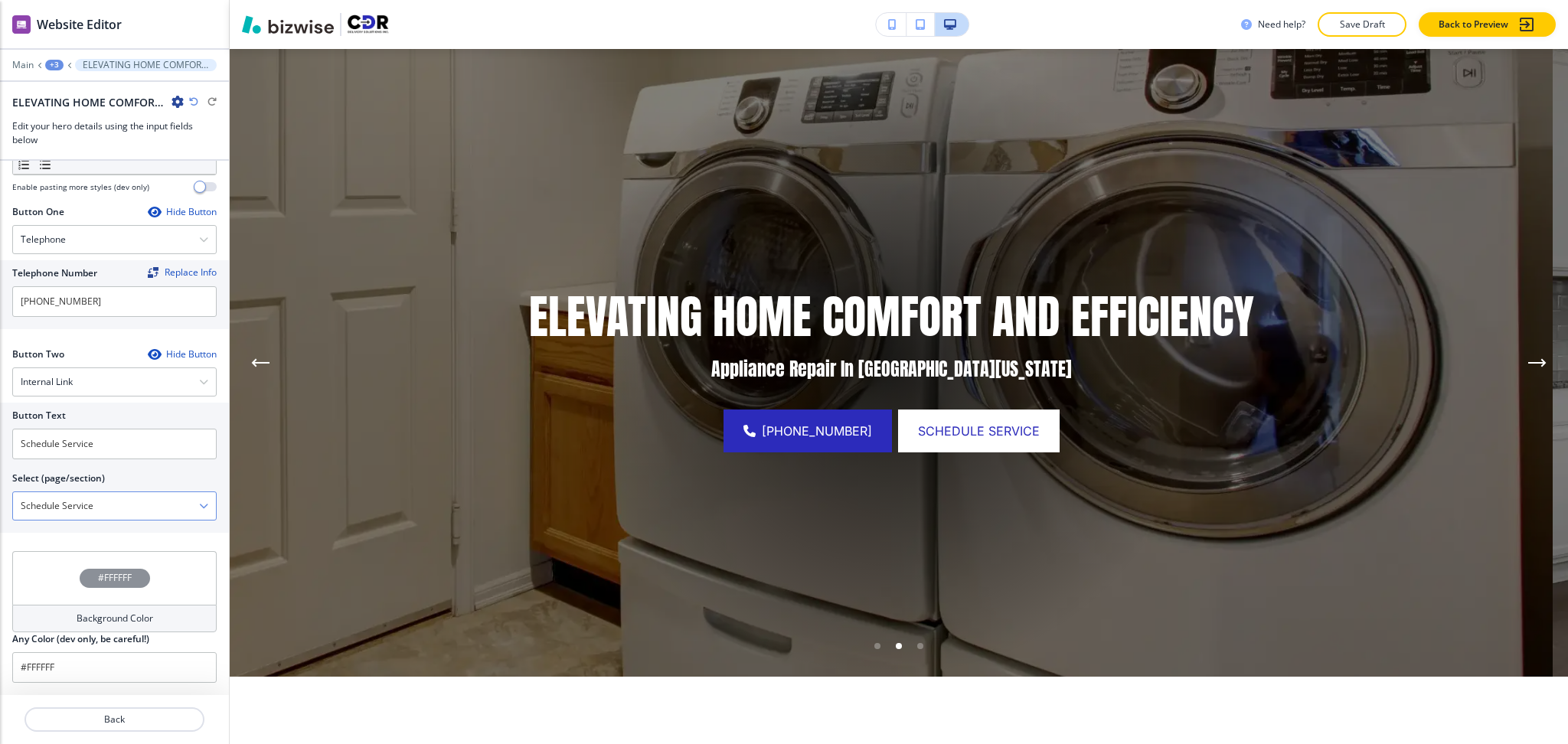
click at [103, 502] on \(page\/section\) "Schedule Service" at bounding box center [106, 506] width 186 height 26
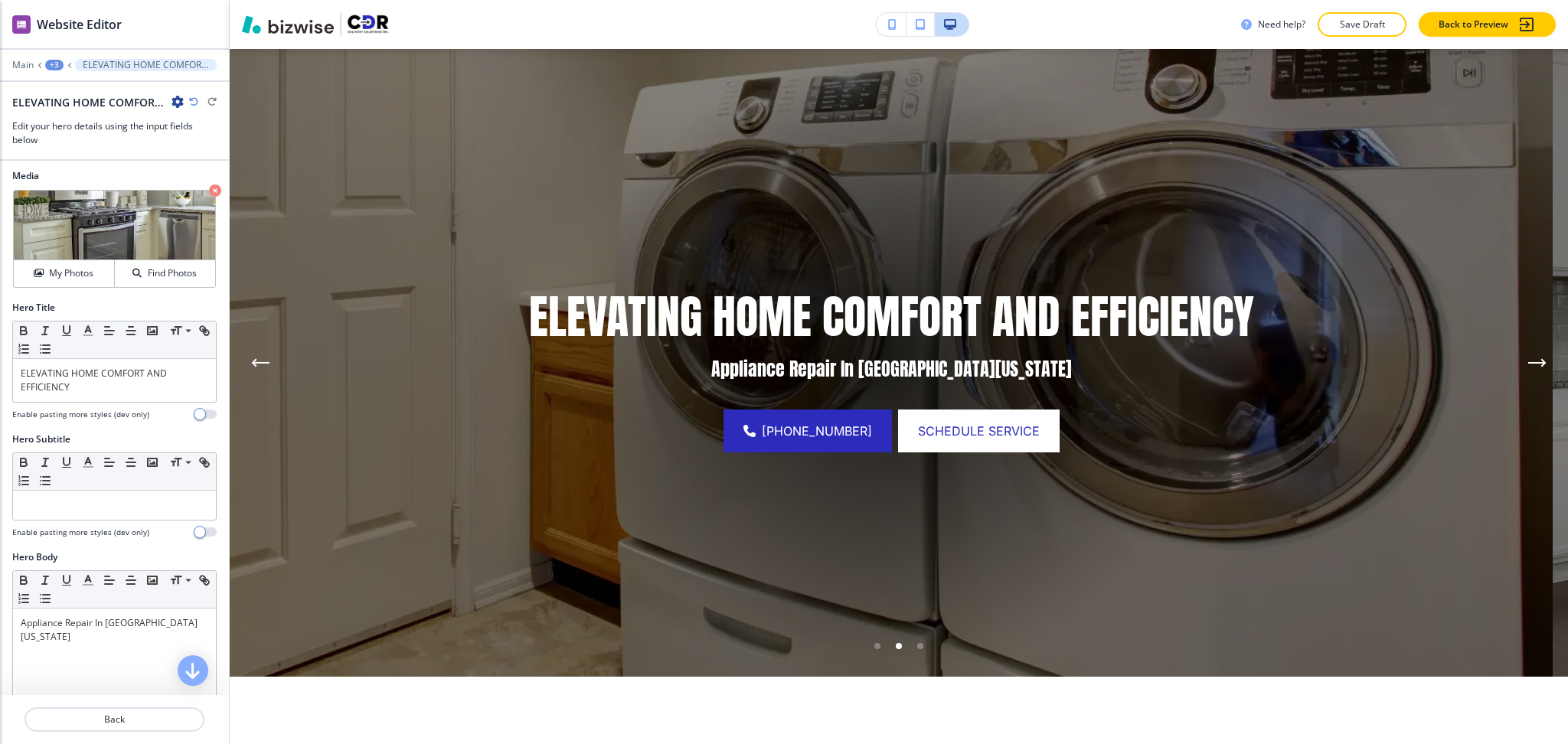
scroll to position [0, 0]
click at [45, 64] on div "+3" at bounding box center [54, 65] width 19 height 10
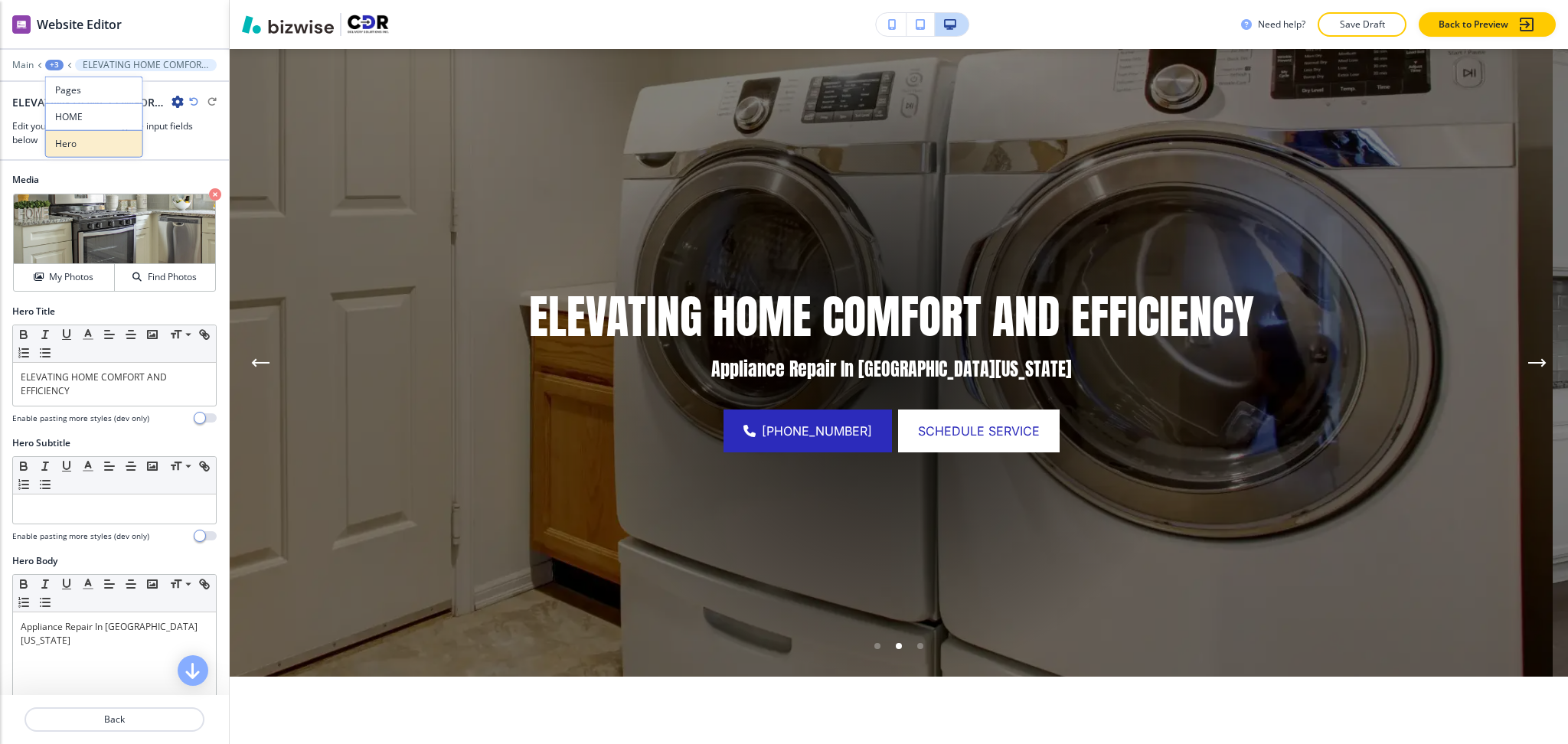
click at [77, 152] on button "Hero" at bounding box center [94, 144] width 98 height 27
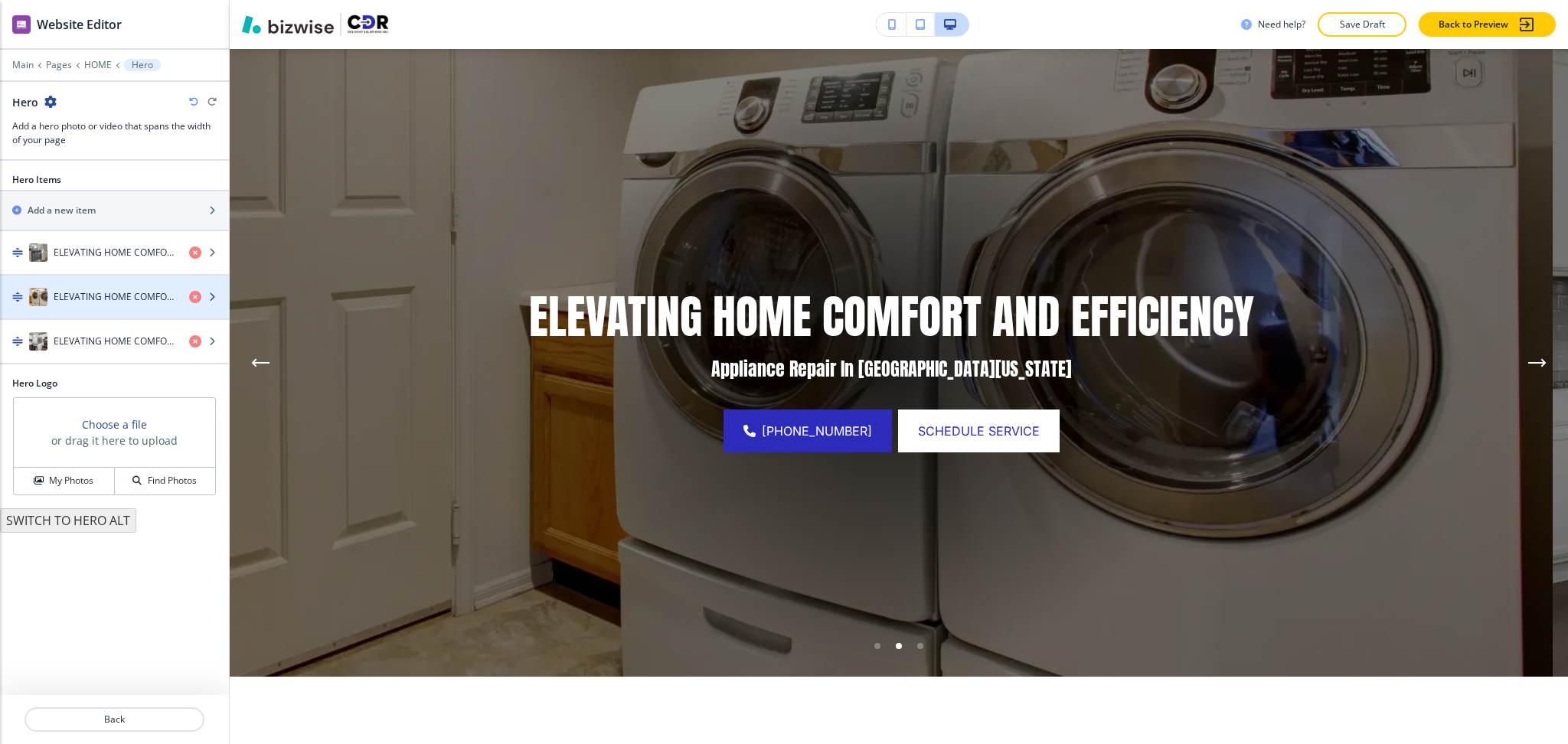
click at [101, 297] on h4 "ELEVATING HOME COMFORT AND EFFICIENCY" at bounding box center [115, 296] width 124 height 14
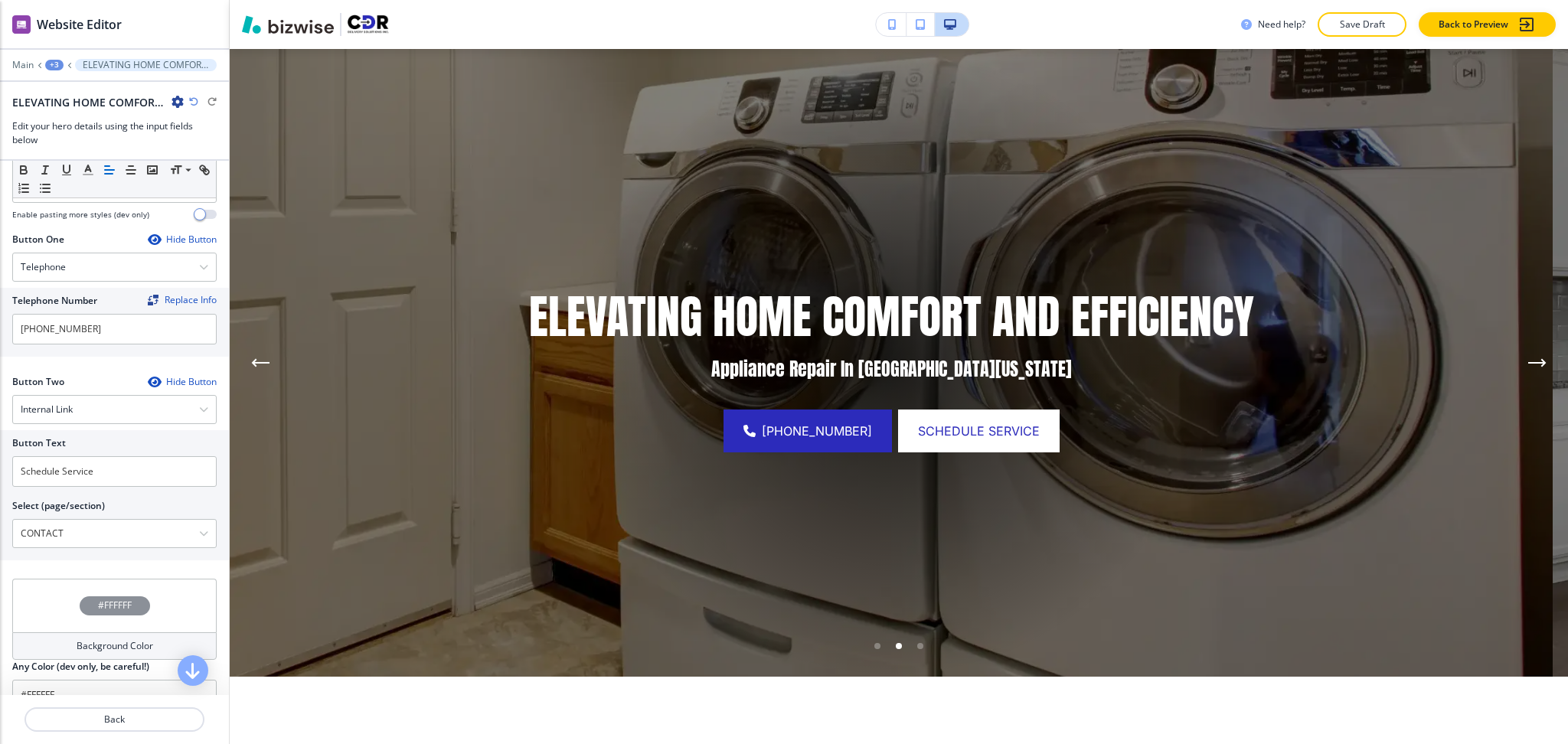
scroll to position [637, 0]
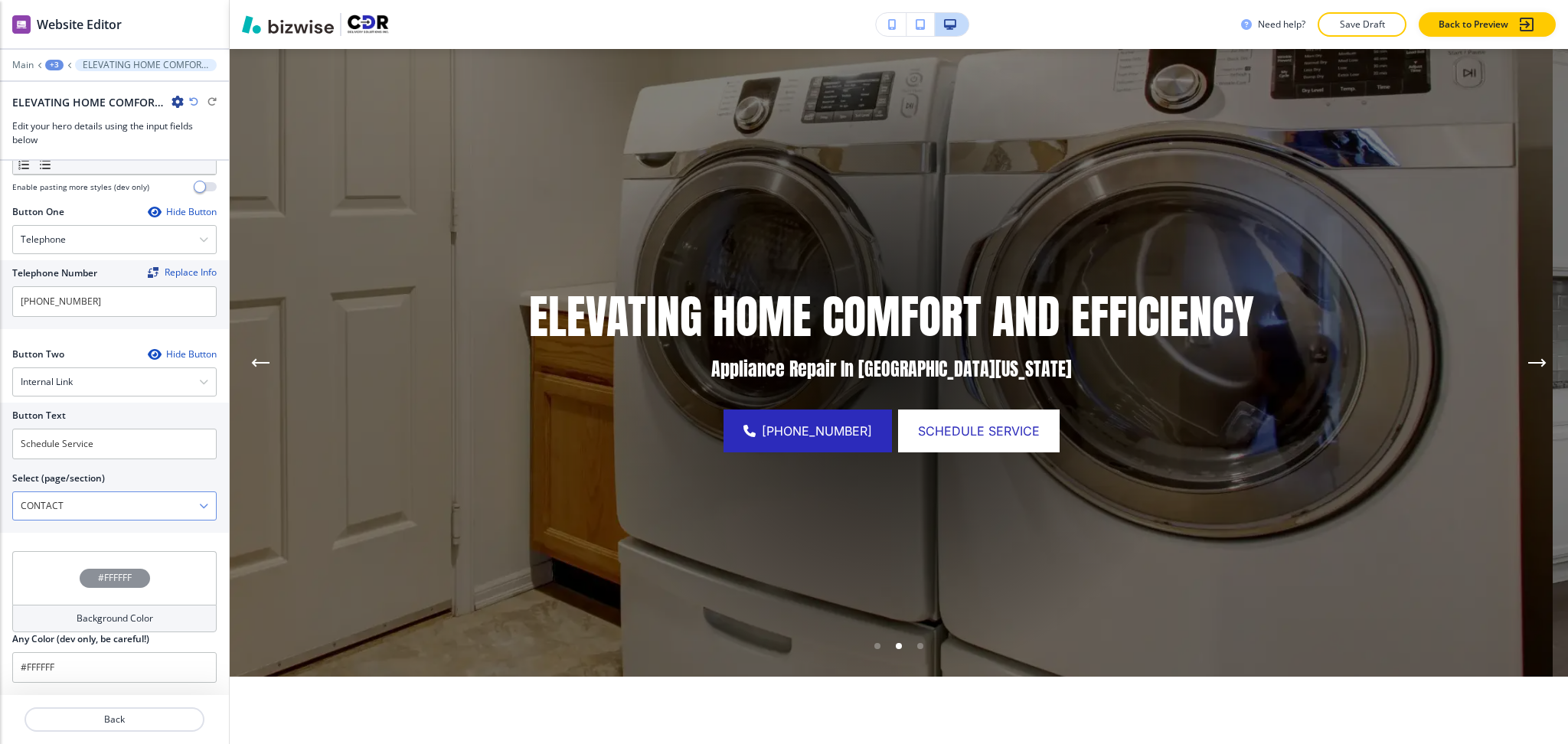
click at [71, 503] on \(page\/section\) "CONTACT" at bounding box center [106, 506] width 186 height 26
paste \(page\/section\) "Schedule Service"
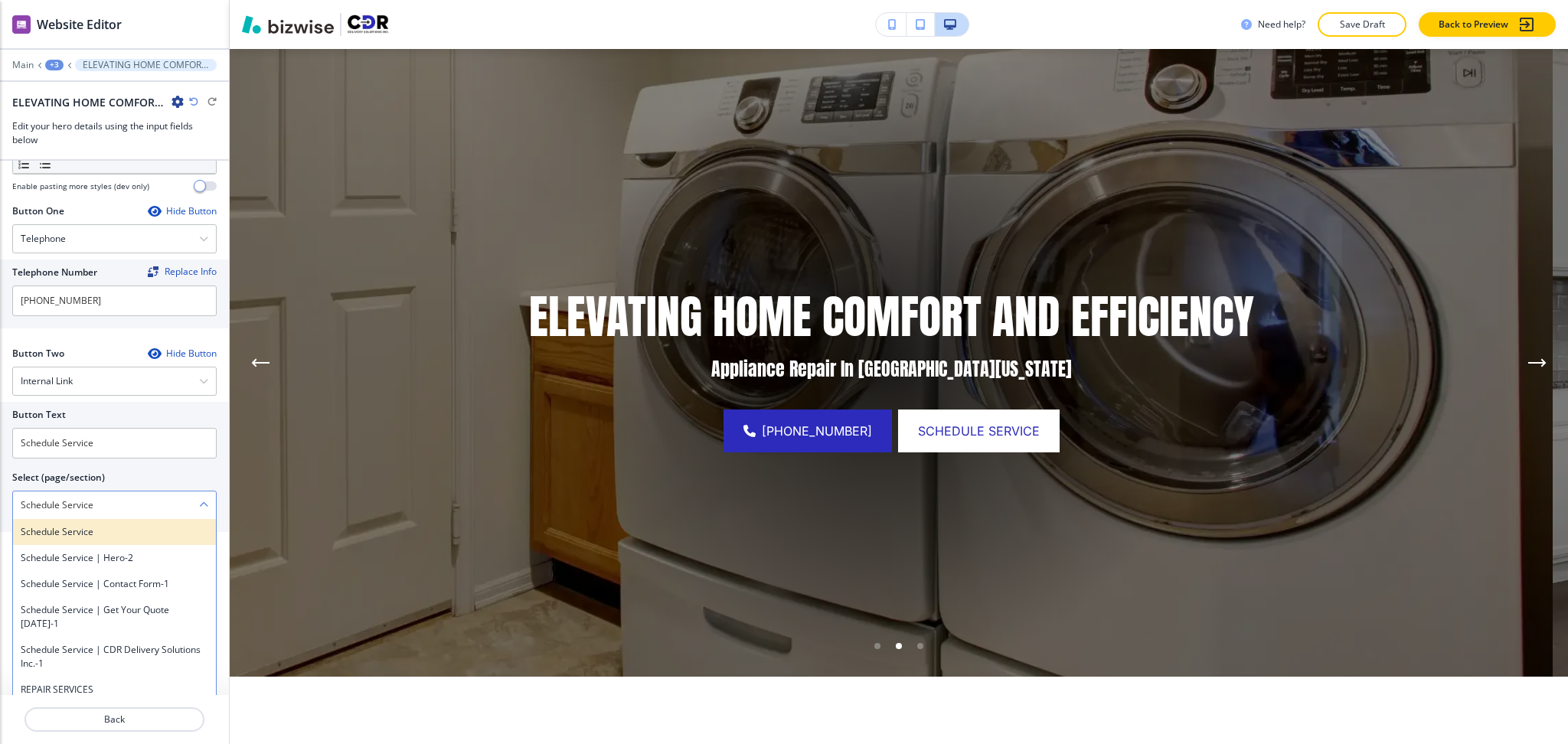
type \(page\/section\) "Schedule Service"
click at [64, 539] on h4 "Schedule Service" at bounding box center [115, 532] width 187 height 14
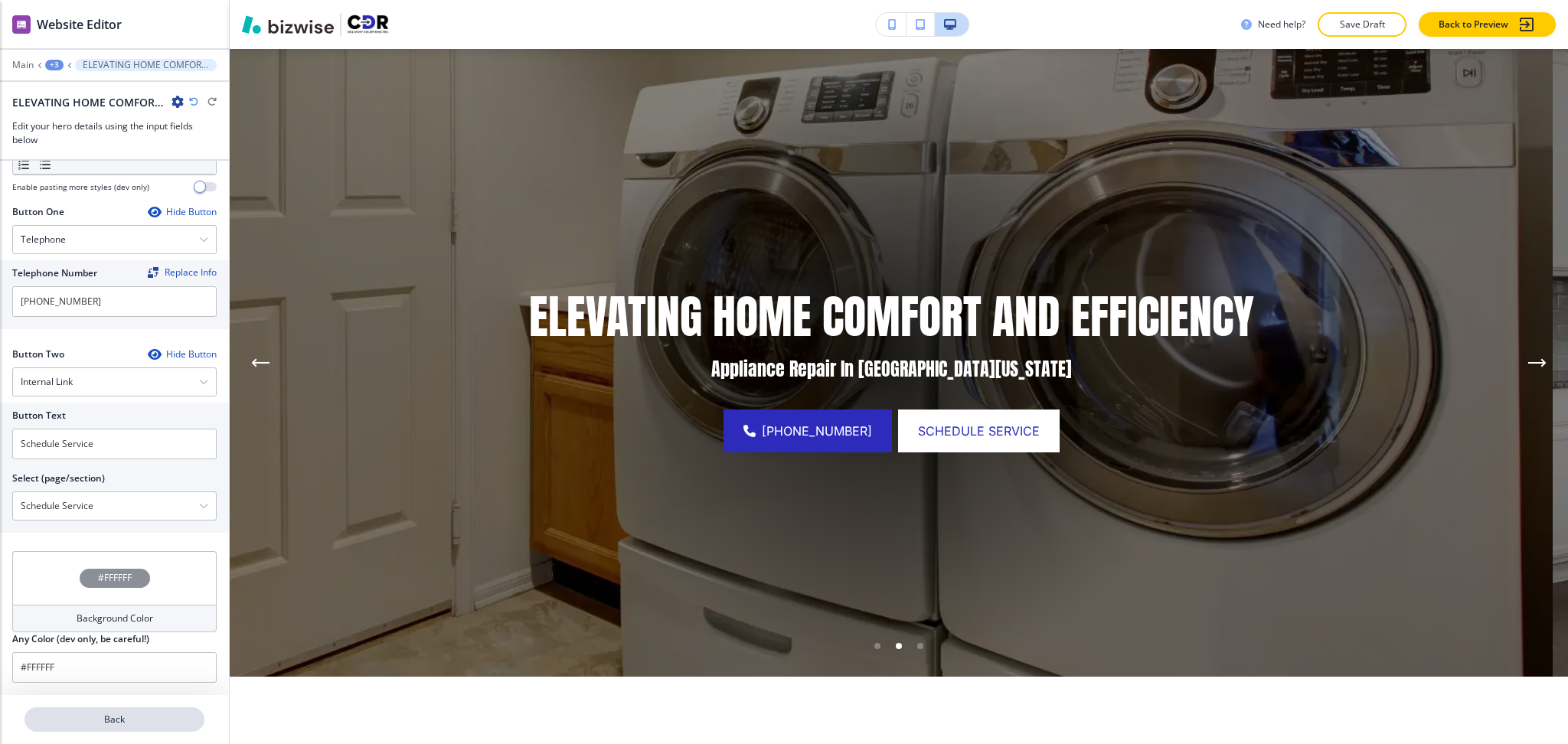
click at [100, 721] on p "Back" at bounding box center [114, 719] width 177 height 14
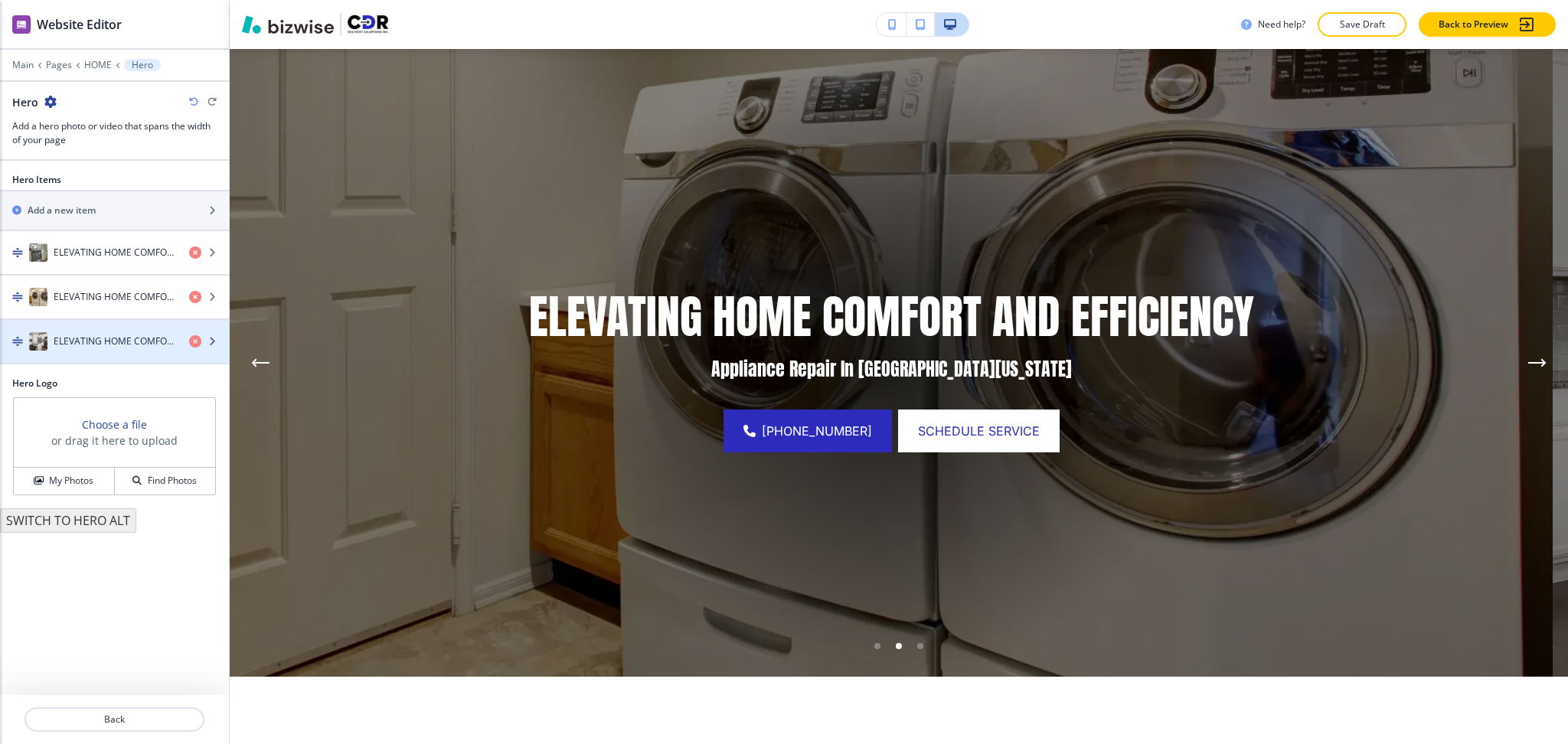
click at [75, 345] on h4 "ELEVATING HOME COMFORT AND EFFICIENCY" at bounding box center [115, 341] width 124 height 14
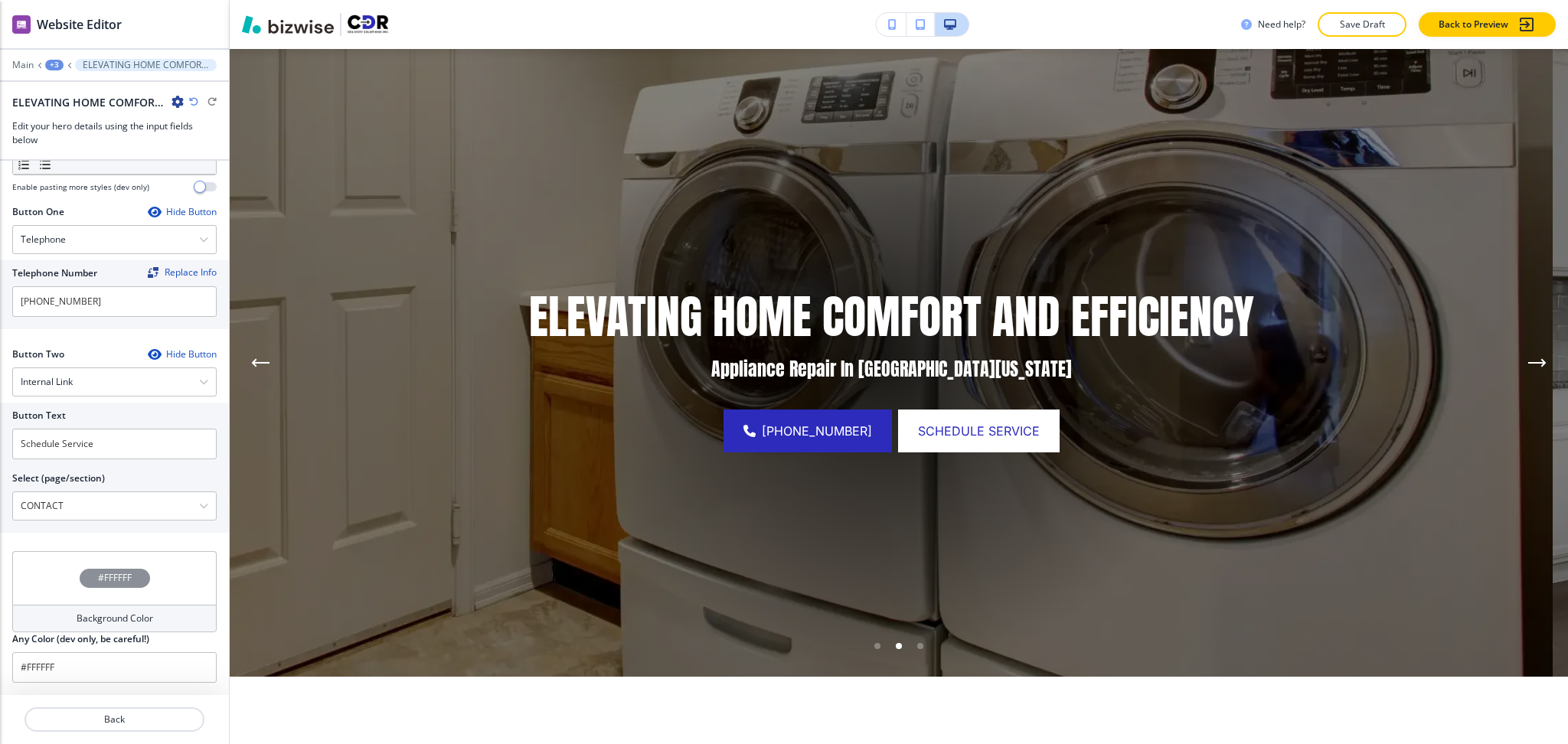
drag, startPoint x: 83, startPoint y: 508, endPoint x: 99, endPoint y: 539, distance: 34.9
click at [83, 508] on \(page\/section\) "CONTACT" at bounding box center [106, 506] width 186 height 26
paste \(page\/section\) "Schedule Service"
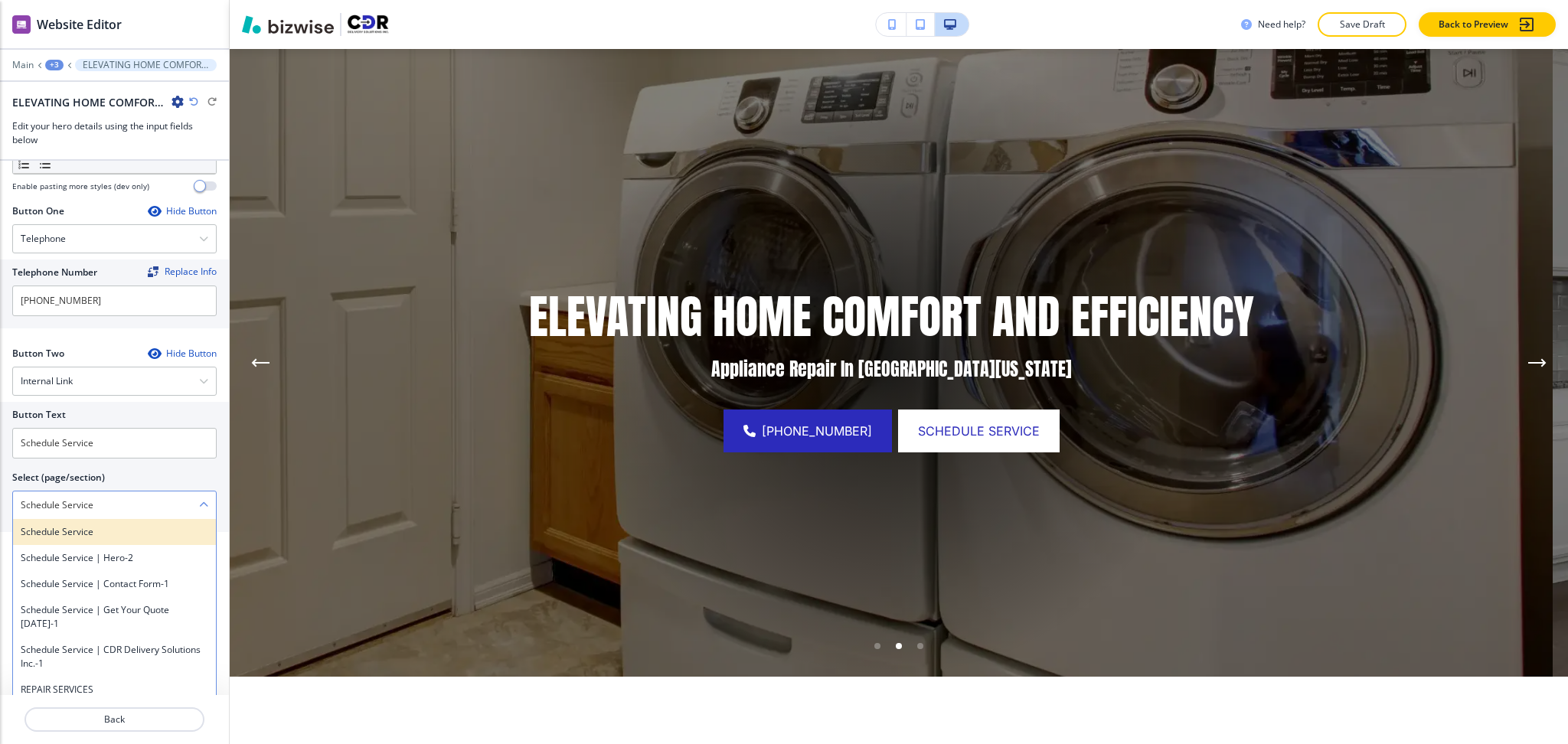
type \(page\/section\) "Schedule Service"
click at [60, 531] on h4 "Schedule Service" at bounding box center [115, 532] width 187 height 14
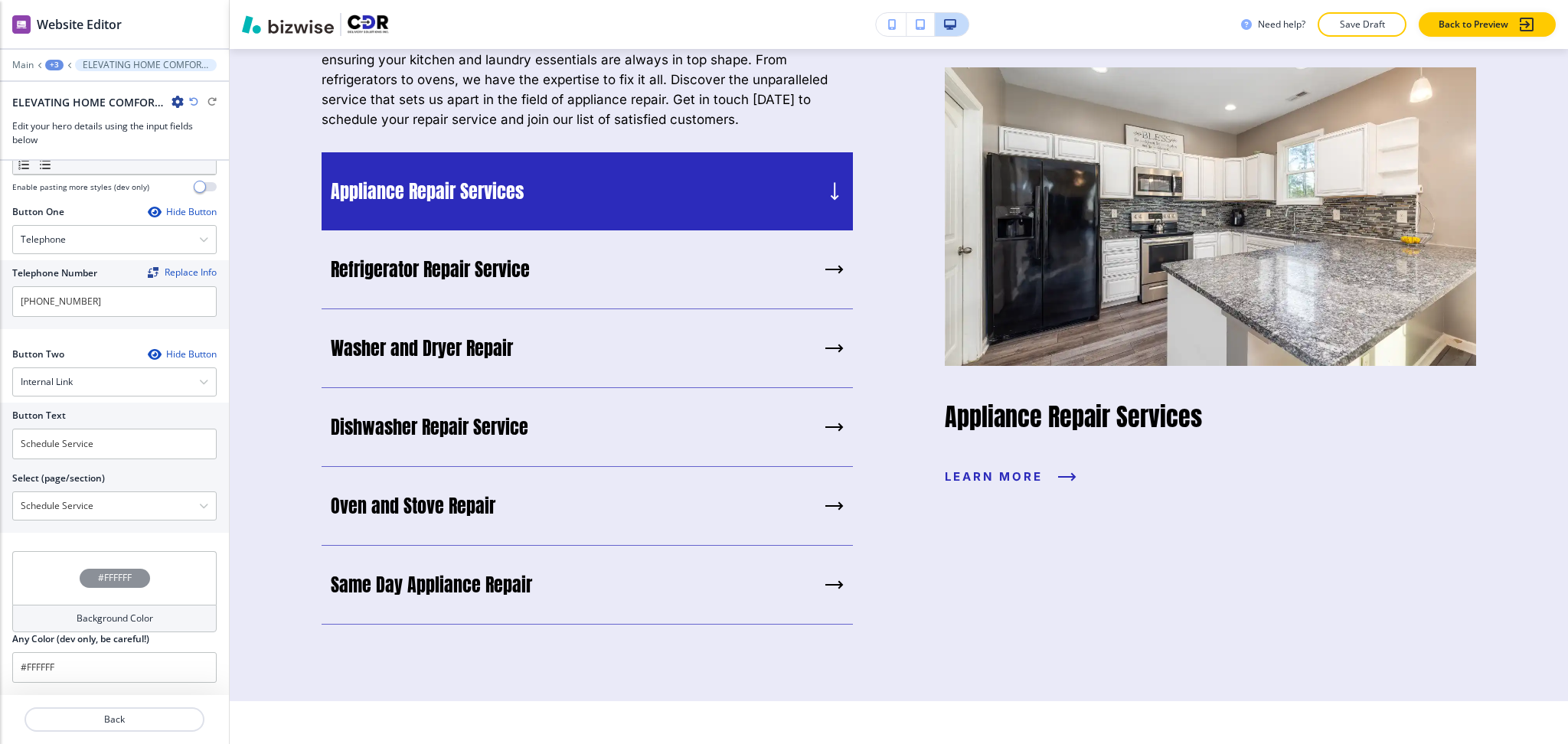
scroll to position [1389, 0]
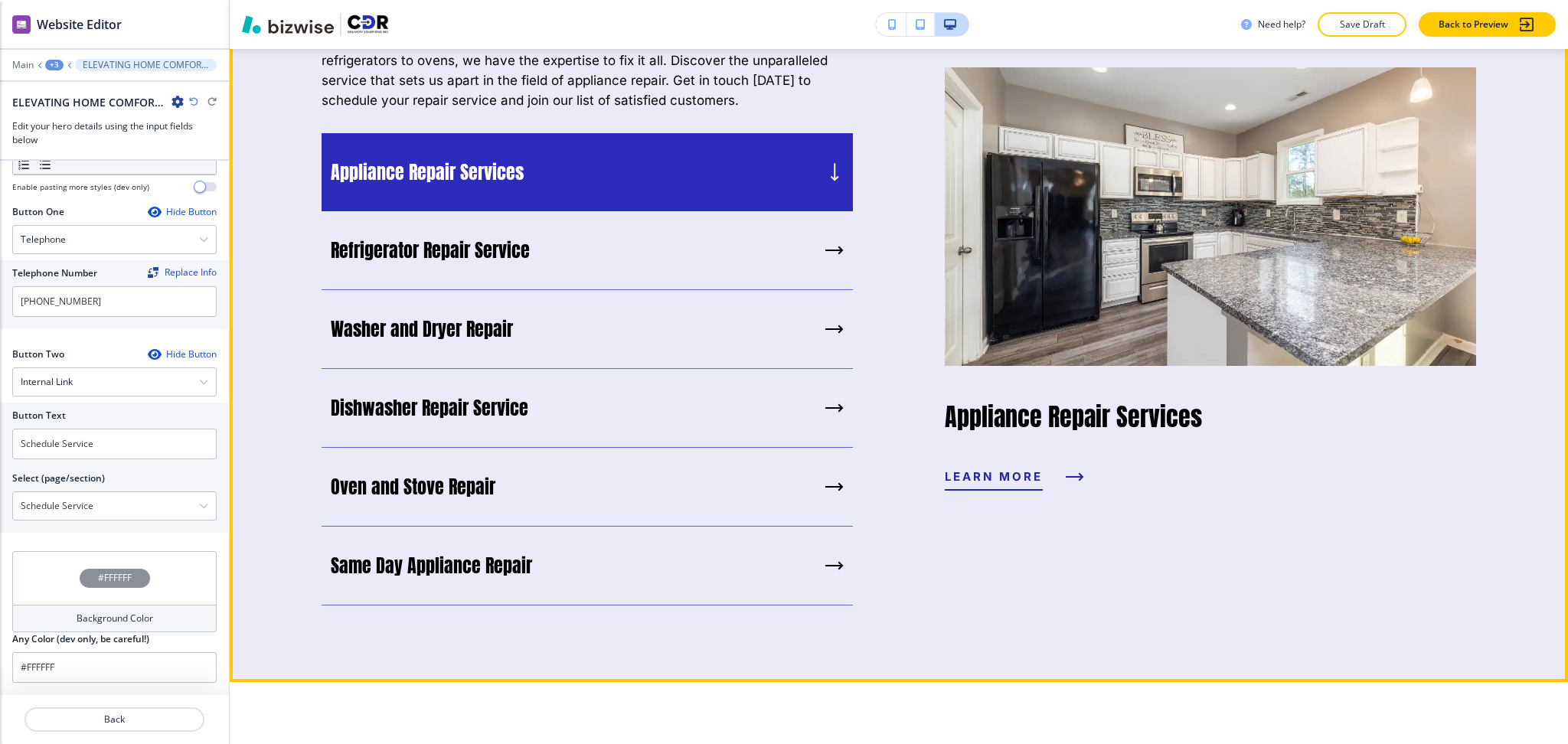
click at [986, 468] on span "learn more" at bounding box center [993, 477] width 98 height 19
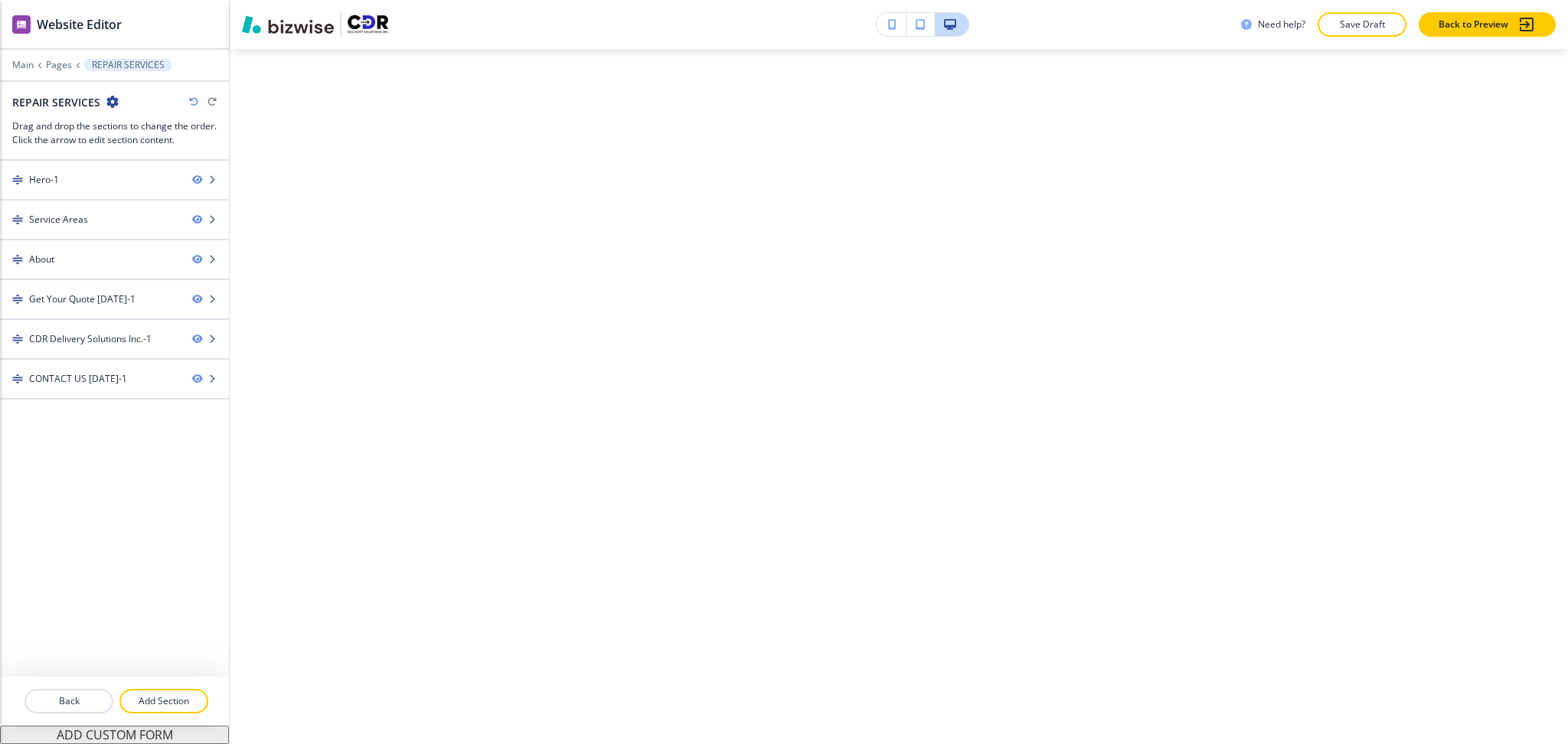
scroll to position [0, 0]
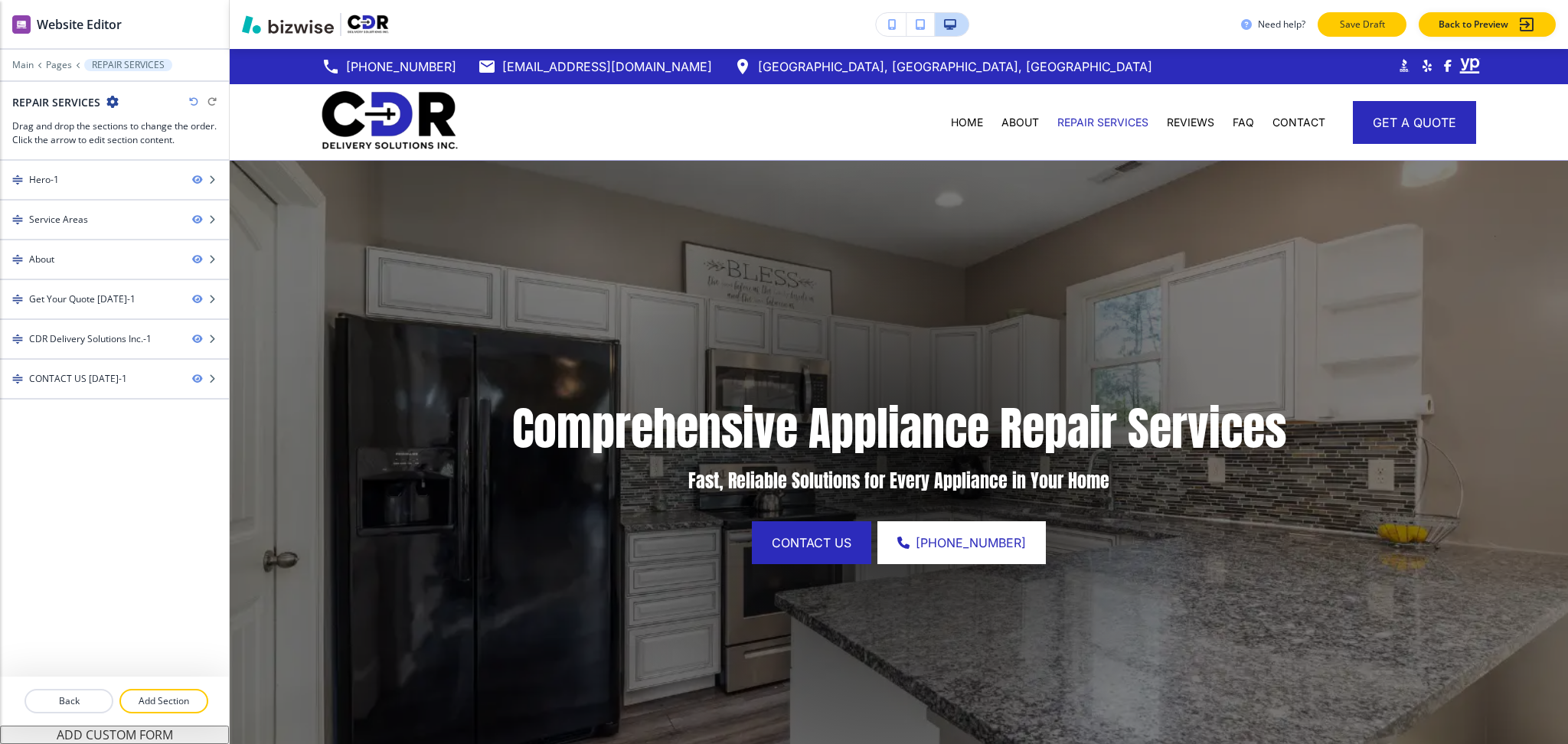
click at [1383, 26] on p "Save Draft" at bounding box center [1362, 24] width 49 height 14
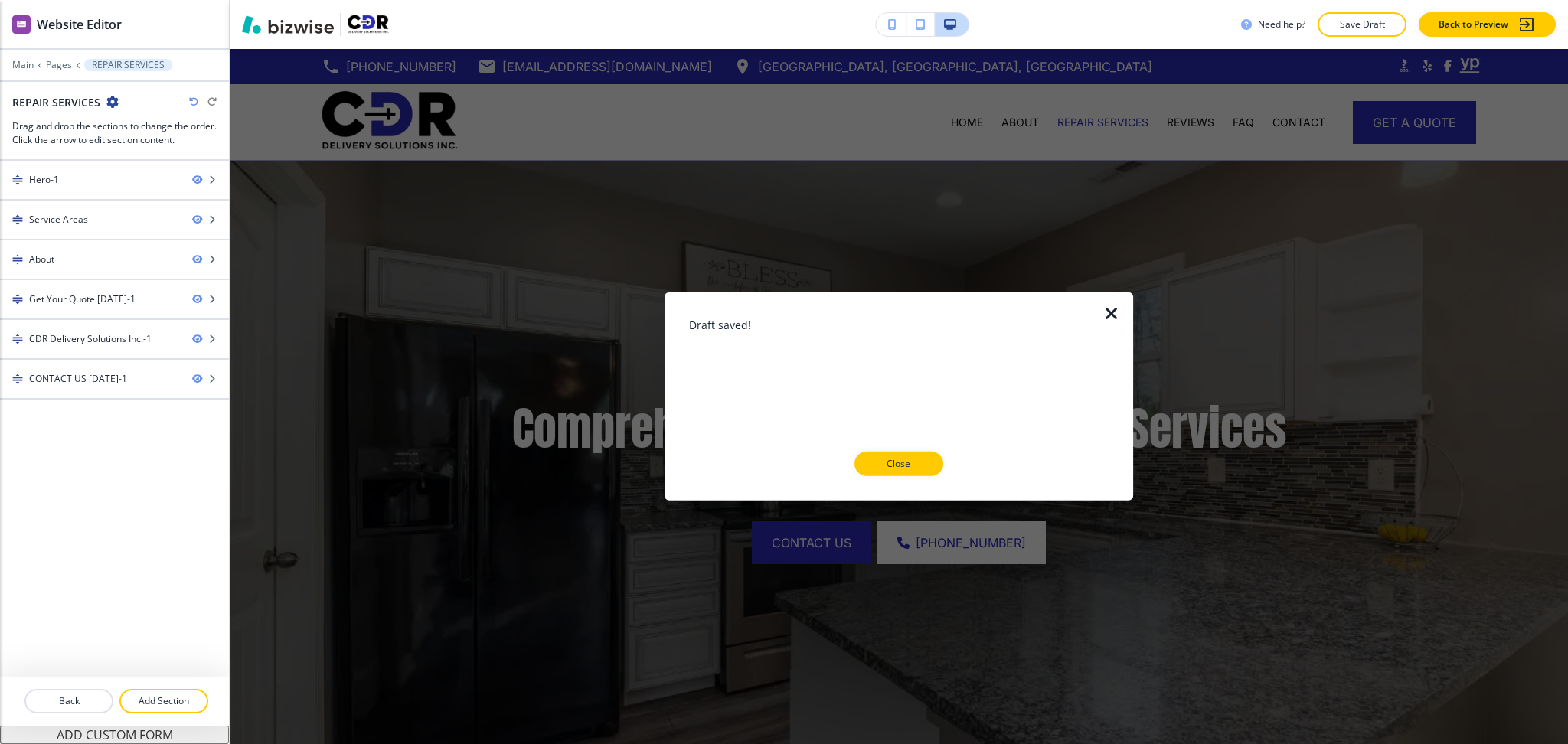
click at [903, 460] on p "Close" at bounding box center [899, 463] width 49 height 14
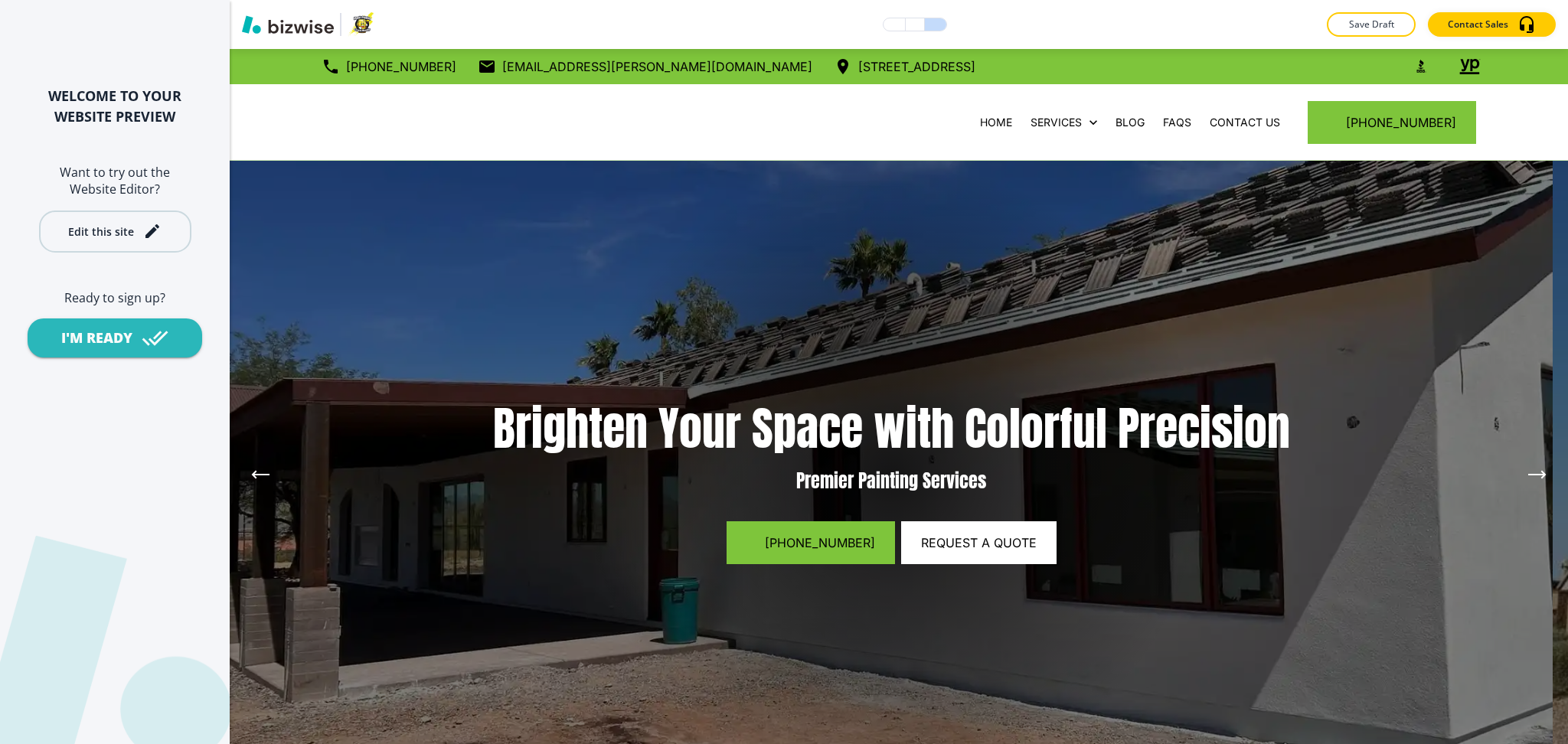
click at [128, 230] on div "Edit this site" at bounding box center [101, 232] width 66 height 11
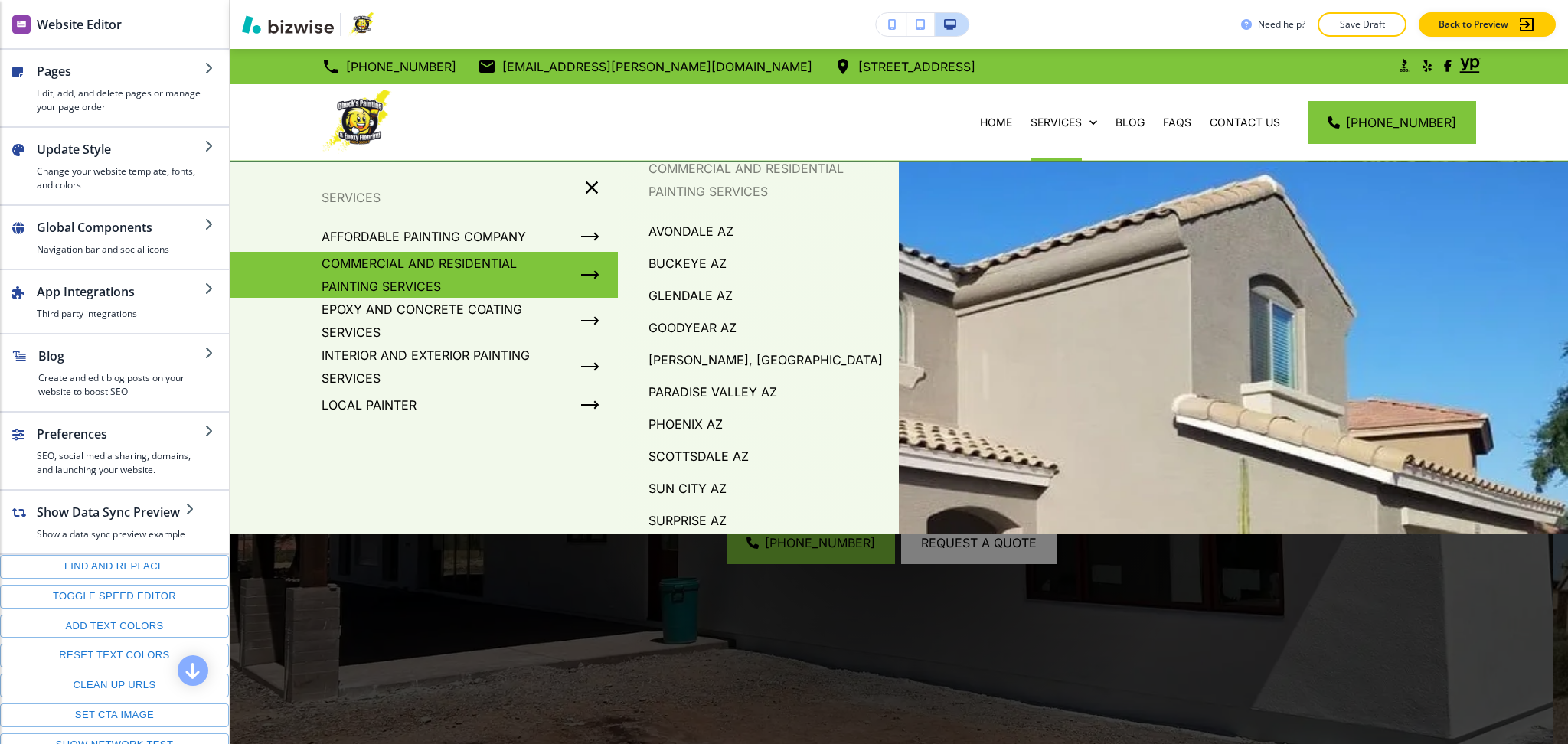
scroll to position [127, 0]
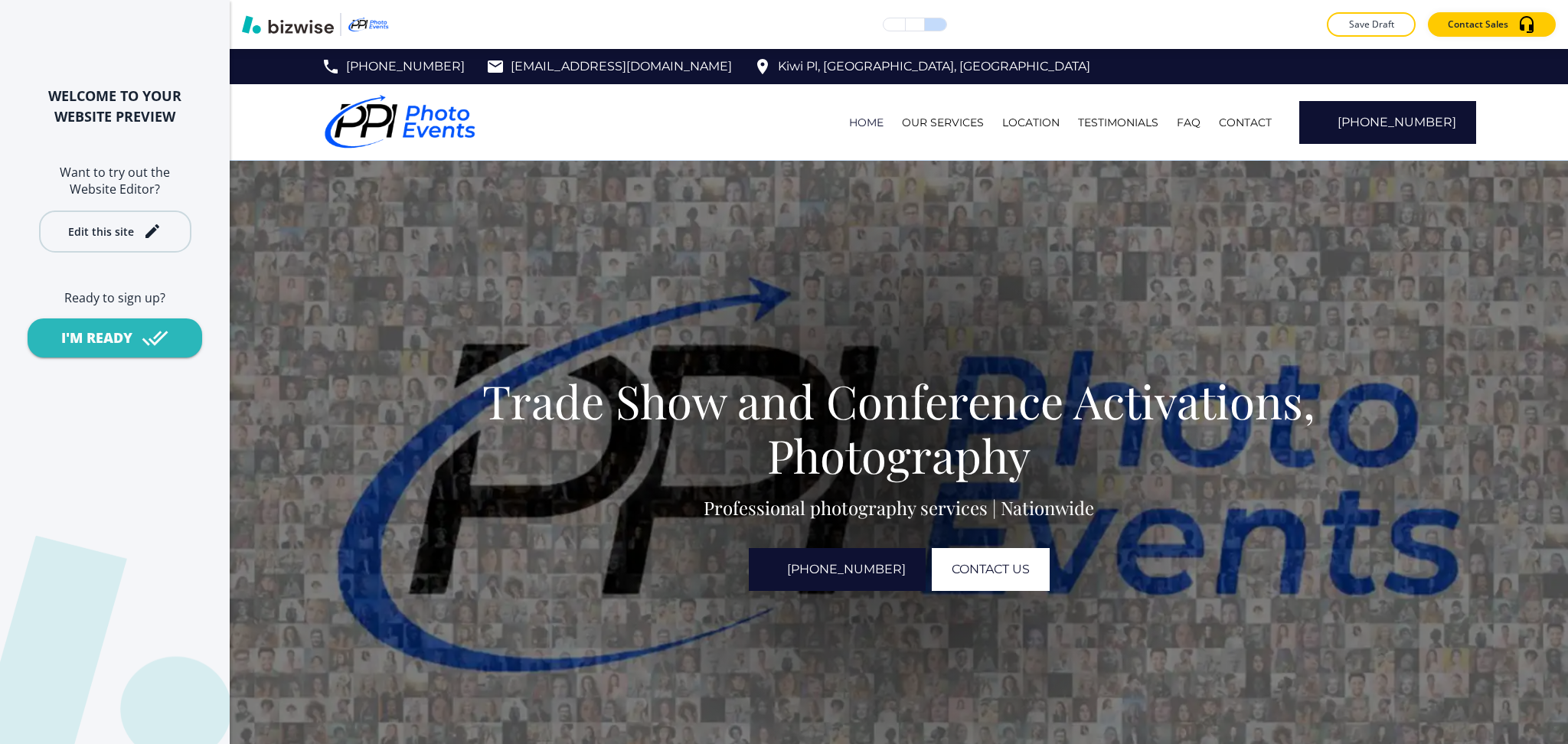
click at [102, 232] on div "Edit this site" at bounding box center [101, 232] width 66 height 11
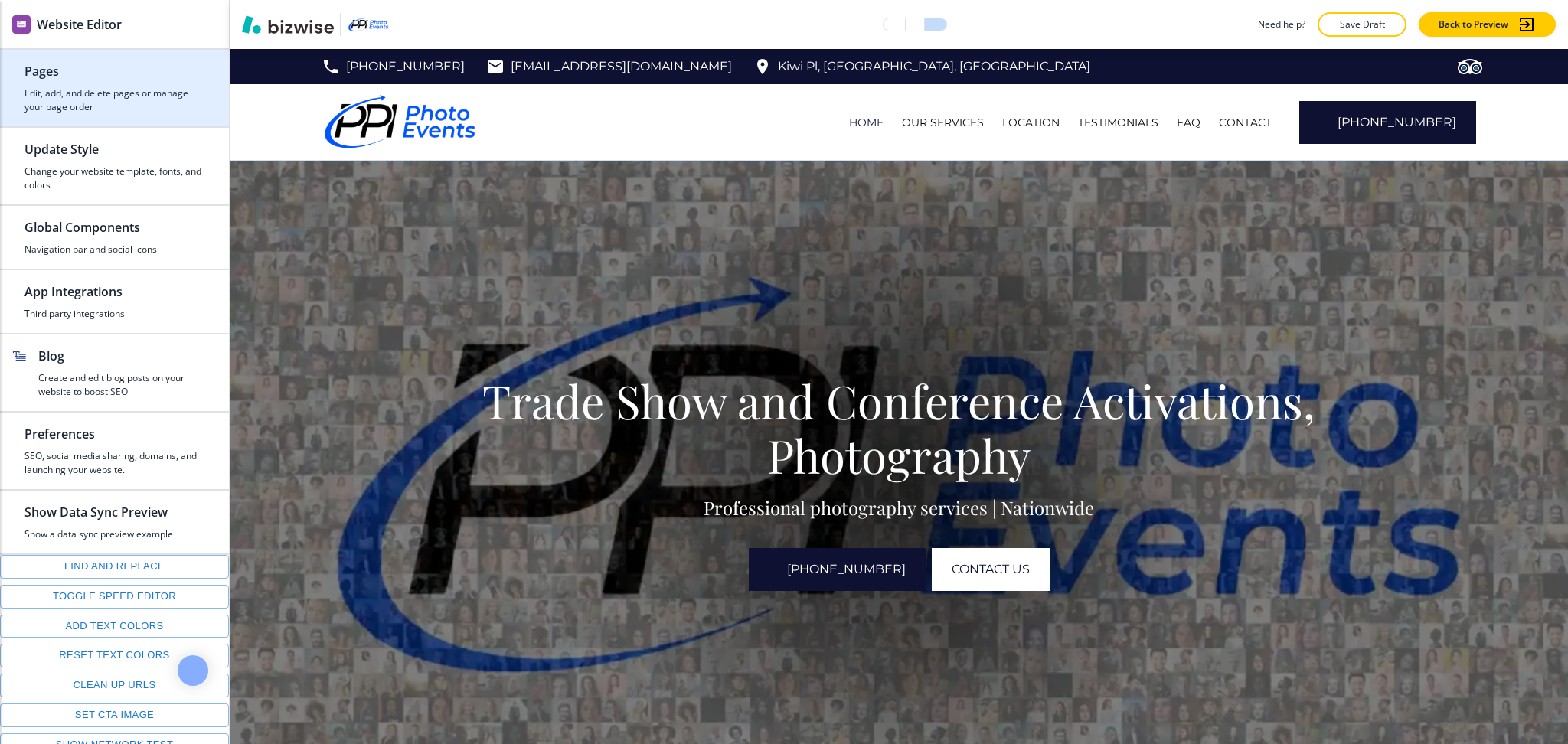
click at [103, 81] on div "button" at bounding box center [114, 84] width 180 height 6
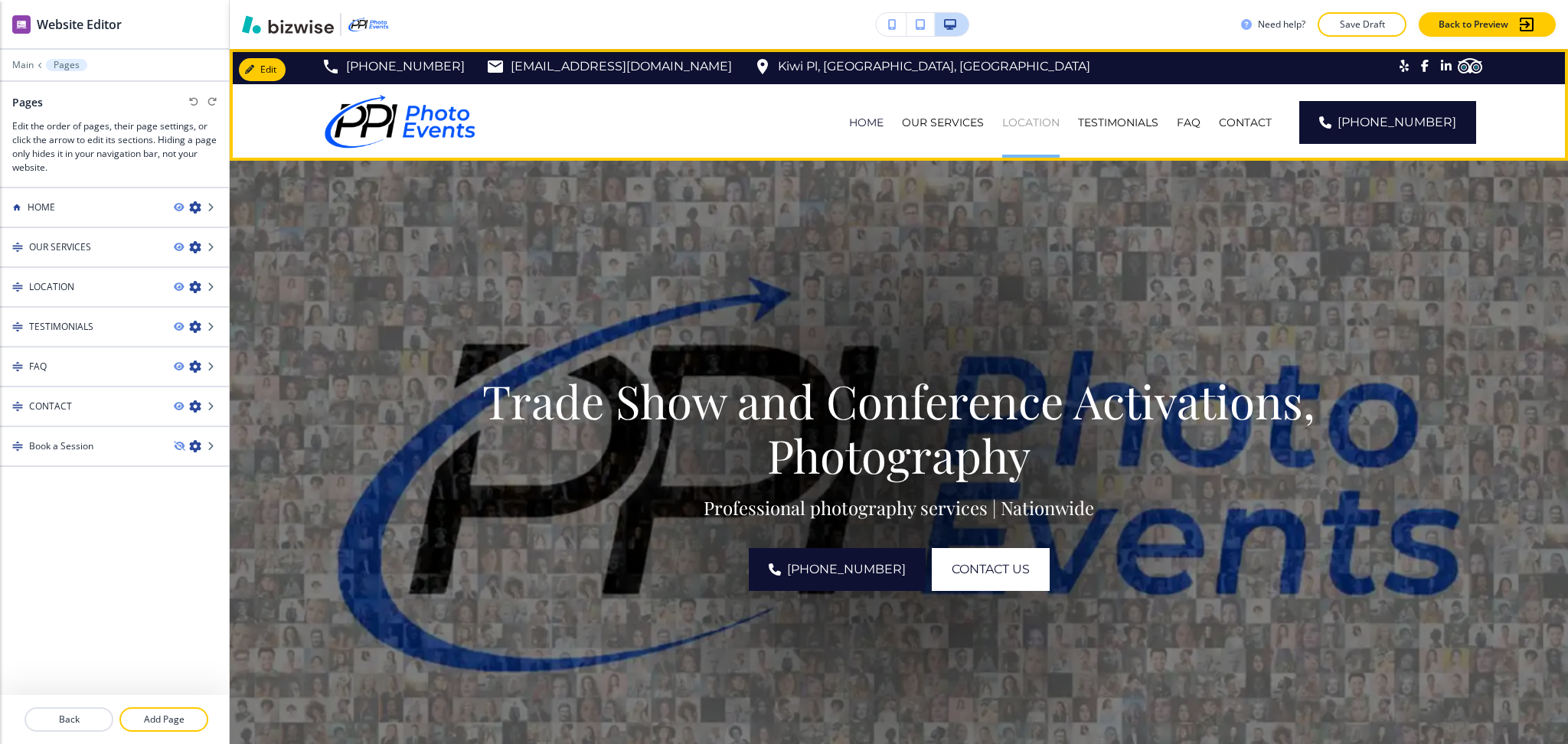
click at [1054, 123] on p "LOCATION" at bounding box center [1031, 122] width 57 height 15
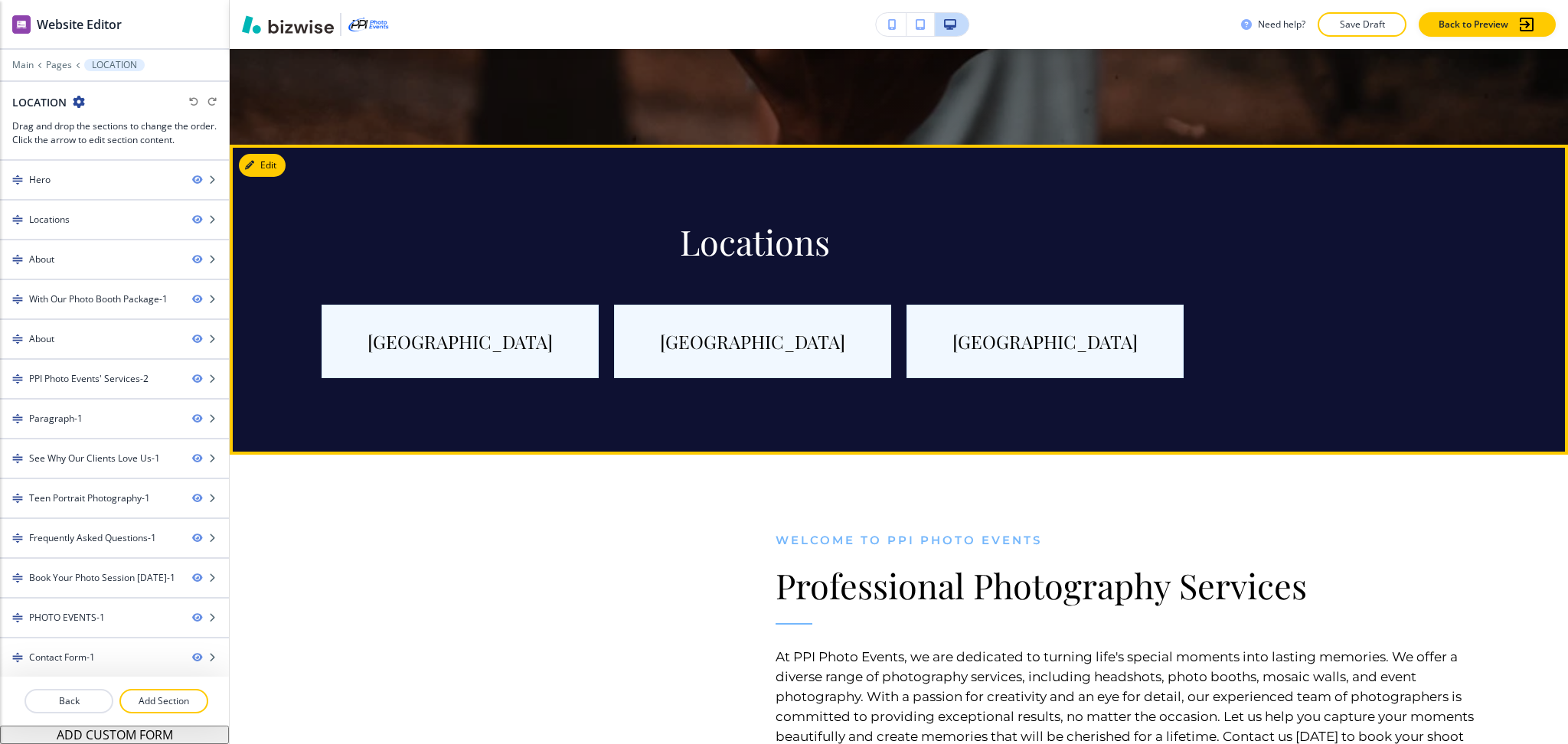
scroll to position [645, 0]
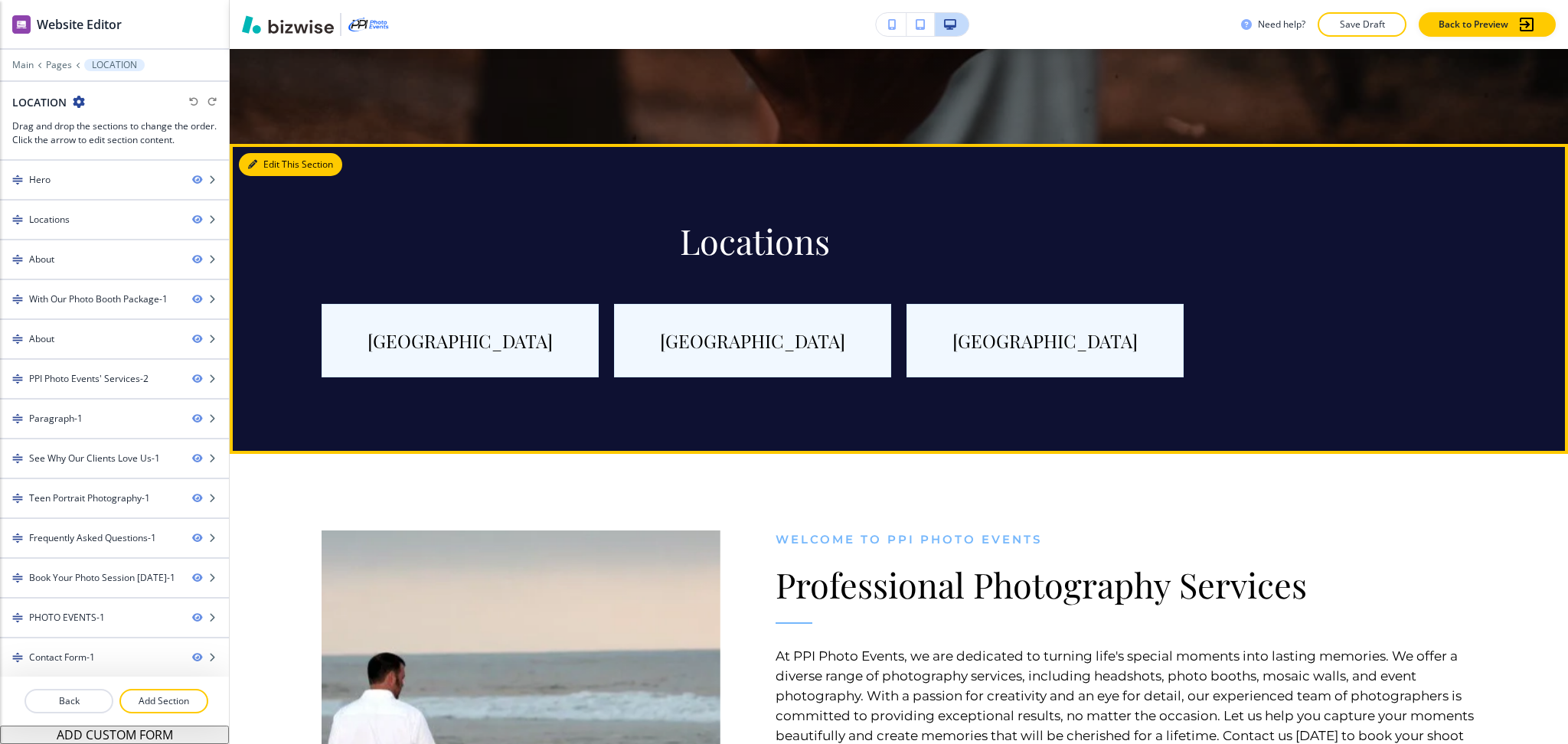
click at [260, 171] on button "Edit This Section" at bounding box center [291, 165] width 103 height 23
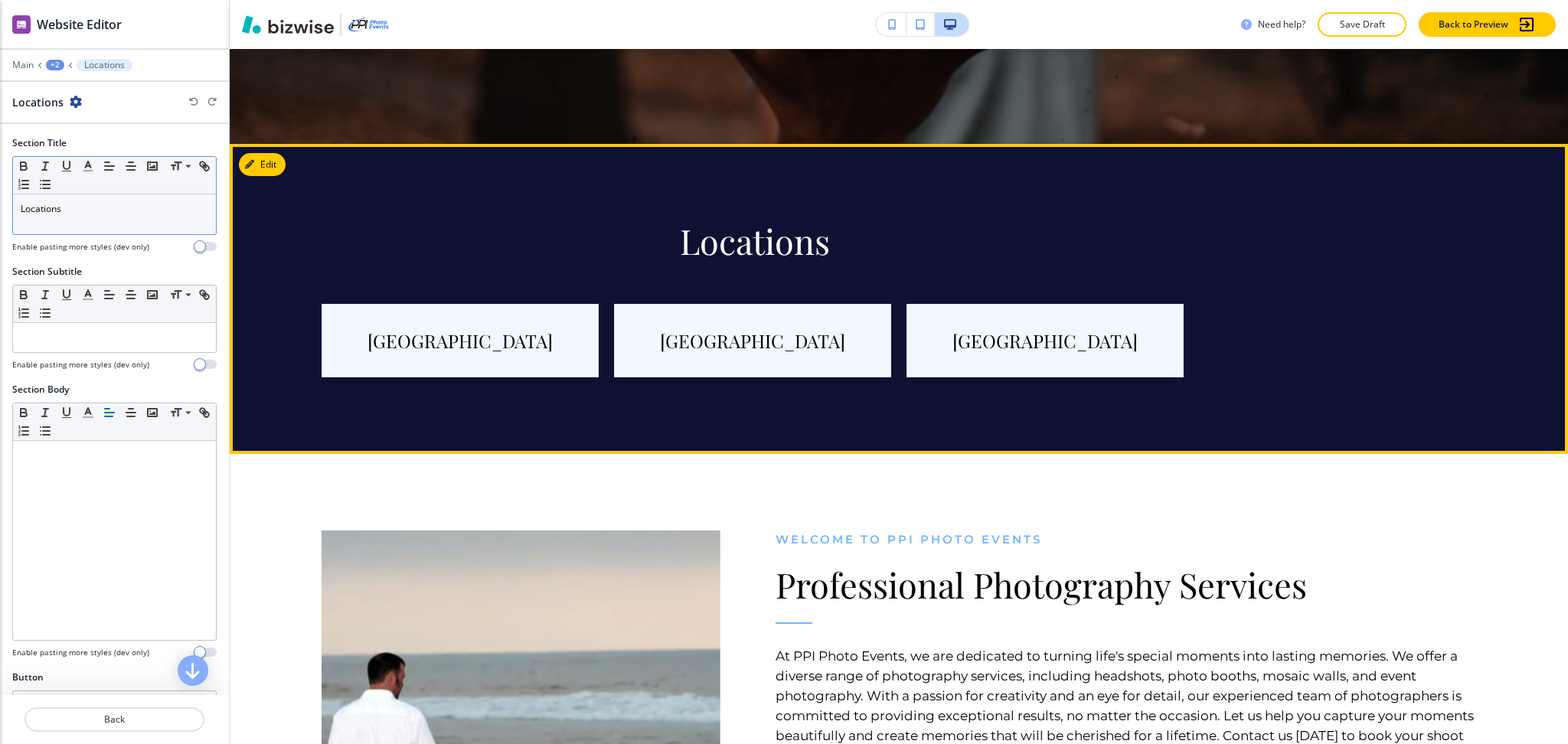
scroll to position [739, 0]
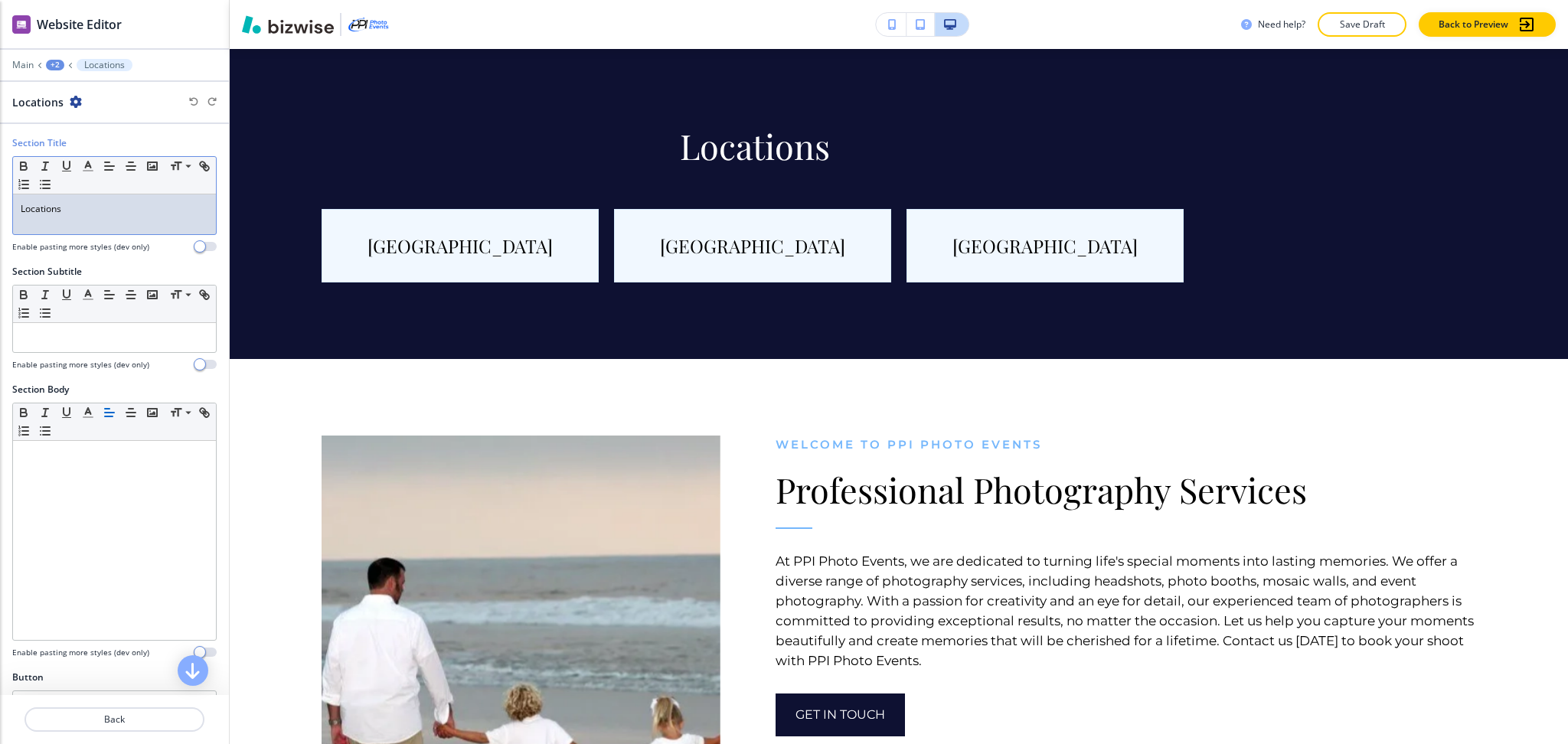
click at [107, 233] on div "Locations" at bounding box center [114, 214] width 203 height 40
click at [107, 166] on line "button" at bounding box center [109, 166] width 9 height 0
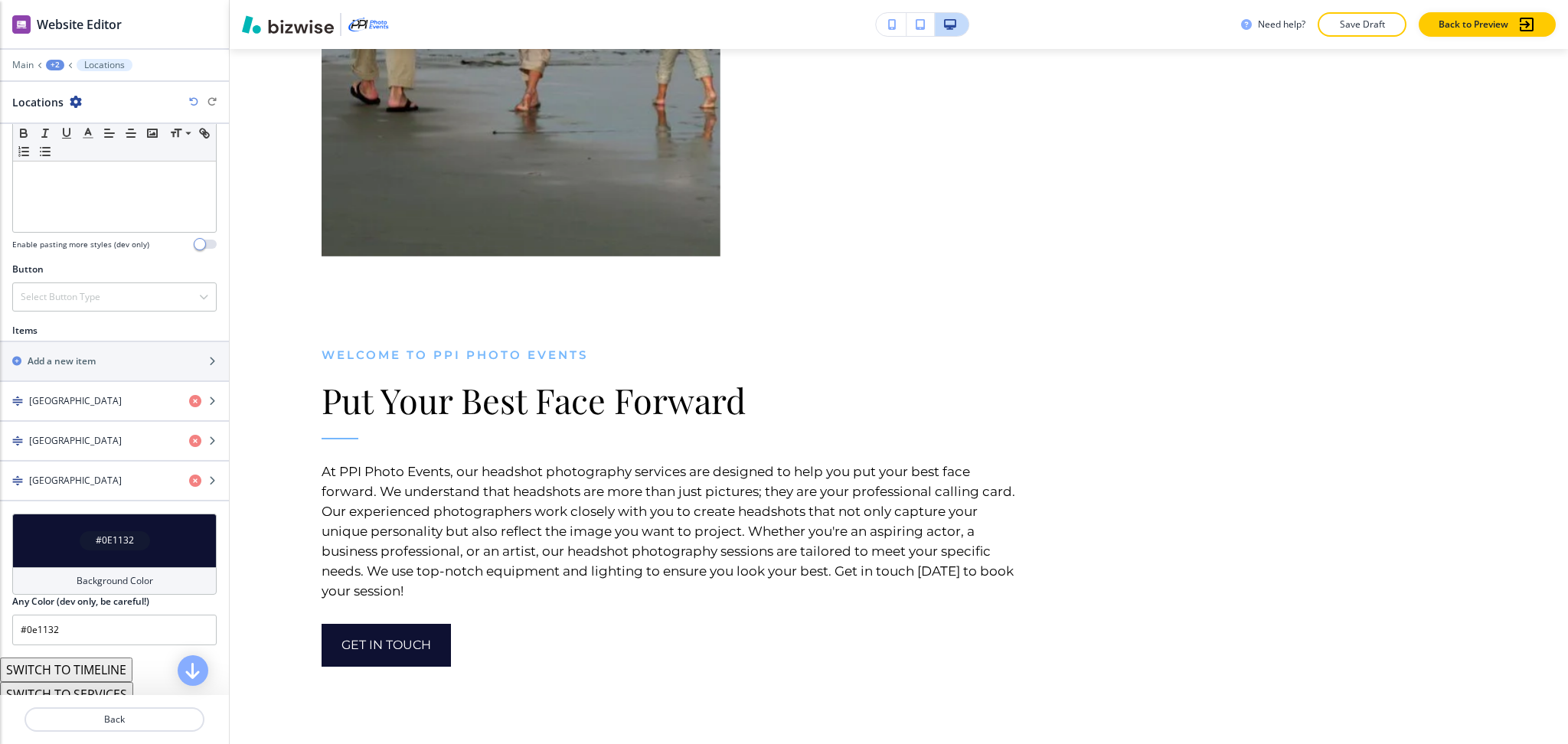
scroll to position [0, 0]
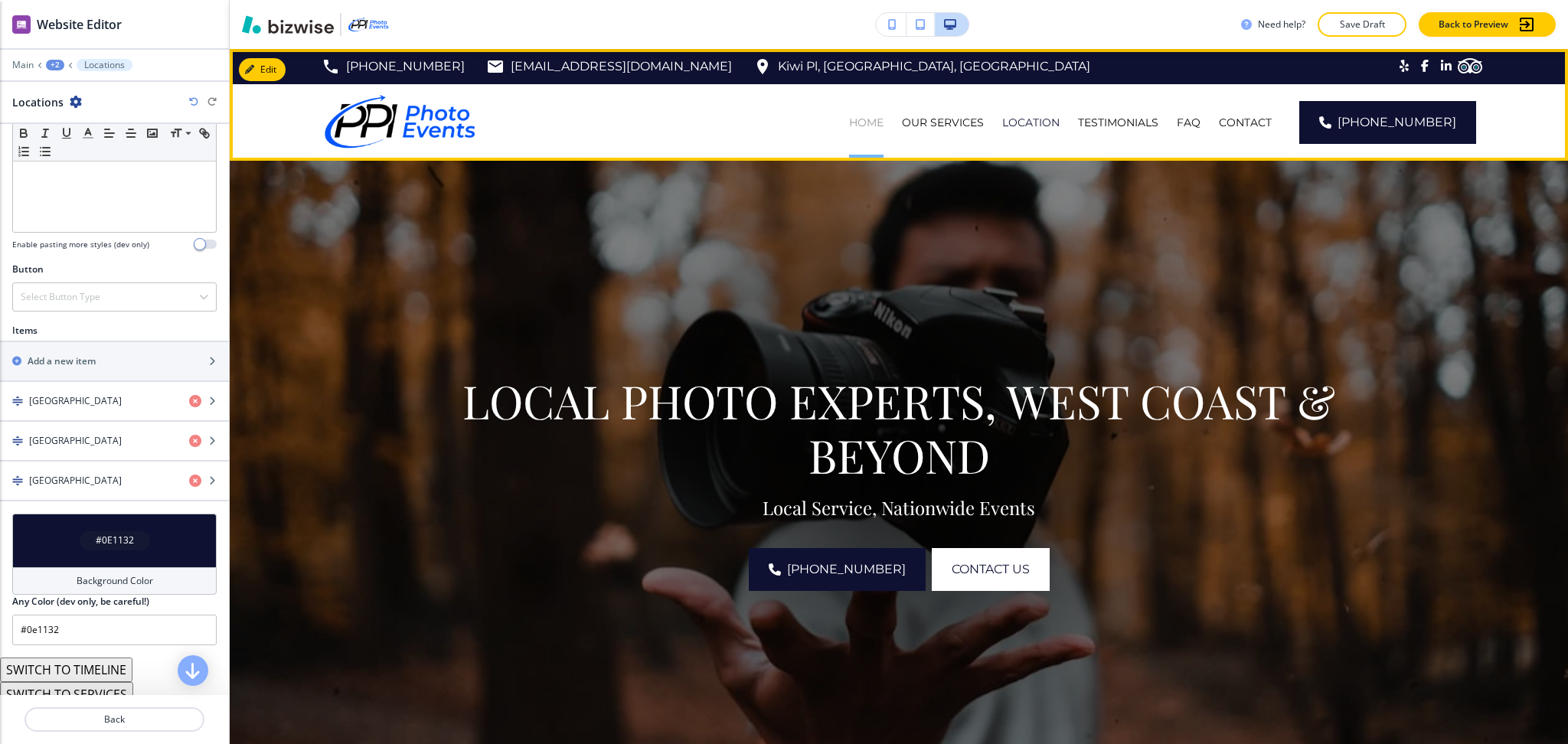
click at [884, 120] on p "HOME" at bounding box center [866, 122] width 35 height 15
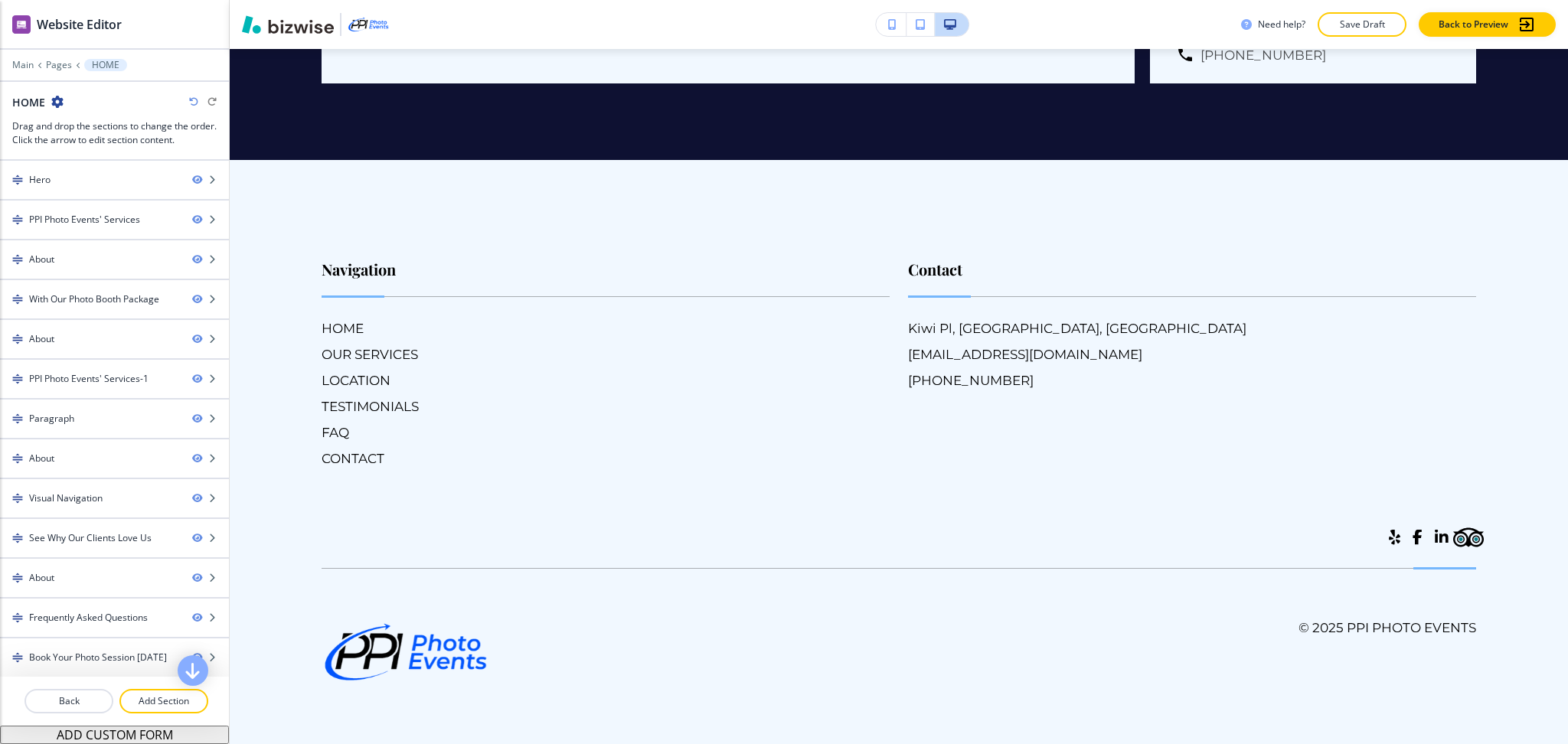
scroll to position [12019, 0]
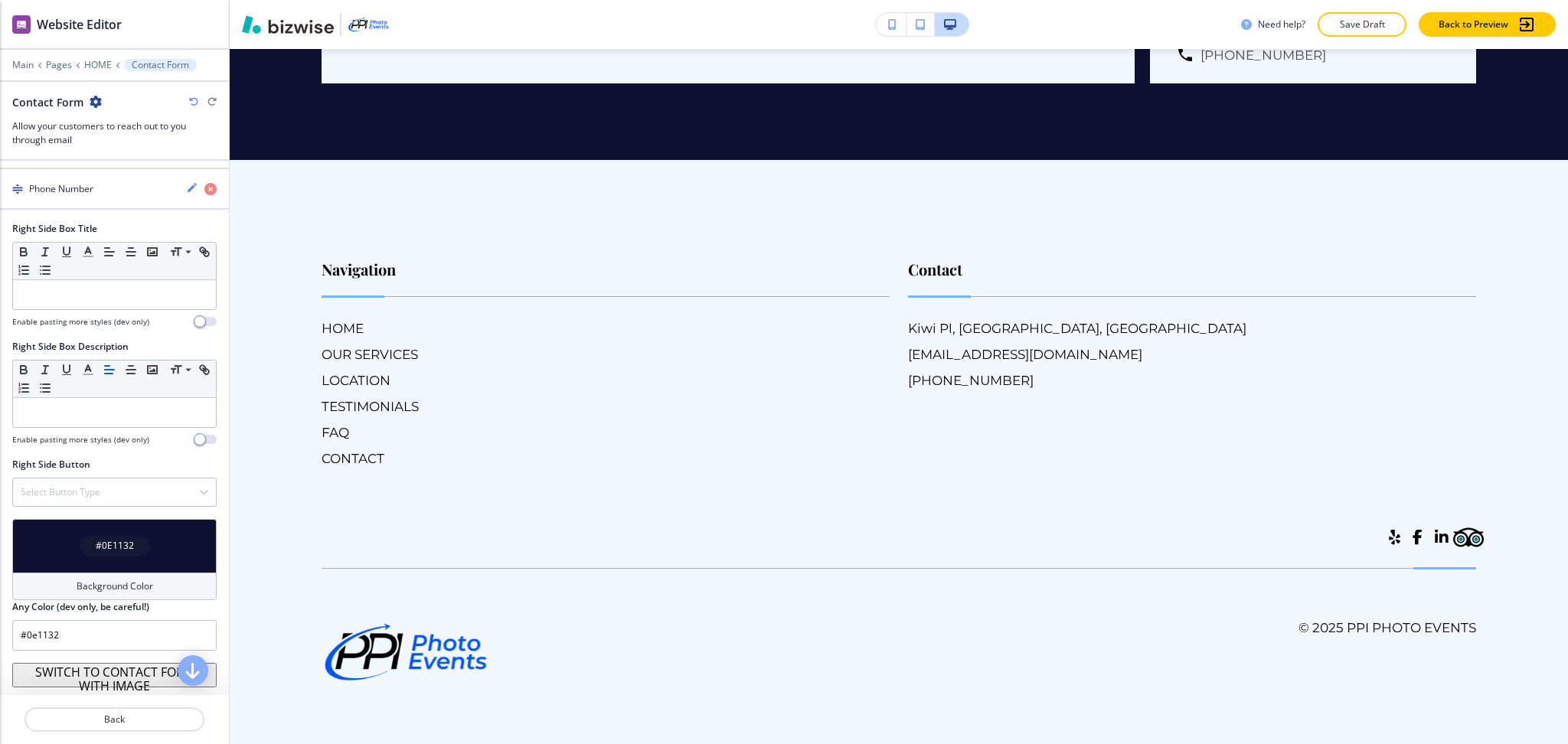
scroll to position [11271, 0]
